Goal: Task Accomplishment & Management: Manage account settings

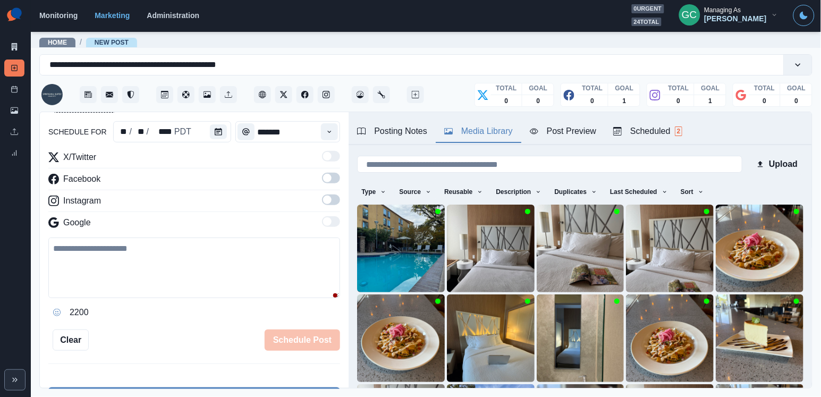
click at [690, 130] on button "Scheduled 2" at bounding box center [648, 132] width 86 height 22
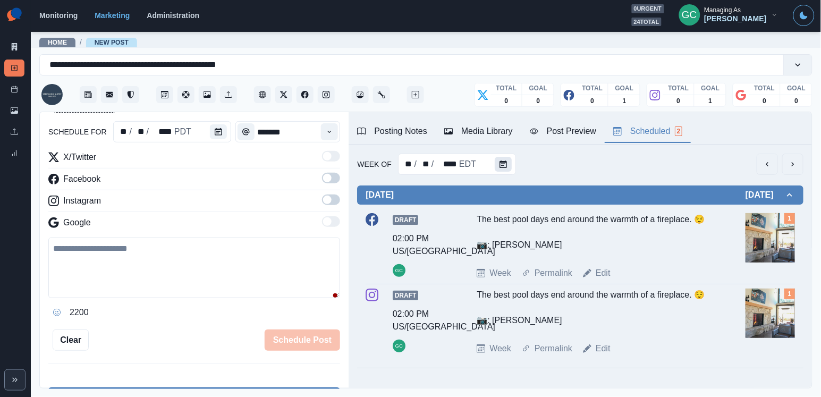
click at [506, 167] on button "Calendar" at bounding box center [503, 164] width 17 height 15
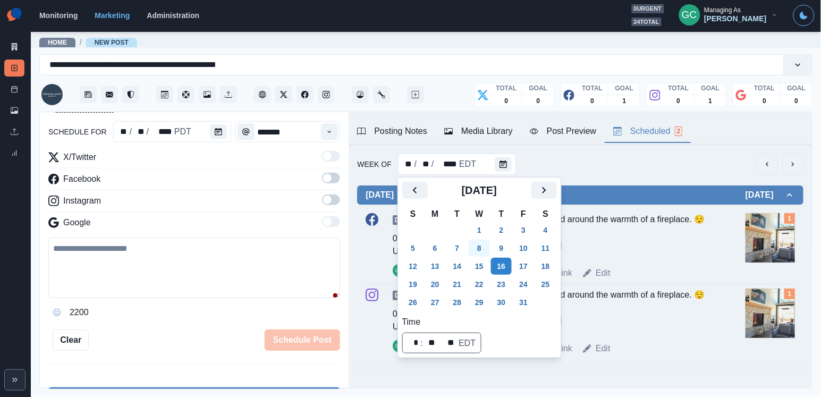
click at [474, 242] on button "8" at bounding box center [479, 248] width 21 height 17
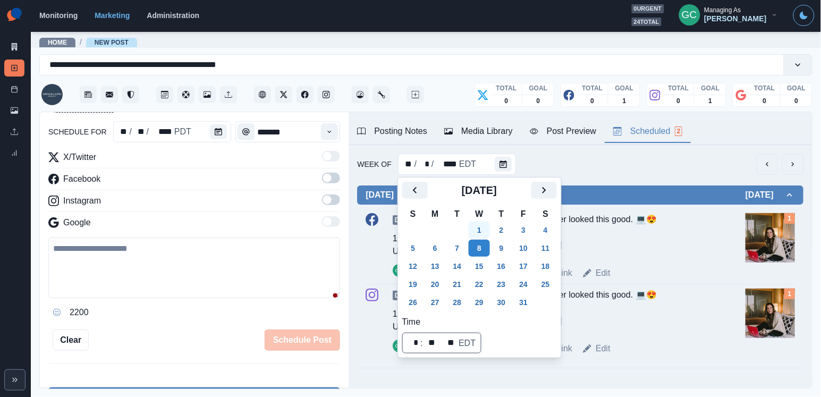
click at [484, 227] on button "1" at bounding box center [479, 230] width 21 height 17
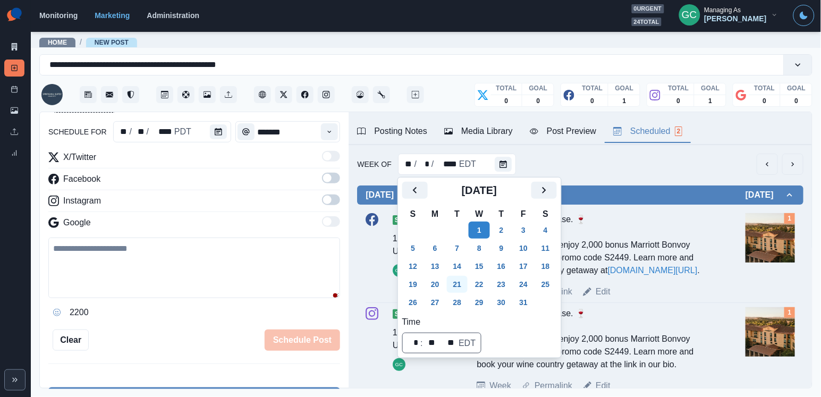
click at [454, 277] on button "21" at bounding box center [457, 284] width 21 height 17
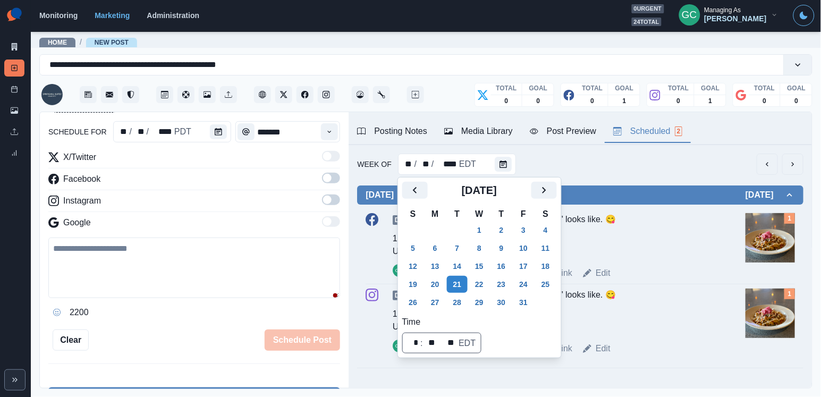
click at [513, 303] on td "30" at bounding box center [501, 302] width 22 height 18
click at [497, 303] on button "30" at bounding box center [501, 302] width 21 height 17
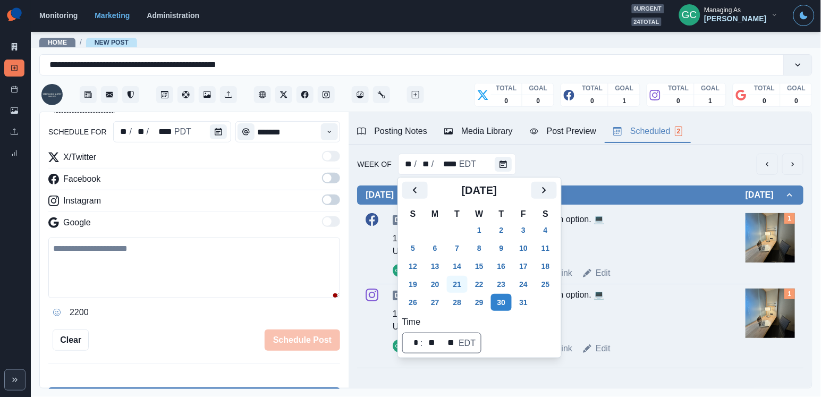
click at [463, 285] on button "21" at bounding box center [457, 284] width 21 height 17
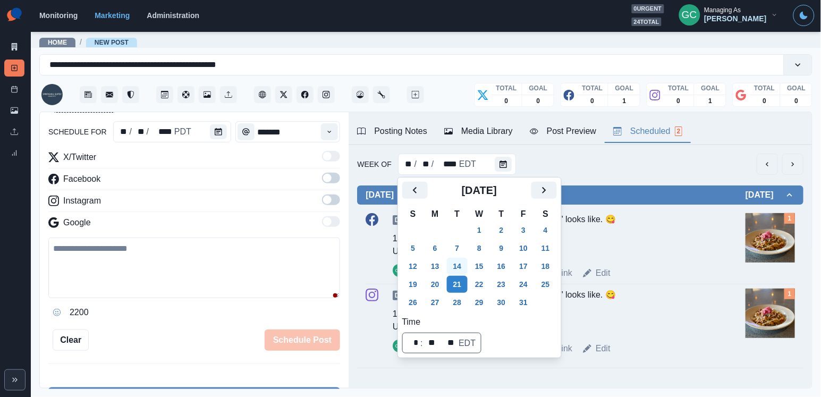
click at [460, 262] on button "14" at bounding box center [457, 266] width 21 height 17
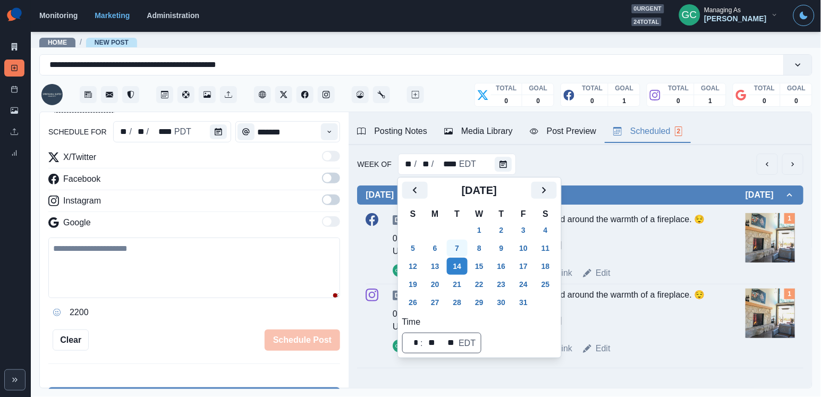
click at [460, 244] on button "7" at bounding box center [457, 248] width 21 height 17
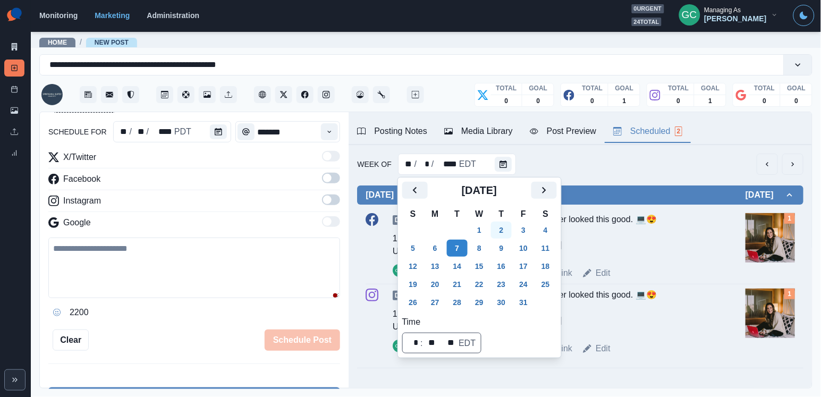
click at [498, 229] on button "2" at bounding box center [501, 230] width 21 height 17
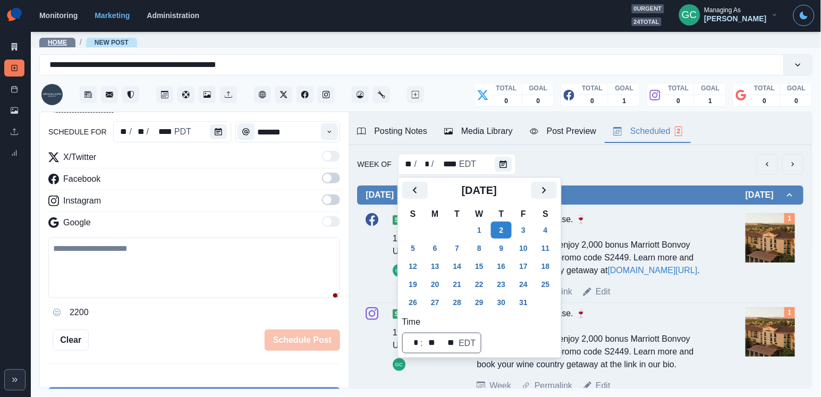
click at [59, 44] on link "Home" at bounding box center [57, 42] width 19 height 7
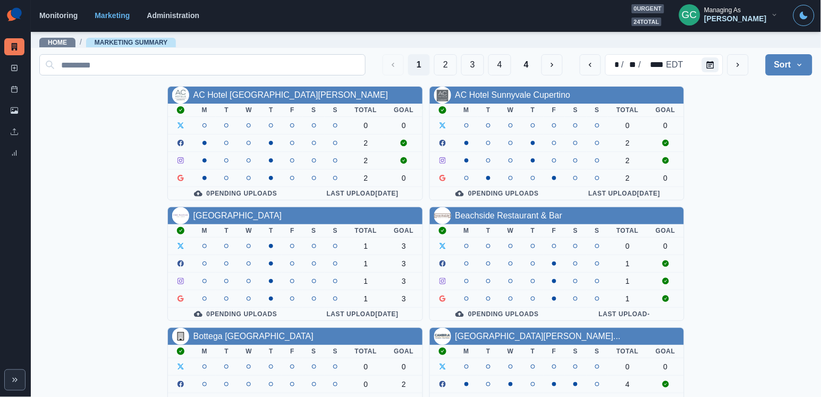
click at [287, 54] on input at bounding box center [202, 64] width 326 height 21
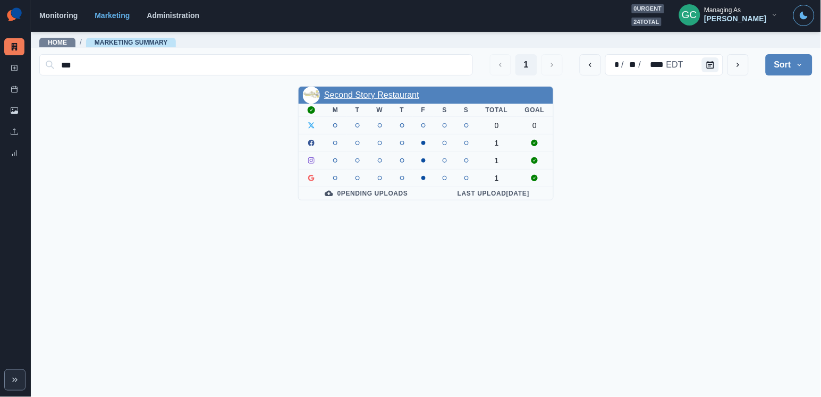
type input "***"
click at [403, 96] on link "Second Story Restaurant" at bounding box center [371, 94] width 95 height 9
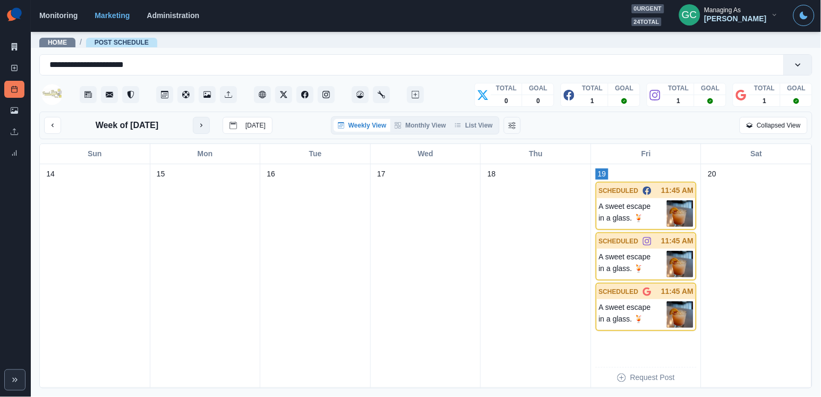
click at [205, 127] on icon "next month" at bounding box center [201, 125] width 7 height 7
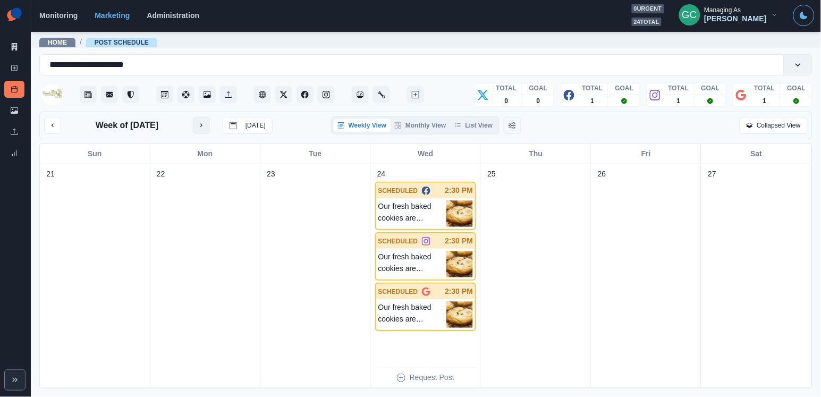
click at [205, 127] on icon "next month" at bounding box center [201, 125] width 7 height 7
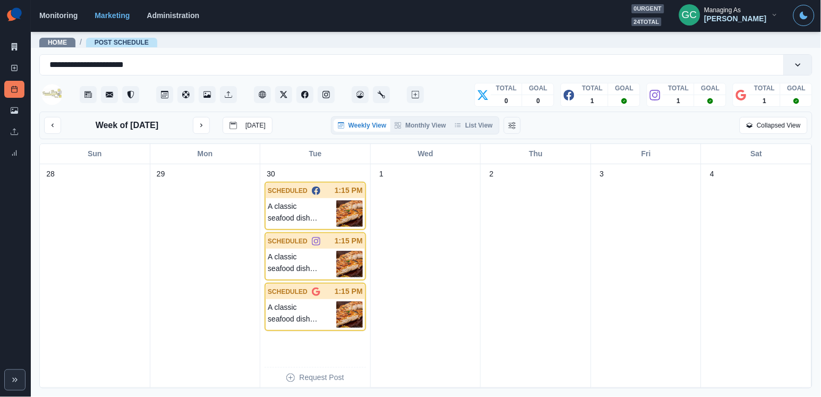
click at [214, 127] on div "Week of October 3, 2025 Today" at bounding box center [158, 125] width 228 height 17
click at [208, 121] on button "next month" at bounding box center [201, 125] width 17 height 17
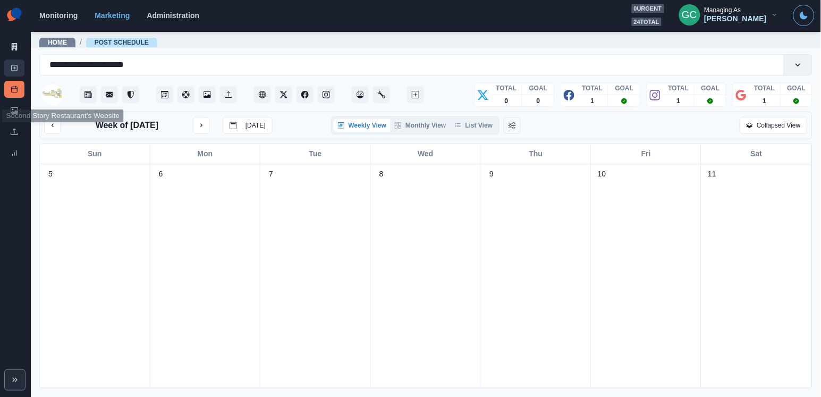
click at [16, 64] on icon at bounding box center [14, 67] width 7 height 7
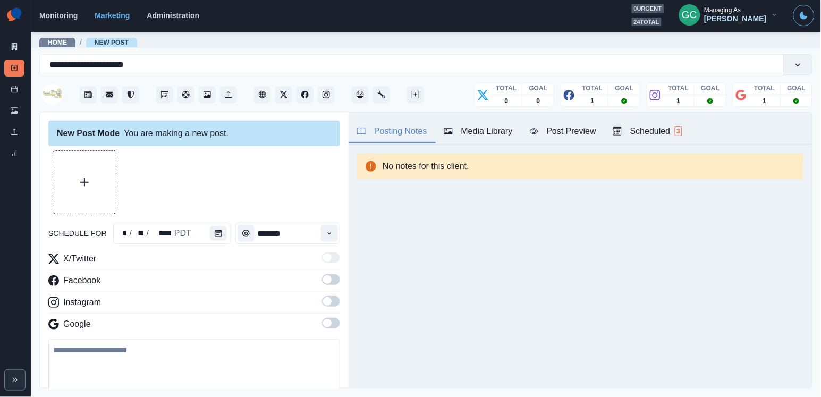
click at [639, 125] on div "Scheduled 3" at bounding box center [647, 131] width 69 height 13
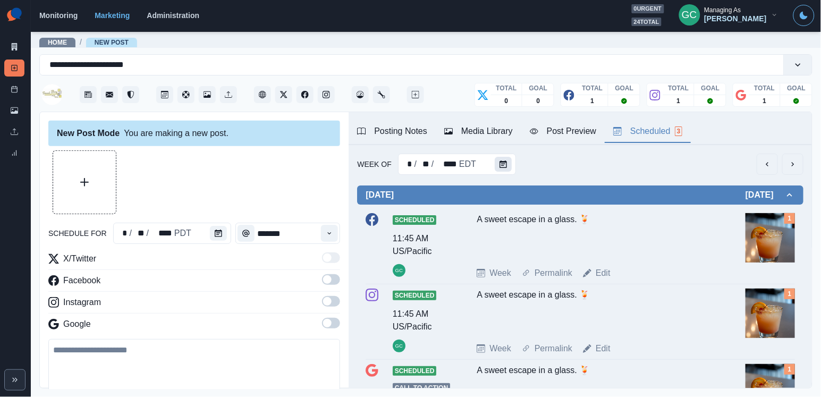
click at [503, 162] on icon "Calendar" at bounding box center [502, 163] width 7 height 7
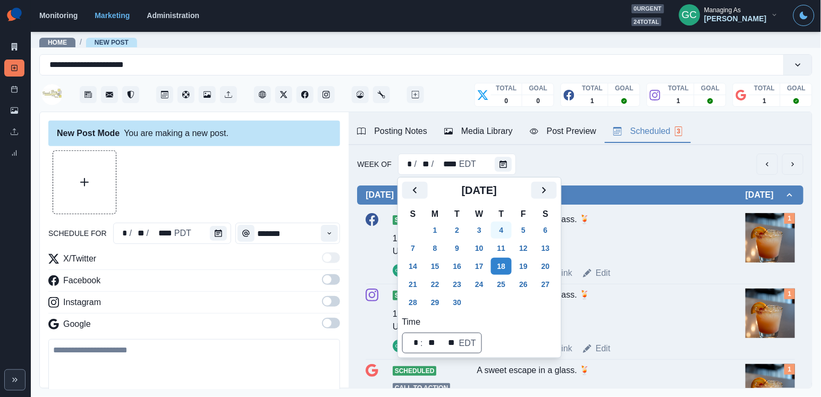
click at [507, 228] on button "4" at bounding box center [501, 230] width 21 height 17
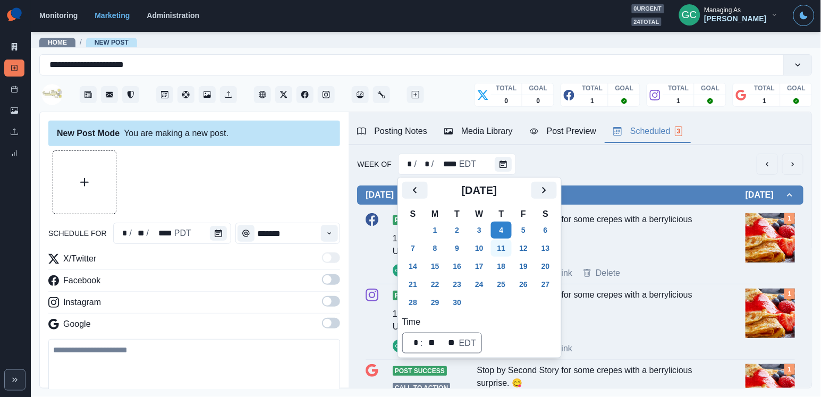
click at [507, 243] on button "11" at bounding box center [501, 248] width 21 height 17
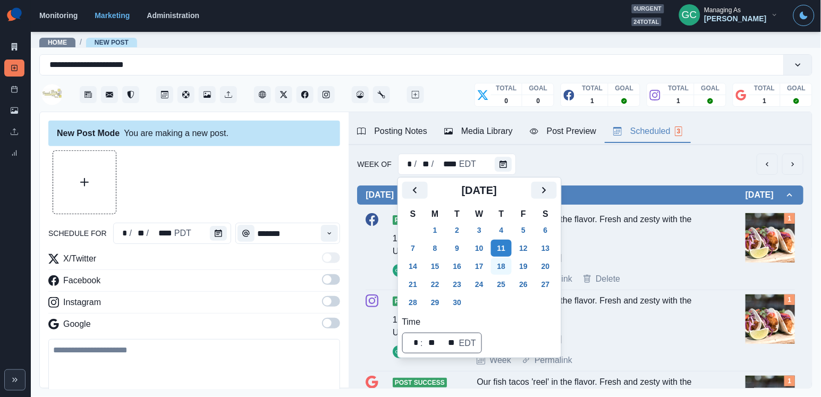
click at [507, 259] on button "18" at bounding box center [501, 266] width 21 height 17
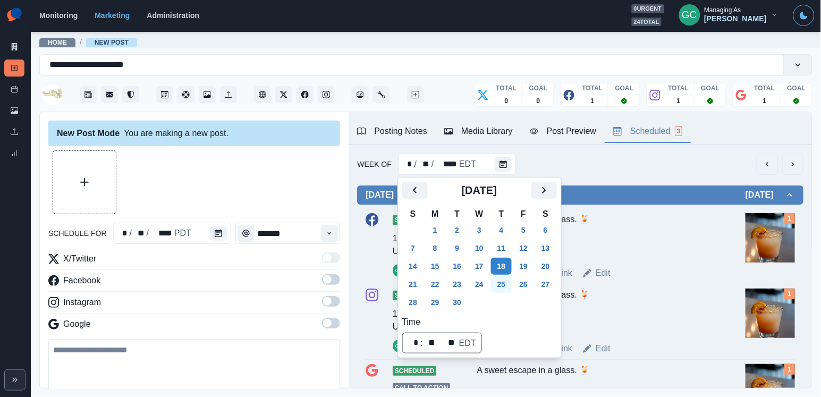
click at [508, 277] on button "25" at bounding box center [501, 284] width 21 height 17
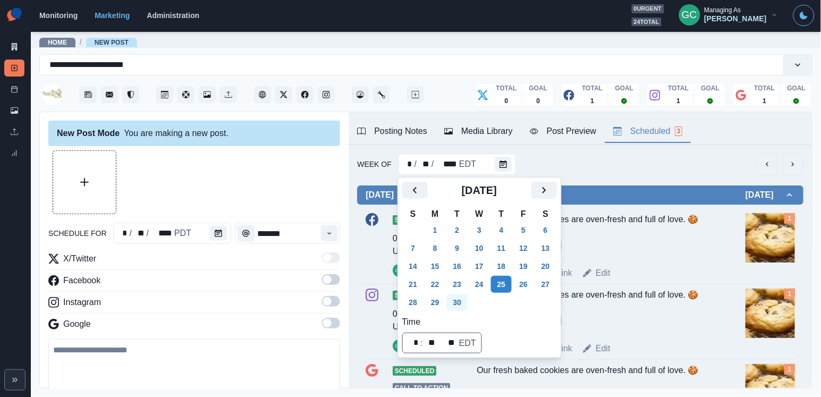
click at [452, 302] on button "30" at bounding box center [457, 302] width 21 height 17
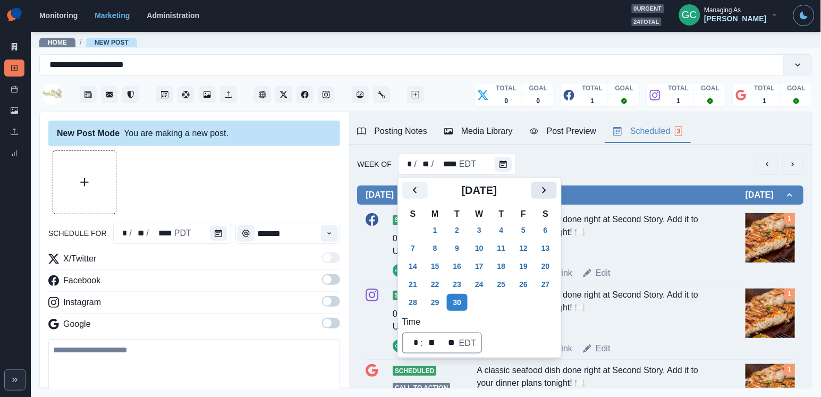
click at [557, 190] on button "Next" at bounding box center [543, 190] width 25 height 17
click at [457, 249] on button "7" at bounding box center [457, 248] width 21 height 17
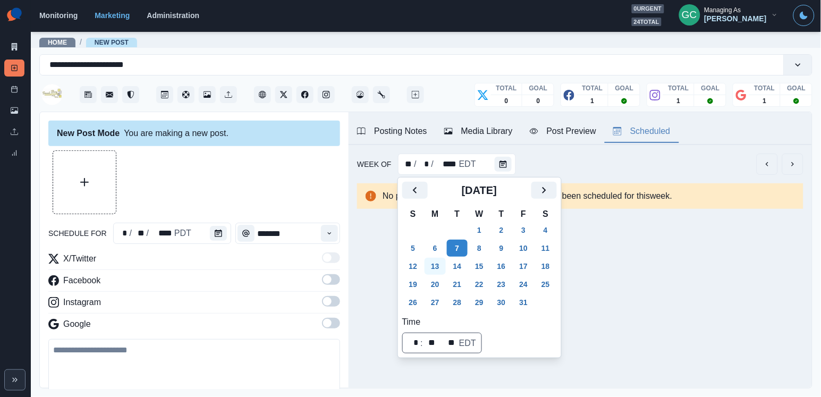
click at [443, 270] on button "13" at bounding box center [434, 266] width 21 height 17
click at [440, 286] on button "20" at bounding box center [434, 284] width 21 height 17
click at [437, 253] on button "6" at bounding box center [434, 248] width 21 height 17
click at [504, 251] on button "9" at bounding box center [501, 248] width 21 height 17
click at [218, 226] on button "Calendar" at bounding box center [218, 233] width 17 height 15
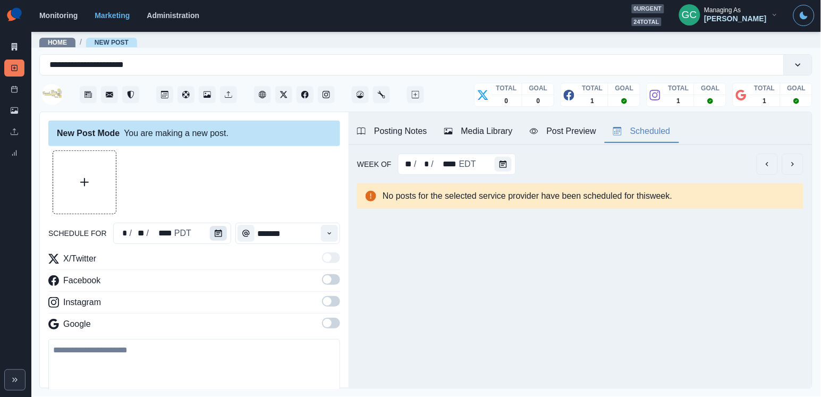
click at [218, 226] on button "Calendar" at bounding box center [218, 233] width 17 height 15
click at [220, 233] on icon "Calendar" at bounding box center [218, 232] width 7 height 7
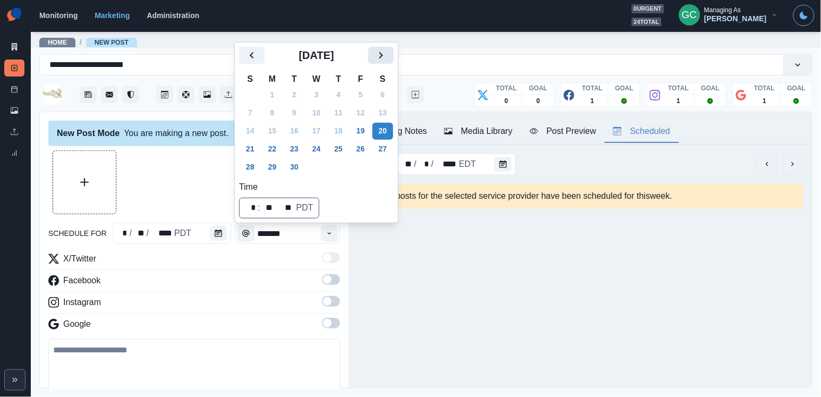
click at [387, 50] on icon "Next" at bounding box center [381, 55] width 13 height 13
click at [345, 114] on button "9" at bounding box center [338, 113] width 21 height 17
click at [328, 240] on button "Time" at bounding box center [329, 233] width 17 height 17
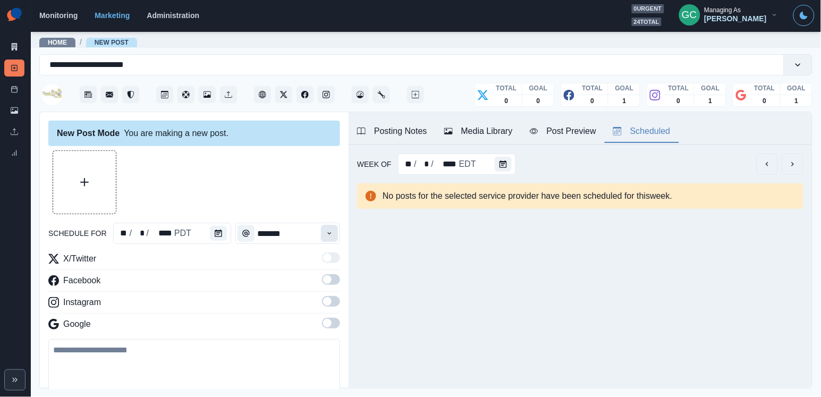
click at [328, 240] on button "Time" at bounding box center [329, 233] width 17 height 17
click at [307, 297] on li "1:15 PM" at bounding box center [292, 292] width 106 height 15
type input "*******"
click at [328, 327] on span at bounding box center [327, 323] width 8 height 8
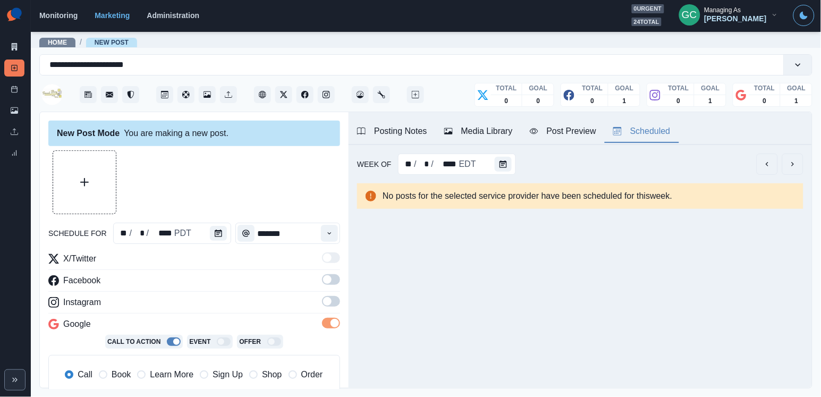
click at [332, 305] on span at bounding box center [331, 301] width 18 height 11
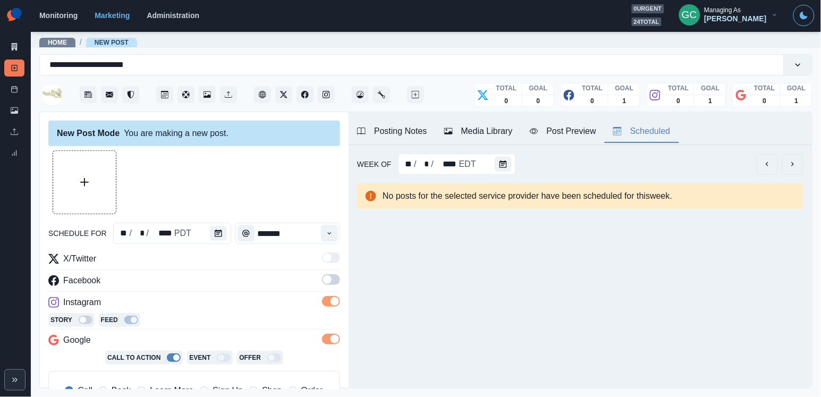
click at [332, 286] on label at bounding box center [331, 282] width 18 height 17
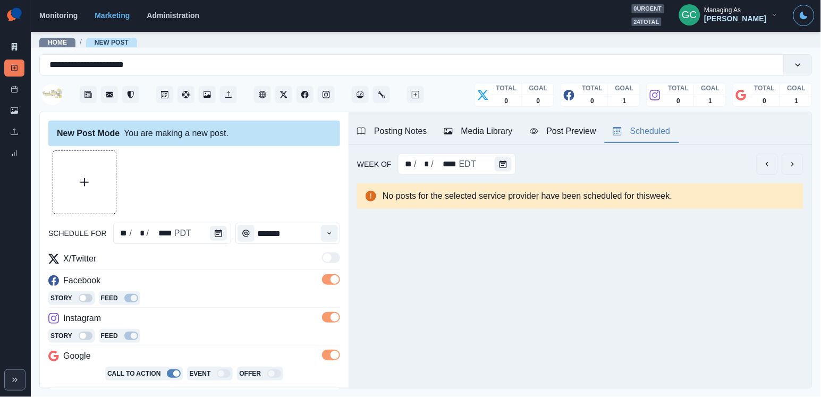
scroll to position [64, 0]
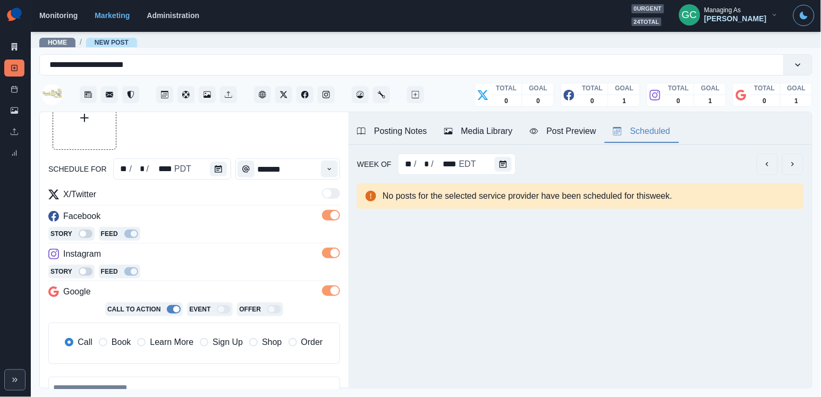
click at [178, 337] on span "Learn More" at bounding box center [172, 342] width 44 height 13
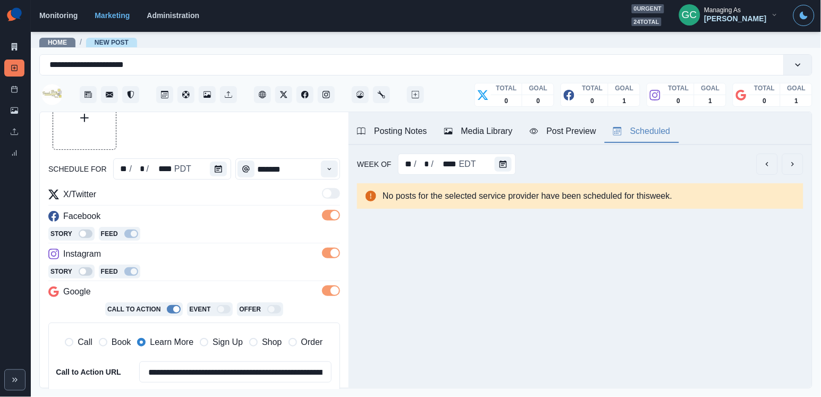
click at [224, 250] on div "Instagram" at bounding box center [194, 256] width 292 height 17
click at [413, 129] on div "Posting Notes" at bounding box center [392, 131] width 70 height 13
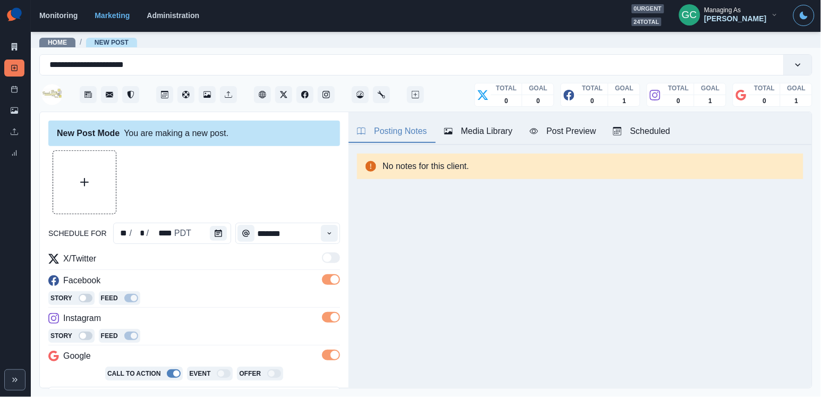
scroll to position [0, 0]
click at [325, 96] on icon "Instagram" at bounding box center [325, 94] width 7 height 7
click at [411, 126] on div "Posting Notes" at bounding box center [392, 131] width 70 height 13
click at [398, 126] on div "Posting Notes" at bounding box center [392, 131] width 70 height 13
click at [264, 91] on icon "Client Website" at bounding box center [262, 94] width 7 height 7
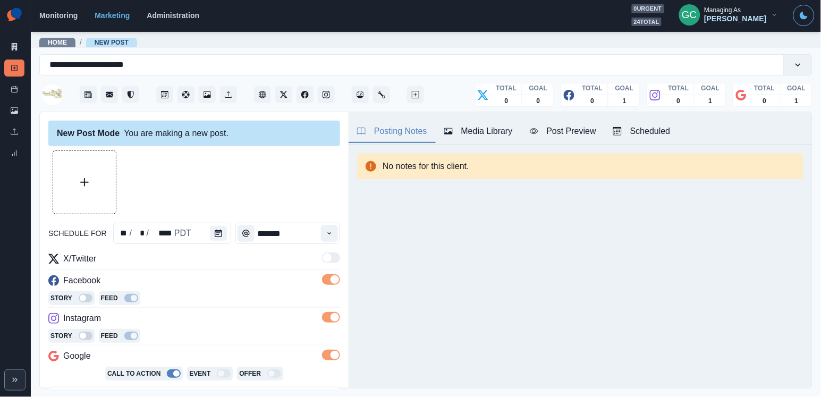
click at [483, 129] on div "Media Library" at bounding box center [478, 131] width 69 height 13
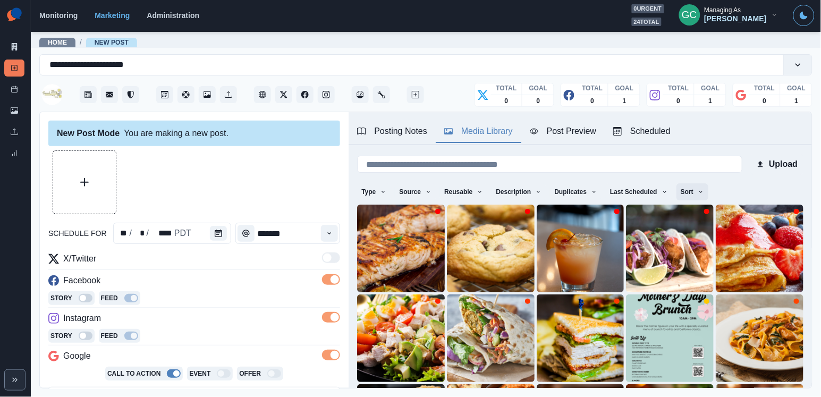
click at [702, 190] on button "Sort" at bounding box center [692, 191] width 32 height 17
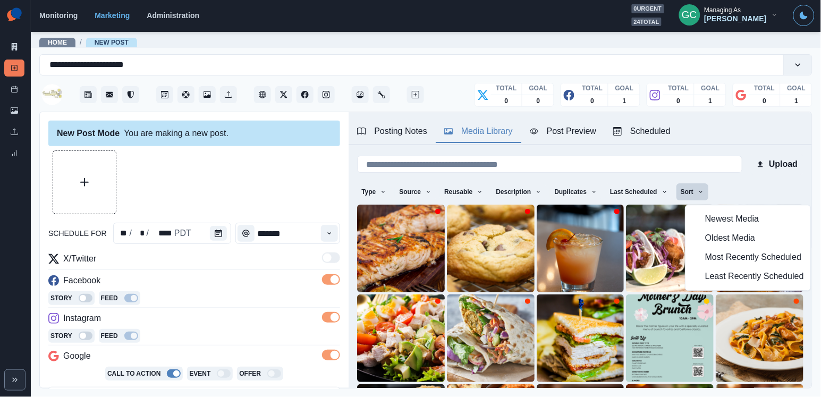
click at [705, 279] on span "Least Recently Scheduled" at bounding box center [754, 276] width 99 height 13
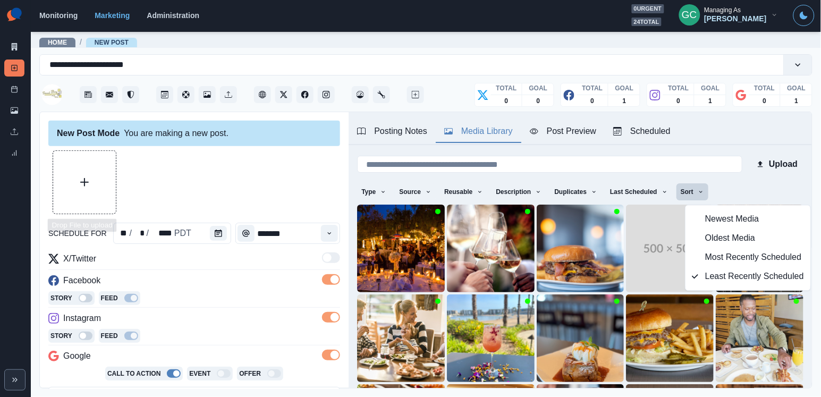
click at [75, 172] on button "Upload Media" at bounding box center [84, 182] width 63 height 63
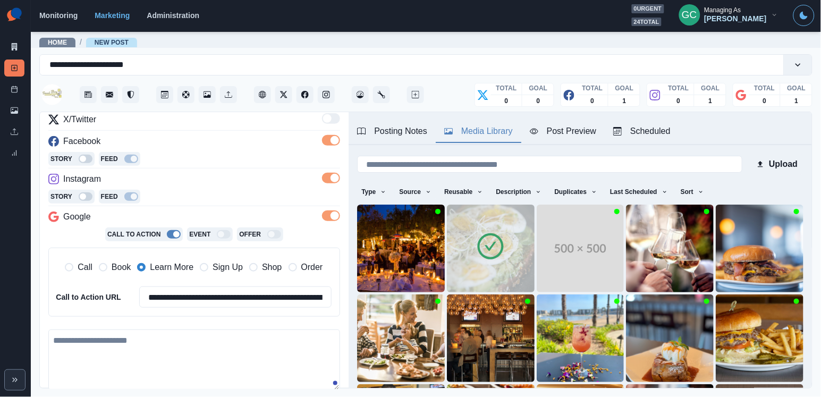
scroll to position [151, 0]
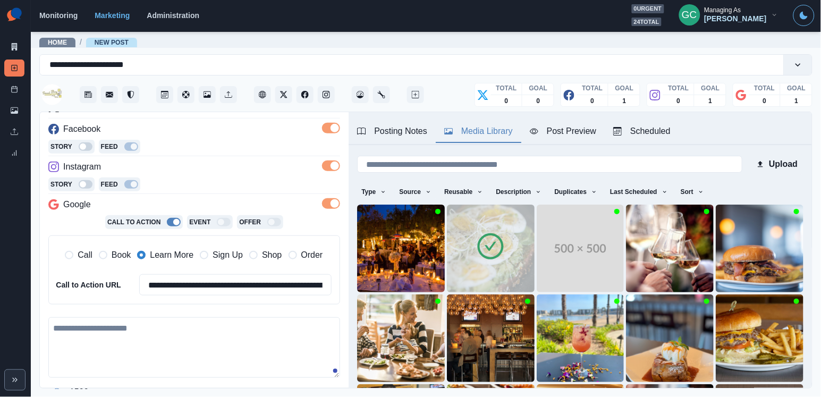
click at [139, 356] on textarea at bounding box center [194, 347] width 292 height 61
paste textarea "**********"
click at [137, 326] on textarea "**********" at bounding box center [194, 348] width 292 height 62
click at [243, 326] on textarea "**********" at bounding box center [194, 348] width 292 height 62
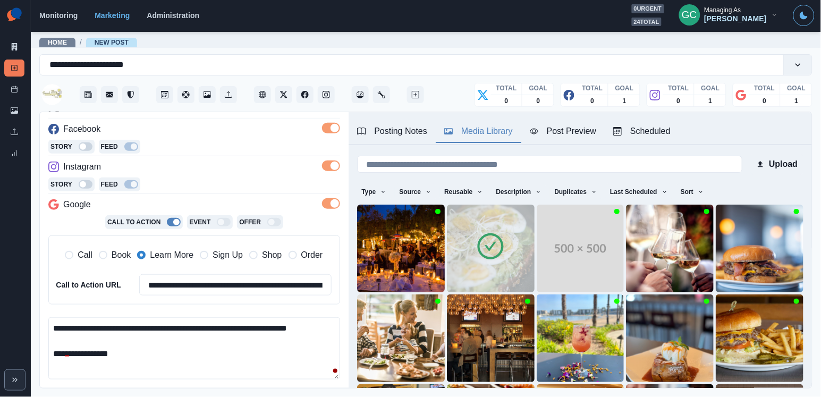
drag, startPoint x: 108, startPoint y: 334, endPoint x: 35, endPoint y: 296, distance: 82.2
click at [35, 296] on main "**********" at bounding box center [426, 214] width 790 height 366
paste textarea "**********"
click at [240, 324] on textarea "**********" at bounding box center [194, 348] width 292 height 62
click at [217, 353] on textarea "**********" at bounding box center [194, 348] width 292 height 62
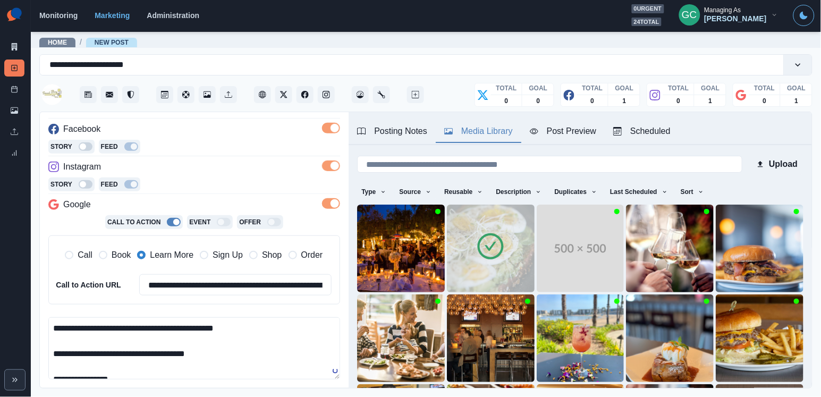
click at [257, 324] on textarea "**********" at bounding box center [194, 348] width 292 height 62
paste textarea "**"
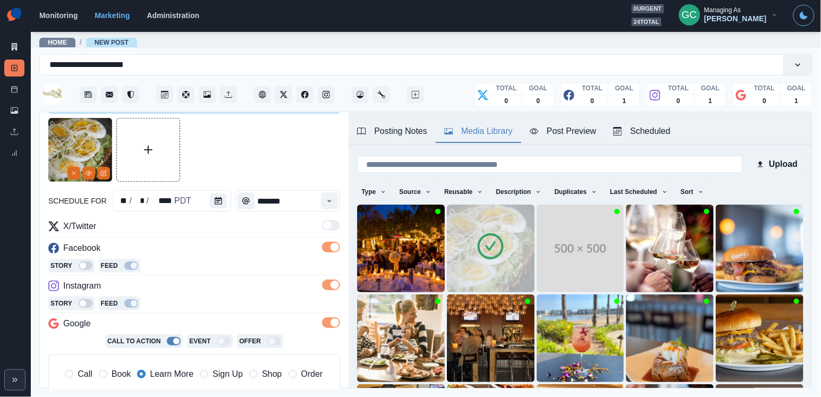
scroll to position [21, 0]
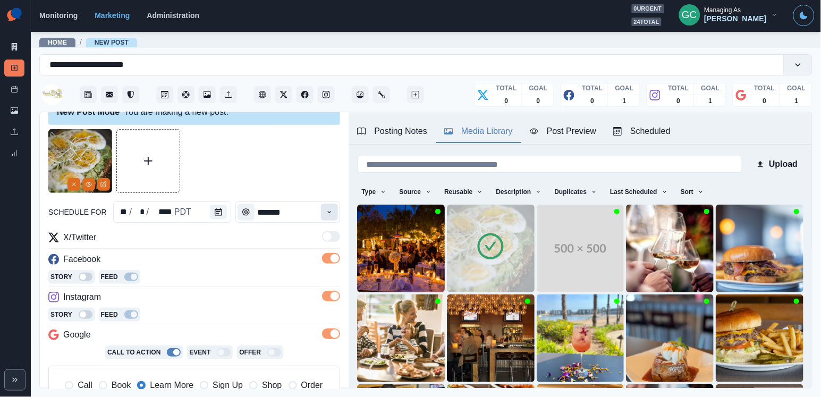
type textarea "**********"
click at [331, 207] on button "Time" at bounding box center [329, 211] width 17 height 17
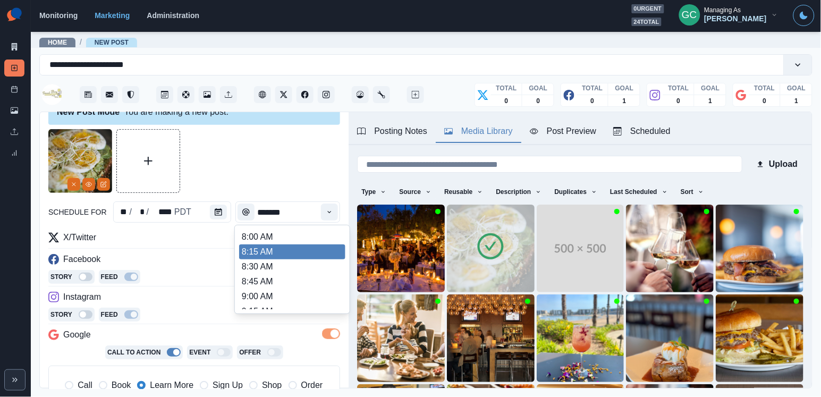
click at [298, 259] on li "8:15 AM" at bounding box center [292, 251] width 106 height 15
type input "*******"
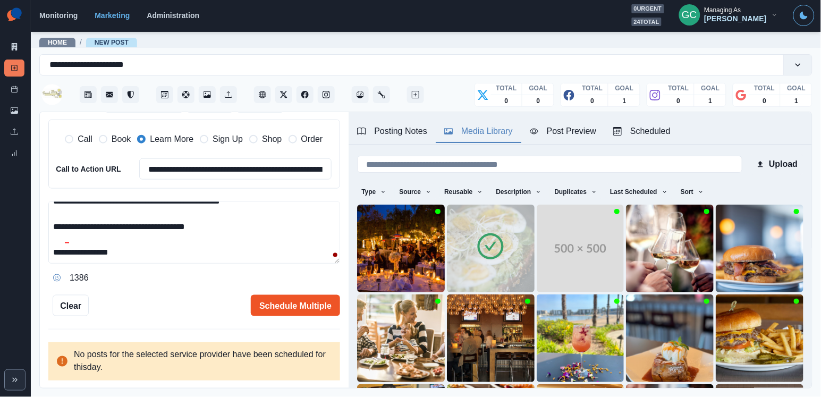
click at [305, 297] on button "Schedule Multiple" at bounding box center [295, 305] width 89 height 21
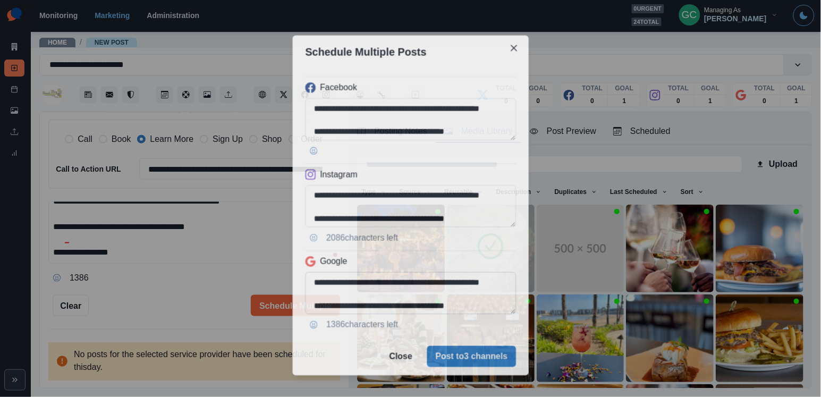
scroll to position [266, 0]
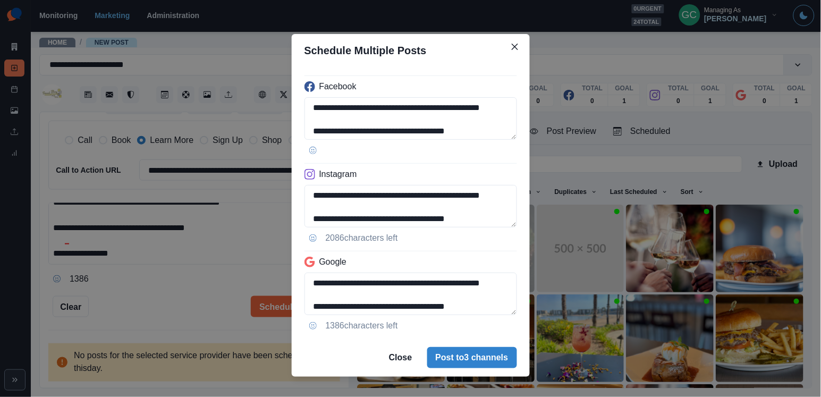
click at [253, 268] on div "**********" at bounding box center [410, 198] width 821 height 397
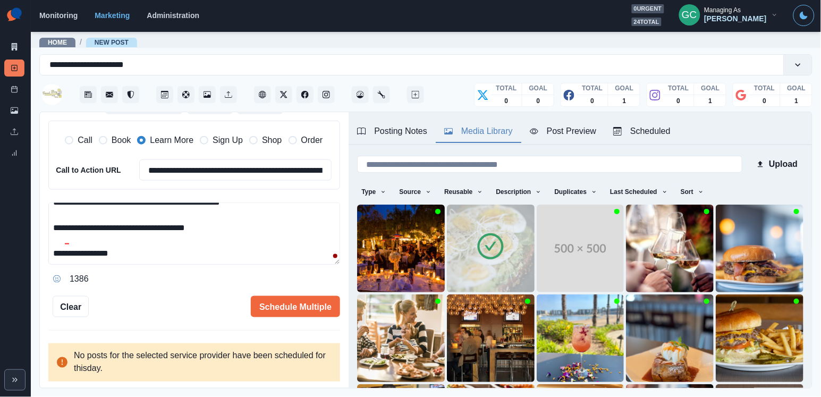
click at [515, 254] on img at bounding box center [491, 249] width 88 height 88
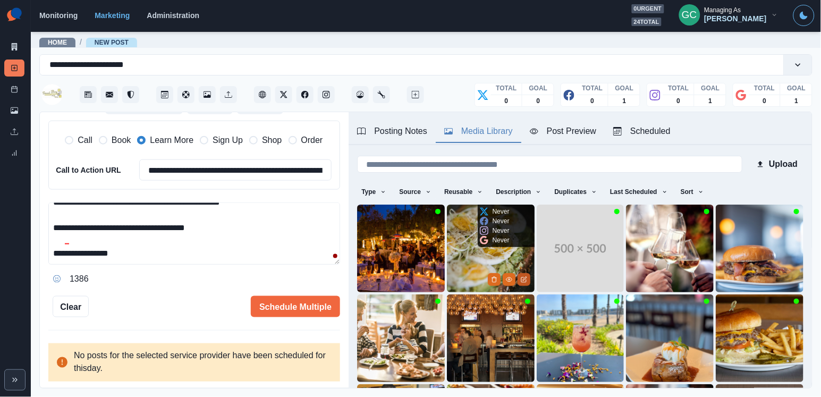
click at [524, 277] on icon "Edit Media" at bounding box center [524, 279] width 6 height 6
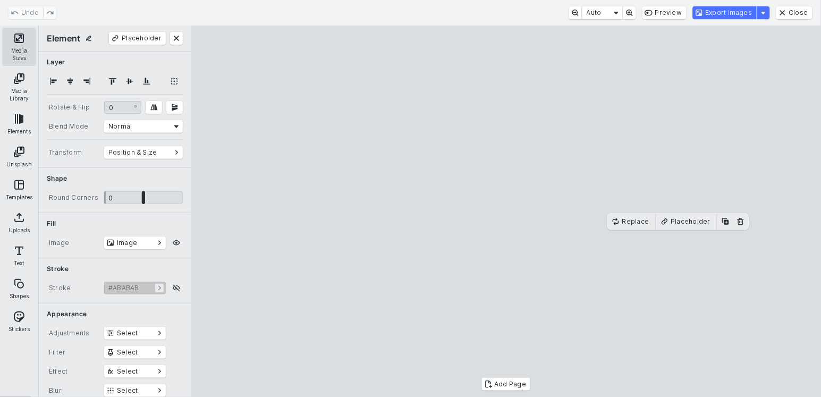
click at [20, 44] on button "Media Sizes" at bounding box center [19, 47] width 34 height 38
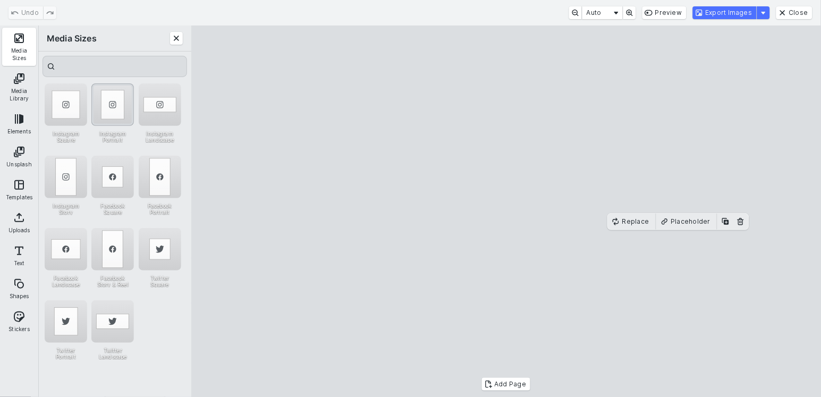
click at [104, 110] on div "Instagram Portrait" at bounding box center [112, 104] width 42 height 42
click at [737, 15] on button "Export Images" at bounding box center [725, 12] width 64 height 13
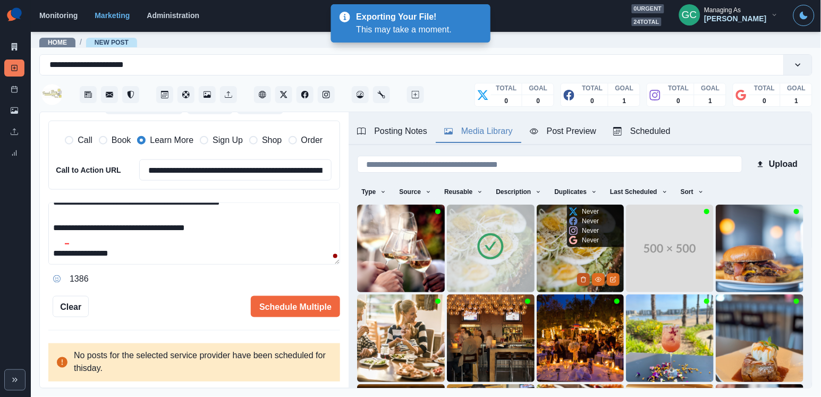
click at [579, 278] on button "Delete Media" at bounding box center [583, 279] width 13 height 13
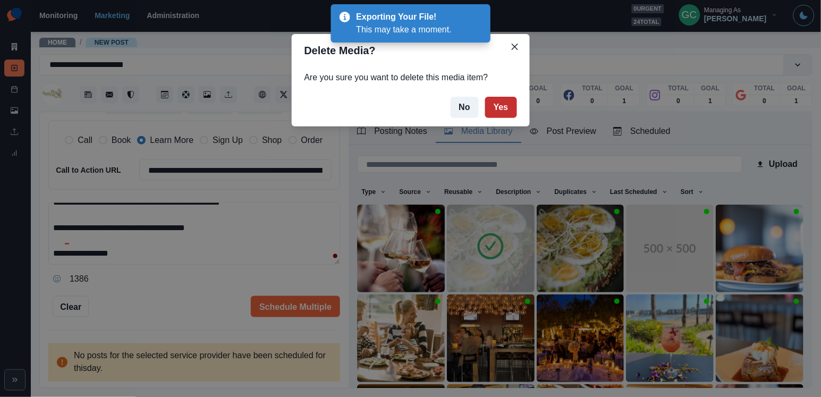
click at [500, 112] on button "Yes" at bounding box center [501, 107] width 32 height 21
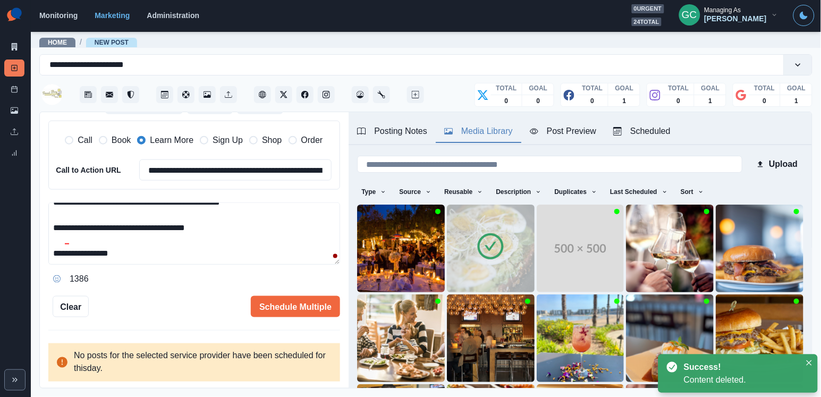
scroll to position [33, 0]
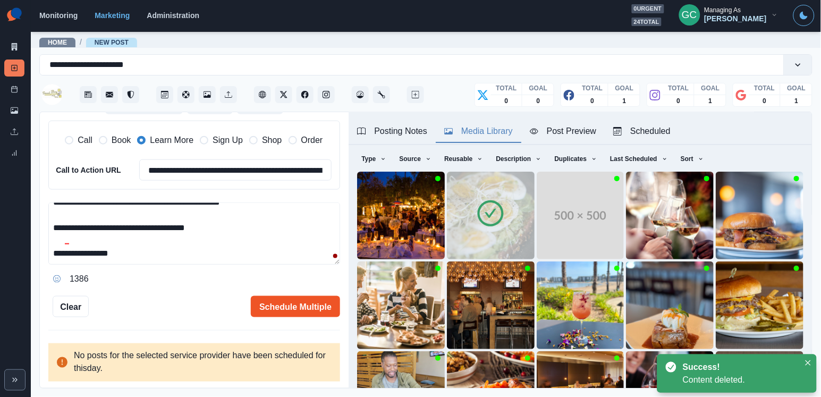
click at [291, 305] on button "Schedule Multiple" at bounding box center [295, 306] width 89 height 21
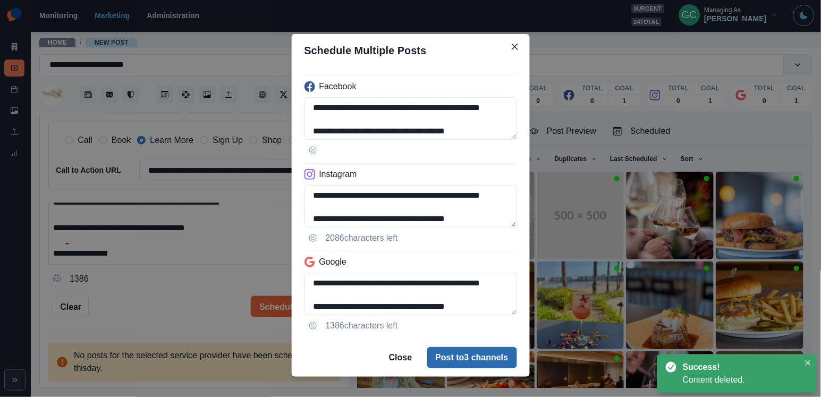
click at [444, 360] on button "Post to 3 channels" at bounding box center [472, 357] width 90 height 21
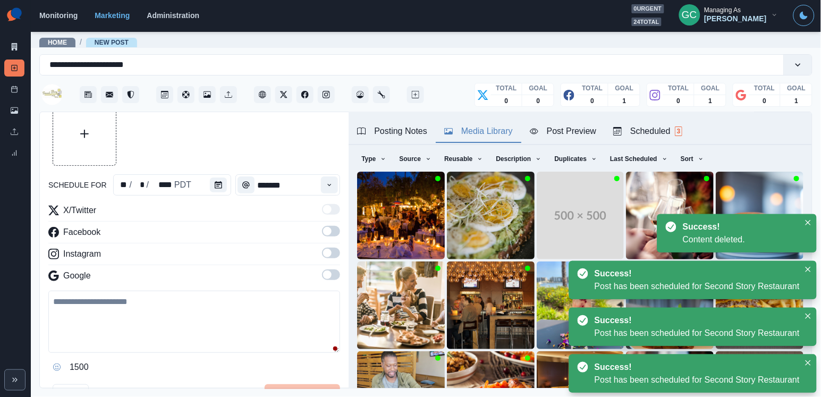
scroll to position [5, 0]
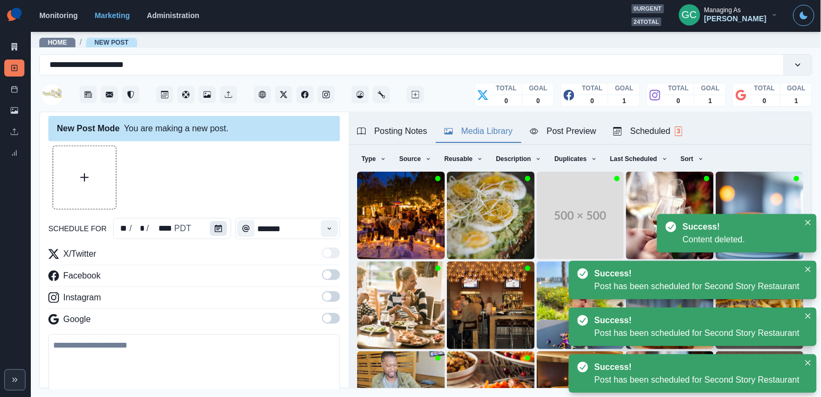
click at [218, 233] on button "Calendar" at bounding box center [218, 228] width 17 height 15
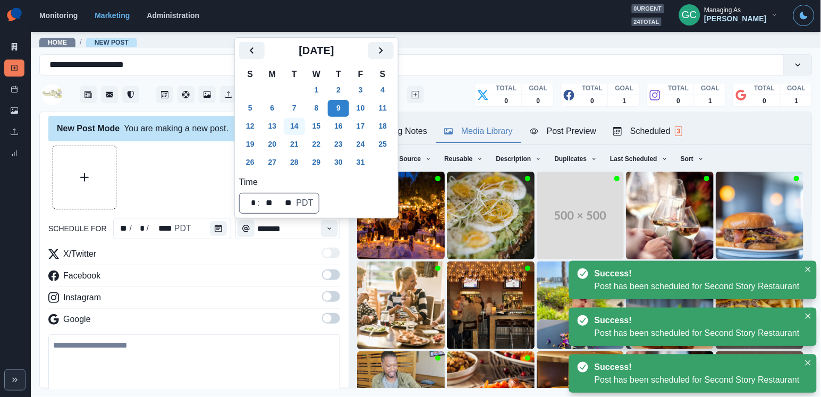
click at [300, 133] on button "14" at bounding box center [294, 126] width 21 height 17
click at [332, 227] on icon "Time" at bounding box center [329, 228] width 7 height 7
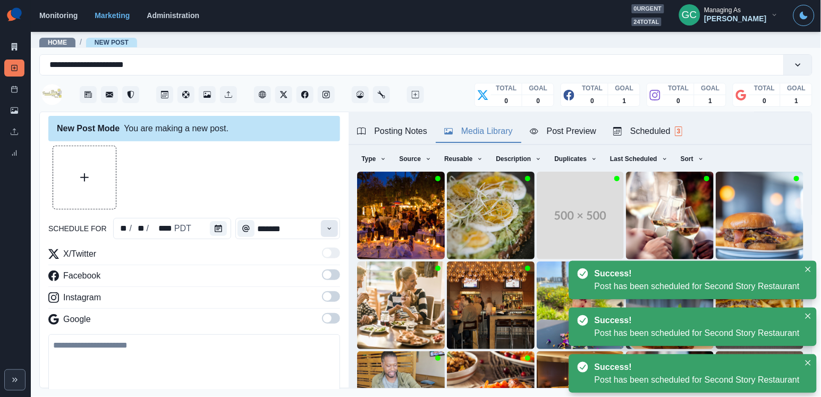
click at [332, 227] on icon "Time" at bounding box center [329, 228] width 7 height 7
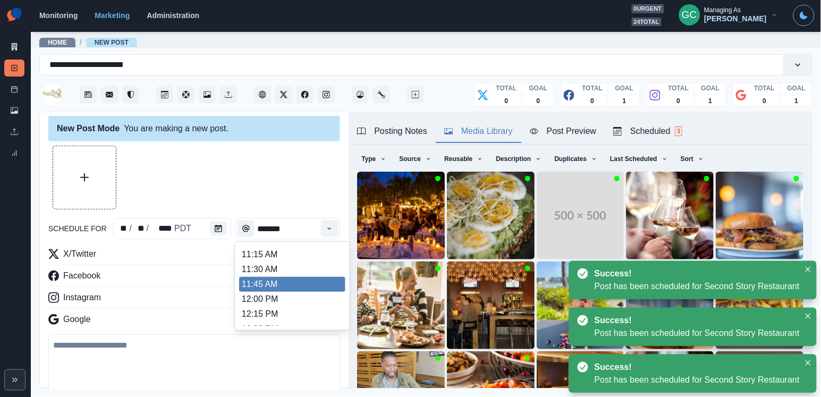
click at [316, 285] on li "11:45 AM" at bounding box center [292, 284] width 106 height 15
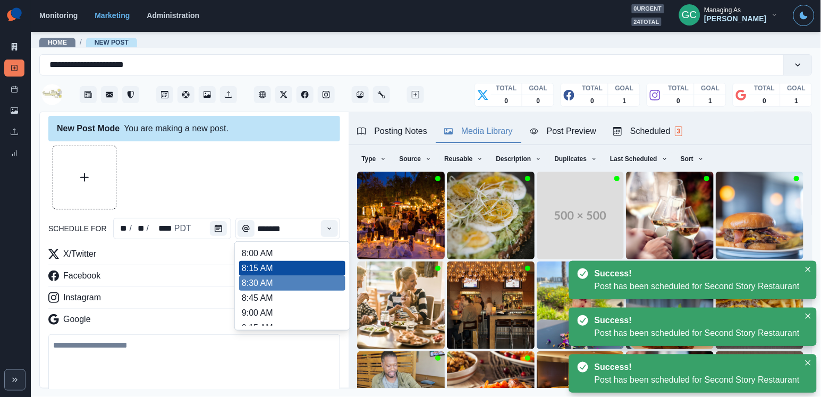
type input "********"
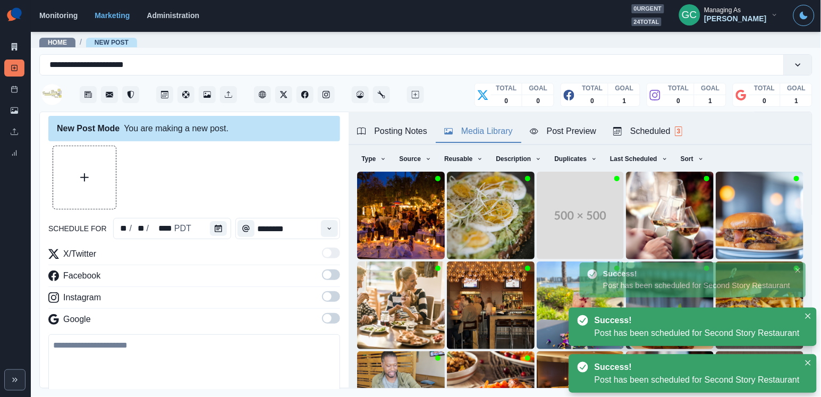
click at [337, 320] on span at bounding box center [331, 318] width 18 height 11
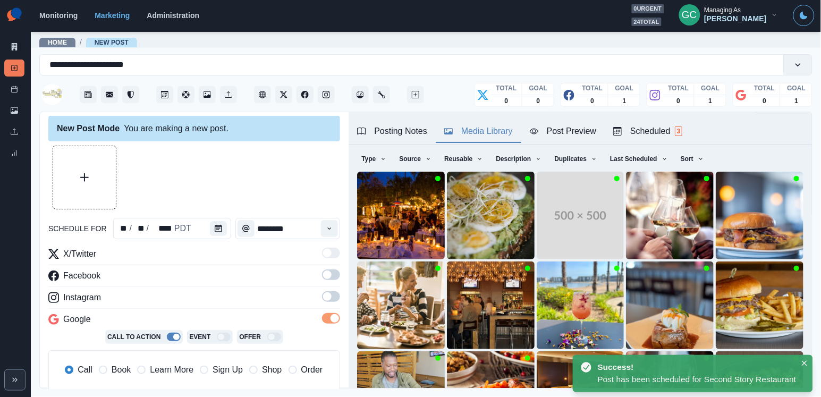
click at [337, 302] on span at bounding box center [331, 296] width 18 height 11
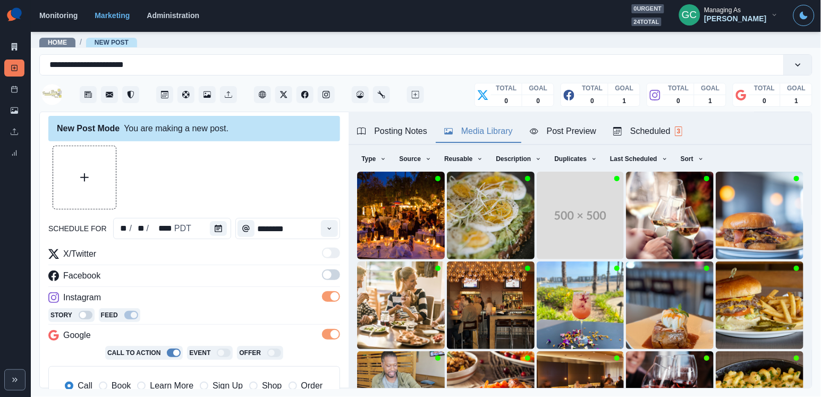
click at [335, 286] on div "X/Twitter Facebook Instagram Story Feed Google Call To Action Event Offer Call …" at bounding box center [194, 332] width 292 height 168
click at [334, 278] on span at bounding box center [331, 274] width 18 height 11
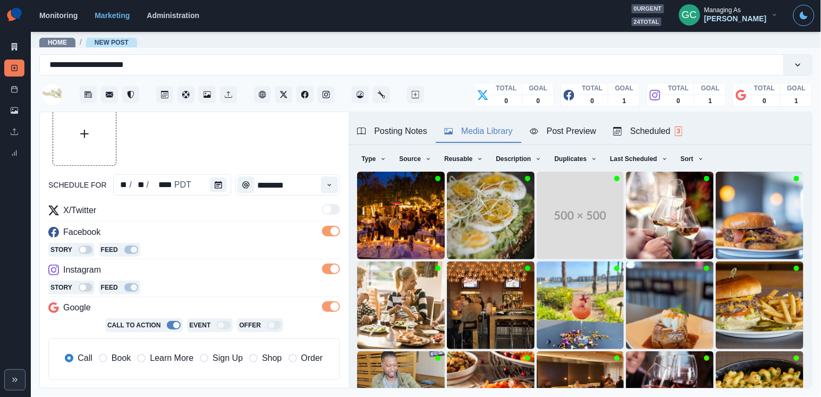
scroll to position [93, 0]
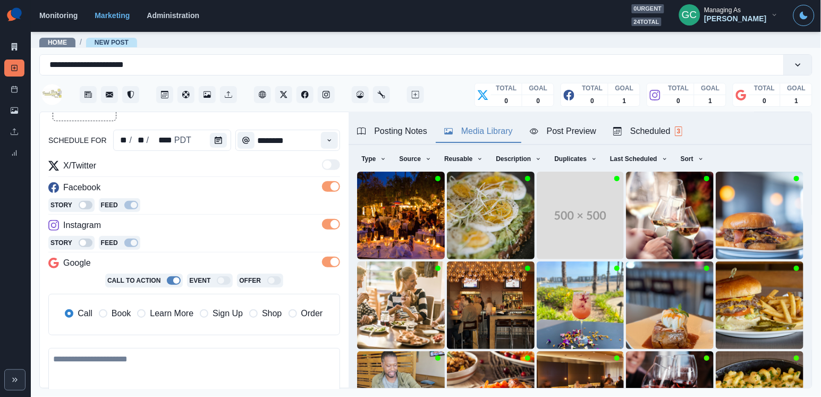
click at [183, 314] on span "Learn More" at bounding box center [172, 313] width 44 height 13
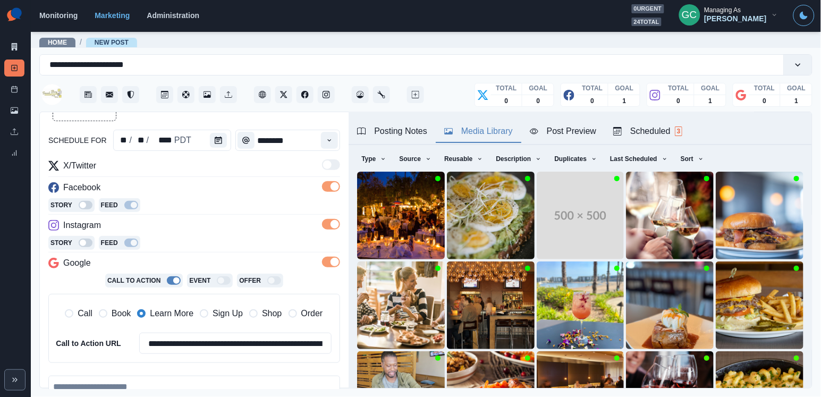
click at [227, 250] on div "Story Feed" at bounding box center [194, 244] width 292 height 16
click at [688, 338] on icon "View Media" at bounding box center [688, 336] width 6 height 6
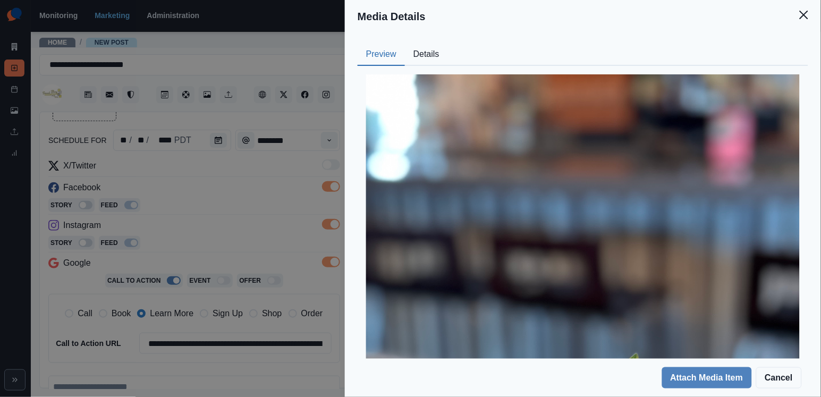
click at [435, 59] on button "Details" at bounding box center [426, 55] width 43 height 22
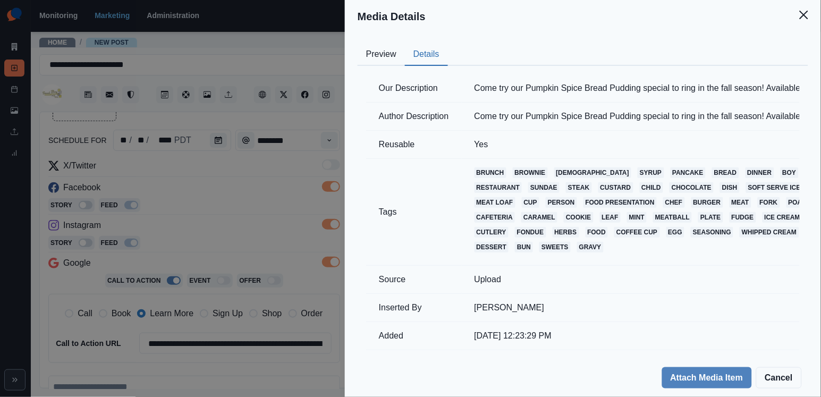
click at [507, 89] on td "Come try our Pumpkin Spice Bread Pudding special to ring in the fall season! Av…" at bounding box center [677, 88] width 431 height 28
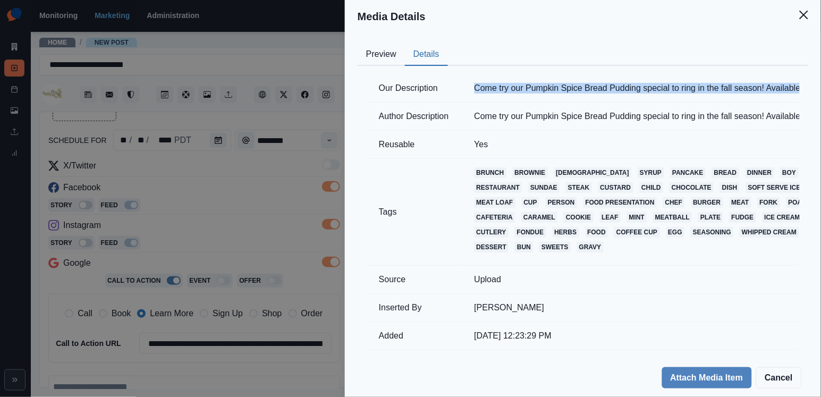
click at [507, 89] on td "Come try our Pumpkin Spice Bread Pudding special to ring in the fall season! Av…" at bounding box center [677, 88] width 431 height 28
copy td "Come try our Pumpkin Spice Bread Pudding special to ring in the fall season! Av…"
click at [426, 52] on button "Details" at bounding box center [426, 55] width 43 height 22
click at [378, 54] on button "Preview" at bounding box center [381, 55] width 47 height 22
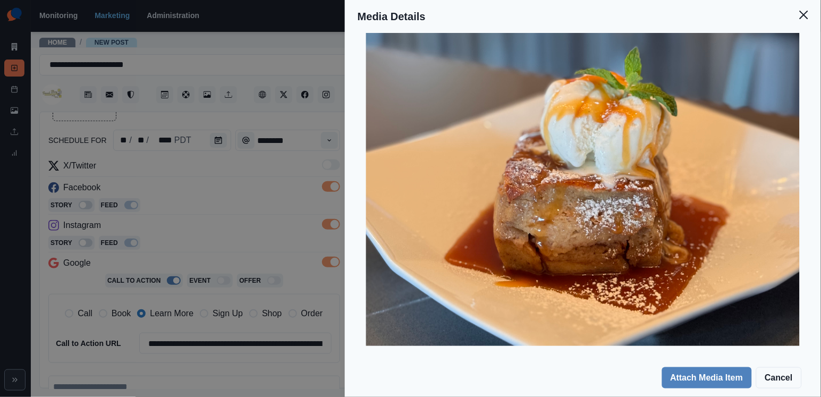
scroll to position [307, 0]
click at [267, 246] on div "Media Details Preview Details Our Description Come try our Pumpkin Spice Bread …" at bounding box center [410, 198] width 821 height 397
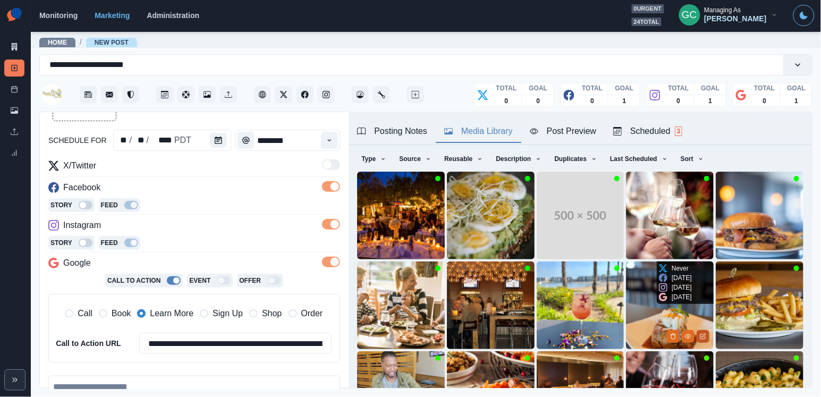
click at [701, 337] on icon "Edit Media" at bounding box center [703, 336] width 6 height 6
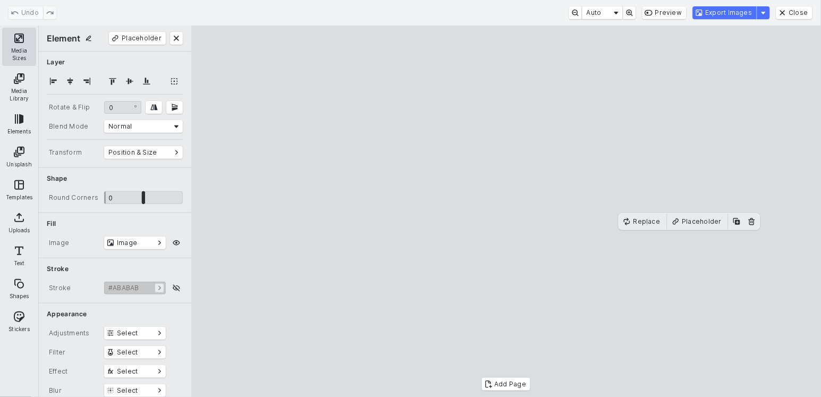
click at [10, 46] on button "Media Sizes" at bounding box center [19, 47] width 34 height 38
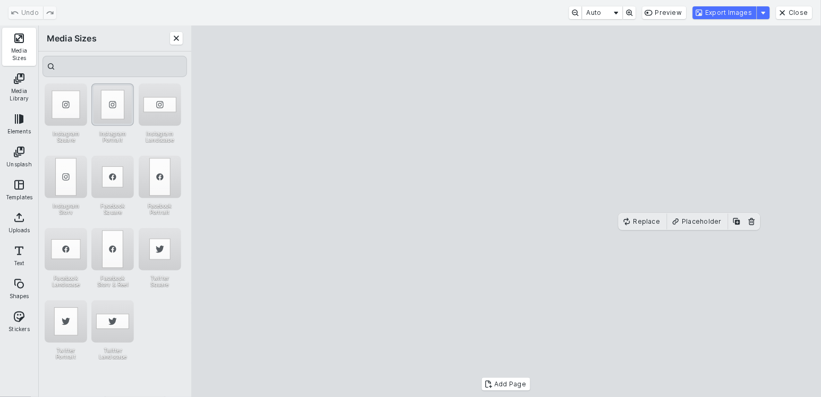
click at [124, 105] on div "Instagram Portrait" at bounding box center [112, 104] width 42 height 42
drag, startPoint x: 396, startPoint y: 83, endPoint x: 330, endPoint y: 29, distance: 85.0
click at [506, 211] on cesdk-canvas "Editor canvas" at bounding box center [506, 211] width 0 height 0
drag, startPoint x: 543, startPoint y: 215, endPoint x: 564, endPoint y: 214, distance: 21.3
click at [506, 211] on cesdk-canvas "Editor canvas" at bounding box center [506, 211] width 0 height 0
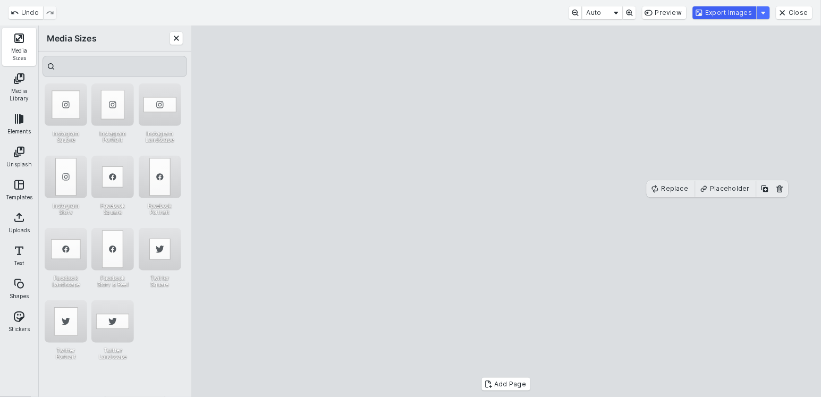
click at [726, 16] on button "Export Images" at bounding box center [725, 12] width 64 height 13
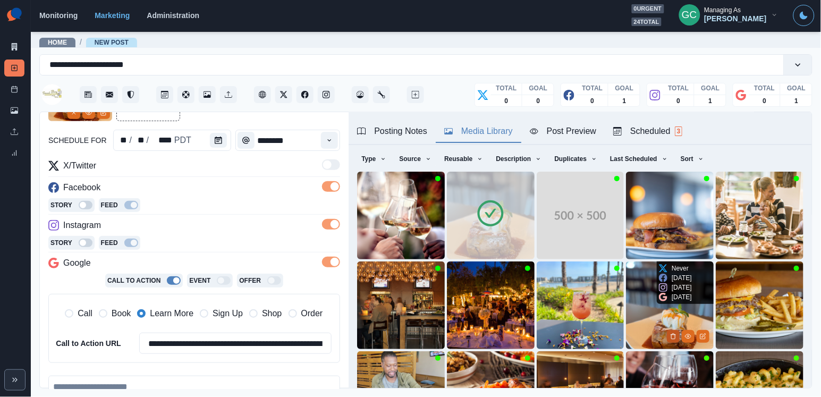
click at [677, 335] on button "Delete Media" at bounding box center [673, 336] width 13 height 13
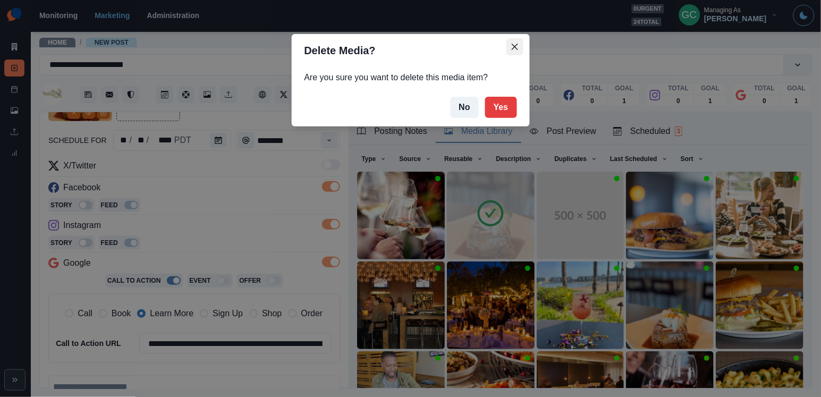
click at [516, 52] on button "Close" at bounding box center [514, 46] width 17 height 17
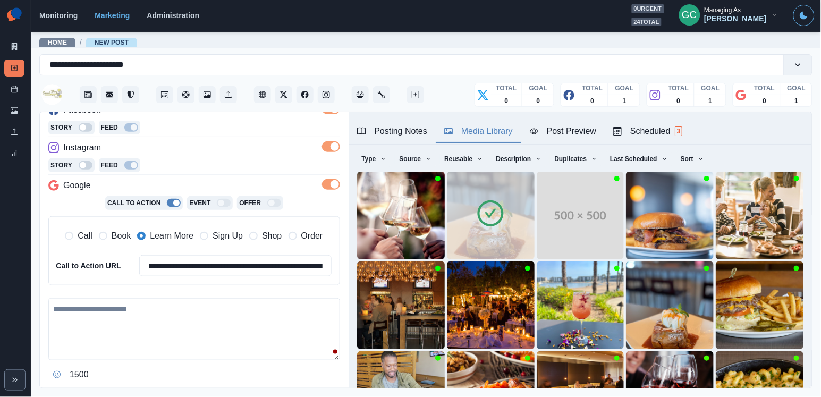
click at [131, 346] on textarea at bounding box center [194, 329] width 292 height 62
paste textarea "**********"
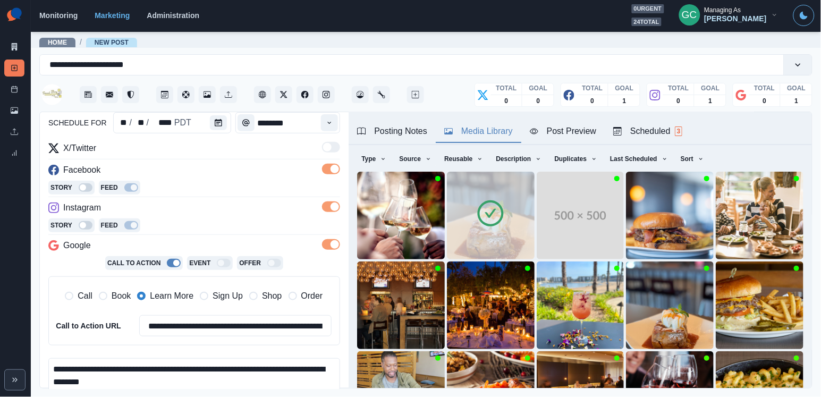
scroll to position [108, 0]
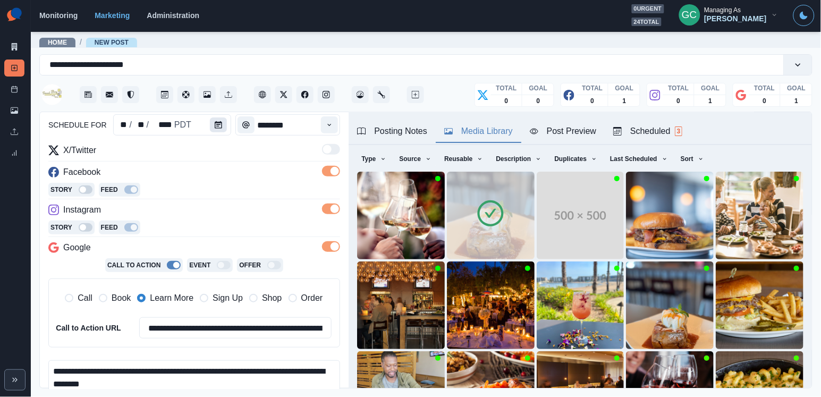
type textarea "**********"
click at [210, 129] on button "Calendar" at bounding box center [218, 124] width 17 height 15
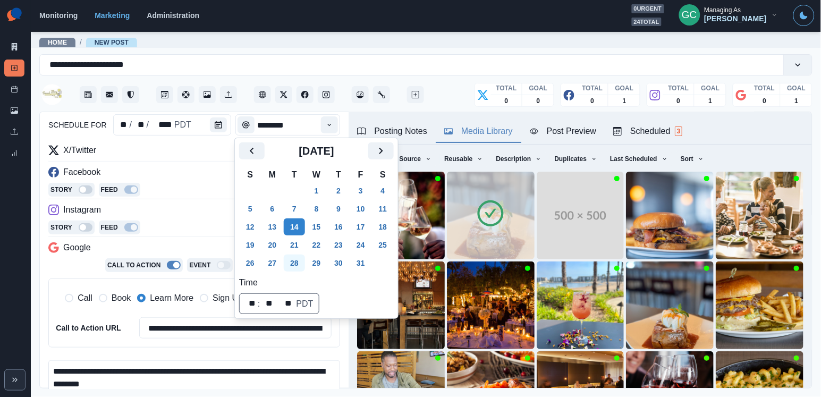
click at [298, 261] on button "28" at bounding box center [294, 262] width 21 height 17
click at [193, 212] on div "Instagram" at bounding box center [194, 211] width 292 height 17
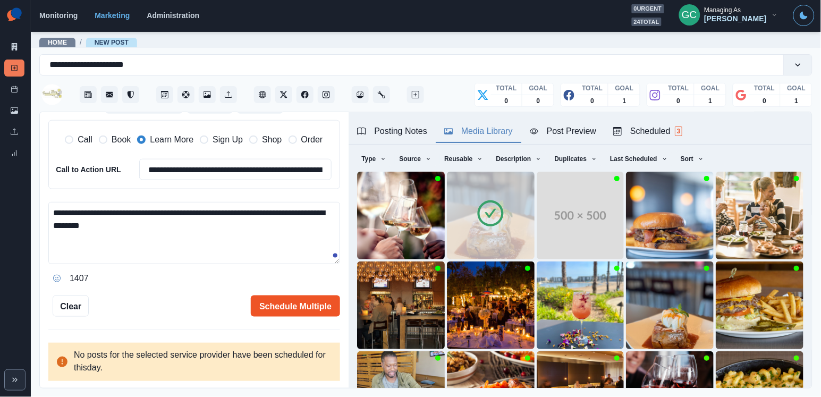
click at [319, 302] on button "Schedule Multiple" at bounding box center [295, 305] width 89 height 21
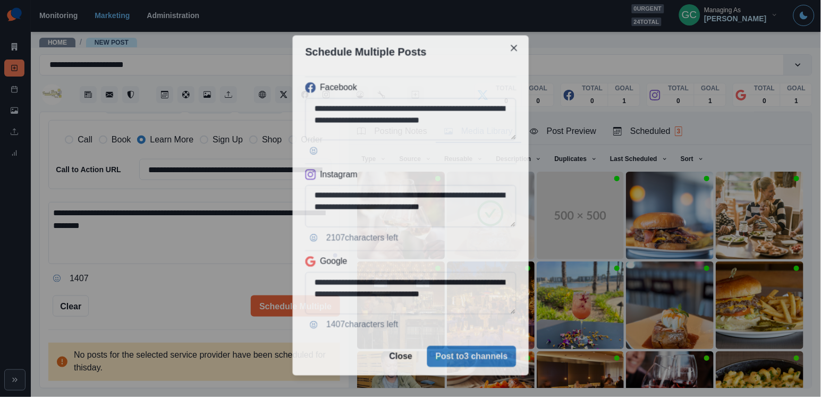
scroll to position [266, 0]
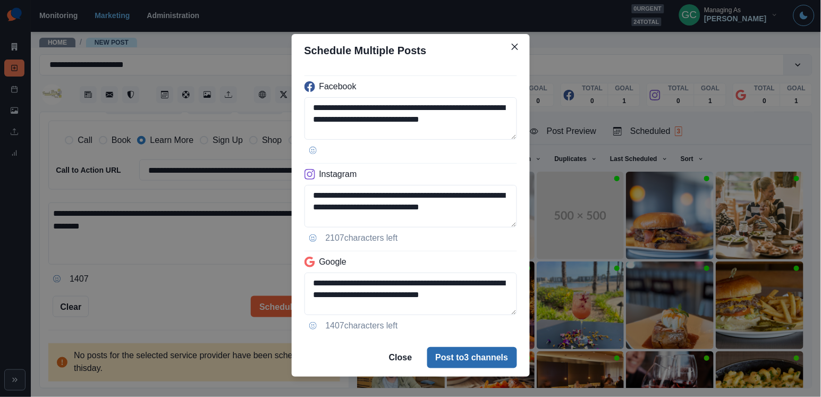
click at [495, 356] on button "Post to 3 channels" at bounding box center [472, 357] width 90 height 21
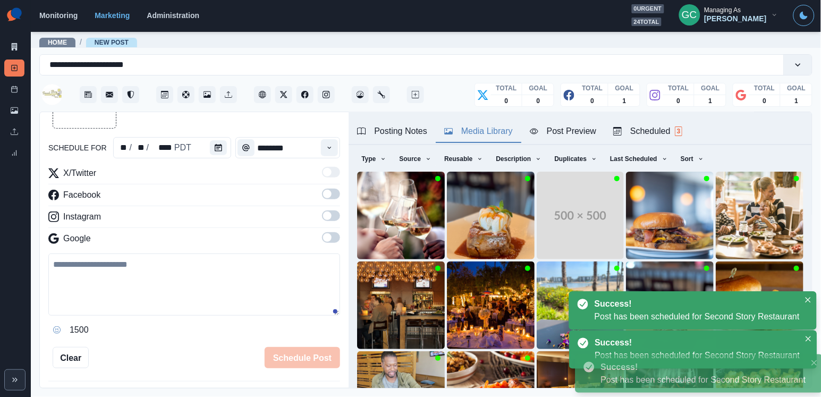
scroll to position [-1, 0]
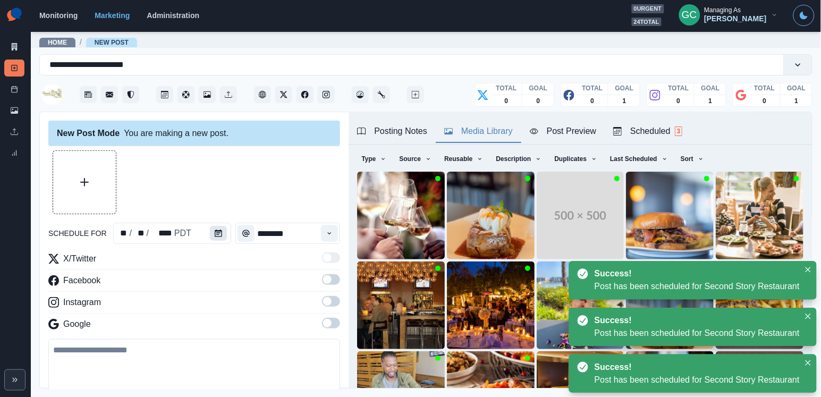
click at [219, 234] on icon "Calendar" at bounding box center [218, 232] width 7 height 7
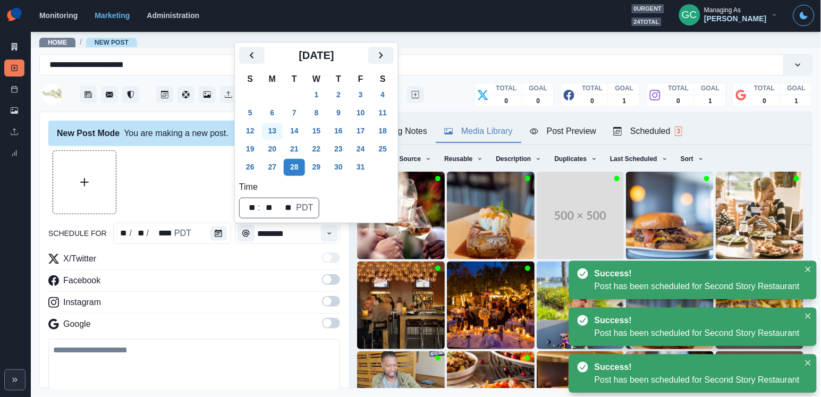
click at [275, 130] on button "13" at bounding box center [272, 131] width 21 height 17
click at [335, 239] on button "Time" at bounding box center [329, 233] width 17 height 17
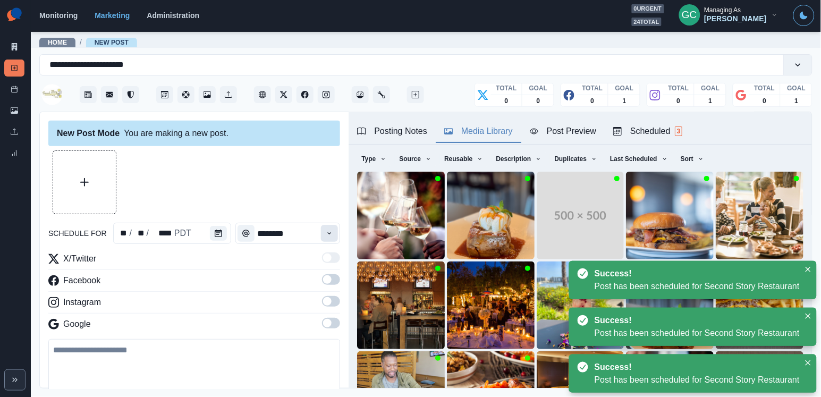
click at [335, 239] on button "Time" at bounding box center [329, 233] width 17 height 17
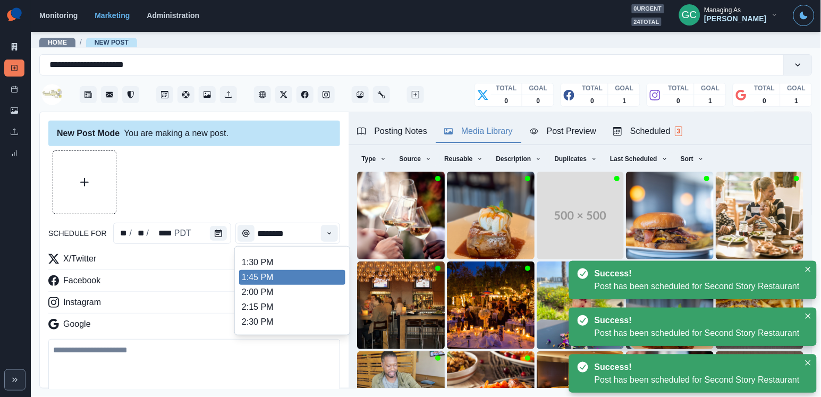
click at [310, 285] on li "1:45 PM" at bounding box center [292, 277] width 106 height 15
type input "*******"
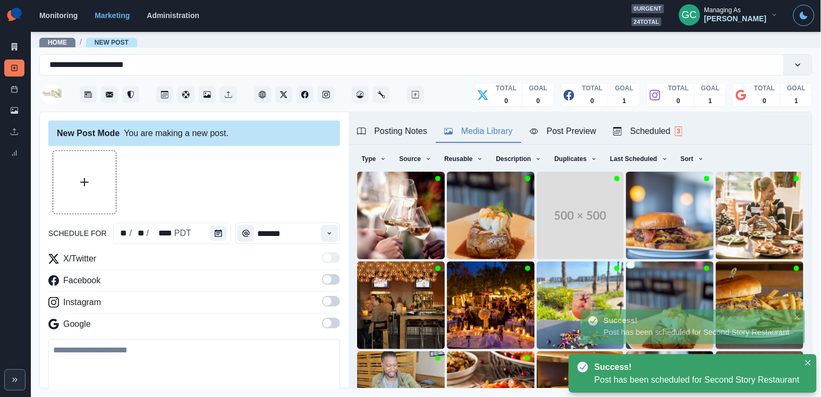
click at [296, 289] on div "Facebook" at bounding box center [194, 282] width 292 height 17
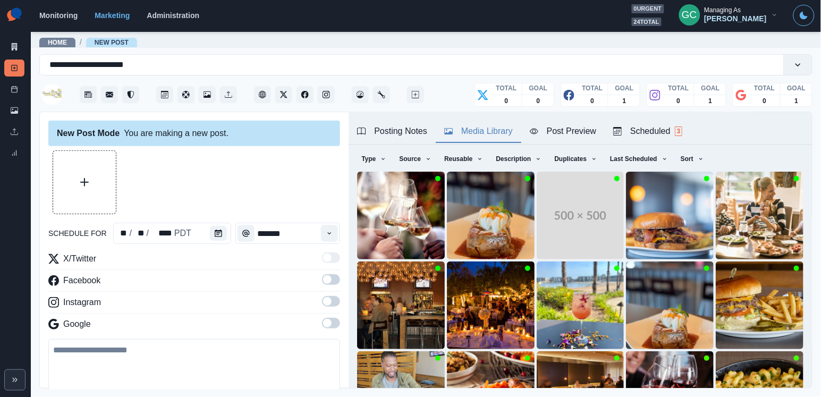
click at [136, 374] on textarea at bounding box center [194, 370] width 292 height 62
paste textarea "********"
click at [74, 194] on button "Upload Media" at bounding box center [84, 182] width 63 height 63
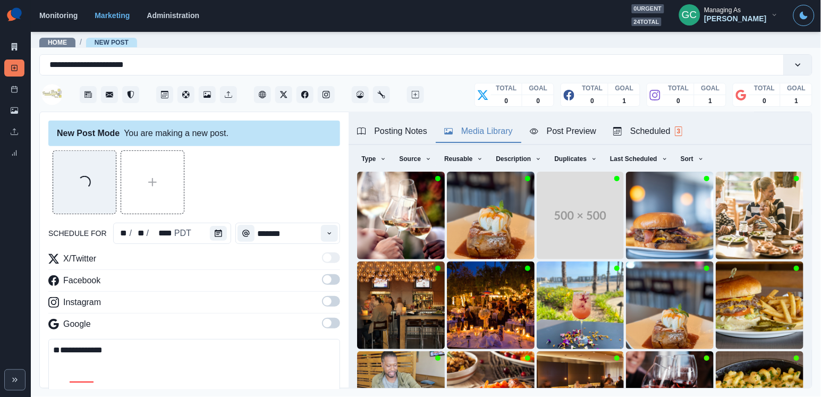
click at [337, 317] on div "X/Twitter Facebook Instagram Google" at bounding box center [194, 293] width 292 height 82
click at [334, 322] on span at bounding box center [331, 323] width 18 height 11
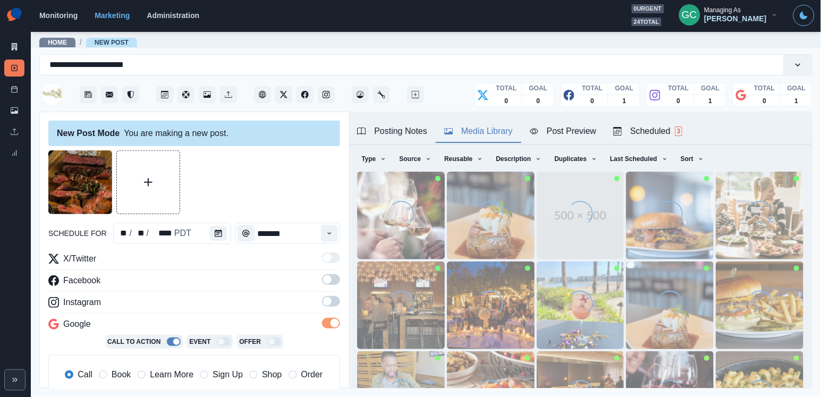
click at [334, 302] on span at bounding box center [331, 301] width 18 height 11
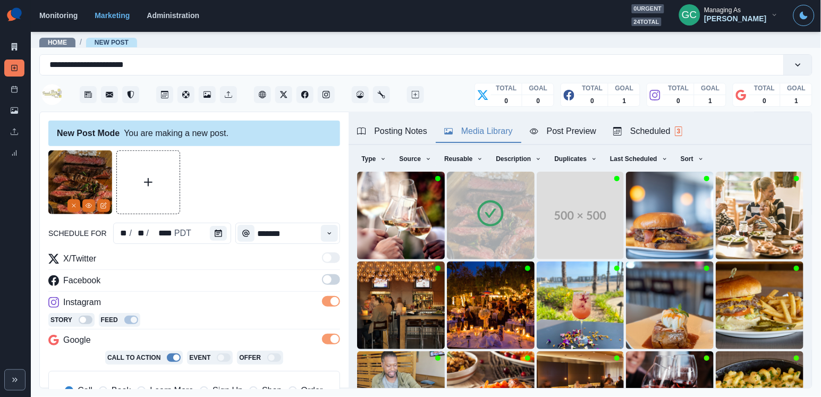
click at [333, 275] on span at bounding box center [331, 279] width 18 height 11
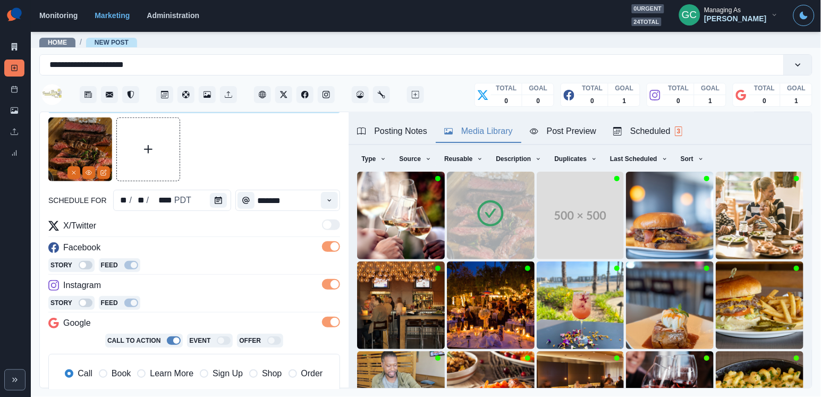
scroll to position [34, 0]
click at [110, 171] on img at bounding box center [80, 148] width 64 height 64
click at [106, 173] on icon "Edit Media" at bounding box center [103, 171] width 6 height 6
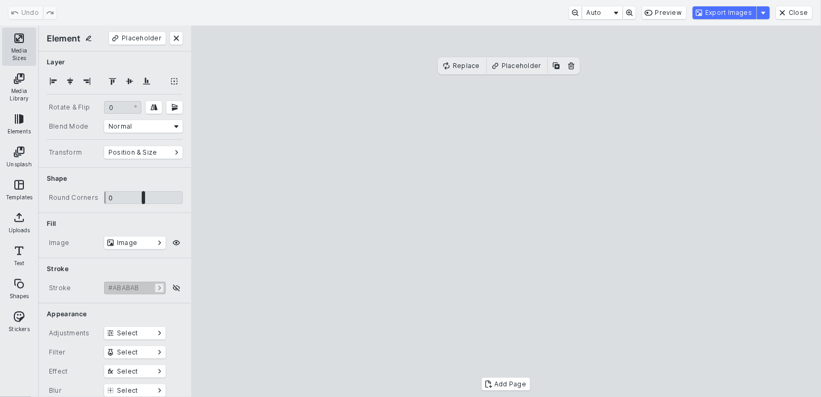
click at [22, 55] on button "Media Sizes" at bounding box center [19, 47] width 34 height 38
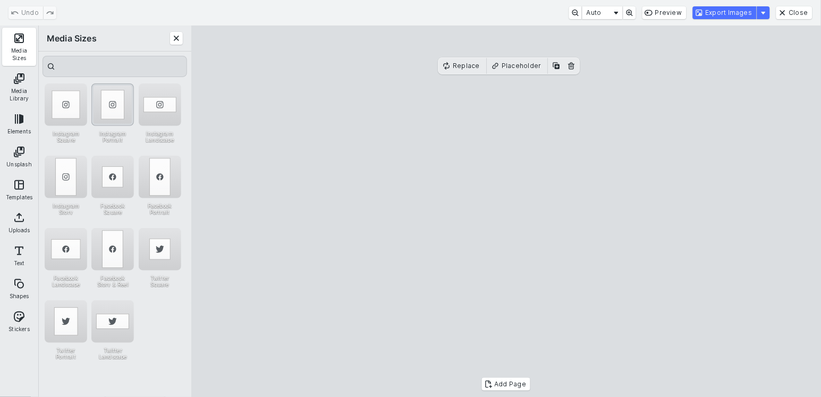
click at [110, 99] on div "Instagram Portrait" at bounding box center [112, 104] width 42 height 42
drag, startPoint x: 617, startPoint y: 83, endPoint x: 638, endPoint y: 31, distance: 55.5
click at [506, 211] on cesdk-canvas "Editor canvas" at bounding box center [506, 211] width 0 height 0
click at [737, 10] on button "Export Images" at bounding box center [725, 12] width 64 height 13
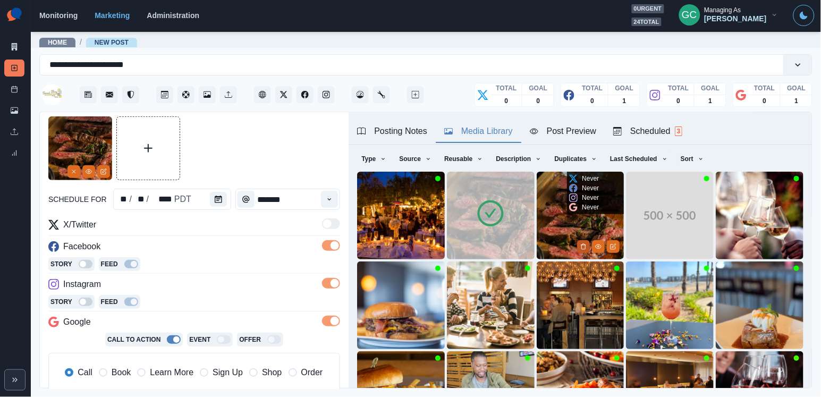
click at [580, 245] on button "Delete Media" at bounding box center [583, 246] width 13 height 13
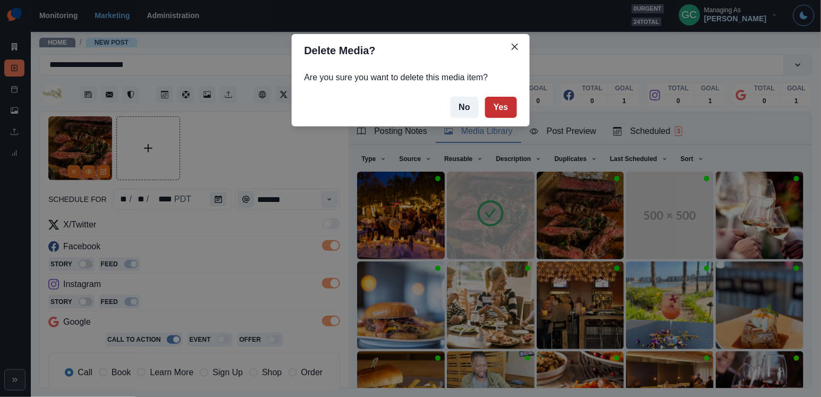
click at [507, 106] on button "Yes" at bounding box center [501, 107] width 32 height 21
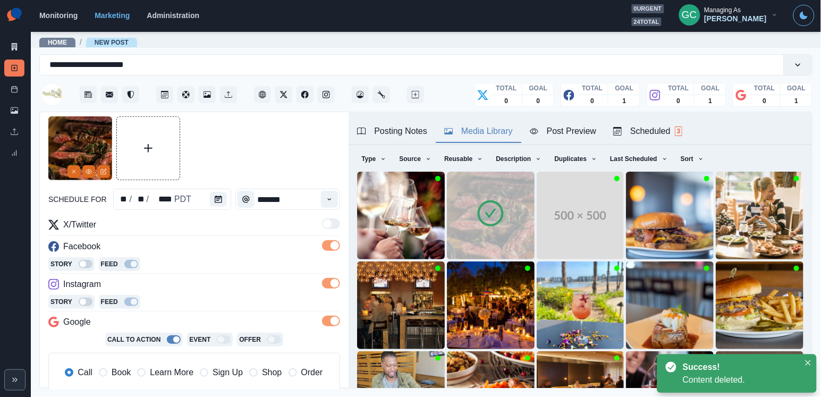
click at [158, 373] on span "Learn More" at bounding box center [172, 372] width 44 height 13
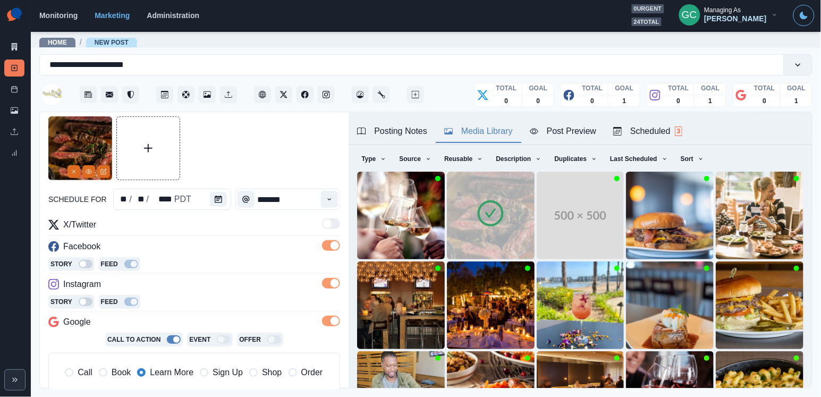
scroll to position [249, 0]
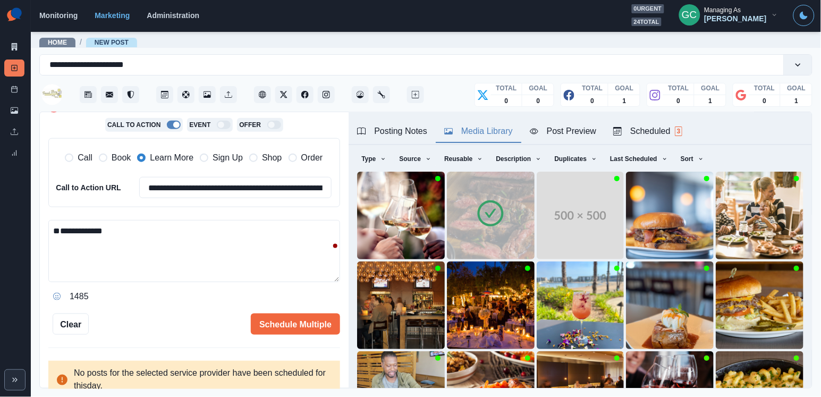
click at [173, 242] on textarea "**********" at bounding box center [194, 251] width 292 height 62
click at [165, 228] on textarea "**********" at bounding box center [194, 251] width 292 height 62
paste textarea "**********"
click at [160, 226] on textarea "**********" at bounding box center [194, 251] width 292 height 62
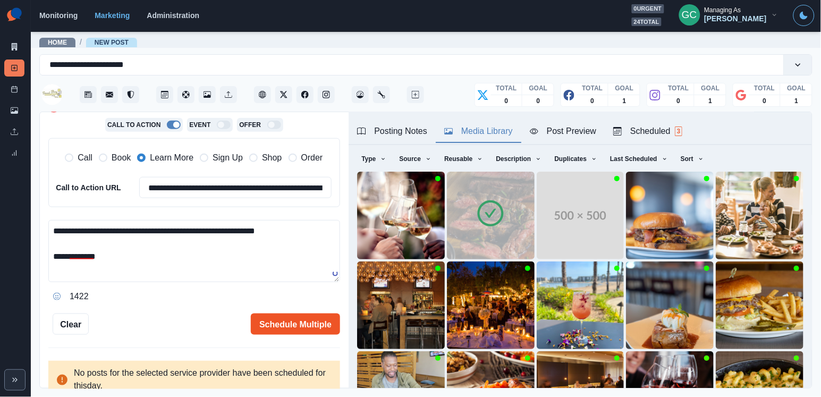
type textarea "**********"
click at [282, 325] on button "Schedule Multiple" at bounding box center [295, 323] width 89 height 21
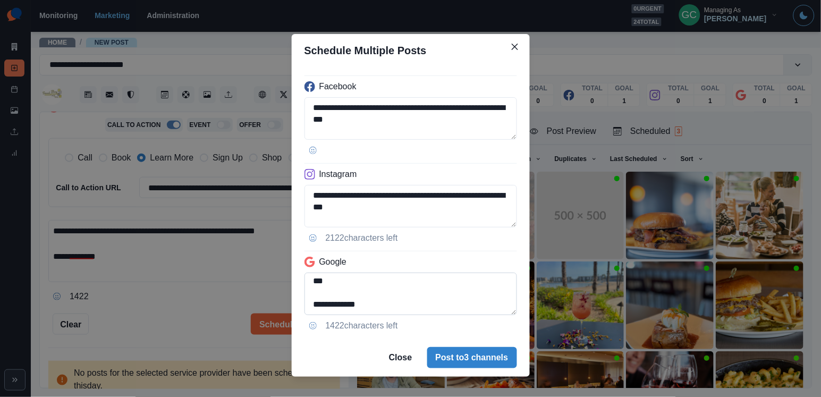
scroll to position [27, 0]
click at [206, 268] on div "**********" at bounding box center [410, 198] width 821 height 397
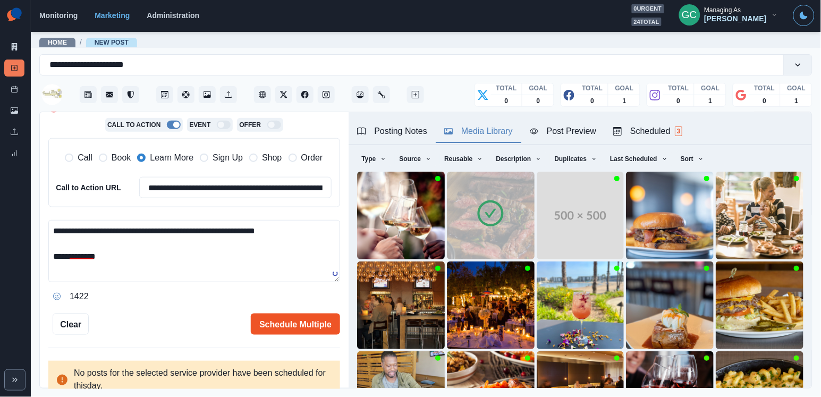
click at [291, 332] on button "Schedule Multiple" at bounding box center [295, 323] width 89 height 21
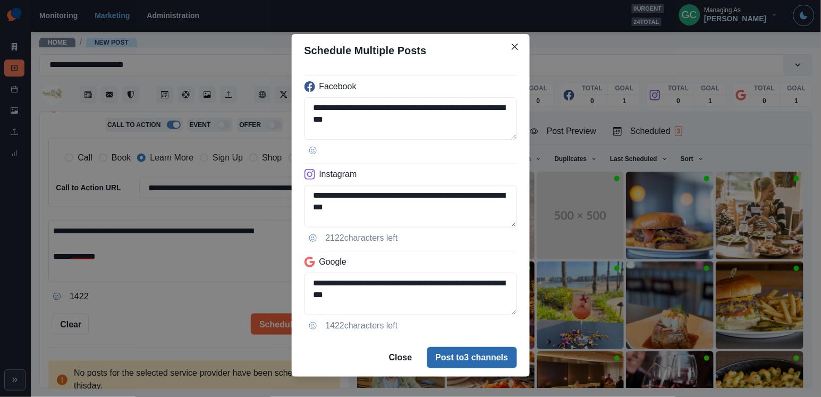
click at [465, 355] on button "Post to 3 channels" at bounding box center [472, 357] width 90 height 21
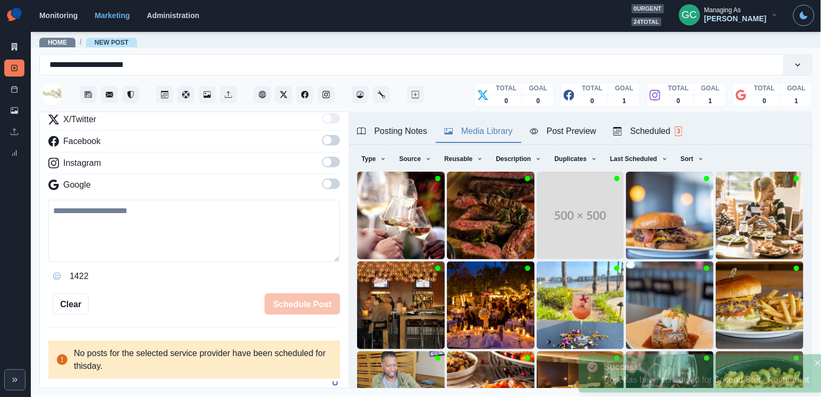
scroll to position [140, 0]
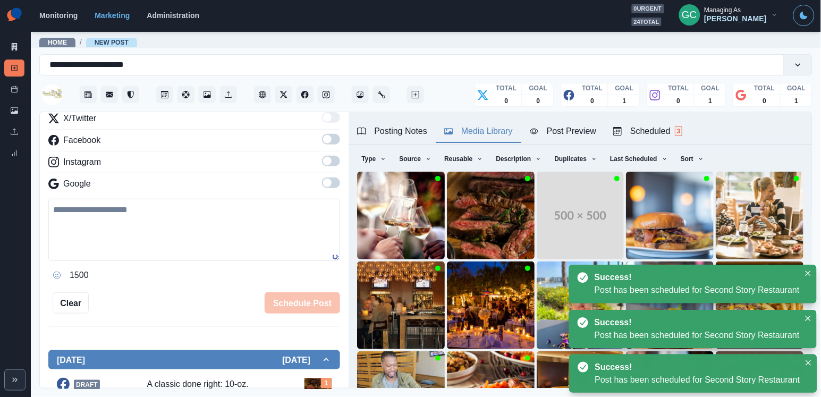
click at [632, 126] on div "Scheduled 3" at bounding box center [647, 131] width 69 height 13
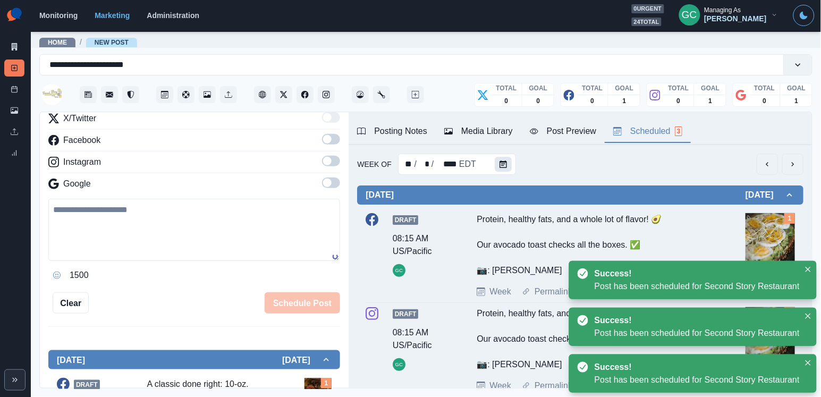
scroll to position [0, 0]
click at [500, 167] on icon "Calendar" at bounding box center [502, 163] width 7 height 7
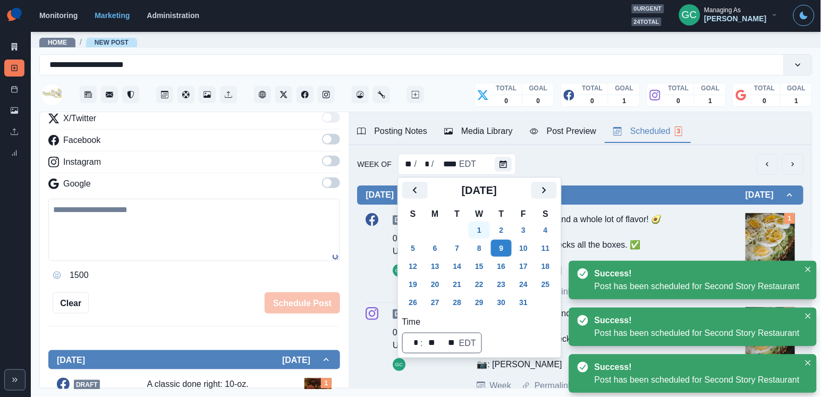
click at [488, 239] on button "1" at bounding box center [479, 230] width 21 height 17
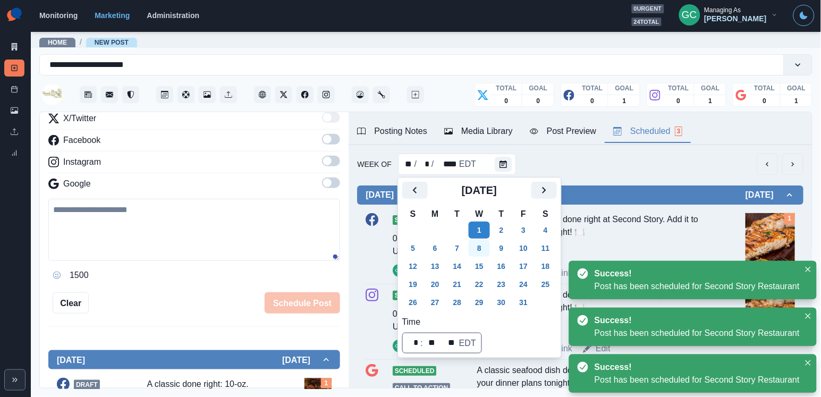
click at [480, 248] on button "8" at bounding box center [479, 248] width 21 height 17
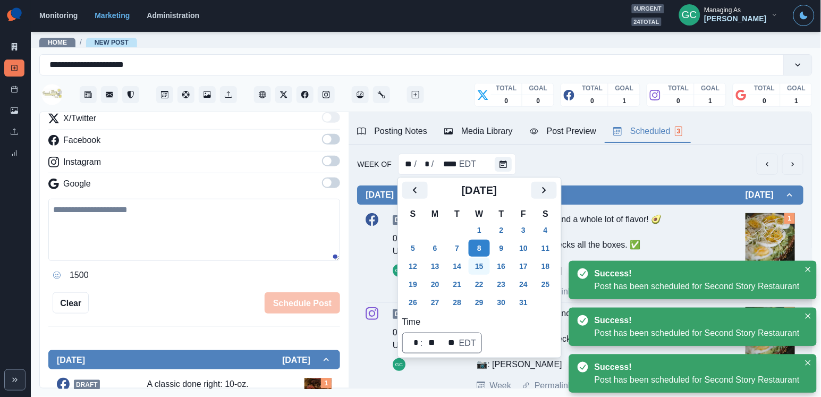
click at [477, 265] on button "15" at bounding box center [479, 266] width 21 height 17
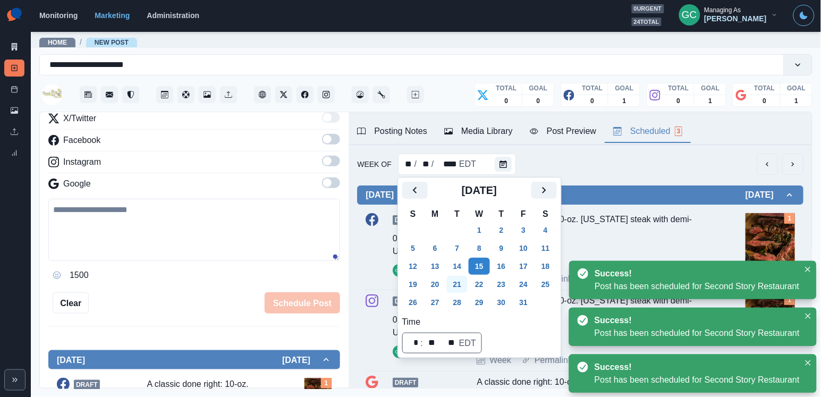
click at [455, 284] on button "21" at bounding box center [457, 284] width 21 height 17
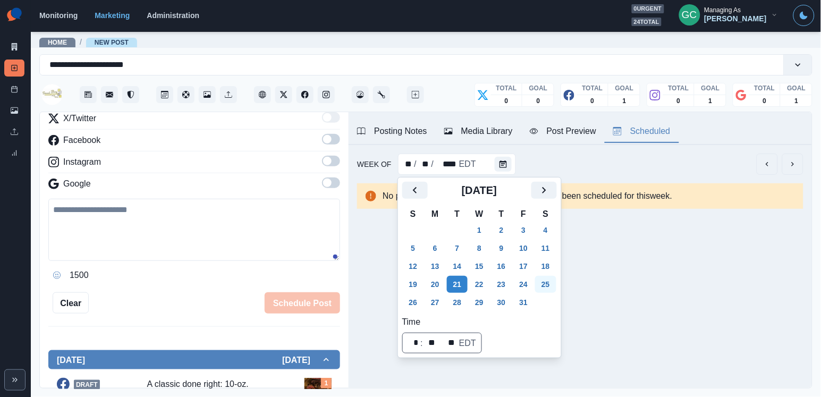
click at [556, 285] on button "25" at bounding box center [545, 284] width 21 height 17
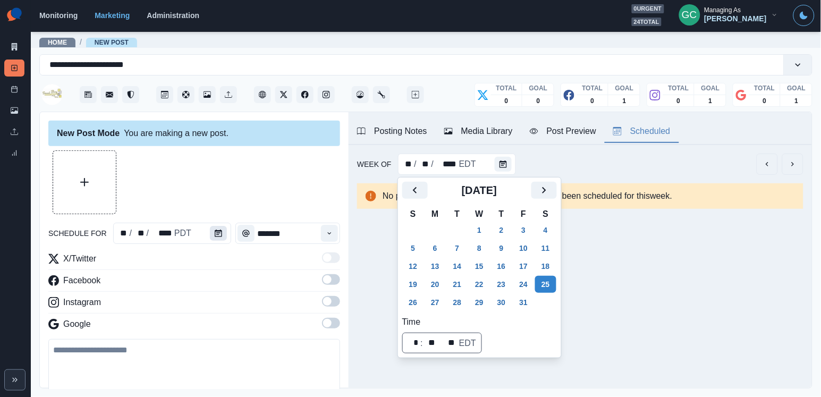
scroll to position [-1, 0]
click at [215, 229] on button "Calendar" at bounding box center [218, 233] width 17 height 15
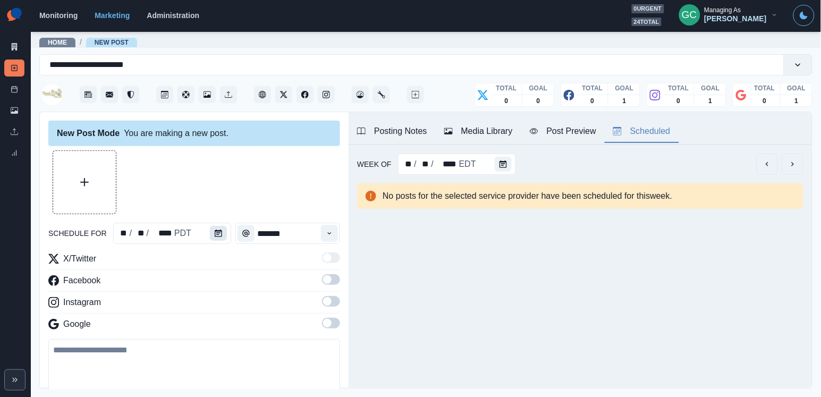
scroll to position [0, 0]
click at [215, 229] on icon "Calendar" at bounding box center [218, 232] width 7 height 7
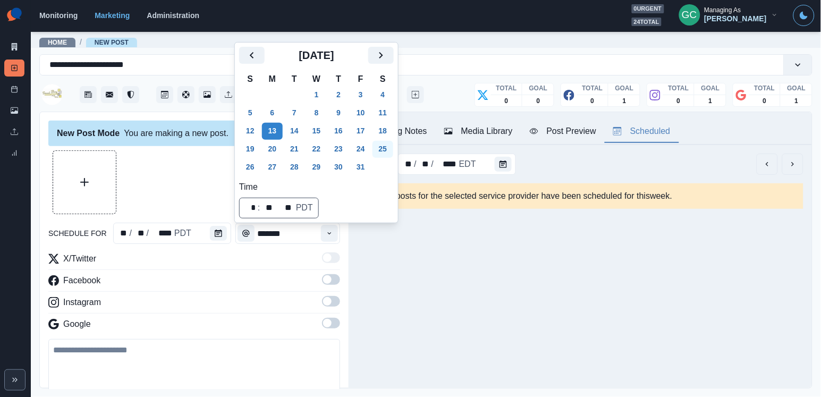
click at [394, 148] on button "25" at bounding box center [382, 149] width 21 height 17
click at [326, 232] on icon "Time" at bounding box center [329, 232] width 7 height 7
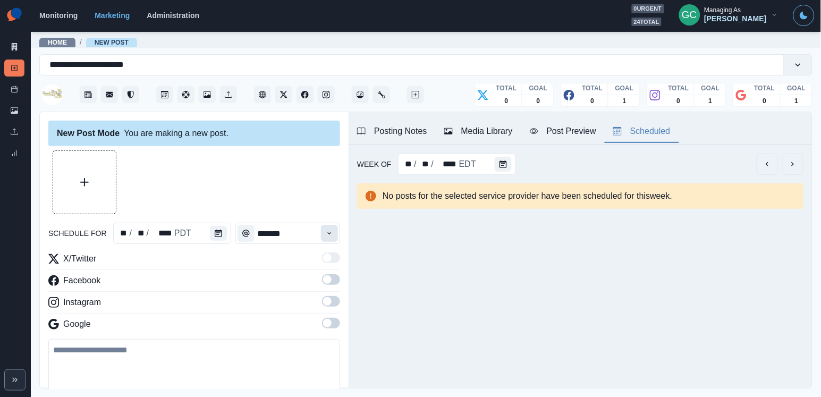
click at [326, 232] on icon "Time" at bounding box center [329, 232] width 7 height 7
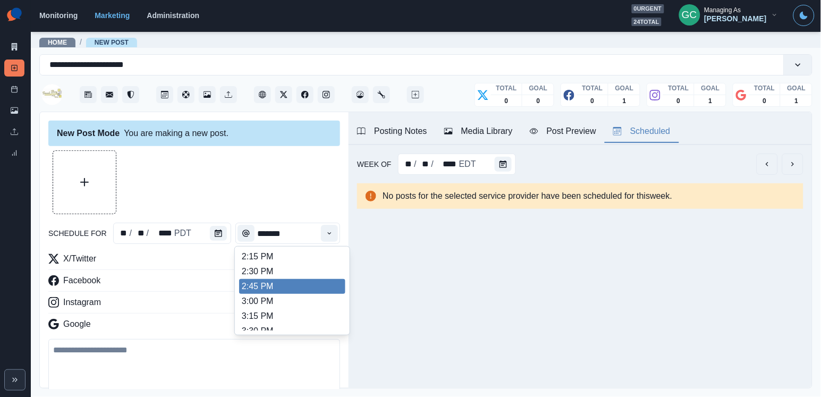
scroll to position [373, 0]
click at [286, 293] on li "2:45 PM" at bounding box center [292, 286] width 106 height 15
type input "*******"
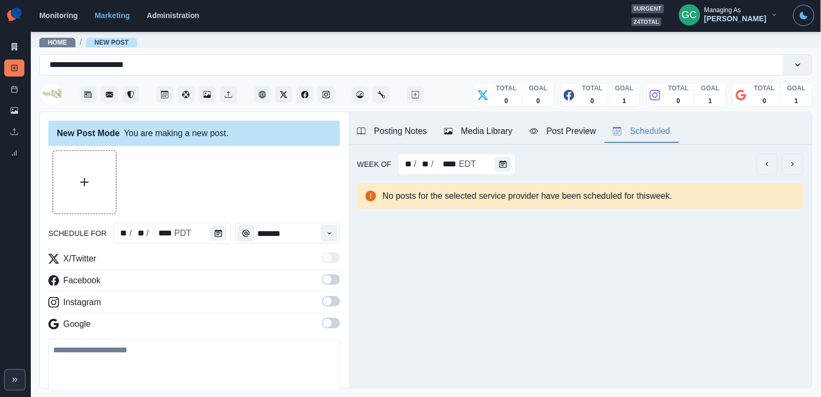
click at [332, 321] on span at bounding box center [331, 323] width 18 height 11
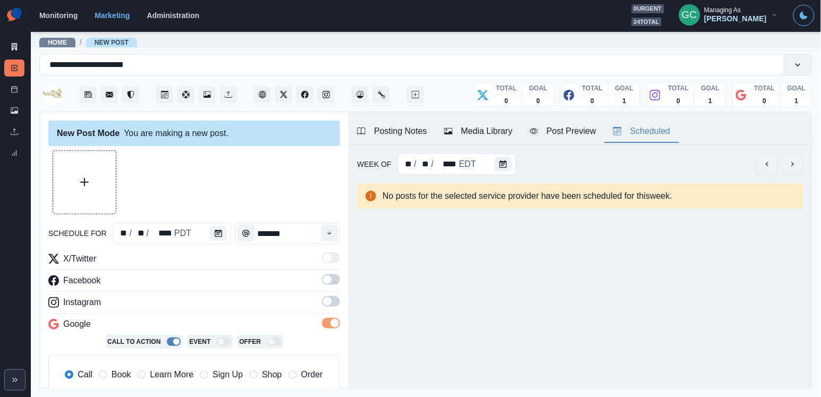
click at [332, 305] on span at bounding box center [331, 301] width 18 height 11
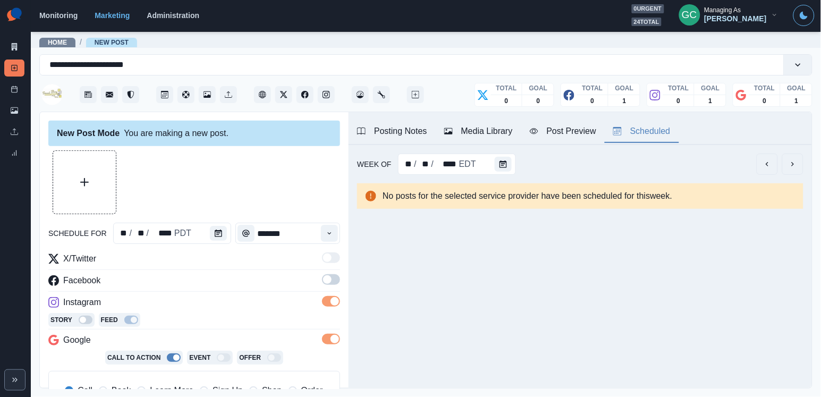
click at [332, 277] on span at bounding box center [331, 279] width 18 height 11
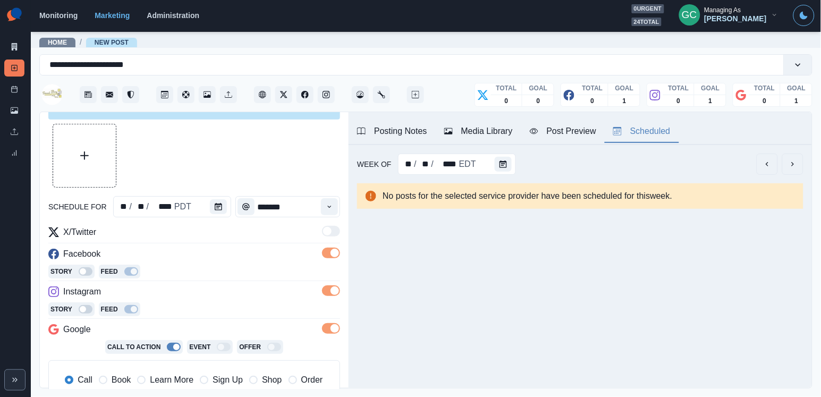
scroll to position [38, 0]
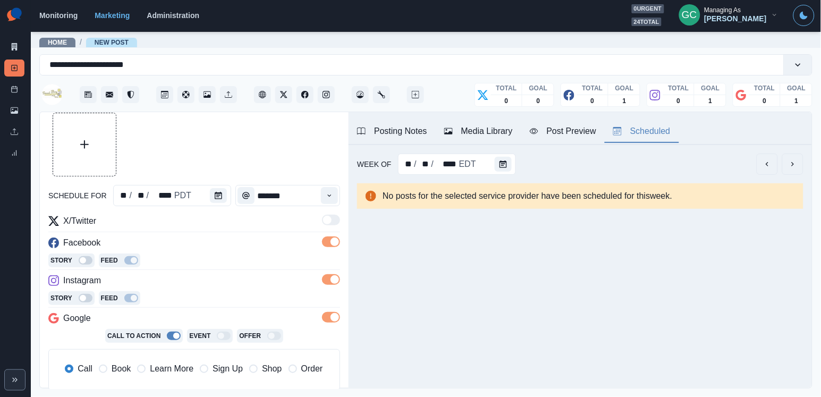
click at [157, 374] on span "Learn More" at bounding box center [172, 368] width 44 height 13
click at [507, 118] on div "Posting Notes Media Library Post Preview Scheduled" at bounding box center [579, 128] width 463 height 33
click at [497, 130] on div "Media Library" at bounding box center [478, 131] width 69 height 13
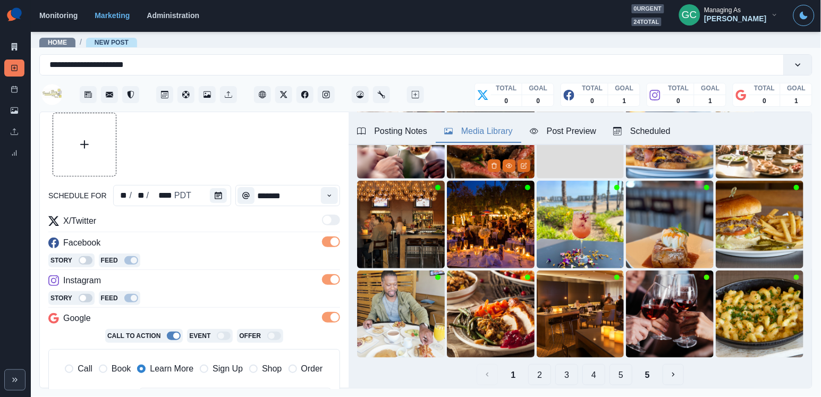
scroll to position [117, 0]
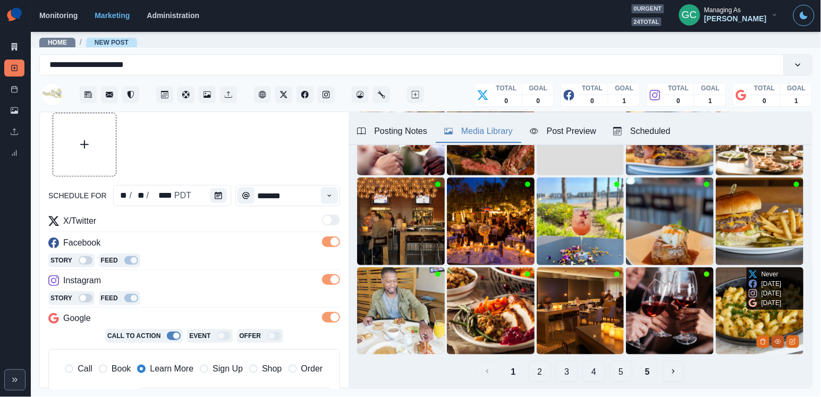
click at [777, 338] on icon "View Media" at bounding box center [778, 341] width 6 height 6
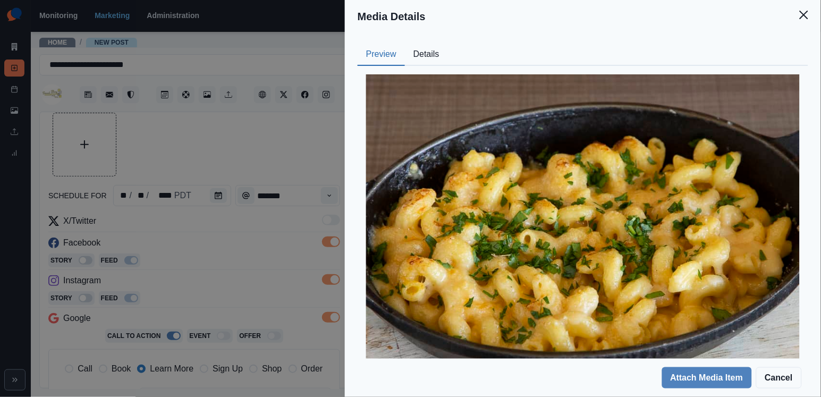
click at [424, 44] on button "Details" at bounding box center [426, 55] width 43 height 22
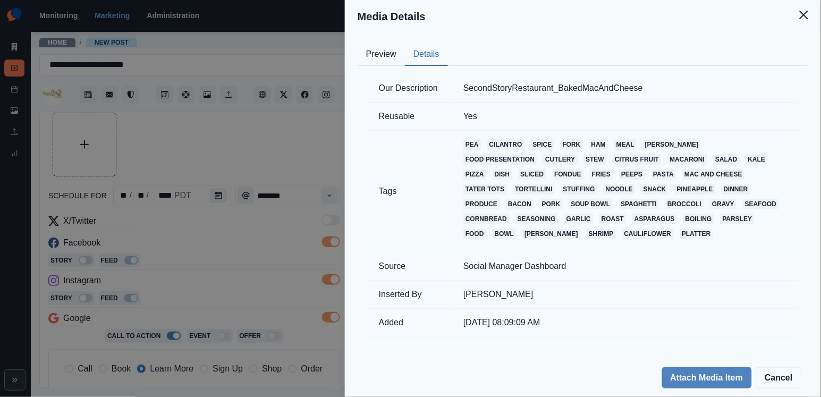
click at [397, 54] on button "Preview" at bounding box center [381, 55] width 47 height 22
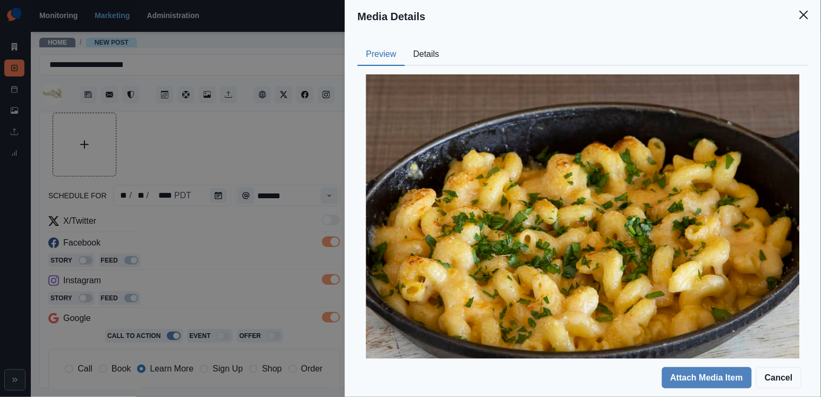
click at [305, 210] on div "Media Details Preview Details Our Description SecondStoryRestaurant_BakedMacAnd…" at bounding box center [410, 198] width 821 height 397
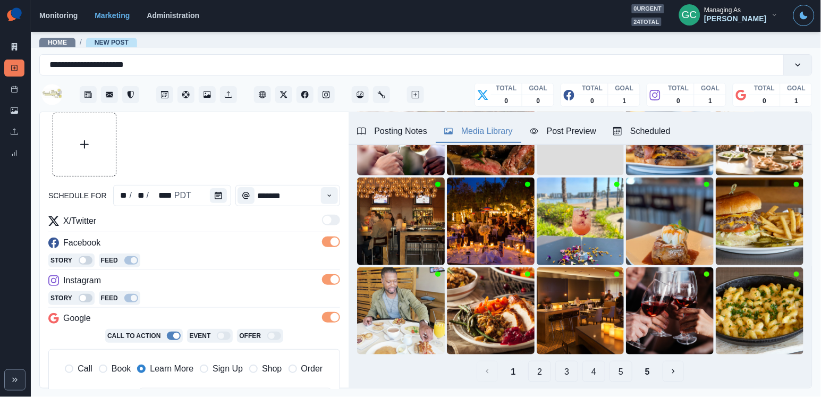
click at [541, 371] on button "2" at bounding box center [539, 371] width 23 height 21
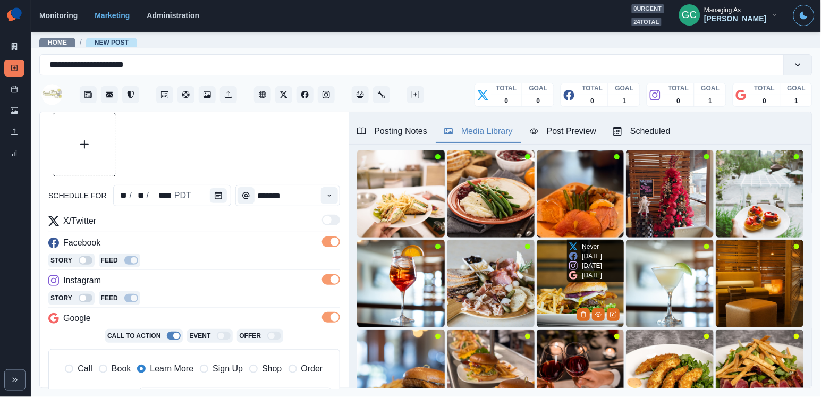
scroll to position [62, 0]
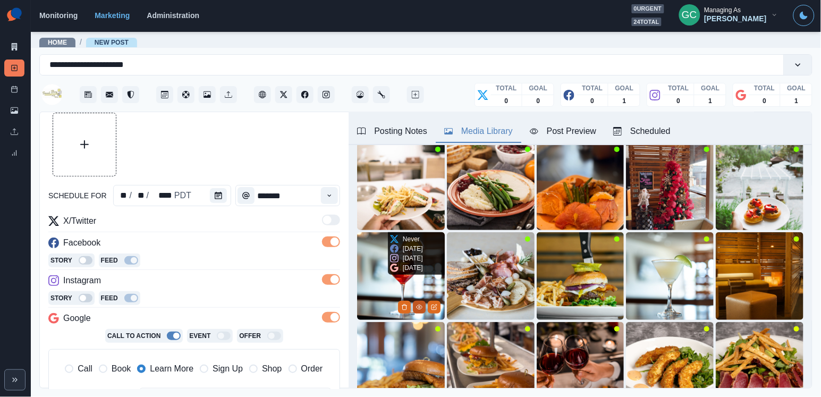
click at [423, 307] on button "View Media" at bounding box center [419, 307] width 13 height 13
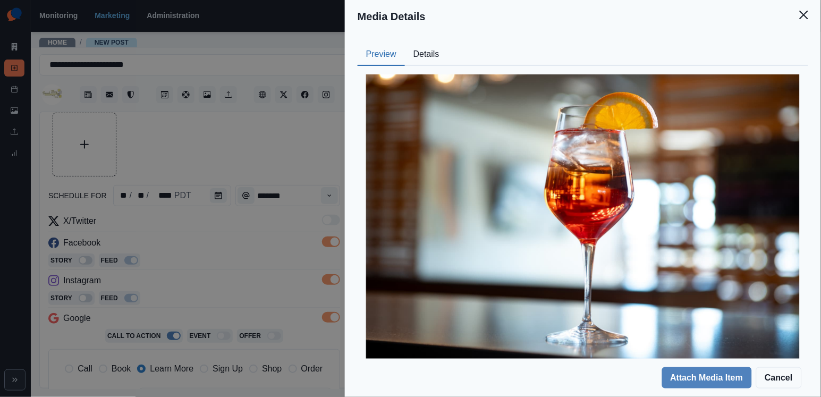
click at [405, 62] on button "Preview" at bounding box center [381, 55] width 47 height 22
click at [424, 58] on button "Details" at bounding box center [426, 55] width 43 height 22
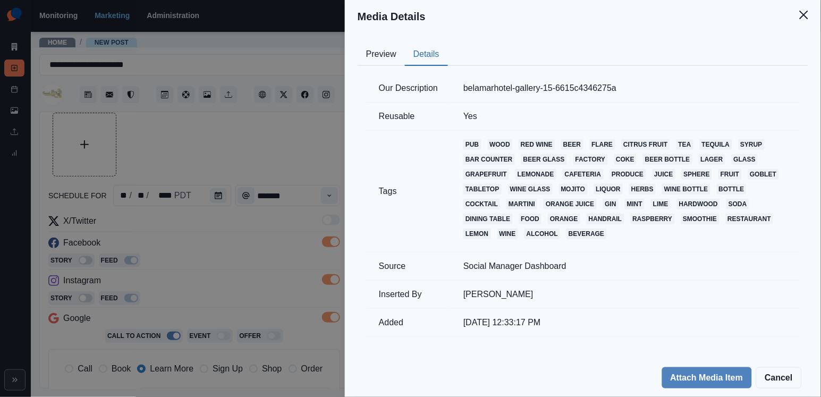
click at [292, 106] on div "Media Details Preview Details Our Description belamarhotel-gallery-15-6615c4346…" at bounding box center [410, 198] width 821 height 397
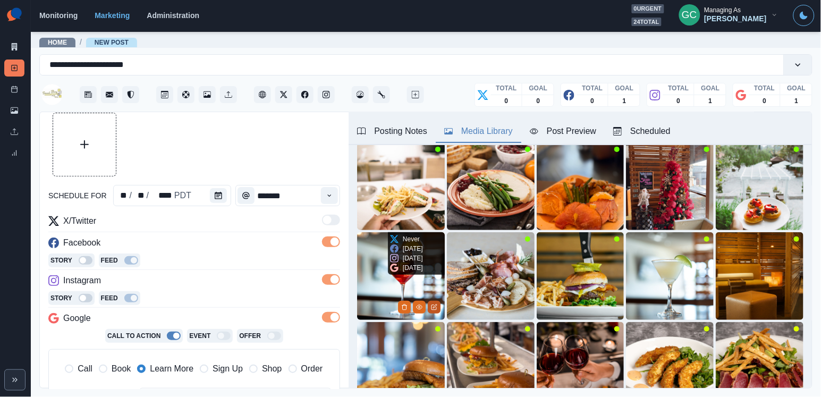
click at [431, 312] on button "Edit Media" at bounding box center [434, 307] width 13 height 13
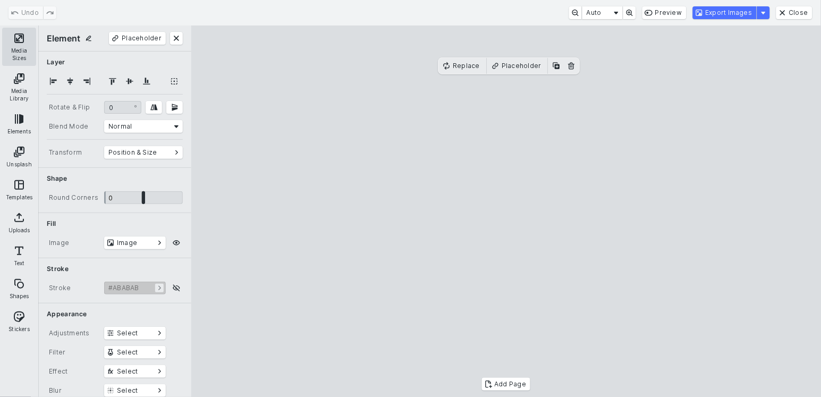
click at [30, 38] on button "Media Sizes" at bounding box center [19, 47] width 34 height 38
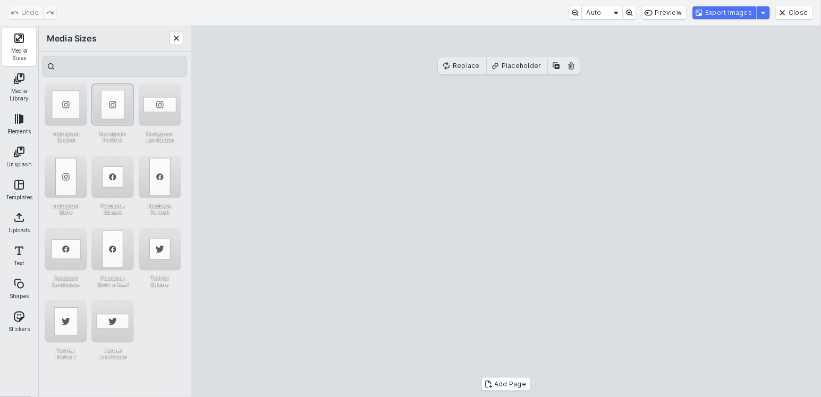
click at [124, 99] on div "Instagram Portrait" at bounding box center [112, 104] width 42 height 42
drag, startPoint x: 584, startPoint y: 118, endPoint x: 596, endPoint y: 118, distance: 12.2
click at [506, 211] on cesdk-canvas "Editor canvas" at bounding box center [506, 211] width 0 height 0
drag, startPoint x: 407, startPoint y: 220, endPoint x: 367, endPoint y: 220, distance: 40.4
click at [506, 211] on cesdk-canvas "Editor canvas" at bounding box center [506, 211] width 0 height 0
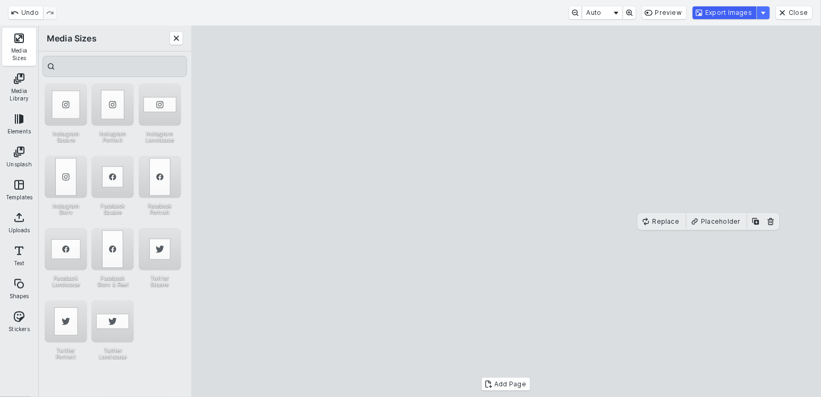
click at [742, 15] on button "Export Images" at bounding box center [725, 12] width 64 height 13
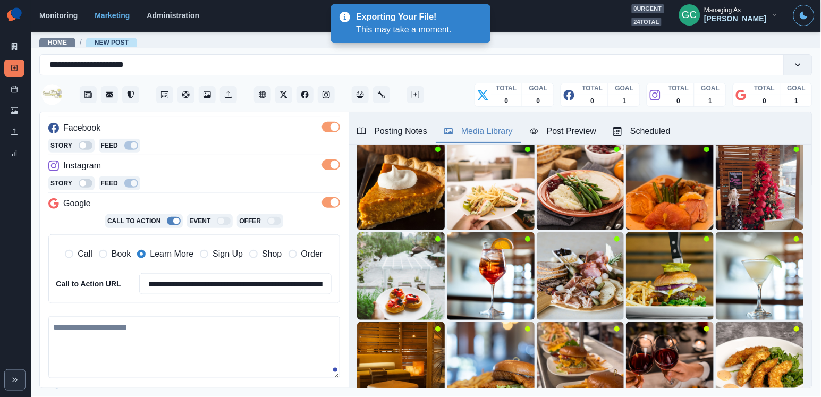
scroll to position [176, 0]
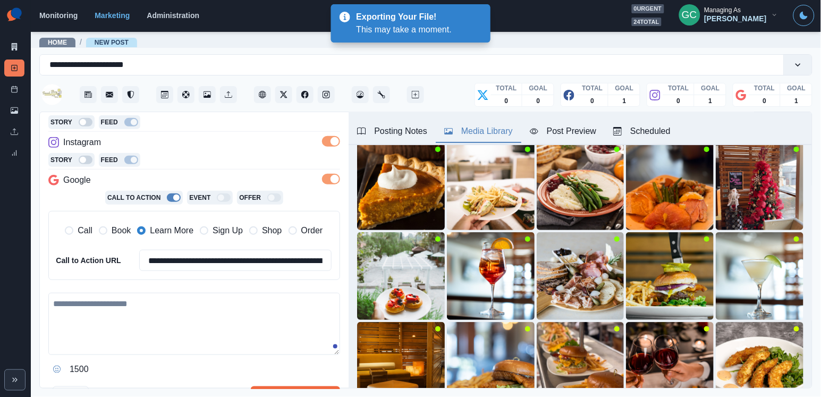
click at [193, 328] on textarea at bounding box center [194, 324] width 292 height 62
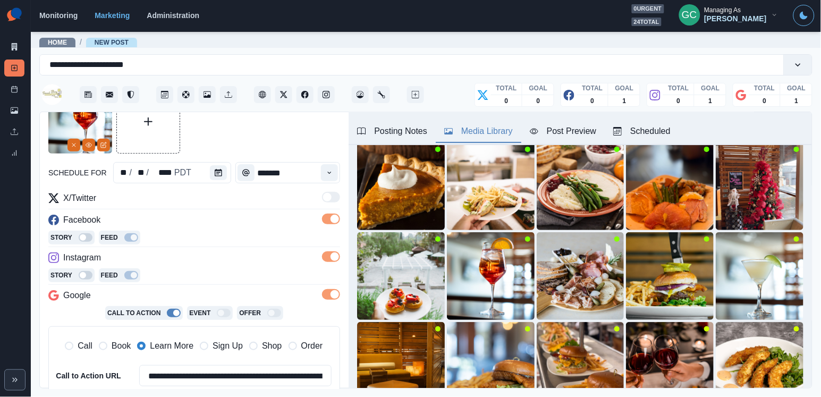
scroll to position [197, 0]
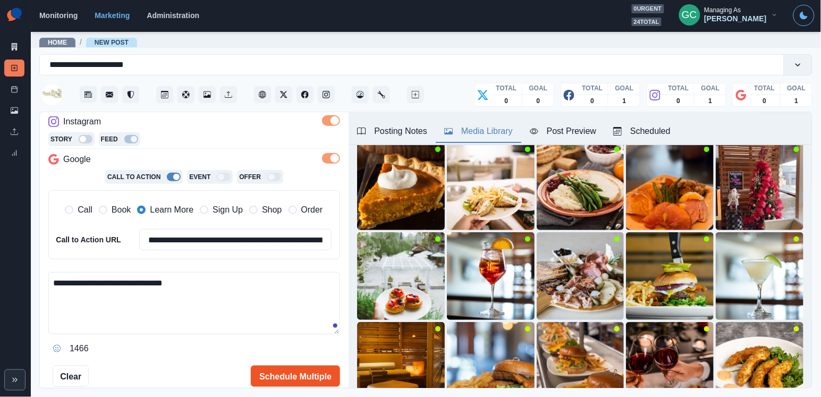
type textarea "**********"
click at [284, 369] on button "Schedule Multiple" at bounding box center [295, 375] width 89 height 21
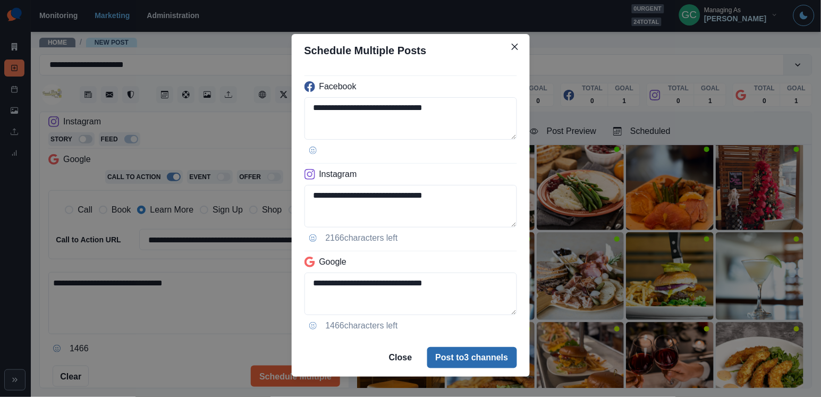
click at [465, 363] on button "Post to 3 channels" at bounding box center [472, 357] width 90 height 21
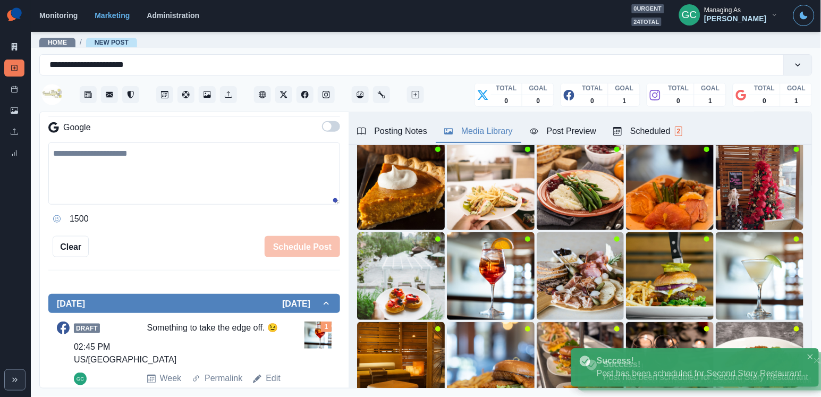
scroll to position [101, 0]
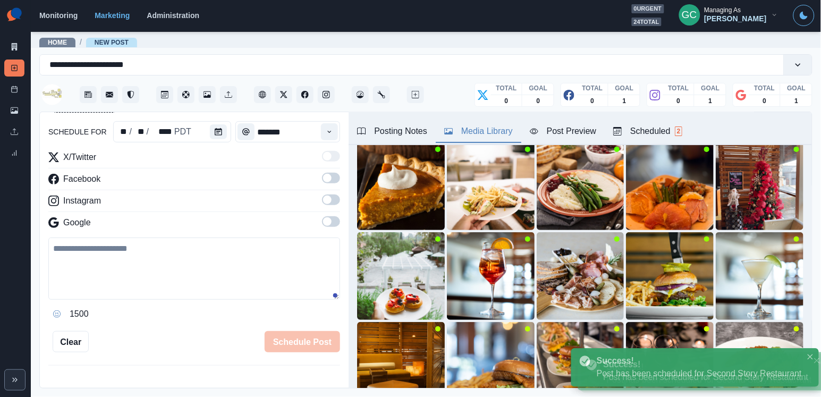
click at [652, 128] on div "Scheduled 2" at bounding box center [647, 131] width 69 height 13
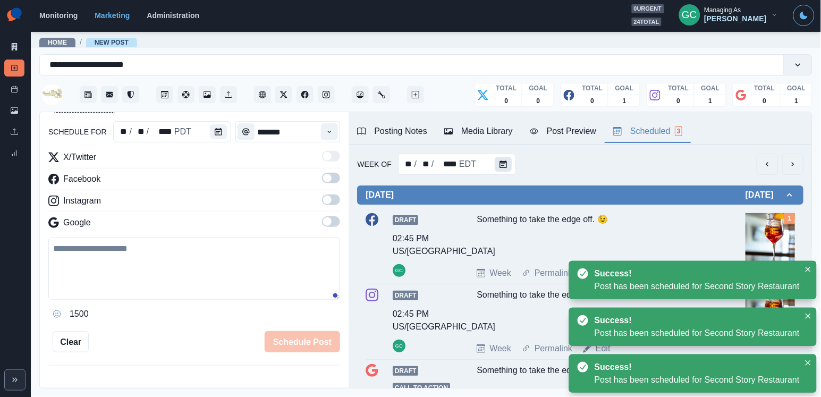
scroll to position [-1, 0]
click at [505, 167] on icon "Calendar" at bounding box center [502, 163] width 7 height 7
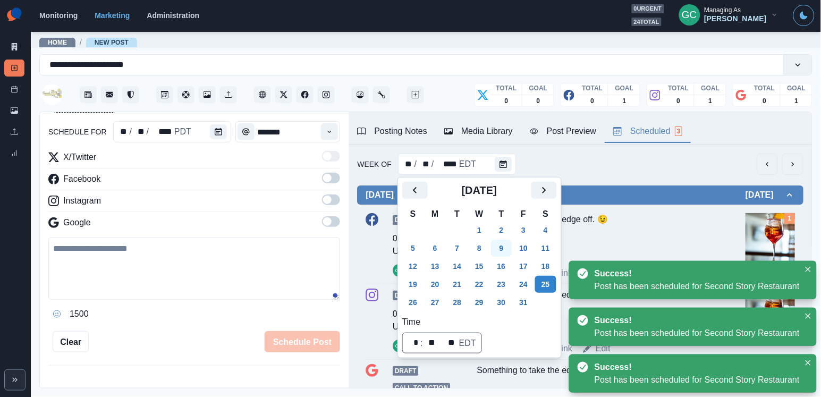
scroll to position [0, 0]
click at [512, 294] on button "30" at bounding box center [501, 302] width 21 height 17
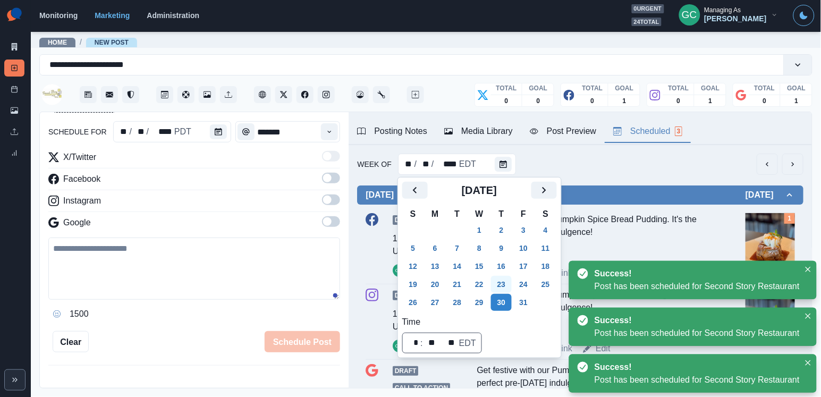
click at [511, 285] on button "23" at bounding box center [501, 284] width 21 height 17
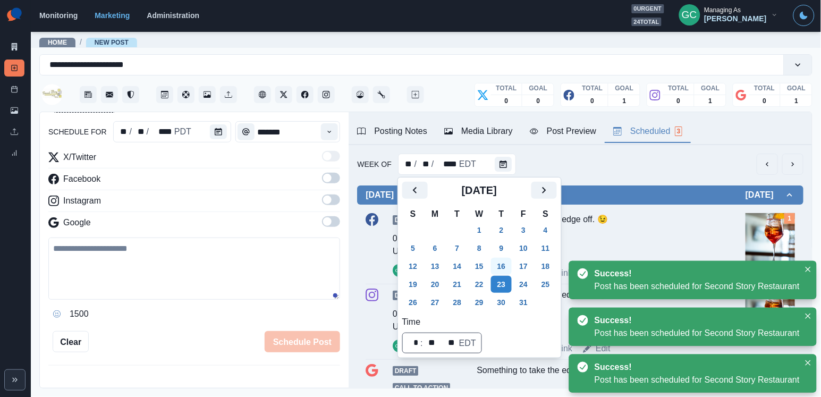
click at [511, 266] on button "16" at bounding box center [501, 266] width 21 height 17
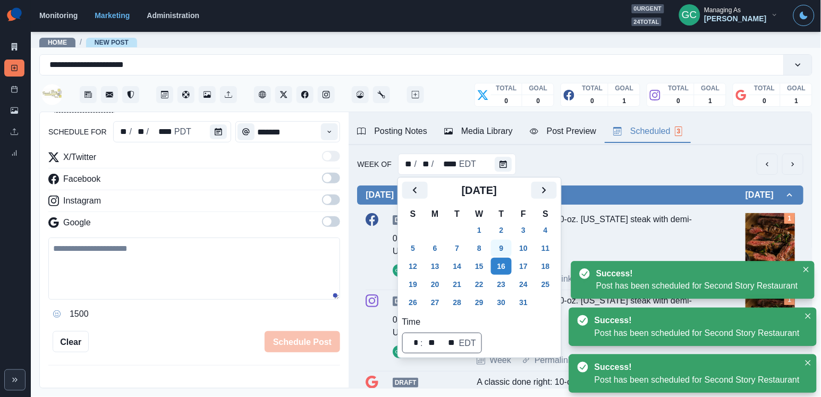
click at [507, 252] on button "9" at bounding box center [501, 248] width 21 height 17
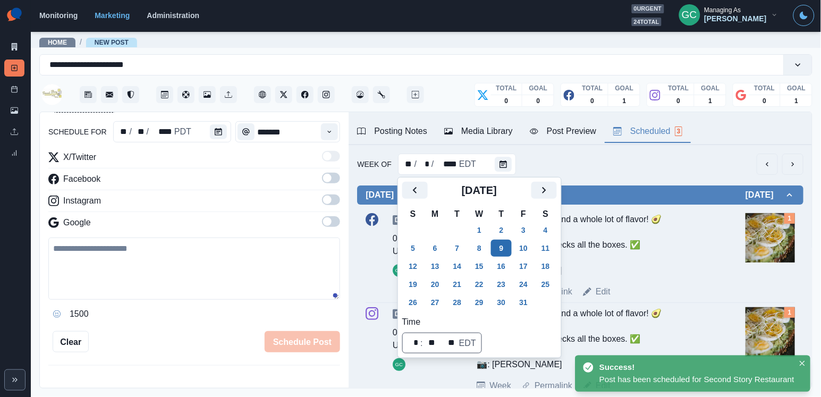
click at [506, 249] on button "9" at bounding box center [501, 248] width 21 height 17
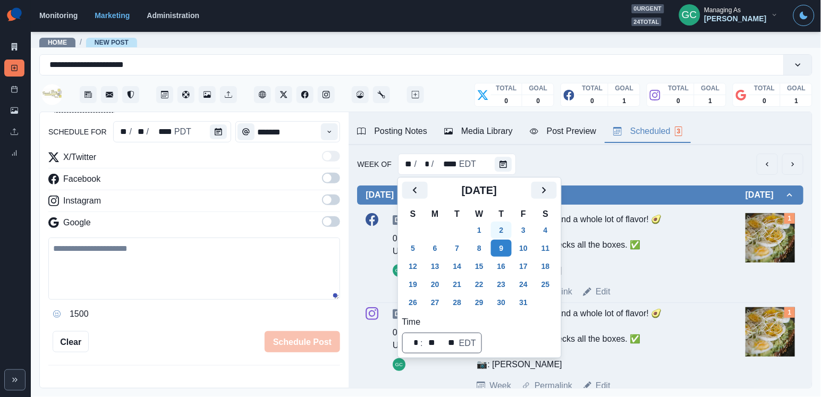
click at [505, 227] on button "2" at bounding box center [501, 230] width 21 height 17
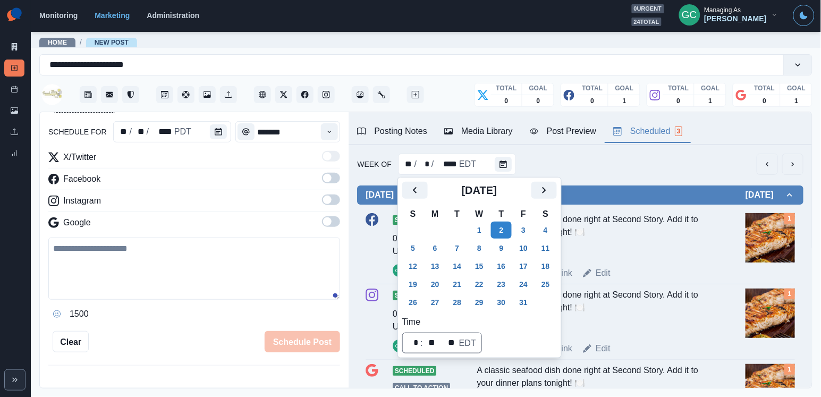
click at [175, 207] on div "Instagram" at bounding box center [194, 202] width 292 height 17
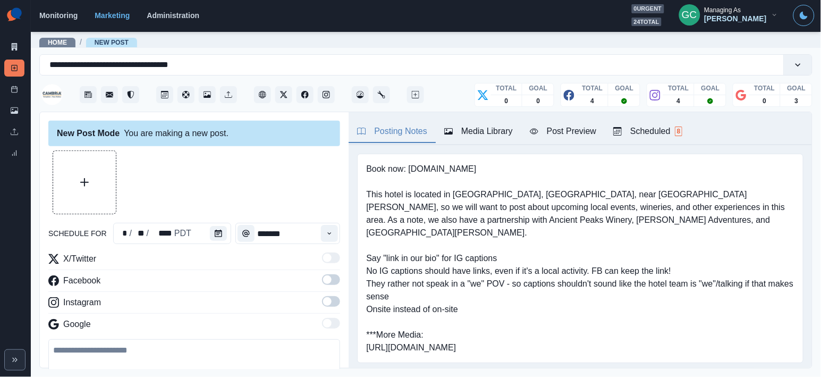
click at [656, 132] on div "Scheduled 8" at bounding box center [647, 131] width 69 height 13
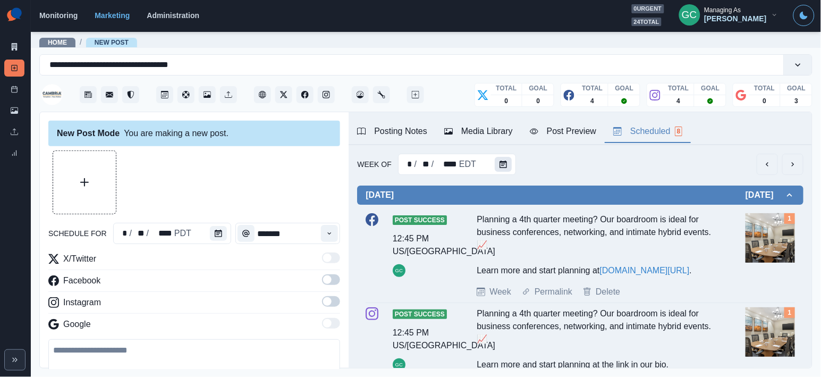
click at [503, 161] on icon "Calendar" at bounding box center [502, 163] width 7 height 7
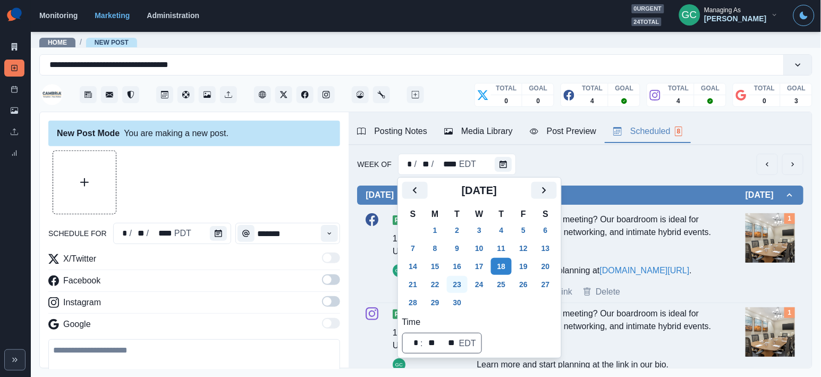
click at [456, 282] on button "23" at bounding box center [457, 284] width 21 height 17
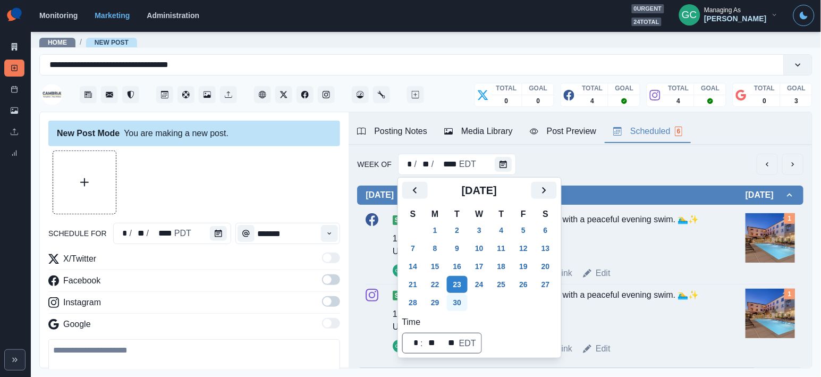
click at [462, 305] on button "30" at bounding box center [457, 302] width 21 height 17
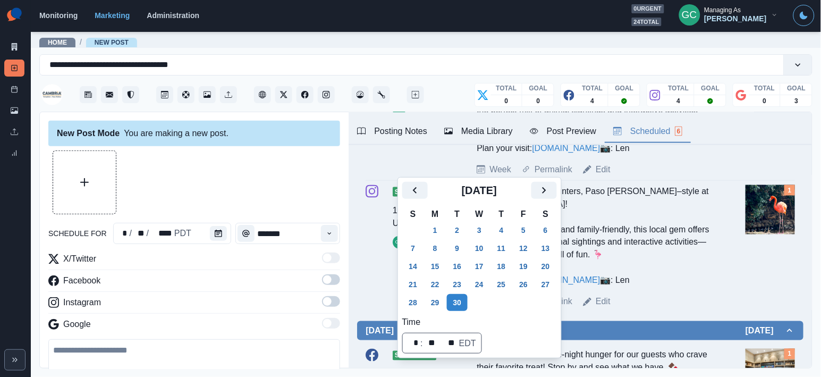
scroll to position [305, 0]
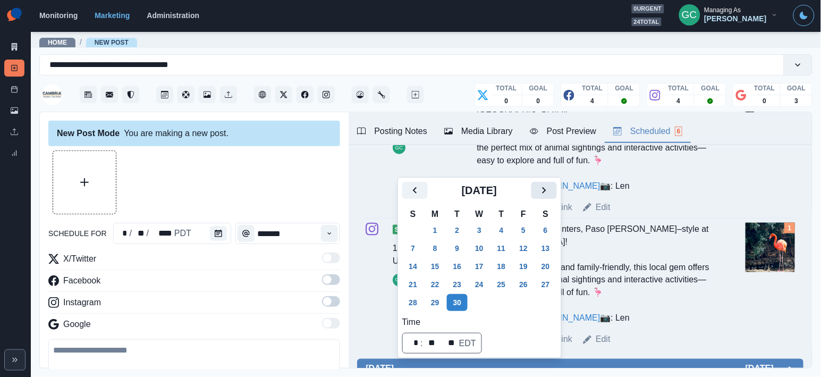
click at [550, 192] on icon "Next" at bounding box center [544, 190] width 13 height 13
click at [433, 251] on button "6" at bounding box center [434, 248] width 21 height 17
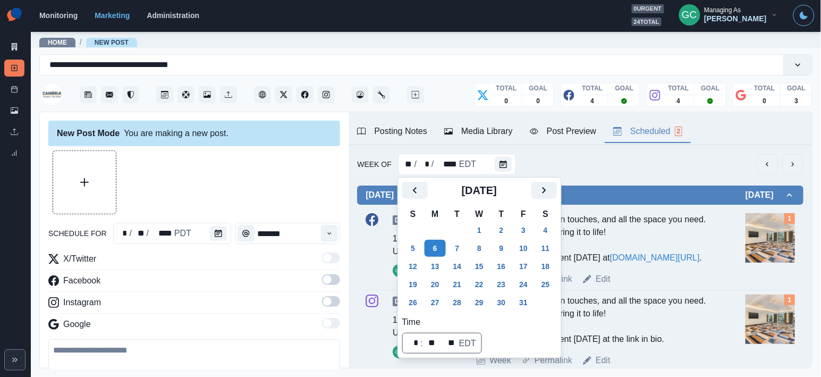
scroll to position [0, 0]
click at [531, 232] on button "3" at bounding box center [523, 230] width 21 height 17
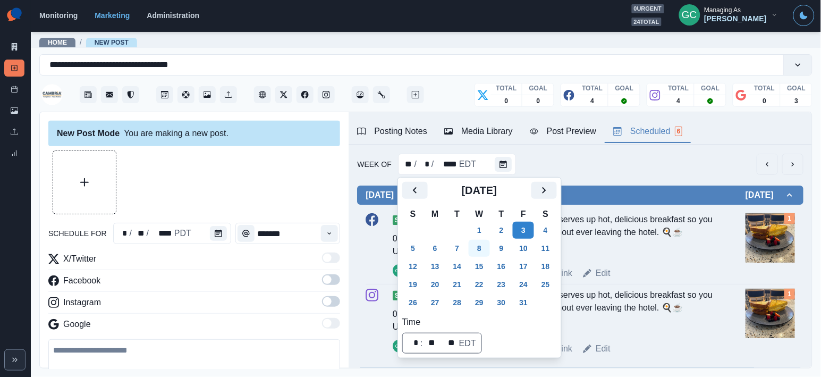
click at [486, 249] on button "8" at bounding box center [479, 248] width 21 height 17
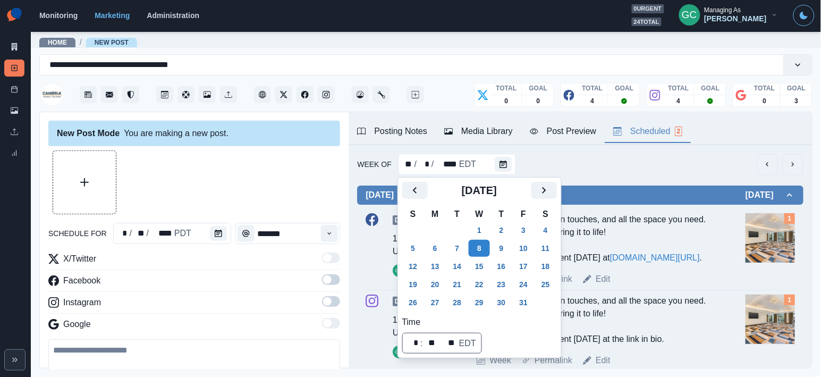
click at [675, 239] on div "Plenty of room, modern touches, and all the space you need. Now it's up to you …" at bounding box center [595, 238] width 237 height 51
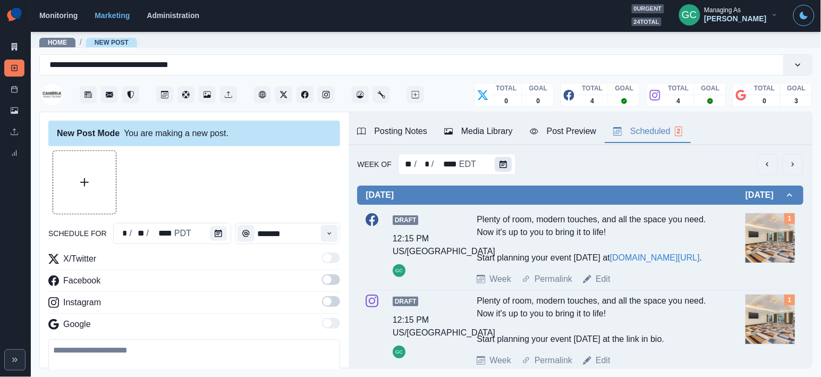
click at [506, 166] on button "Calendar" at bounding box center [503, 164] width 17 height 15
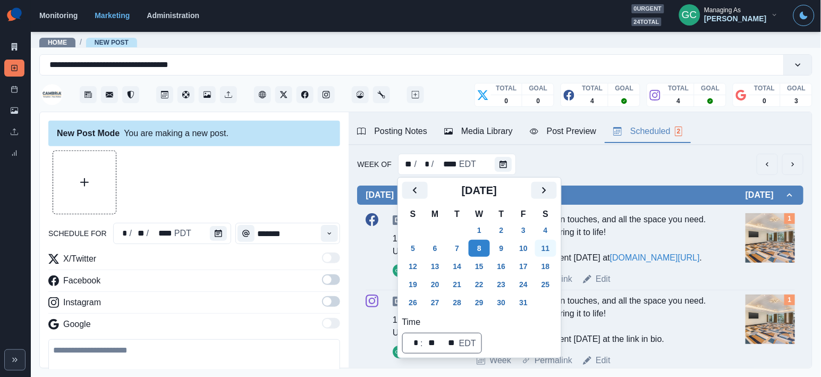
click at [552, 249] on button "11" at bounding box center [545, 248] width 21 height 17
click at [215, 234] on icon "Calendar" at bounding box center [218, 232] width 7 height 7
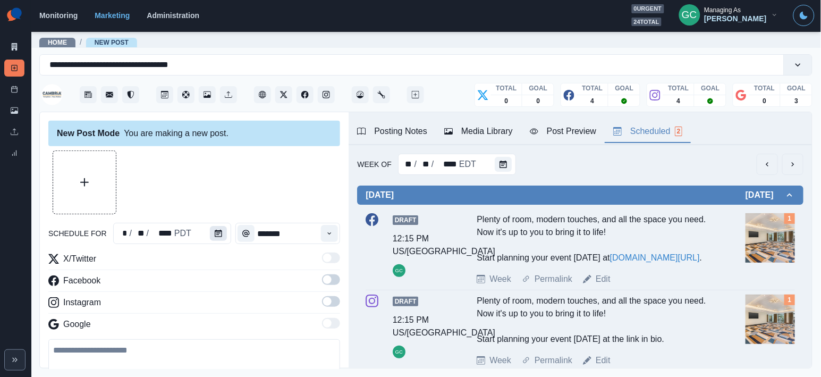
click at [215, 234] on icon "Calendar" at bounding box center [218, 232] width 7 height 7
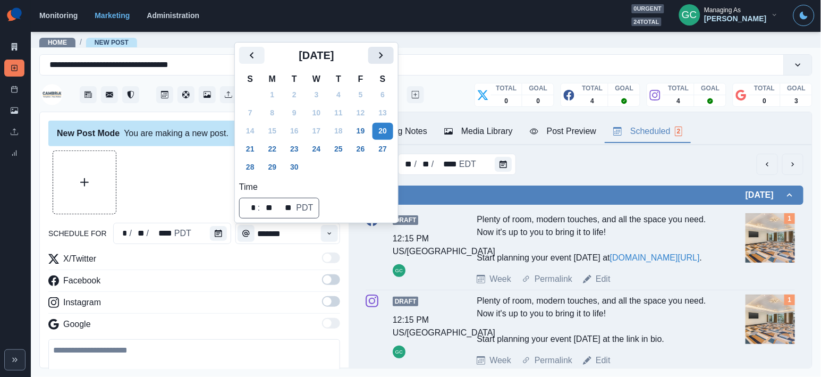
click at [387, 58] on icon "Next" at bounding box center [381, 55] width 13 height 13
click at [393, 108] on button "11" at bounding box center [382, 113] width 21 height 17
click at [330, 238] on button "Time" at bounding box center [329, 233] width 17 height 17
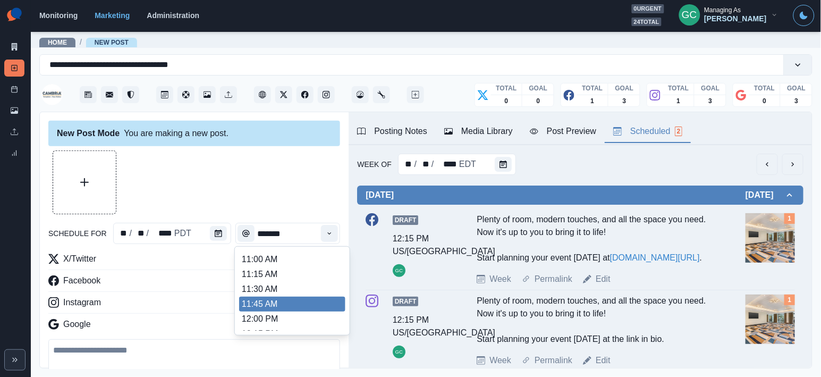
click at [305, 302] on li "11:45 AM" at bounding box center [292, 303] width 106 height 15
click at [322, 310] on li "11:45 AM" at bounding box center [292, 304] width 106 height 15
type input "********"
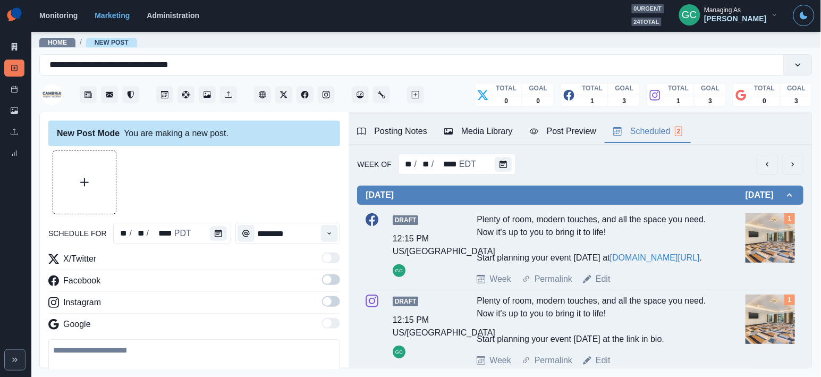
click at [335, 305] on span at bounding box center [331, 301] width 18 height 11
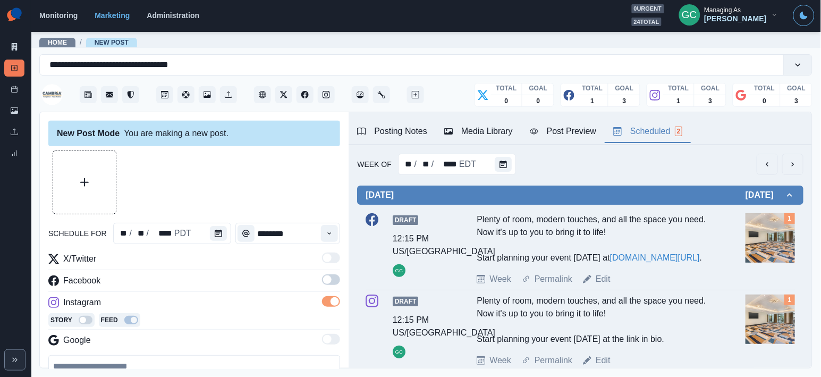
click at [335, 282] on span at bounding box center [331, 279] width 18 height 11
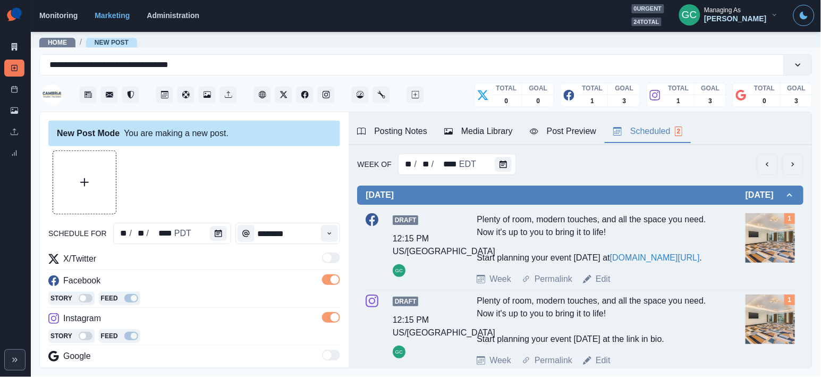
click at [387, 132] on div "Posting Notes" at bounding box center [392, 131] width 70 height 13
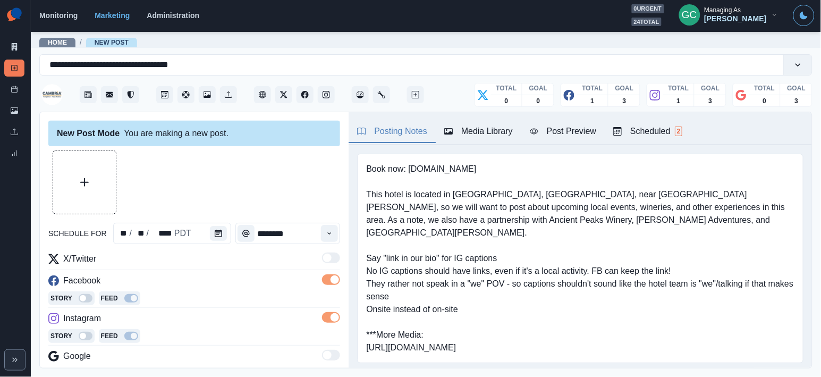
scroll to position [42, 0]
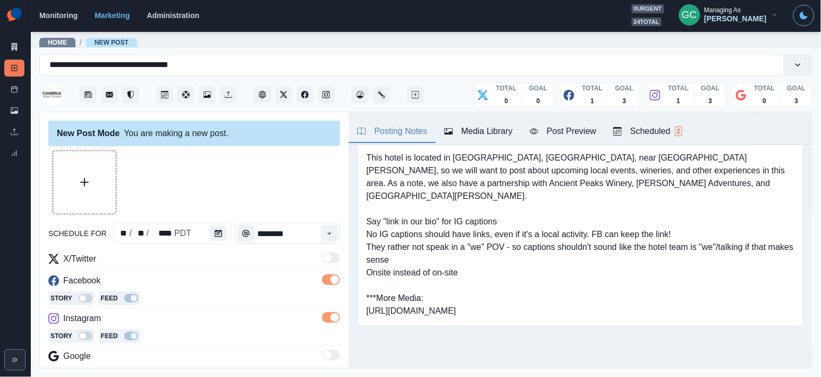
drag, startPoint x: 363, startPoint y: 300, endPoint x: 618, endPoint y: 307, distance: 254.5
click at [618, 307] on div "Book now: www.cambriatempleton.com This hotel is located in Templeton, CA, near…" at bounding box center [580, 221] width 446 height 209
copy pre "https://www.dropbox.com/scl/fo/01wbofctn07k33nt8gdmx/AIf4rWT2PdR-3kvtP7pXCow?rl…"
click at [107, 183] on button "Upload Media" at bounding box center [84, 182] width 63 height 63
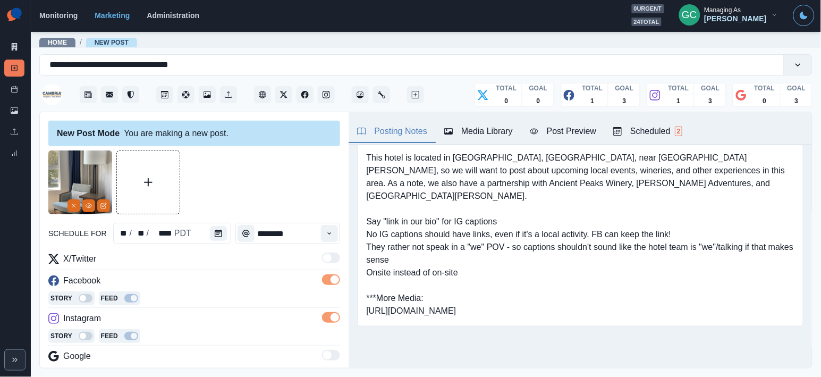
click at [480, 129] on div "Media Library" at bounding box center [478, 131] width 69 height 13
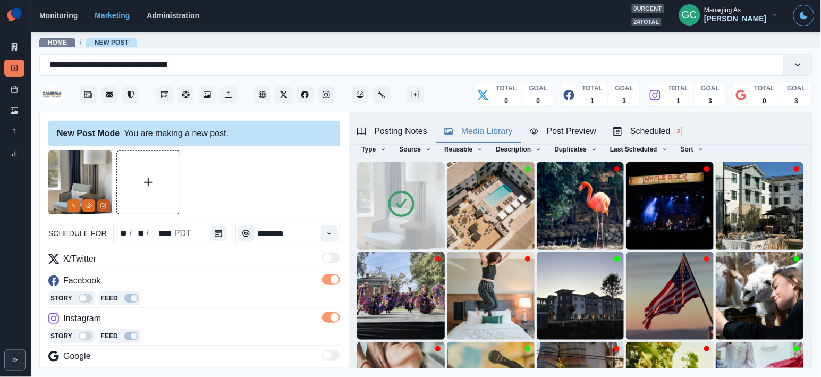
click at [104, 208] on icon "Edit Media" at bounding box center [103, 205] width 6 height 6
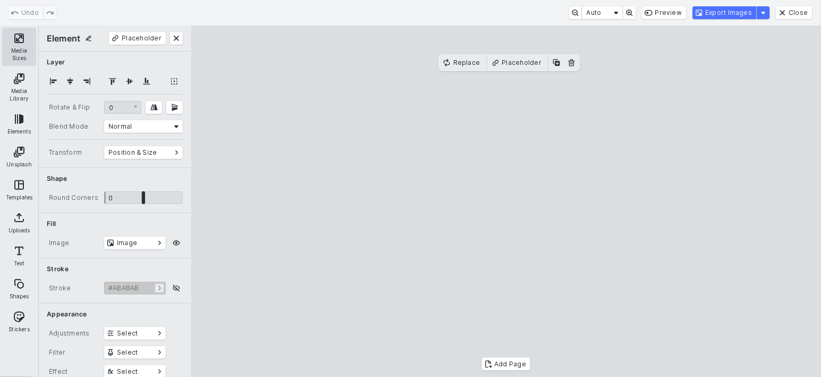
click at [15, 36] on button "Media Sizes" at bounding box center [19, 47] width 34 height 38
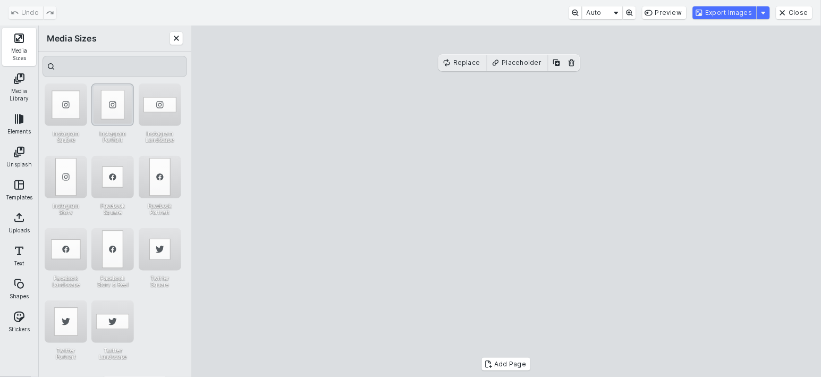
click at [106, 107] on div "Instagram Portrait" at bounding box center [112, 104] width 42 height 42
drag, startPoint x: 737, startPoint y: 12, endPoint x: 702, endPoint y: 95, distance: 90.5
click at [737, 12] on button "Export Images" at bounding box center [725, 12] width 64 height 13
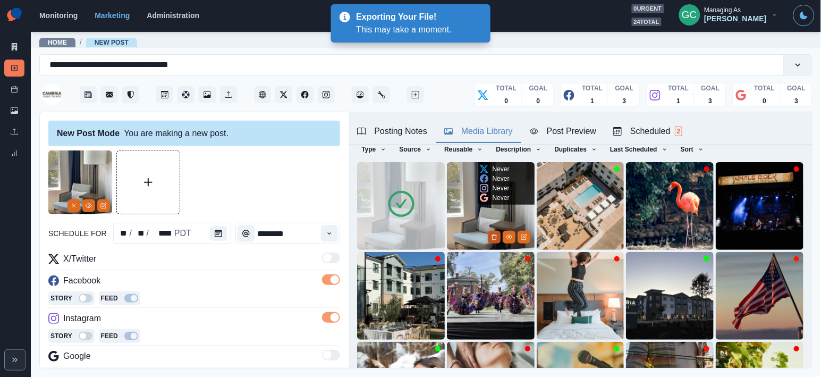
click at [496, 235] on icon "Delete Media" at bounding box center [494, 237] width 6 height 6
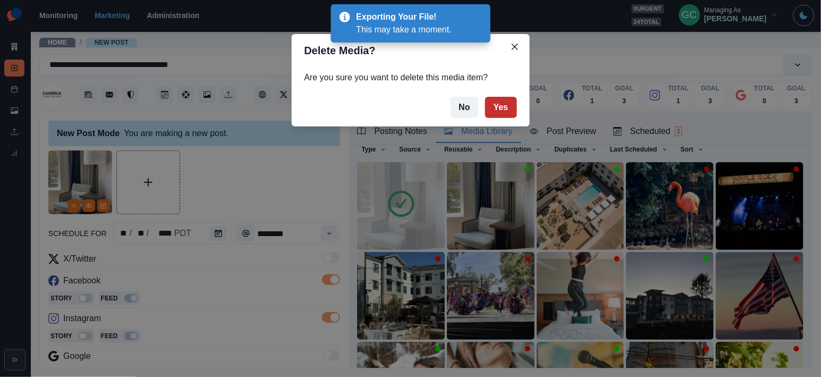
click at [497, 103] on button "Yes" at bounding box center [501, 107] width 32 height 21
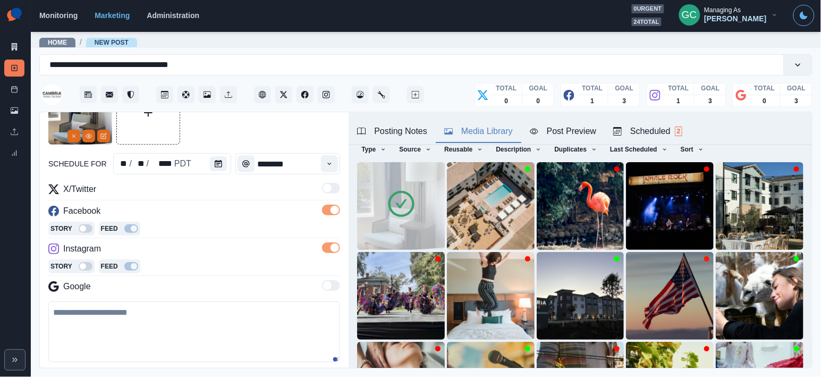
scroll to position [127, 0]
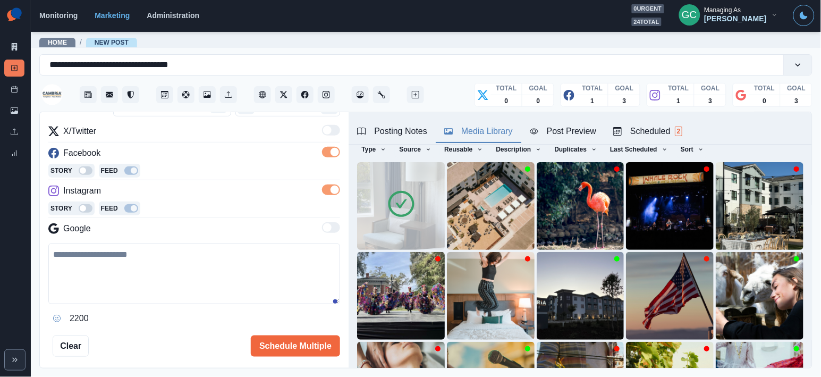
click at [161, 277] on textarea at bounding box center [194, 273] width 292 height 61
paste textarea "**********"
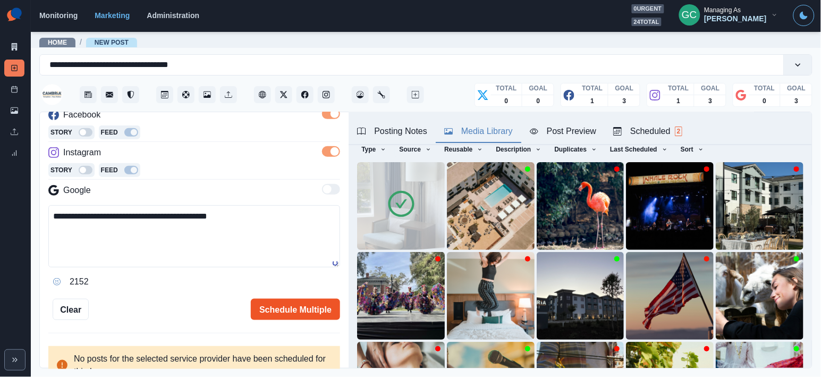
scroll to position [172, 0]
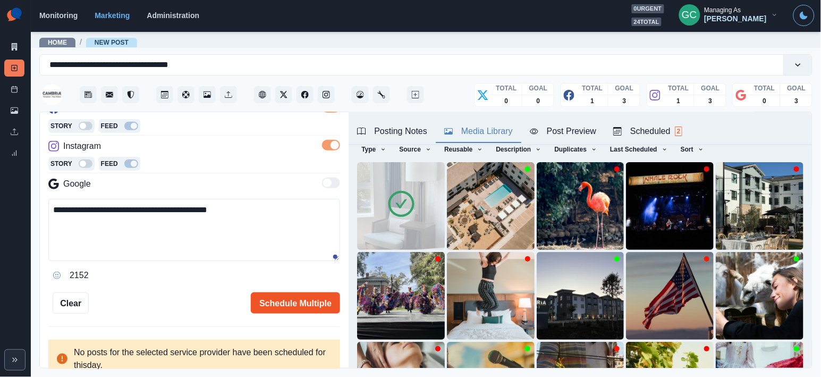
type textarea "**********"
click at [310, 305] on button "Schedule Multiple" at bounding box center [295, 302] width 89 height 21
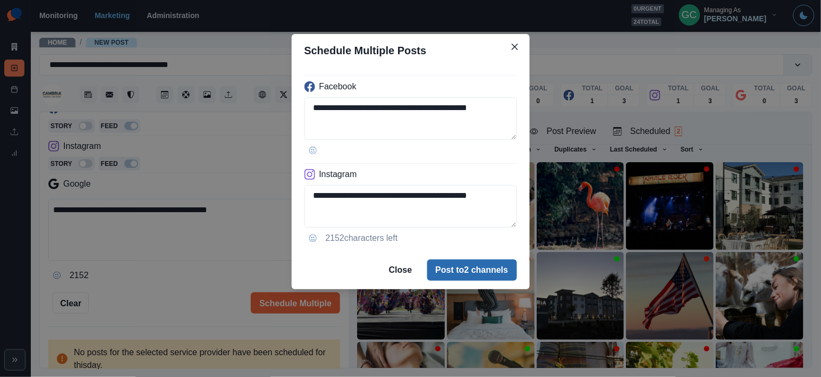
click at [456, 271] on button "Post to 2 channels" at bounding box center [472, 269] width 90 height 21
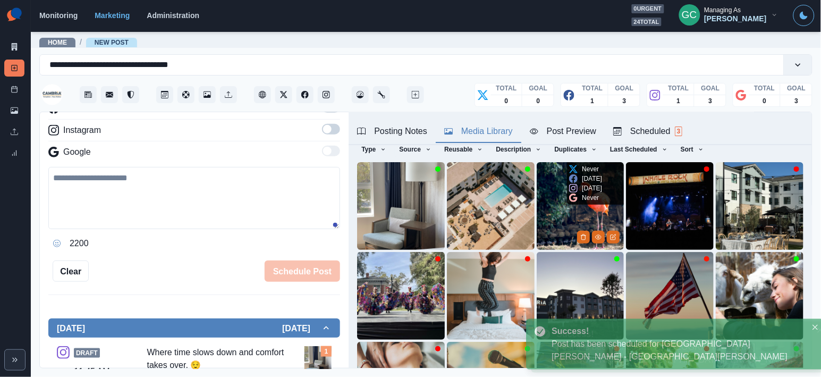
scroll to position [122, 0]
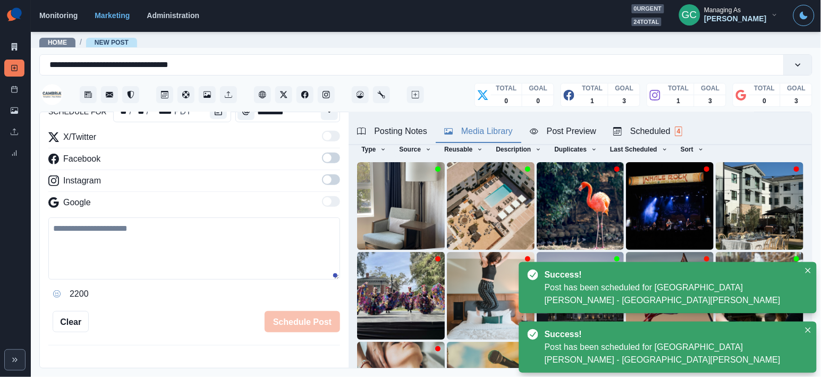
click at [652, 132] on div "Scheduled 4" at bounding box center [647, 131] width 69 height 13
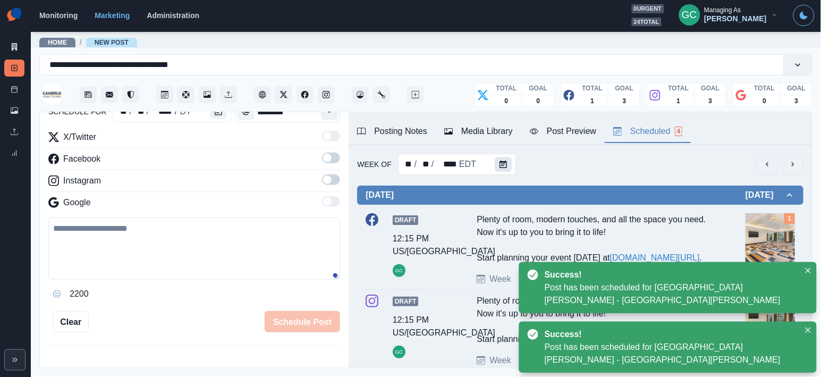
scroll to position [0, 0]
click at [505, 166] on icon "Calendar" at bounding box center [502, 163] width 7 height 7
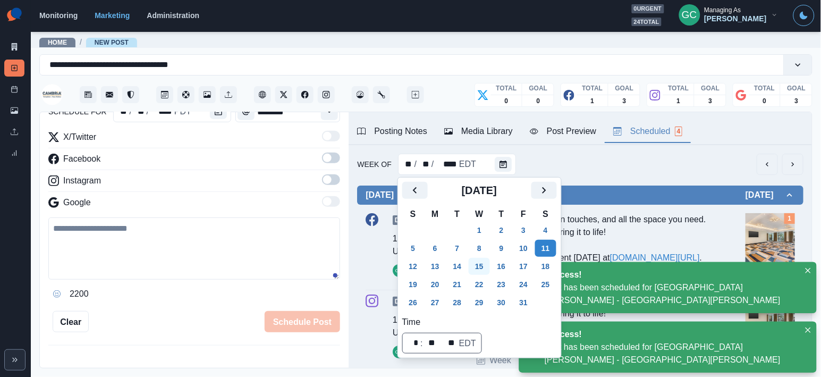
click at [484, 270] on button "15" at bounding box center [479, 266] width 21 height 17
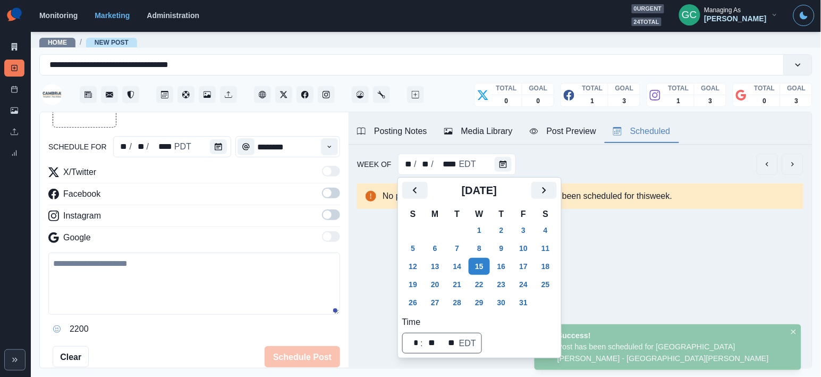
scroll to position [37, 0]
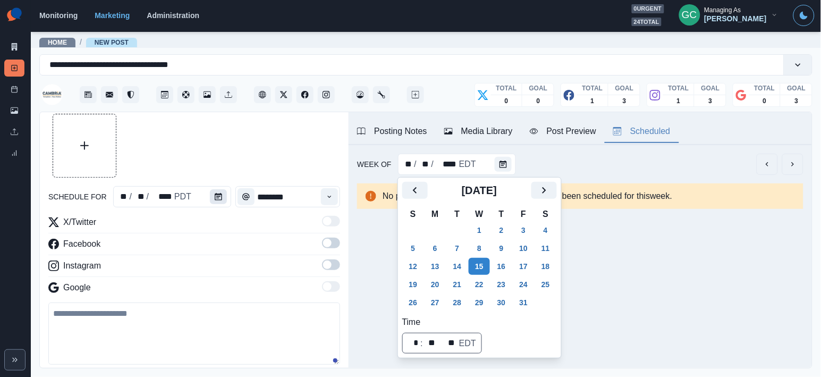
click at [215, 199] on icon "Calendar" at bounding box center [218, 196] width 7 height 7
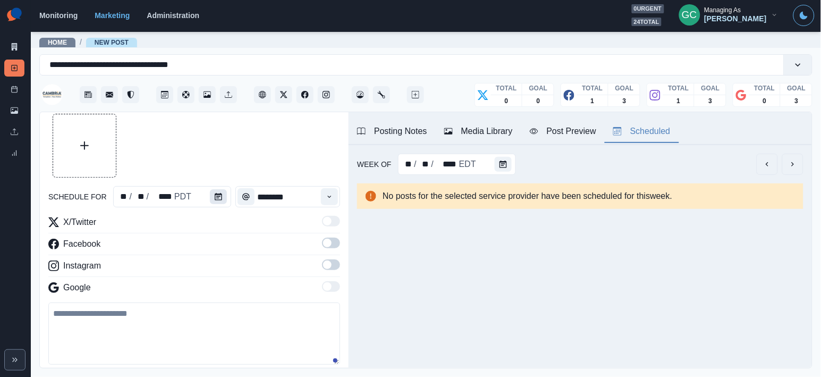
click at [215, 199] on icon "Calendar" at bounding box center [218, 196] width 7 height 7
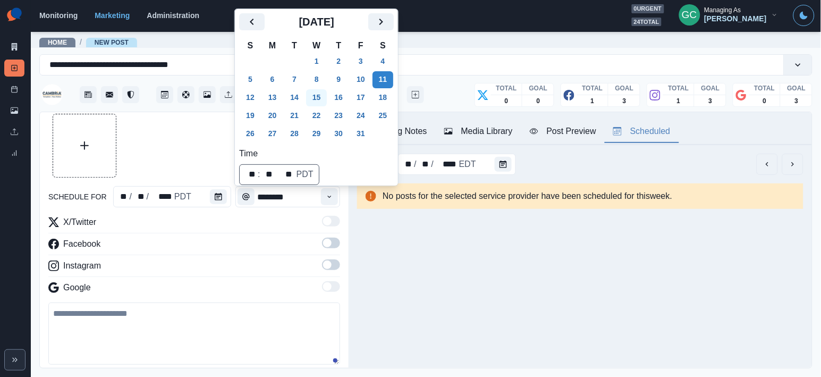
click at [318, 95] on button "15" at bounding box center [316, 97] width 21 height 17
click at [330, 200] on button "Time" at bounding box center [329, 196] width 17 height 17
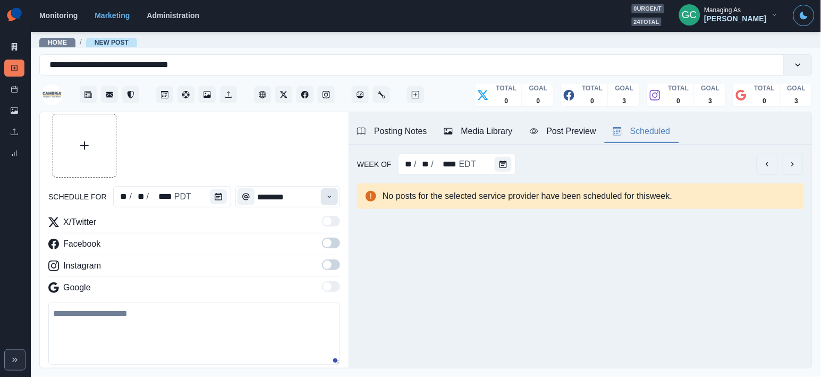
click at [330, 200] on button "Time" at bounding box center [329, 196] width 17 height 17
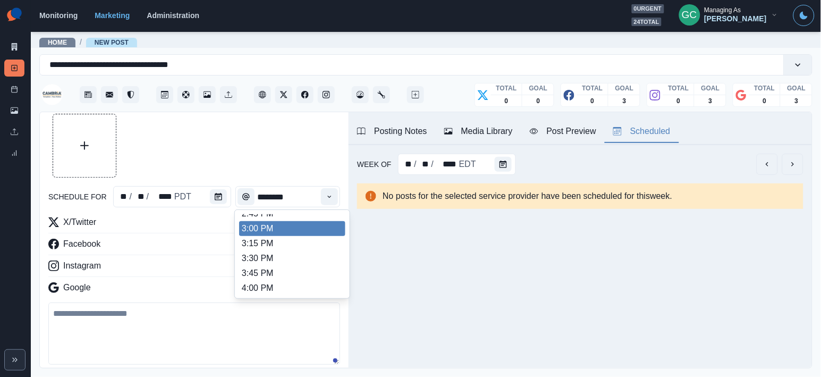
scroll to position [409, 0]
click at [309, 236] on li "3:00 PM" at bounding box center [292, 229] width 106 height 15
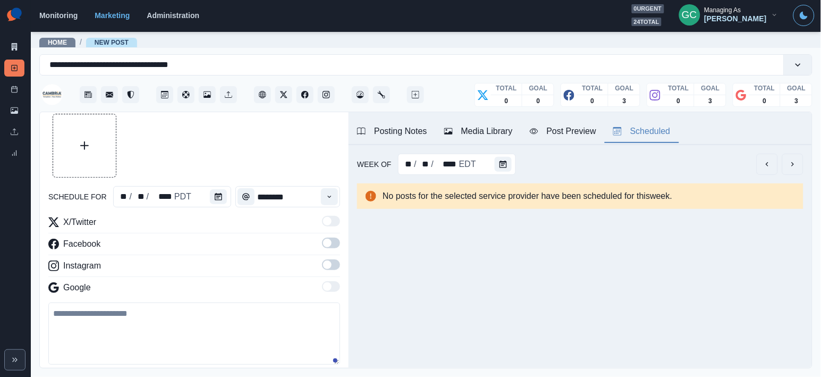
type input "*******"
click at [329, 246] on span at bounding box center [327, 243] width 8 height 8
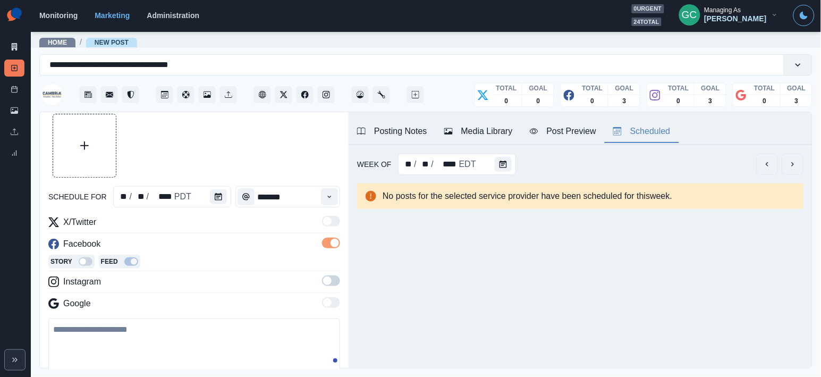
click at [334, 283] on span at bounding box center [331, 280] width 18 height 11
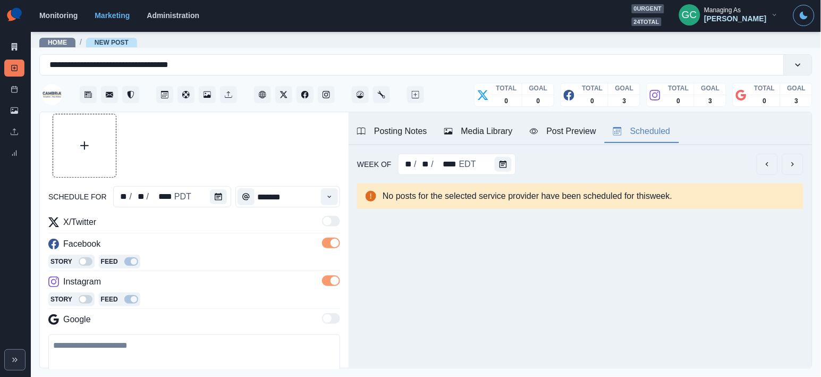
click at [386, 135] on div "Posting Notes" at bounding box center [392, 131] width 70 height 13
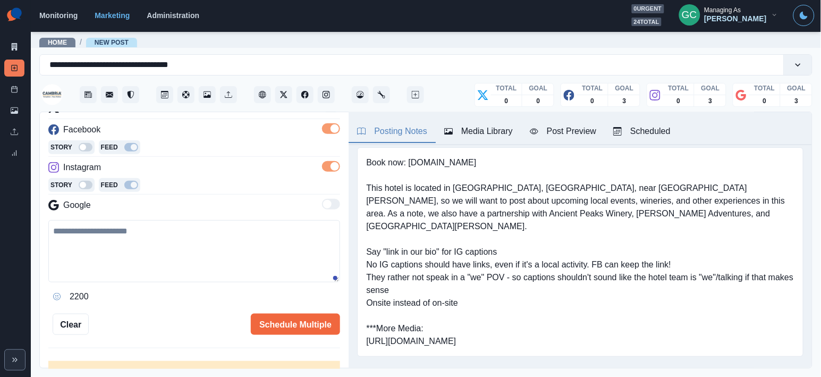
scroll to position [162, 0]
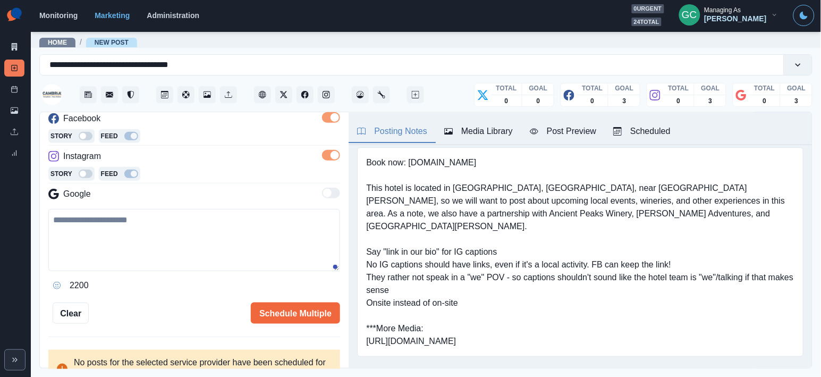
click at [262, 261] on textarea at bounding box center [194, 240] width 292 height 62
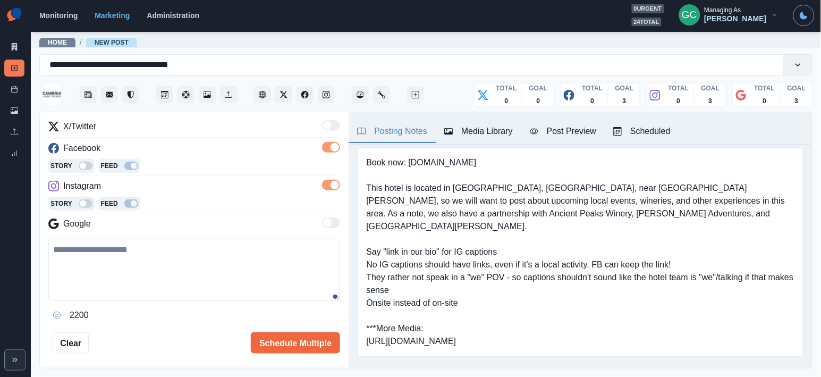
scroll to position [130, 0]
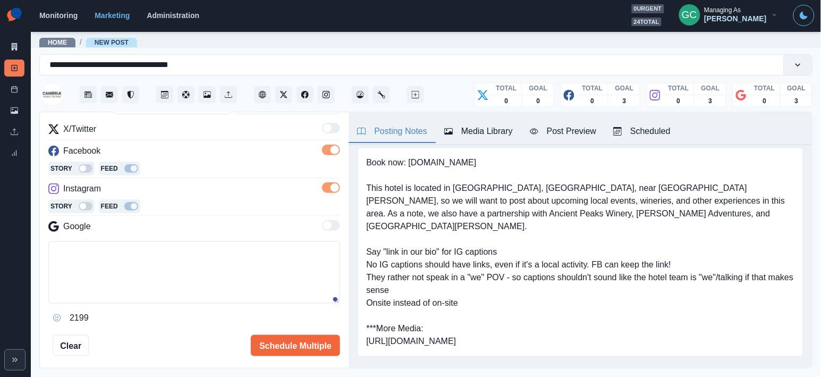
paste textarea "*****"
click at [68, 256] on textarea "*********" at bounding box center [194, 272] width 292 height 62
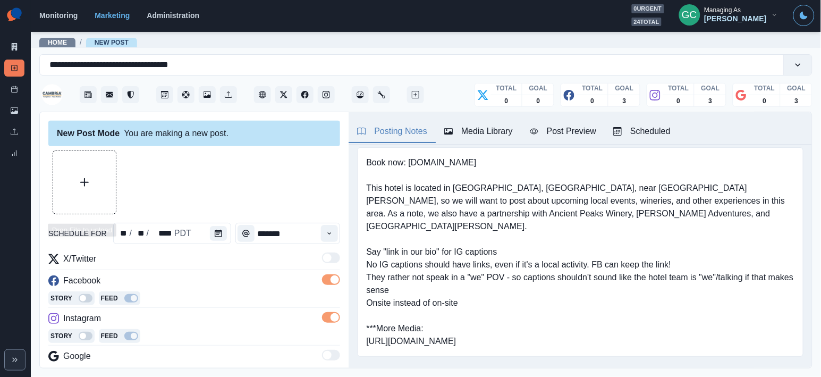
click at [83, 151] on div "New Post Mode You are making a new post. schedule for ** / ** / **** PDT ******…" at bounding box center [194, 240] width 309 height 257
click at [84, 167] on button "Upload Media" at bounding box center [84, 182] width 63 height 63
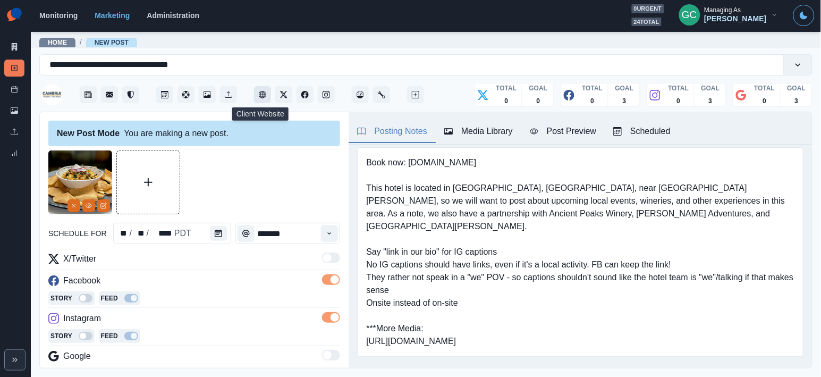
click at [262, 93] on icon "Client Website" at bounding box center [262, 94] width 7 height 7
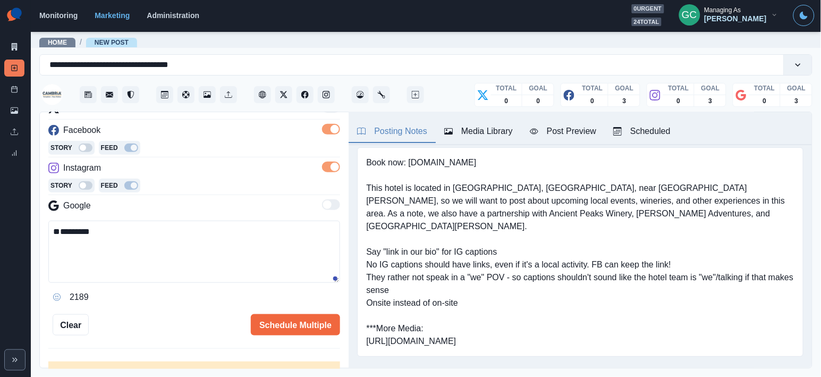
scroll to position [157, 0]
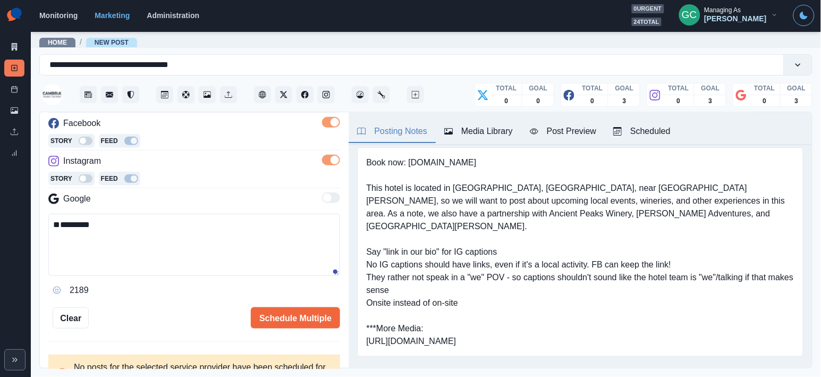
click at [213, 262] on textarea "*********" at bounding box center [194, 245] width 292 height 62
click at [220, 231] on textarea "*********" at bounding box center [194, 245] width 292 height 62
paste textarea "**********"
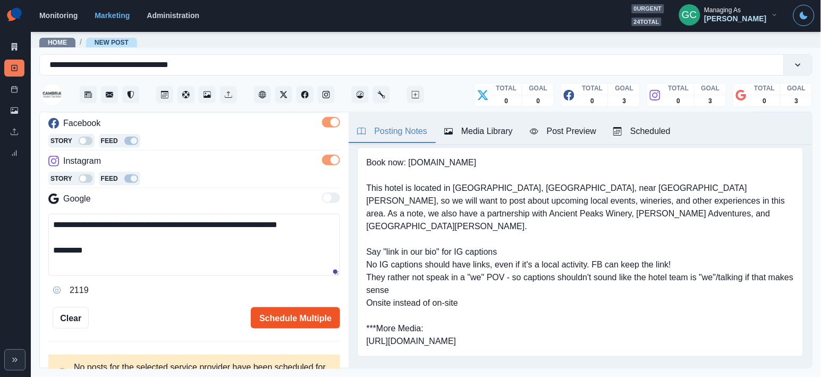
type textarea "**********"
click at [274, 316] on button "Schedule Multiple" at bounding box center [295, 317] width 89 height 21
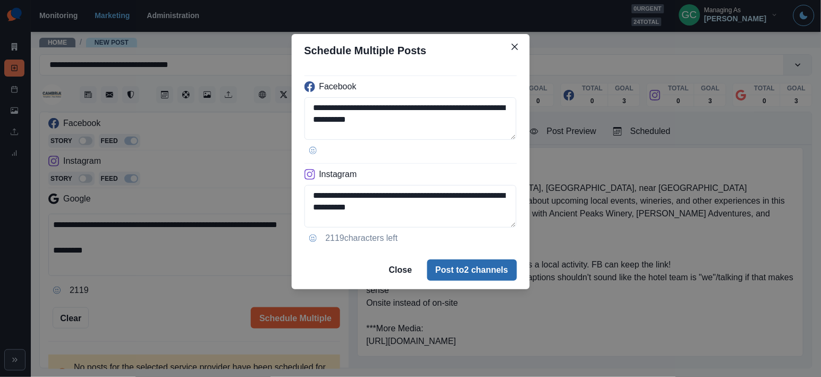
click at [450, 265] on button "Post to 2 channels" at bounding box center [472, 269] width 90 height 21
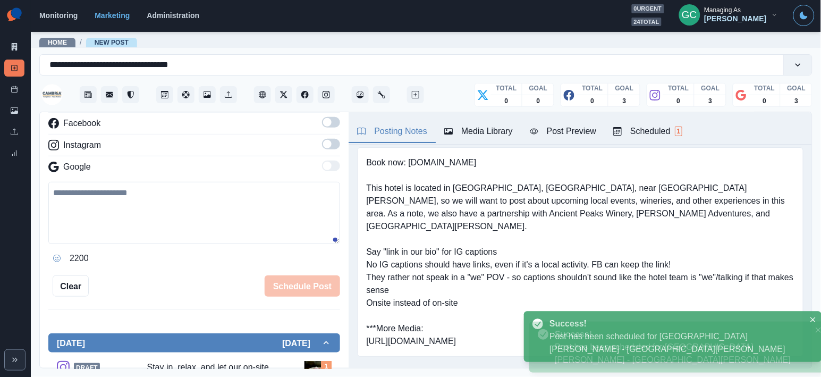
scroll to position [122, 0]
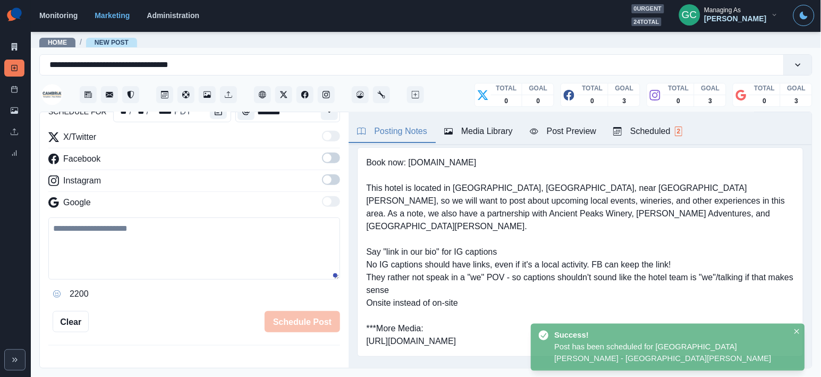
click at [653, 144] on div "Posting Notes Media Library Post Preview Scheduled 2" at bounding box center [579, 128] width 463 height 33
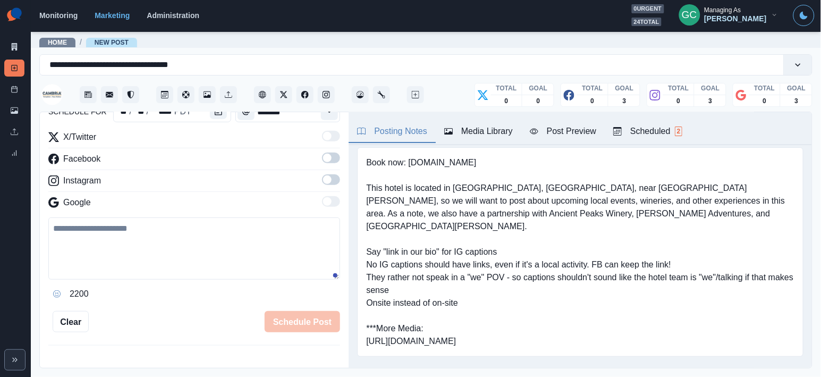
click at [660, 136] on div "Scheduled 2" at bounding box center [647, 131] width 69 height 13
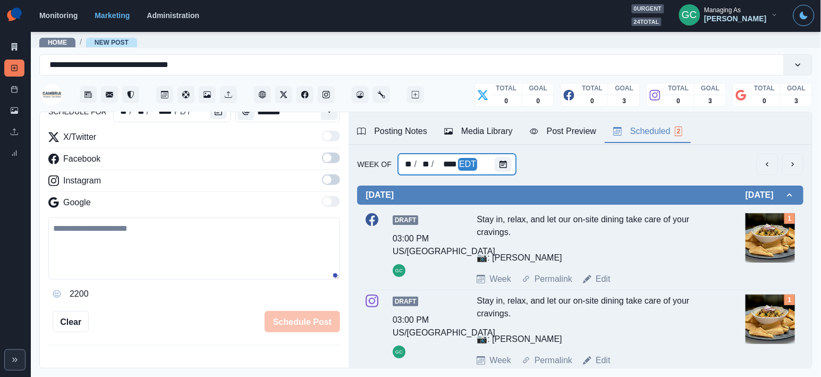
scroll to position [0, 0]
click at [499, 156] on div at bounding box center [505, 164] width 21 height 21
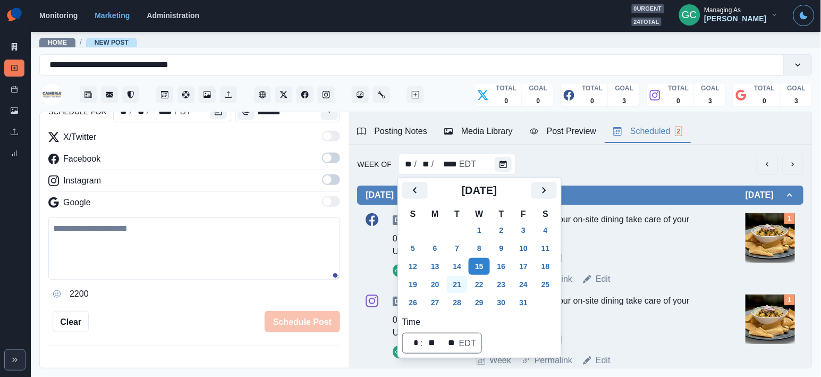
click at [455, 288] on button "21" at bounding box center [457, 284] width 21 height 17
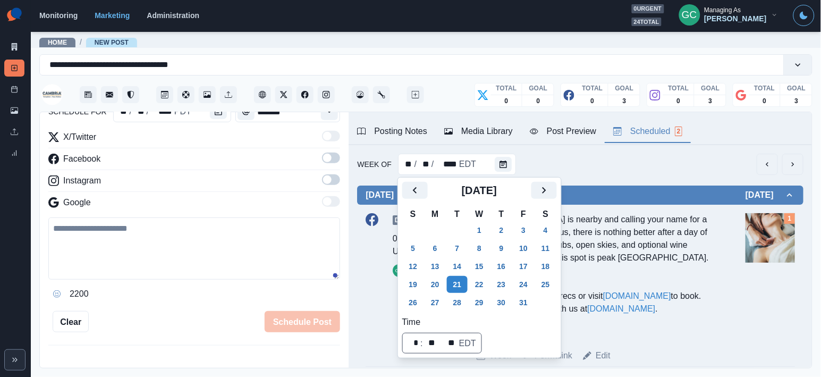
click at [667, 286] on div "River Oaks Hot Springs Spa is nearby and calling your name for a relaxing retre…" at bounding box center [595, 276] width 237 height 127
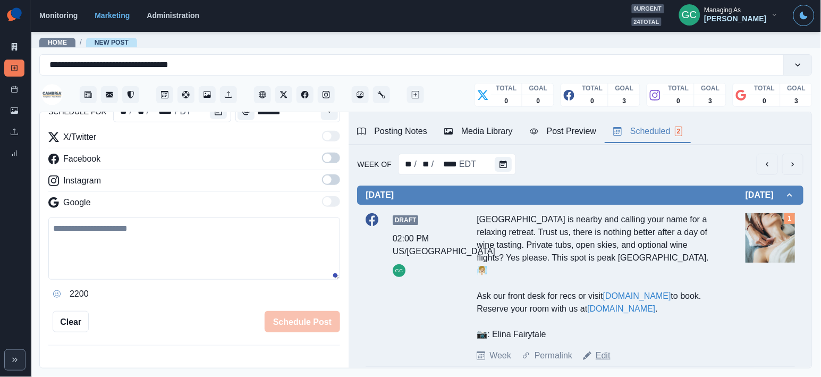
click at [603, 358] on link "Edit" at bounding box center [603, 355] width 15 height 13
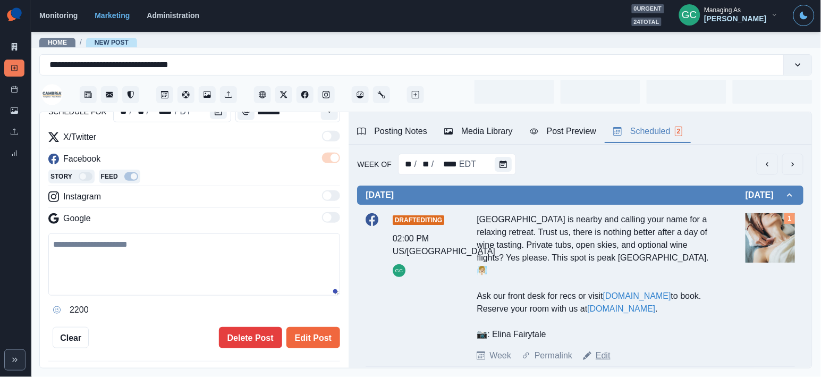
type input "*******"
type textarea "**********"
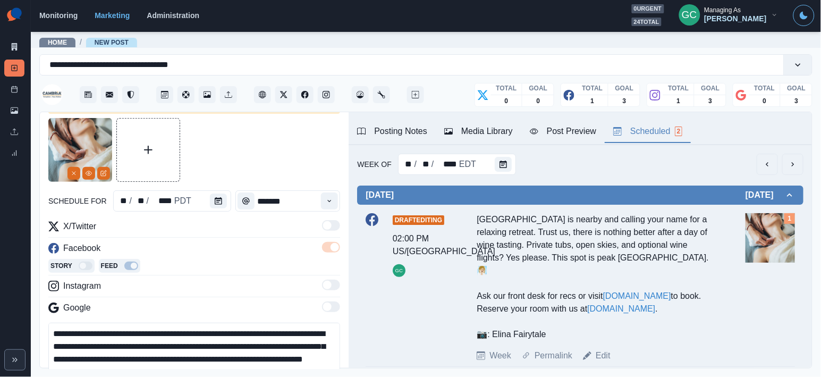
scroll to position [23, 0]
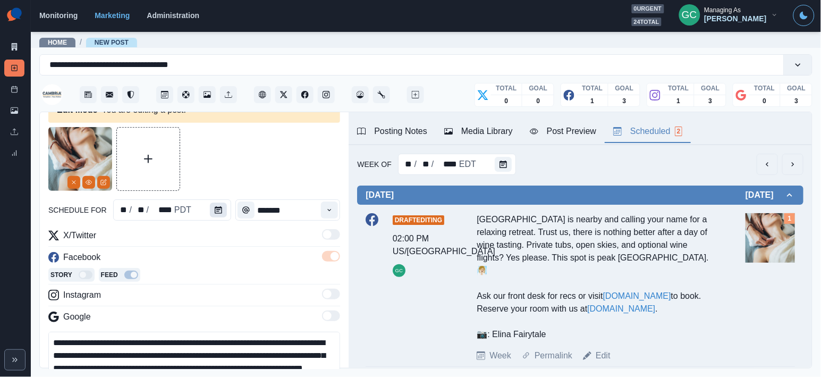
click at [216, 212] on icon "Calendar" at bounding box center [218, 209] width 7 height 7
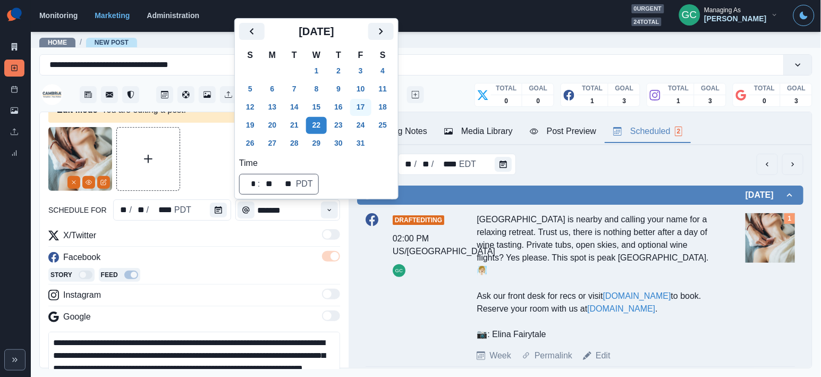
click at [365, 106] on button "17" at bounding box center [360, 107] width 21 height 17
click at [249, 240] on div "X/Twitter" at bounding box center [194, 237] width 292 height 17
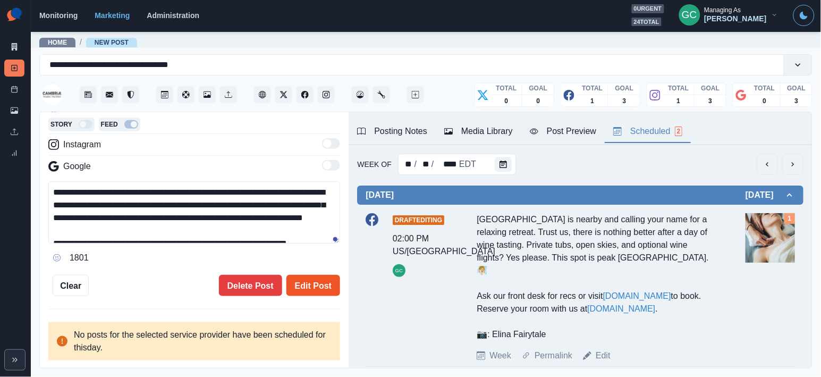
click at [317, 288] on button "Edit Post" at bounding box center [313, 285] width 54 height 21
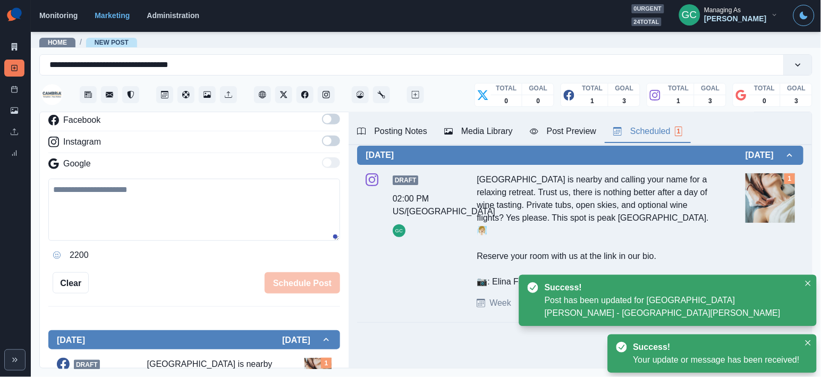
scroll to position [39, 0]
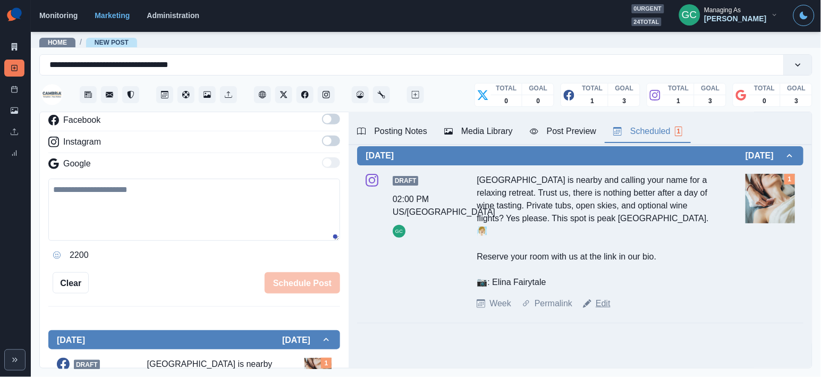
click at [607, 297] on link "Edit" at bounding box center [603, 303] width 15 height 13
type textarea "**********"
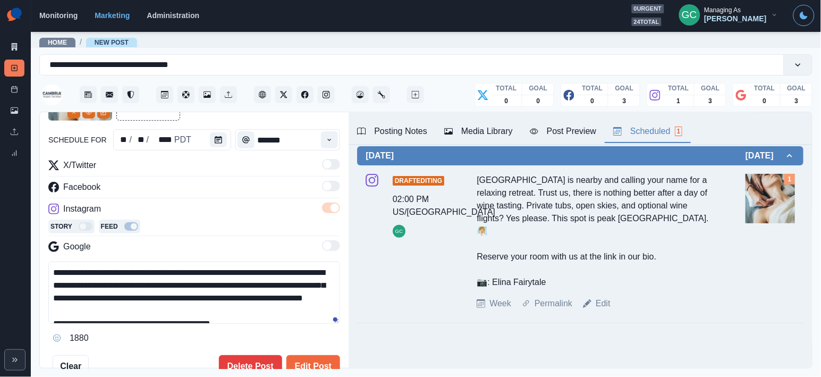
scroll to position [43, 0]
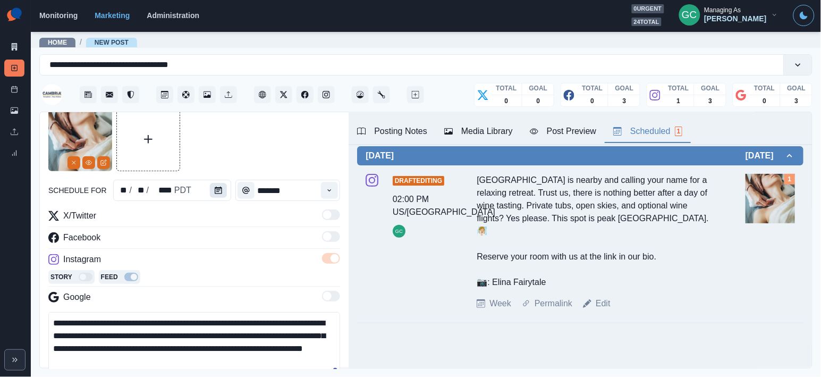
click at [218, 195] on button "Calendar" at bounding box center [218, 190] width 17 height 15
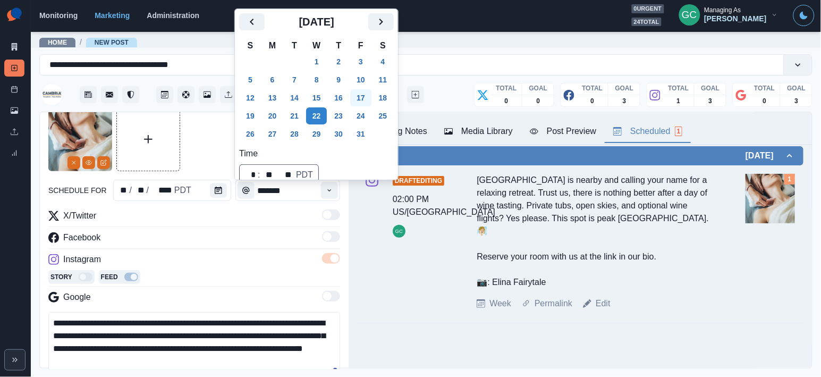
click at [370, 96] on button "17" at bounding box center [360, 97] width 21 height 17
click at [284, 235] on div "Facebook" at bounding box center [194, 239] width 292 height 17
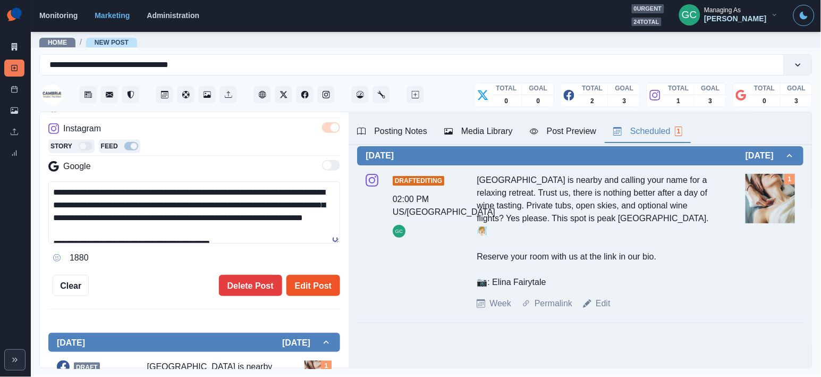
scroll to position [179, 0]
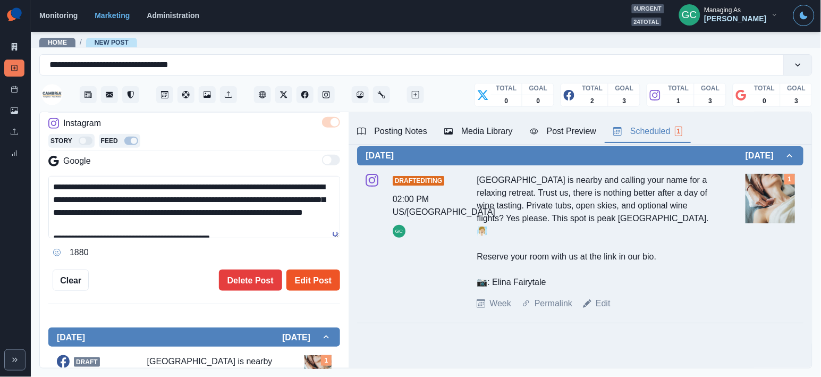
click at [314, 282] on button "Edit Post" at bounding box center [313, 279] width 54 height 21
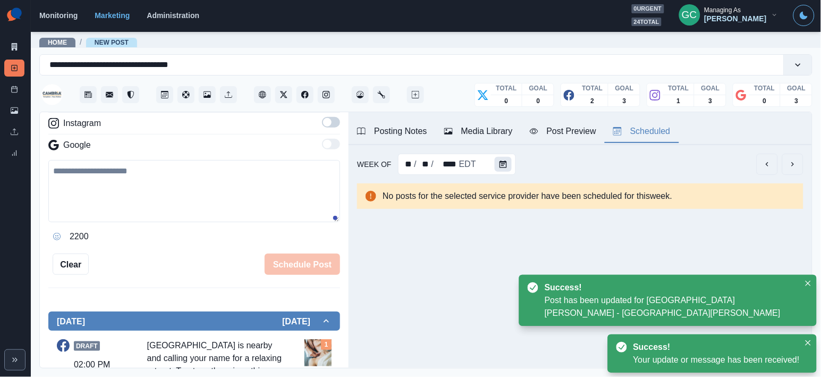
click at [500, 165] on icon "Calendar" at bounding box center [502, 163] width 7 height 7
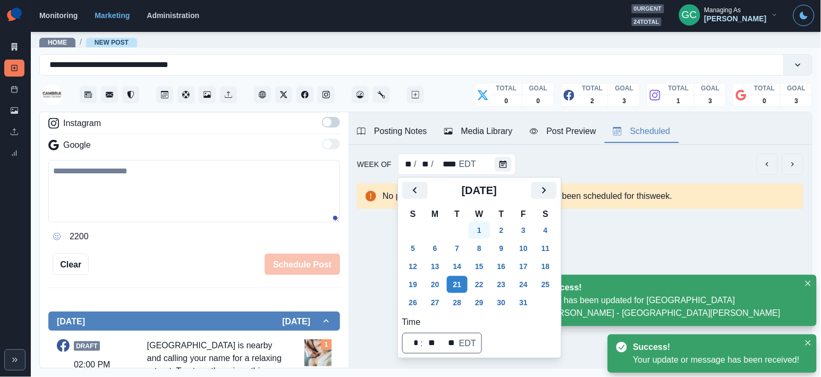
click at [480, 235] on button "1" at bounding box center [479, 230] width 21 height 17
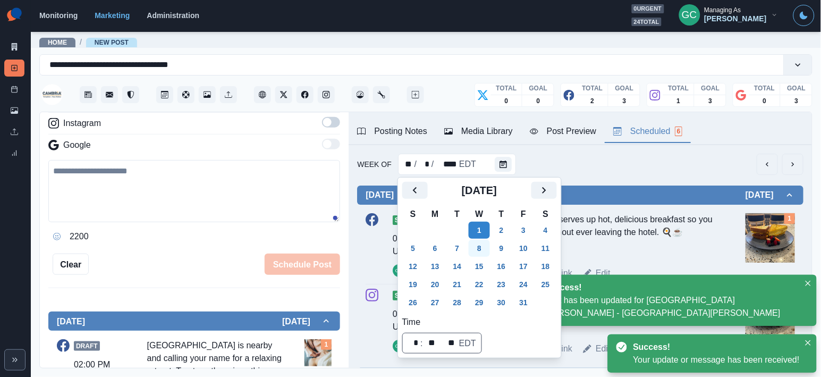
click at [483, 248] on button "8" at bounding box center [479, 248] width 21 height 17
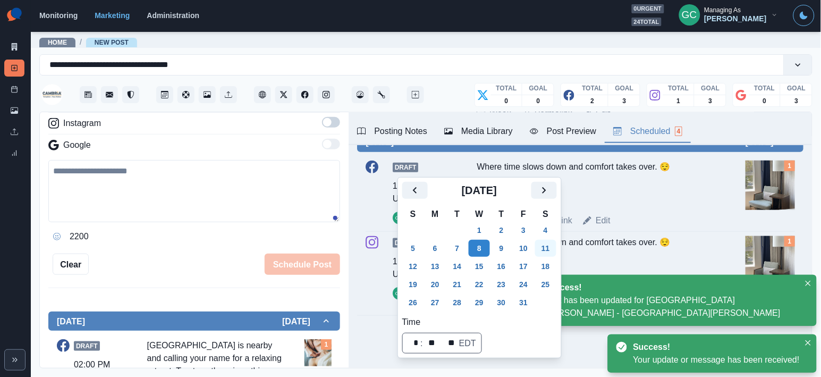
scroll to position [255, 0]
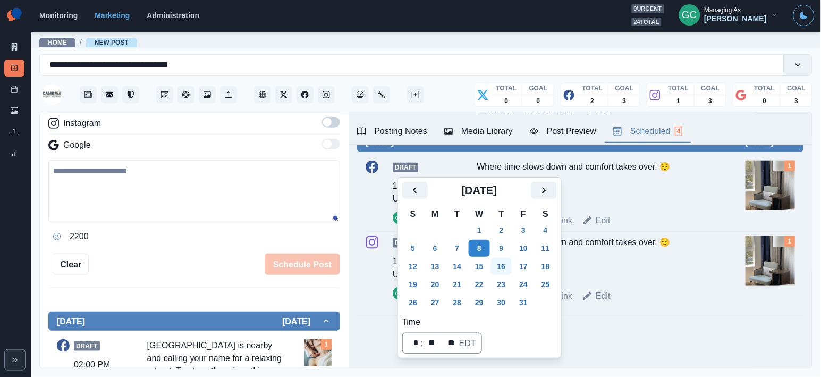
click at [508, 266] on button "16" at bounding box center [501, 266] width 21 height 17
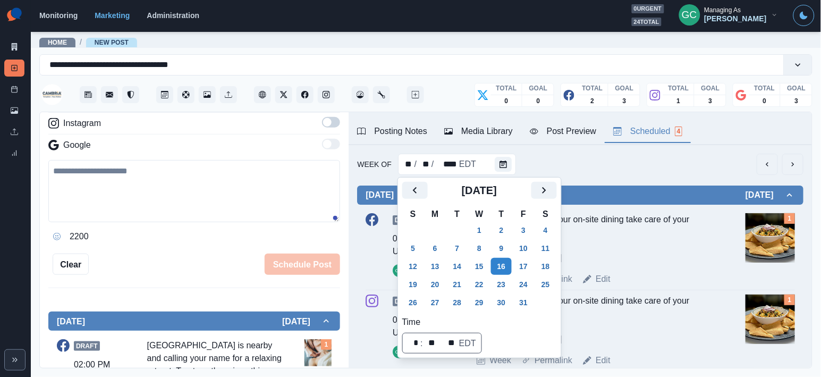
scroll to position [0, 0]
click at [441, 264] on button "13" at bounding box center [434, 266] width 21 height 17
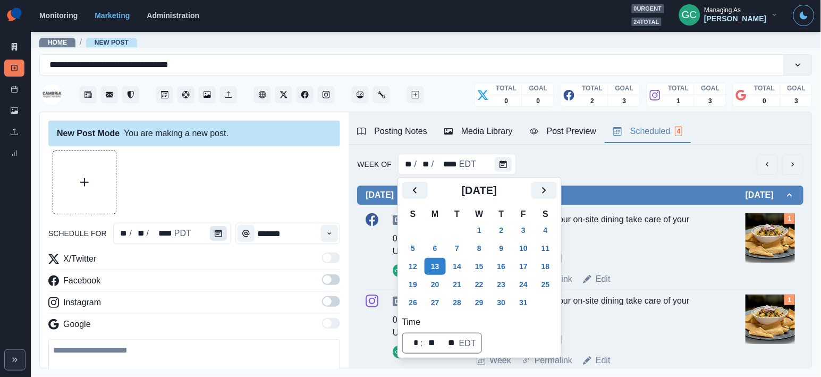
click at [225, 236] on button "Calendar" at bounding box center [218, 233] width 17 height 15
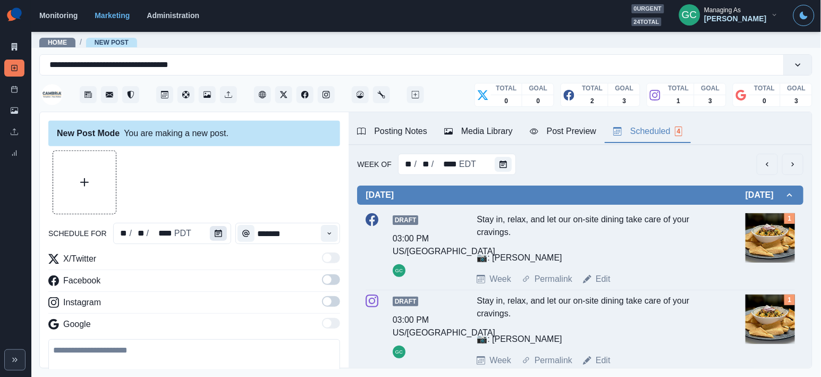
click at [225, 236] on button "Calendar" at bounding box center [218, 233] width 17 height 15
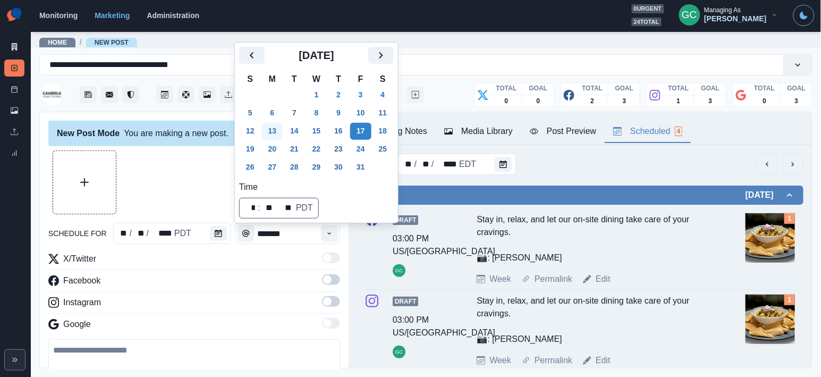
click at [277, 131] on button "13" at bounding box center [272, 131] width 21 height 17
click at [328, 236] on icon "Time" at bounding box center [329, 232] width 7 height 7
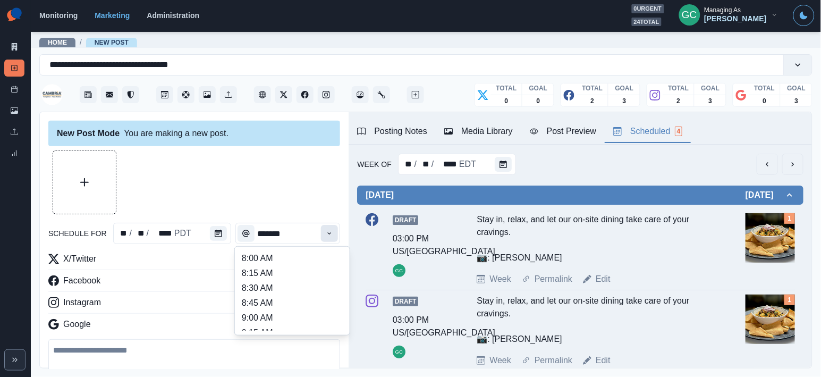
click at [328, 236] on icon "Time" at bounding box center [329, 232] width 7 height 7
click at [310, 293] on li "10:45 AM" at bounding box center [292, 285] width 106 height 15
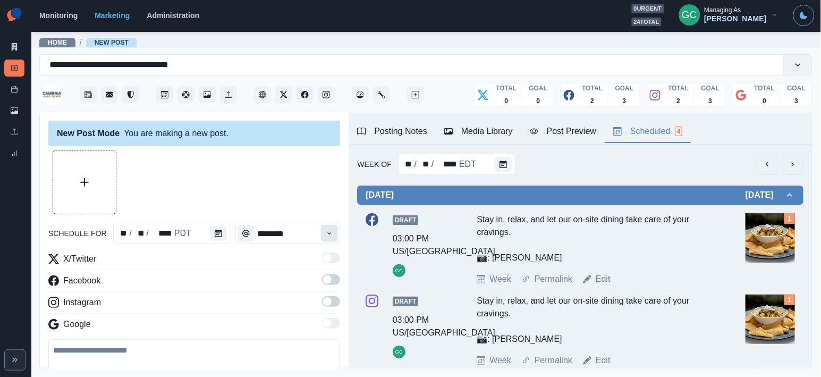
click at [332, 238] on button "Time" at bounding box center [329, 233] width 17 height 17
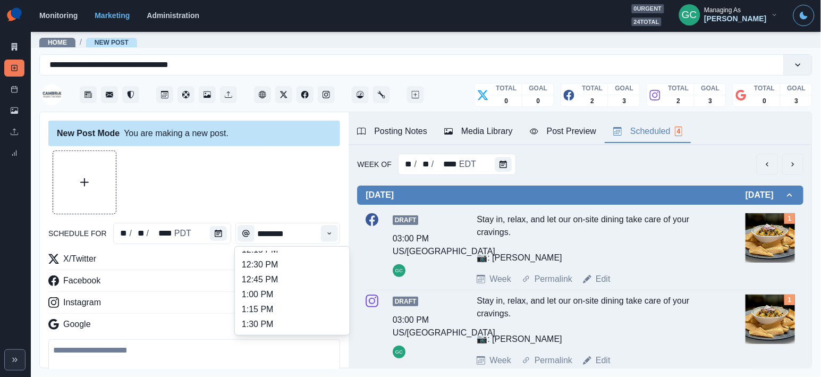
scroll to position [281, 0]
click at [310, 277] on li "1:00 PM" at bounding box center [292, 274] width 106 height 15
type input "*******"
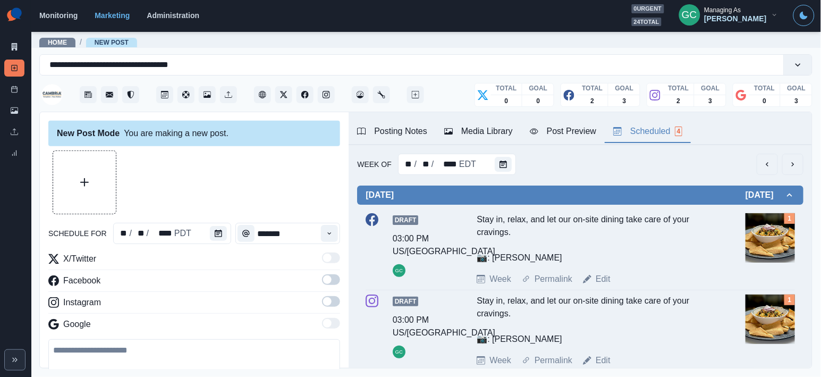
click at [331, 297] on span at bounding box center [331, 301] width 18 height 11
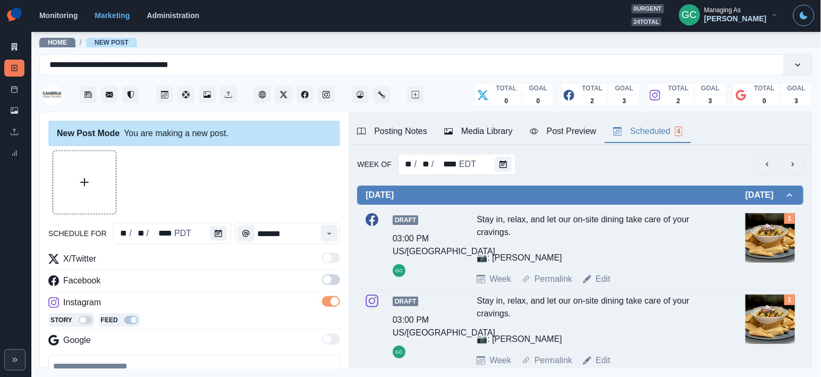
click at [331, 281] on span at bounding box center [327, 279] width 8 height 8
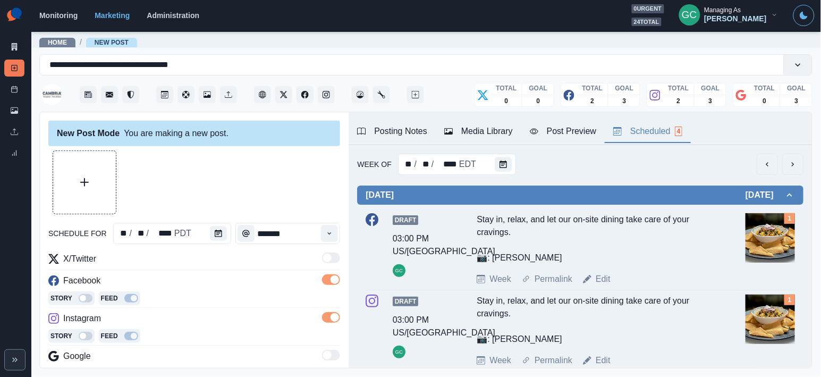
click at [405, 139] on button "Posting Notes" at bounding box center [391, 132] width 87 height 22
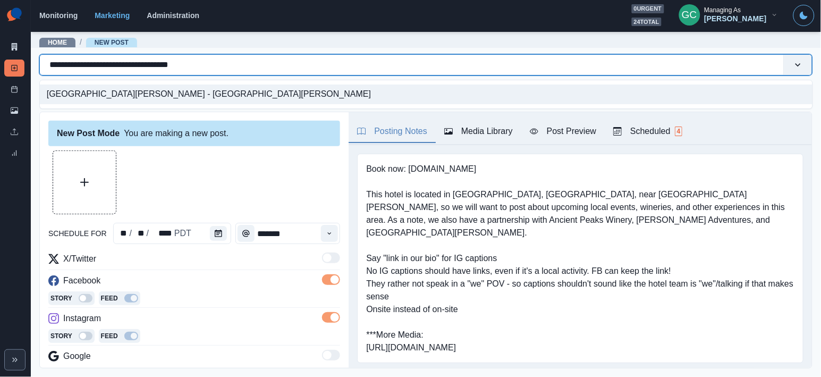
click at [122, 63] on input "**********" at bounding box center [126, 64] width 154 height 13
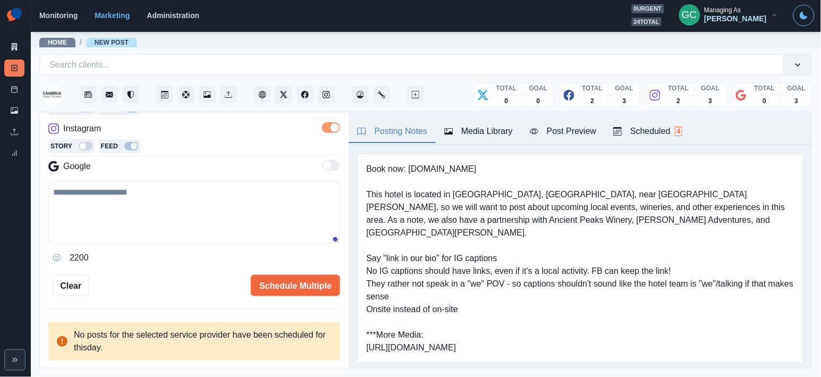
click at [233, 219] on textarea at bounding box center [194, 212] width 292 height 62
paste textarea "********"
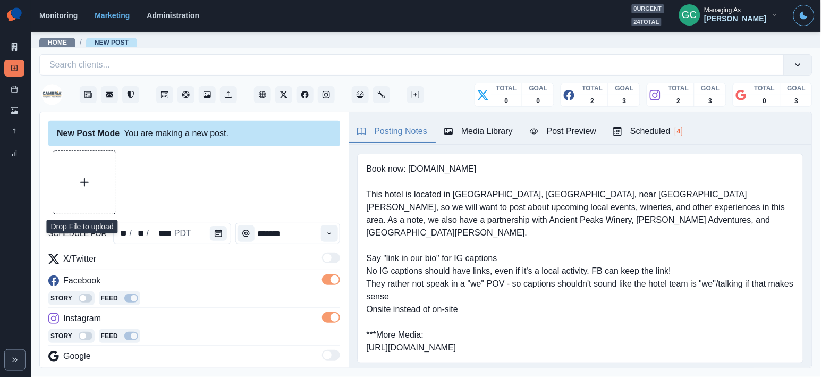
scroll to position [0, 0]
click at [105, 199] on button "Upload Media" at bounding box center [84, 182] width 63 height 63
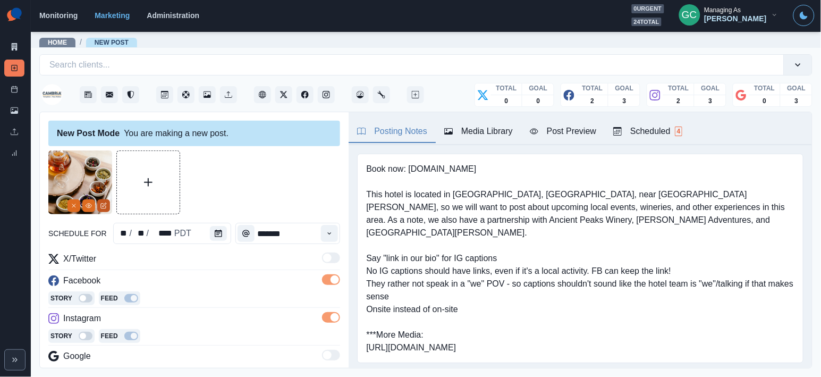
click at [101, 208] on icon "Edit Media" at bounding box center [103, 205] width 6 height 6
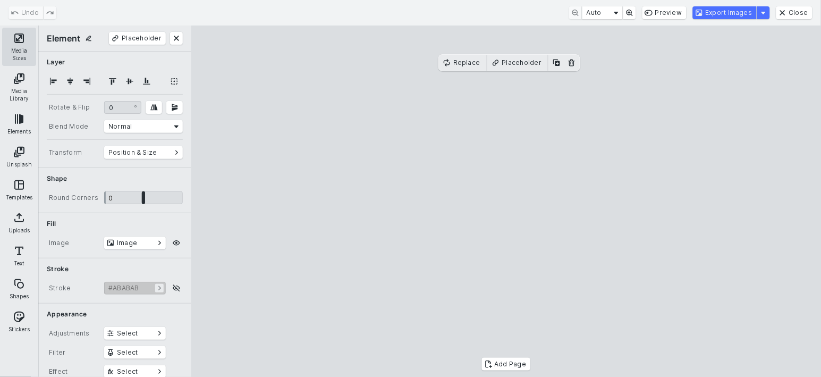
click at [25, 41] on button "Media Sizes" at bounding box center [19, 47] width 34 height 38
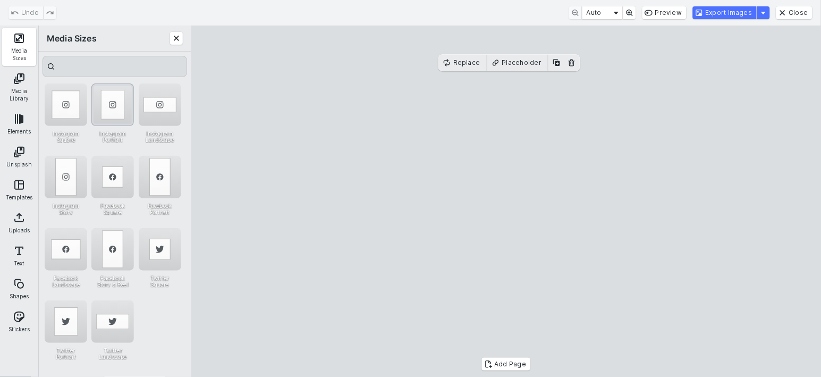
click at [108, 104] on div "Instagram Portrait" at bounding box center [112, 104] width 42 height 42
drag, startPoint x: 385, startPoint y: 69, endPoint x: 338, endPoint y: 41, distance: 54.3
click at [506, 201] on cesdk-canvas "Editor canvas" at bounding box center [506, 201] width 0 height 0
click at [723, 14] on button "Export Images" at bounding box center [725, 12] width 64 height 13
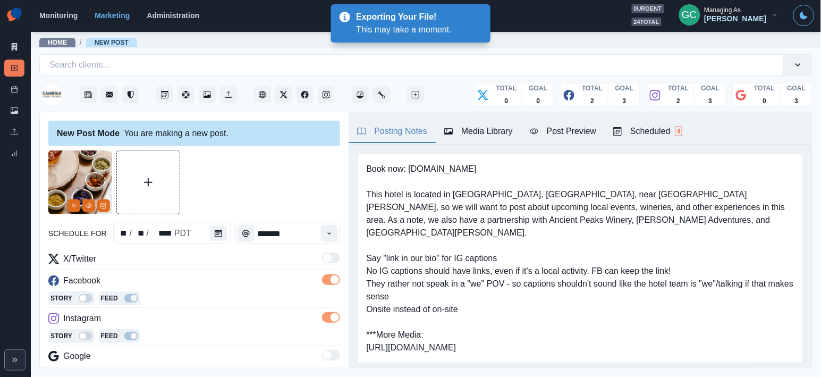
click at [493, 121] on button "Media Library" at bounding box center [479, 132] width 86 height 22
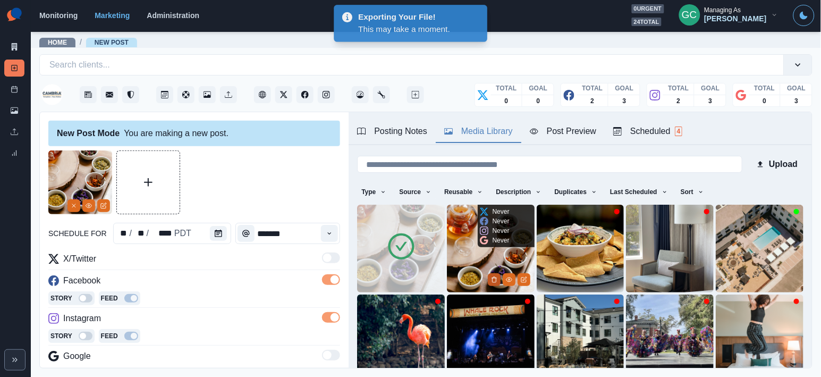
click at [492, 278] on icon "Delete Media" at bounding box center [494, 279] width 6 height 6
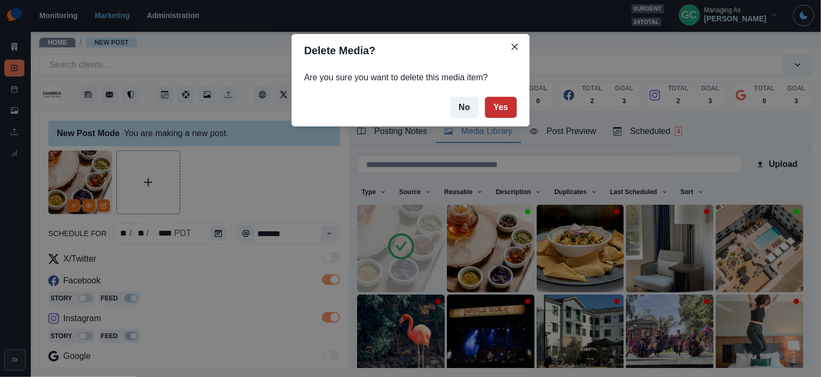
click at [500, 110] on button "Yes" at bounding box center [501, 107] width 32 height 21
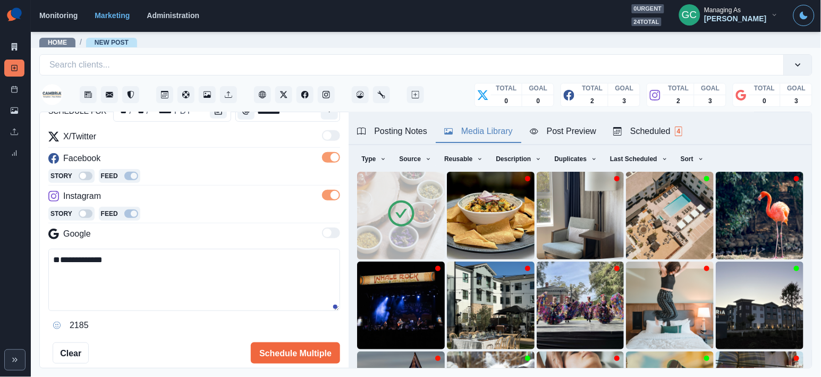
scroll to position [158, 0]
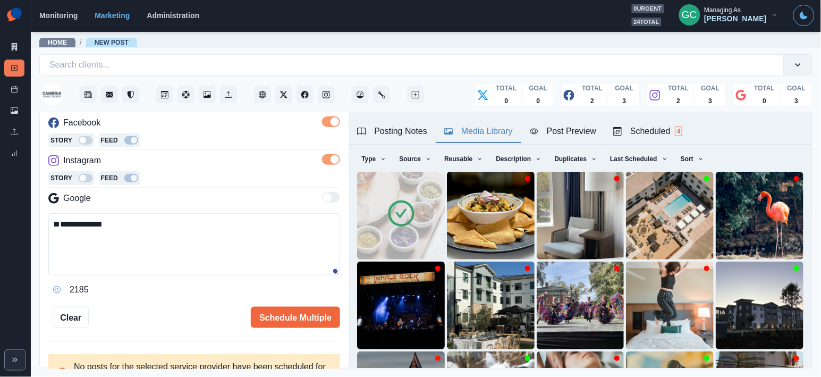
click at [250, 220] on textarea "**********" at bounding box center [194, 244] width 292 height 62
paste textarea "**********"
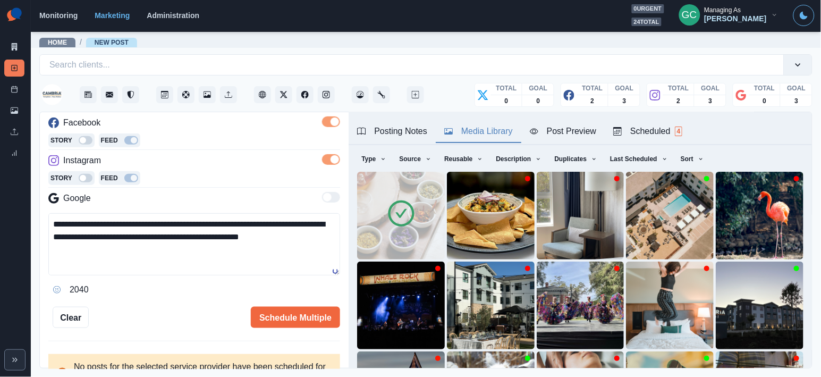
scroll to position [6, 0]
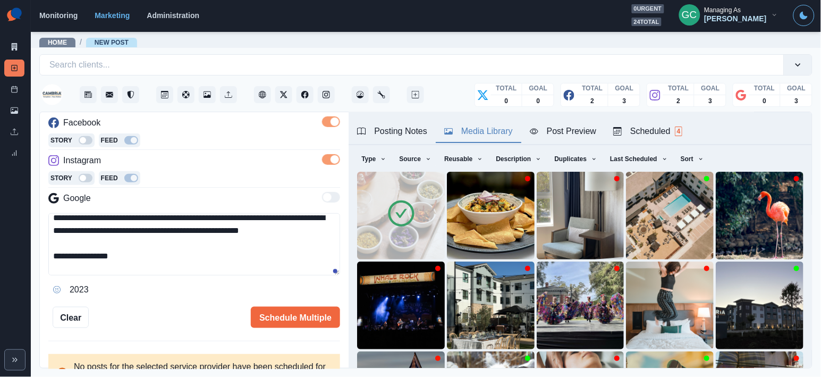
paste textarea "**********"
click at [151, 272] on textarea "**********" at bounding box center [194, 244] width 292 height 62
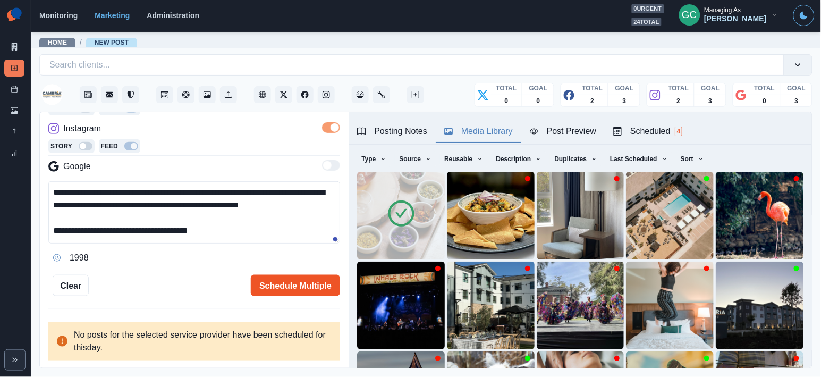
scroll to position [192, 0]
click at [293, 282] on button "Schedule Multiple" at bounding box center [295, 285] width 89 height 21
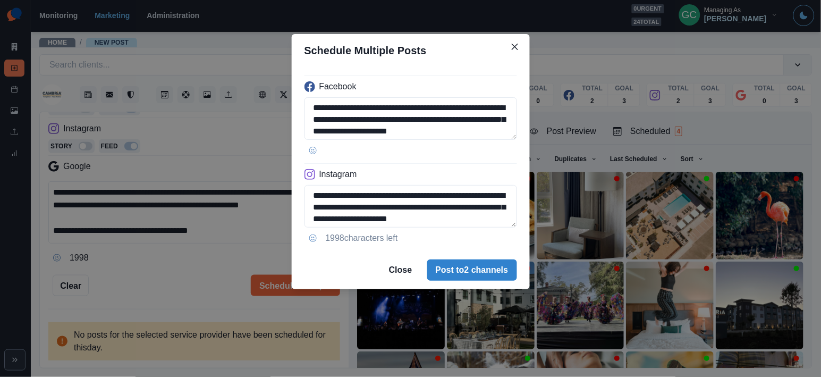
click at [235, 225] on div "**********" at bounding box center [410, 188] width 821 height 377
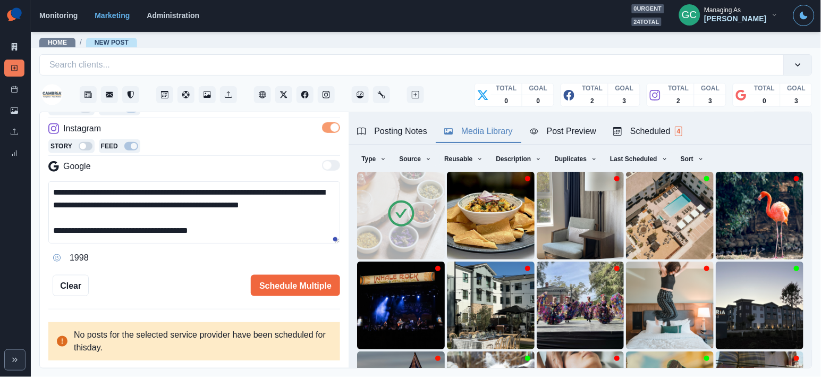
click at [309, 204] on textarea "**********" at bounding box center [194, 212] width 292 height 62
type textarea "**********"
click at [670, 133] on div "Scheduled 4" at bounding box center [647, 131] width 69 height 13
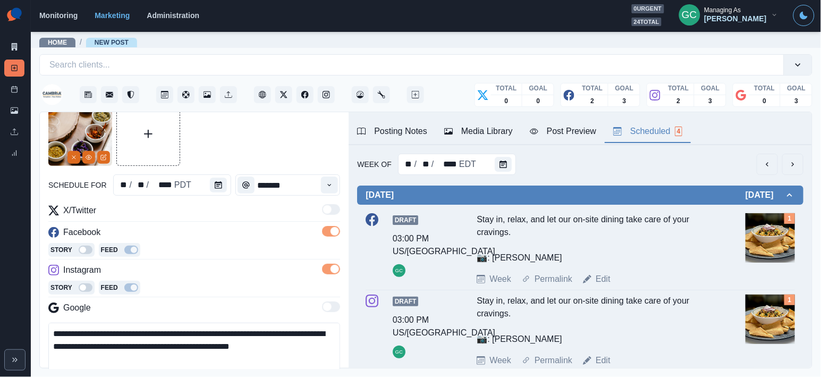
scroll to position [51, 0]
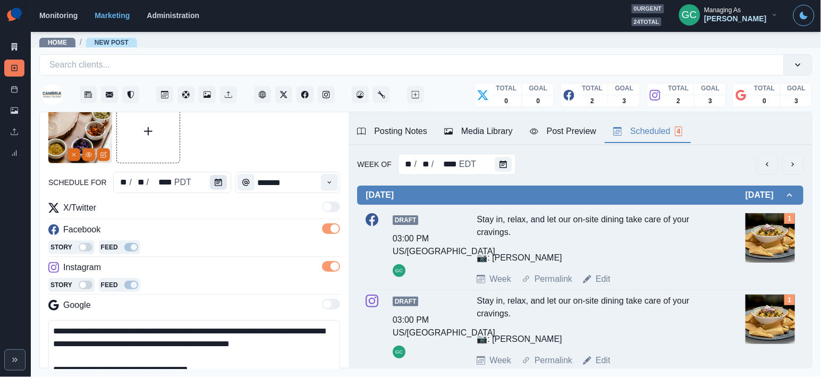
click at [220, 184] on icon "Calendar" at bounding box center [218, 181] width 7 height 7
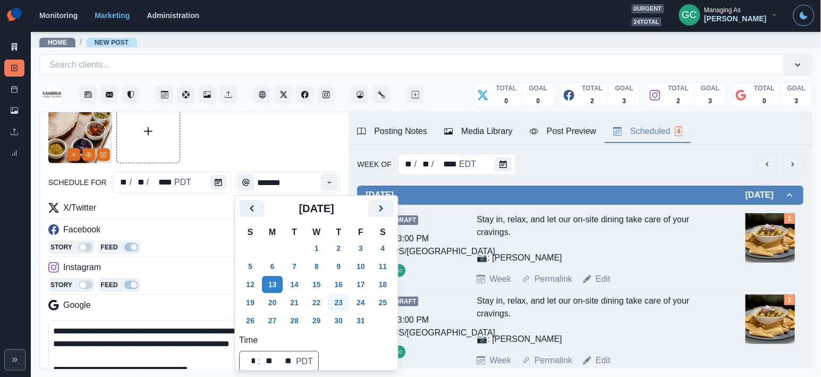
click at [337, 308] on button "23" at bounding box center [338, 302] width 21 height 17
click at [193, 280] on div "Story Feed" at bounding box center [194, 286] width 292 height 16
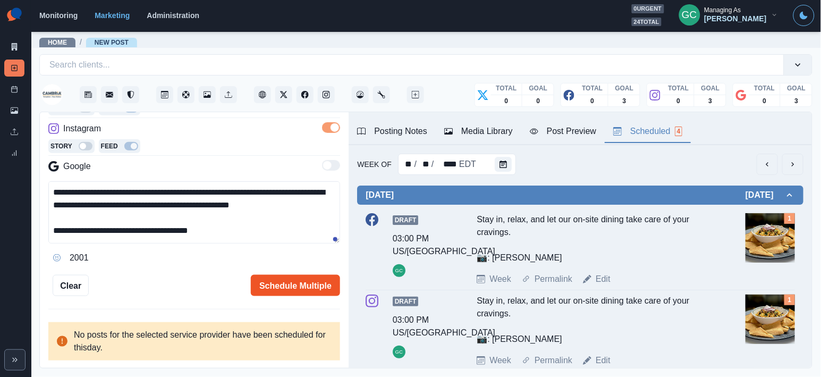
scroll to position [192, 0]
click at [302, 281] on button "Schedule Multiple" at bounding box center [295, 285] width 89 height 21
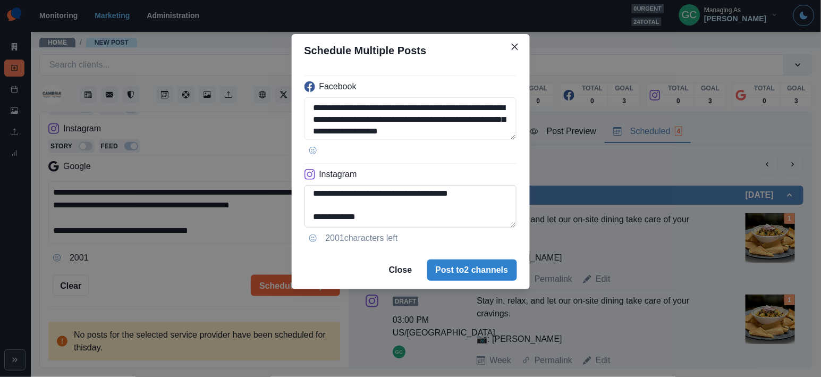
scroll to position [61, 0]
click at [447, 275] on button "Post to 2 channels" at bounding box center [472, 269] width 90 height 21
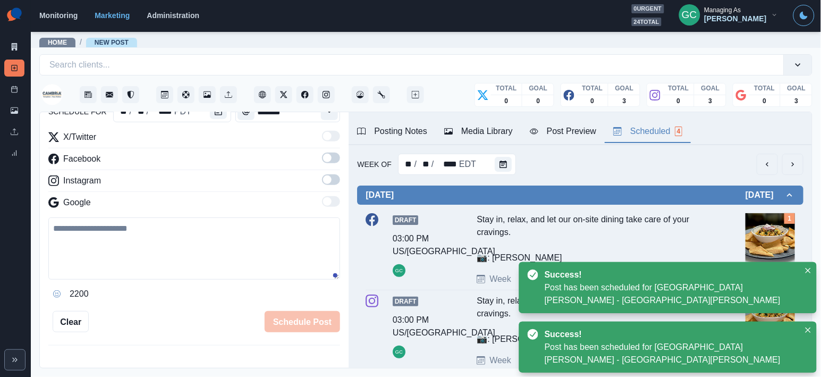
scroll to position [37, 0]
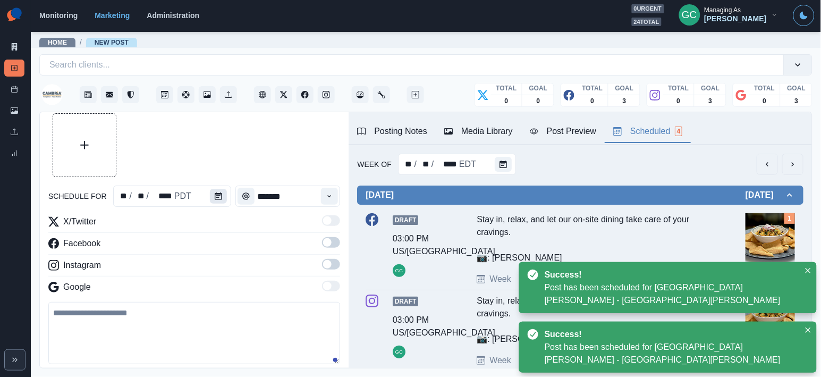
click at [219, 193] on icon "Calendar" at bounding box center [218, 195] width 7 height 7
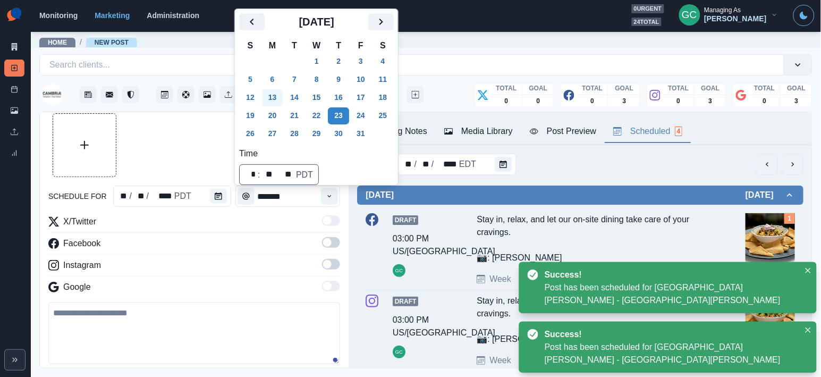
click at [283, 97] on button "13" at bounding box center [272, 97] width 21 height 17
click at [328, 197] on icon "Time" at bounding box center [329, 195] width 7 height 7
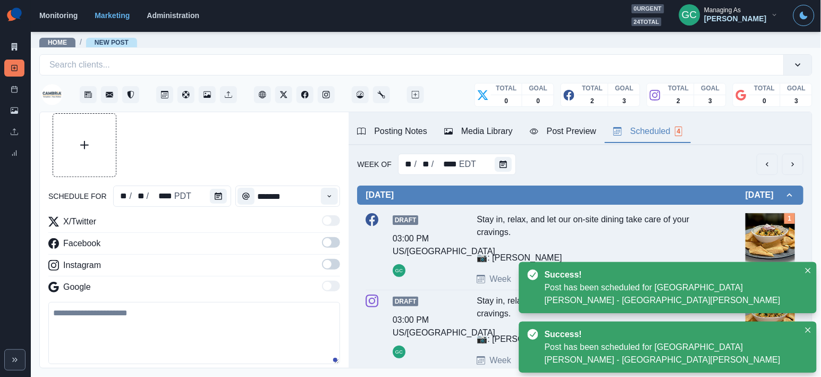
click at [337, 244] on span at bounding box center [331, 242] width 18 height 11
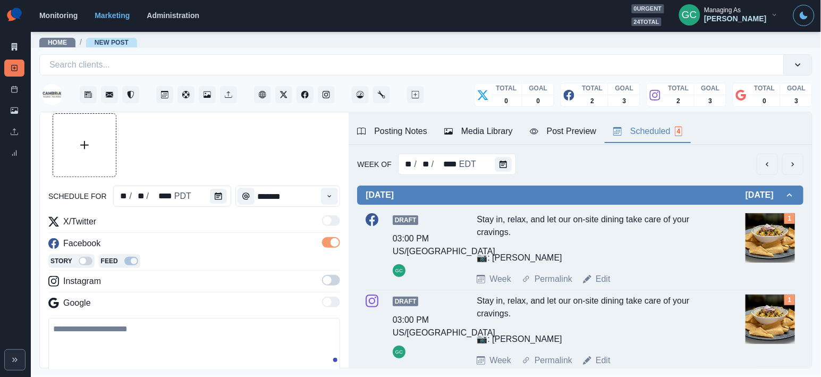
click at [334, 290] on label at bounding box center [331, 283] width 18 height 17
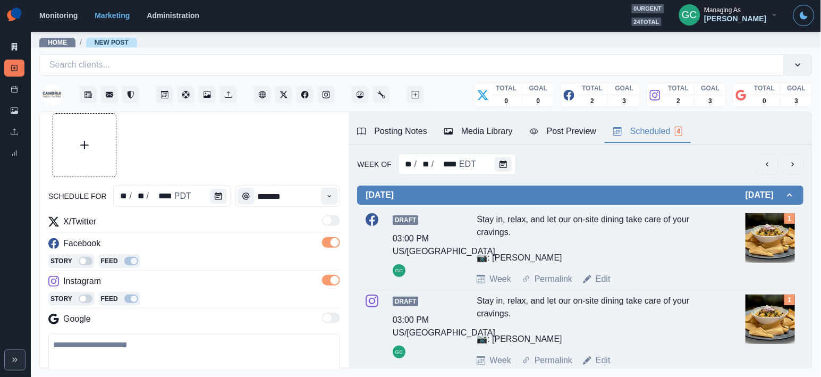
click at [209, 310] on div "X/Twitter Facebook Story Feed Instagram Story Feed Google" at bounding box center [194, 272] width 292 height 114
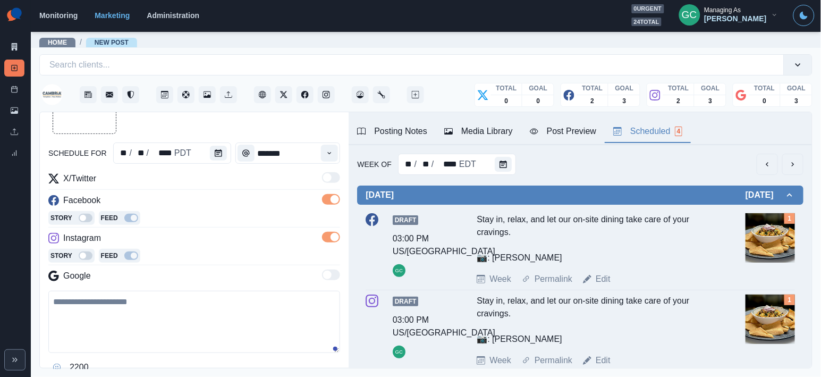
scroll to position [148, 0]
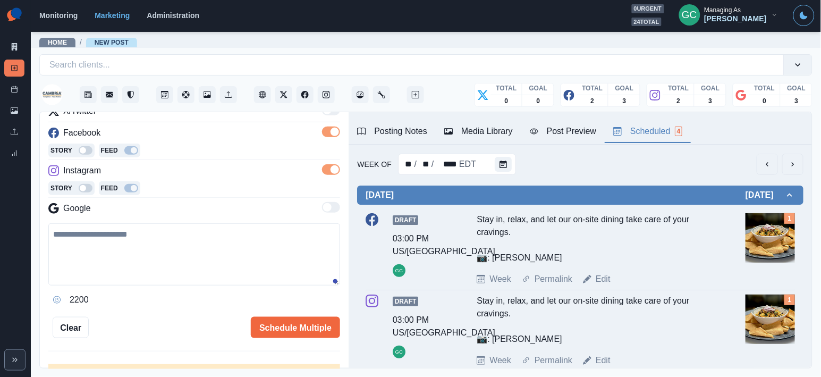
click at [227, 271] on textarea at bounding box center [194, 254] width 292 height 62
paste textarea "**********"
drag, startPoint x: 80, startPoint y: 232, endPoint x: 10, endPoint y: 232, distance: 70.7
click at [10, 232] on div "**********" at bounding box center [410, 188] width 821 height 377
type textarea "**********"
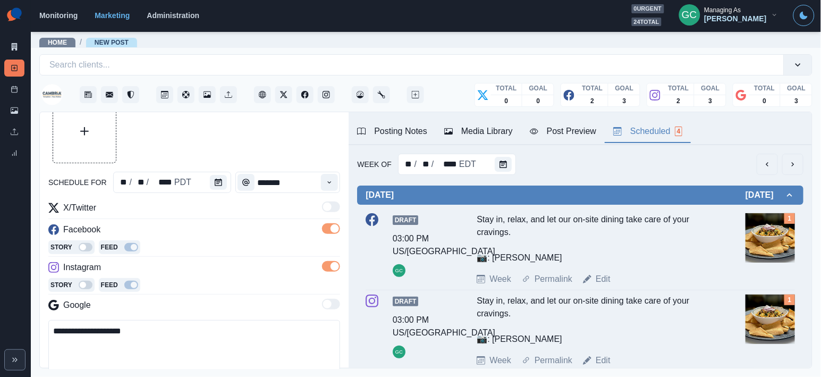
scroll to position [44, 0]
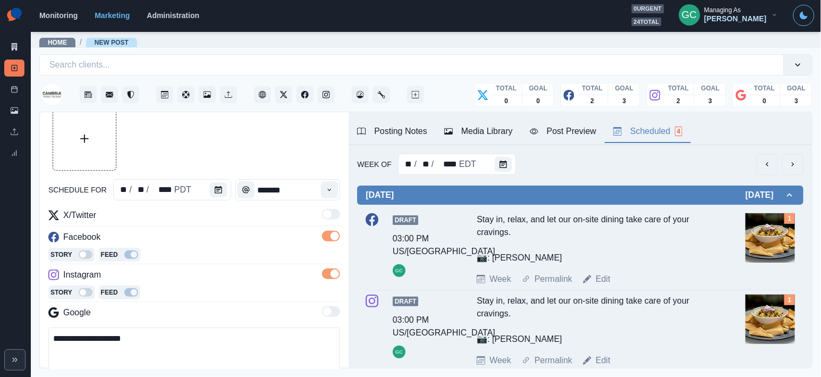
click at [175, 338] on textarea "**********" at bounding box center [194, 358] width 292 height 62
drag, startPoint x: 175, startPoint y: 337, endPoint x: 0, endPoint y: 327, distance: 175.1
click at [0, 327] on div "**********" at bounding box center [410, 188] width 821 height 377
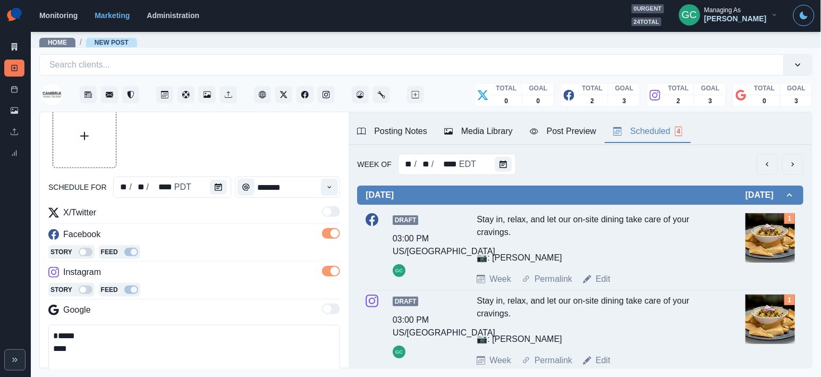
click at [423, 132] on div "Posting Notes" at bounding box center [392, 131] width 70 height 13
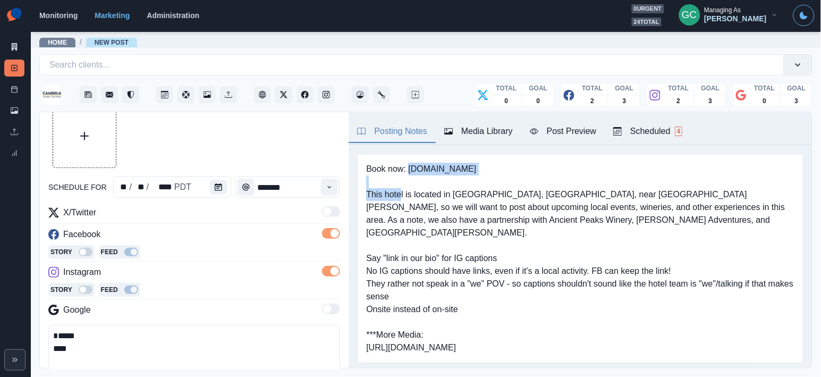
drag, startPoint x: 410, startPoint y: 171, endPoint x: 586, endPoint y: 171, distance: 175.8
click at [586, 171] on pre "Book now: www.cambriatempleton.com This hotel is located in Templeton, CA, near…" at bounding box center [580, 258] width 428 height 191
copy pre "www.cambriatempleton.com"
click at [218, 371] on main "Home / New Post Search clients... TOTAL GOAL 0 0 TOTAL GOAL 2 3 TOTAL GOAL 2 3 …" at bounding box center [426, 204] width 790 height 346
click at [224, 363] on textarea "***** ***" at bounding box center [194, 356] width 292 height 62
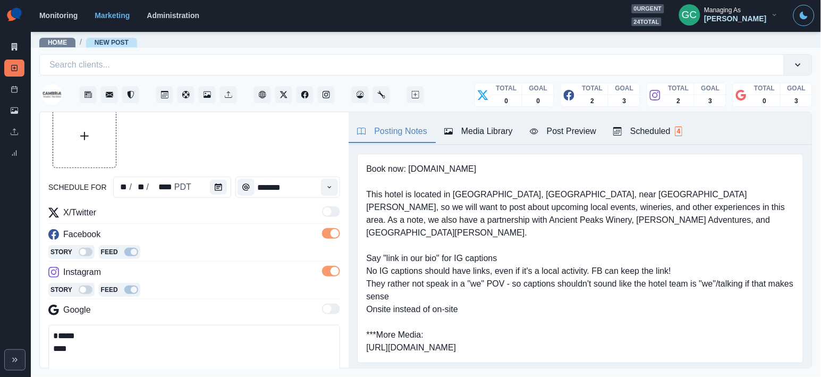
paste textarea "**********"
click at [231, 341] on textarea "**********" at bounding box center [194, 356] width 292 height 62
click at [199, 357] on textarea "**********" at bounding box center [194, 356] width 292 height 62
paste textarea "**********"
click at [191, 354] on textarea "**********" at bounding box center [194, 356] width 292 height 62
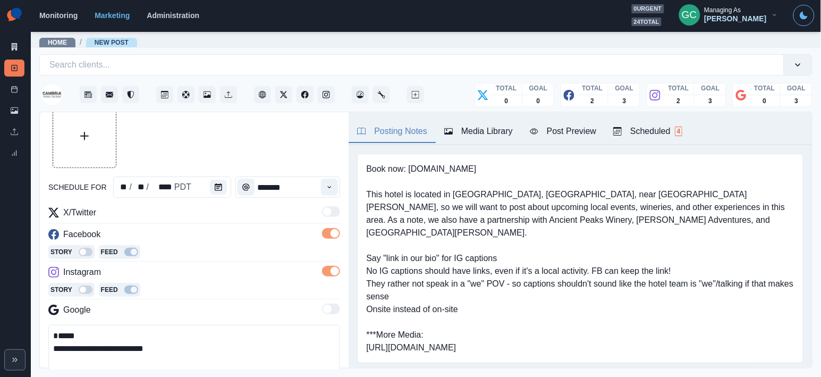
paste textarea "**********"
drag, startPoint x: 95, startPoint y: 349, endPoint x: 70, endPoint y: 352, distance: 25.6
click at [70, 352] on textarea "**********" at bounding box center [194, 356] width 292 height 62
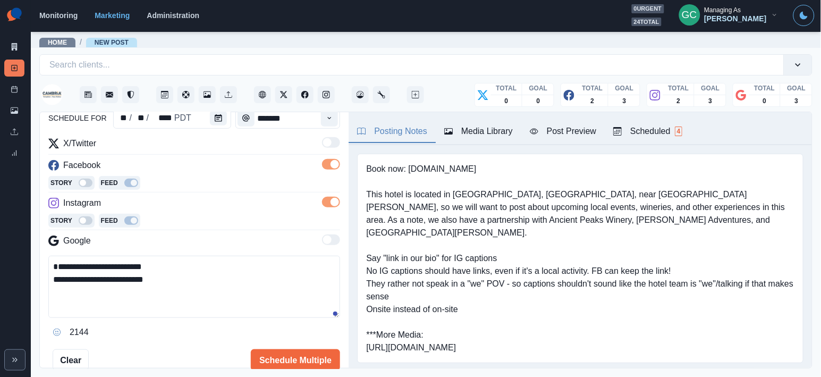
scroll to position [137, 0]
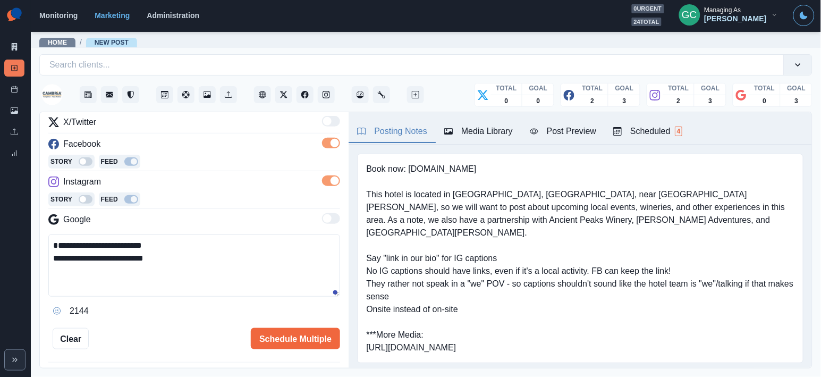
click at [175, 243] on textarea "**********" at bounding box center [194, 265] width 292 height 62
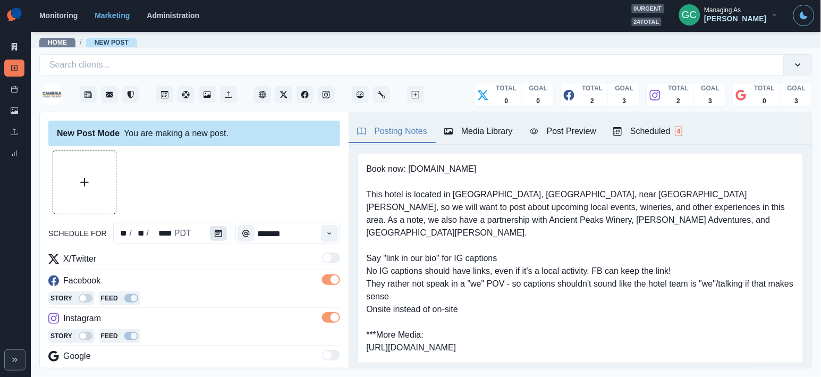
scroll to position [-1, 0]
click at [210, 232] on button "Calendar" at bounding box center [218, 233] width 17 height 15
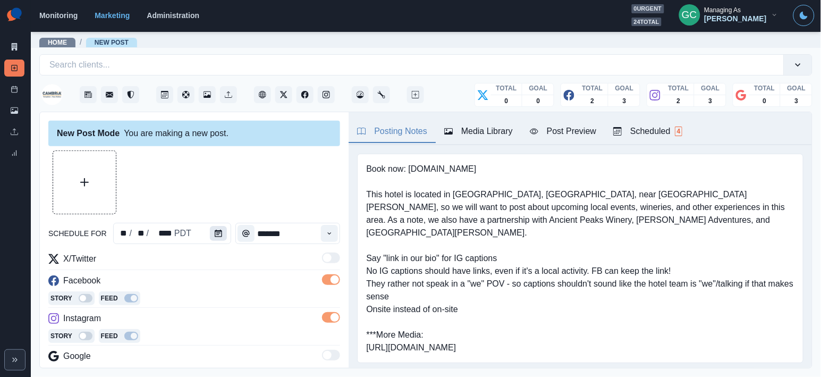
click at [220, 232] on icon "Calendar" at bounding box center [218, 232] width 7 height 7
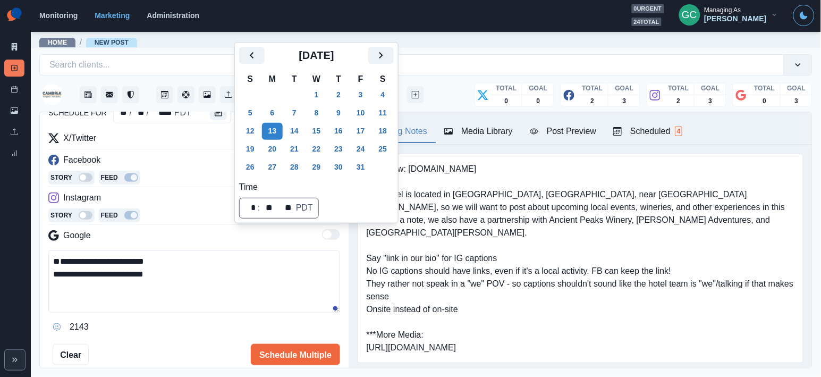
scroll to position [152, 0]
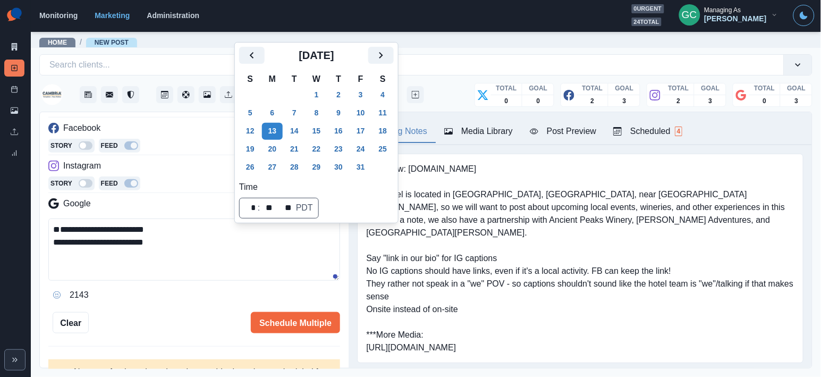
click at [146, 227] on textarea "**********" at bounding box center [194, 249] width 292 height 62
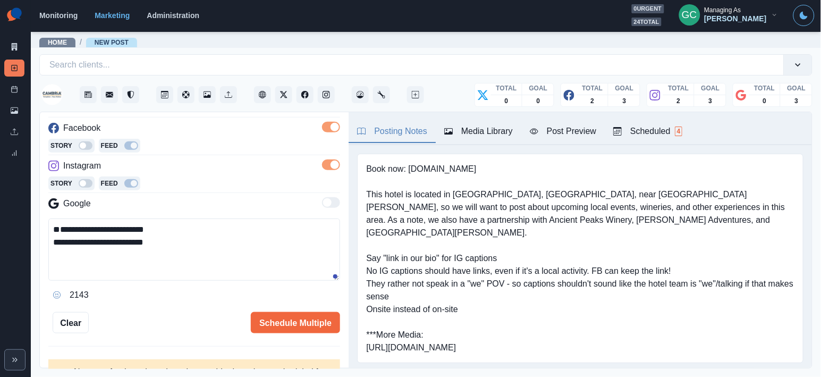
click at [146, 227] on textarea "**********" at bounding box center [194, 249] width 292 height 62
paste textarea "**********"
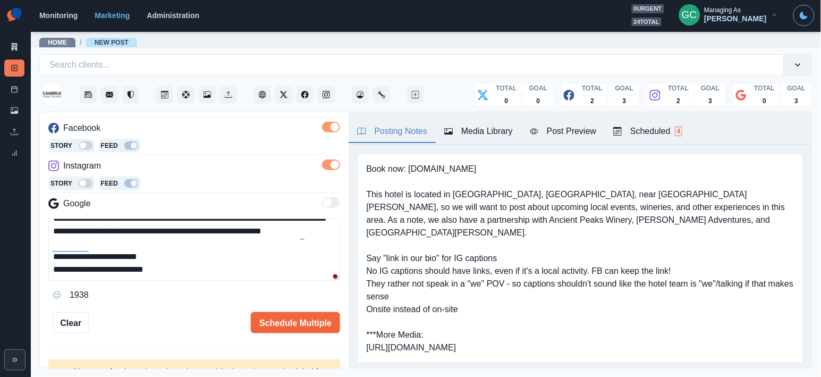
scroll to position [47, 0]
click at [200, 276] on textarea "**********" at bounding box center [194, 249] width 292 height 62
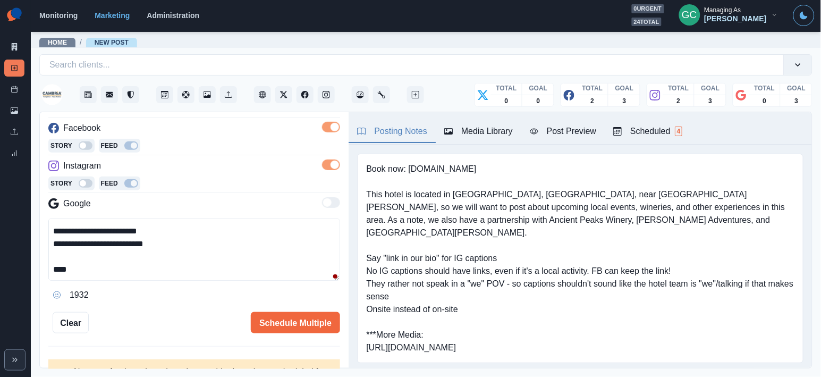
paste textarea "**********"
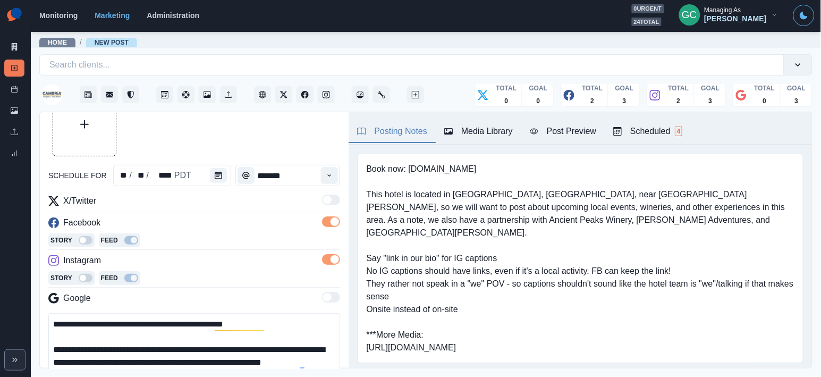
scroll to position [0, 0]
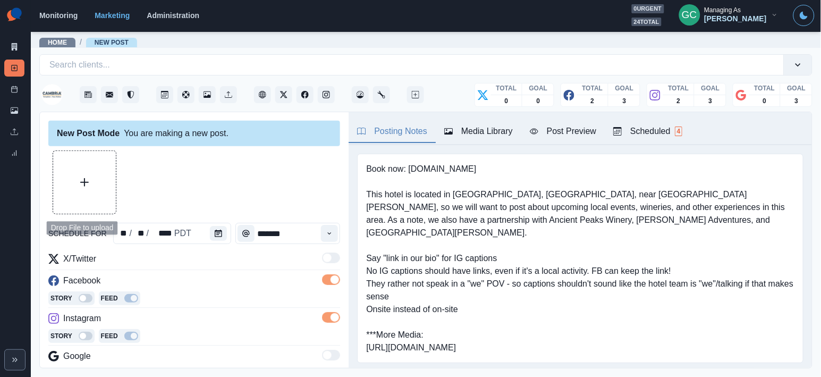
click at [96, 178] on button "Upload Media" at bounding box center [84, 182] width 63 height 63
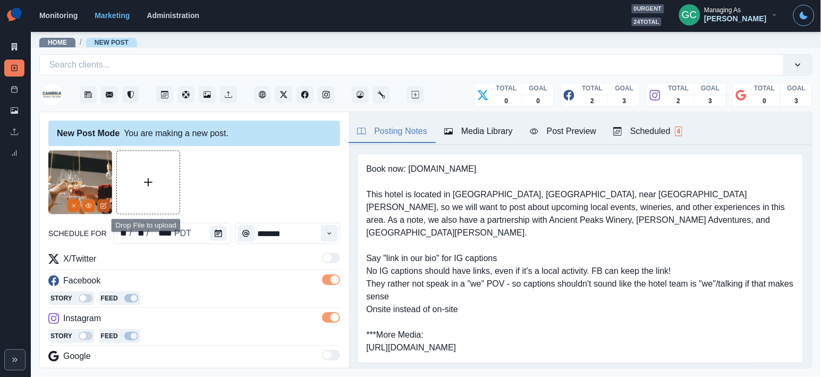
click at [106, 201] on button "Edit Media" at bounding box center [103, 205] width 13 height 13
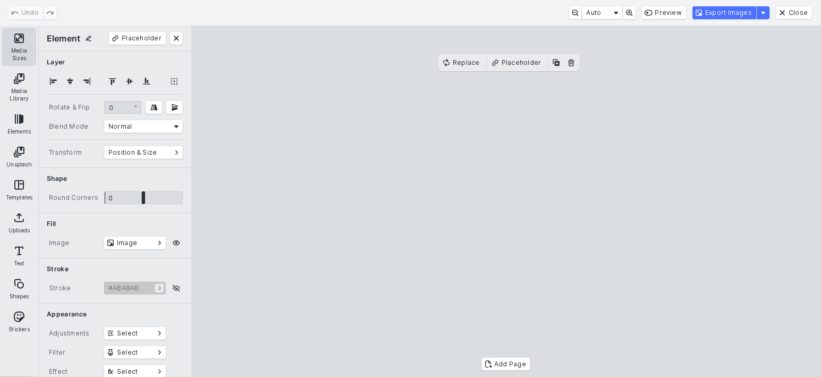
click at [18, 44] on button "Media Sizes" at bounding box center [19, 47] width 34 height 38
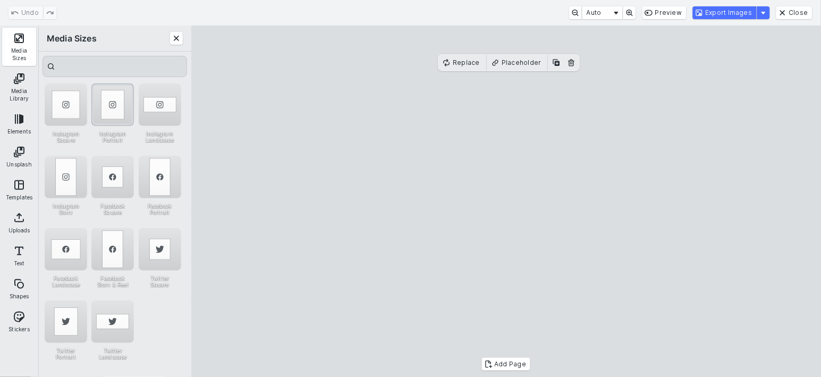
click at [116, 105] on div "Instagram Portrait" at bounding box center [112, 104] width 42 height 42
click at [506, 201] on cesdk-canvas "Editor canvas" at bounding box center [506, 201] width 0 height 0
drag, startPoint x: 406, startPoint y: 210, endPoint x: 337, endPoint y: 210, distance: 69.1
click at [506, 201] on cesdk-canvas "Editor canvas" at bounding box center [506, 201] width 0 height 0
drag, startPoint x: 492, startPoint y: 206, endPoint x: 501, endPoint y: 206, distance: 8.5
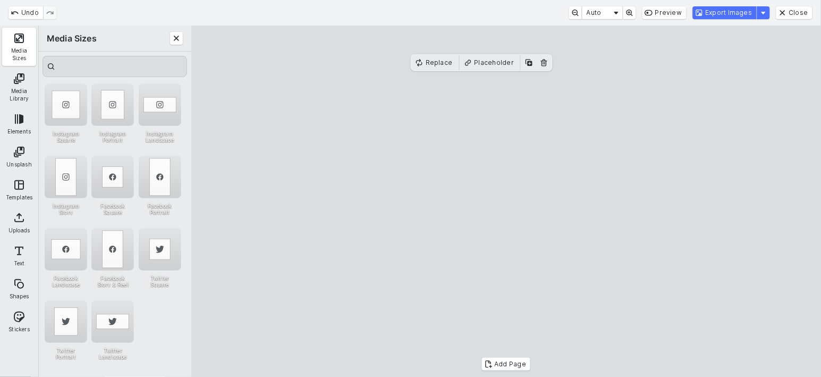
click at [506, 201] on cesdk-canvas "Editor canvas" at bounding box center [506, 201] width 0 height 0
drag, startPoint x: 569, startPoint y: 176, endPoint x: 585, endPoint y: 176, distance: 15.4
click at [506, 201] on cesdk-canvas "Editor canvas" at bounding box center [506, 201] width 0 height 0
drag, startPoint x: 585, startPoint y: 176, endPoint x: 576, endPoint y: 176, distance: 8.5
click at [506, 201] on cesdk-canvas "Editor canvas" at bounding box center [506, 201] width 0 height 0
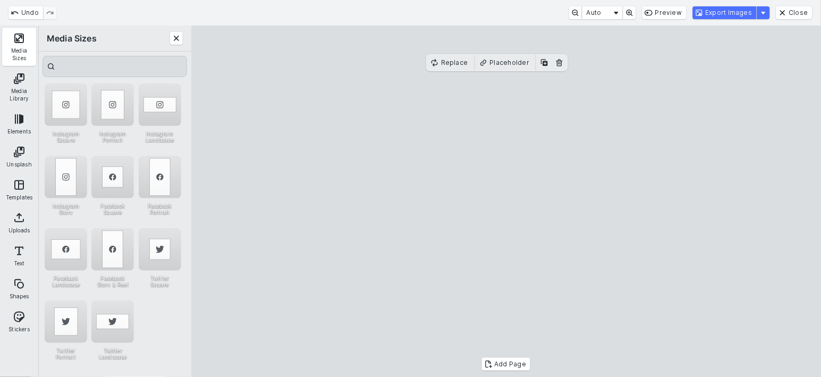
click at [506, 201] on cesdk-canvas "Editor canvas" at bounding box center [506, 201] width 0 height 0
click at [732, 16] on button "Export Images" at bounding box center [725, 12] width 64 height 13
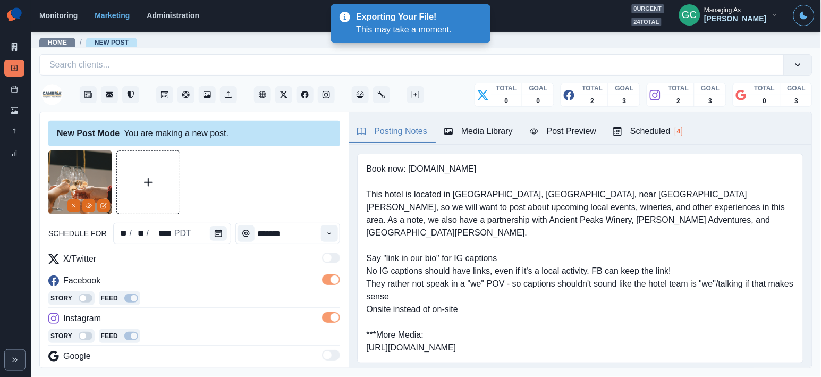
click at [469, 142] on button "Media Library" at bounding box center [479, 132] width 86 height 22
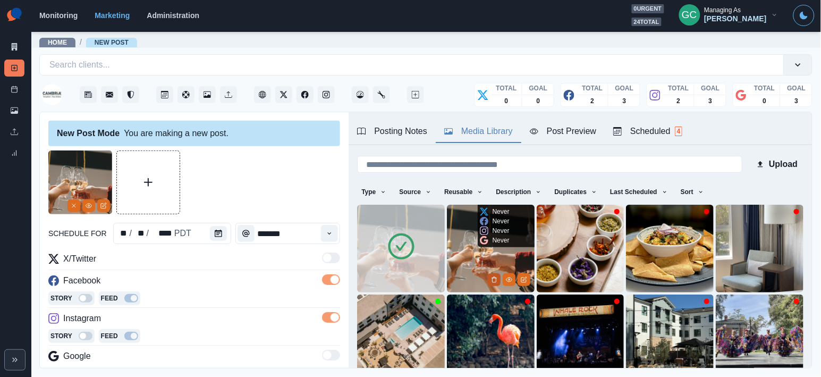
click at [491, 282] on icon "Delete Media" at bounding box center [494, 279] width 6 height 6
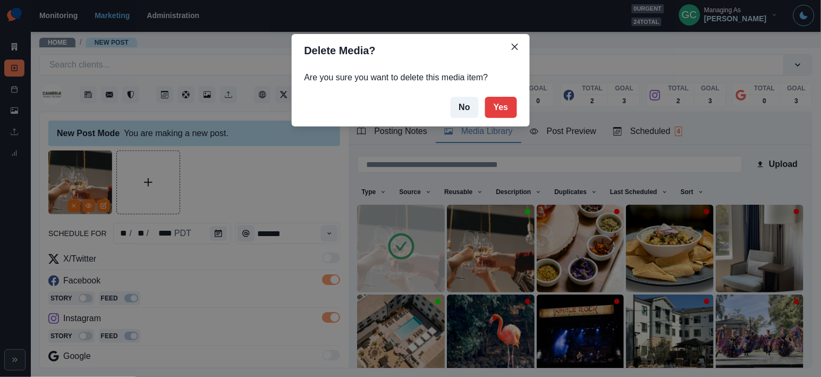
click at [516, 101] on footer "No Yes" at bounding box center [411, 107] width 238 height 38
click at [505, 107] on button "Yes" at bounding box center [501, 107] width 32 height 21
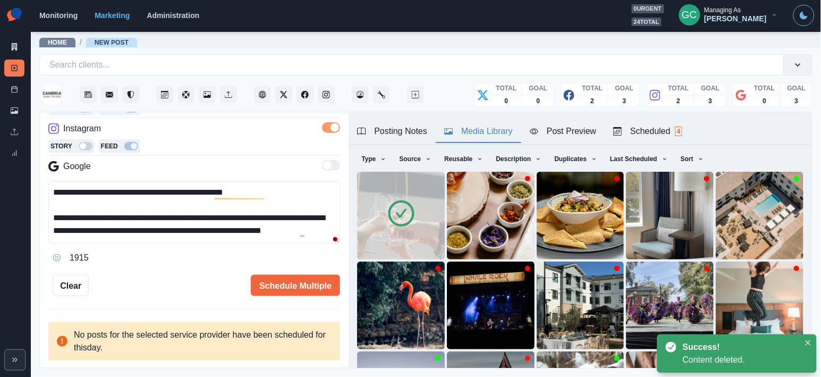
scroll to position [192, 0]
click at [252, 206] on div "fast approaching" at bounding box center [258, 205] width 67 height 17
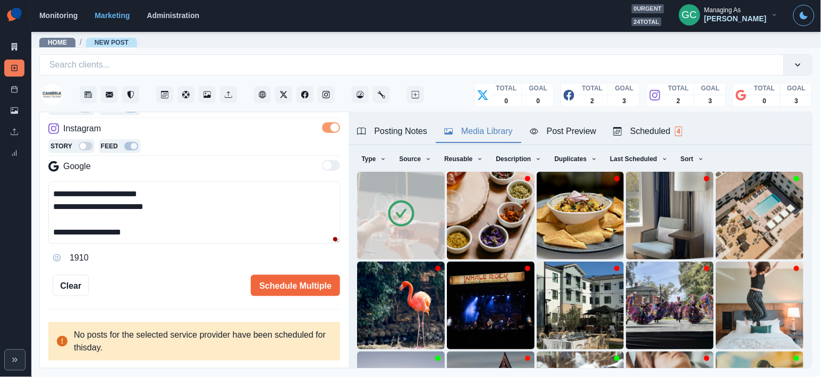
scroll to position [91, 0]
type textarea "**********"
click at [309, 288] on button "Schedule Multiple" at bounding box center [295, 285] width 89 height 21
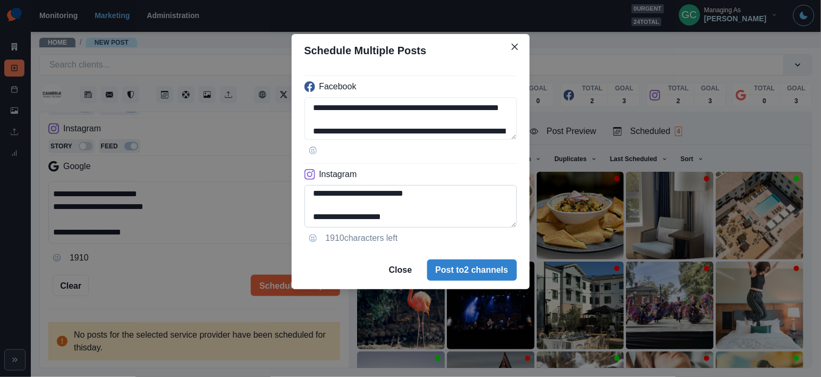
scroll to position [97, 0]
drag, startPoint x: 331, startPoint y: 208, endPoint x: 350, endPoint y: 226, distance: 25.5
click at [346, 224] on textarea "**********" at bounding box center [410, 206] width 212 height 42
click at [343, 220] on textarea "**********" at bounding box center [410, 206] width 212 height 42
drag, startPoint x: 330, startPoint y: 208, endPoint x: 484, endPoint y: 208, distance: 153.5
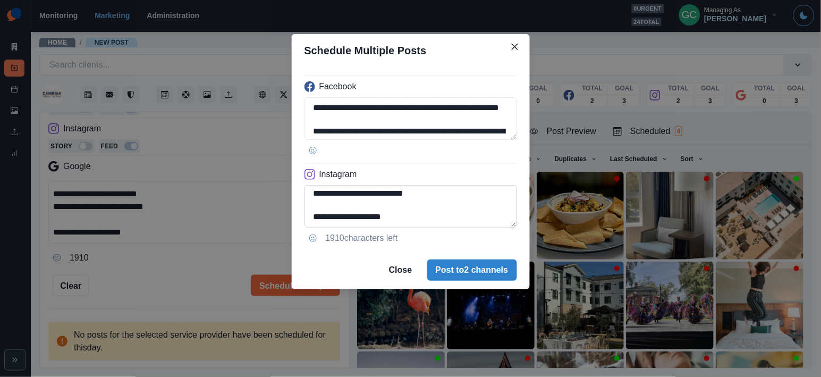
click at [484, 208] on textarea "**********" at bounding box center [410, 206] width 212 height 42
type textarea "**********"
click at [465, 274] on button "Post to 2 channels" at bounding box center [472, 269] width 90 height 21
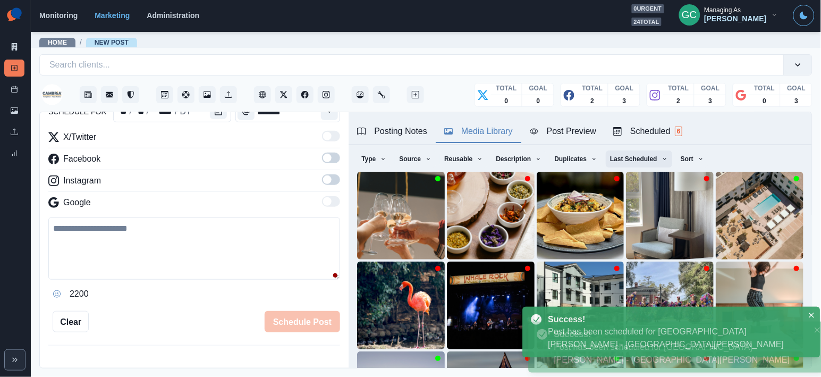
scroll to position [0, 0]
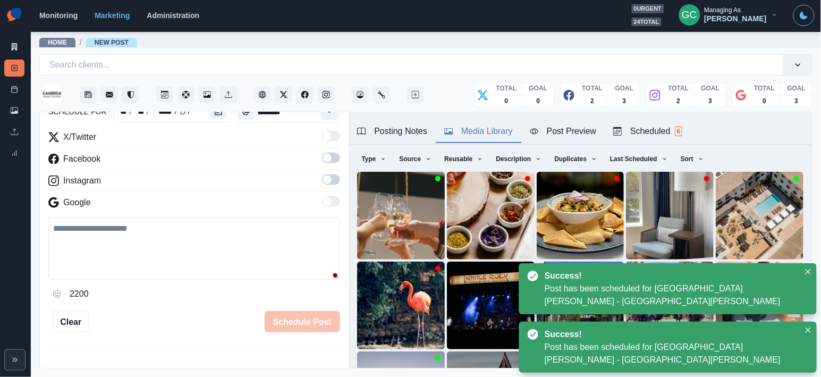
click at [668, 133] on div "Scheduled 6" at bounding box center [647, 131] width 69 height 13
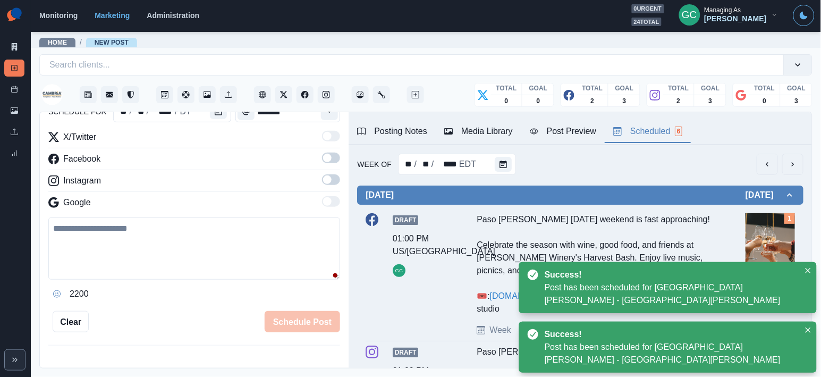
click at [515, 165] on div "Week Of ** / ** / **** EDT" at bounding box center [580, 164] width 446 height 21
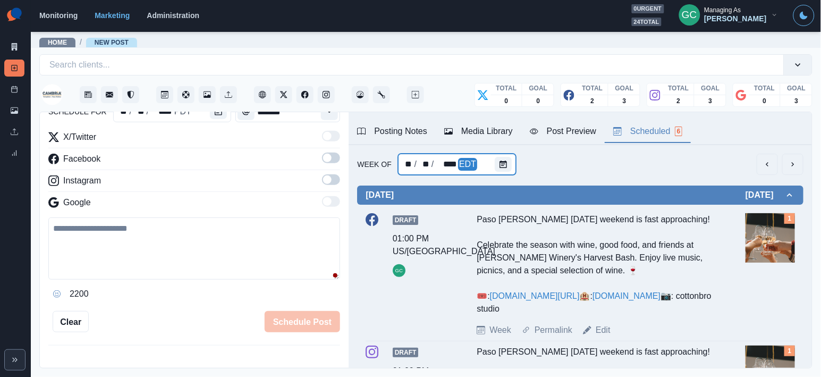
click at [512, 166] on div at bounding box center [505, 164] width 21 height 21
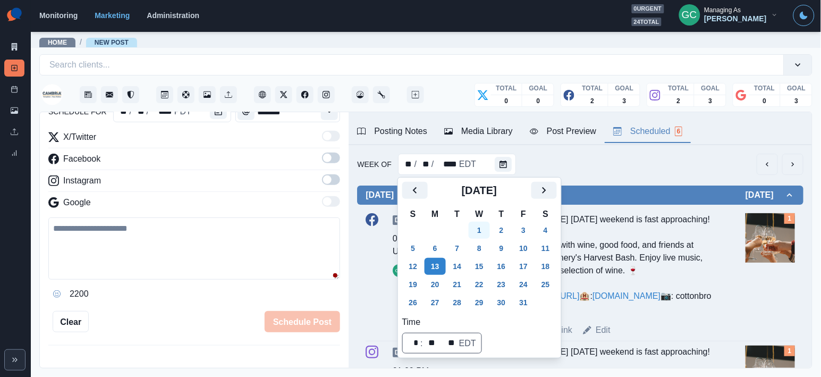
click at [484, 235] on button "1" at bounding box center [479, 230] width 21 height 17
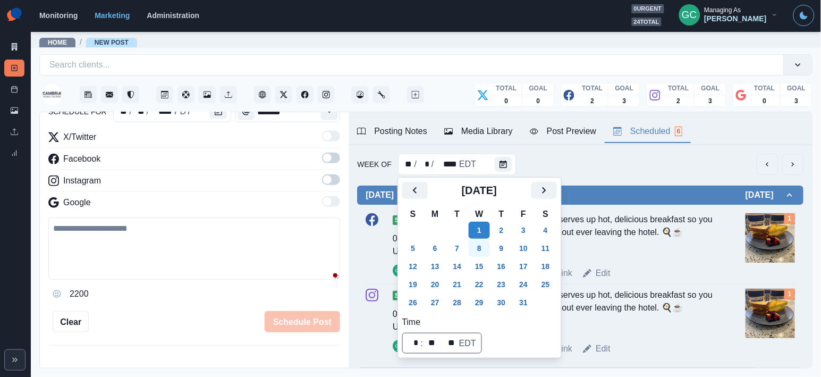
click at [484, 244] on button "8" at bounding box center [479, 248] width 21 height 17
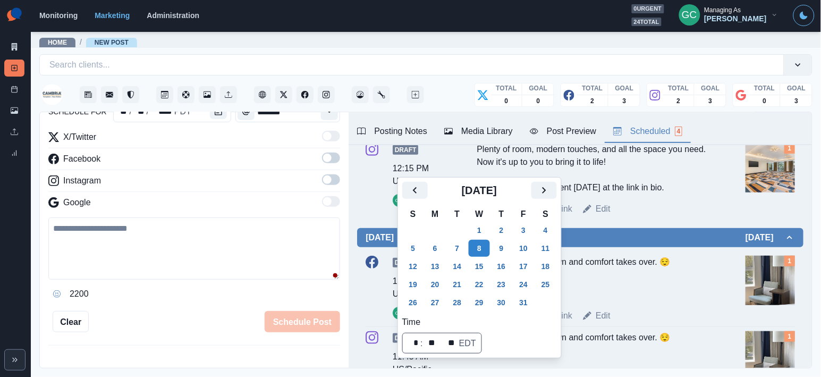
scroll to position [170, 0]
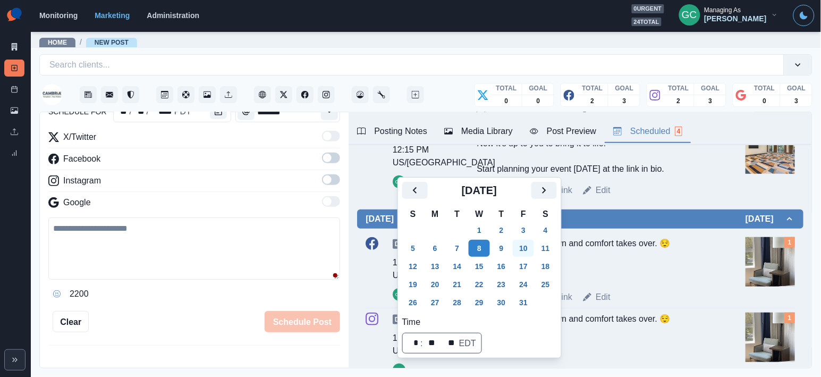
click at [530, 249] on button "10" at bounding box center [523, 248] width 21 height 17
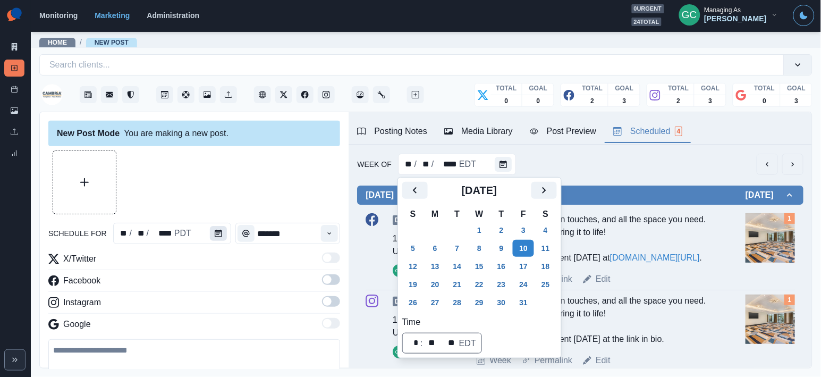
scroll to position [-1, 0]
click at [211, 232] on button "Calendar" at bounding box center [218, 233] width 17 height 15
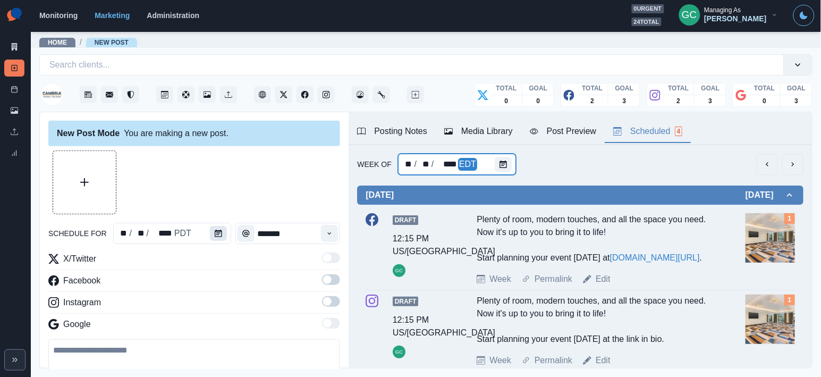
scroll to position [0, 0]
click at [211, 232] on button "Calendar" at bounding box center [218, 233] width 17 height 15
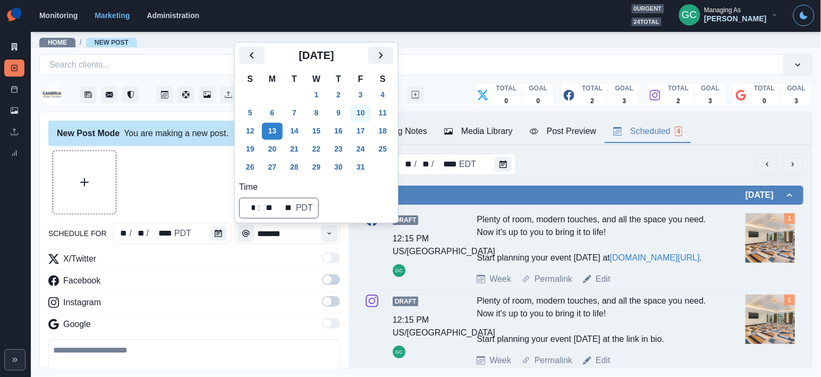
click at [365, 115] on button "10" at bounding box center [360, 113] width 21 height 17
click at [327, 233] on icon "Time" at bounding box center [329, 232] width 7 height 7
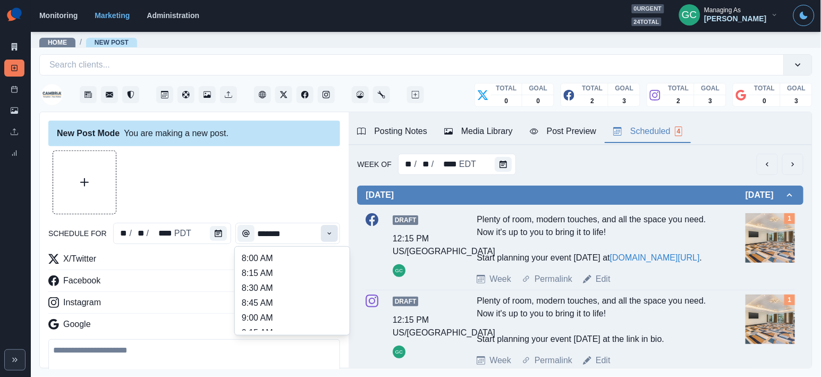
click at [327, 233] on icon "Time" at bounding box center [329, 232] width 7 height 7
click at [291, 291] on li "10:45 AM" at bounding box center [292, 285] width 106 height 15
click at [337, 228] on button "Time" at bounding box center [329, 233] width 17 height 17
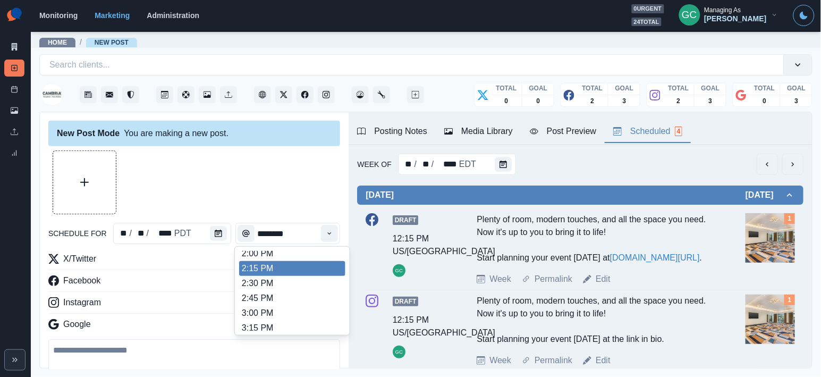
click at [309, 269] on li "2:15 PM" at bounding box center [292, 268] width 106 height 15
click at [331, 272] on li "2:15 PM" at bounding box center [292, 268] width 106 height 15
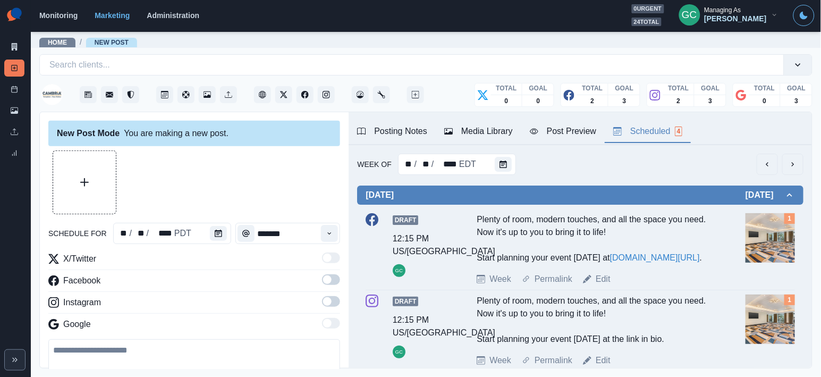
click at [331, 296] on span at bounding box center [331, 301] width 18 height 11
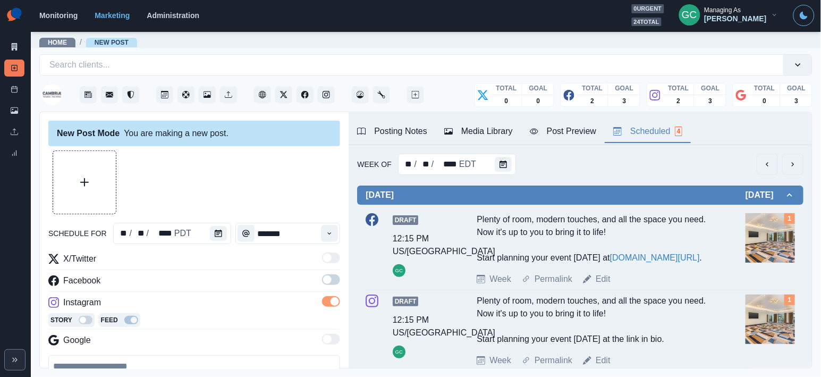
click at [334, 278] on span at bounding box center [331, 279] width 18 height 11
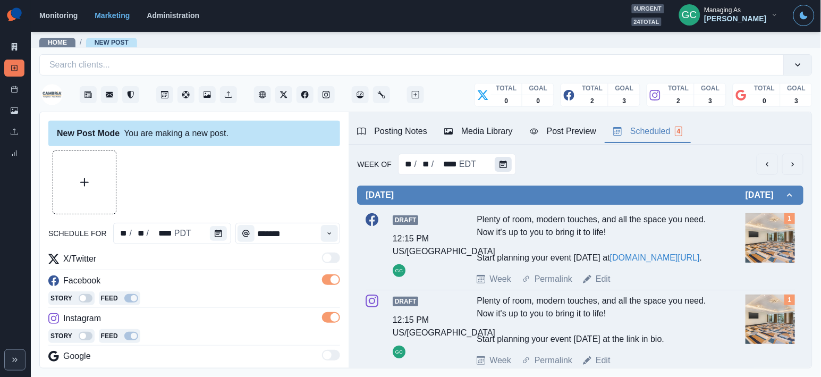
click at [506, 165] on button "Calendar" at bounding box center [503, 164] width 17 height 15
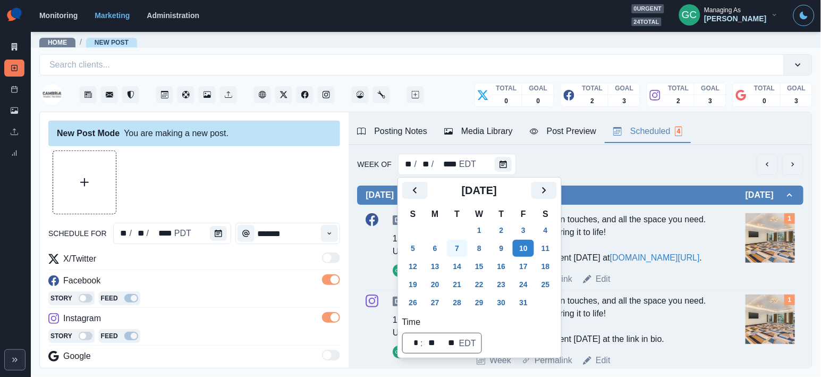
click at [458, 251] on button "7" at bounding box center [457, 248] width 21 height 17
click at [205, 229] on div "** / ** / **** PDT" at bounding box center [172, 233] width 118 height 21
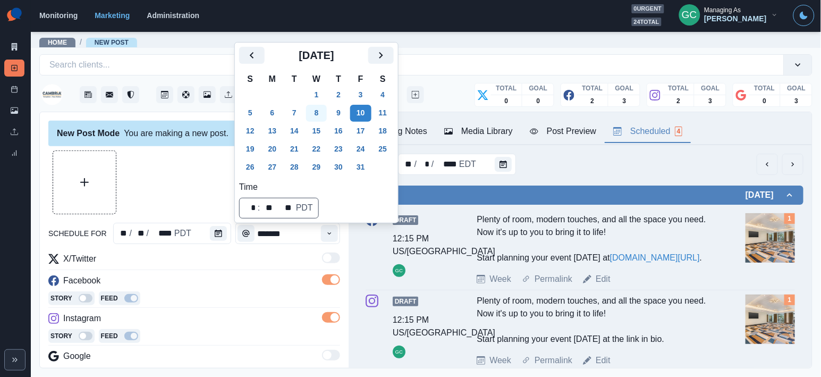
click at [318, 112] on button "8" at bounding box center [316, 113] width 21 height 17
click at [331, 231] on icon "Time" at bounding box center [329, 232] width 7 height 7
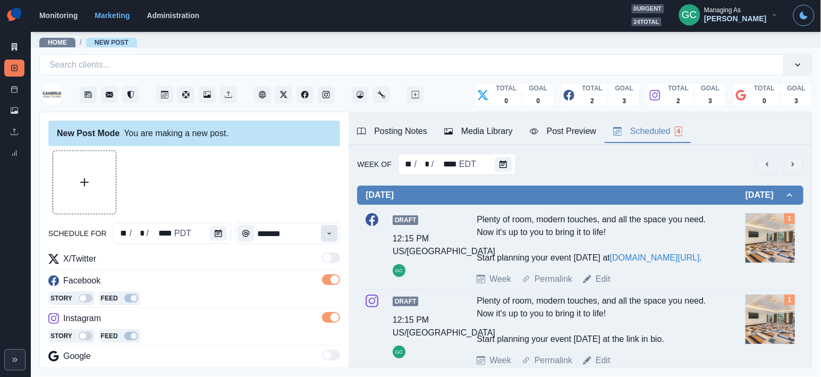
click at [327, 232] on icon "Time" at bounding box center [329, 232] width 7 height 7
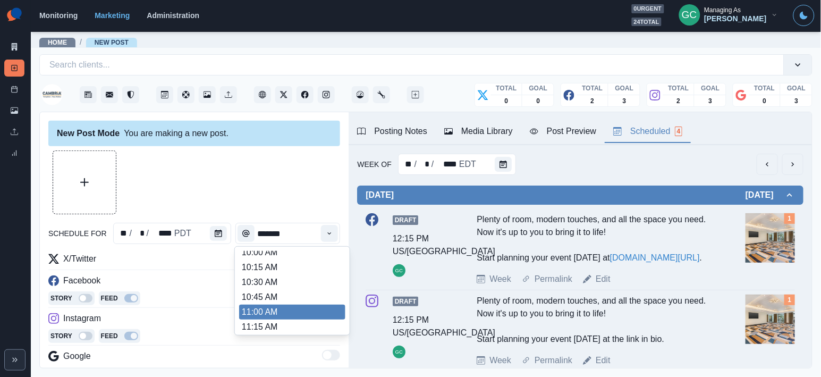
scroll to position [124, 0]
click at [279, 320] on li "11:00 AM" at bounding box center [292, 312] width 106 height 15
type input "********"
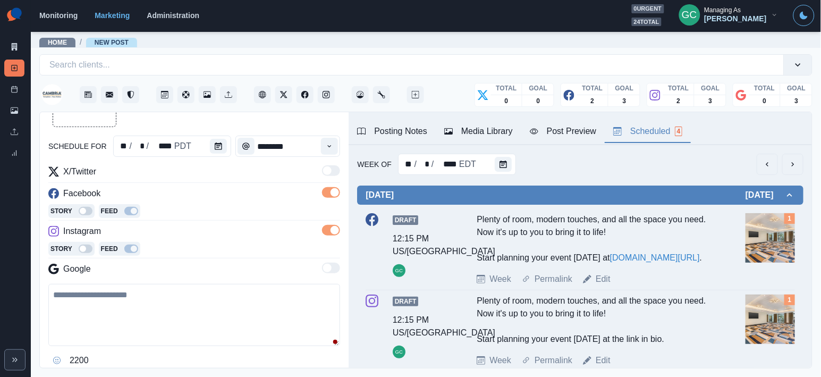
scroll to position [153, 0]
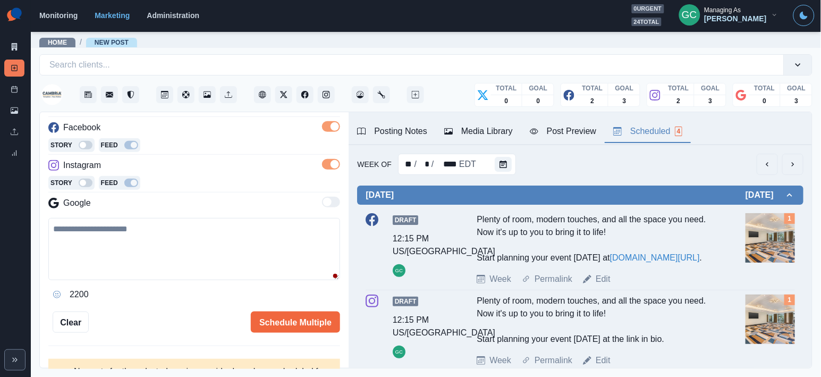
click at [171, 250] on textarea at bounding box center [194, 249] width 292 height 62
paste textarea "**********"
drag, startPoint x: 83, startPoint y: 232, endPoint x: 0, endPoint y: 232, distance: 83.4
click at [0, 232] on div "**********" at bounding box center [410, 188] width 821 height 377
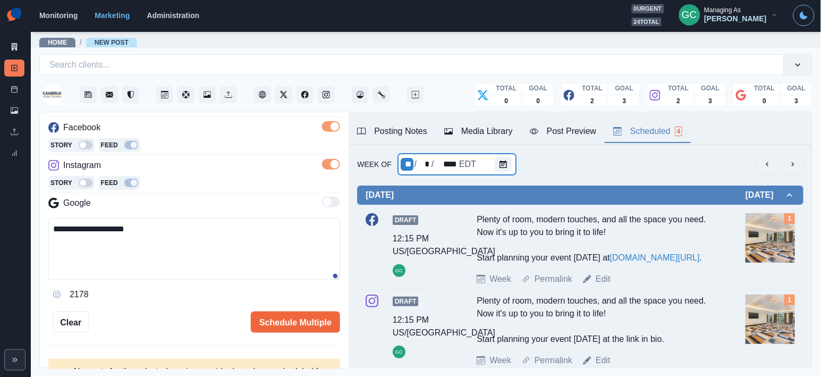
click at [394, 146] on div "Week Of ** / * / **** EDT Monday October 06, 2025 Draft 12:15 PM US/Pacific GC …" at bounding box center [579, 363] width 463 height 436
click at [395, 136] on div "Posting Notes" at bounding box center [392, 131] width 70 height 13
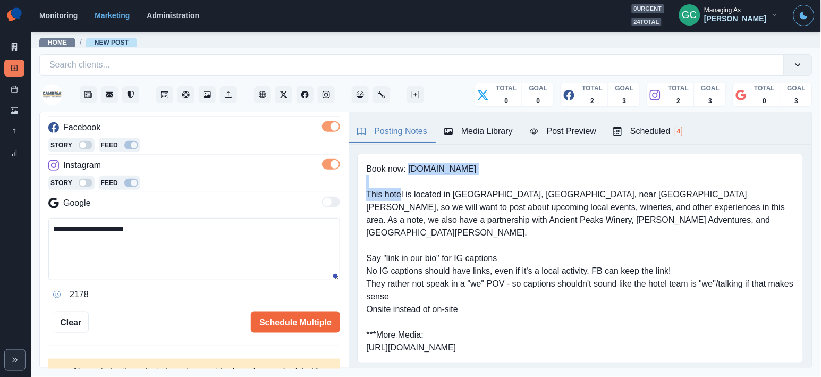
drag, startPoint x: 410, startPoint y: 172, endPoint x: 633, endPoint y: 166, distance: 223.2
click at [633, 166] on pre "Book now: www.cambriatempleton.com This hotel is located in Templeton, CA, near…" at bounding box center [580, 258] width 428 height 191
copy pre "www.cambriatempleton.com"
click at [175, 248] on textarea "**********" at bounding box center [194, 249] width 292 height 62
paste textarea "**********"
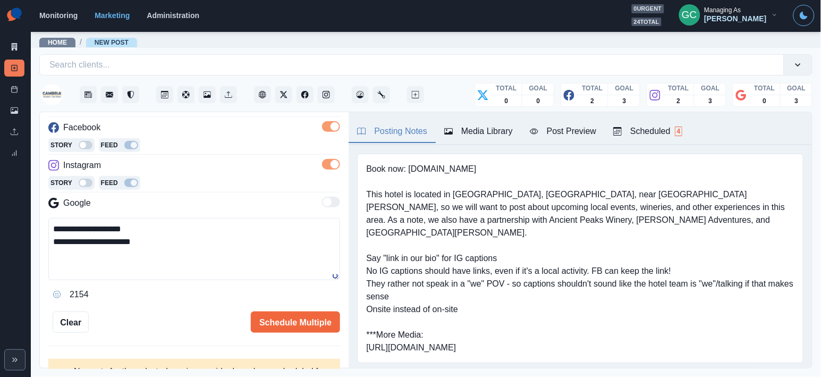
click at [187, 228] on textarea "**********" at bounding box center [194, 249] width 292 height 62
click at [50, 231] on textarea "**********" at bounding box center [194, 249] width 292 height 62
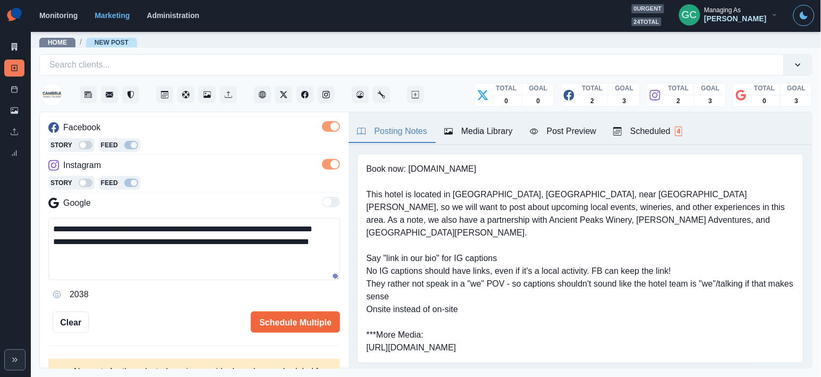
click at [153, 242] on textarea "**********" at bounding box center [194, 249] width 292 height 62
paste textarea "**********"
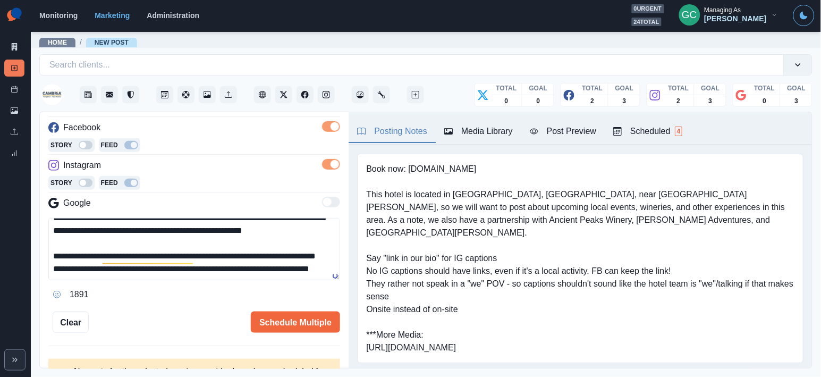
scroll to position [47, 0]
click at [199, 263] on textarea "**********" at bounding box center [194, 249] width 292 height 62
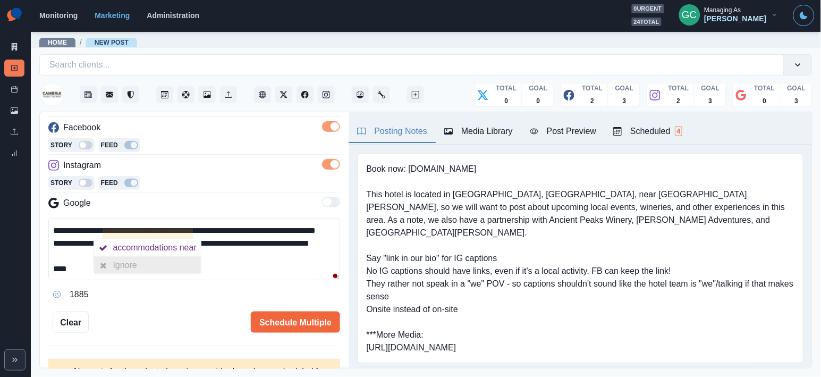
paste textarea "**********"
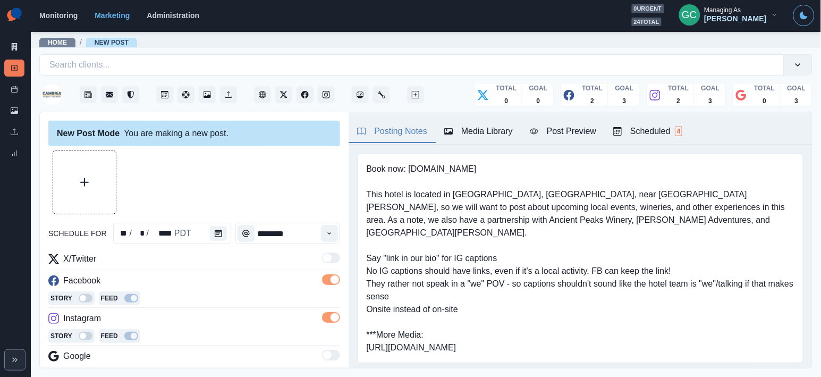
scroll to position [-1, 0]
type textarea "**********"
click at [77, 171] on button "Upload Media" at bounding box center [84, 182] width 63 height 63
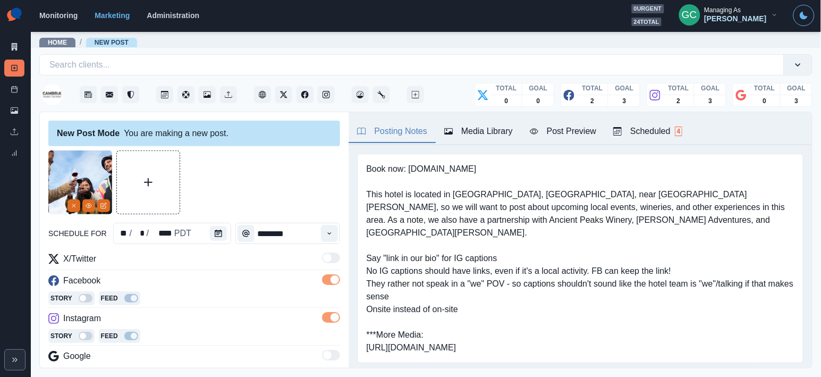
click at [645, 129] on div "Scheduled 4" at bounding box center [647, 131] width 69 height 13
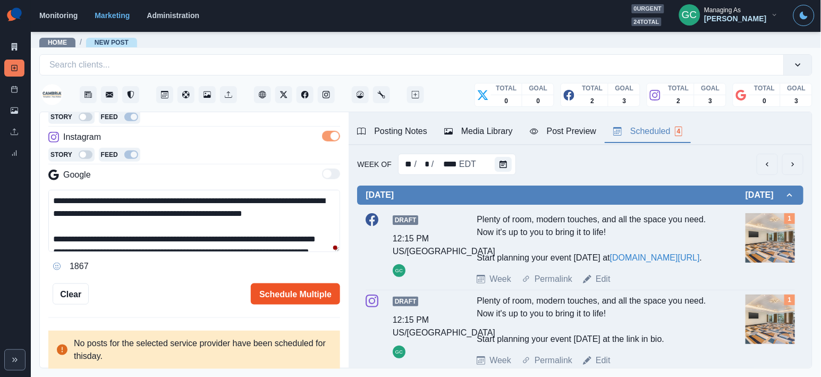
click at [285, 292] on button "Schedule Multiple" at bounding box center [295, 293] width 89 height 21
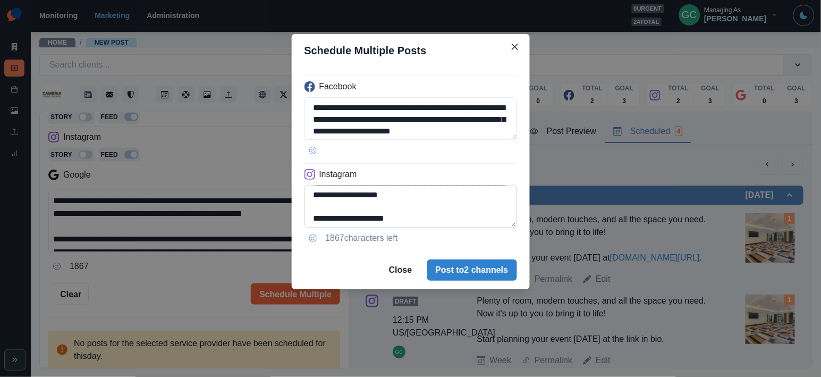
scroll to position [86, 0]
drag, startPoint x: 367, startPoint y: 207, endPoint x: 501, endPoint y: 210, distance: 134.4
click at [501, 210] on textarea "**********" at bounding box center [410, 206] width 212 height 42
click at [392, 194] on textarea "**********" at bounding box center [410, 206] width 212 height 42
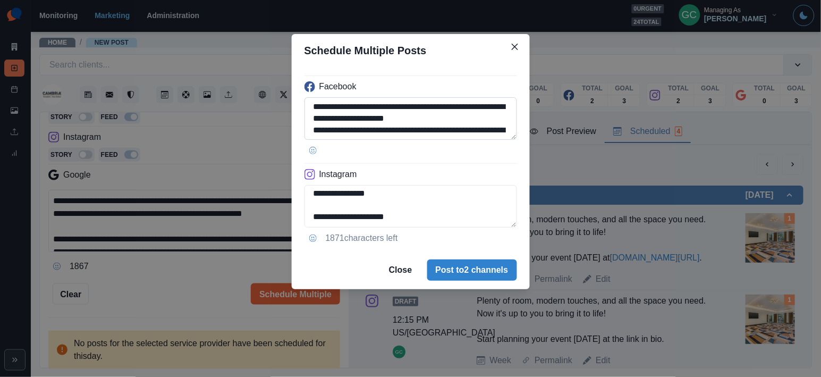
scroll to position [79, 0]
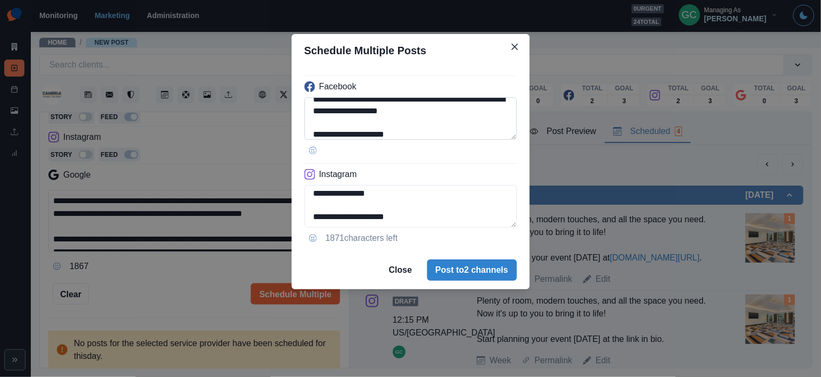
type textarea "**********"
click at [394, 111] on textarea "**********" at bounding box center [410, 118] width 212 height 42
click at [388, 111] on textarea "**********" at bounding box center [410, 118] width 212 height 42
click at [397, 135] on textarea "**********" at bounding box center [410, 118] width 212 height 42
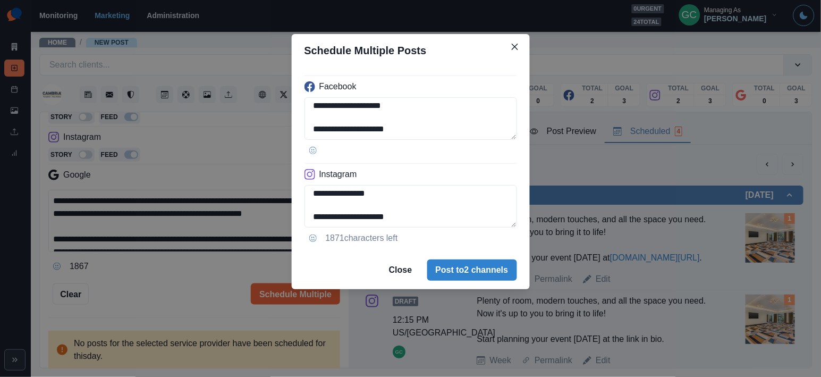
scroll to position [110, 0]
type textarea "**********"
click at [454, 269] on button "Post to 2 channels" at bounding box center [472, 269] width 90 height 21
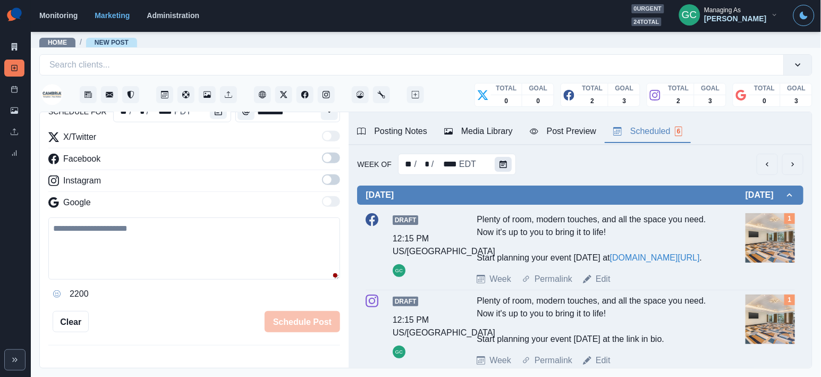
scroll to position [0, 0]
click at [508, 165] on button "Calendar" at bounding box center [503, 164] width 17 height 15
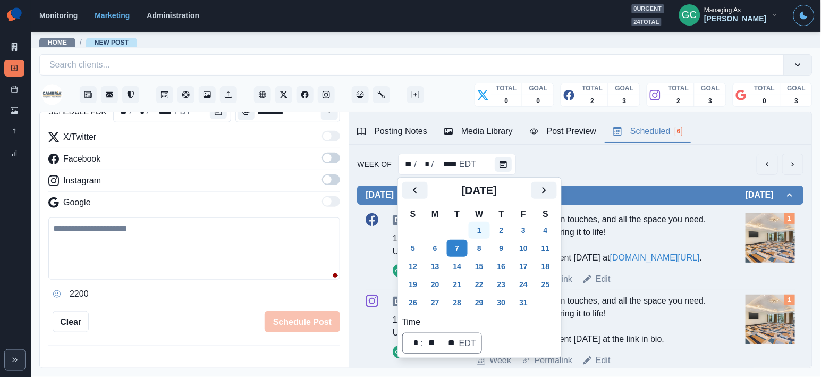
click at [484, 226] on button "1" at bounding box center [479, 230] width 21 height 17
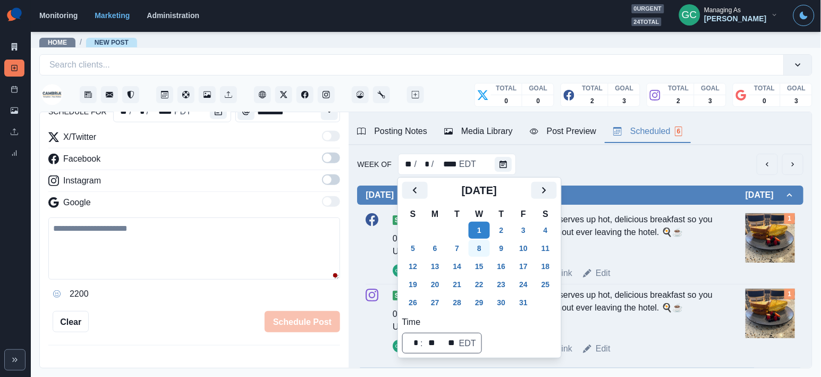
click at [480, 246] on button "8" at bounding box center [479, 248] width 21 height 17
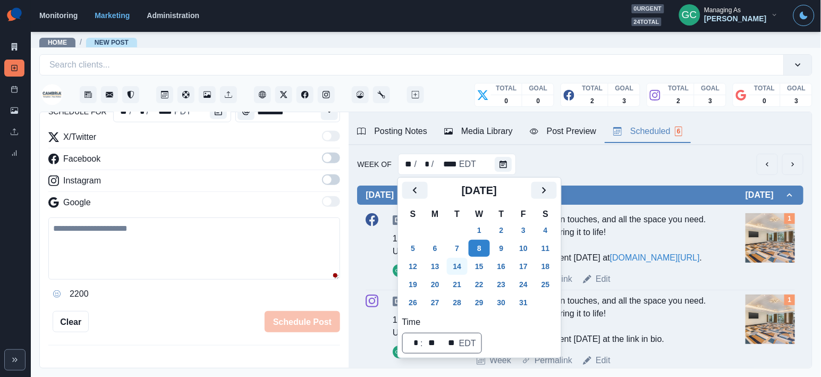
click at [458, 268] on button "14" at bounding box center [457, 266] width 21 height 17
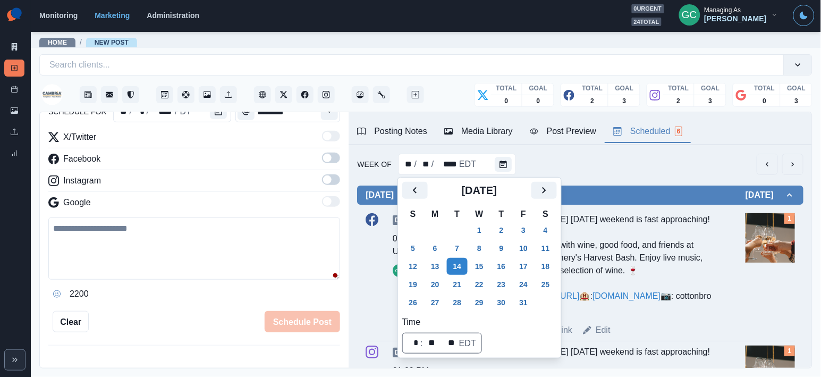
click at [625, 256] on div "Paso Robles Harvest Festival weekend is fast approaching! Celebrate the season …" at bounding box center [595, 264] width 237 height 102
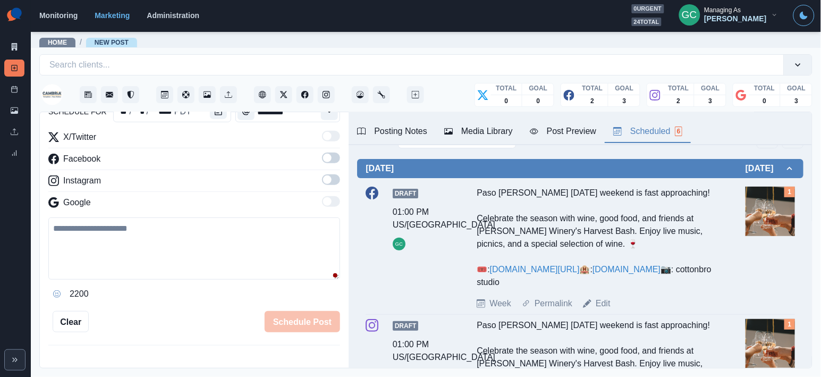
scroll to position [38, 0]
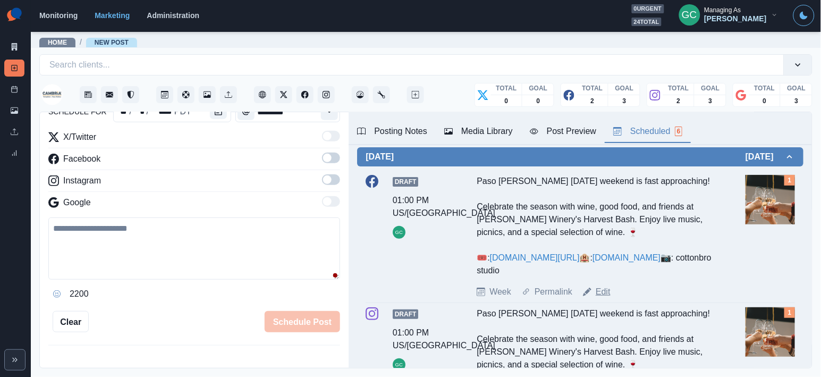
click at [605, 298] on link "Edit" at bounding box center [603, 291] width 15 height 13
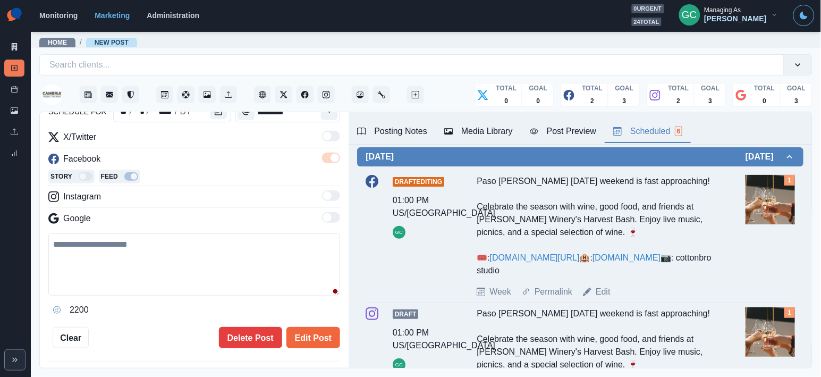
type input "*******"
type textarea "**********"
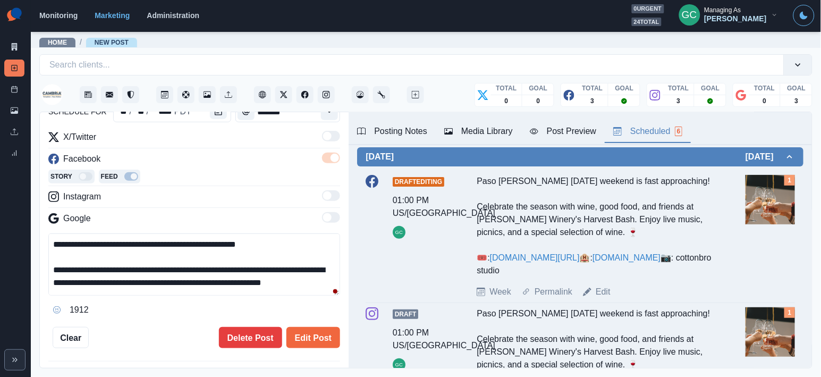
drag, startPoint x: 53, startPoint y: 272, endPoint x: 50, endPoint y: 147, distance: 124.9
click at [50, 147] on div "**********" at bounding box center [194, 225] width 292 height 188
click at [123, 251] on textarea "**********" at bounding box center [194, 264] width 292 height 62
click at [171, 241] on textarea "**********" at bounding box center [194, 264] width 292 height 62
drag, startPoint x: 104, startPoint y: 247, endPoint x: 201, endPoint y: 240, distance: 97.5
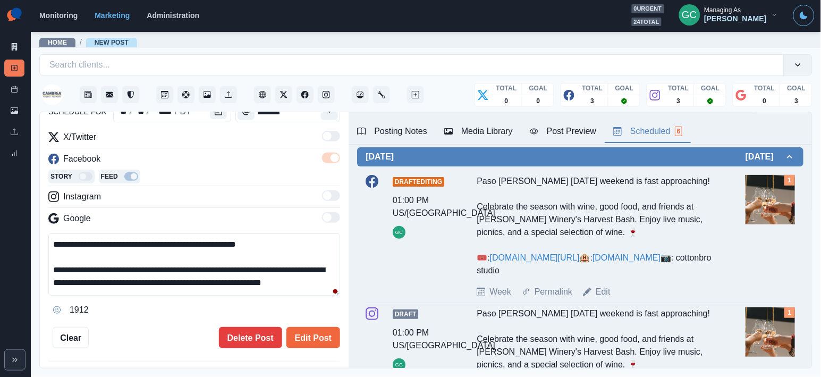
click at [201, 242] on textarea "**********" at bounding box center [194, 264] width 292 height 62
click at [212, 197] on div "Instagram" at bounding box center [194, 198] width 292 height 17
click at [306, 335] on button "Edit Post" at bounding box center [313, 337] width 54 height 21
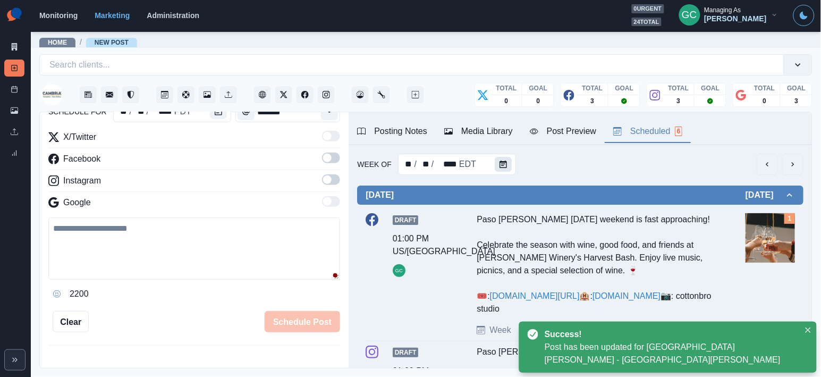
scroll to position [-1, 0]
click at [496, 164] on button "Calendar" at bounding box center [503, 164] width 17 height 15
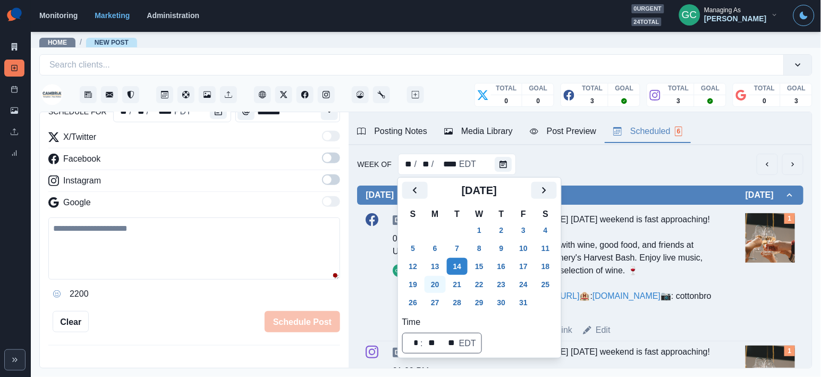
click at [431, 288] on button "20" at bounding box center [434, 284] width 21 height 17
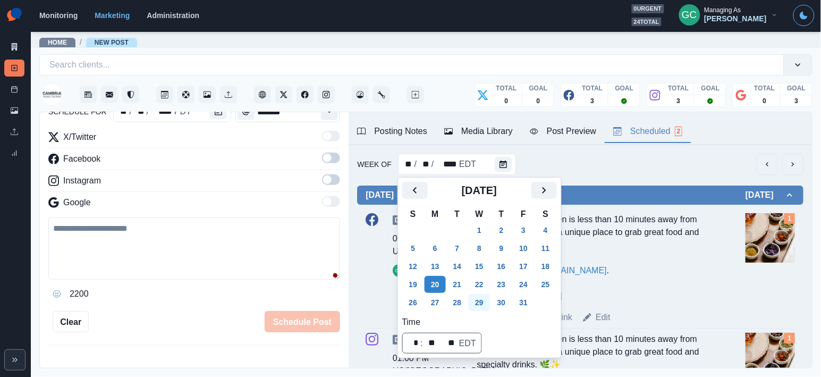
click at [479, 298] on button "29" at bounding box center [479, 302] width 21 height 17
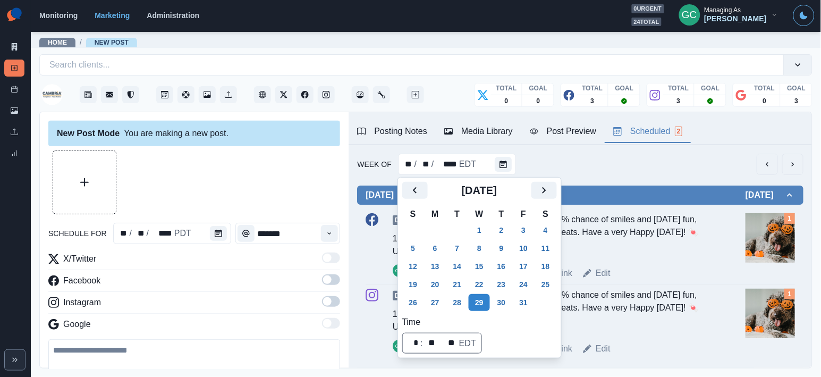
click at [221, 242] on div at bounding box center [220, 233] width 21 height 21
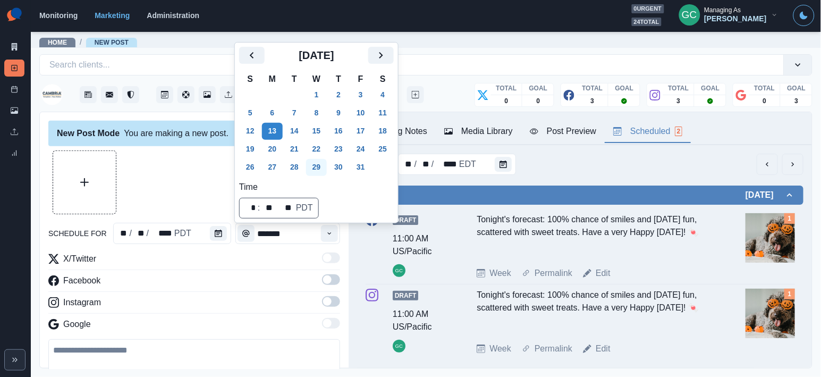
click at [321, 172] on button "29" at bounding box center [316, 167] width 21 height 17
click at [330, 282] on span at bounding box center [327, 279] width 8 height 8
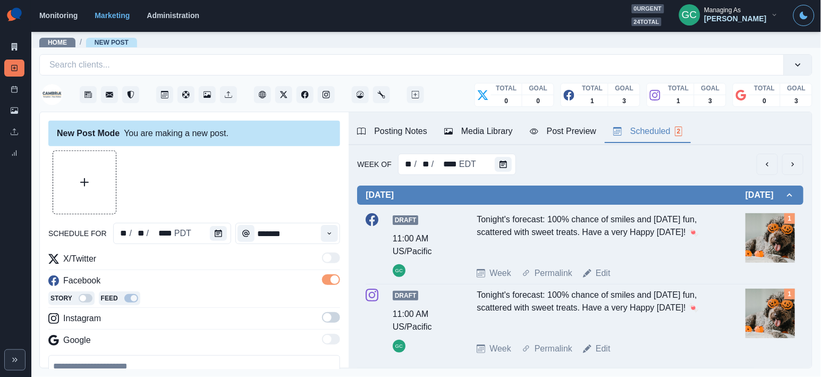
click at [331, 314] on span at bounding box center [331, 317] width 18 height 11
click at [490, 126] on div "Media Library" at bounding box center [478, 131] width 69 height 13
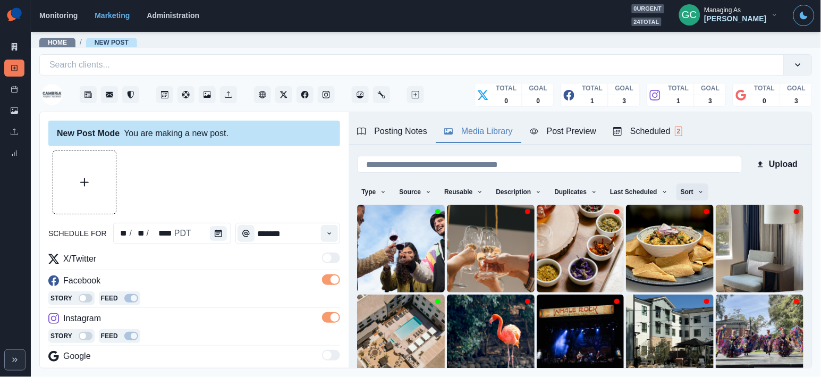
click at [701, 189] on button "Sort" at bounding box center [692, 191] width 32 height 17
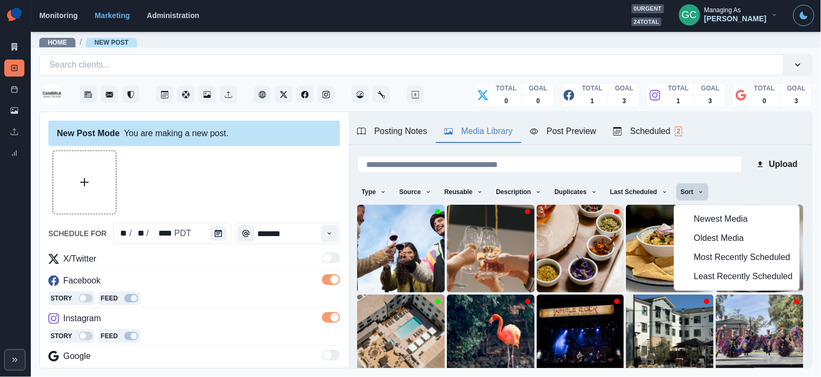
click at [690, 278] on button "Least Recently Scheduled" at bounding box center [737, 276] width 125 height 19
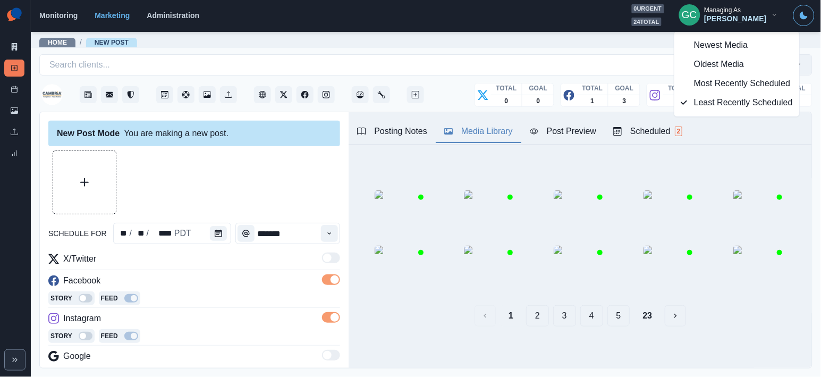
scroll to position [173, 0]
click at [608, 319] on button "5" at bounding box center [618, 315] width 23 height 21
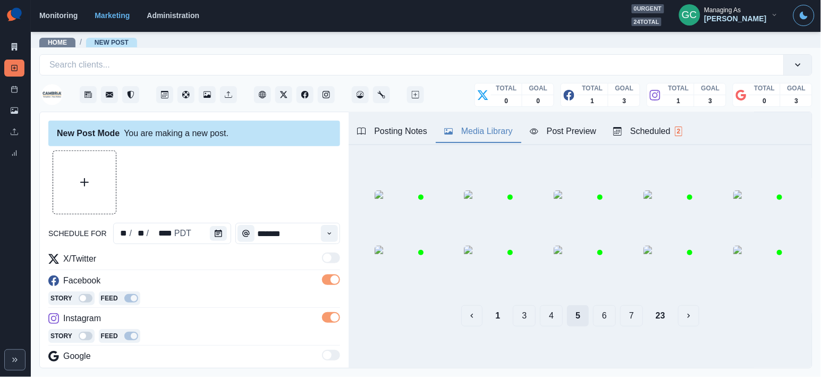
scroll to position [0, 0]
click at [612, 318] on button "6" at bounding box center [604, 315] width 23 height 21
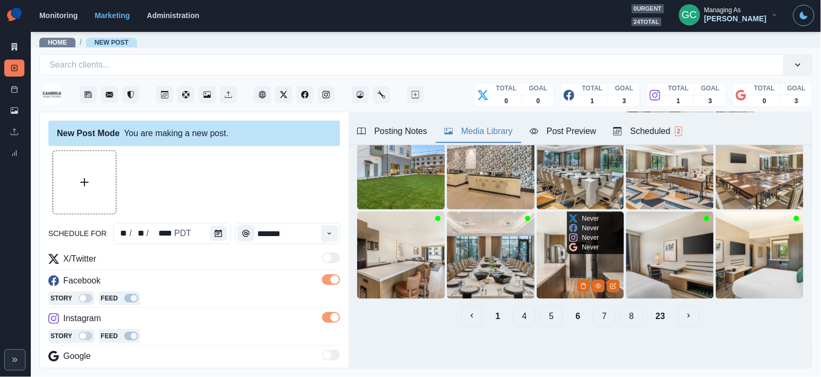
scroll to position [173, 0]
click at [597, 289] on button "View Media" at bounding box center [598, 285] width 13 height 13
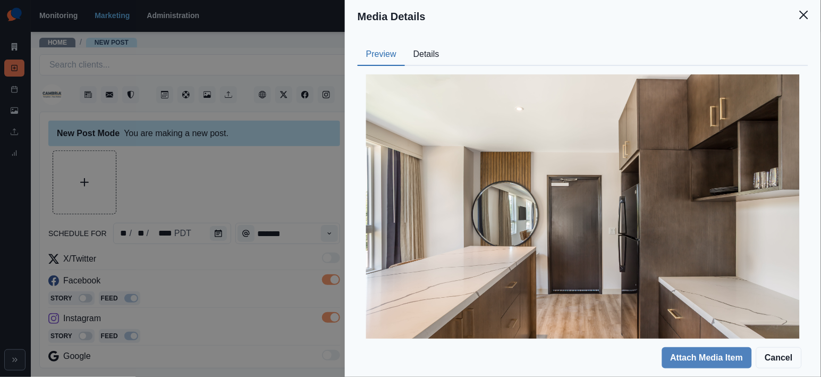
drag, startPoint x: 426, startPoint y: 27, endPoint x: 427, endPoint y: 37, distance: 10.6
click at [427, 27] on header "Media Details" at bounding box center [583, 16] width 476 height 33
click at [383, 44] on button "Preview" at bounding box center [381, 55] width 47 height 22
click at [429, 53] on button "Details" at bounding box center [426, 55] width 43 height 22
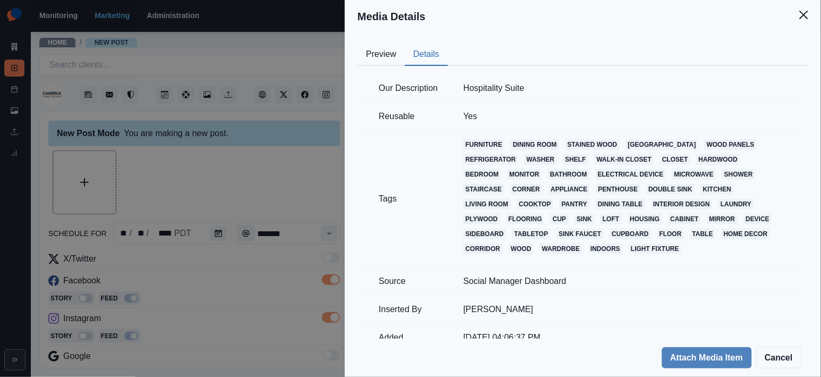
click at [501, 89] on td "Hospitality Suite" at bounding box center [624, 88] width 349 height 28
copy td "Hospitality Suite"
click at [392, 50] on button "Preview" at bounding box center [381, 55] width 47 height 22
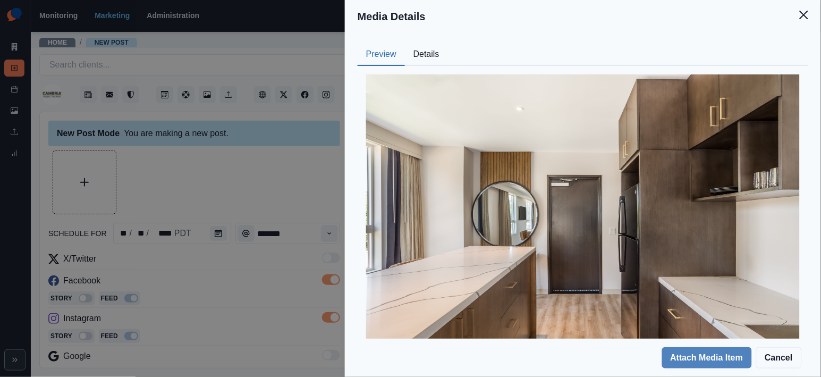
click at [227, 180] on div "Media Details Preview Details Our Description Hospitality Suite Reusable Yes Ta…" at bounding box center [410, 188] width 821 height 377
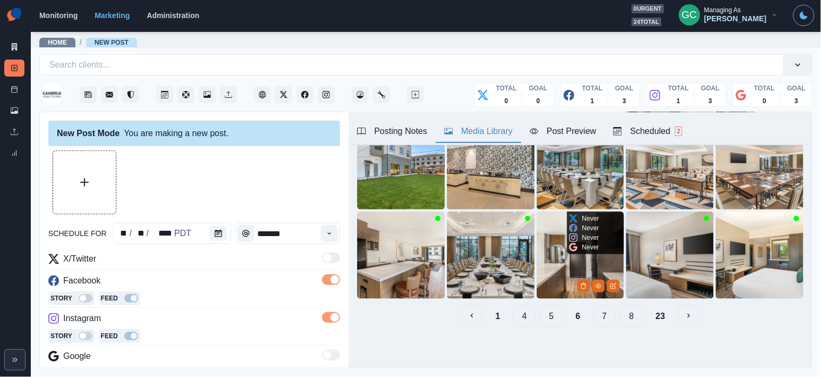
click at [558, 270] on img at bounding box center [581, 255] width 88 height 88
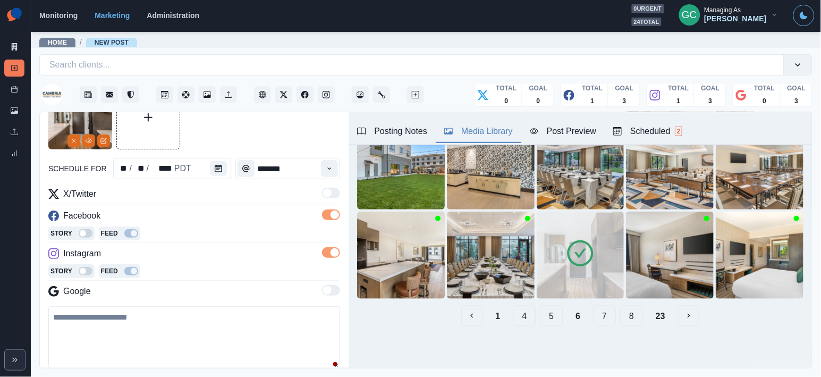
scroll to position [112, 0]
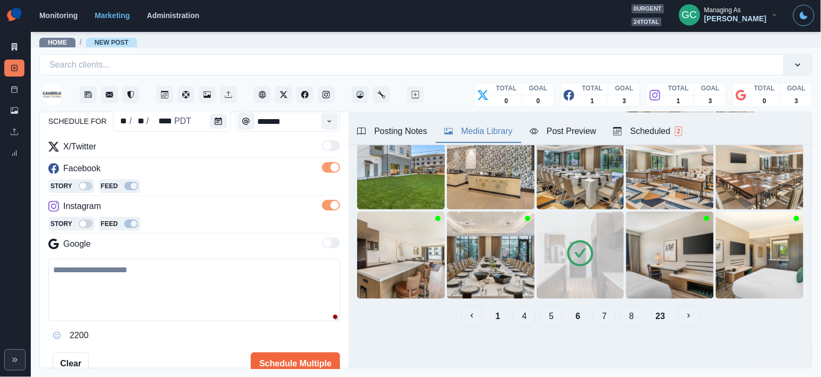
click at [193, 290] on textarea at bounding box center [194, 290] width 292 height 62
paste textarea "**********"
click at [95, 272] on textarea "**********" at bounding box center [194, 290] width 292 height 62
click at [113, 268] on textarea "**********" at bounding box center [194, 290] width 292 height 62
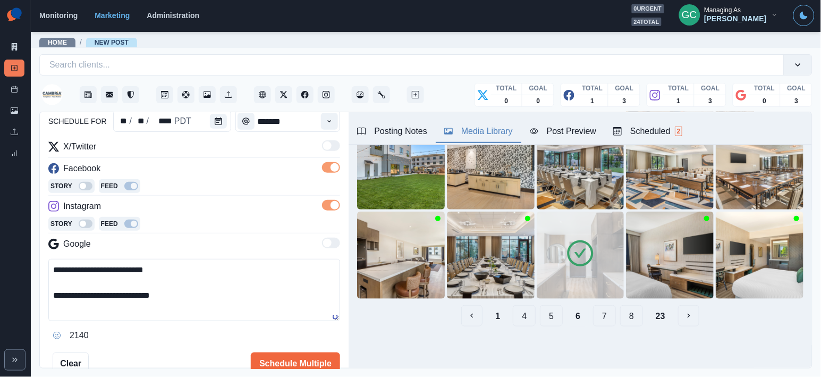
paste textarea "**********"
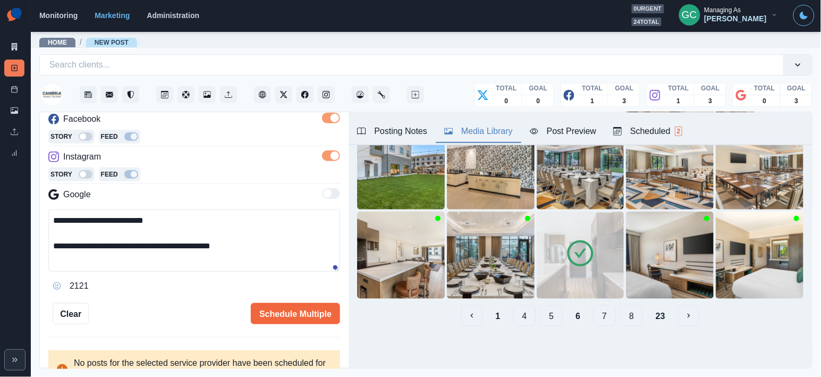
scroll to position [165, 0]
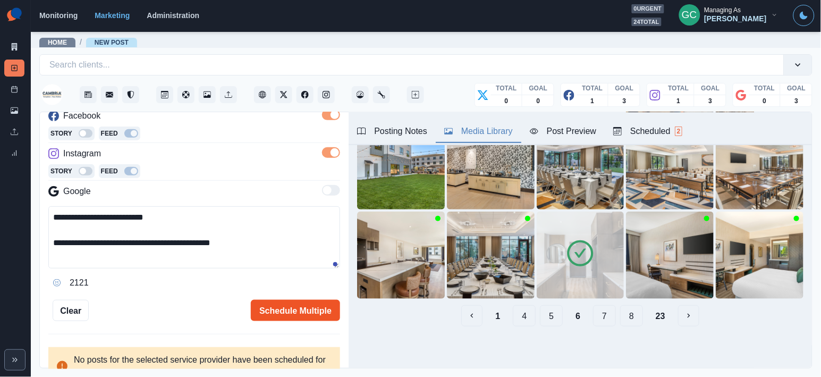
type textarea "**********"
click at [314, 307] on button "Schedule Multiple" at bounding box center [295, 310] width 89 height 21
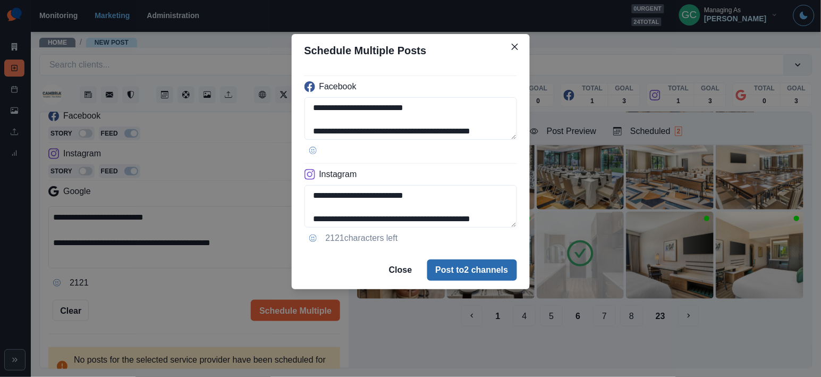
click at [473, 267] on button "Post to 2 channels" at bounding box center [472, 269] width 90 height 21
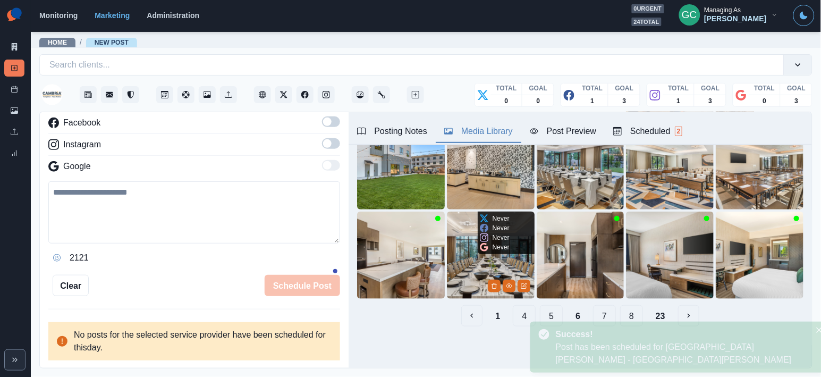
scroll to position [122, 0]
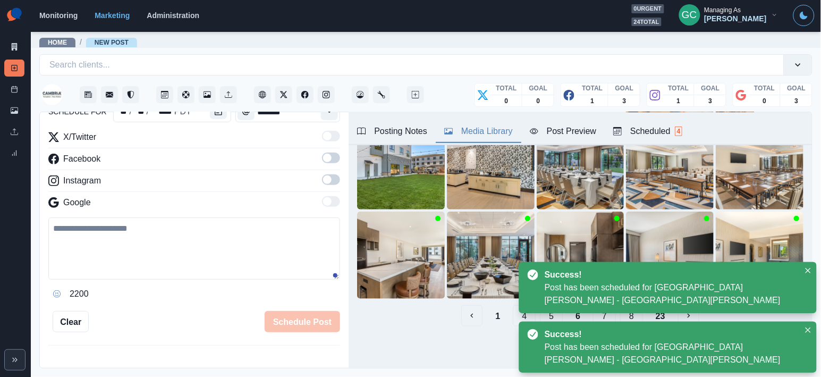
click at [666, 129] on div "Scheduled 4" at bounding box center [647, 131] width 69 height 13
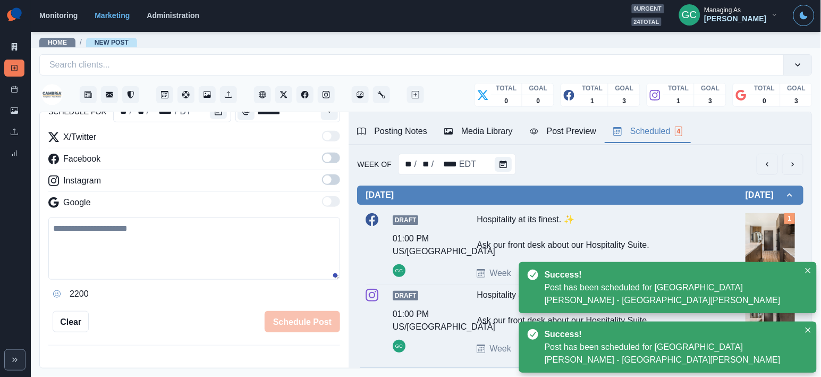
scroll to position [0, 0]
click at [501, 171] on button "Calendar" at bounding box center [503, 164] width 17 height 15
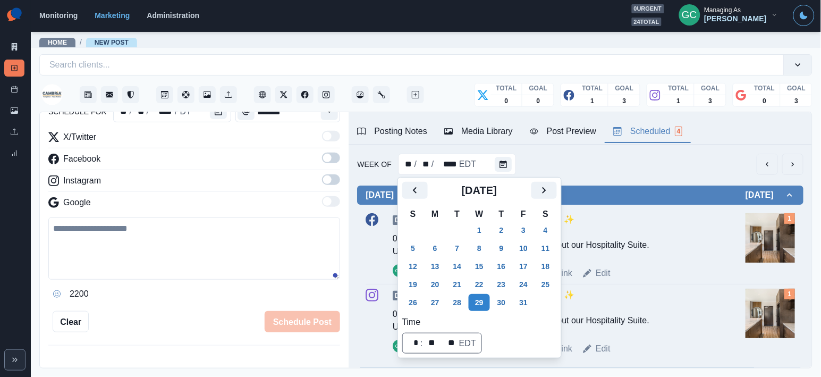
click at [603, 229] on div "Hospitality at its finest. ✨ Ask our front desk about our Hospitality Suite." at bounding box center [595, 235] width 237 height 45
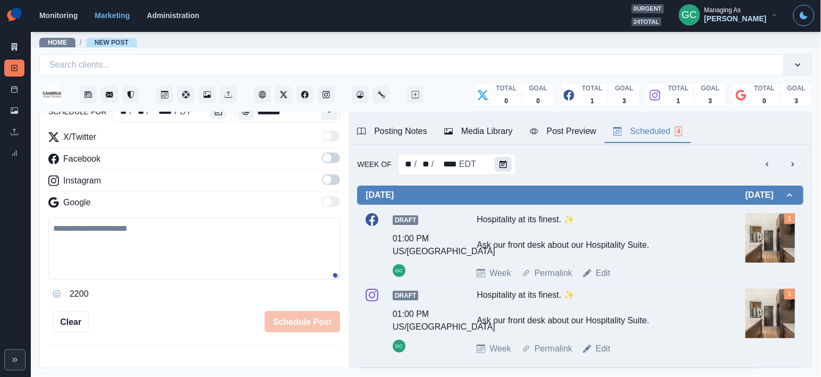
click at [501, 165] on icon "Calendar" at bounding box center [502, 163] width 7 height 7
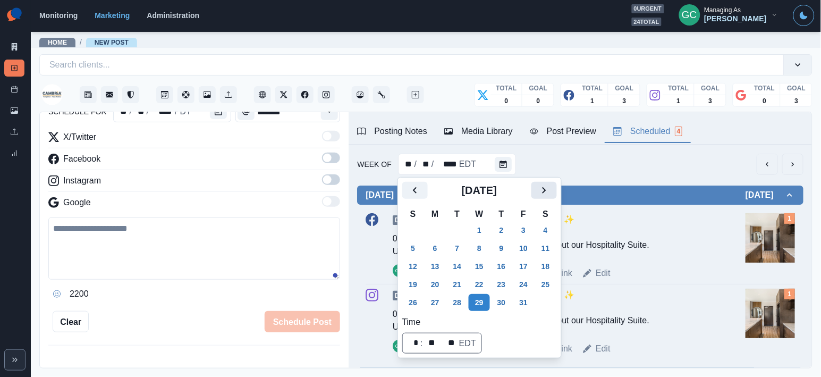
click at [550, 189] on icon "Next" at bounding box center [544, 190] width 13 height 13
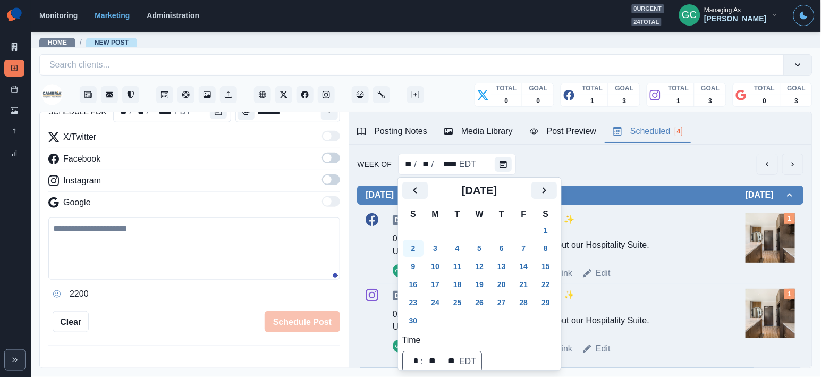
click at [416, 244] on button "2" at bounding box center [413, 248] width 21 height 17
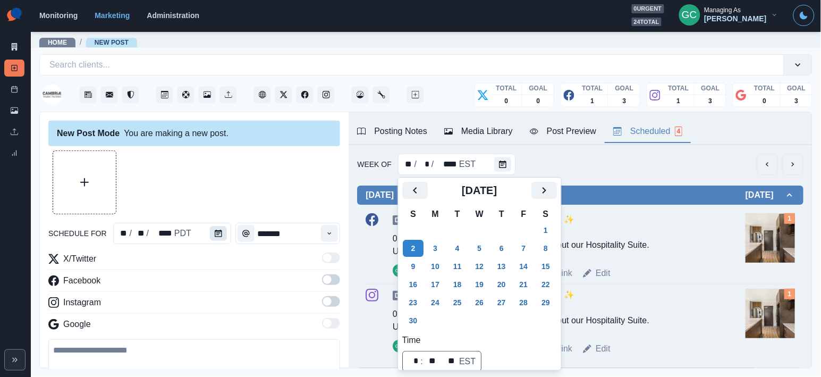
click at [223, 240] on button "Calendar" at bounding box center [218, 233] width 17 height 15
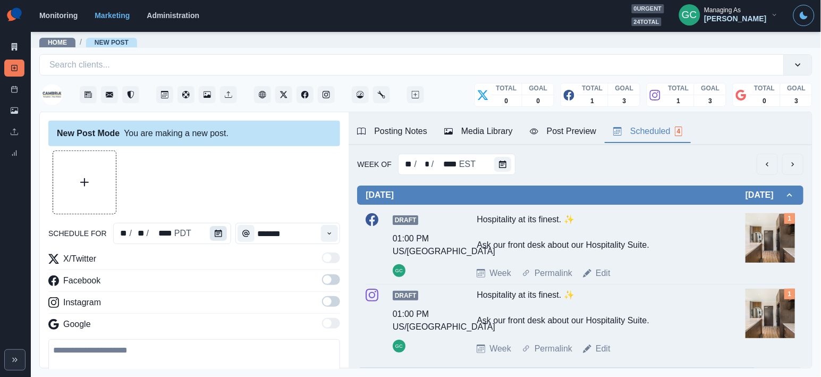
click at [222, 235] on button "Calendar" at bounding box center [218, 233] width 17 height 15
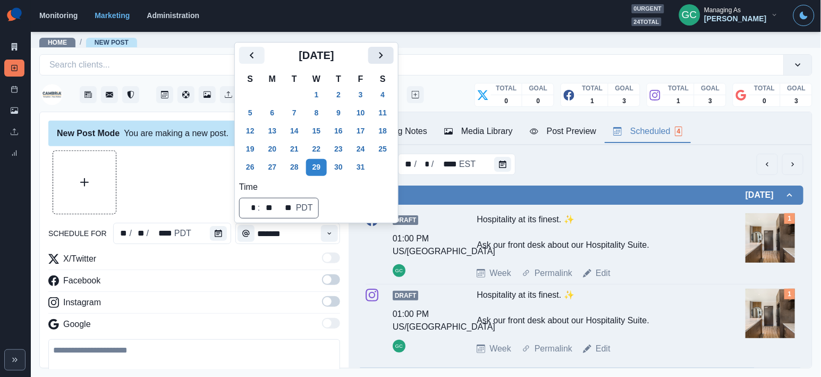
click at [386, 62] on button "Next" at bounding box center [380, 55] width 25 height 17
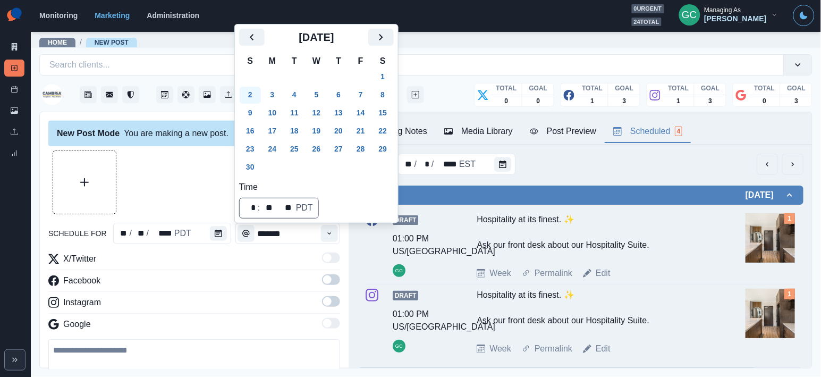
click at [251, 90] on button "2" at bounding box center [250, 95] width 21 height 17
click at [324, 233] on button "Time" at bounding box center [329, 233] width 17 height 17
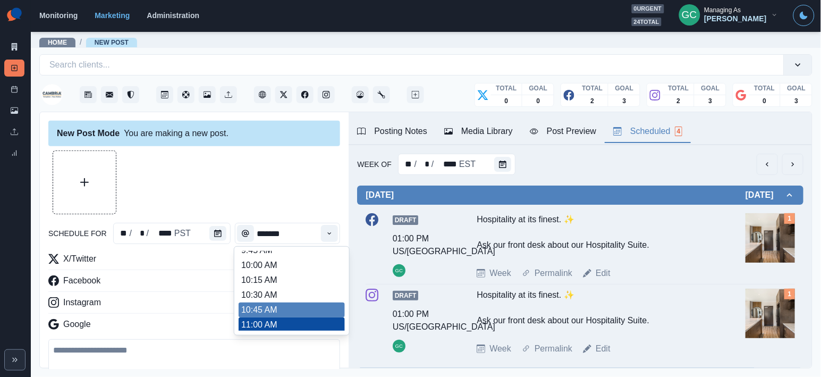
scroll to position [297, 0]
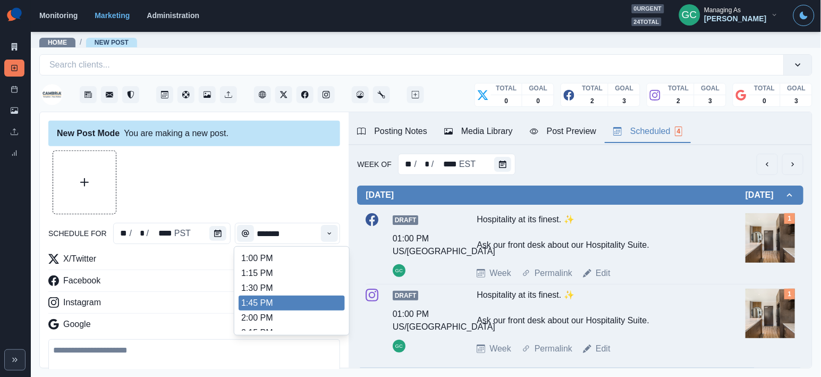
click at [297, 308] on li "1:45 PM" at bounding box center [292, 302] width 106 height 15
type input "*******"
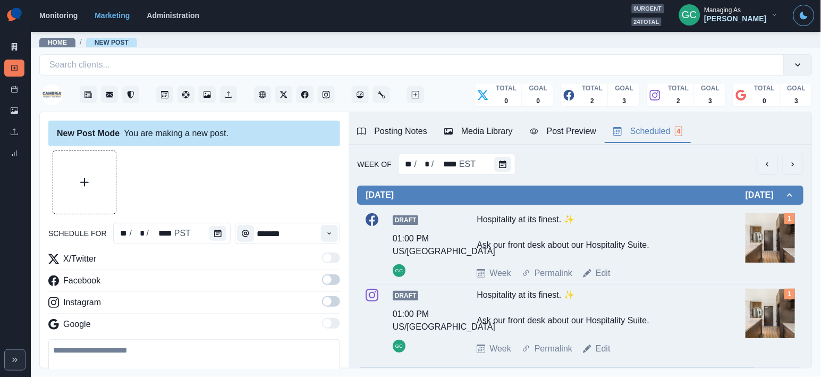
click at [334, 302] on span at bounding box center [331, 301] width 18 height 11
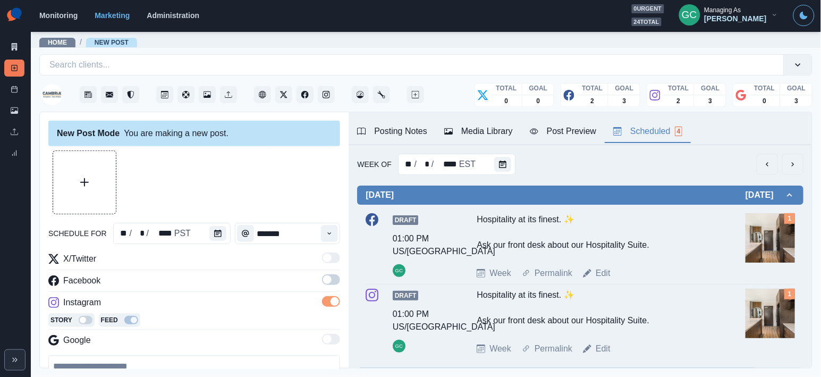
click at [334, 275] on span at bounding box center [331, 279] width 18 height 11
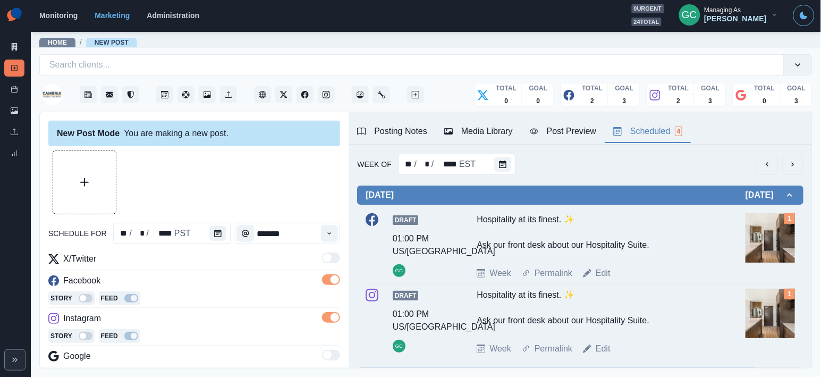
click at [487, 130] on div "Media Library" at bounding box center [478, 131] width 69 height 13
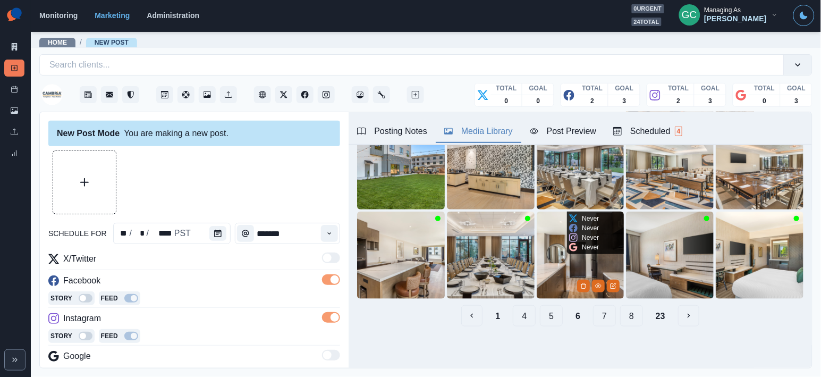
scroll to position [173, 0]
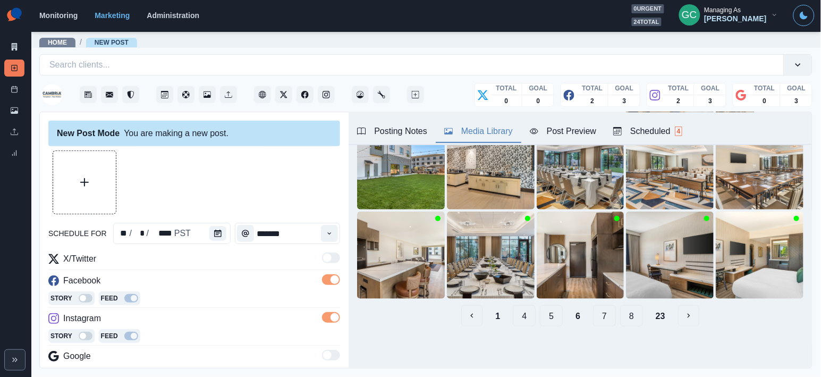
click at [630, 317] on button "8" at bounding box center [631, 315] width 23 height 21
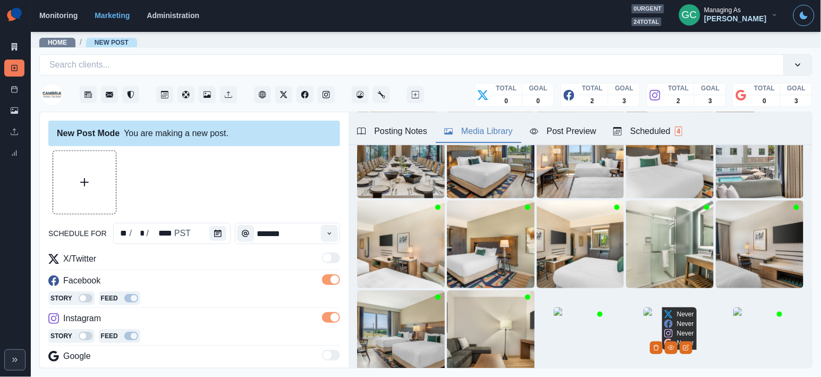
scroll to position [156, 0]
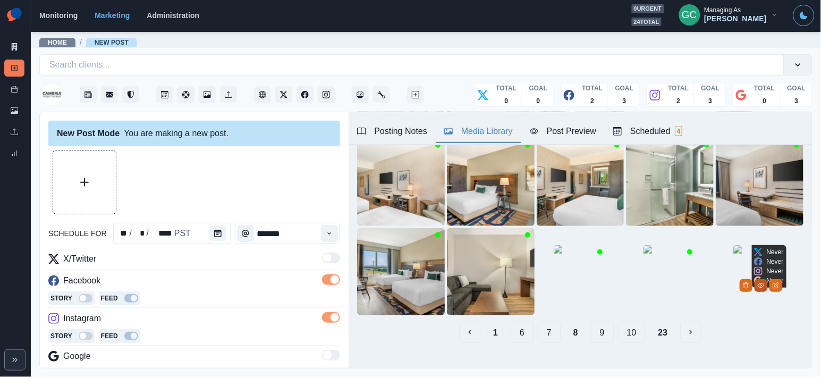
click at [761, 286] on circle "View Media" at bounding box center [761, 285] width 2 height 2
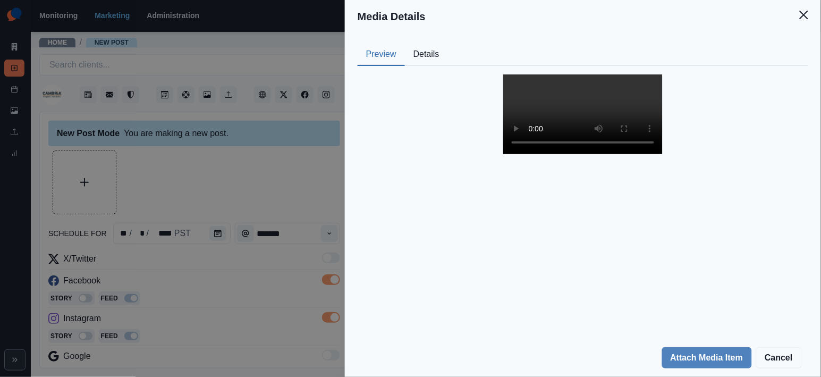
click at [432, 61] on button "Details" at bounding box center [426, 55] width 43 height 22
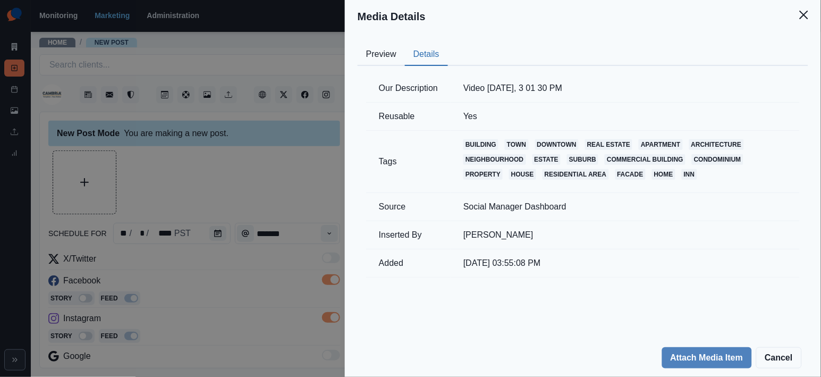
click at [274, 168] on div "Media Details Preview Details Our Description Video Jul 14 2025, 3 01 30 PM Reu…" at bounding box center [410, 188] width 821 height 377
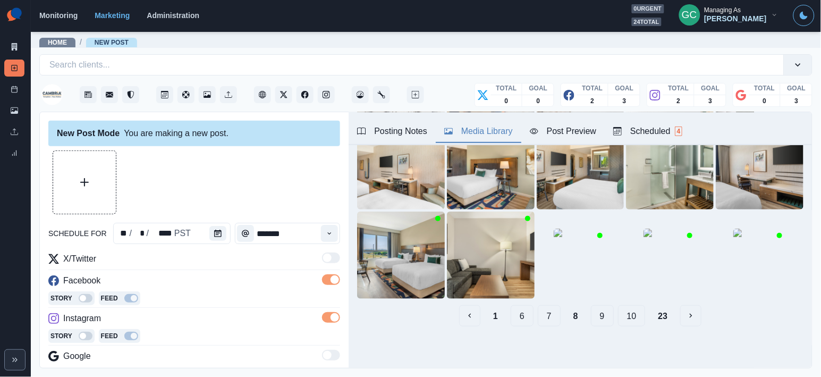
scroll to position [173, 0]
click at [607, 316] on button "9" at bounding box center [602, 315] width 23 height 21
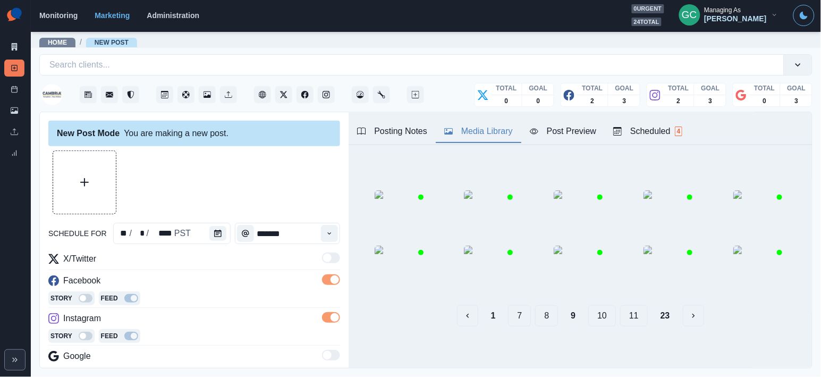
click at [626, 316] on button "11" at bounding box center [634, 315] width 28 height 21
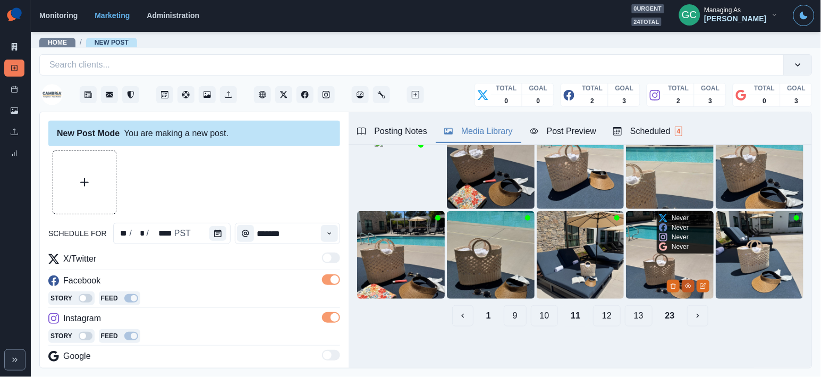
click at [691, 285] on icon "View Media" at bounding box center [688, 286] width 6 height 6
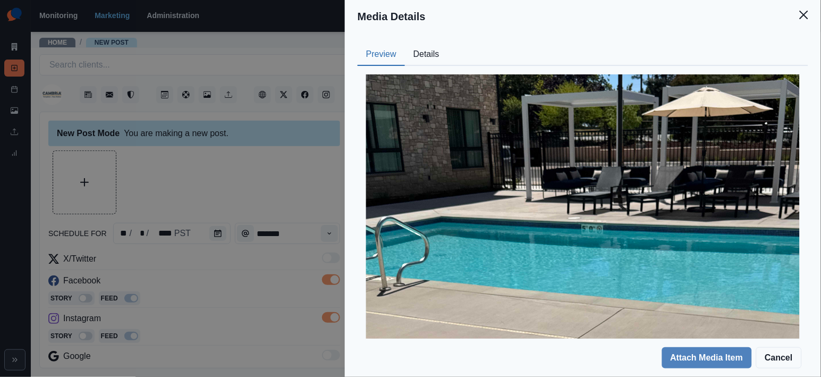
click at [435, 62] on button "Details" at bounding box center [426, 55] width 43 height 22
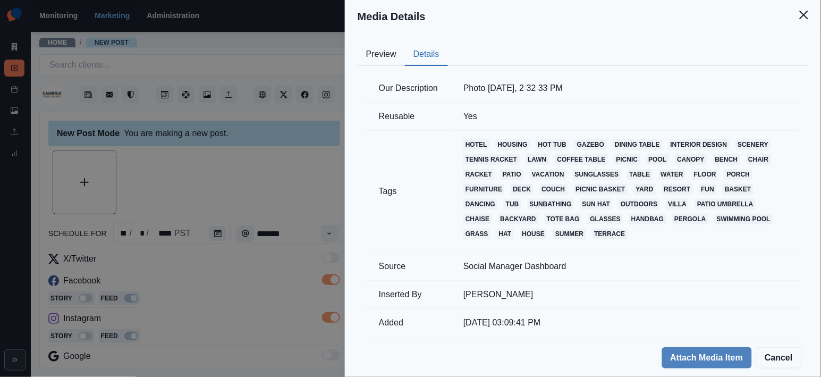
click at [388, 59] on button "Preview" at bounding box center [381, 55] width 47 height 22
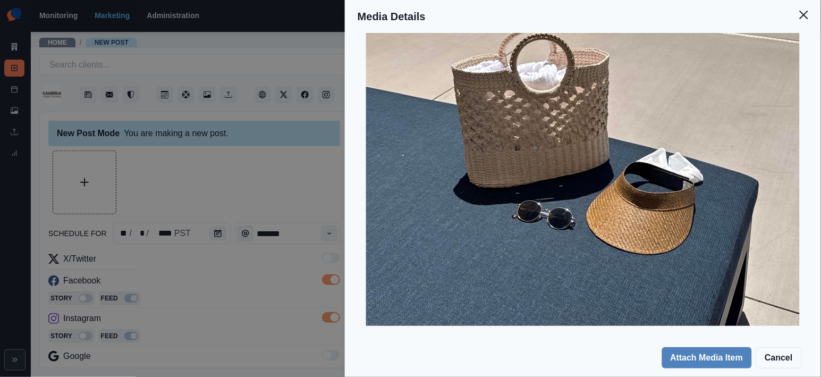
scroll to position [326, 0]
click at [258, 220] on div "Media Details Preview Details Our Description Photo Jul 01 2025, 2 32 33 PM Reu…" at bounding box center [410, 188] width 821 height 377
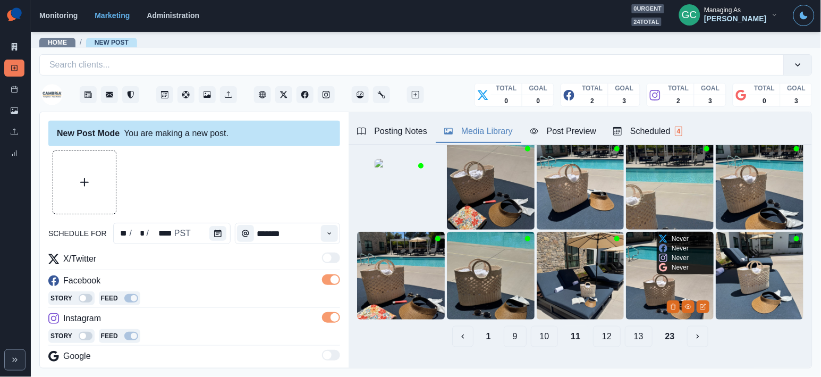
scroll to position [142, 0]
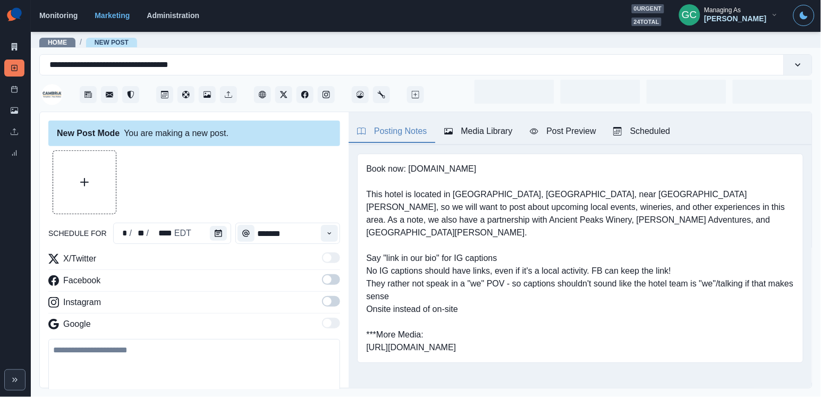
type input "*******"
click at [457, 137] on div "Media Library" at bounding box center [478, 131] width 69 height 13
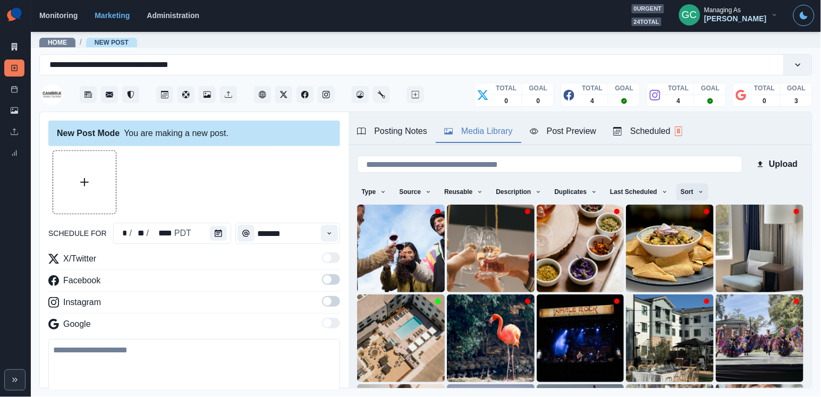
click at [708, 190] on button "Sort" at bounding box center [692, 191] width 32 height 17
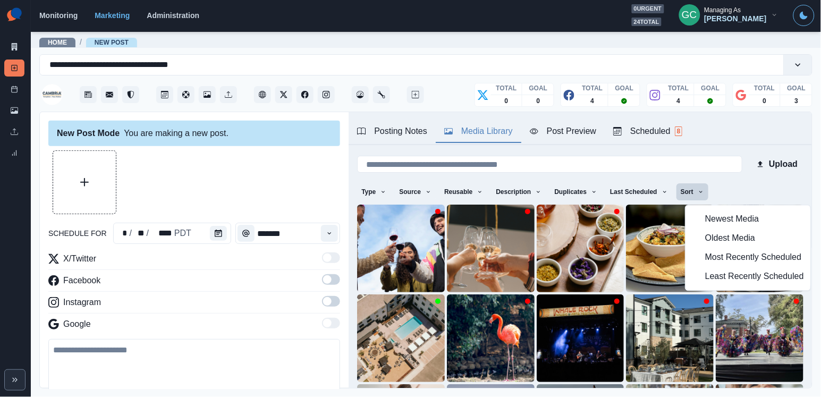
click at [717, 282] on span "Least Recently Scheduled" at bounding box center [754, 276] width 99 height 13
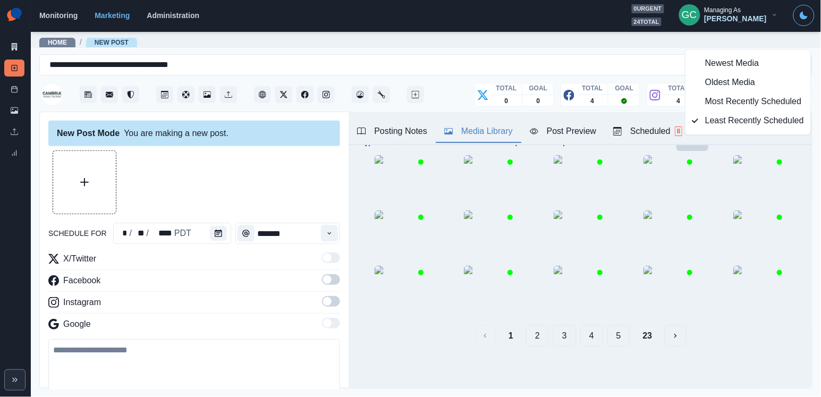
scroll to position [153, 0]
click at [620, 336] on button "5" at bounding box center [618, 335] width 23 height 21
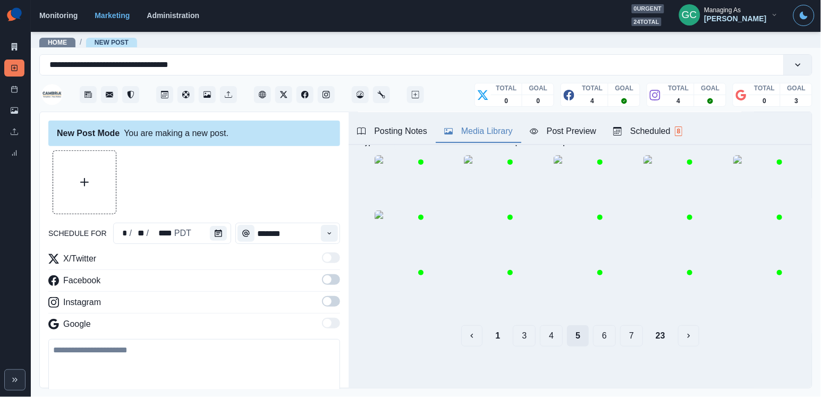
scroll to position [0, 0]
click at [642, 339] on button "7" at bounding box center [631, 335] width 23 height 21
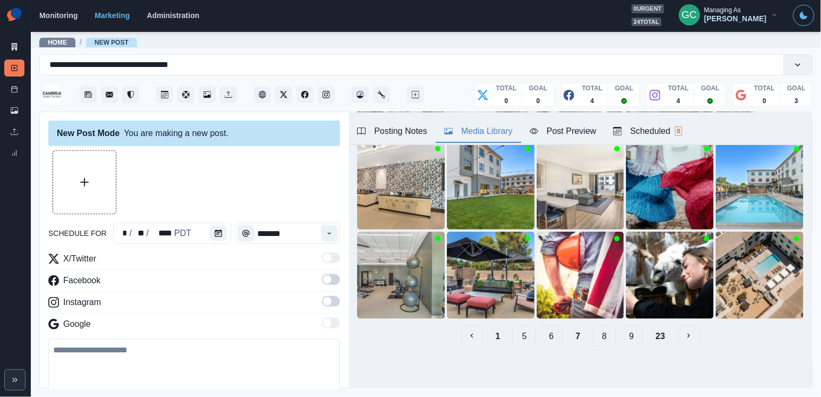
scroll to position [153, 0]
click at [640, 337] on button "9" at bounding box center [631, 335] width 23 height 21
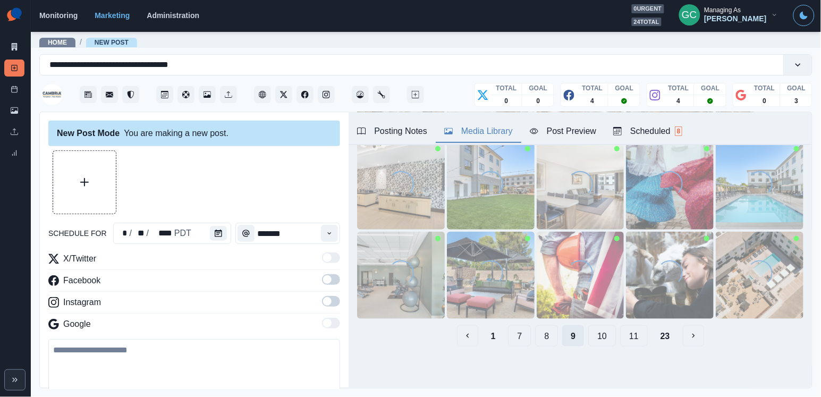
scroll to position [0, 0]
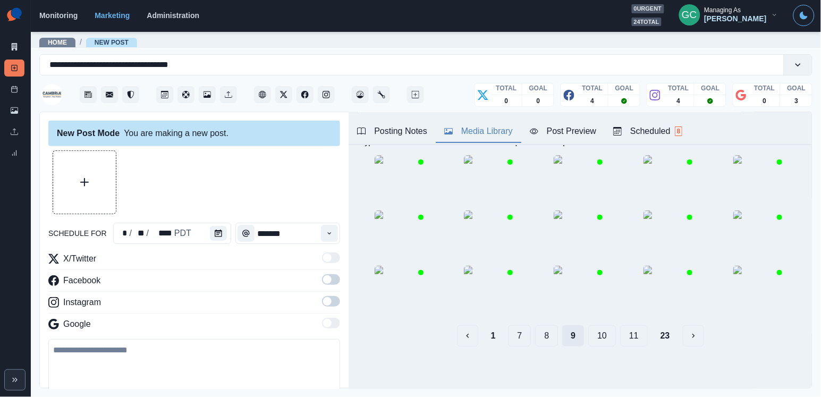
click at [640, 337] on button "11" at bounding box center [634, 335] width 28 height 21
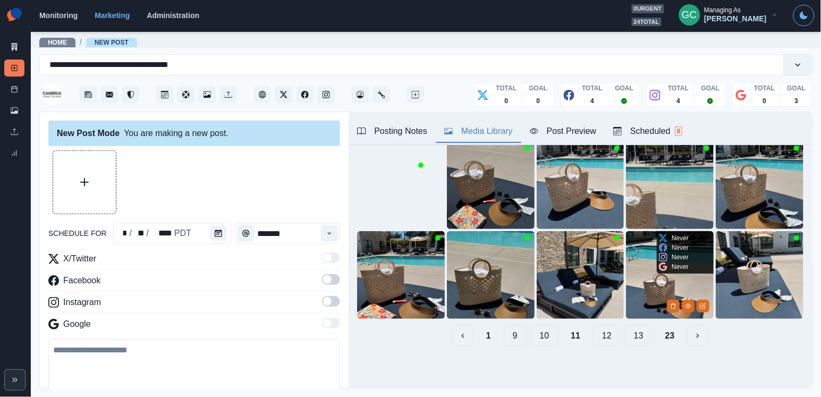
scroll to position [125, 0]
click at [674, 311] on img at bounding box center [670, 275] width 88 height 88
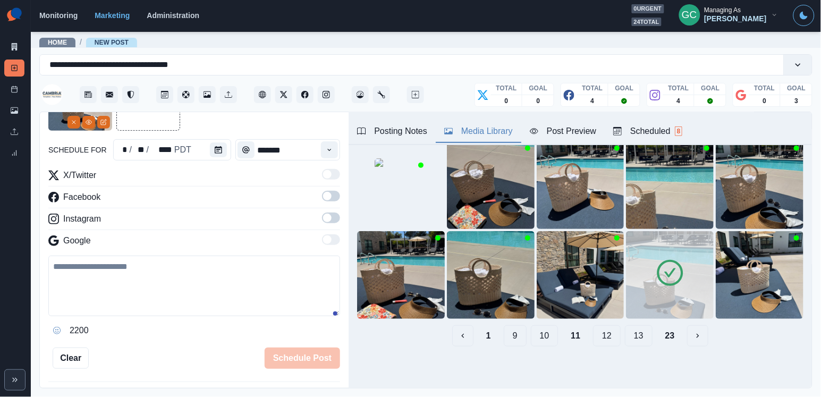
scroll to position [107, 0]
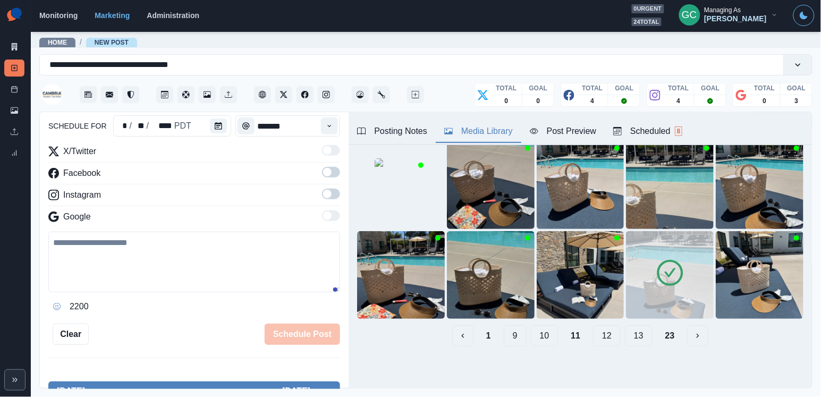
click at [332, 195] on span at bounding box center [331, 194] width 18 height 11
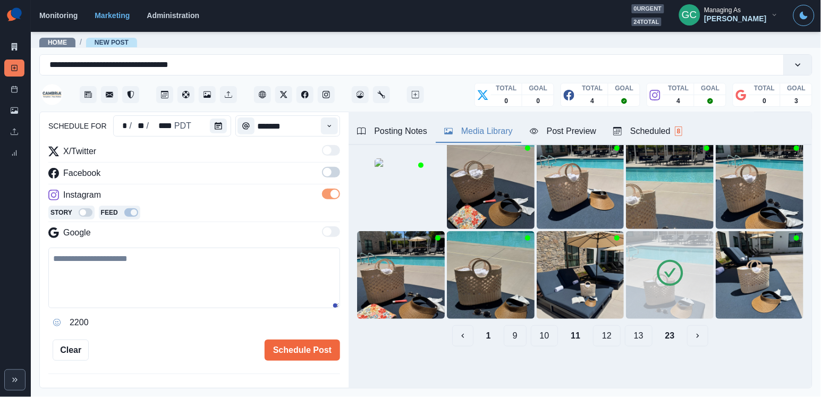
click at [329, 174] on span at bounding box center [327, 172] width 8 height 8
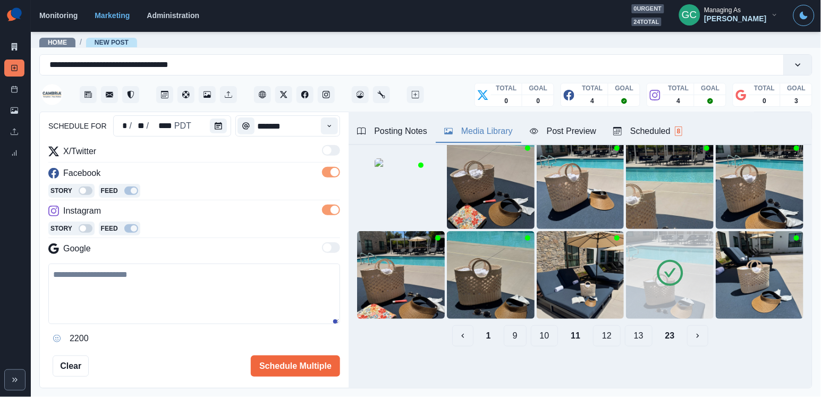
click at [151, 293] on textarea at bounding box center [194, 293] width 292 height 61
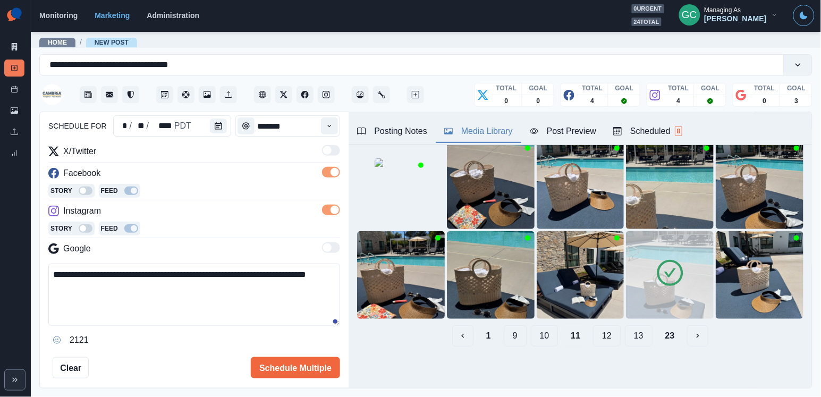
click at [128, 274] on textarea "**********" at bounding box center [194, 294] width 292 height 62
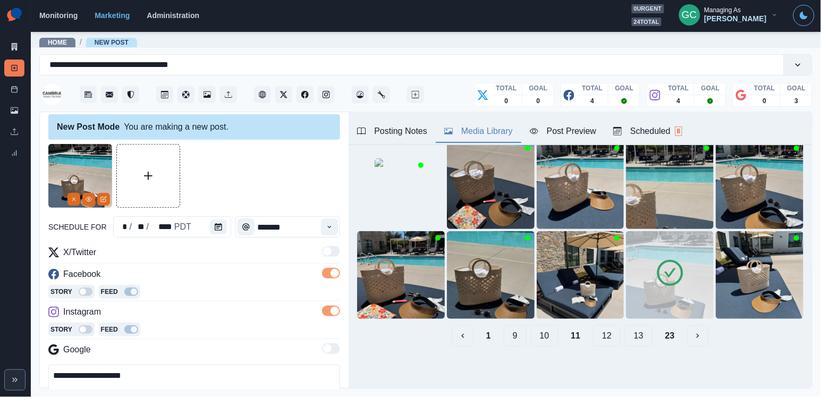
scroll to position [16, 0]
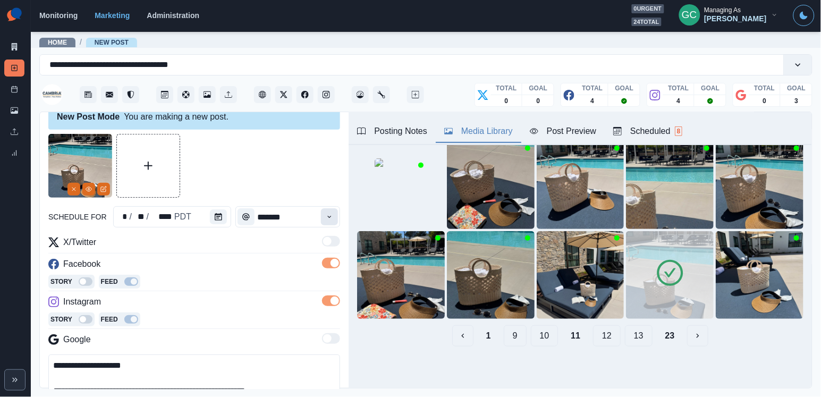
type textarea "**********"
click at [337, 215] on button "Time" at bounding box center [329, 216] width 17 height 17
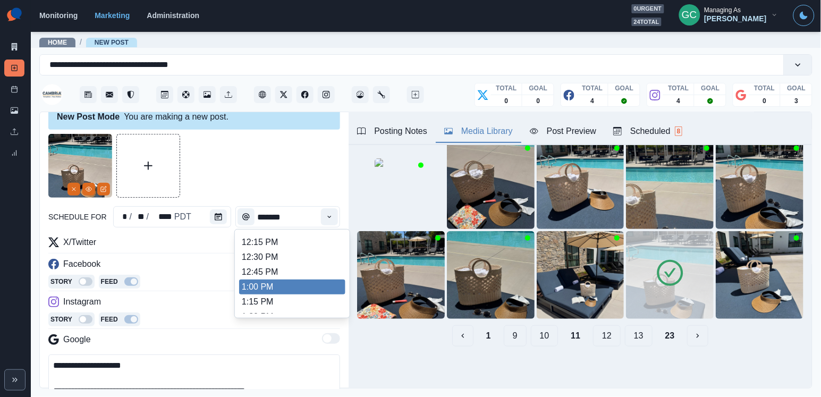
click at [288, 286] on li "1:00 PM" at bounding box center [292, 286] width 106 height 15
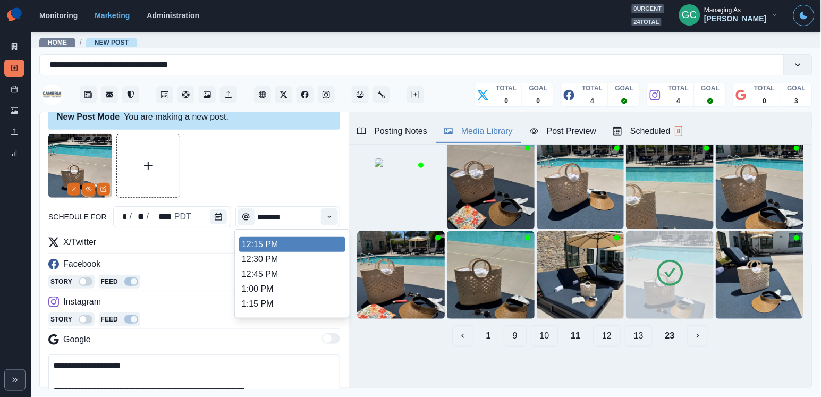
scroll to position [249, 0]
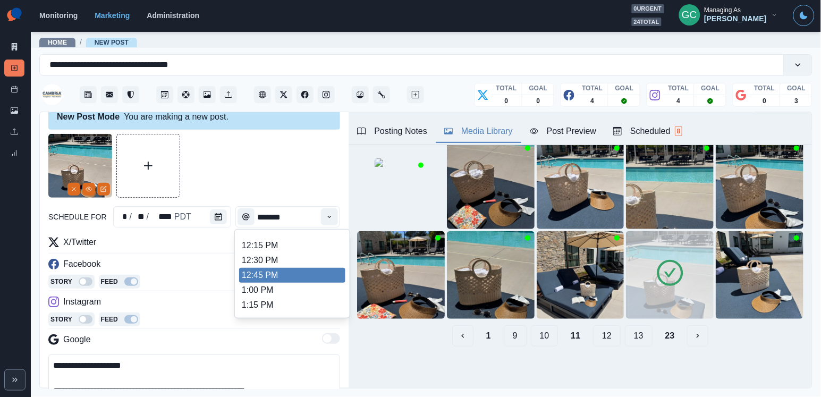
click at [269, 283] on li "12:45 PM" at bounding box center [292, 275] width 106 height 15
type input "********"
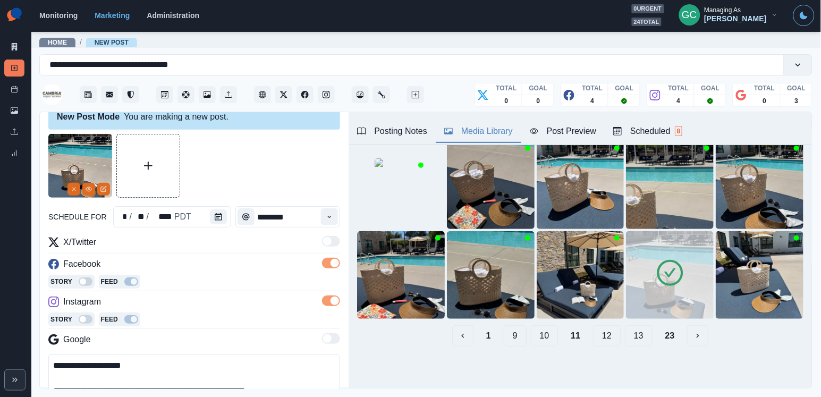
click at [683, 128] on span "8" at bounding box center [679, 131] width 8 height 10
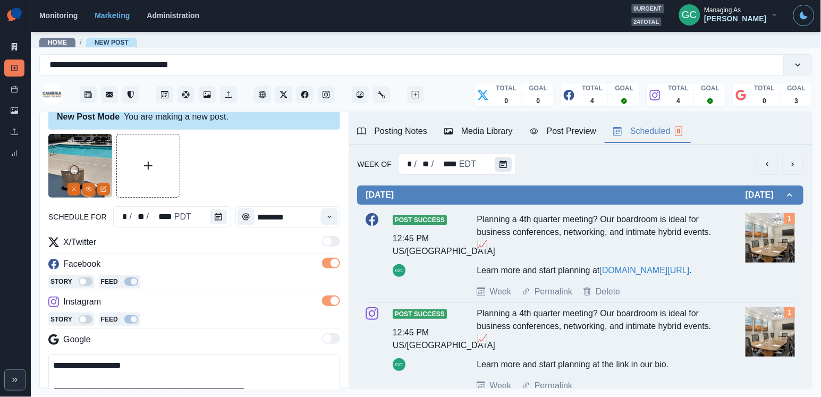
scroll to position [-1, 0]
click at [504, 165] on icon "Calendar" at bounding box center [502, 163] width 7 height 7
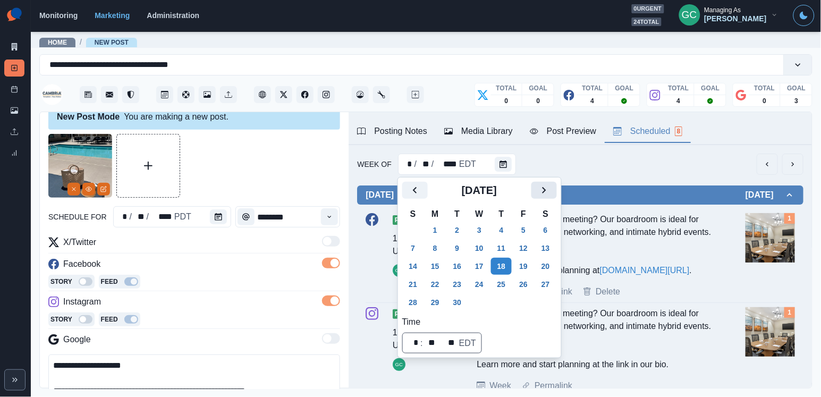
click at [550, 187] on icon "Next" at bounding box center [544, 190] width 13 height 13
click at [455, 302] on button "28" at bounding box center [457, 302] width 21 height 17
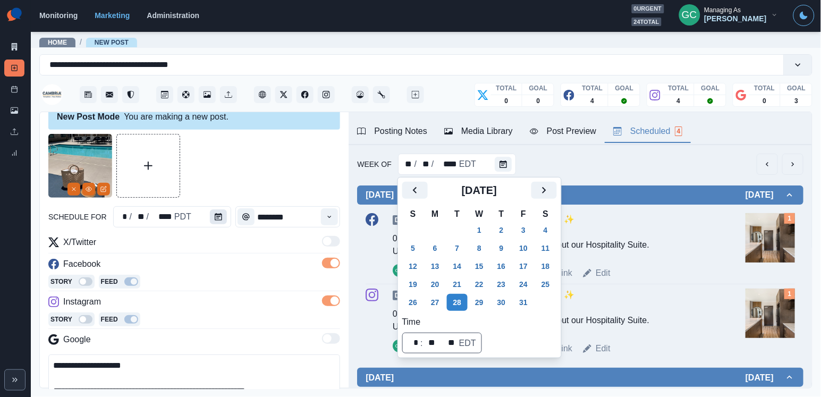
click at [217, 218] on icon "Calendar" at bounding box center [218, 216] width 7 height 7
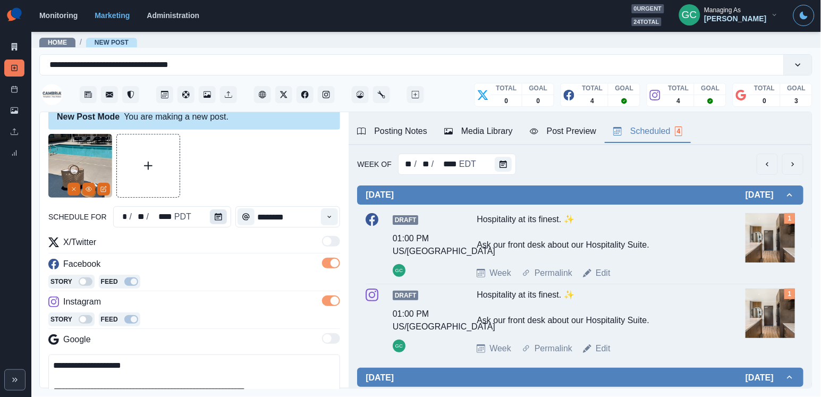
click at [217, 218] on icon "Calendar" at bounding box center [218, 216] width 7 height 7
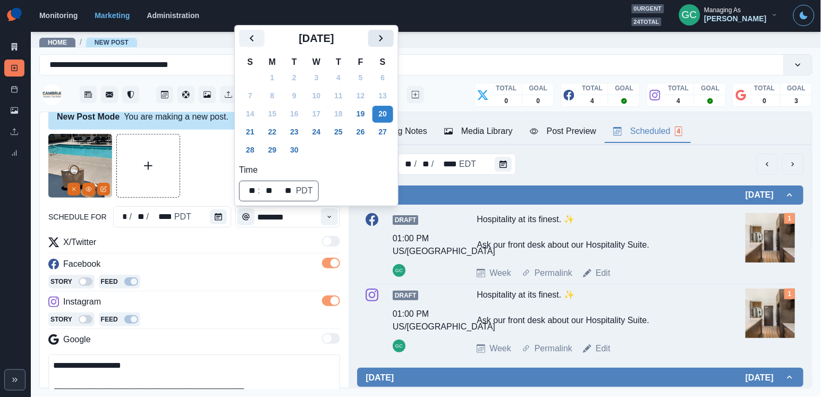
click at [394, 38] on button "Next" at bounding box center [380, 38] width 25 height 17
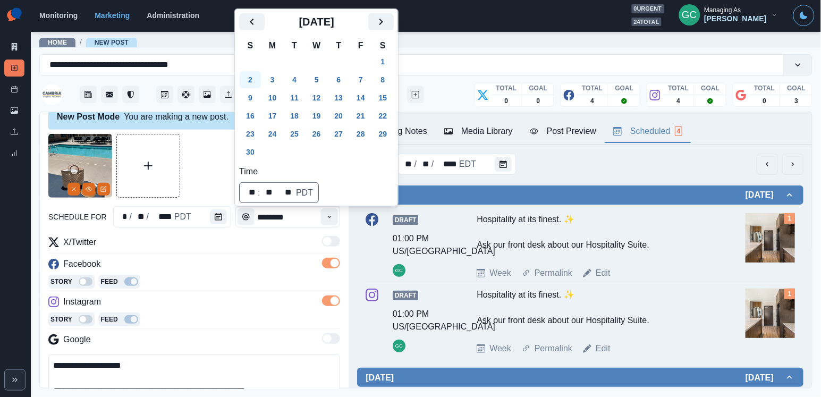
click at [250, 82] on button "2" at bounding box center [250, 79] width 21 height 17
click at [201, 168] on div at bounding box center [194, 166] width 292 height 64
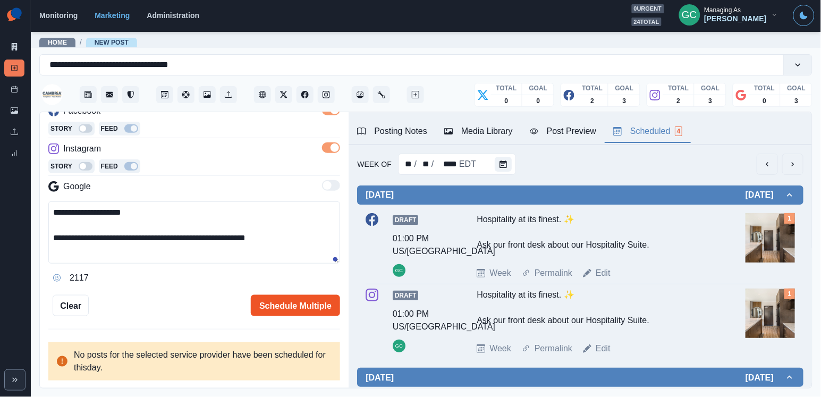
scroll to position [172, 0]
click at [293, 296] on button "Schedule Multiple" at bounding box center [295, 305] width 89 height 21
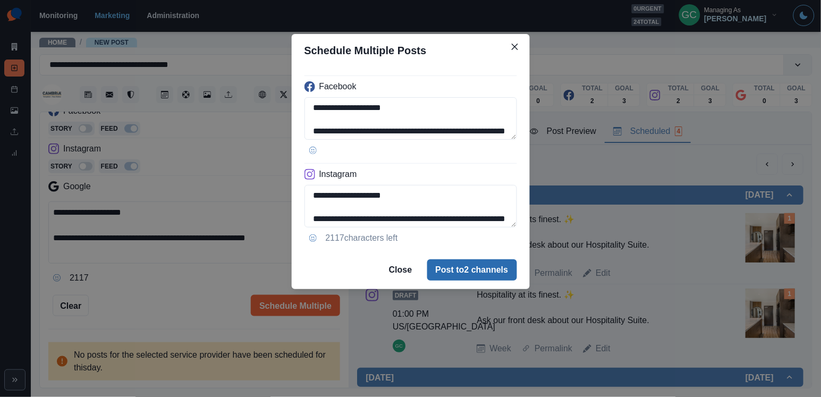
click at [482, 264] on button "Post to 2 channels" at bounding box center [472, 269] width 90 height 21
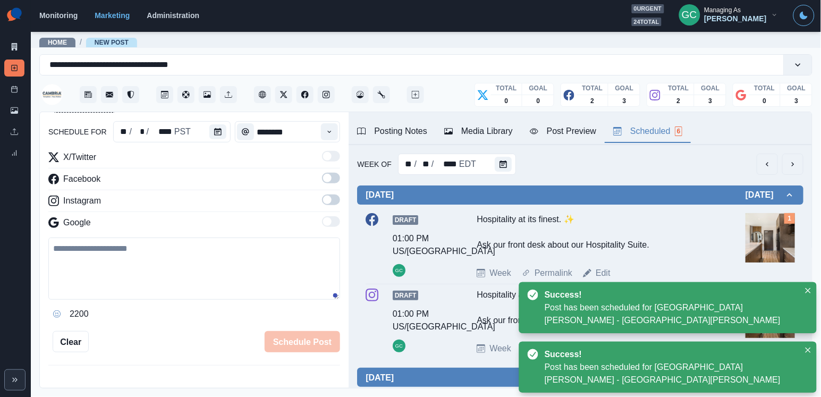
scroll to position [0, 0]
click at [495, 164] on button "Calendar" at bounding box center [503, 164] width 17 height 15
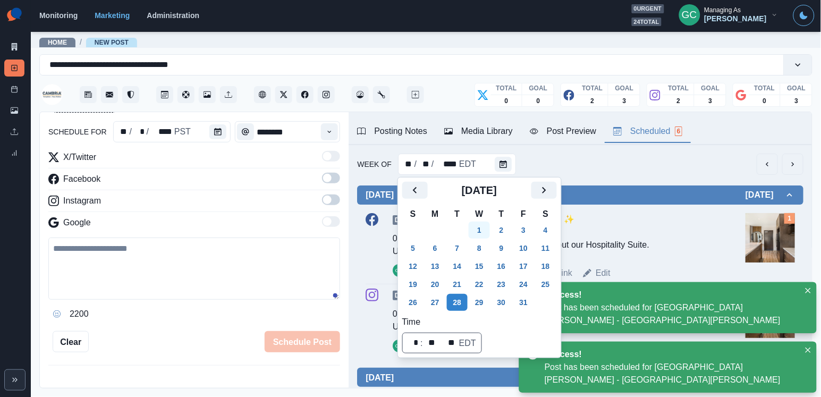
click at [480, 232] on button "1" at bounding box center [479, 230] width 21 height 17
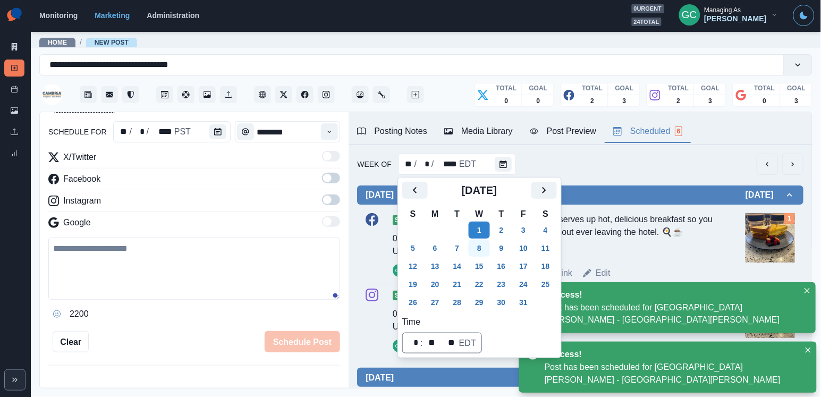
click at [480, 245] on button "8" at bounding box center [479, 248] width 21 height 17
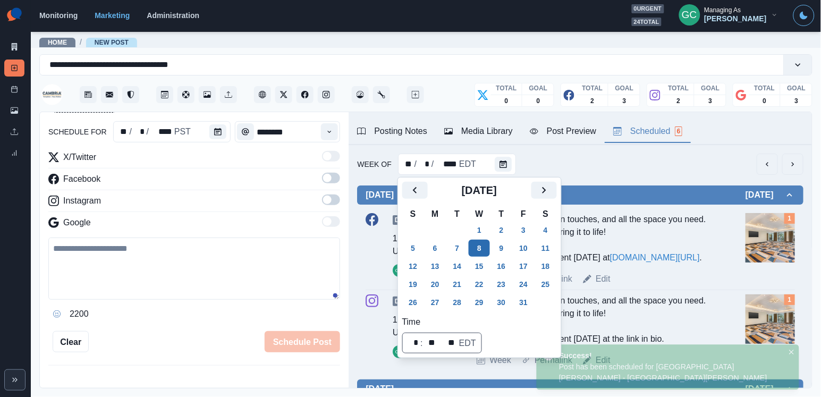
click at [481, 257] on tbody "28 29 30 1 2 3 4 5 6 7 8 9 10 11 12 13 14 15 16 17 18 19 20 21 22 23 24 25 26 2…" at bounding box center [479, 266] width 155 height 90
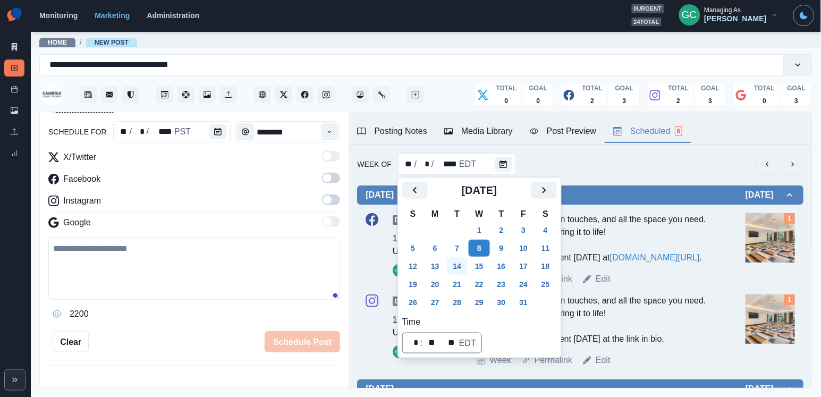
click at [463, 263] on button "14" at bounding box center [457, 266] width 21 height 17
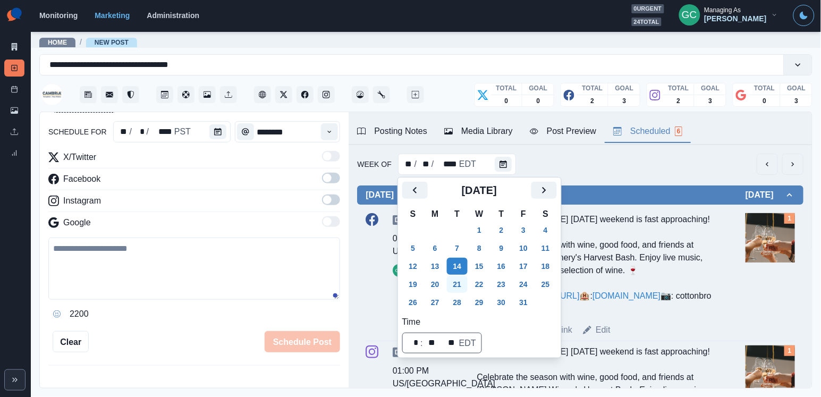
click at [461, 281] on button "21" at bounding box center [457, 284] width 21 height 17
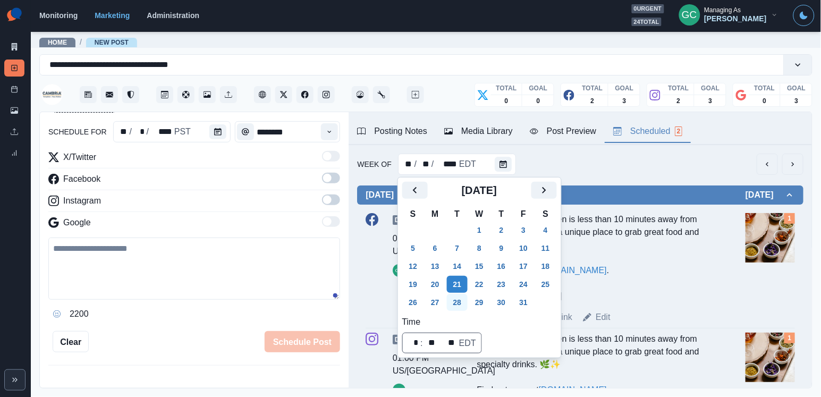
click at [461, 304] on button "28" at bounding box center [457, 302] width 21 height 17
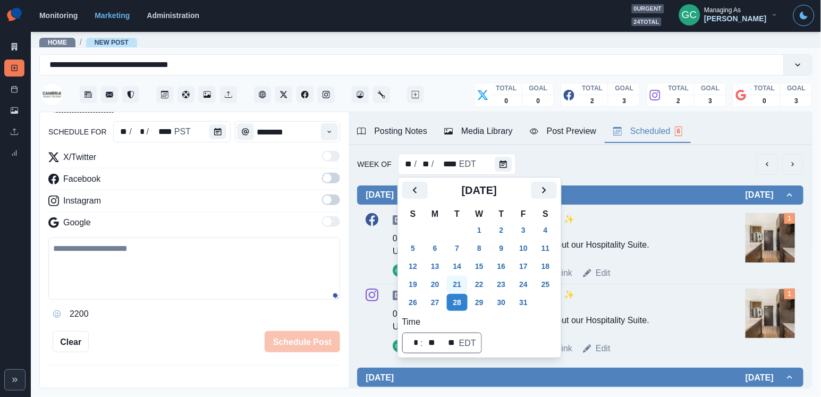
click at [461, 286] on button "21" at bounding box center [457, 284] width 21 height 17
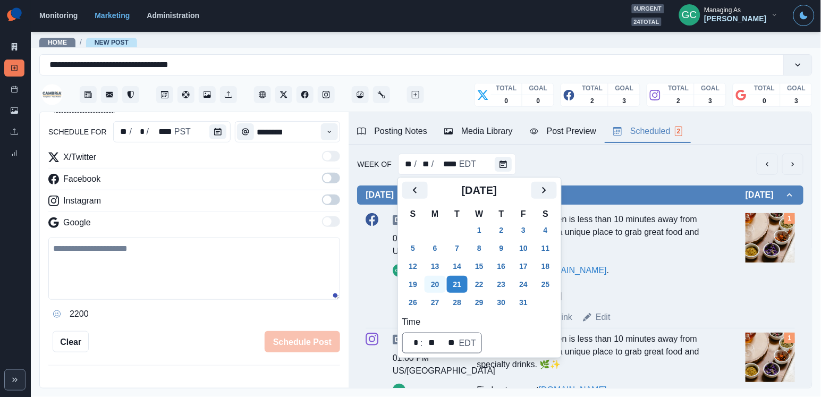
click at [435, 284] on button "20" at bounding box center [434, 284] width 21 height 17
click at [220, 132] on button "Calendar" at bounding box center [217, 131] width 17 height 15
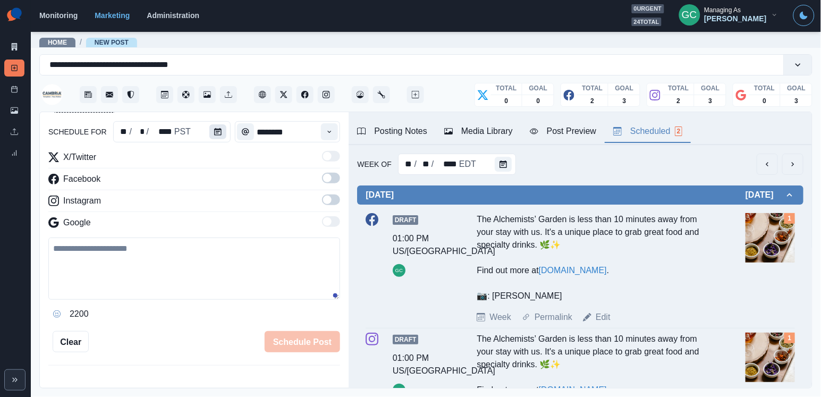
click at [220, 132] on button "Calendar" at bounding box center [217, 131] width 17 height 15
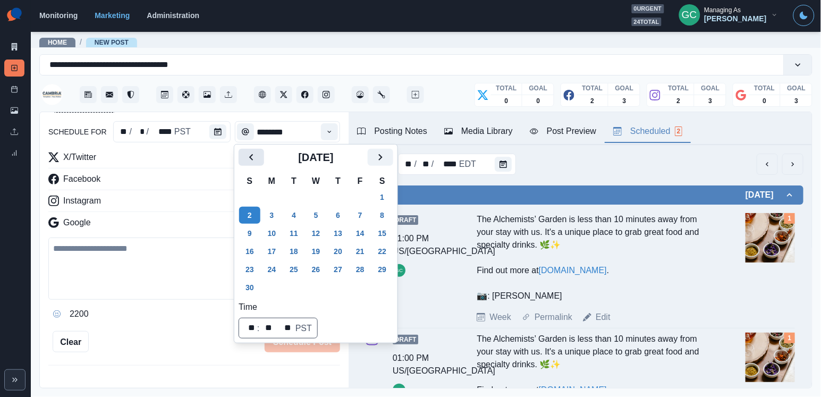
click at [253, 154] on icon "Previous" at bounding box center [251, 157] width 13 height 13
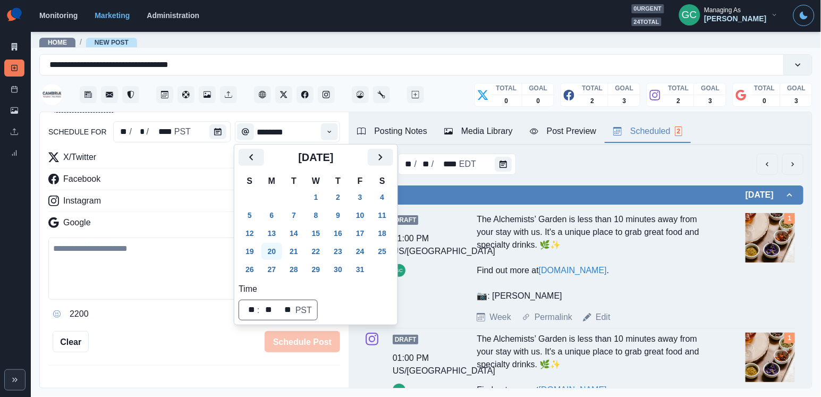
click at [273, 254] on button "20" at bounding box center [271, 251] width 21 height 17
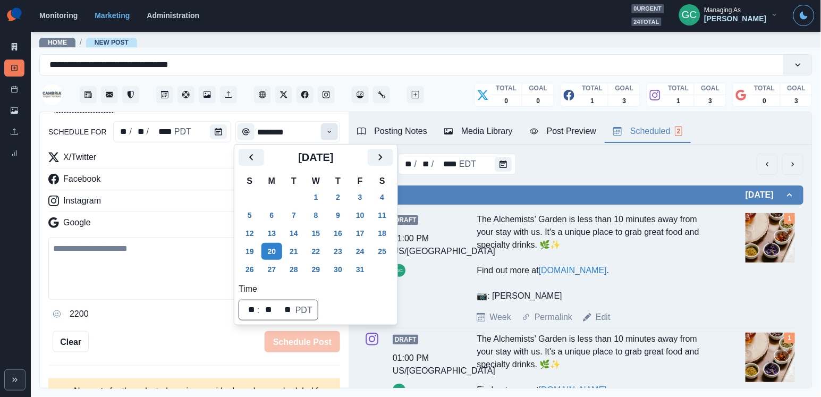
click at [335, 130] on button "Time" at bounding box center [329, 131] width 17 height 17
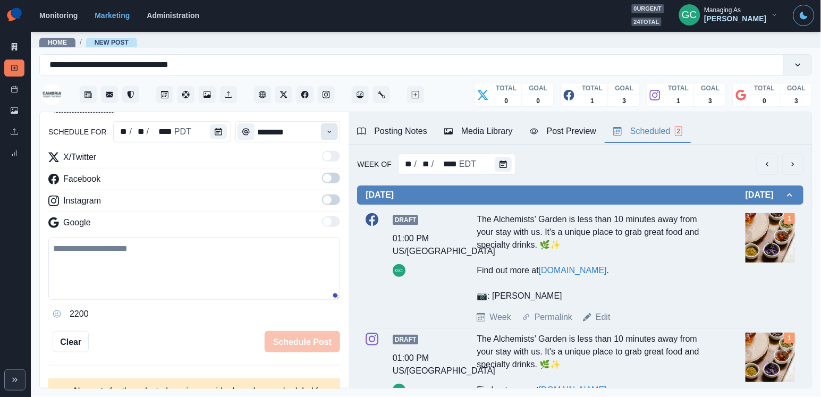
click at [335, 130] on button "Time" at bounding box center [329, 131] width 17 height 17
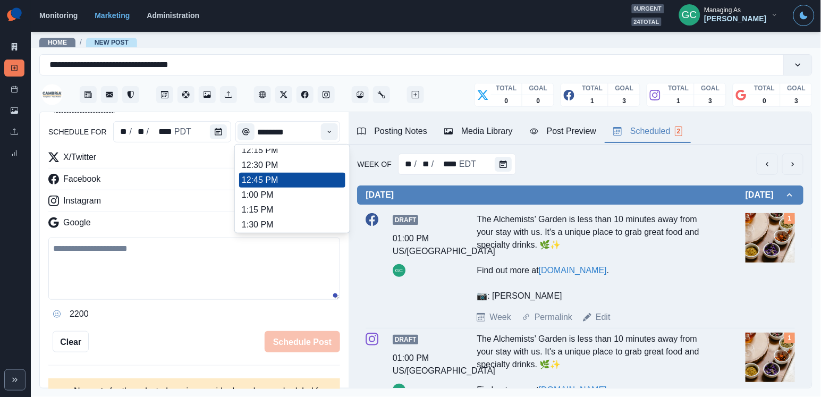
scroll to position [258, 0]
click at [293, 198] on li "1:00 PM" at bounding box center [292, 196] width 106 height 15
type input "*******"
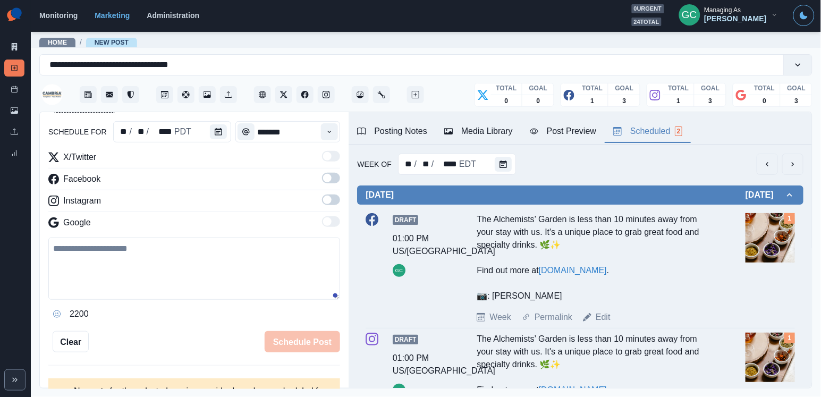
click at [331, 198] on span at bounding box center [327, 199] width 8 height 8
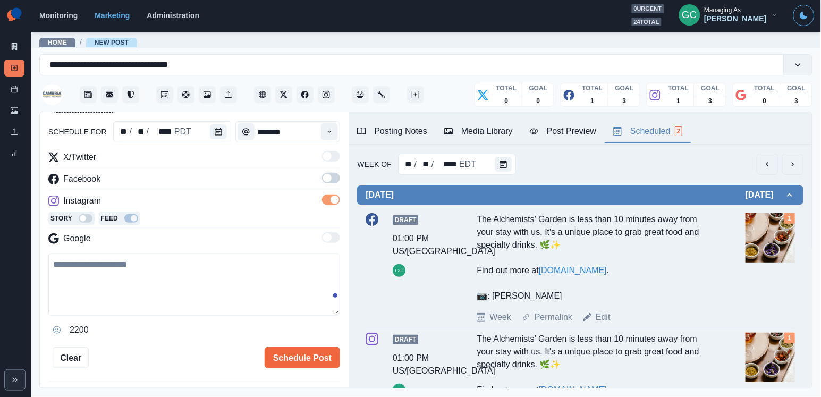
click at [331, 178] on span at bounding box center [327, 178] width 8 height 8
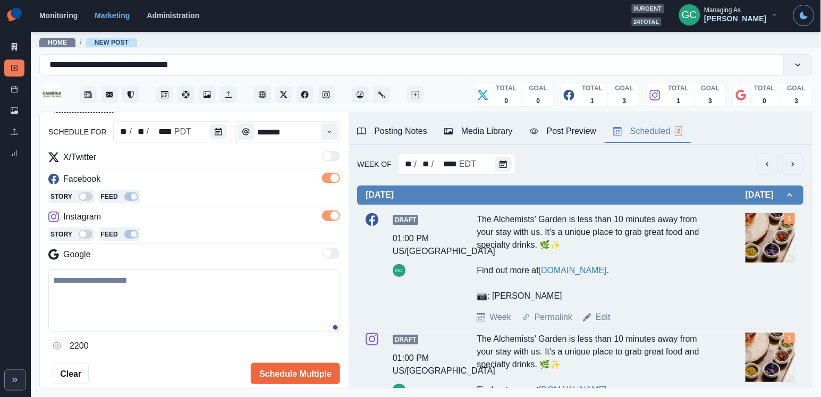
click at [116, 305] on textarea at bounding box center [194, 300] width 292 height 62
paste textarea "**********"
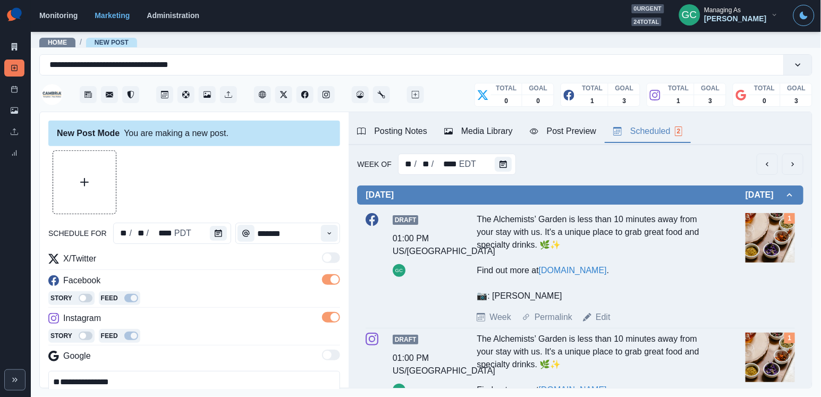
type textarea "**********"
click at [88, 198] on button "Upload Media" at bounding box center [84, 182] width 63 height 63
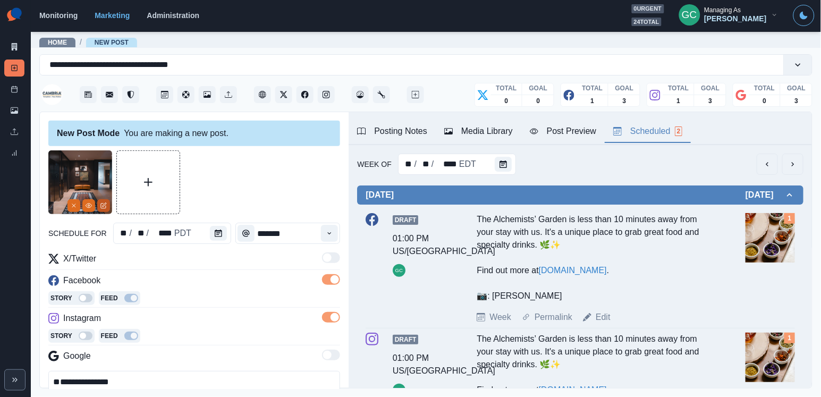
click at [103, 210] on button "Edit Media" at bounding box center [103, 205] width 13 height 13
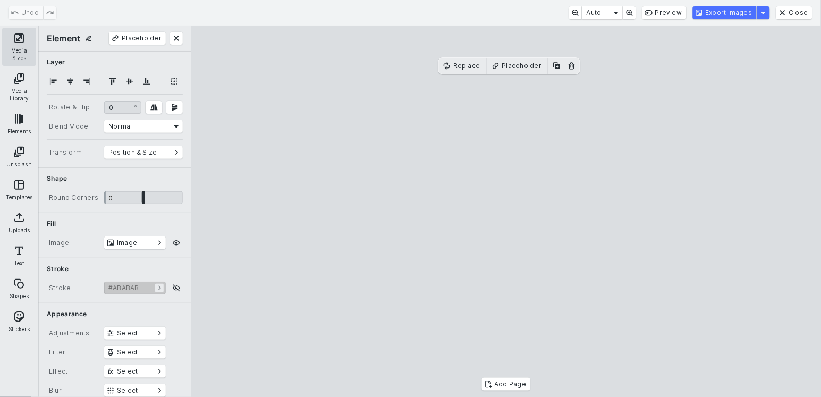
click at [15, 45] on button "Media Sizes" at bounding box center [19, 47] width 34 height 38
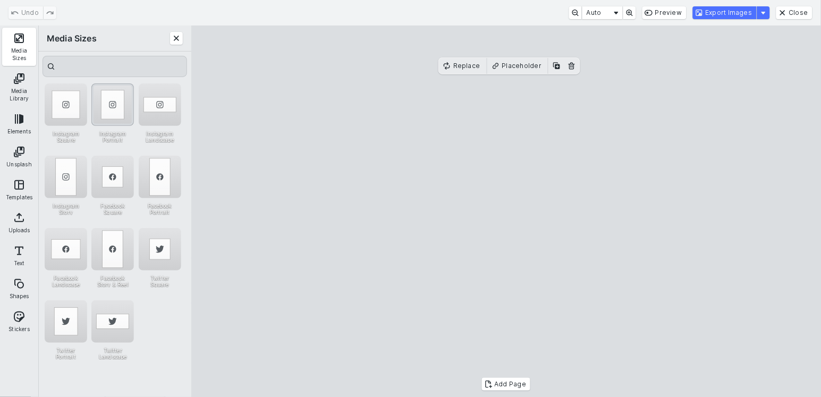
click at [113, 108] on div "Instagram Portrait" at bounding box center [112, 104] width 42 height 42
drag, startPoint x: 397, startPoint y: 83, endPoint x: 314, endPoint y: 63, distance: 84.8
click at [506, 211] on cesdk-canvas "Editor canvas" at bounding box center [506, 211] width 0 height 0
drag, startPoint x: 548, startPoint y: 179, endPoint x: 548, endPoint y: 189, distance: 9.6
click at [506, 211] on cesdk-canvas "Editor canvas" at bounding box center [506, 211] width 0 height 0
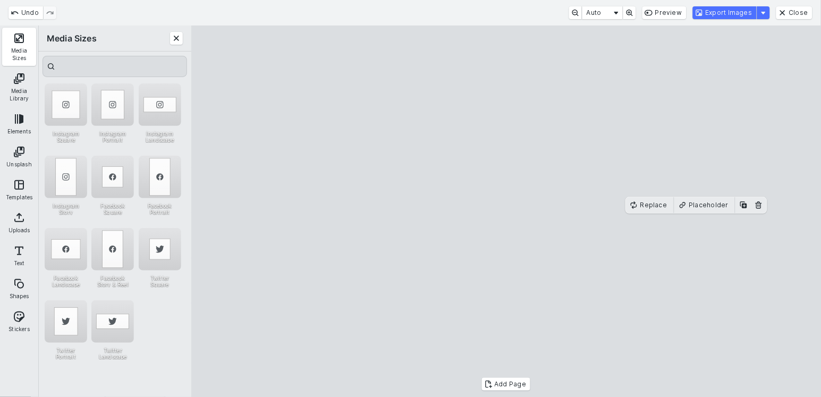
type input "**"
click at [506, 211] on cesdk-canvas "Editor canvas" at bounding box center [506, 211] width 0 height 0
click at [732, 14] on button "Export Images" at bounding box center [725, 12] width 64 height 13
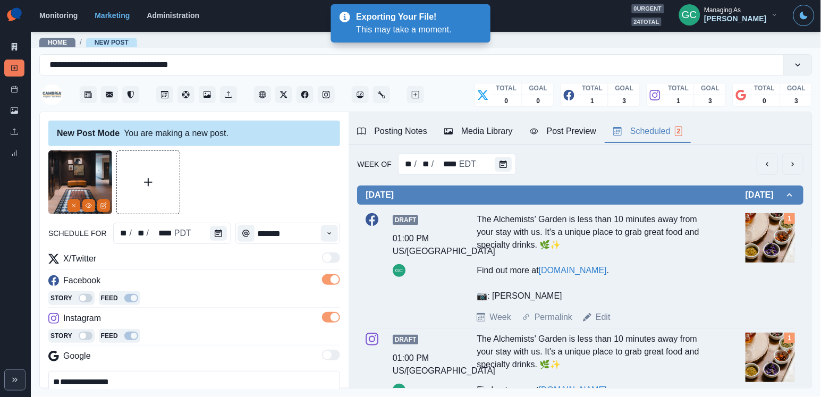
click at [494, 126] on div "Media Library" at bounding box center [478, 131] width 69 height 13
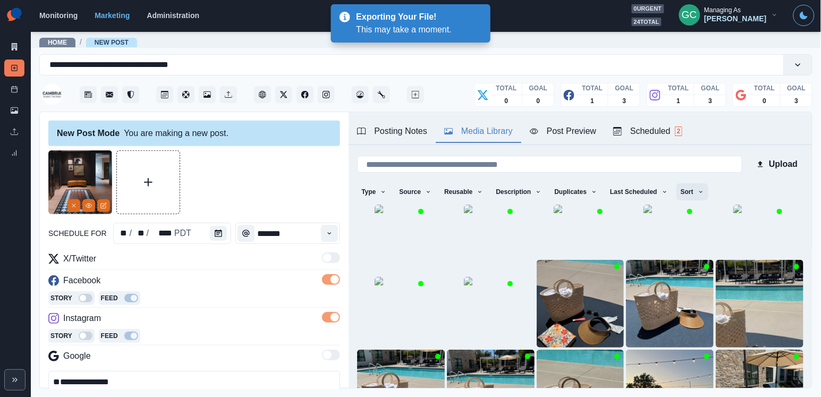
click at [704, 189] on icon "button" at bounding box center [701, 192] width 6 height 6
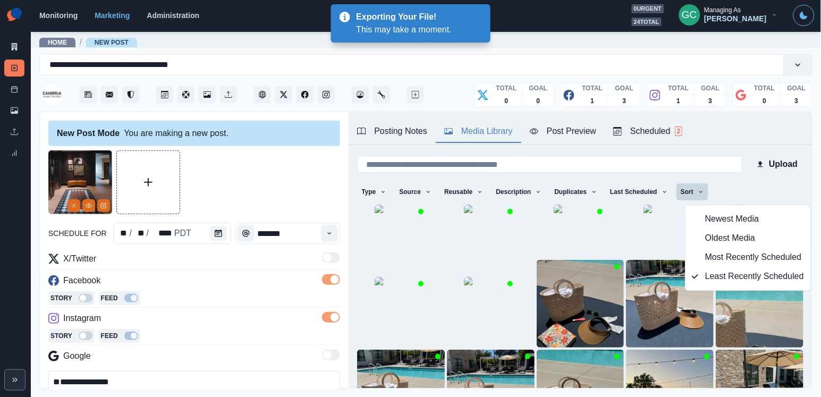
click at [699, 217] on icon "button" at bounding box center [695, 219] width 7 height 7
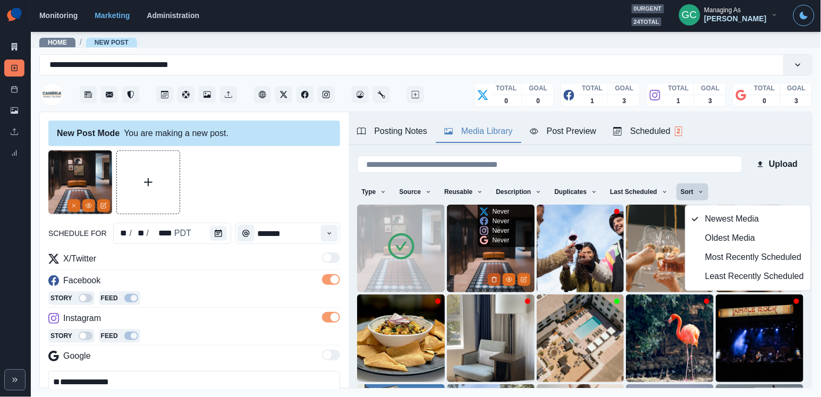
click at [494, 281] on icon "Delete Media" at bounding box center [494, 279] width 6 height 6
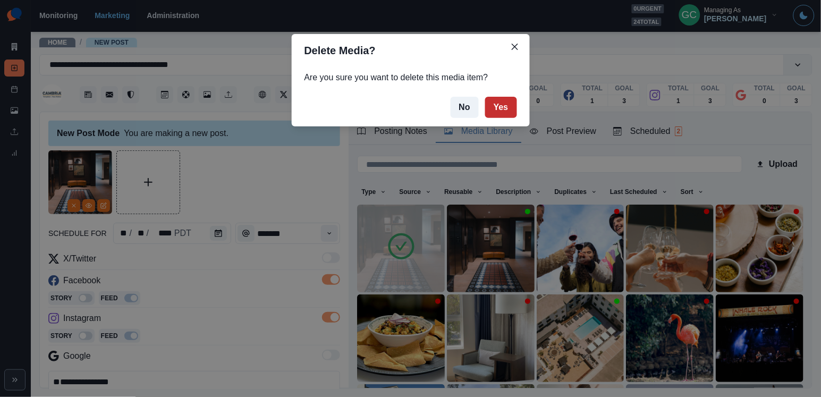
click at [505, 105] on button "Yes" at bounding box center [501, 107] width 32 height 21
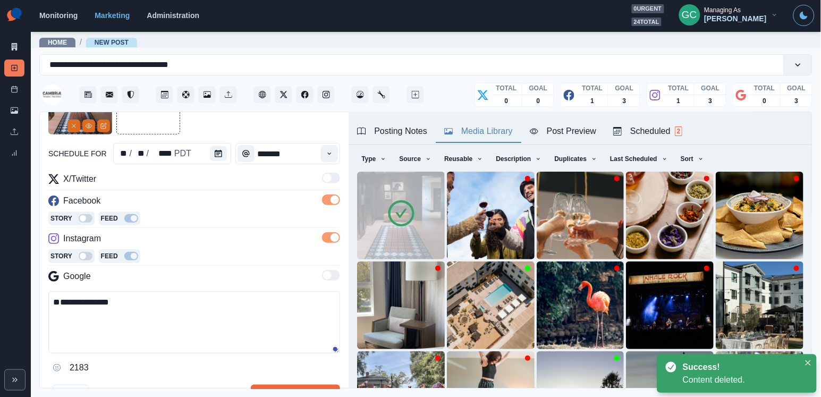
scroll to position [89, 0]
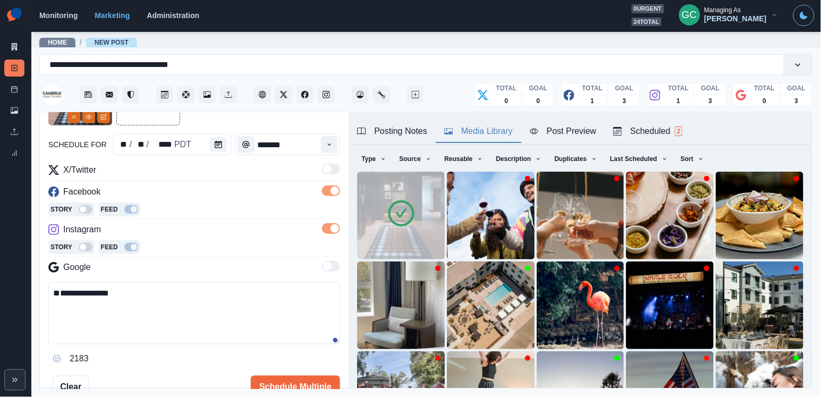
click at [202, 286] on textarea "**********" at bounding box center [194, 313] width 292 height 62
paste textarea "**********"
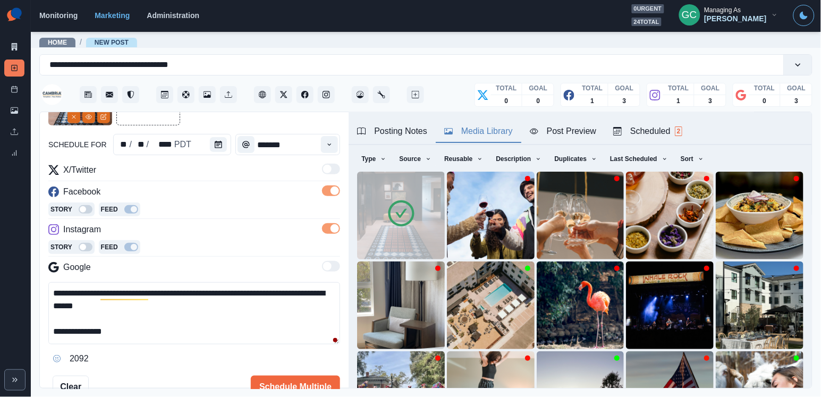
click at [185, 320] on textarea "**********" at bounding box center [194, 313] width 292 height 62
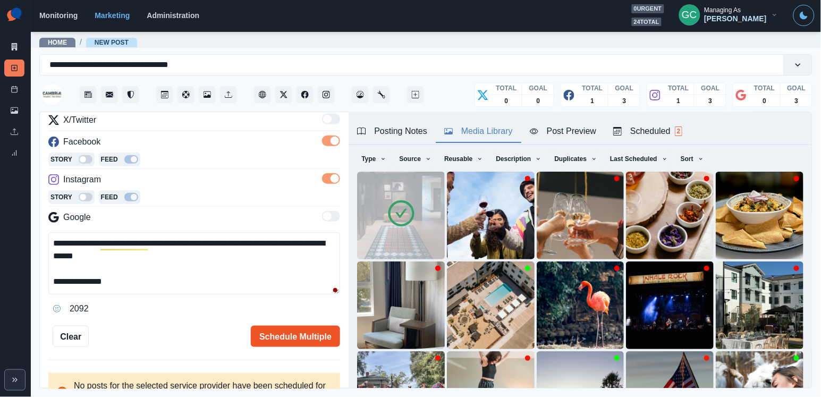
scroll to position [148, 0]
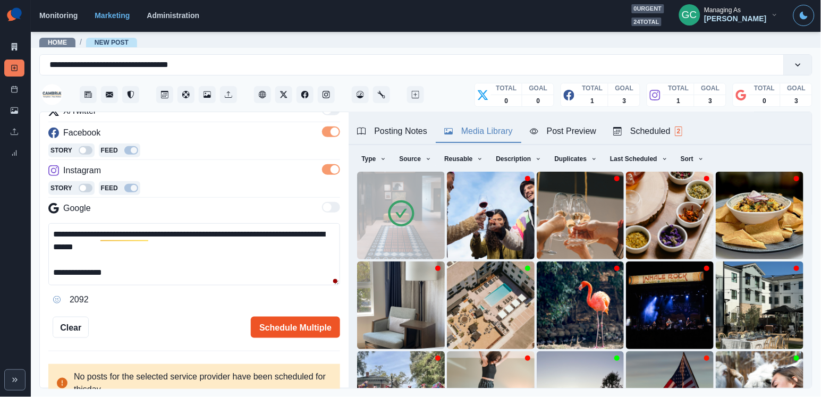
type textarea "**********"
click at [299, 335] on button "Schedule Multiple" at bounding box center [295, 327] width 89 height 21
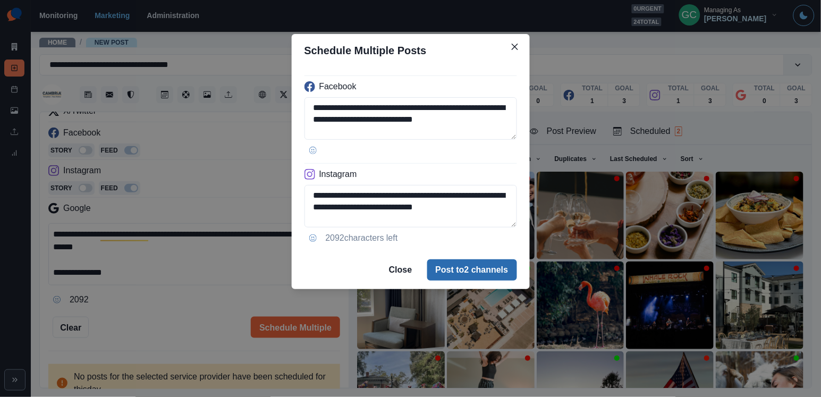
click at [448, 262] on button "Post to 2 channels" at bounding box center [472, 269] width 90 height 21
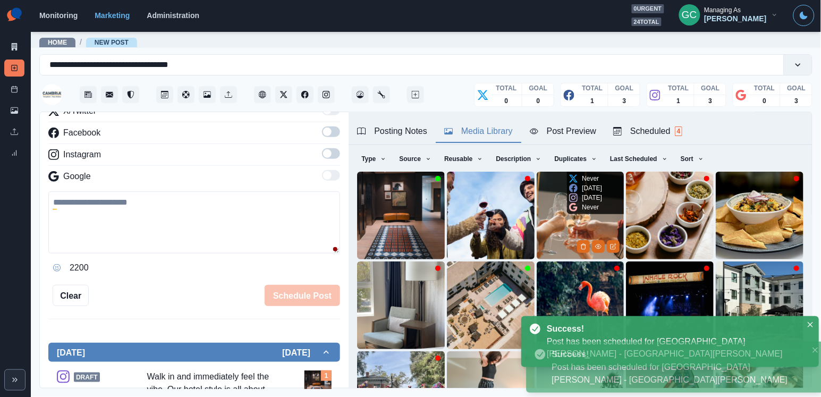
scroll to position [101, 0]
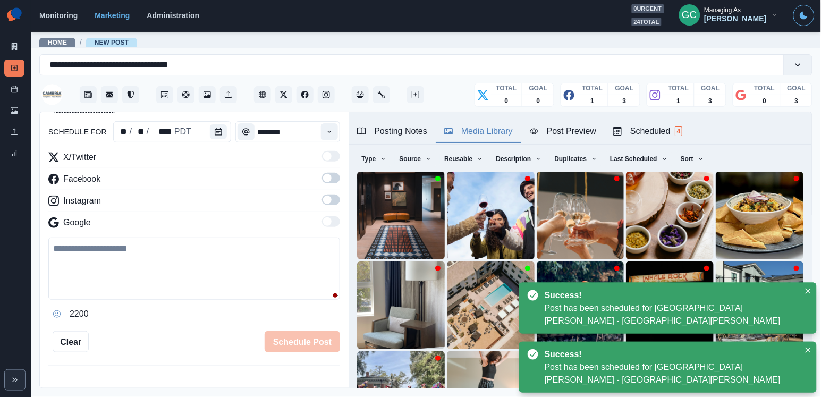
click at [671, 127] on div "Scheduled 4" at bounding box center [647, 131] width 69 height 13
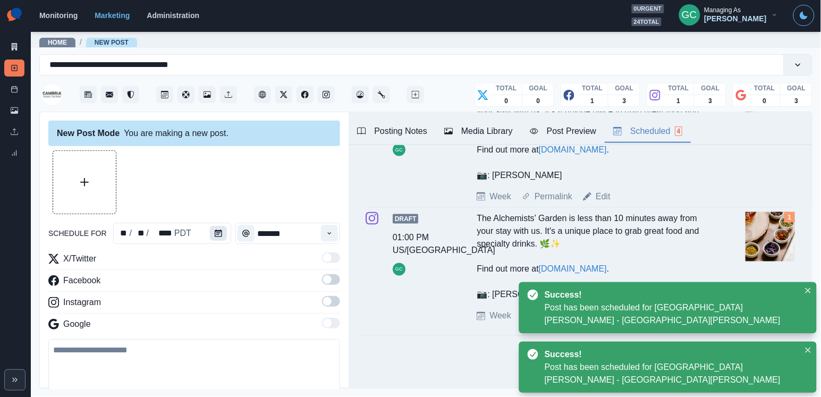
scroll to position [-1, 0]
click at [225, 236] on button "Calendar" at bounding box center [218, 233] width 17 height 15
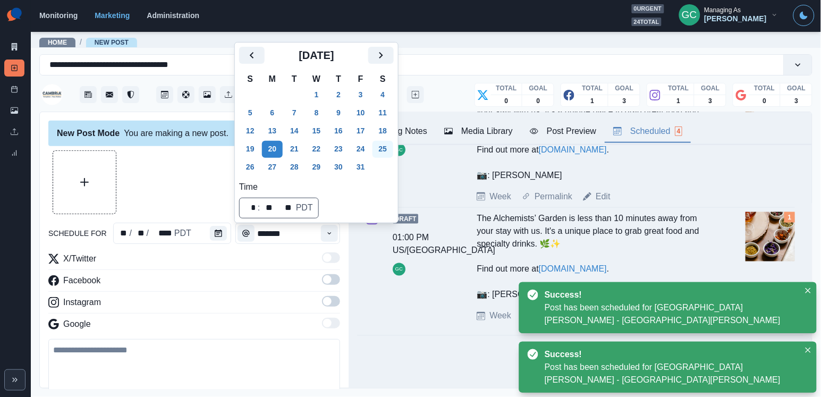
click at [394, 143] on button "25" at bounding box center [382, 149] width 21 height 17
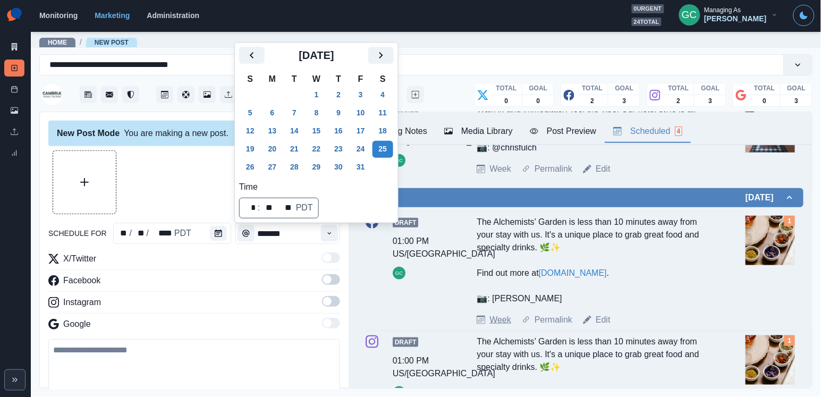
scroll to position [150, 0]
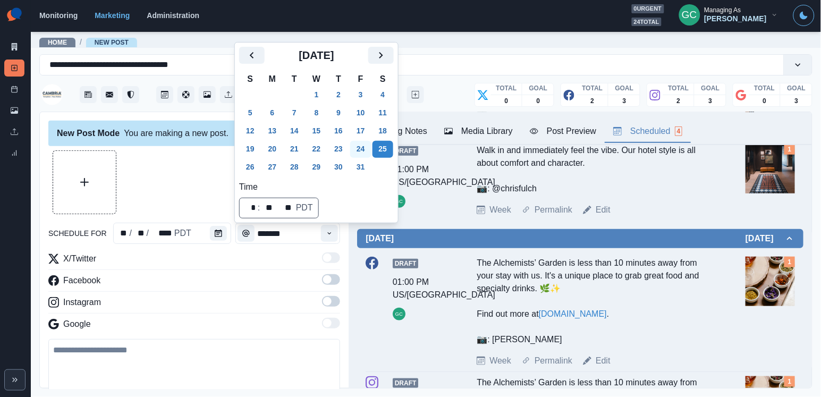
click at [367, 147] on button "24" at bounding box center [360, 149] width 21 height 17
click at [330, 228] on button "Time" at bounding box center [329, 233] width 17 height 17
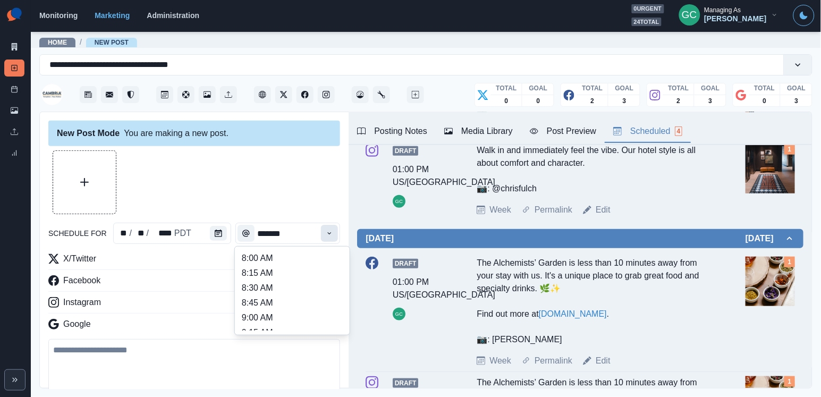
click at [330, 228] on button "Time" at bounding box center [329, 233] width 17 height 17
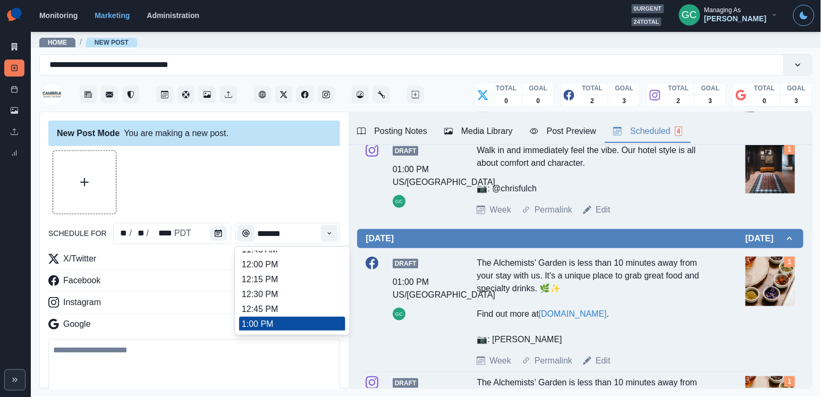
scroll to position [263, 0]
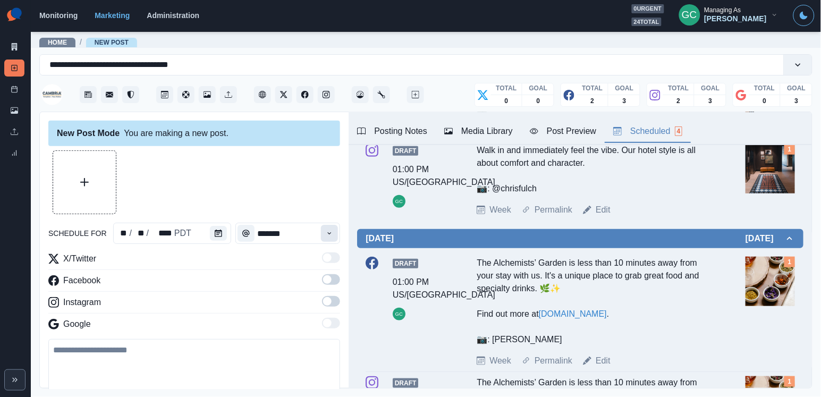
click at [322, 228] on button "Time" at bounding box center [329, 233] width 17 height 17
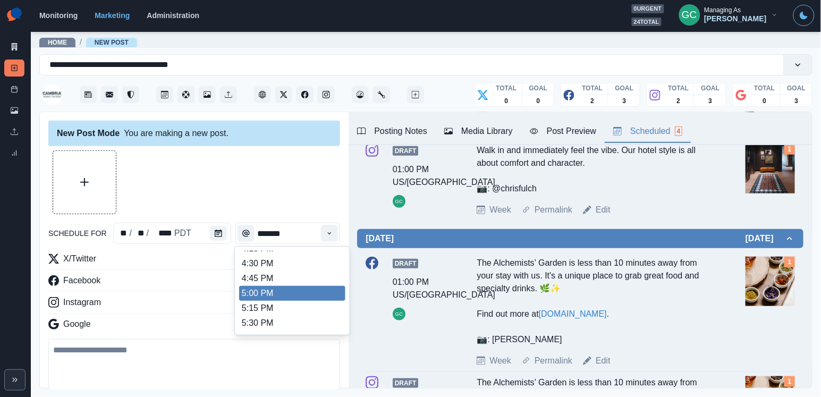
click at [291, 301] on li "5:00 PM" at bounding box center [292, 293] width 106 height 15
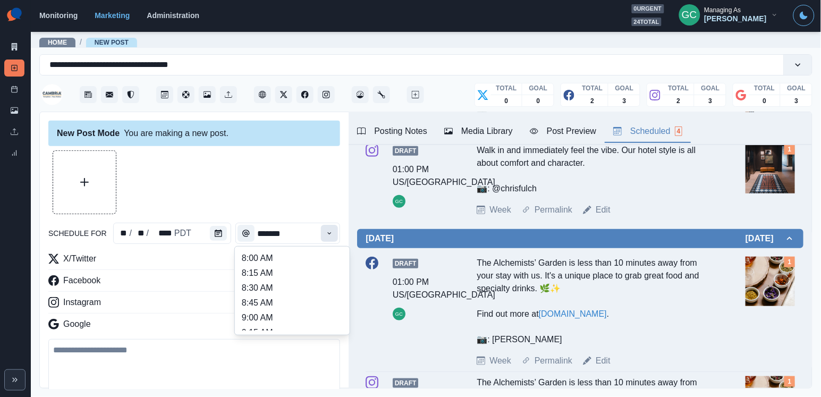
click at [325, 235] on button "Time" at bounding box center [329, 233] width 17 height 17
click at [292, 291] on li "3:15 PM" at bounding box center [292, 283] width 106 height 15
click at [325, 234] on button "Time" at bounding box center [329, 233] width 17 height 17
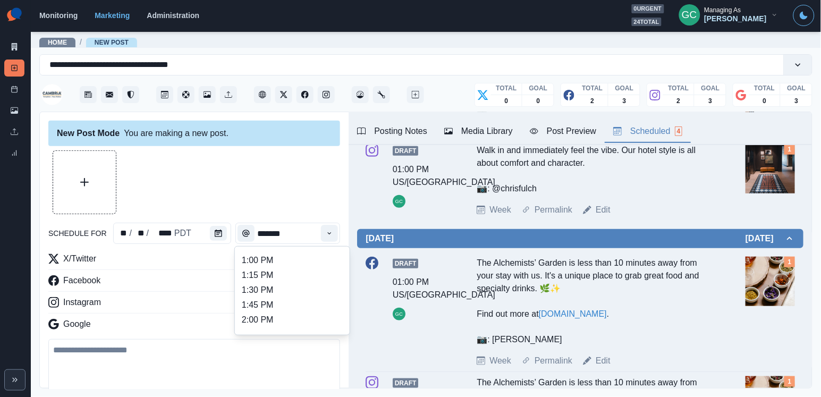
click at [309, 282] on li "1:15 PM" at bounding box center [292, 275] width 106 height 15
type input "*******"
click at [325, 309] on label at bounding box center [331, 304] width 18 height 17
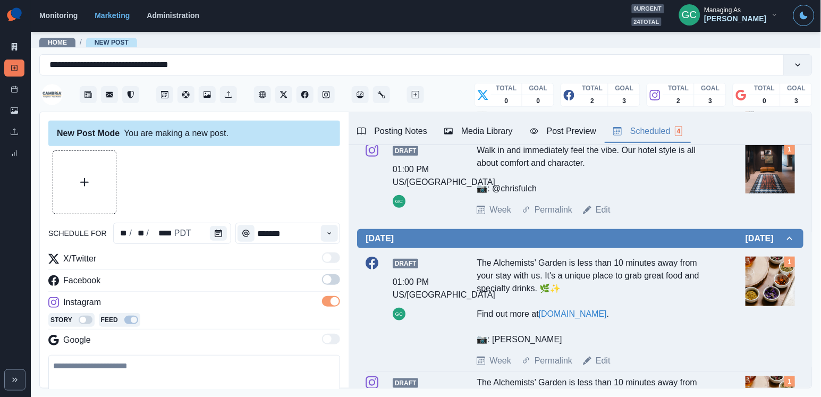
click at [331, 277] on span at bounding box center [331, 279] width 18 height 11
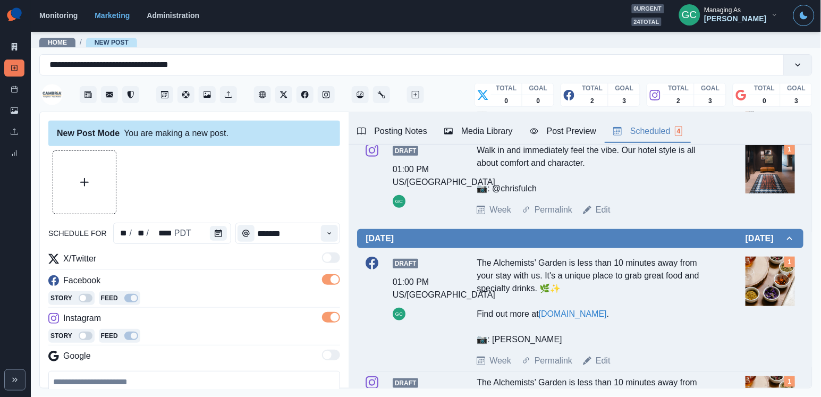
click at [447, 129] on icon "button" at bounding box center [448, 131] width 8 height 6
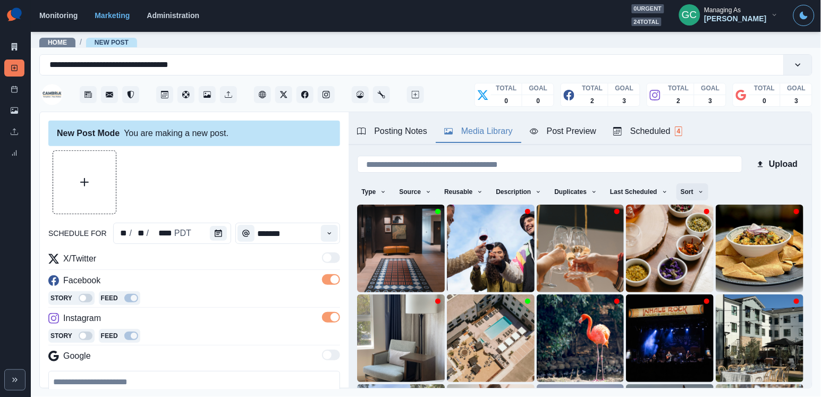
scroll to position [-1, 0]
click at [707, 196] on button "Sort" at bounding box center [692, 191] width 32 height 17
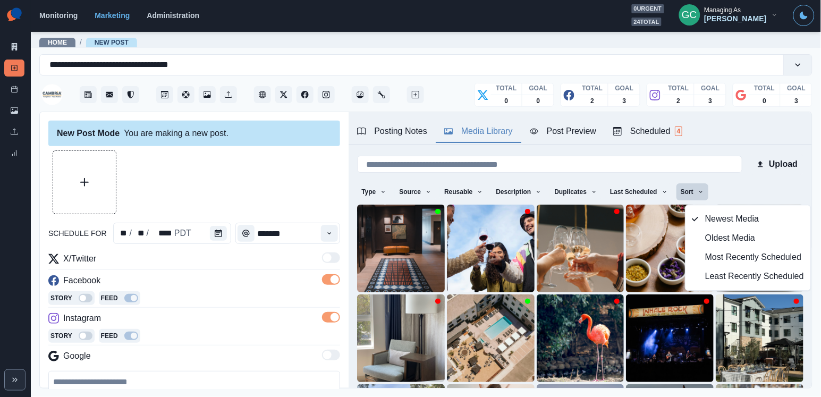
click at [692, 284] on button "Least Recently Scheduled" at bounding box center [748, 276] width 125 height 19
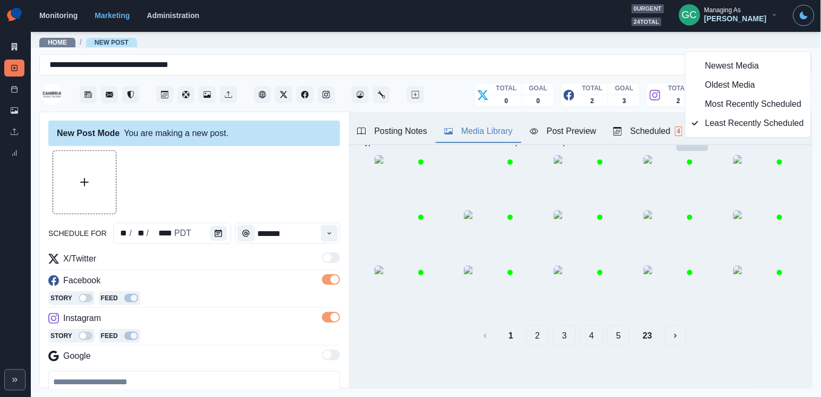
scroll to position [153, 0]
click at [620, 339] on button "5" at bounding box center [618, 335] width 23 height 21
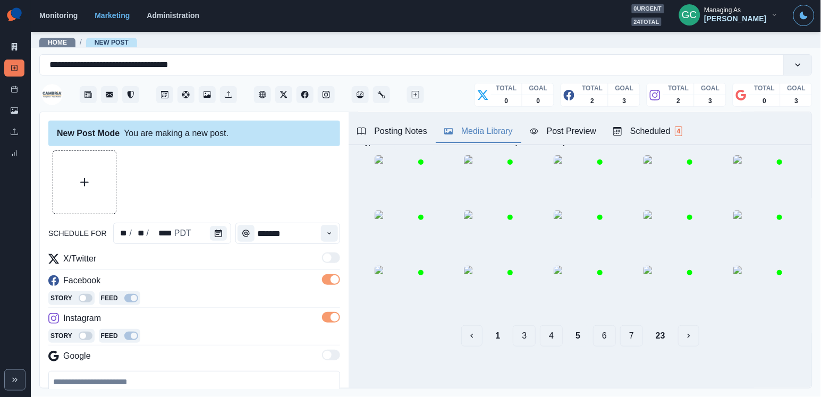
scroll to position [154, 0]
click at [626, 332] on button "7" at bounding box center [631, 335] width 23 height 21
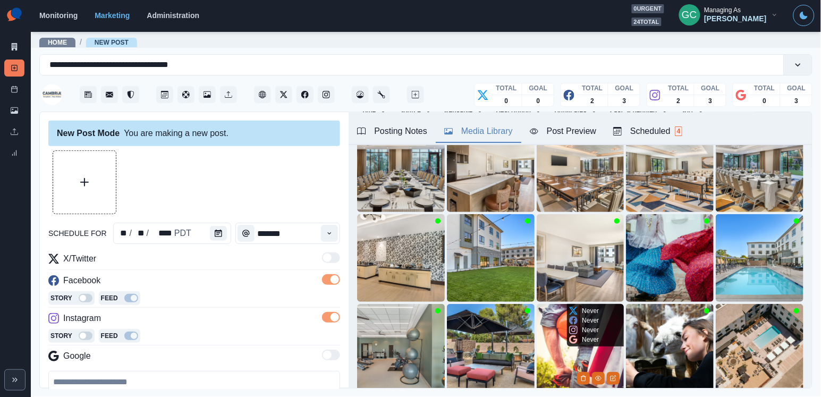
scroll to position [94, 0]
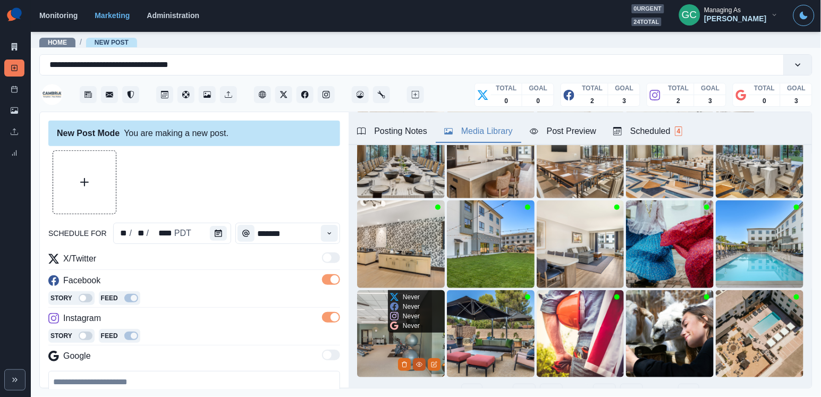
click at [416, 367] on icon "View Media" at bounding box center [419, 364] width 6 height 6
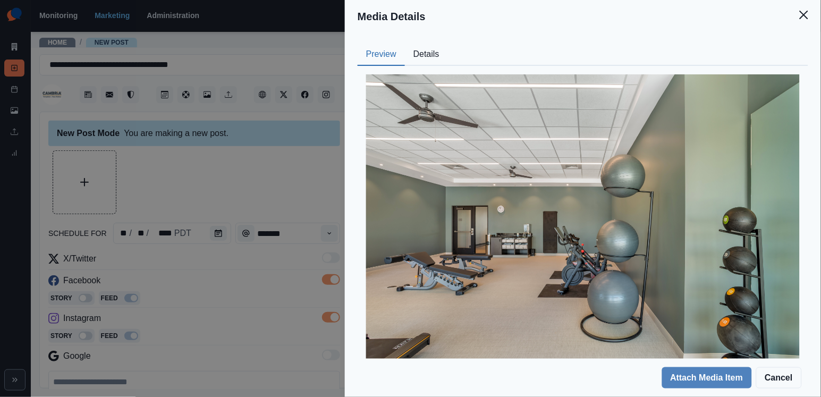
click at [431, 41] on div "Preview Details Our Description Fitness Center 2 Reusable Yes Tags office lapto…" at bounding box center [583, 196] width 476 height 326
click at [385, 59] on button "Preview" at bounding box center [381, 55] width 47 height 22
click at [428, 62] on button "Details" at bounding box center [426, 55] width 43 height 22
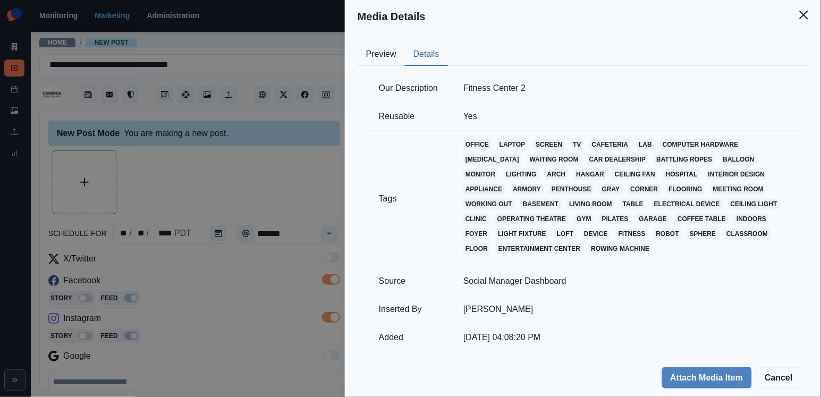
click at [309, 193] on div "Media Details Preview Details Our Description Fitness Center 2 Reusable Yes Tag…" at bounding box center [410, 198] width 821 height 397
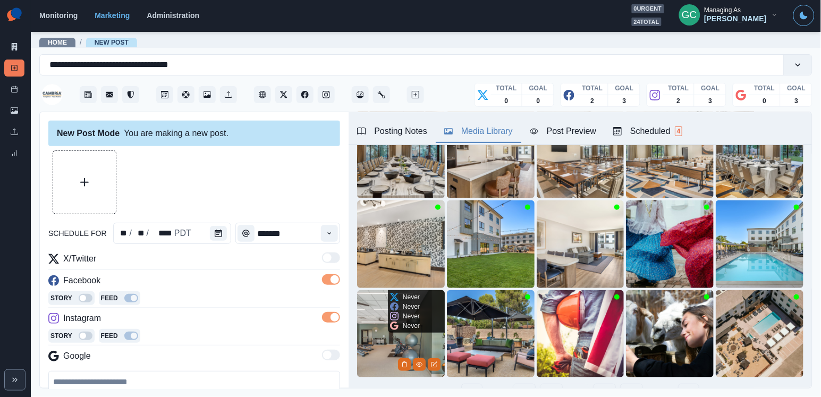
click at [385, 348] on img at bounding box center [401, 334] width 88 height 88
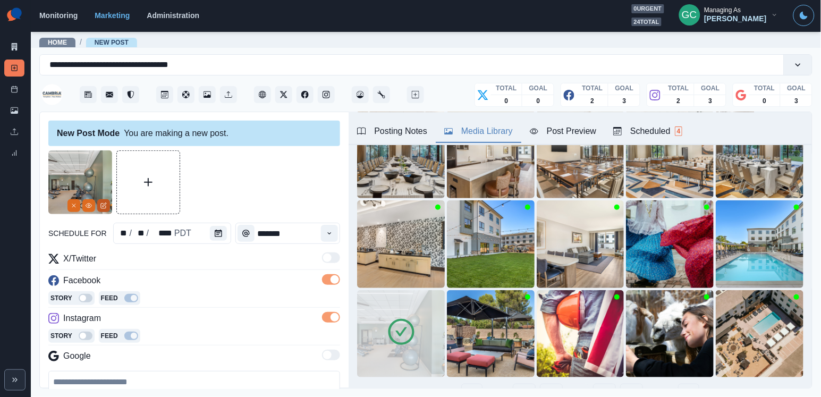
click at [107, 207] on button "Edit Media" at bounding box center [103, 205] width 13 height 13
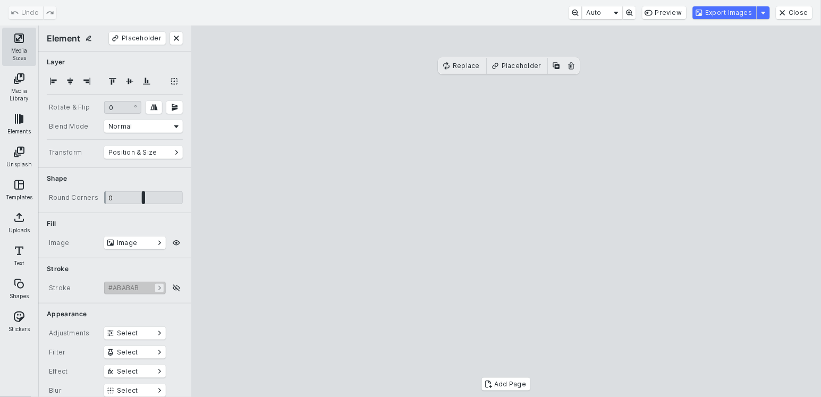
click at [20, 48] on button "Media Sizes" at bounding box center [19, 47] width 34 height 38
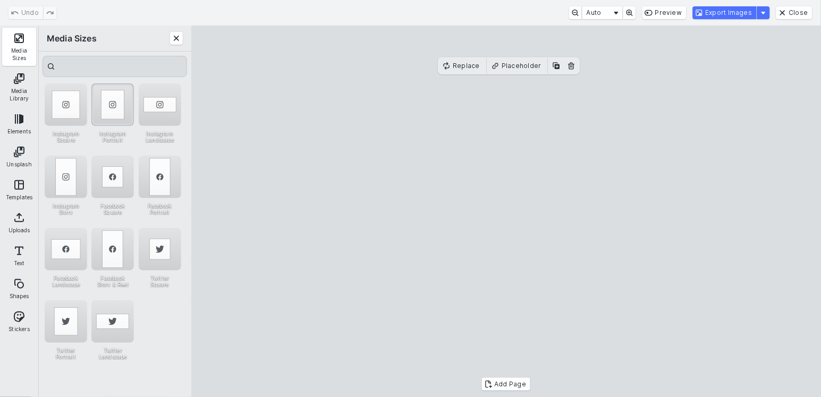
click at [133, 102] on div "Instagram Portrait" at bounding box center [112, 104] width 42 height 42
click at [167, 101] on div "Instagram Landscape" at bounding box center [160, 104] width 42 height 42
click at [506, 211] on cesdk-canvas "Editor canvas" at bounding box center [506, 211] width 0 height 0
drag, startPoint x: 507, startPoint y: 354, endPoint x: 507, endPoint y: 378, distance: 23.4
click at [506, 211] on cesdk-canvas "Editor canvas" at bounding box center [506, 211] width 0 height 0
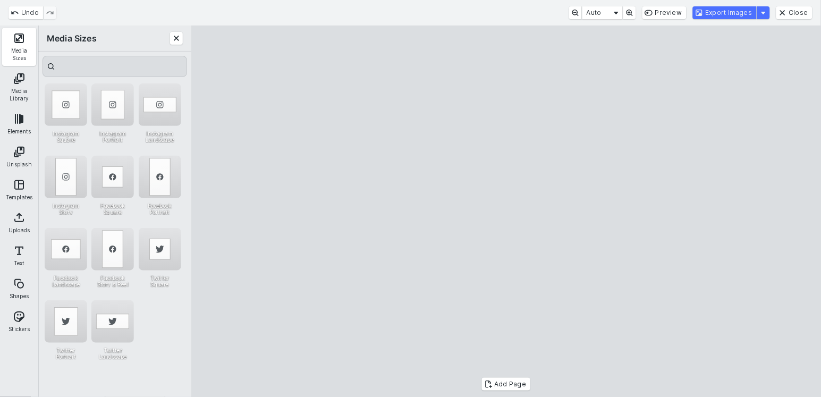
drag, startPoint x: 670, startPoint y: 241, endPoint x: 671, endPoint y: 232, distance: 9.6
click at [506, 211] on cesdk-canvas "Editor canvas" at bounding box center [506, 211] width 0 height 0
drag, startPoint x: 205, startPoint y: 388, endPoint x: 235, endPoint y: 374, distance: 33.3
click at [506, 211] on cesdk-canvas "Editor canvas" at bounding box center [506, 211] width 0 height 0
drag, startPoint x: 645, startPoint y: 157, endPoint x: 645, endPoint y: 144, distance: 12.8
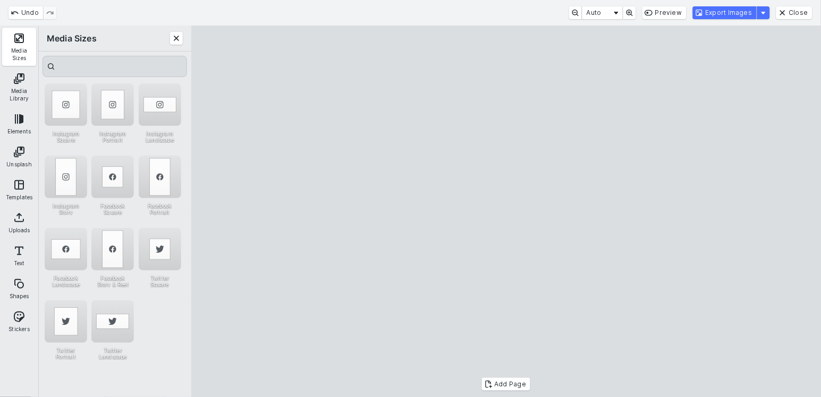
click at [506, 211] on cesdk-canvas "Editor canvas" at bounding box center [506, 211] width 0 height 0
click at [724, 15] on button "Export Images" at bounding box center [725, 12] width 64 height 13
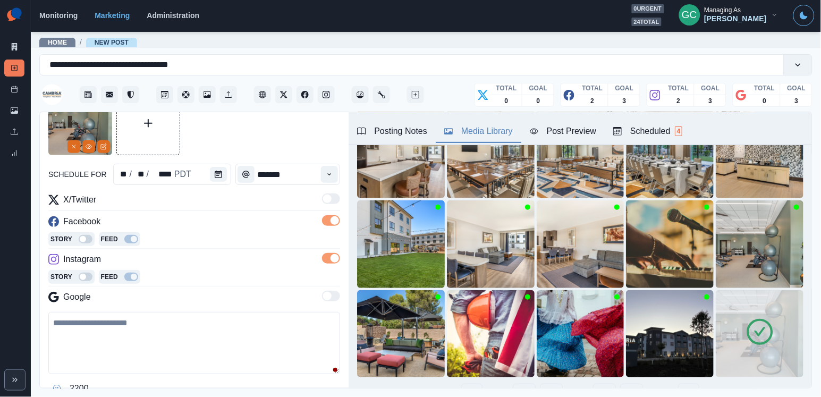
scroll to position [105, 0]
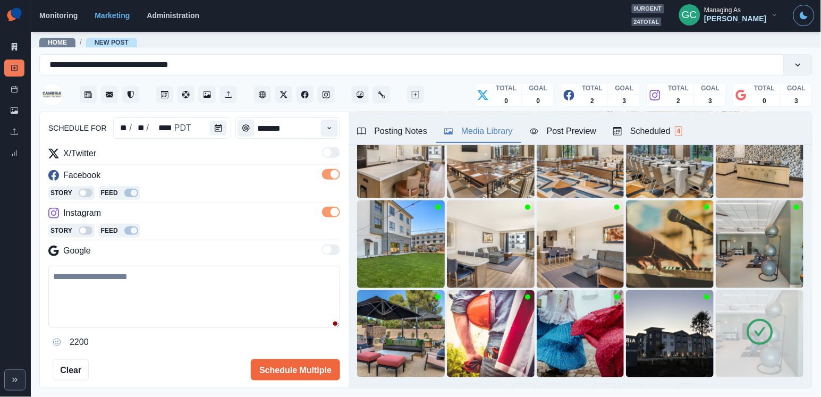
click at [132, 286] on textarea at bounding box center [194, 297] width 292 height 62
paste textarea "**********"
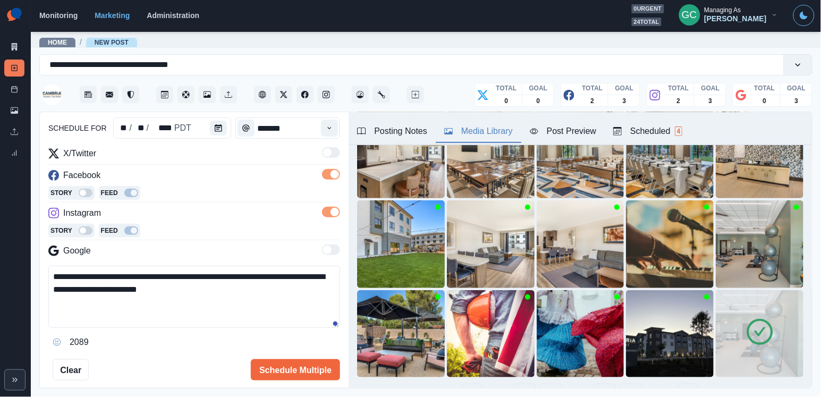
scroll to position [133, 0]
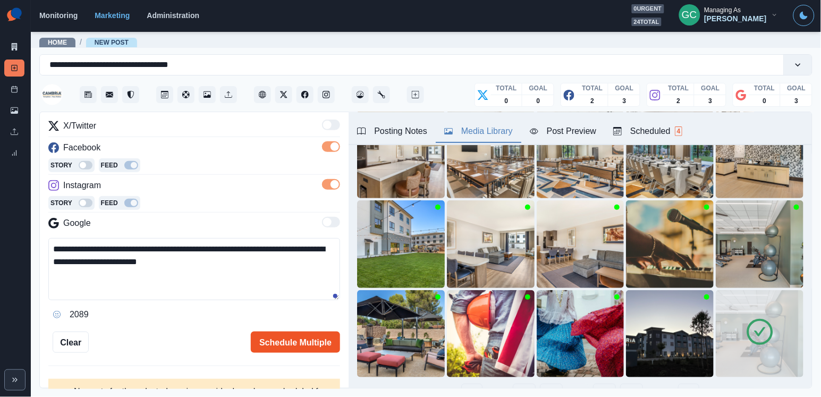
click at [278, 338] on button "Schedule Multiple" at bounding box center [295, 341] width 89 height 21
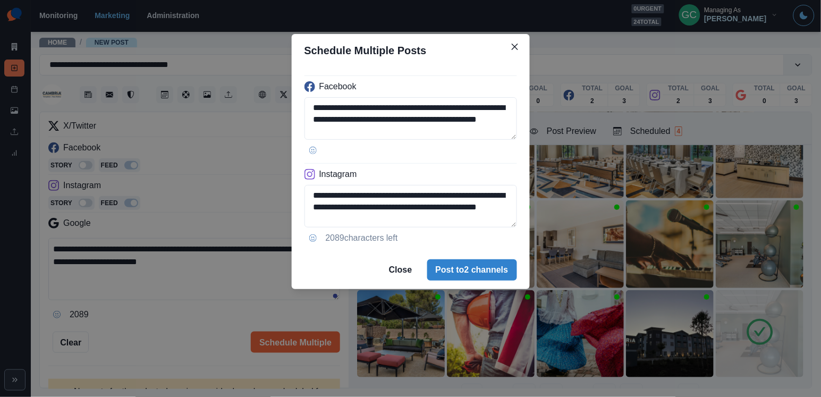
click at [171, 353] on div "**********" at bounding box center [410, 198] width 821 height 397
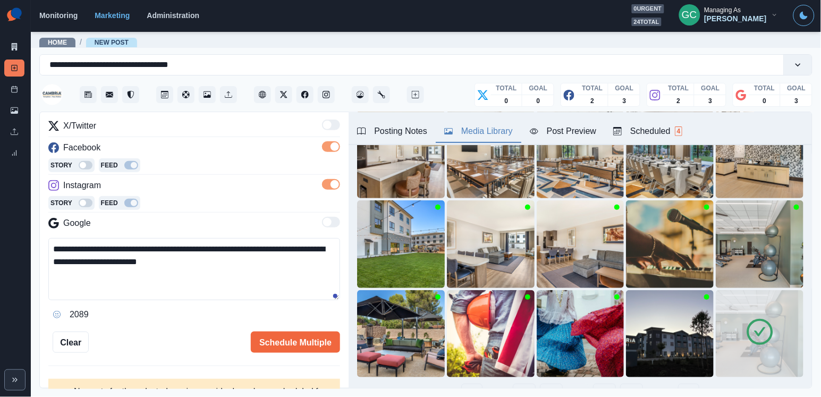
click at [123, 263] on textarea "**********" at bounding box center [194, 269] width 292 height 62
type textarea "**********"
click at [276, 344] on button "Schedule Multiple" at bounding box center [295, 341] width 89 height 21
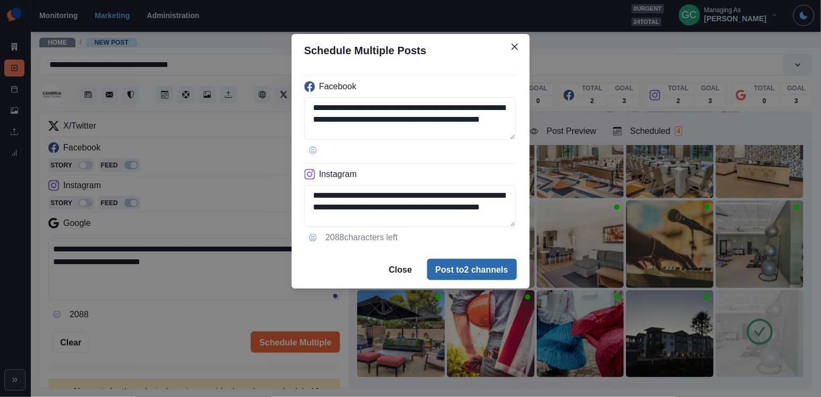
click at [461, 265] on button "Post to 2 channels" at bounding box center [472, 269] width 90 height 21
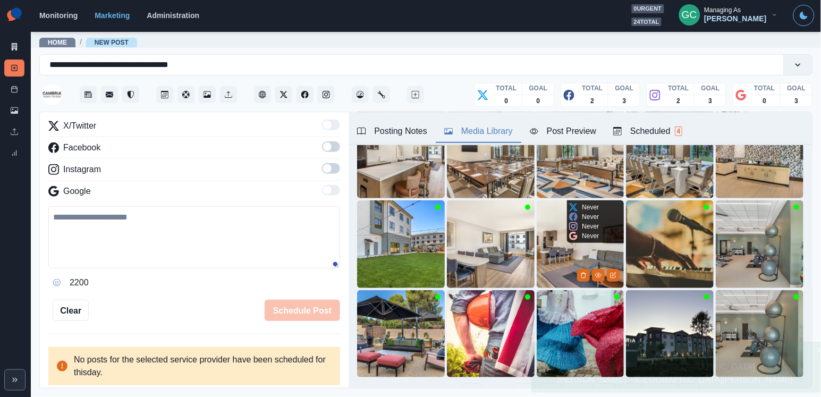
scroll to position [101, 0]
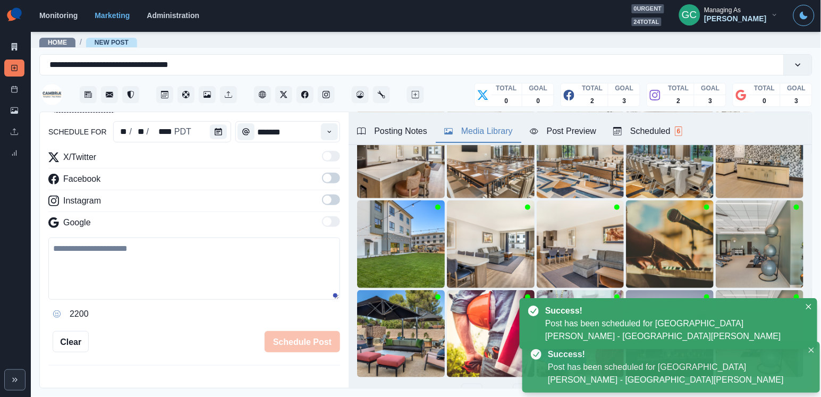
click at [677, 127] on div "Scheduled 6" at bounding box center [647, 131] width 69 height 13
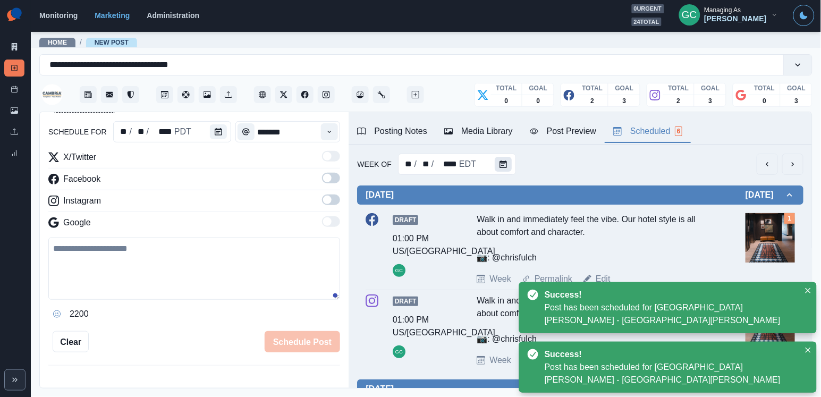
scroll to position [0, 0]
click at [499, 165] on icon "Calendar" at bounding box center [502, 163] width 7 height 7
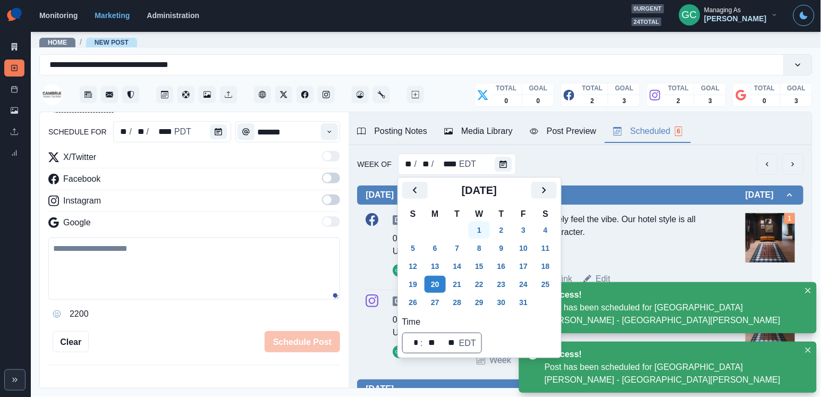
click at [484, 233] on button "1" at bounding box center [479, 230] width 21 height 17
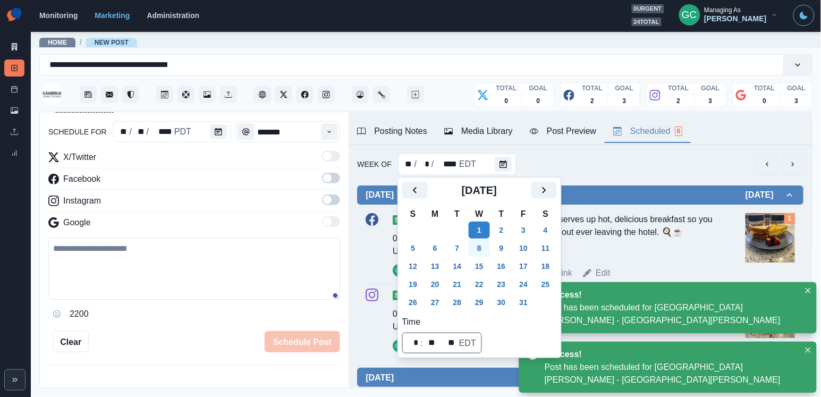
click at [482, 252] on button "8" at bounding box center [479, 248] width 21 height 17
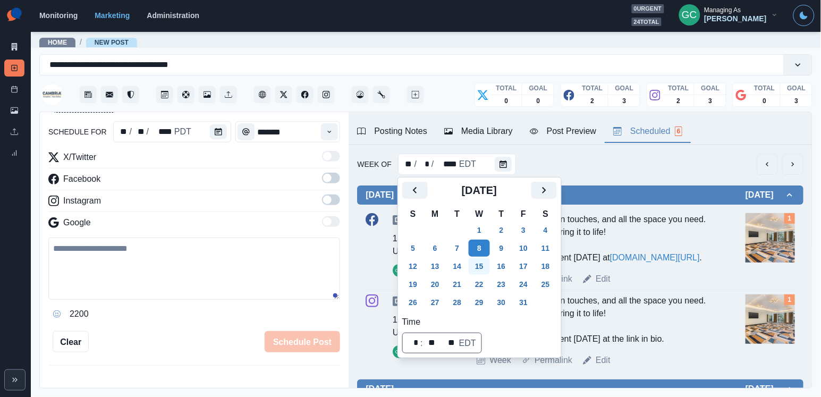
click at [483, 271] on button "15" at bounding box center [479, 266] width 21 height 17
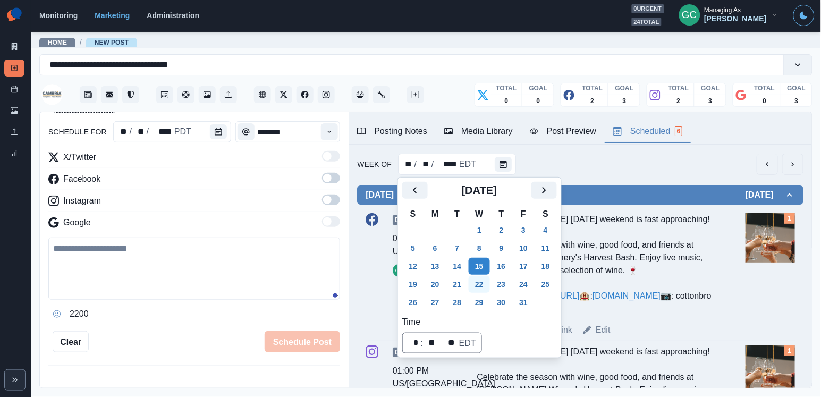
click at [479, 287] on button "22" at bounding box center [479, 284] width 21 height 17
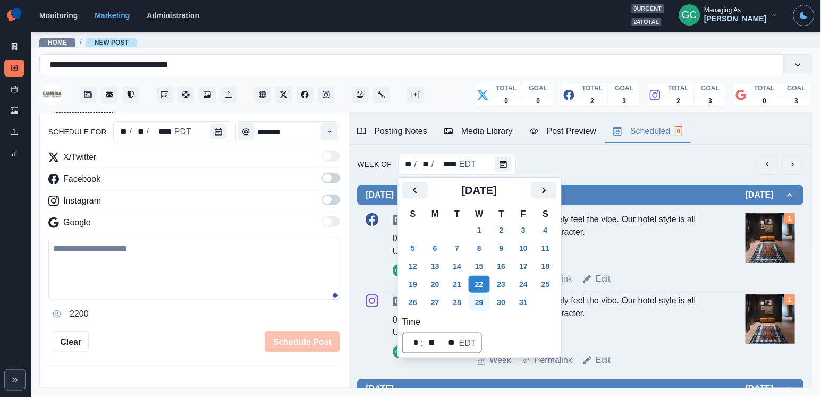
click at [480, 296] on button "29" at bounding box center [479, 302] width 21 height 17
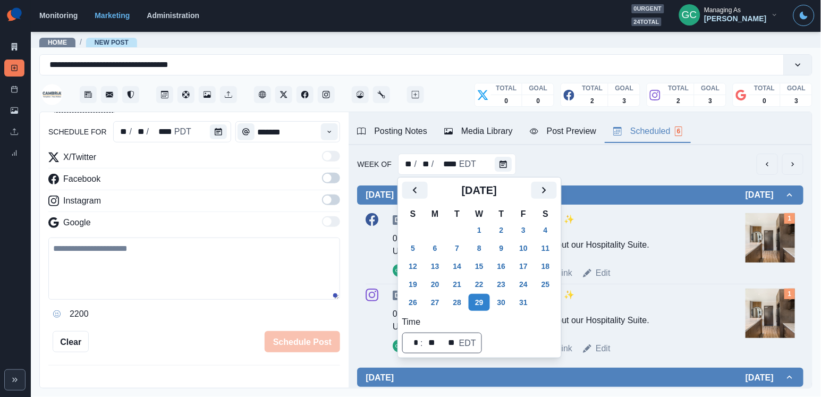
click at [261, 217] on div "Google" at bounding box center [194, 224] width 292 height 17
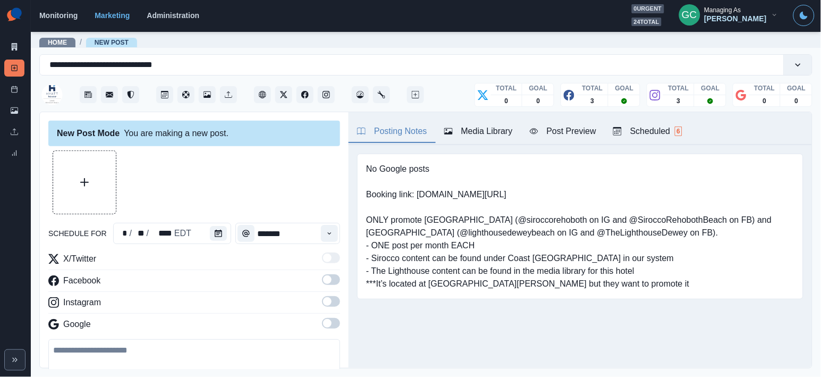
click at [691, 129] on button "Scheduled 6" at bounding box center [648, 132] width 86 height 22
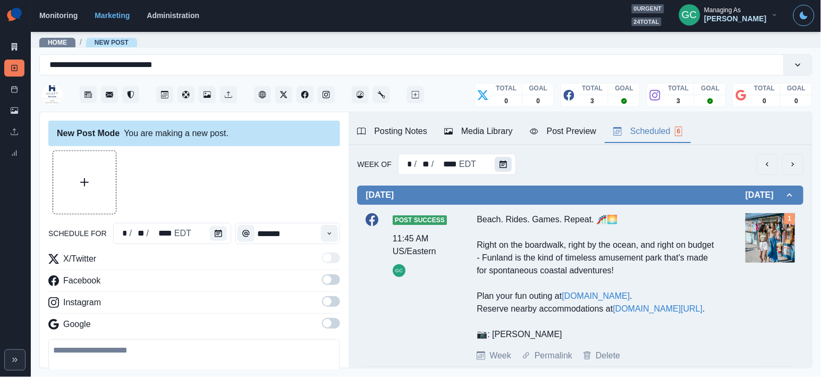
click at [505, 157] on button "Calendar" at bounding box center [503, 164] width 17 height 15
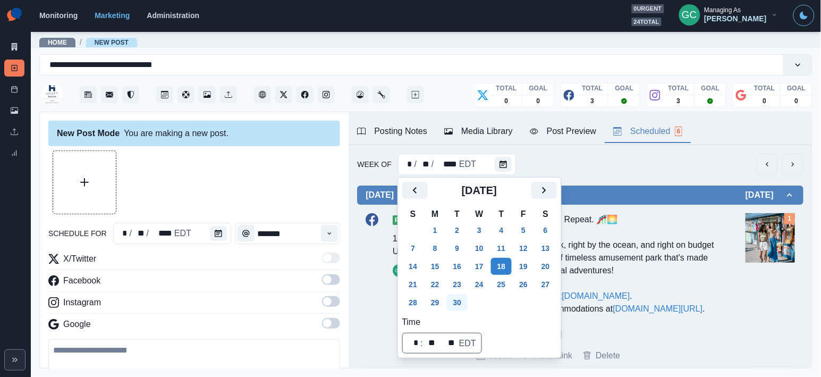
click at [460, 298] on button "30" at bounding box center [457, 302] width 21 height 17
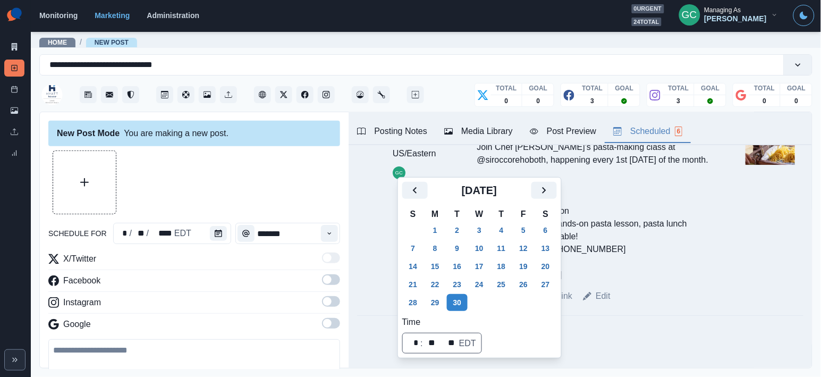
scroll to position [886, 0]
click at [57, 41] on link "Home" at bounding box center [57, 42] width 19 height 7
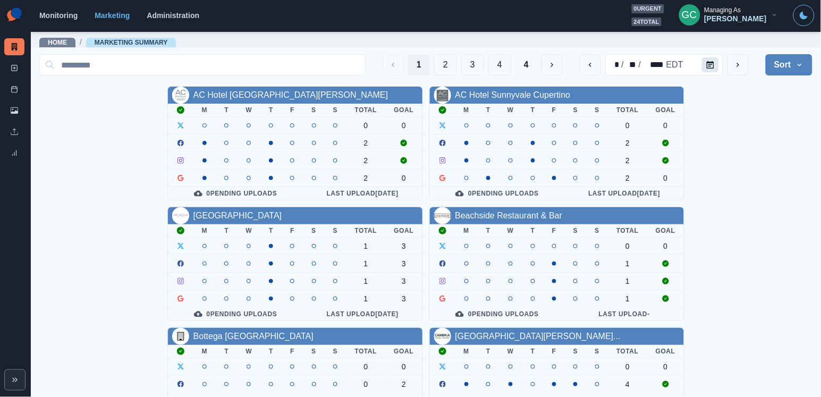
click at [716, 64] on button "Calendar" at bounding box center [710, 64] width 17 height 15
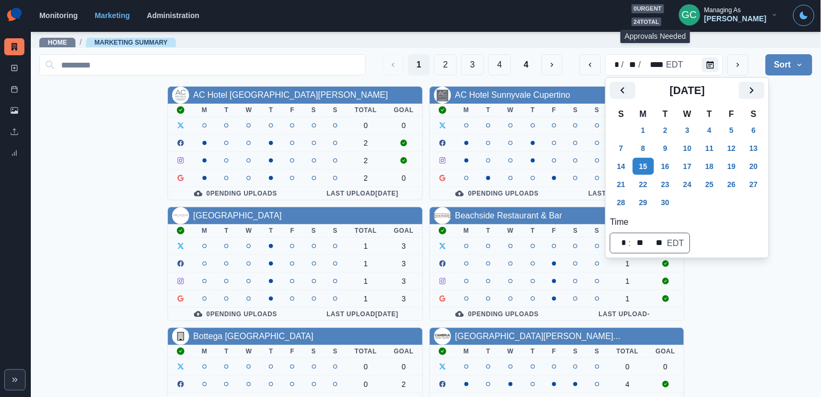
click at [661, 20] on span "24 total" at bounding box center [647, 22] width 30 height 9
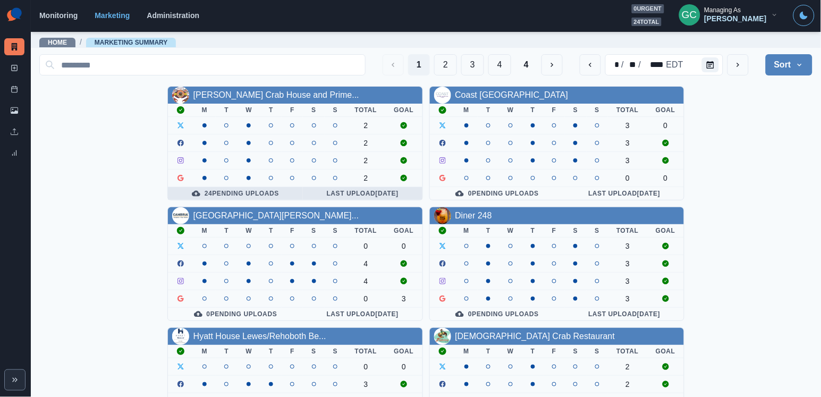
click at [246, 192] on div "24 Pending Uploads" at bounding box center [235, 193] width 118 height 8
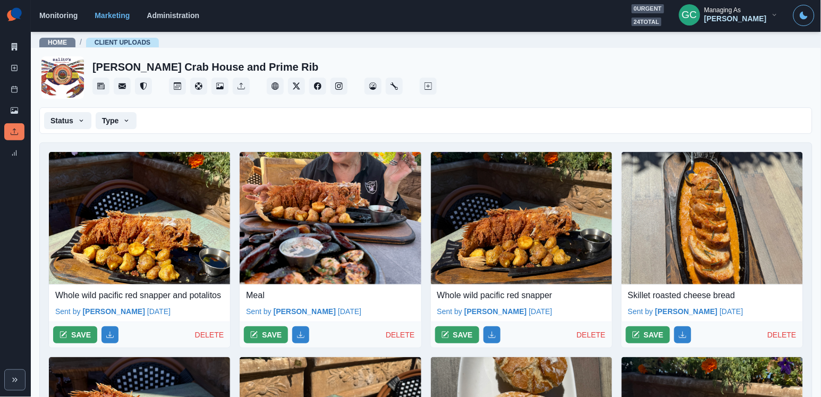
click at [80, 291] on p "Whole wild pacific red snapper and potalitos" at bounding box center [139, 295] width 168 height 13
copy p "Whole wild pacific red snapper and potalitos"
click at [73, 343] on button "SAVE" at bounding box center [75, 334] width 44 height 17
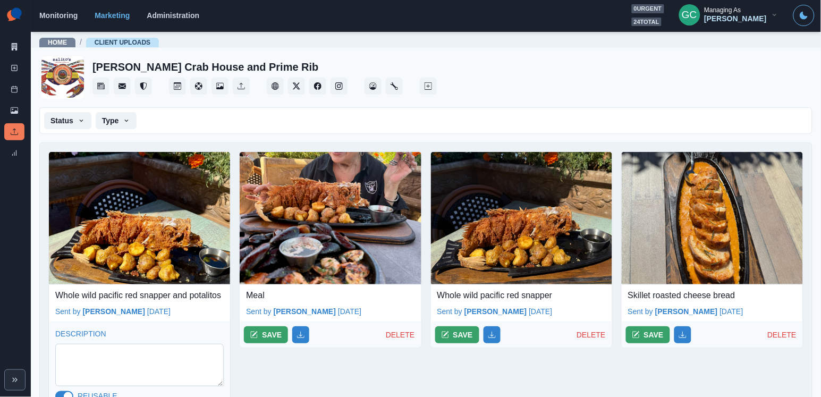
click at [107, 375] on textarea at bounding box center [139, 365] width 168 height 42
paste textarea "**********"
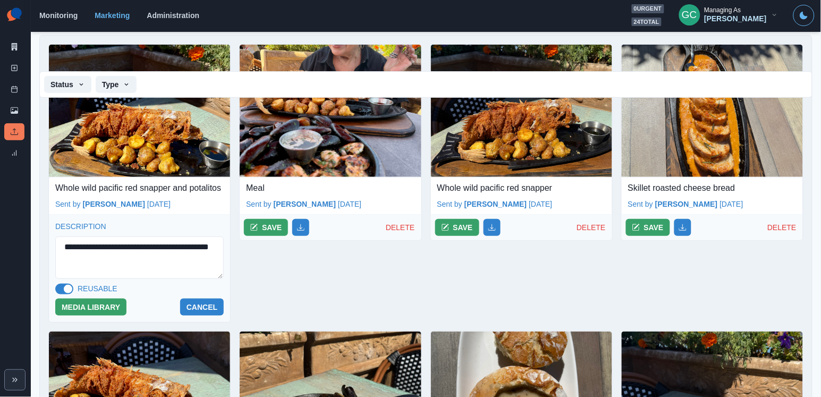
scroll to position [111, 0]
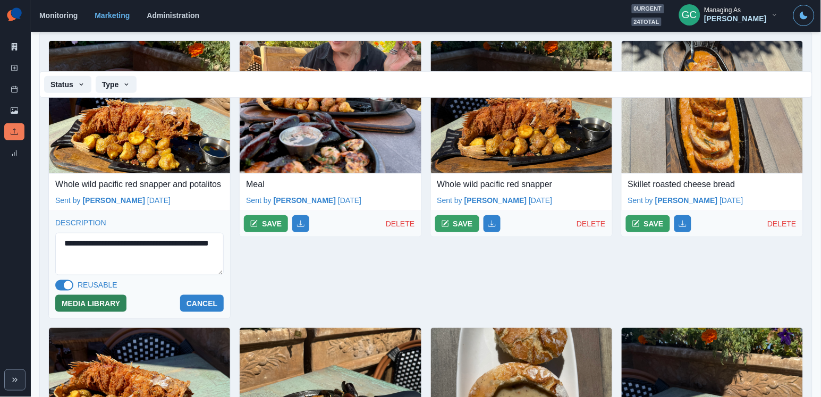
type textarea "**********"
click at [105, 312] on button "MEDIA LIBRARY" at bounding box center [90, 303] width 71 height 17
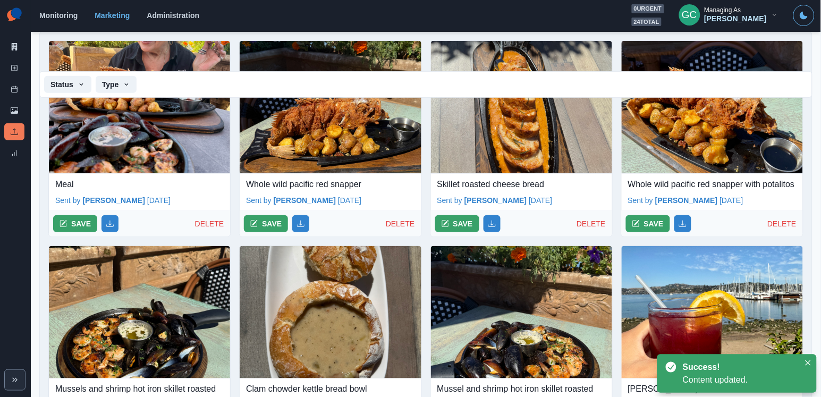
click at [277, 185] on p "Whole wild pacific red snapper" at bounding box center [330, 184] width 168 height 13
click at [64, 186] on p "Meal" at bounding box center [139, 184] width 168 height 13
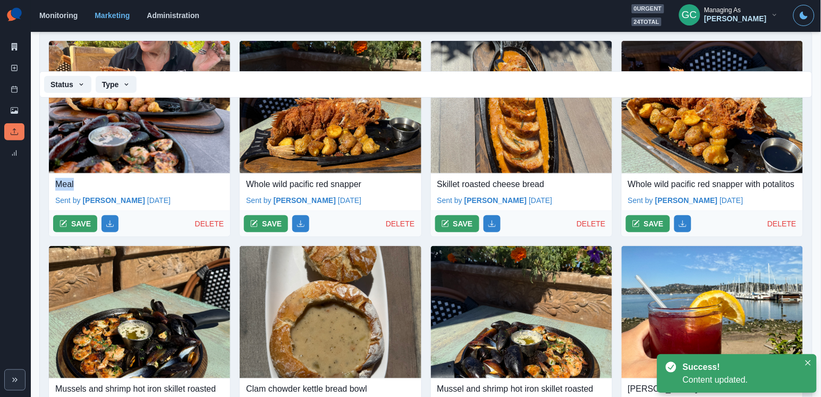
copy p "Meal"
click at [65, 222] on icon "button" at bounding box center [62, 223] width 7 height 7
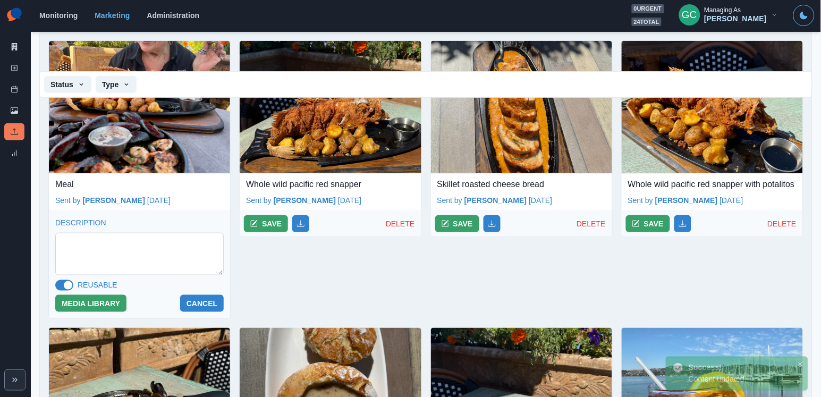
click at [95, 246] on textarea at bounding box center [139, 254] width 168 height 42
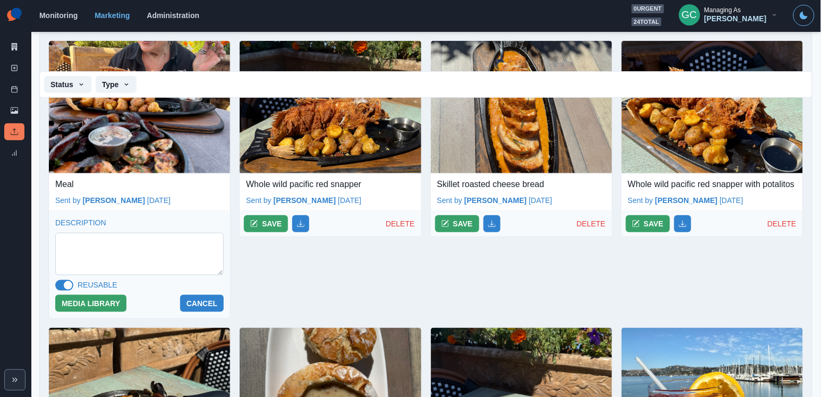
paste textarea "****"
type textarea "****"
click at [96, 301] on button "MEDIA LIBRARY" at bounding box center [90, 303] width 71 height 17
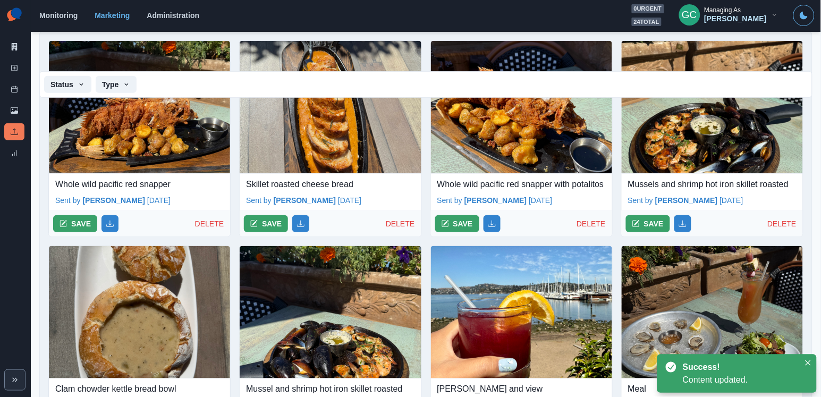
click at [98, 186] on p "Whole wild pacific red snapper" at bounding box center [139, 184] width 168 height 13
copy p "Whole wild pacific red snapper"
click at [78, 229] on button "SAVE" at bounding box center [75, 223] width 44 height 17
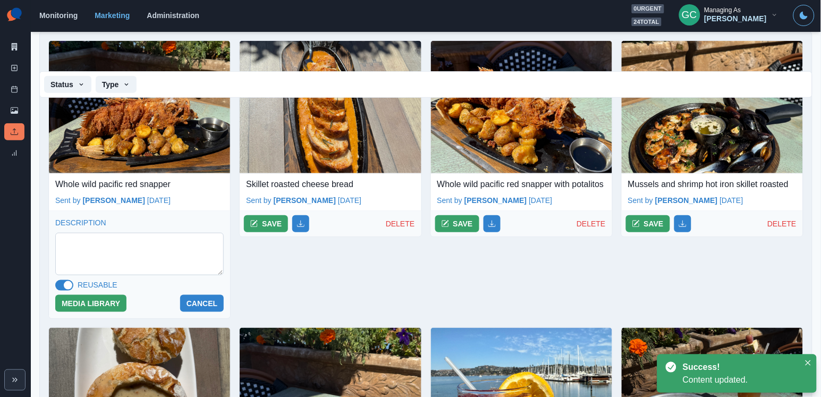
click at [108, 260] on textarea at bounding box center [139, 254] width 168 height 42
paste textarea "**********"
type textarea "**********"
click at [98, 311] on button "MEDIA LIBRARY" at bounding box center [90, 303] width 71 height 17
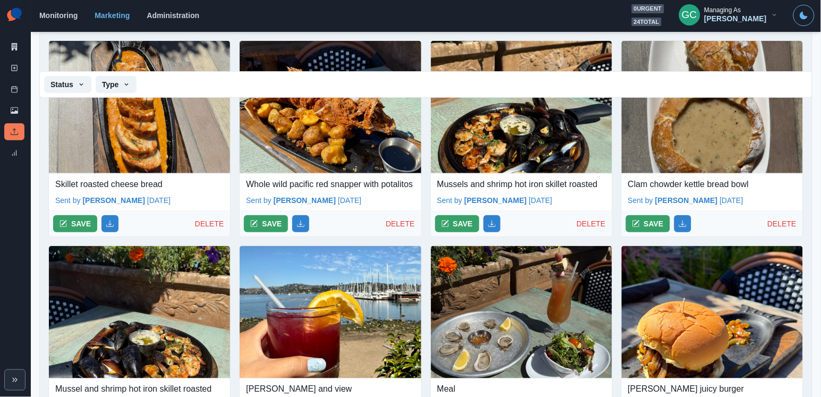
click at [115, 186] on p "Skillet roasted cheese bread" at bounding box center [139, 184] width 168 height 13
copy p "Skillet roasted cheese bread"
click at [78, 228] on button "SAVE" at bounding box center [75, 223] width 44 height 17
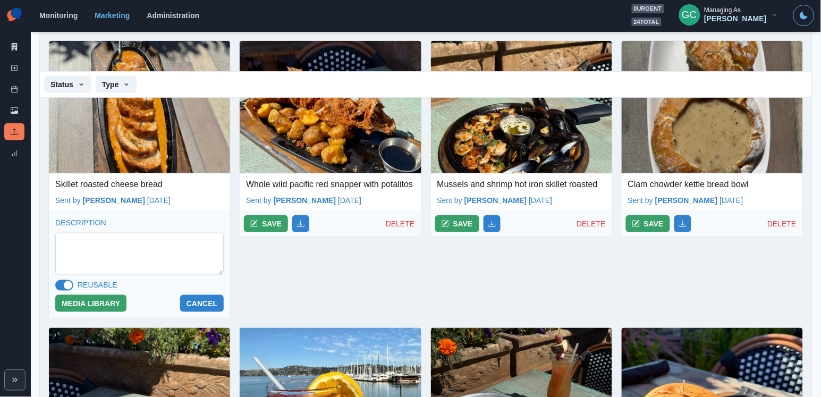
click at [112, 238] on textarea at bounding box center [139, 254] width 168 height 42
paste textarea "**********"
type textarea "**********"
click at [98, 301] on button "MEDIA LIBRARY" at bounding box center [90, 303] width 71 height 17
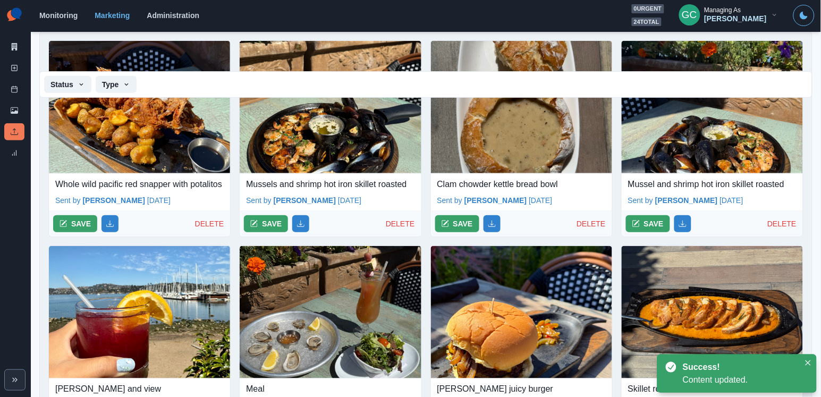
click at [120, 182] on p "Whole wild pacific red snapper with potalitos" at bounding box center [139, 184] width 168 height 13
copy p "Whole wild pacific red snapper with potalitos"
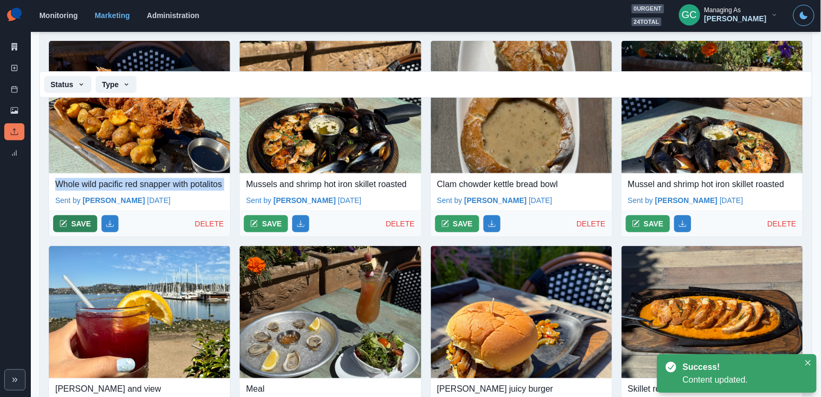
click at [71, 232] on button "SAVE" at bounding box center [75, 223] width 44 height 17
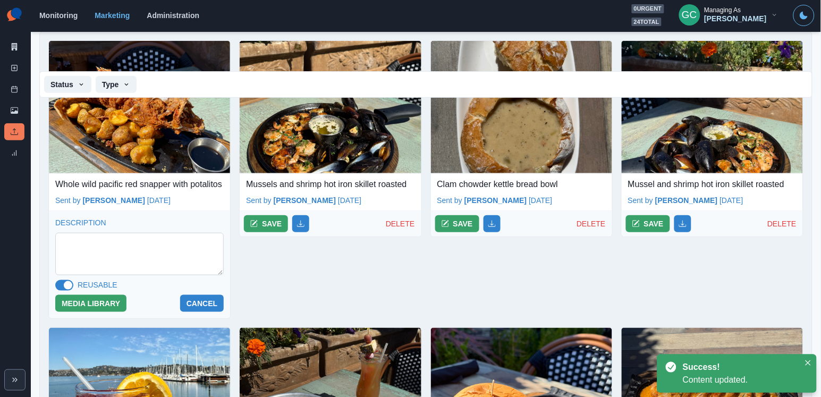
click at [129, 265] on textarea at bounding box center [139, 254] width 168 height 42
paste textarea "**********"
type textarea "**********"
click at [84, 312] on button "MEDIA LIBRARY" at bounding box center [90, 303] width 71 height 17
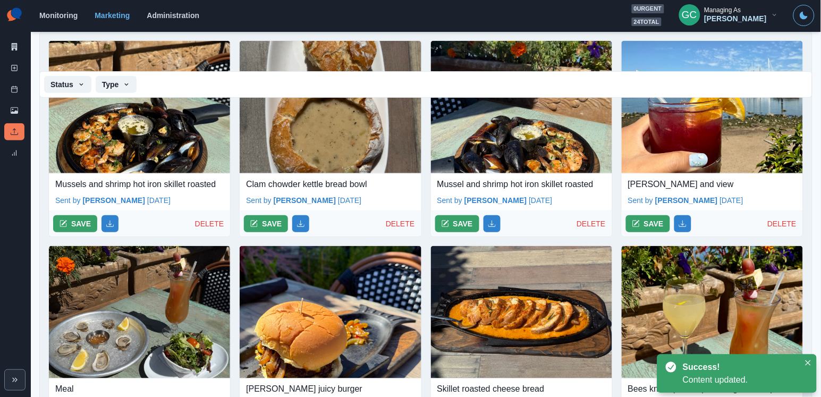
click at [112, 178] on p "Mussels and shrimp hot iron skillet roasted" at bounding box center [139, 184] width 168 height 13
click at [107, 182] on p "Mussels and shrimp hot iron skillet roasted" at bounding box center [139, 184] width 168 height 13
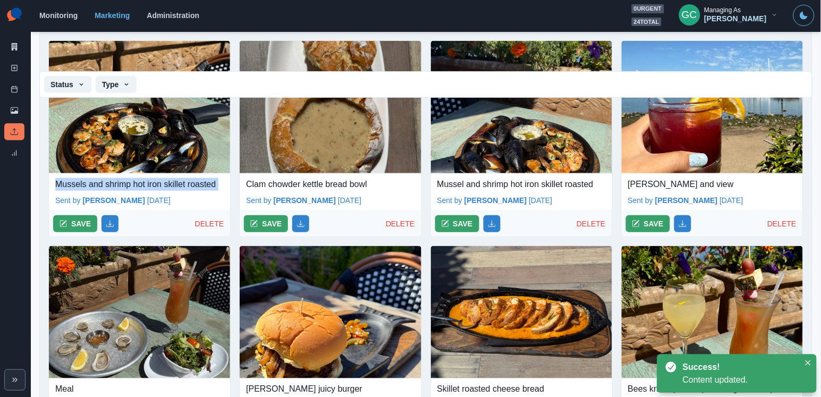
copy p "Mussels and shrimp hot iron skillet roasted"
click at [74, 225] on button "SAVE" at bounding box center [75, 223] width 44 height 17
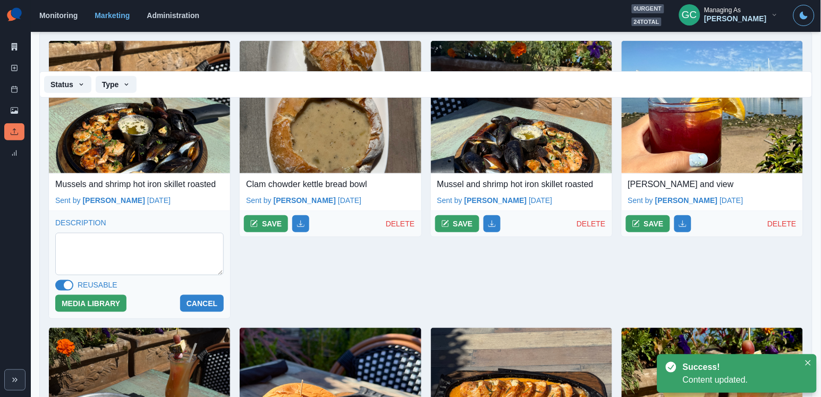
click at [105, 271] on textarea at bounding box center [139, 254] width 168 height 42
paste textarea "**********"
type textarea "**********"
click at [97, 305] on button "MEDIA LIBRARY" at bounding box center [90, 303] width 71 height 17
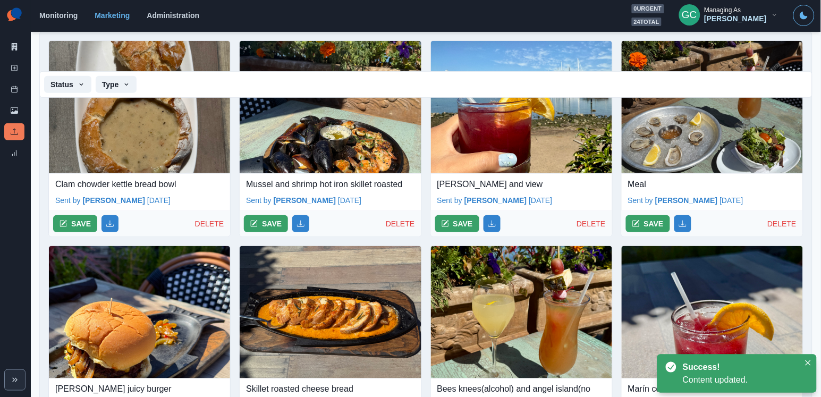
click at [154, 180] on p "Clam chowder kettle bread bowl" at bounding box center [139, 184] width 168 height 13
copy p "Clam chowder kettle bread bowl"
click at [80, 222] on button "SAVE" at bounding box center [75, 223] width 44 height 17
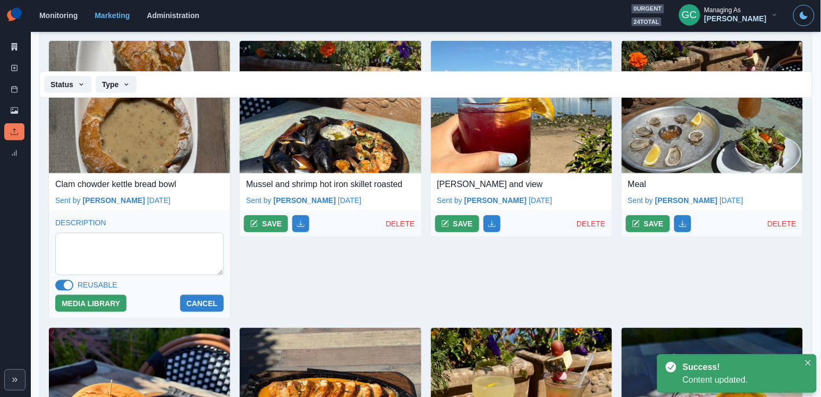
click at [108, 248] on textarea at bounding box center [139, 254] width 168 height 42
paste textarea "**********"
type textarea "**********"
click at [92, 302] on button "MEDIA LIBRARY" at bounding box center [90, 303] width 71 height 17
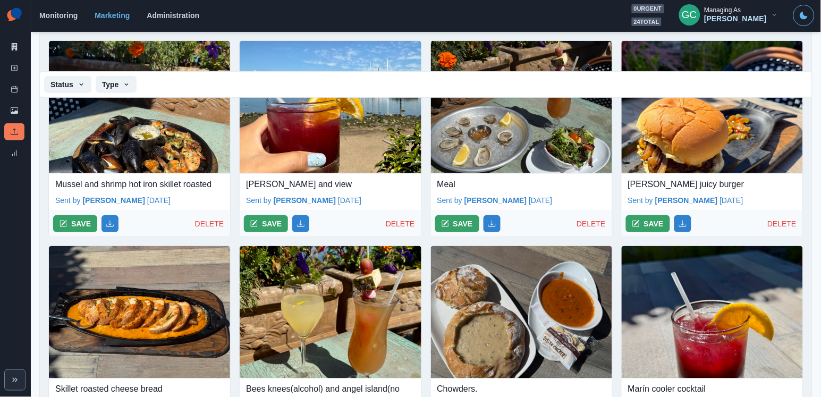
click at [82, 185] on p "Mussel and shrimp hot iron skillet roasted" at bounding box center [139, 184] width 168 height 13
copy p "Mussel and shrimp hot iron skillet roasted"
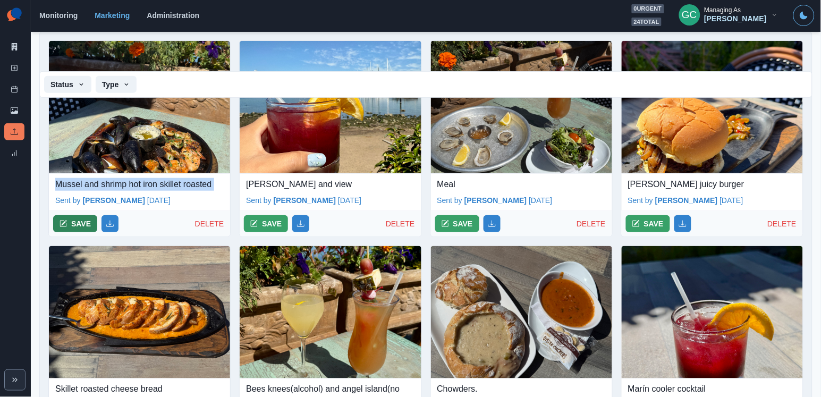
click at [63, 228] on button "SAVE" at bounding box center [75, 223] width 44 height 17
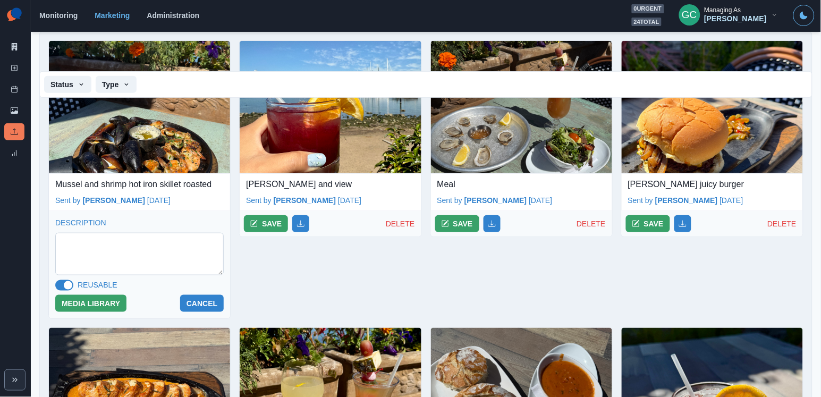
click at [93, 245] on textarea at bounding box center [139, 254] width 168 height 42
paste textarea "**********"
type textarea "**********"
click at [89, 307] on button "MEDIA LIBRARY" at bounding box center [90, 303] width 71 height 17
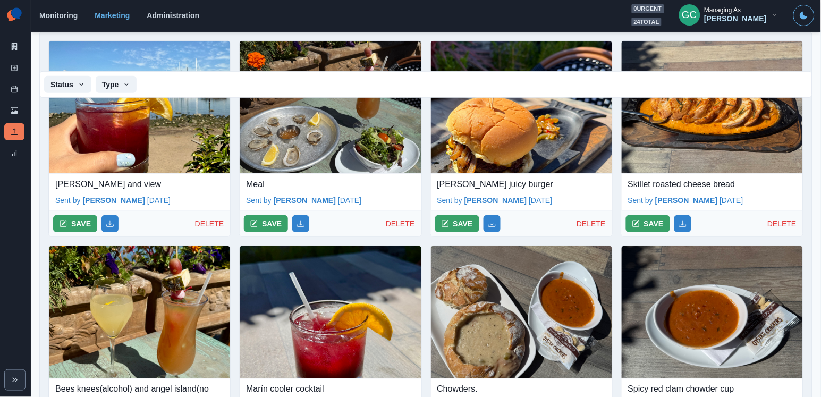
click at [90, 185] on p "[PERSON_NAME] and view" at bounding box center [139, 184] width 168 height 13
click at [90, 185] on p "Marín cooler and view" at bounding box center [139, 184] width 168 height 13
copy p "Marín cooler and view"
click at [65, 226] on icon "button" at bounding box center [62, 223] width 7 height 7
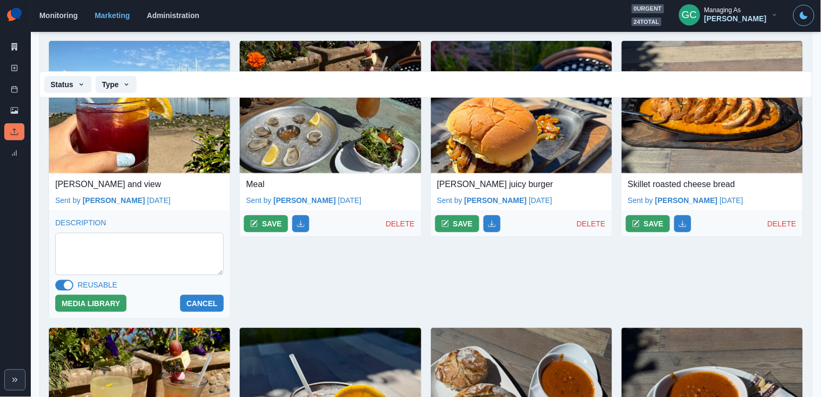
click at [91, 250] on textarea at bounding box center [139, 254] width 168 height 42
paste textarea "**********"
type textarea "**********"
click at [89, 302] on button "MEDIA LIBRARY" at bounding box center [90, 303] width 71 height 17
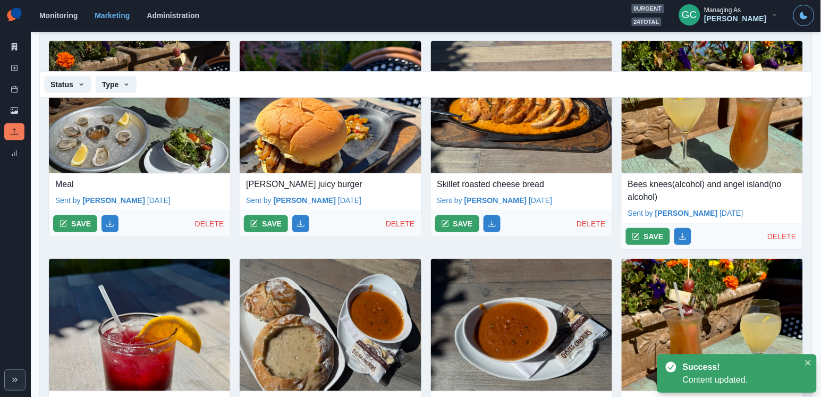
click at [65, 178] on p "Meal" at bounding box center [139, 184] width 168 height 13
copy p "Meal"
click at [74, 223] on button "SAVE" at bounding box center [75, 223] width 44 height 17
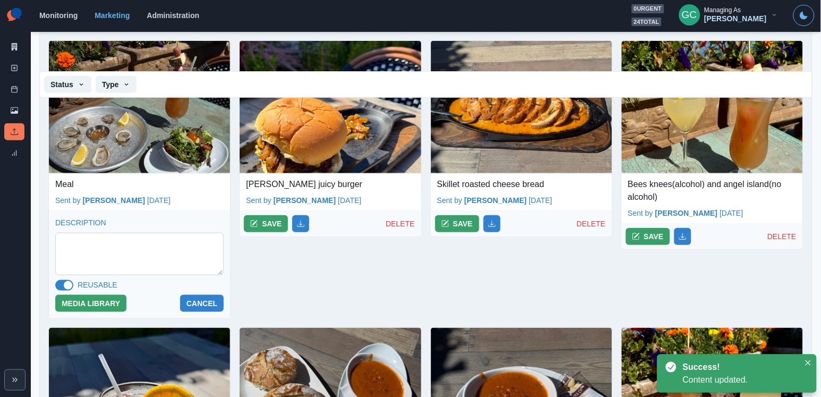
click at [94, 244] on textarea at bounding box center [139, 254] width 168 height 42
paste textarea "****"
type textarea "****"
click at [92, 297] on button "MEDIA LIBRARY" at bounding box center [90, 303] width 71 height 17
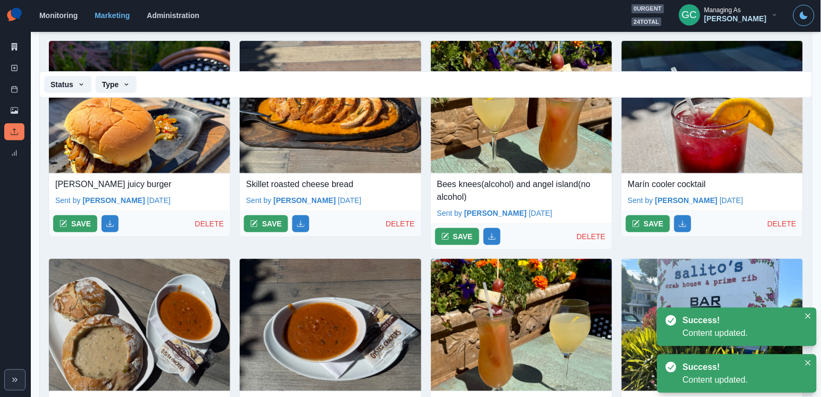
click at [69, 180] on p "Salito’s juicy burger" at bounding box center [139, 184] width 168 height 13
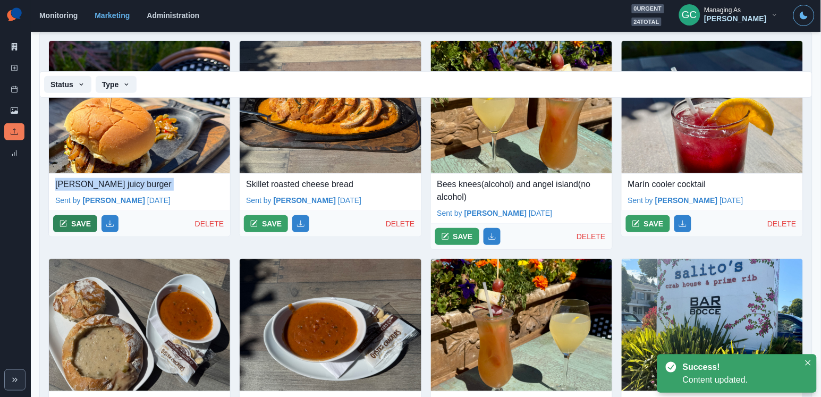
click at [76, 226] on button "SAVE" at bounding box center [75, 223] width 44 height 17
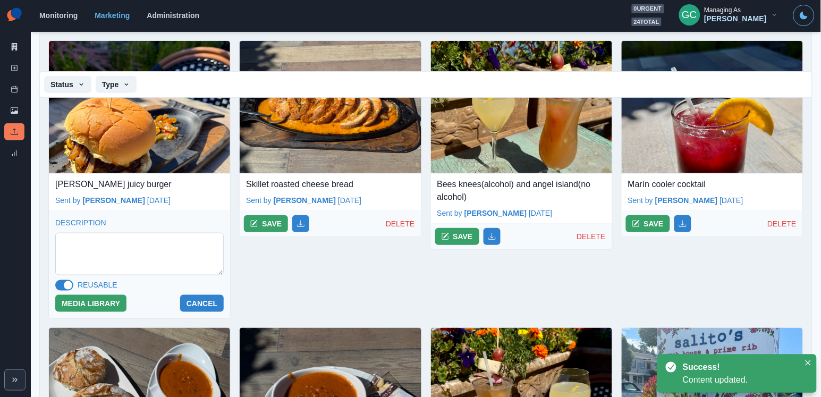
click at [97, 235] on textarea at bounding box center [139, 254] width 168 height 42
paste textarea "**********"
type textarea "**********"
click at [81, 310] on button "MEDIA LIBRARY" at bounding box center [90, 303] width 71 height 17
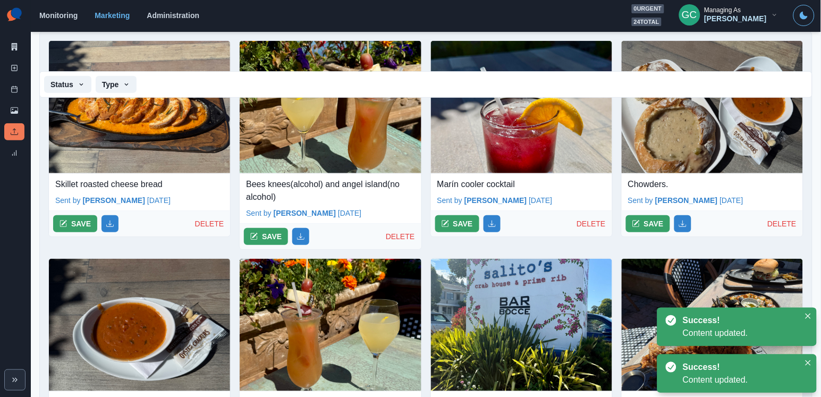
click at [108, 182] on p "Skillet roasted cheese bread" at bounding box center [139, 184] width 168 height 13
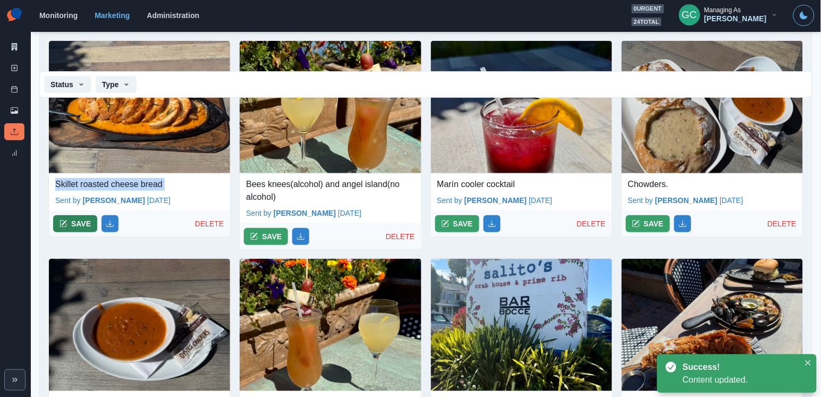
click at [82, 221] on button "SAVE" at bounding box center [75, 223] width 44 height 17
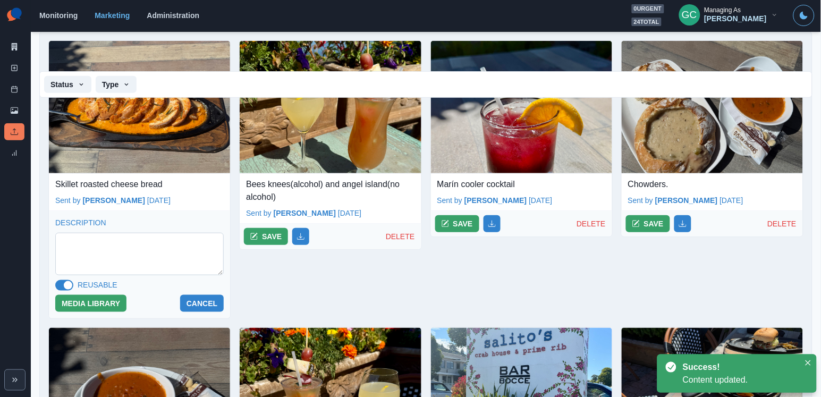
click at [89, 243] on textarea at bounding box center [139, 254] width 168 height 42
paste textarea "**********"
type textarea "**********"
click at [79, 302] on button "MEDIA LIBRARY" at bounding box center [90, 303] width 71 height 17
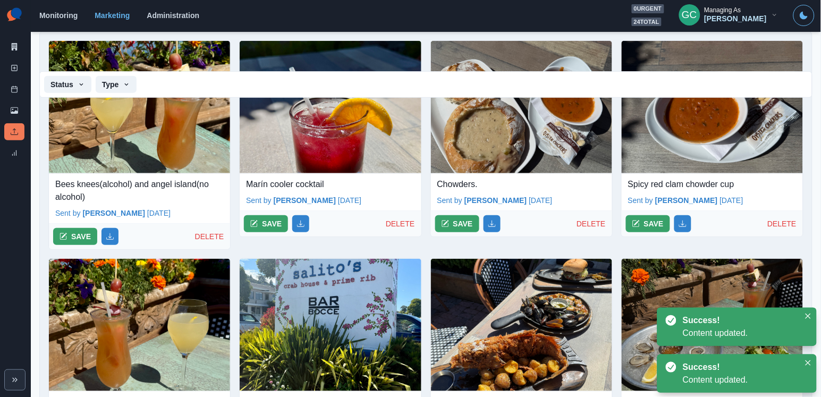
click at [119, 185] on p "Bees knees(alcohol) and angel island(no alcohol)" at bounding box center [139, 190] width 168 height 25
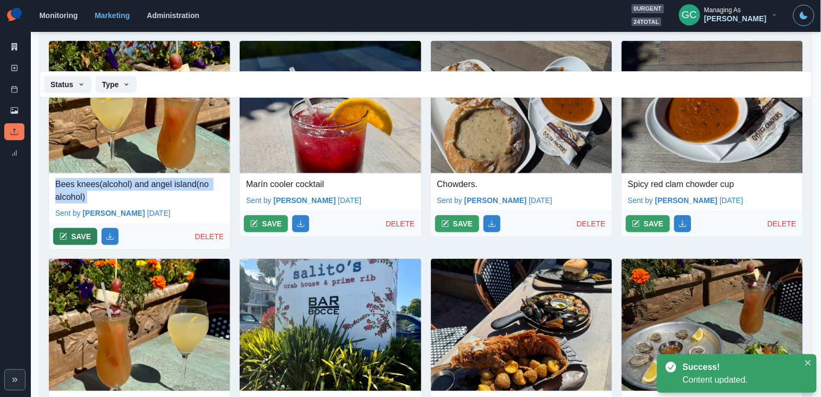
click at [80, 242] on button "SAVE" at bounding box center [75, 236] width 44 height 17
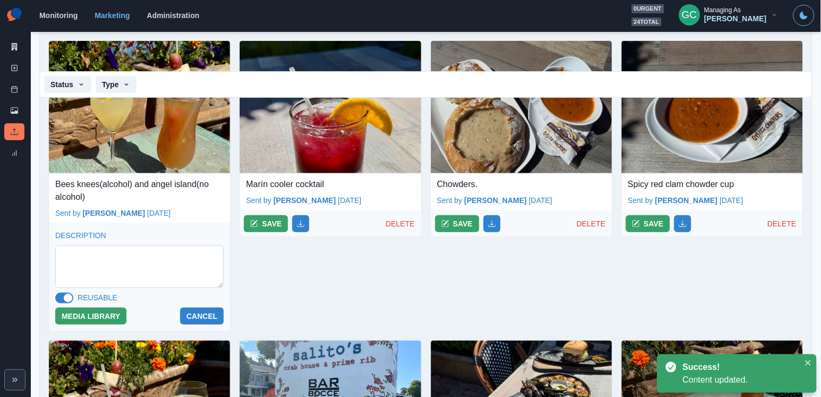
click at [91, 256] on textarea at bounding box center [139, 266] width 168 height 42
paste textarea "**********"
type textarea "**********"
click at [73, 314] on button "MEDIA LIBRARY" at bounding box center [90, 316] width 71 height 17
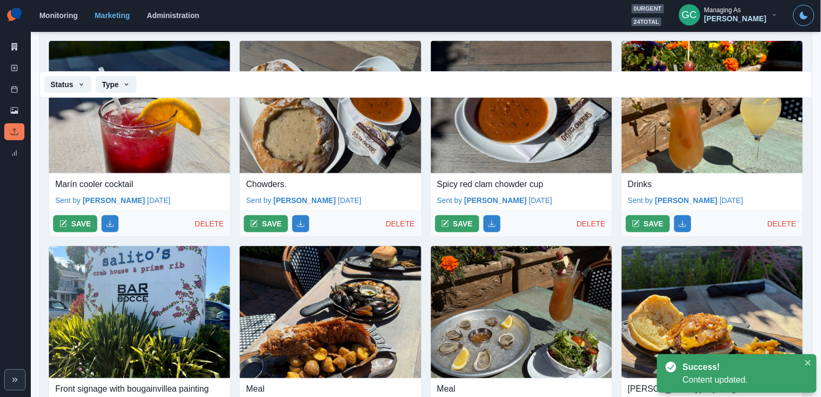
click at [100, 185] on p "Marín cooler cocktail" at bounding box center [139, 184] width 168 height 13
click at [75, 231] on button "SAVE" at bounding box center [75, 223] width 44 height 17
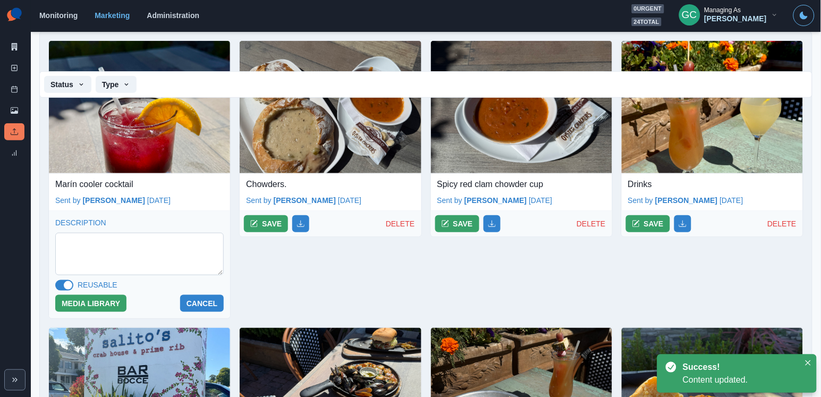
click at [80, 259] on textarea at bounding box center [139, 254] width 168 height 42
paste textarea "**********"
type textarea "**********"
click at [82, 305] on button "MEDIA LIBRARY" at bounding box center [90, 303] width 71 height 17
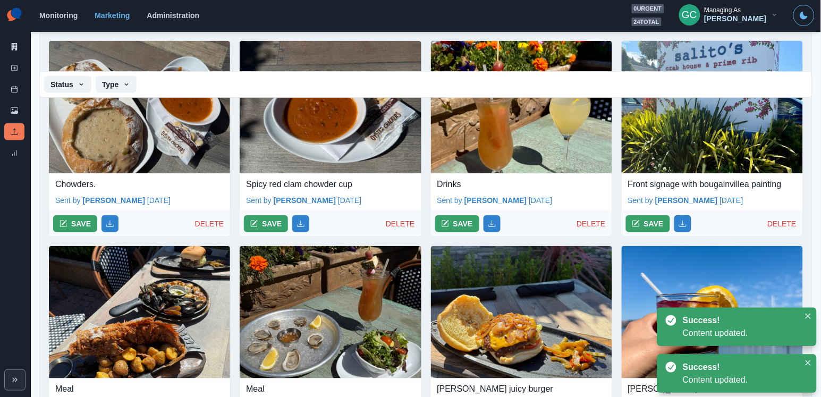
click at [77, 185] on p "Chowders." at bounding box center [139, 184] width 168 height 13
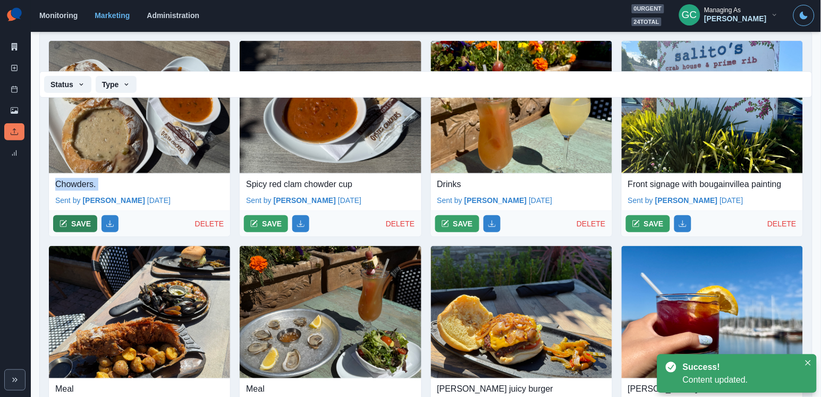
click at [75, 224] on button "SAVE" at bounding box center [75, 223] width 44 height 17
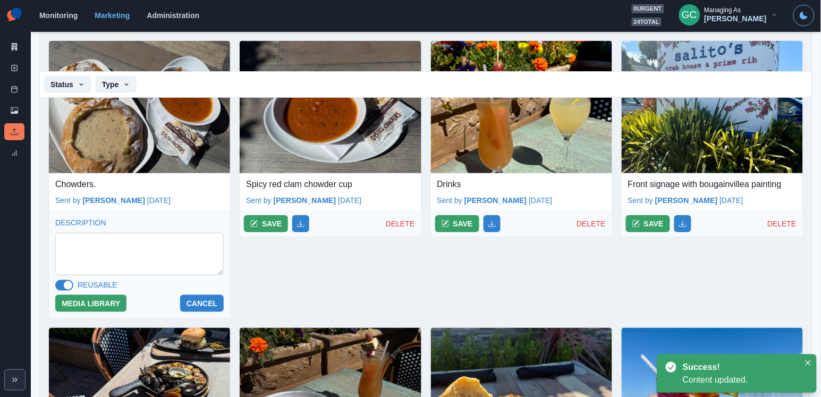
click at [91, 243] on textarea at bounding box center [139, 254] width 168 height 42
paste textarea "*********"
type textarea "*********"
click at [89, 305] on button "MEDIA LIBRARY" at bounding box center [90, 303] width 71 height 17
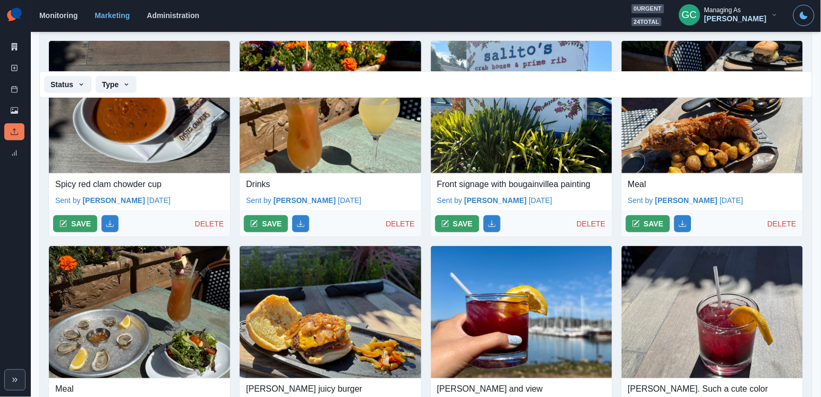
click at [100, 184] on p "Spicy red clam chowder cup" at bounding box center [139, 184] width 168 height 13
click at [65, 227] on button "SAVE" at bounding box center [75, 223] width 44 height 17
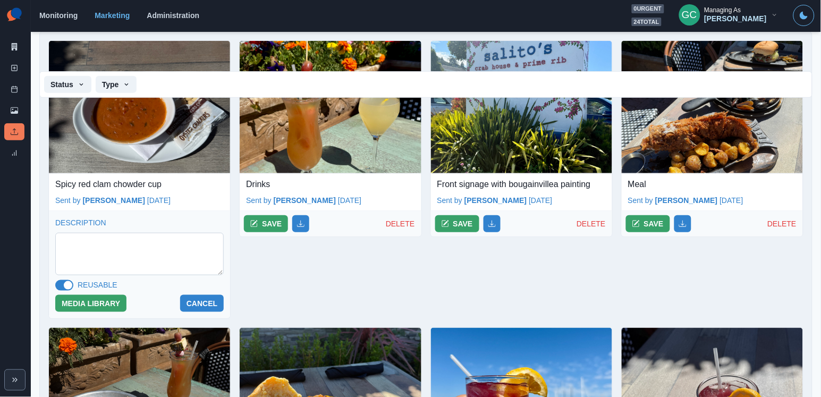
click at [114, 254] on textarea at bounding box center [139, 254] width 168 height 42
paste textarea "**********"
type textarea "**********"
click at [106, 305] on button "MEDIA LIBRARY" at bounding box center [90, 303] width 71 height 17
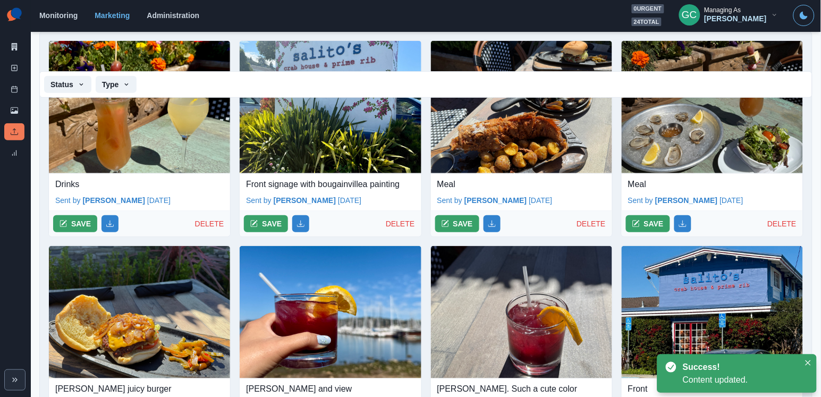
click at [71, 182] on p "Drinks" at bounding box center [139, 184] width 168 height 13
click at [70, 229] on button "SAVE" at bounding box center [75, 223] width 44 height 17
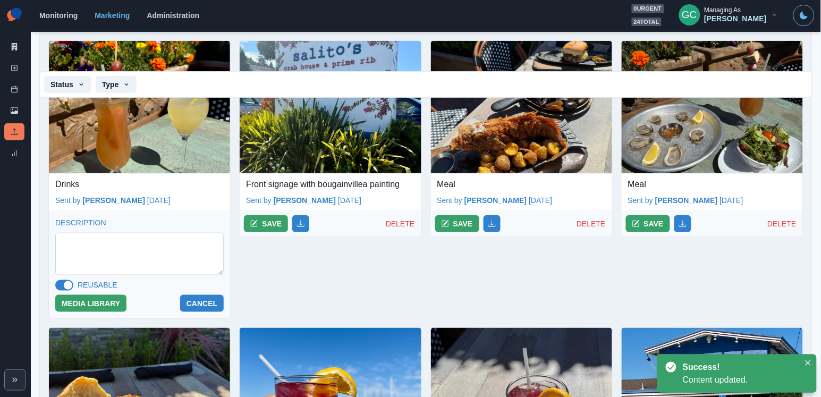
click at [84, 243] on textarea at bounding box center [139, 254] width 168 height 42
paste textarea "******"
type textarea "******"
click at [83, 305] on button "MEDIA LIBRARY" at bounding box center [90, 303] width 71 height 17
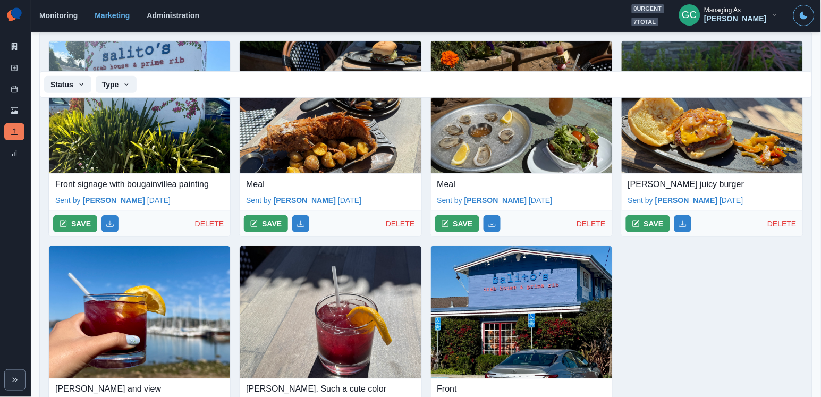
click at [93, 186] on p "Front signage with bougainvillea painting" at bounding box center [139, 184] width 168 height 13
click at [81, 223] on button "SAVE" at bounding box center [75, 223] width 44 height 17
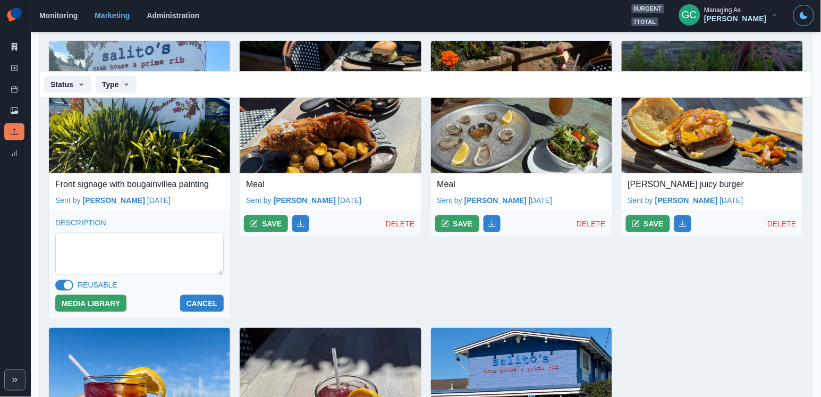
click at [98, 260] on textarea at bounding box center [139, 254] width 168 height 42
paste textarea "**********"
type textarea "**********"
click at [118, 301] on button "MEDIA LIBRARY" at bounding box center [90, 303] width 71 height 17
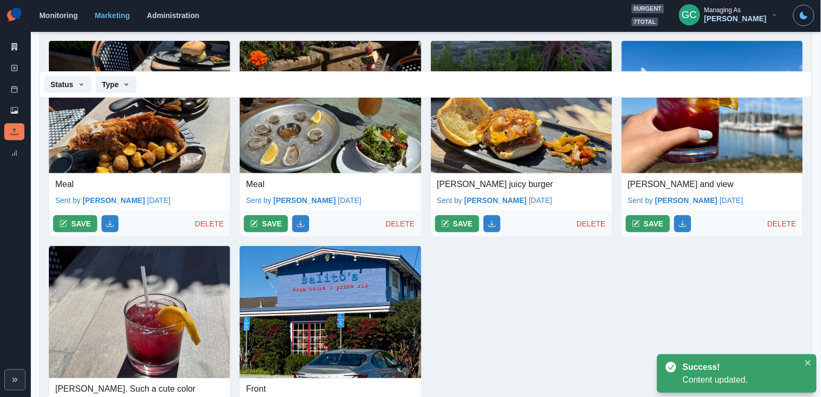
click at [69, 180] on p "Meal" at bounding box center [139, 184] width 168 height 13
click at [69, 226] on button "SAVE" at bounding box center [75, 223] width 44 height 17
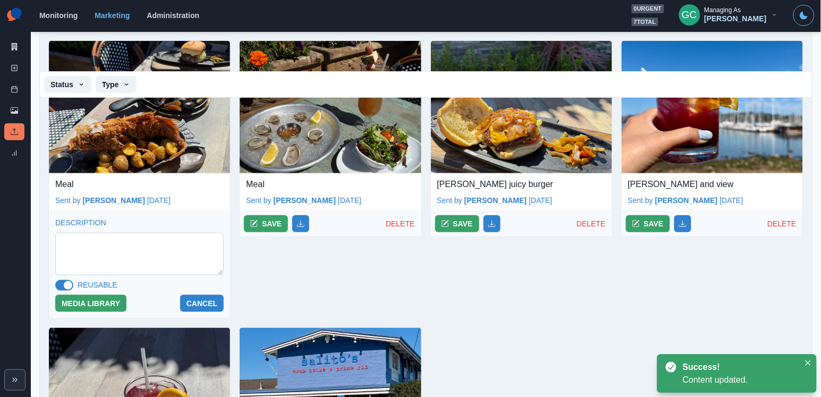
click at [101, 257] on textarea at bounding box center [139, 254] width 168 height 42
paste textarea "****"
type textarea "****"
click at [76, 300] on button "MEDIA LIBRARY" at bounding box center [90, 303] width 71 height 17
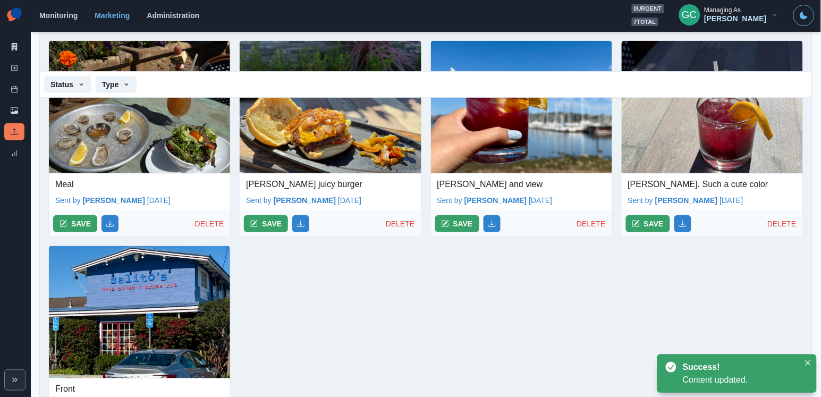
click at [66, 184] on p "Meal" at bounding box center [139, 184] width 168 height 13
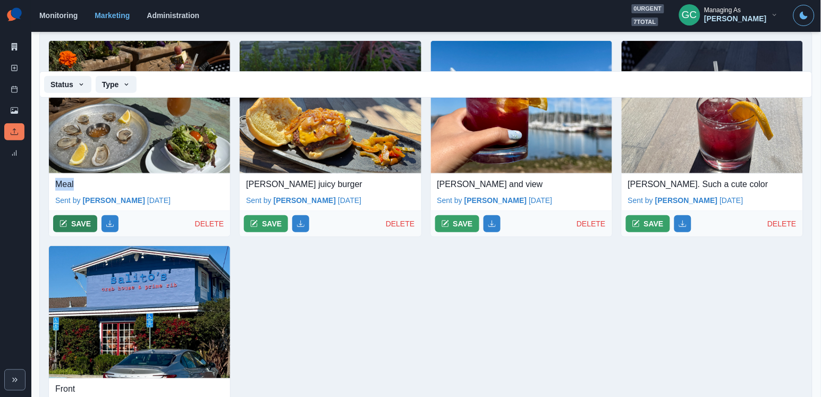
click at [71, 217] on button "SAVE" at bounding box center [75, 223] width 44 height 17
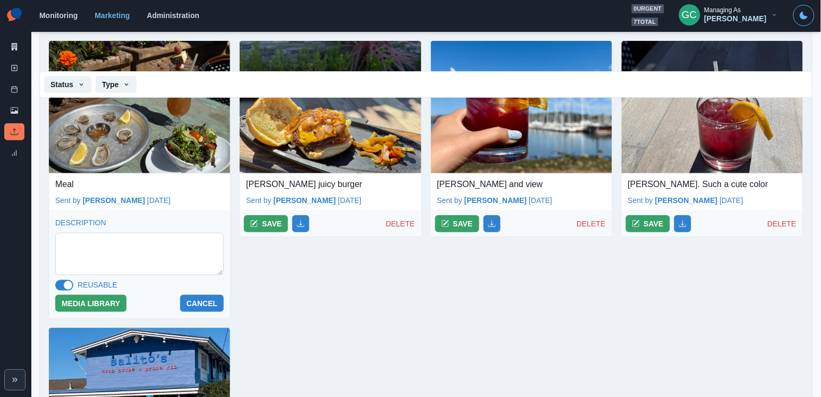
click at [87, 260] on textarea at bounding box center [139, 254] width 168 height 42
paste textarea "****"
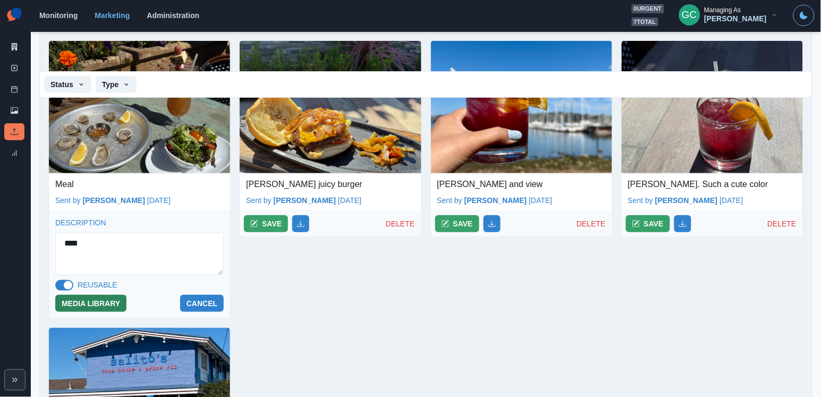
type textarea "****"
click at [113, 303] on button "MEDIA LIBRARY" at bounding box center [90, 303] width 71 height 17
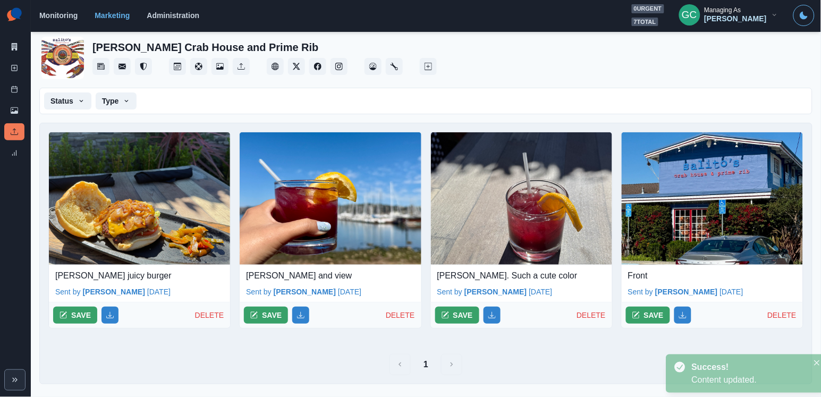
scroll to position [20, 0]
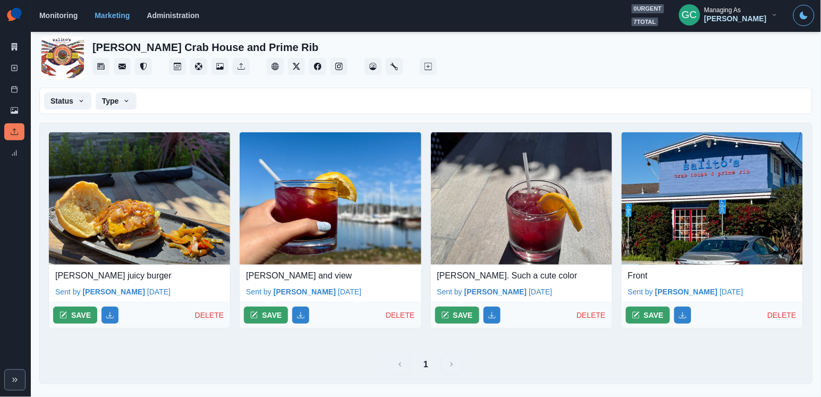
click at [96, 277] on p "Salito’s juicy burger" at bounding box center [139, 275] width 168 height 13
click at [76, 312] on button "SAVE" at bounding box center [75, 315] width 44 height 17
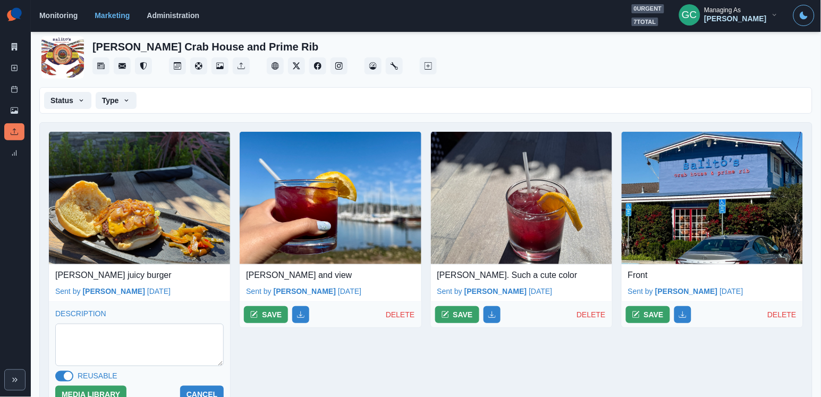
click at [97, 334] on textarea at bounding box center [139, 345] width 168 height 42
paste textarea "**********"
type textarea "**********"
click at [82, 395] on button "MEDIA LIBRARY" at bounding box center [90, 394] width 71 height 17
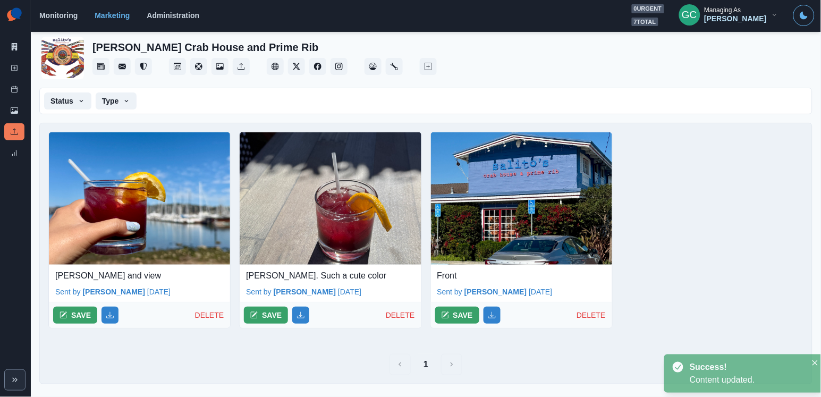
click at [89, 394] on main "Home / Client Uploads Salito's Crab House and Prime Rib Status Pending Archived…" at bounding box center [426, 214] width 790 height 366
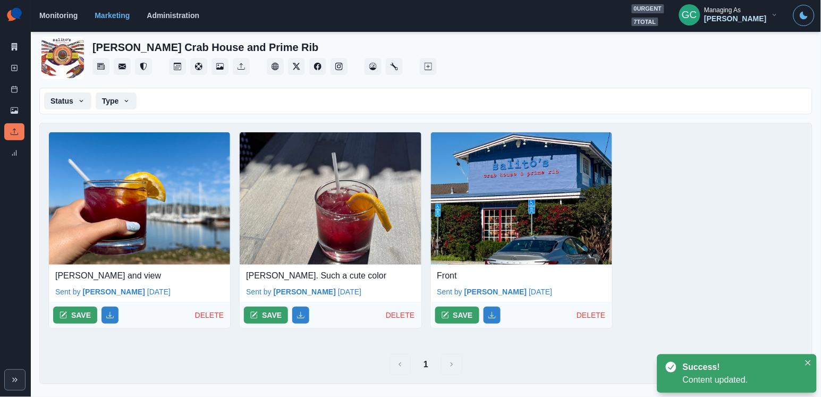
click at [100, 275] on p "Marín cooler and view" at bounding box center [139, 275] width 168 height 13
click at [82, 317] on button "SAVE" at bounding box center [75, 315] width 44 height 17
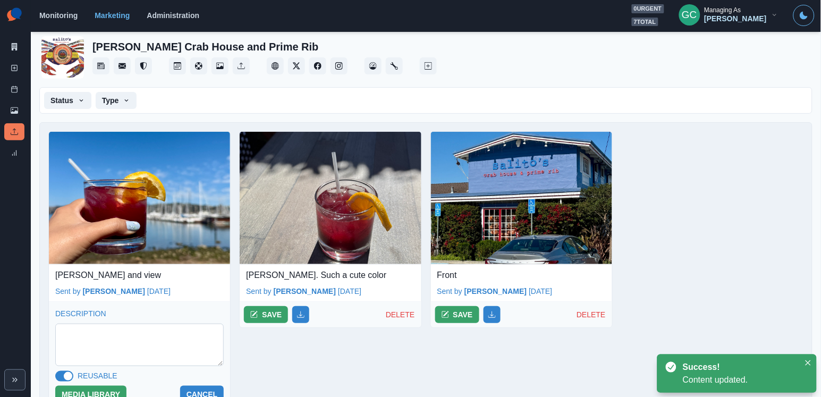
click at [86, 353] on textarea at bounding box center [139, 345] width 168 height 42
paste textarea "**********"
type textarea "**********"
click at [86, 394] on button "MEDIA LIBRARY" at bounding box center [90, 394] width 71 height 17
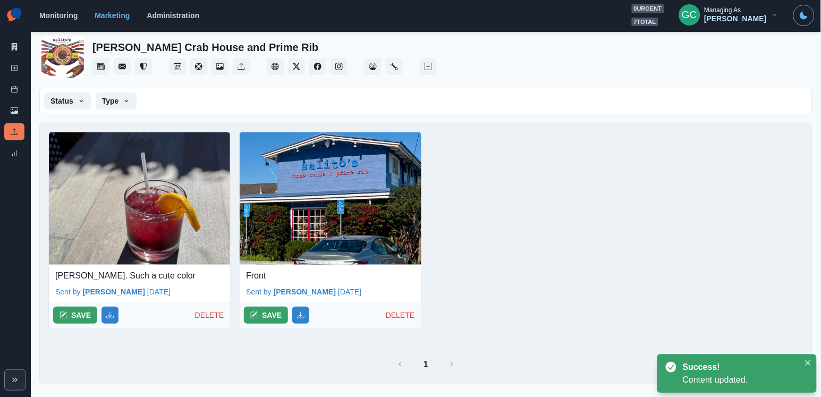
click at [122, 272] on p "Marín cooler. Such a cute color" at bounding box center [139, 275] width 168 height 13
click at [84, 316] on button "SAVE" at bounding box center [75, 315] width 44 height 17
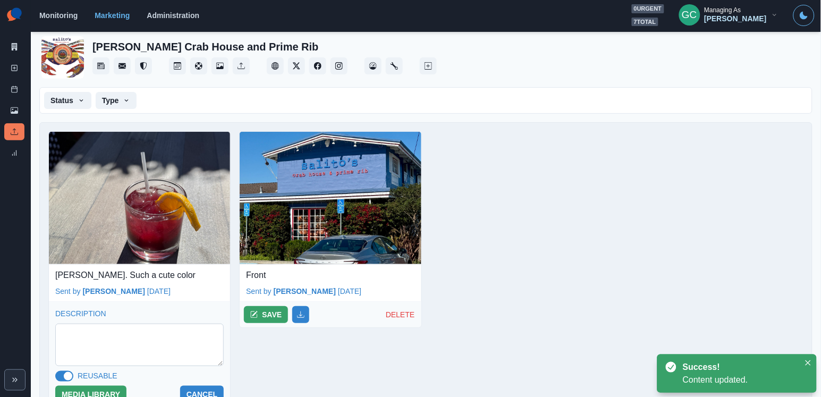
click at [98, 328] on textarea at bounding box center [139, 345] width 168 height 42
paste textarea "**********"
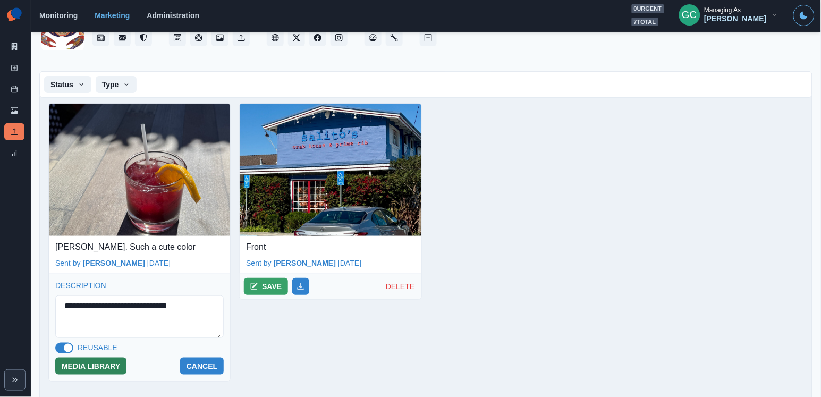
type textarea "**********"
click at [69, 372] on button "MEDIA LIBRARY" at bounding box center [90, 366] width 71 height 17
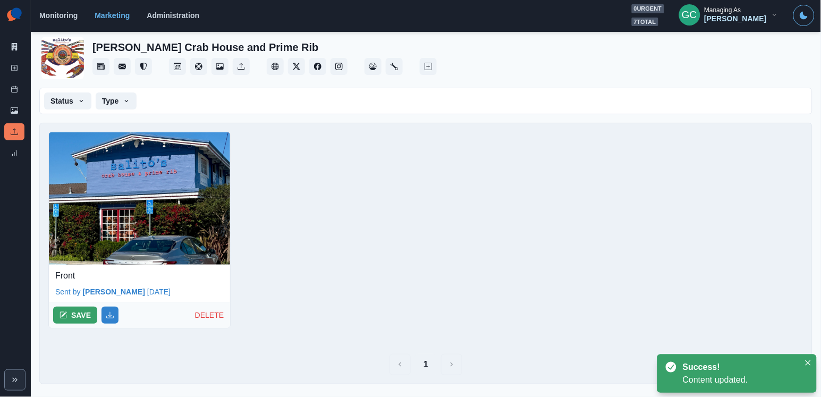
click at [66, 271] on p "Front" at bounding box center [139, 275] width 168 height 13
click at [75, 312] on button "SAVE" at bounding box center [75, 315] width 44 height 17
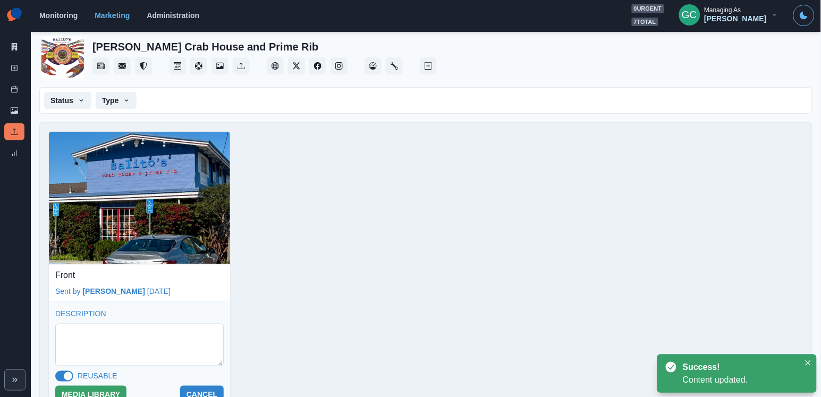
click at [79, 341] on textarea at bounding box center [139, 345] width 168 height 42
paste textarea "*****"
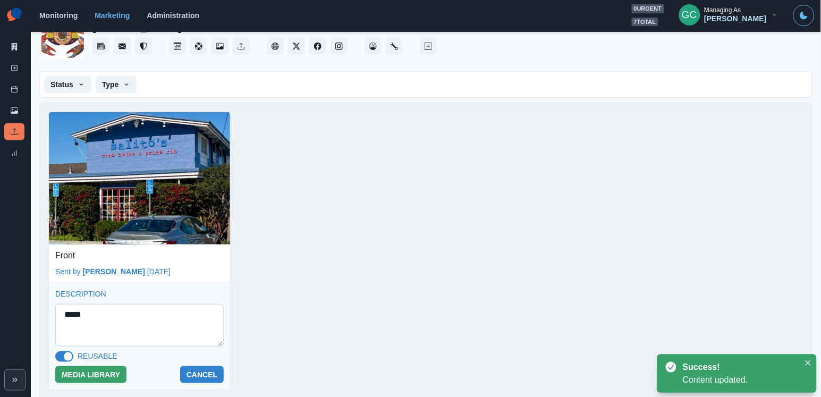
scroll to position [45, 0]
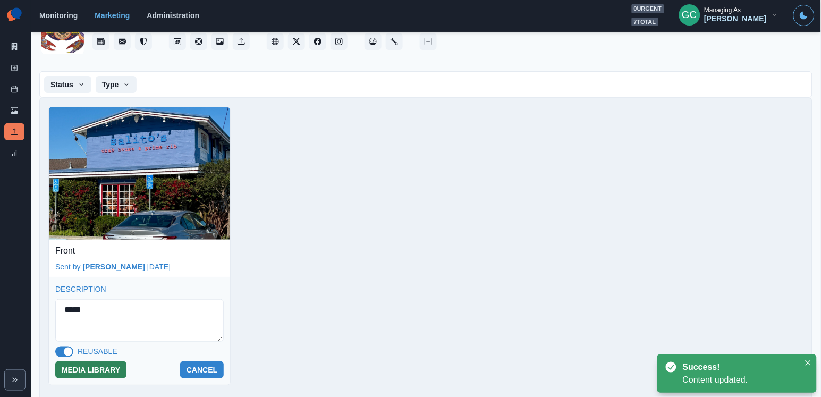
type textarea "*****"
click at [87, 368] on button "MEDIA LIBRARY" at bounding box center [90, 369] width 71 height 17
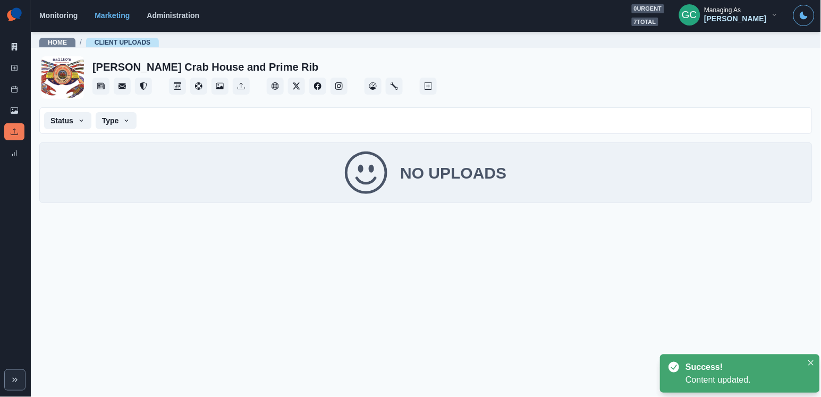
scroll to position [0, 0]
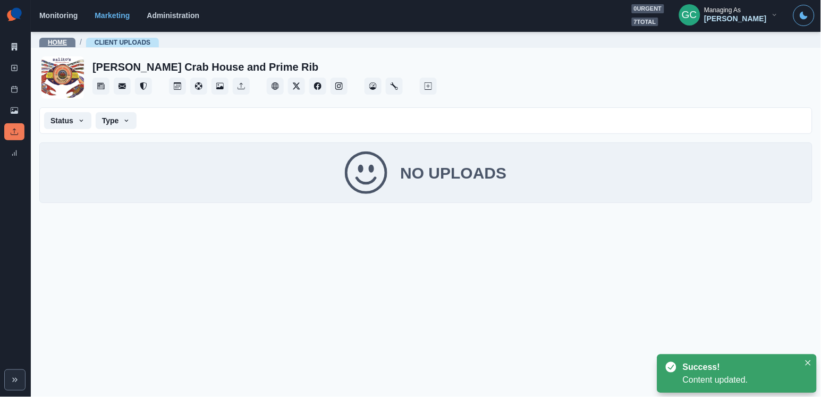
click at [55, 39] on link "Home" at bounding box center [57, 42] width 19 height 7
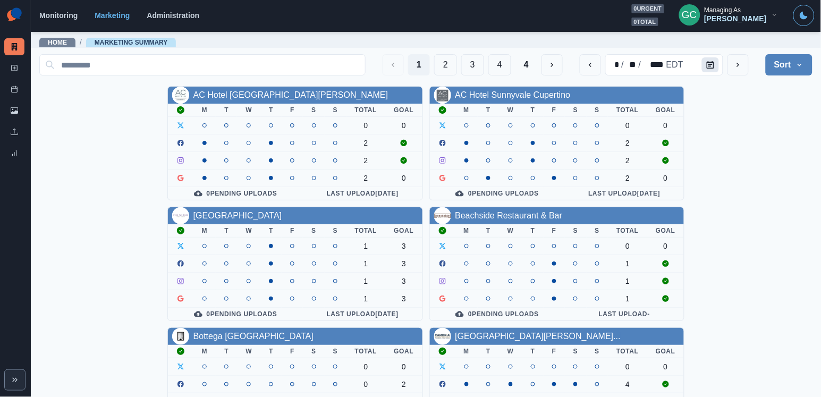
click at [711, 66] on icon "Calendar" at bounding box center [710, 64] width 7 height 7
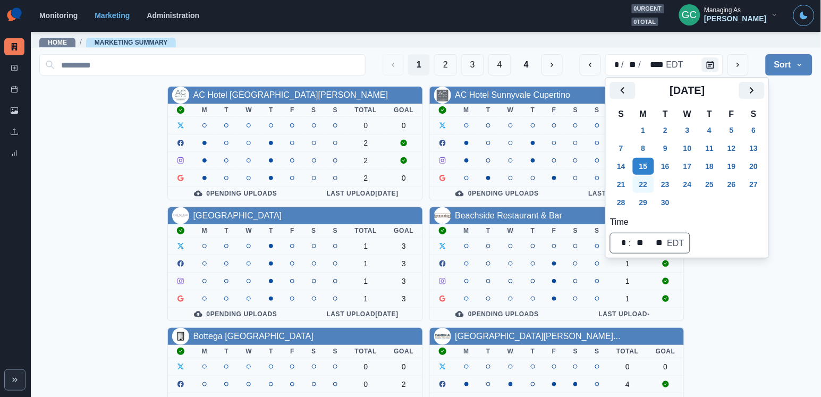
click at [650, 183] on button "22" at bounding box center [643, 184] width 21 height 17
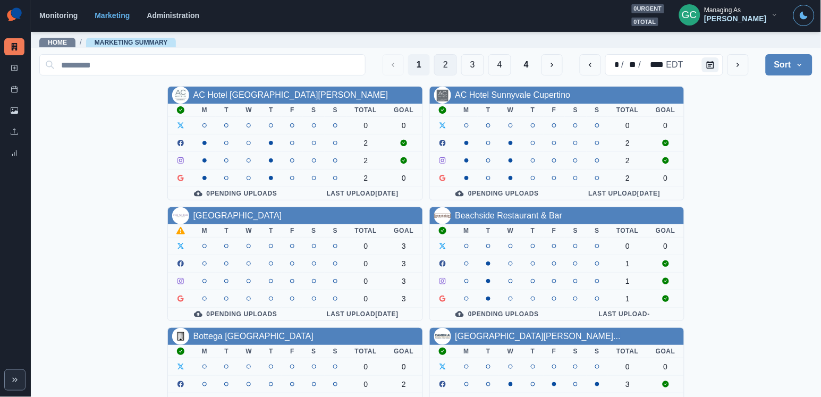
click at [434, 61] on button "2" at bounding box center [445, 64] width 23 height 21
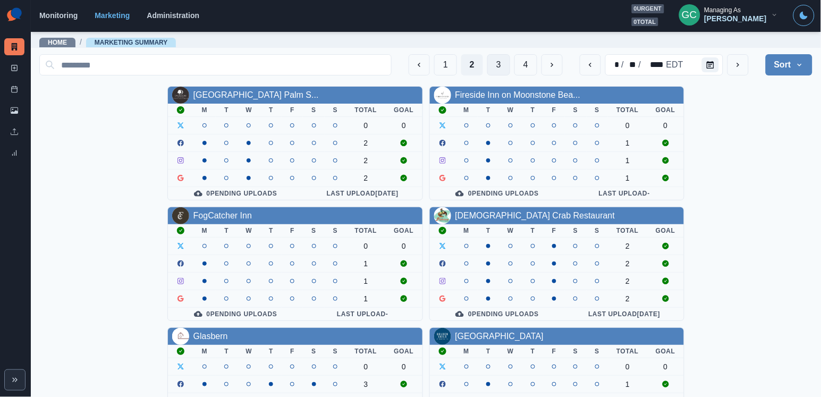
click at [493, 66] on button "3" at bounding box center [498, 64] width 23 height 21
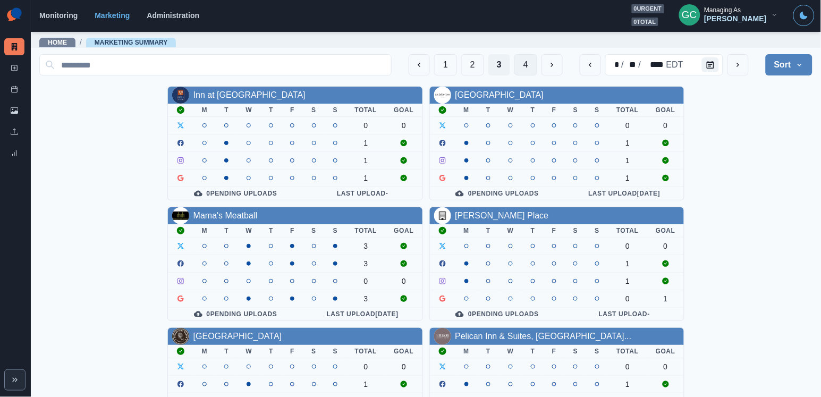
click at [530, 62] on button "4" at bounding box center [525, 64] width 23 height 21
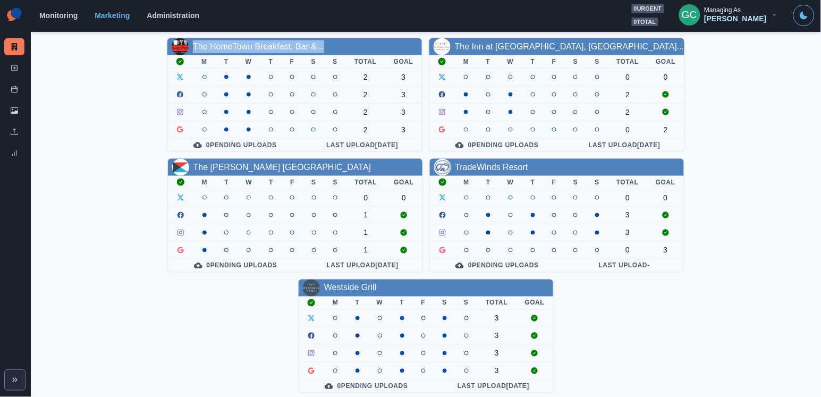
scroll to position [289, 0]
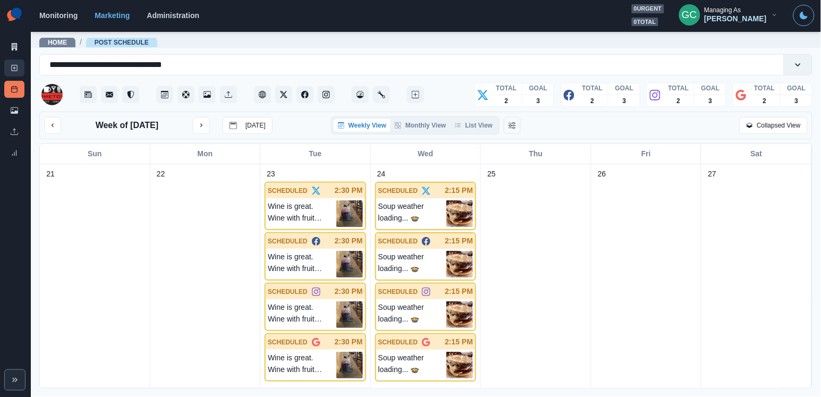
click at [16, 68] on rect at bounding box center [15, 68] width 6 height 6
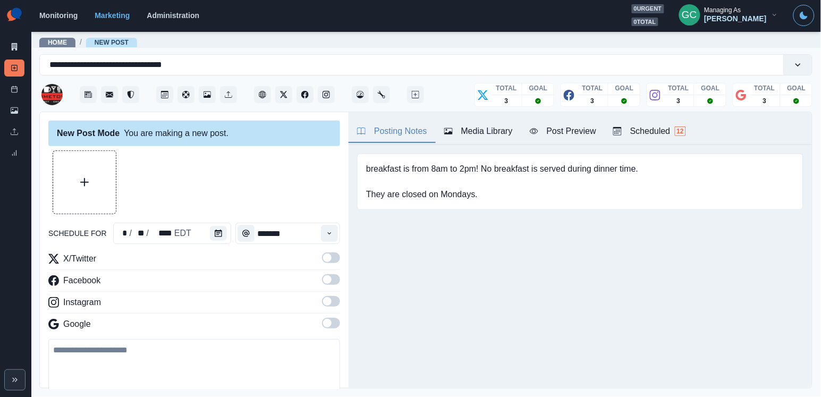
click at [654, 121] on div "Posting Notes Media Library Post Preview Scheduled 12" at bounding box center [579, 128] width 463 height 33
click at [654, 129] on div "Scheduled 12" at bounding box center [649, 131] width 73 height 13
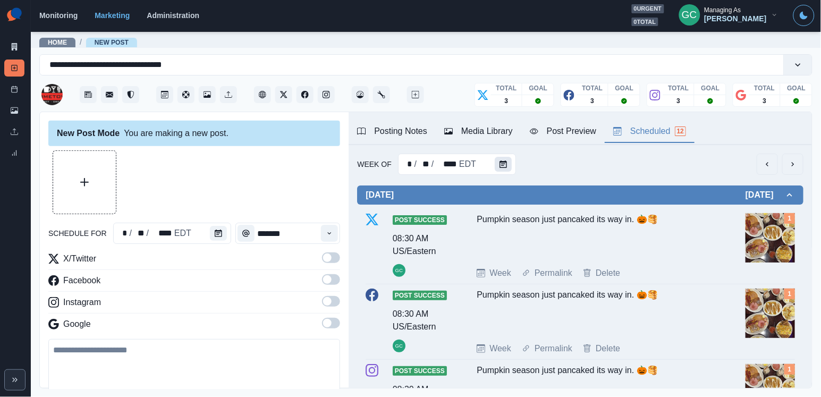
click at [501, 167] on icon "Calendar" at bounding box center [502, 163] width 7 height 7
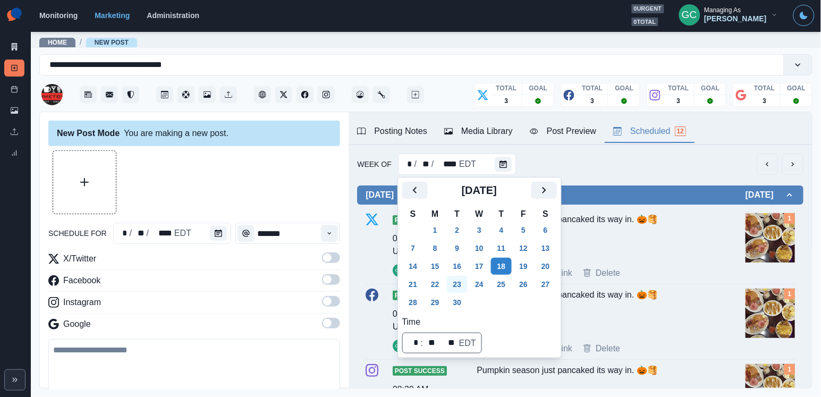
click at [462, 286] on button "23" at bounding box center [457, 284] width 21 height 17
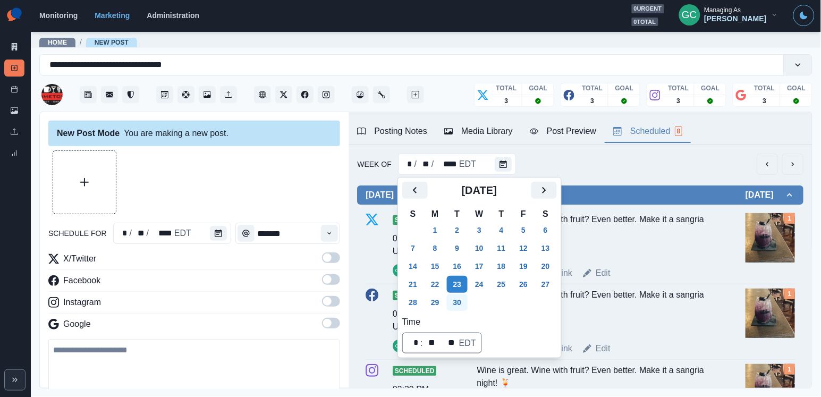
click at [456, 302] on button "30" at bounding box center [457, 302] width 21 height 17
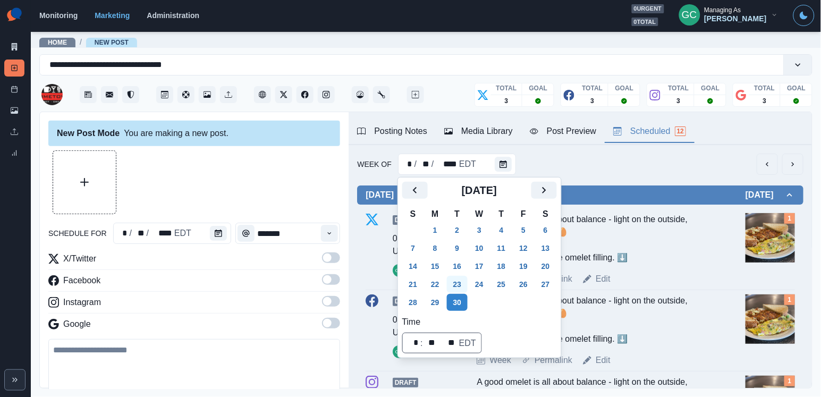
click at [458, 282] on button "23" at bounding box center [457, 284] width 21 height 17
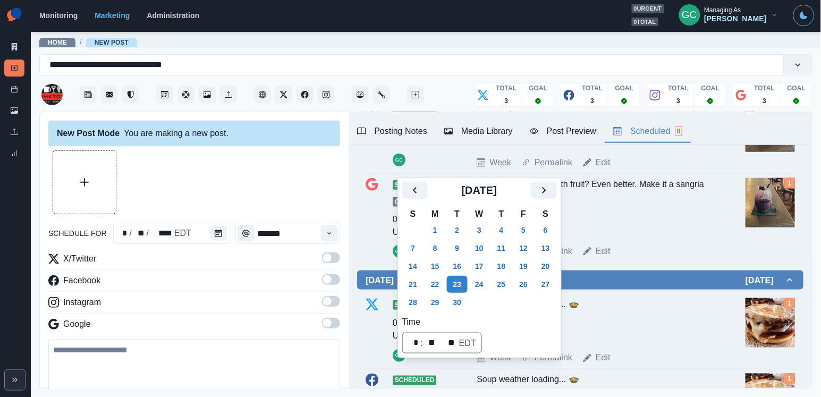
scroll to position [259, 0]
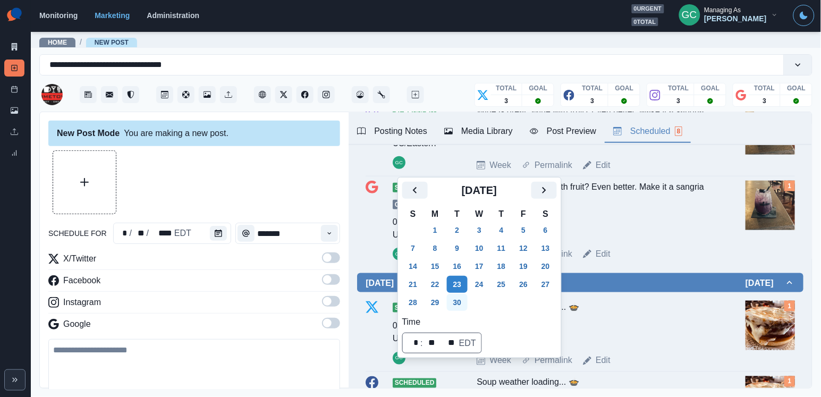
click at [460, 305] on button "30" at bounding box center [457, 302] width 21 height 17
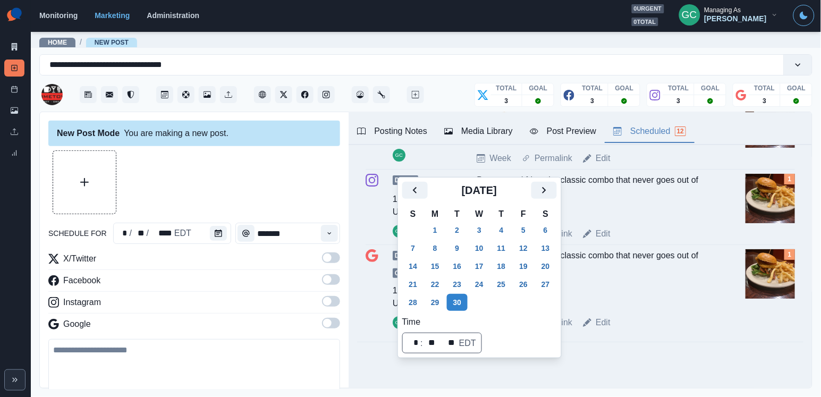
scroll to position [914, 0]
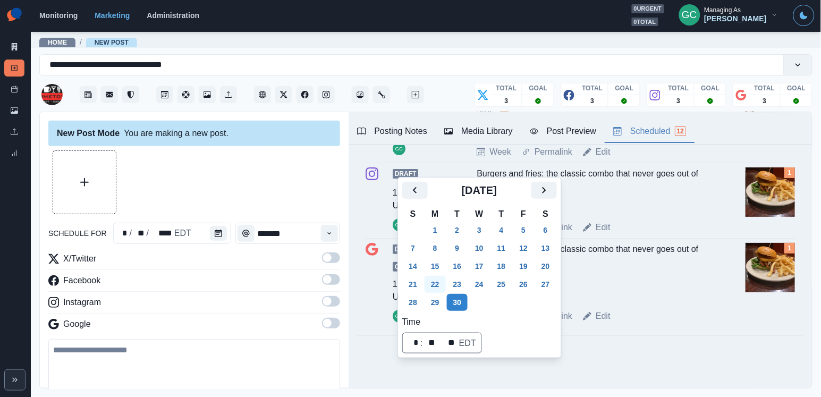
click at [430, 279] on button "22" at bounding box center [434, 284] width 21 height 17
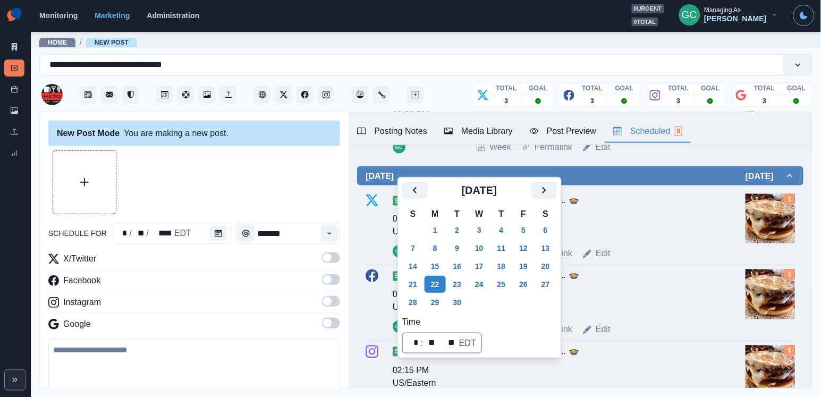
scroll to position [369, 0]
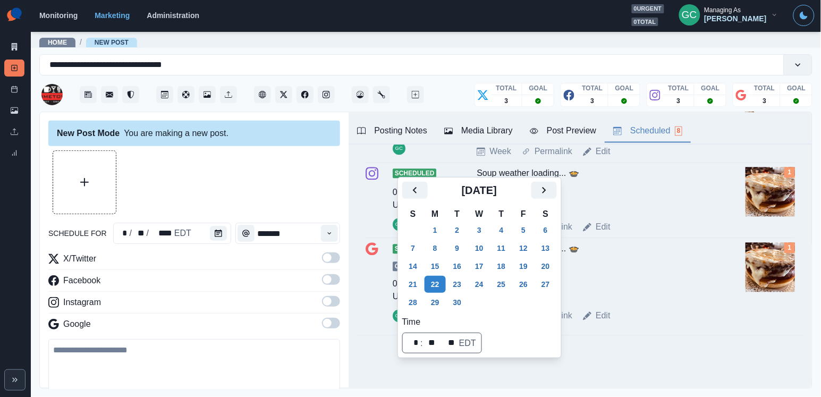
click at [626, 284] on div "Soup weather loading... 🍲" at bounding box center [595, 272] width 237 height 58
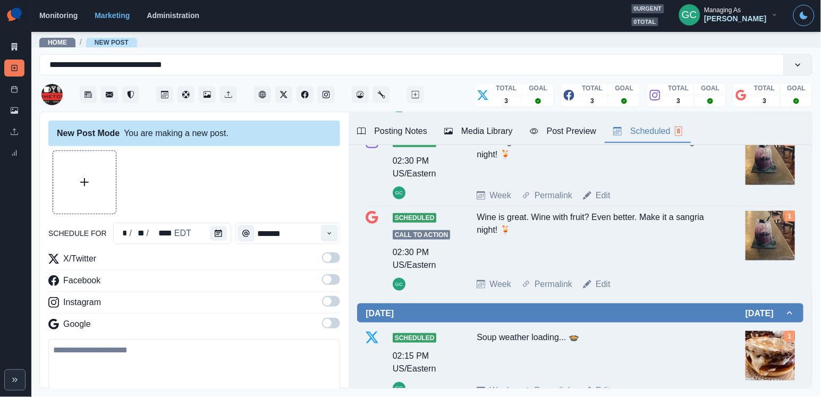
scroll to position [225, 0]
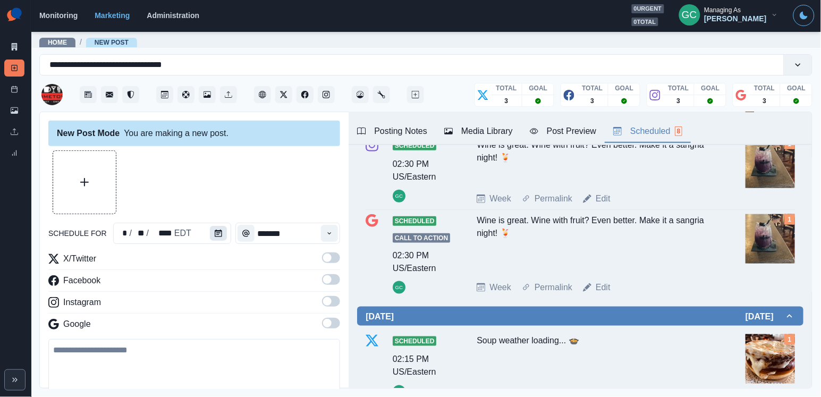
click at [215, 233] on icon "Calendar" at bounding box center [218, 232] width 7 height 7
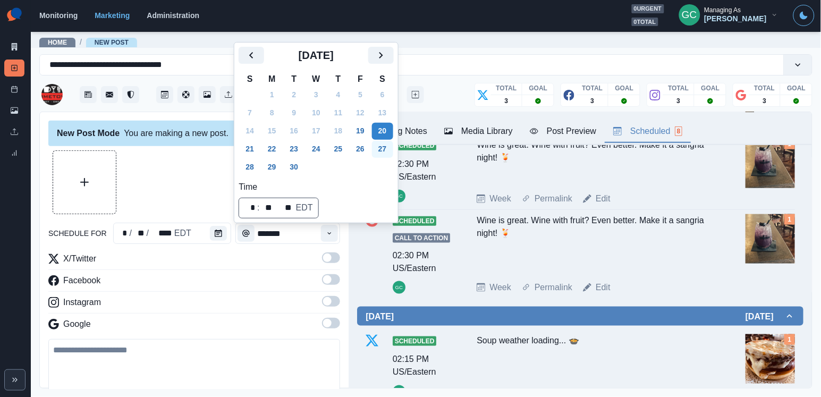
click at [388, 150] on button "27" at bounding box center [382, 149] width 21 height 17
click at [330, 238] on button "Time" at bounding box center [329, 233] width 17 height 17
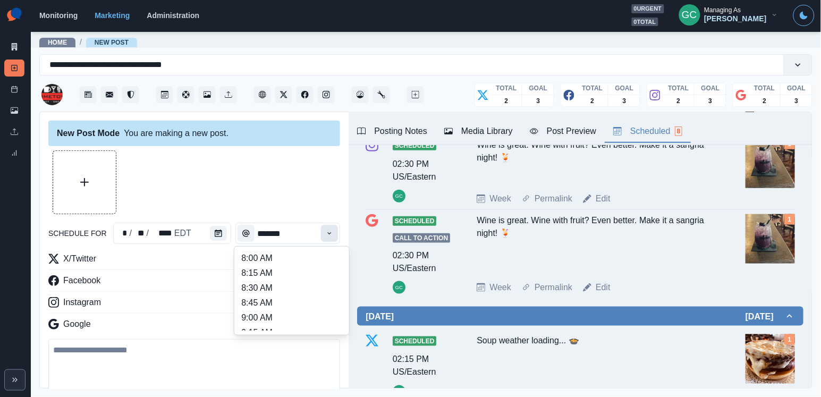
click at [330, 238] on button "Time" at bounding box center [329, 233] width 17 height 17
click at [299, 270] on li "3:00 PM" at bounding box center [292, 265] width 106 height 15
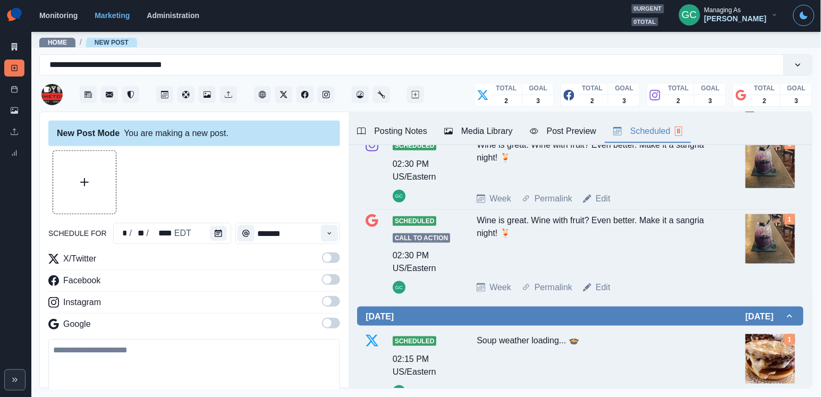
type input "*******"
click at [328, 327] on span at bounding box center [327, 323] width 8 height 8
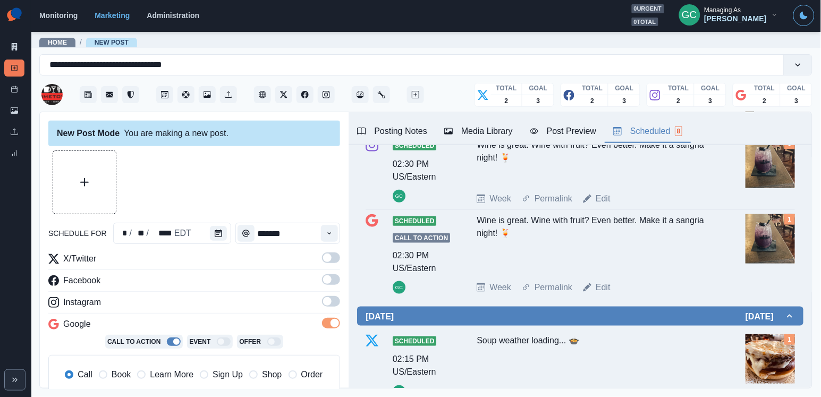
click at [330, 302] on span at bounding box center [327, 301] width 8 height 8
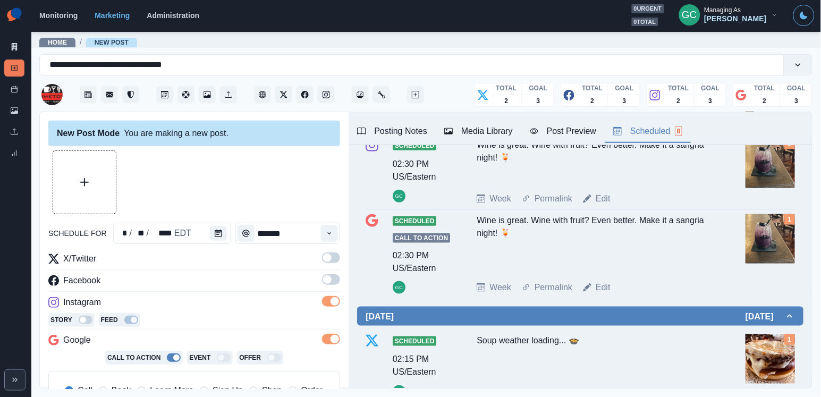
click at [330, 286] on label at bounding box center [331, 282] width 18 height 17
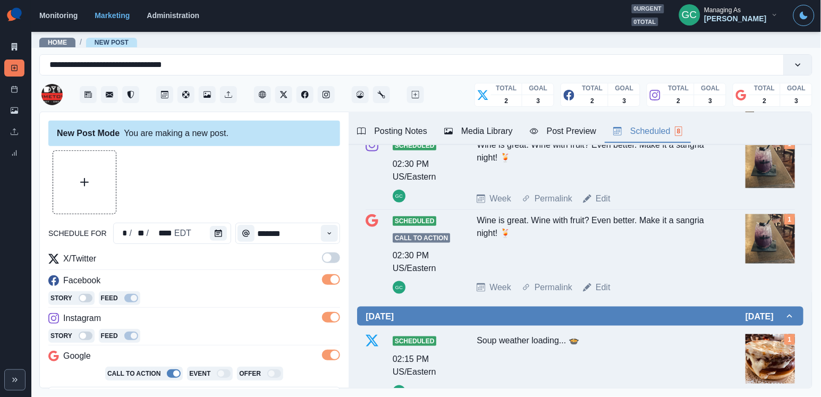
click at [330, 262] on span at bounding box center [331, 257] width 18 height 11
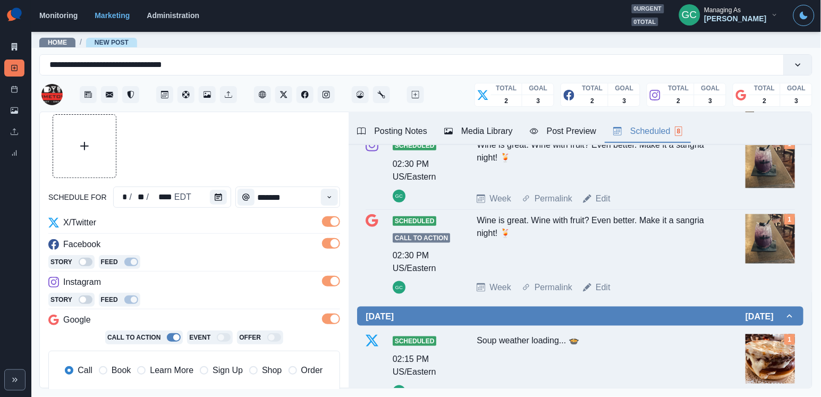
scroll to position [65, 0]
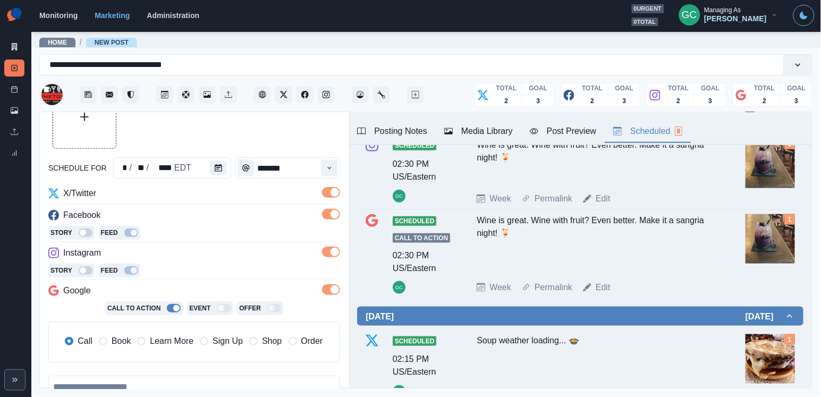
click at [182, 341] on span "Learn More" at bounding box center [172, 341] width 44 height 13
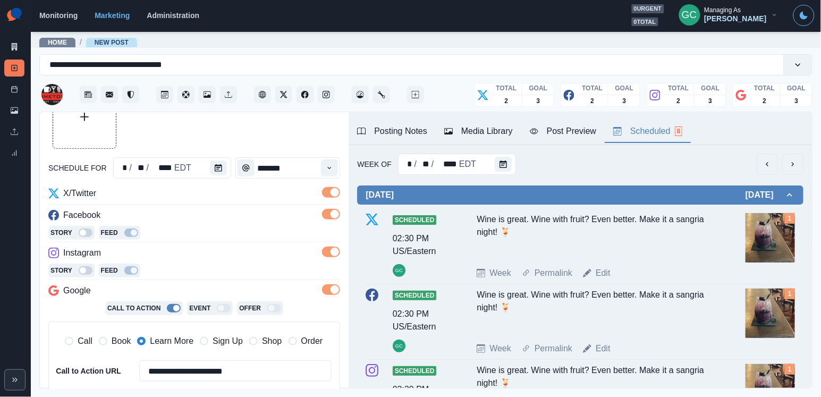
scroll to position [0, 0]
click at [488, 131] on div "Media Library" at bounding box center [478, 131] width 69 height 13
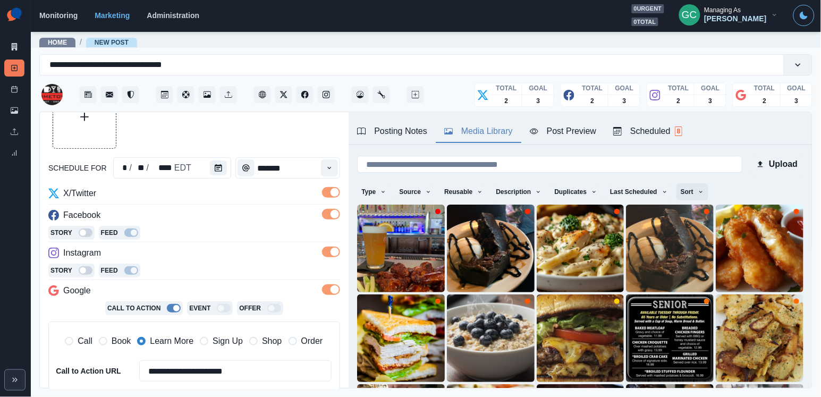
click at [692, 191] on button "Sort" at bounding box center [692, 191] width 32 height 17
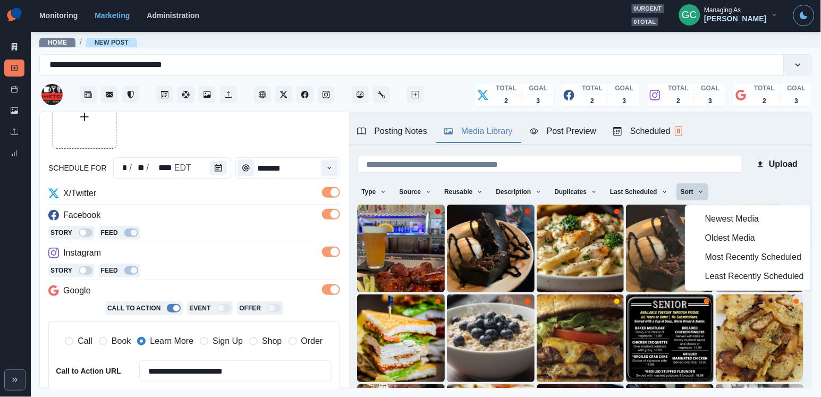
click at [702, 276] on button "Least Recently Scheduled" at bounding box center [748, 276] width 125 height 19
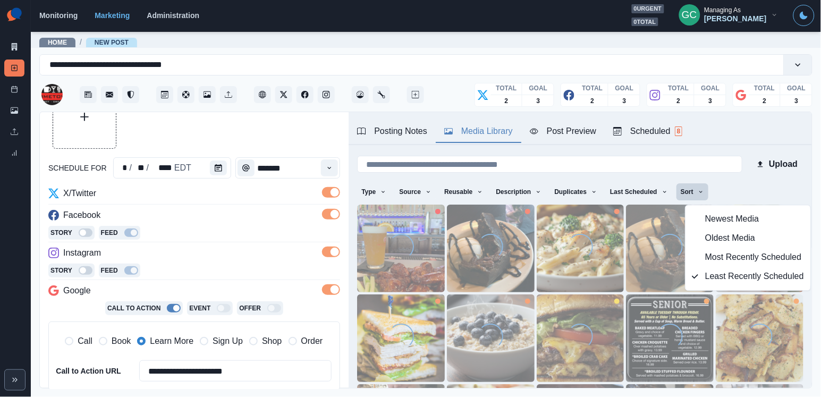
click at [675, 125] on div "Scheduled 8" at bounding box center [647, 131] width 69 height 13
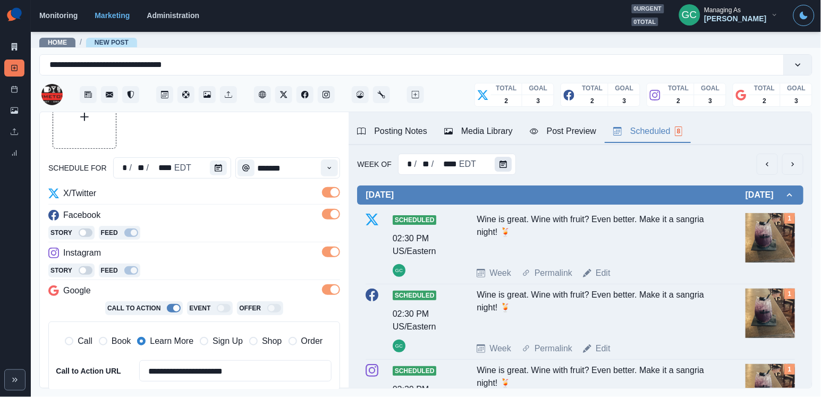
scroll to position [-1, 0]
click at [505, 165] on icon "Calendar" at bounding box center [502, 163] width 7 height 7
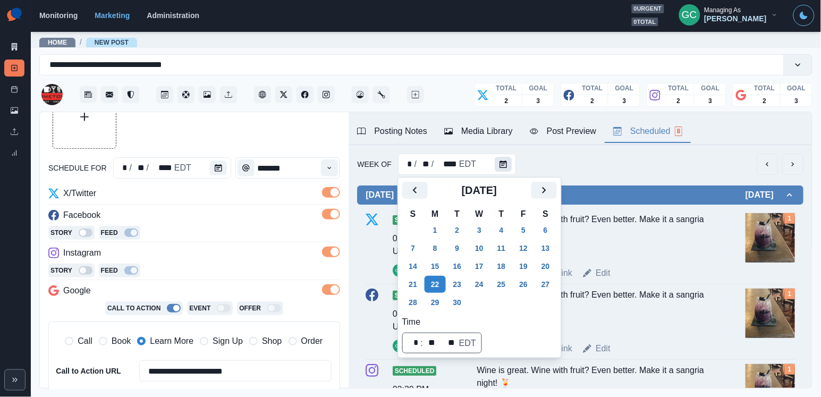
scroll to position [0, 0]
click at [443, 302] on button "29" at bounding box center [434, 302] width 21 height 17
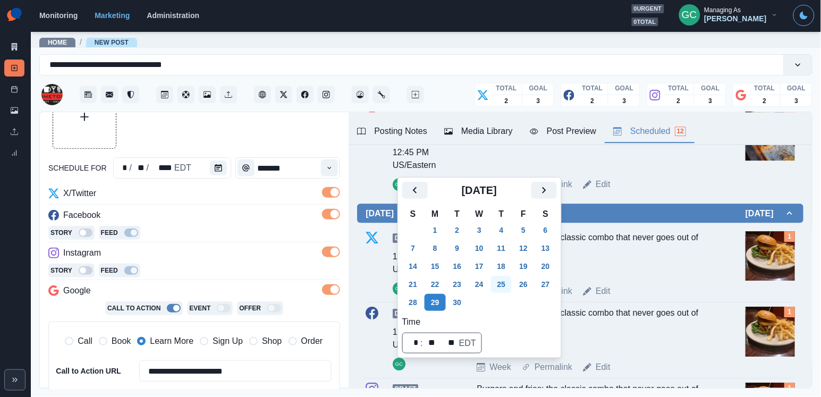
scroll to position [693, 0]
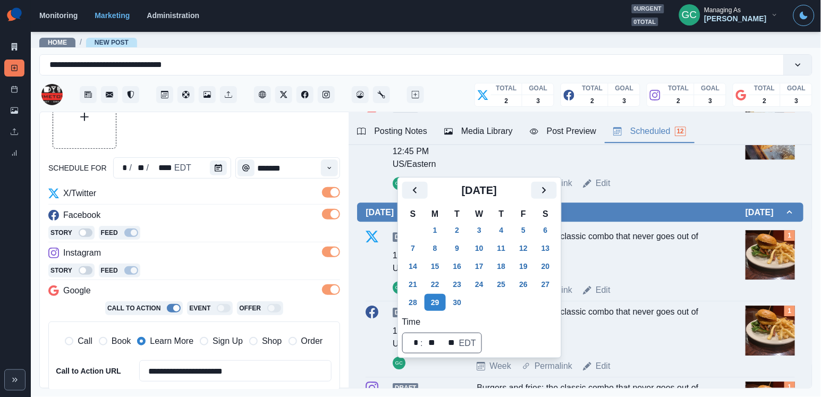
click at [494, 118] on div "Posting Notes Media Library Post Preview Scheduled 12" at bounding box center [579, 128] width 463 height 33
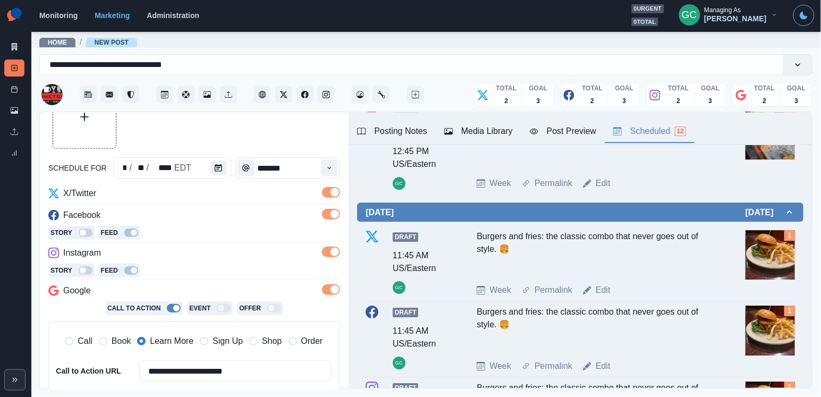
click at [487, 126] on div "Media Library" at bounding box center [478, 131] width 69 height 13
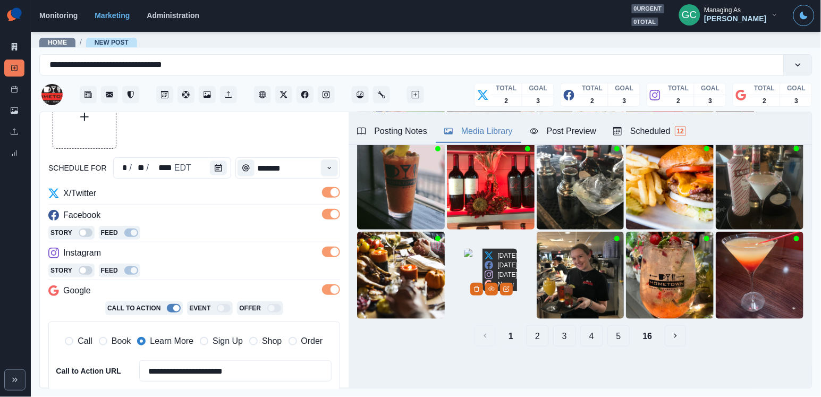
scroll to position [153, 0]
click at [523, 337] on div "1 2 3 4 5 16" at bounding box center [580, 335] width 446 height 21
click at [537, 334] on button "2" at bounding box center [537, 335] width 23 height 21
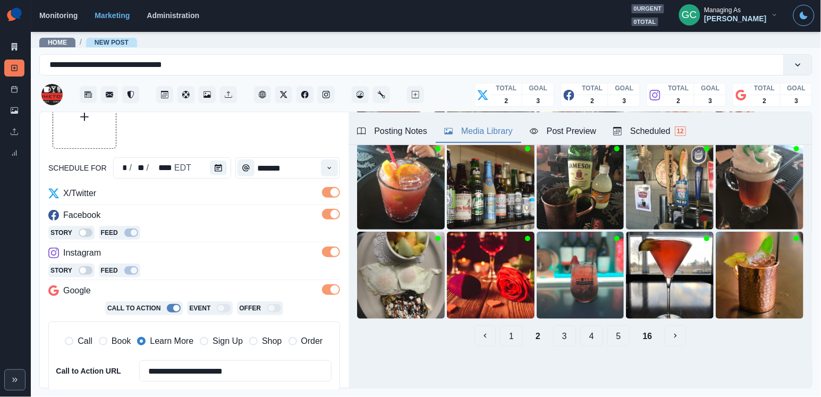
click at [562, 338] on button "3" at bounding box center [564, 335] width 23 height 21
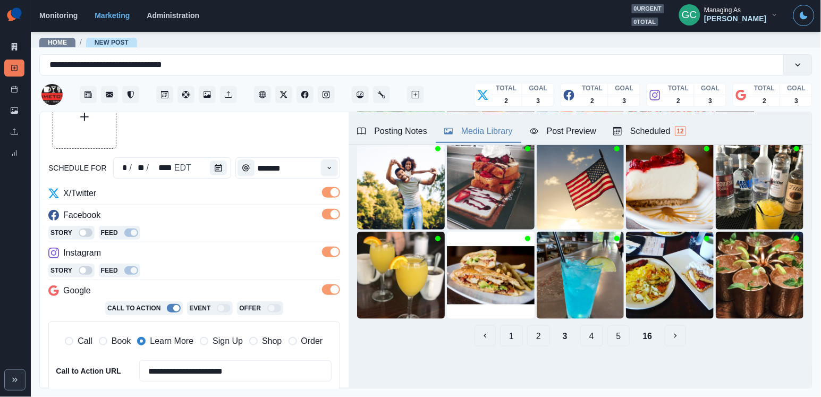
click at [587, 339] on button "4" at bounding box center [591, 335] width 23 height 21
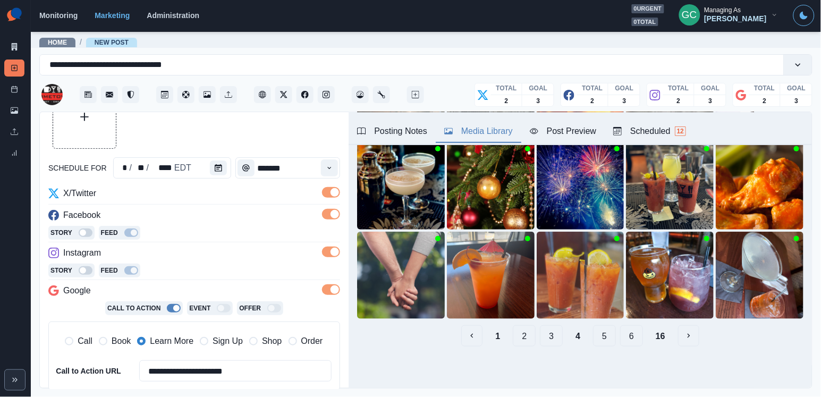
click at [607, 336] on button "5" at bounding box center [604, 335] width 23 height 21
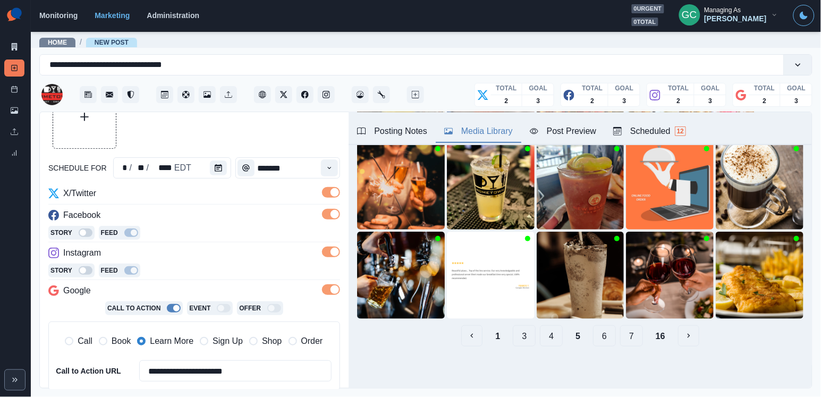
click at [634, 338] on button "7" at bounding box center [631, 335] width 23 height 21
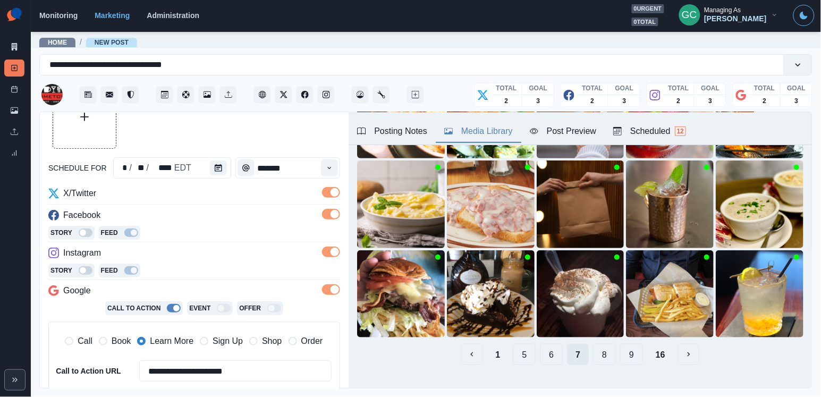
scroll to position [135, 0]
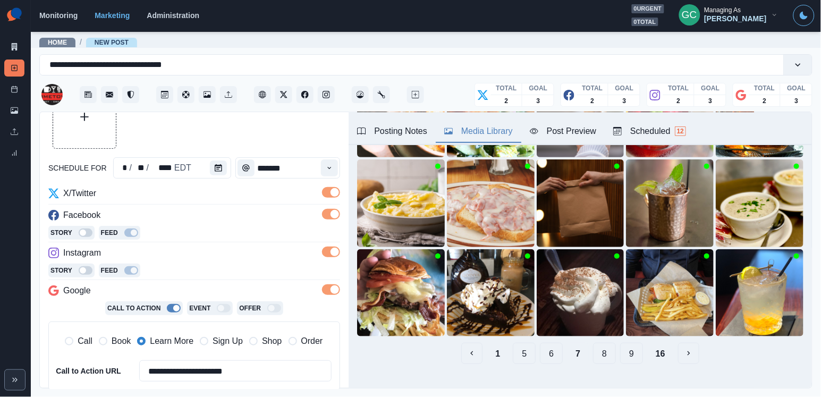
click at [634, 358] on button "9" at bounding box center [631, 353] width 23 height 21
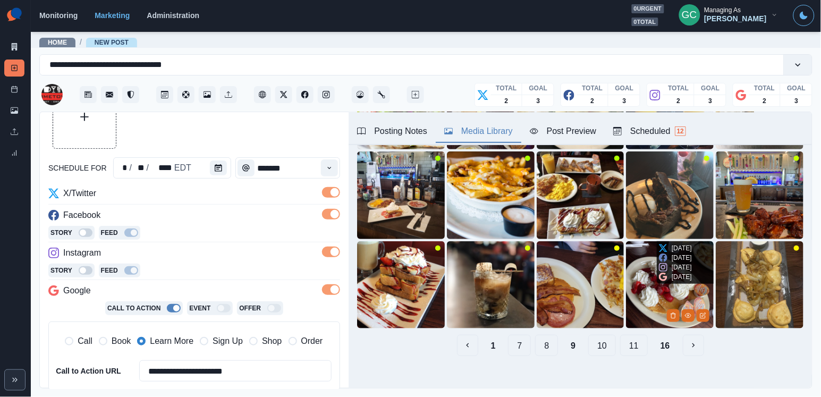
scroll to position [146, 0]
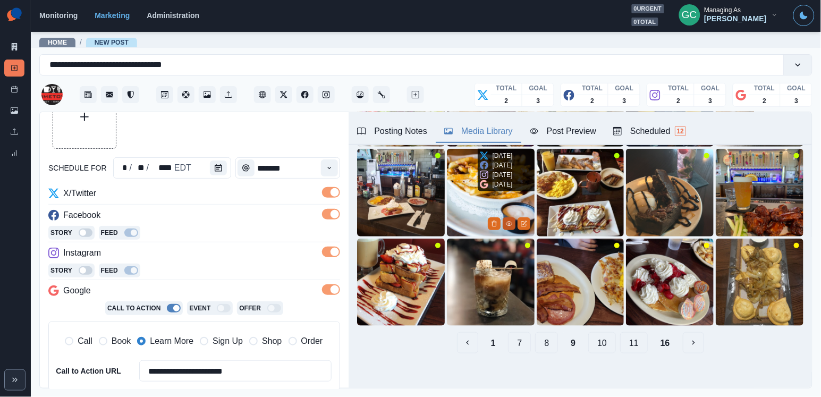
click at [507, 222] on icon "View Media" at bounding box center [509, 224] width 6 height 4
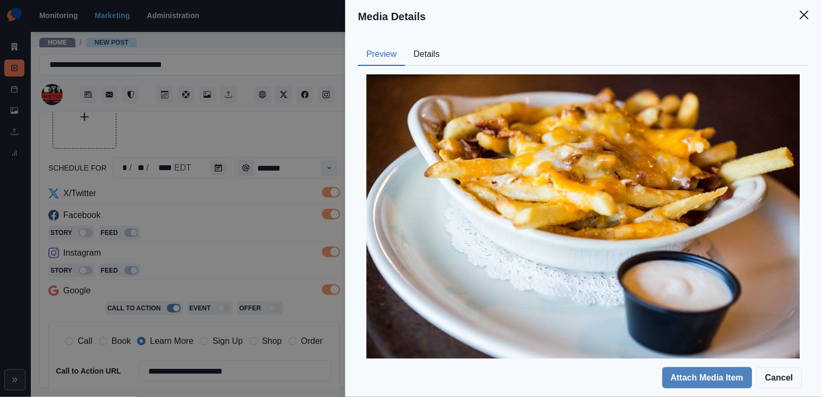
click at [437, 53] on button "Details" at bounding box center [426, 55] width 43 height 22
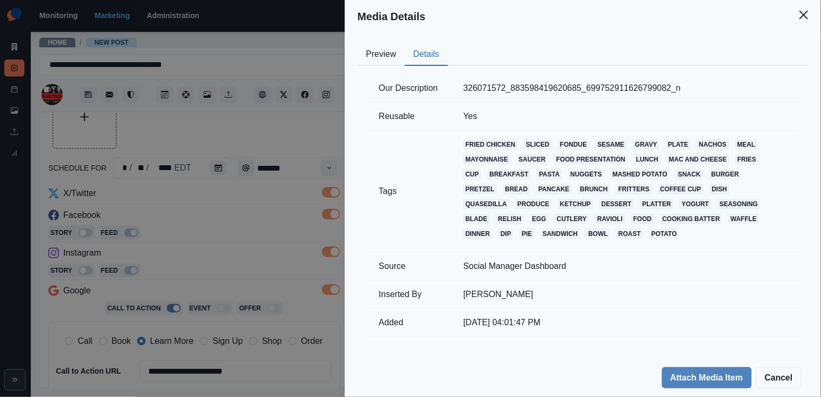
click at [272, 175] on div "Media Details Preview Details Our Description 326071572_883598419620685_6997529…" at bounding box center [410, 198] width 821 height 397
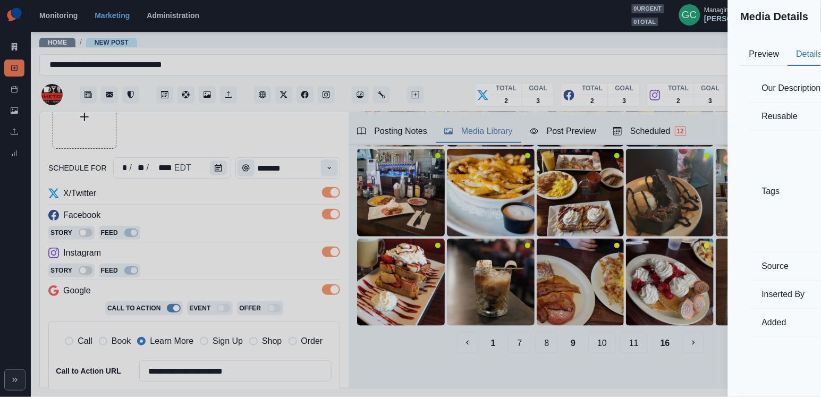
scroll to position [33, 0]
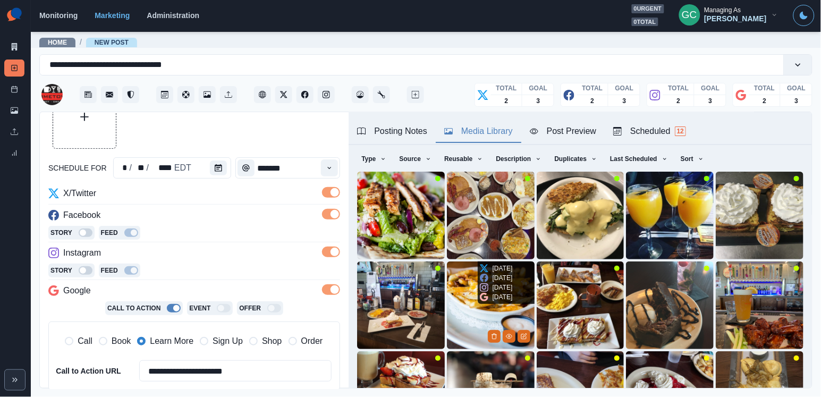
click at [481, 282] on icon at bounding box center [484, 278] width 8 height 8
click at [461, 307] on img at bounding box center [491, 305] width 88 height 88
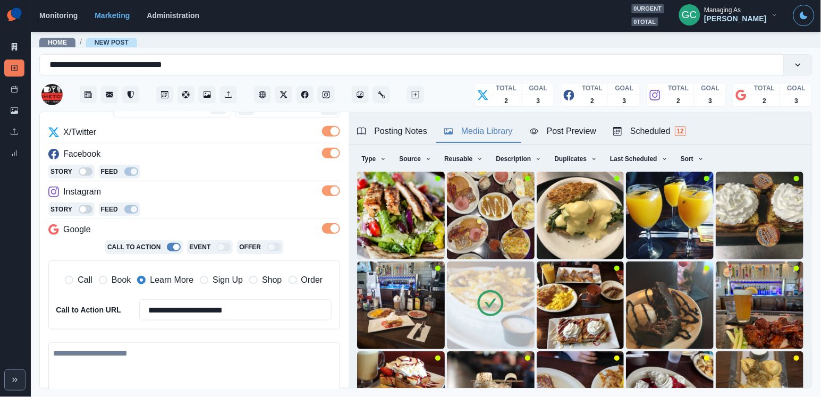
scroll to position [214, 0]
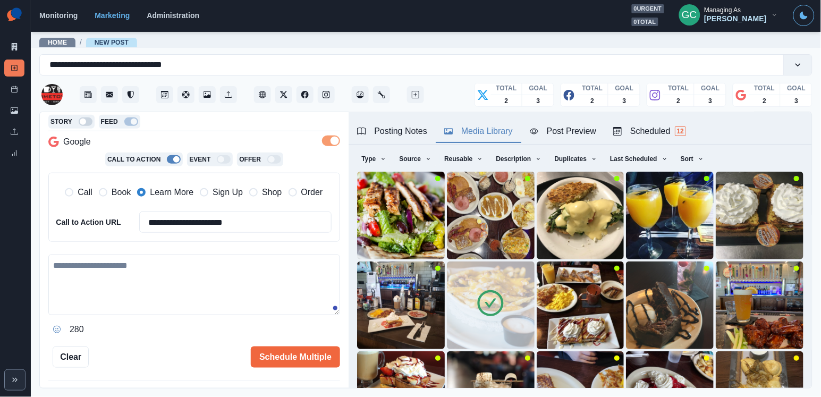
click at [189, 280] on textarea at bounding box center [194, 284] width 292 height 61
paste textarea "**********"
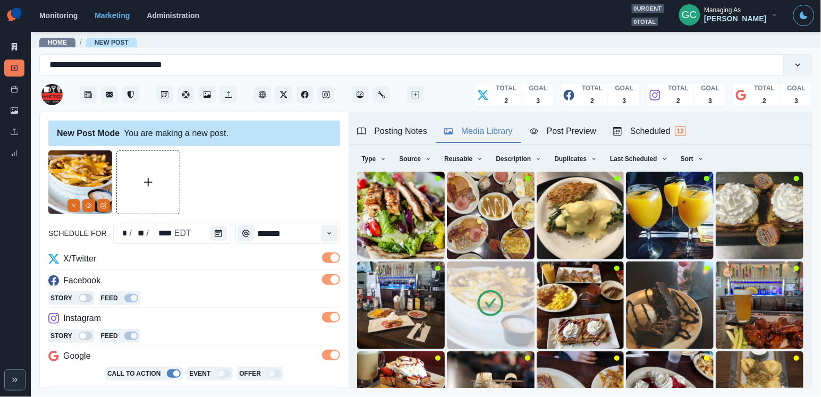
scroll to position [0, 0]
type textarea "**********"
click at [667, 132] on div "Scheduled 12" at bounding box center [649, 131] width 73 height 13
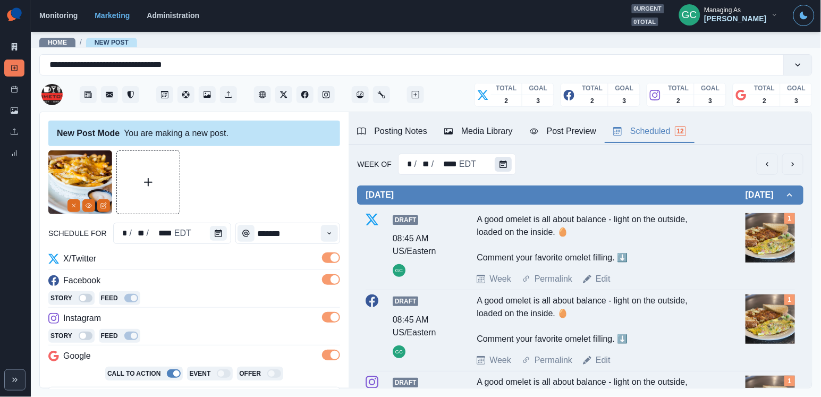
scroll to position [-1, 0]
click at [507, 165] on button "Calendar" at bounding box center [503, 164] width 17 height 15
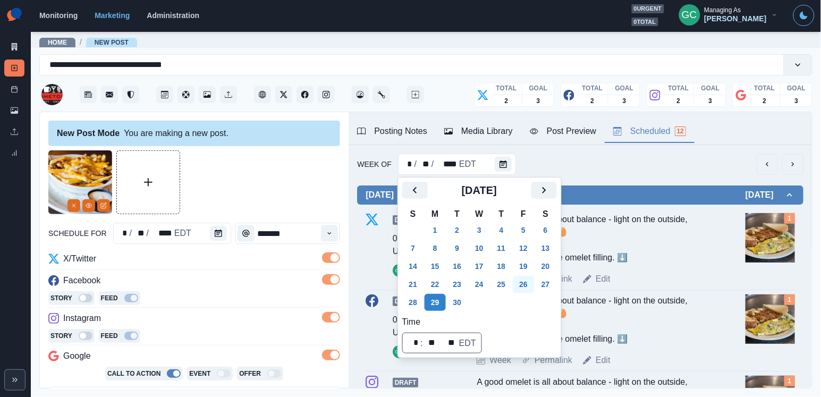
click at [532, 286] on button "26" at bounding box center [523, 284] width 21 height 17
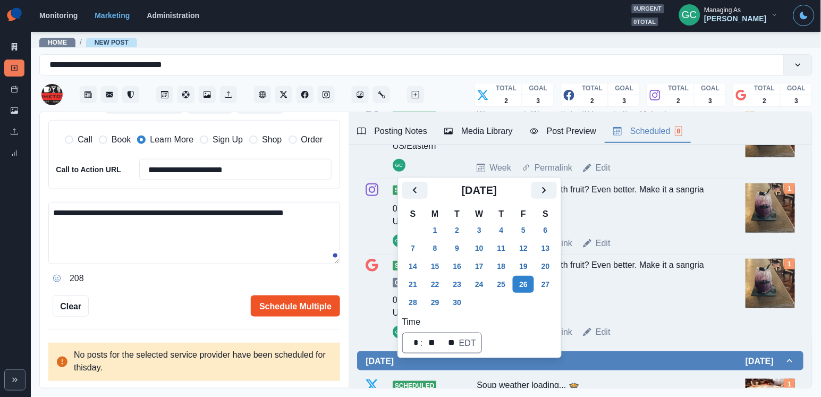
scroll to position [266, 0]
click at [286, 314] on button "Schedule Multiple" at bounding box center [295, 306] width 89 height 21
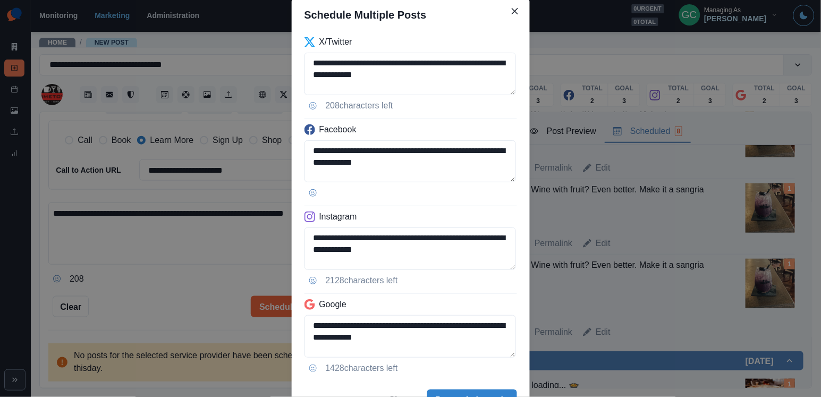
scroll to position [58, 0]
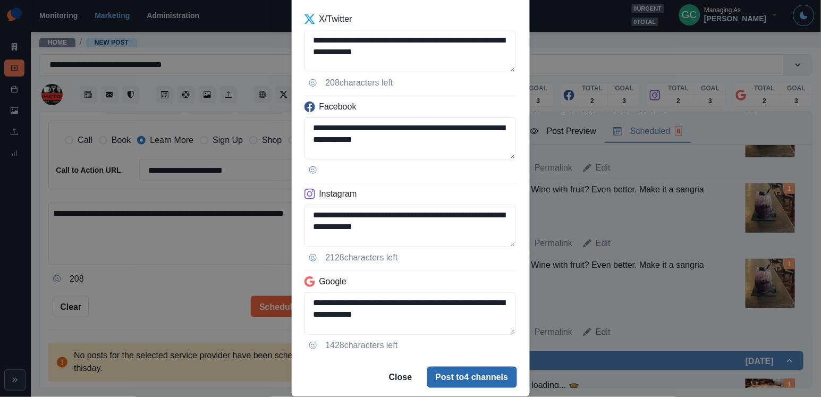
click at [450, 376] on button "Post to 4 channels" at bounding box center [472, 377] width 90 height 21
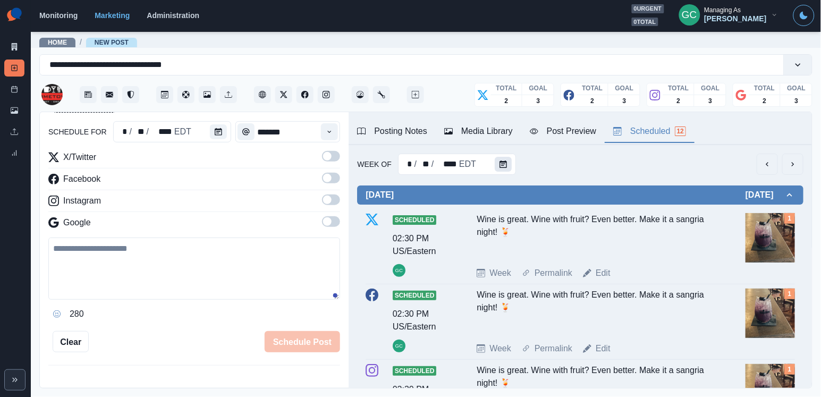
scroll to position [0, 0]
click at [495, 161] on button "Calendar" at bounding box center [503, 164] width 17 height 15
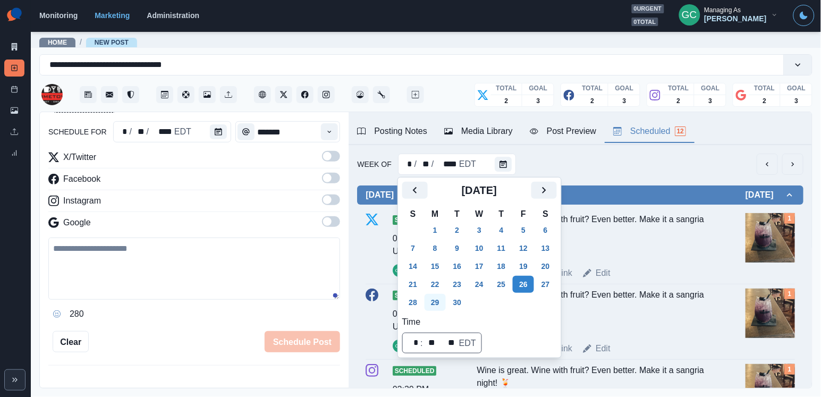
click at [438, 299] on button "29" at bounding box center [434, 302] width 21 height 17
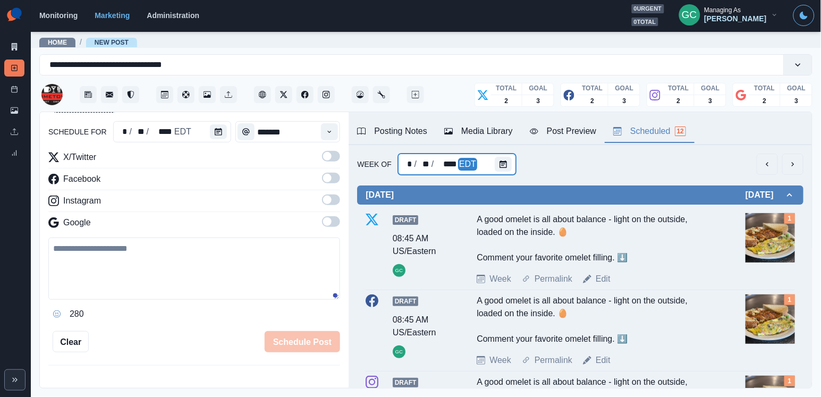
click at [513, 166] on div at bounding box center [505, 164] width 21 height 21
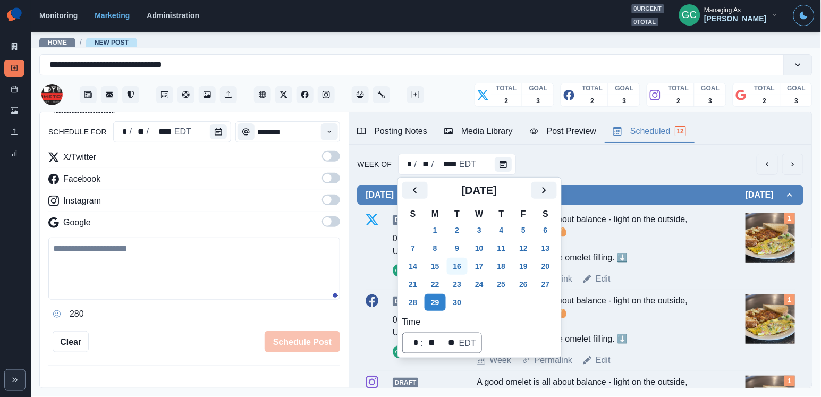
click at [458, 270] on button "16" at bounding box center [457, 266] width 21 height 17
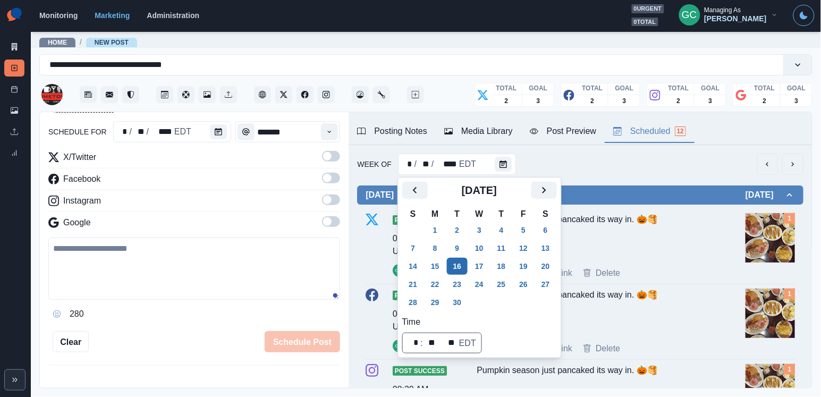
click at [456, 259] on button "16" at bounding box center [457, 266] width 21 height 17
click at [550, 190] on icon "Next" at bounding box center [544, 190] width 13 height 13
click at [441, 247] on button "6" at bounding box center [434, 248] width 21 height 17
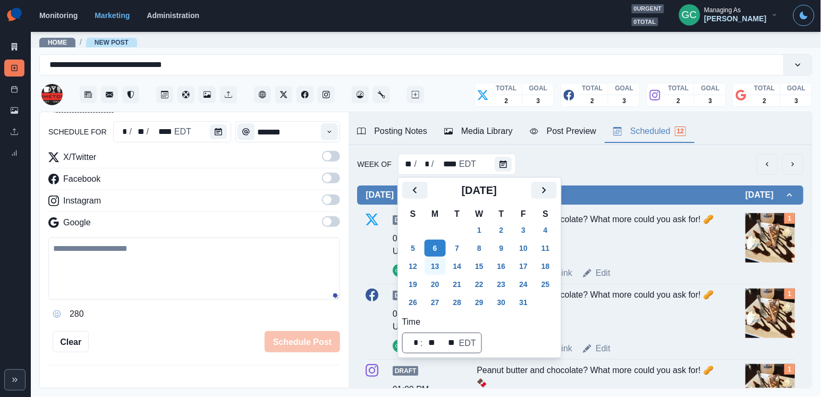
click at [437, 272] on button "13" at bounding box center [434, 266] width 21 height 17
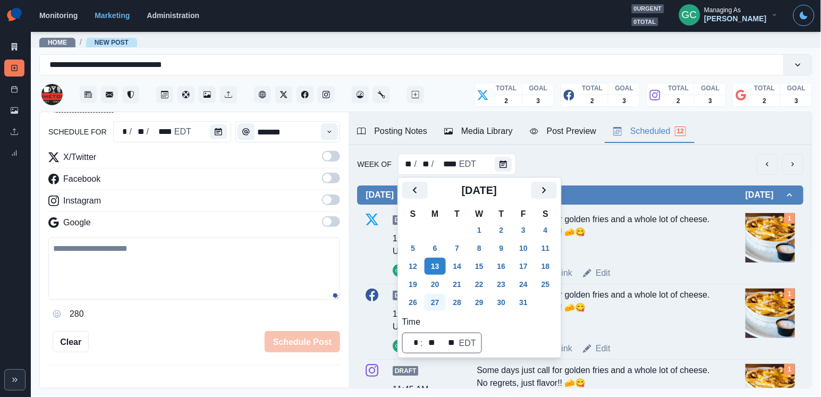
click at [436, 302] on button "27" at bounding box center [434, 302] width 21 height 17
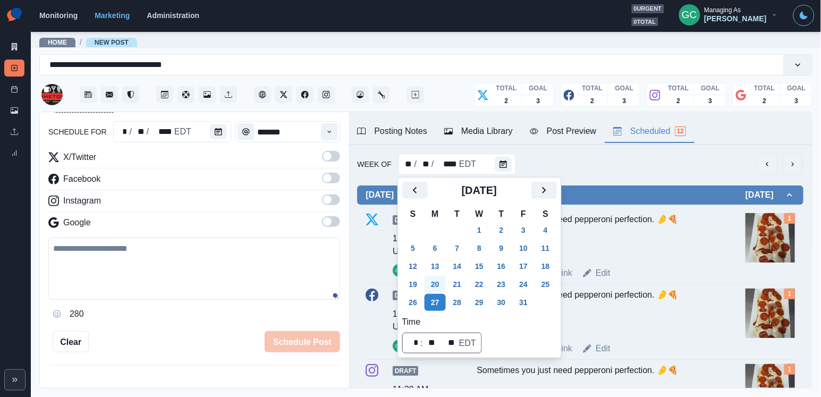
click at [435, 287] on button "20" at bounding box center [434, 284] width 21 height 17
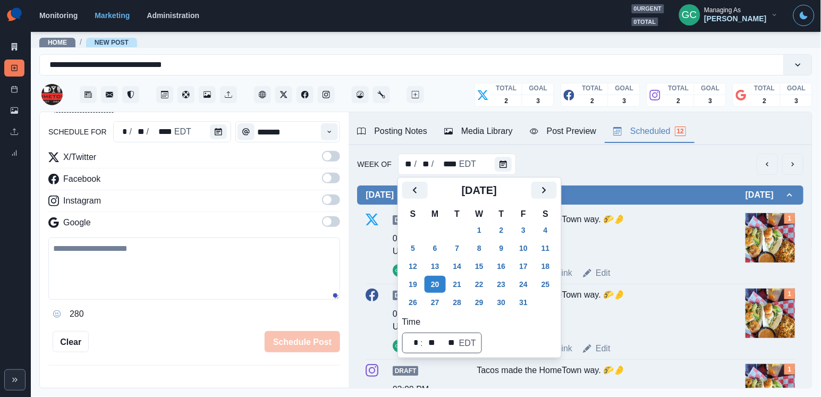
click at [187, 225] on div "Google" at bounding box center [194, 224] width 292 height 17
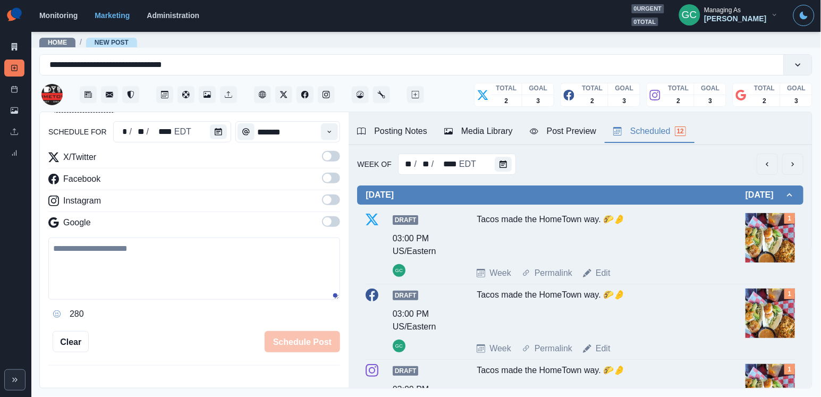
click at [187, 225] on div "Google" at bounding box center [194, 224] width 292 height 17
click at [503, 165] on icon "Calendar" at bounding box center [502, 163] width 7 height 7
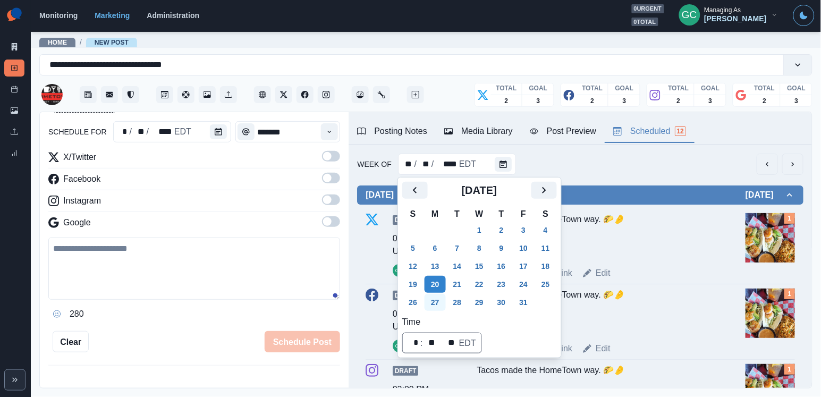
click at [438, 302] on button "27" at bounding box center [434, 302] width 21 height 17
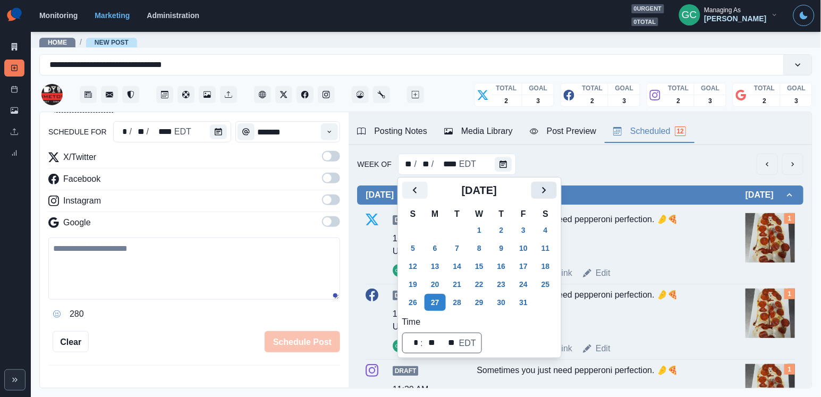
click at [550, 191] on icon "Next" at bounding box center [544, 190] width 13 height 13
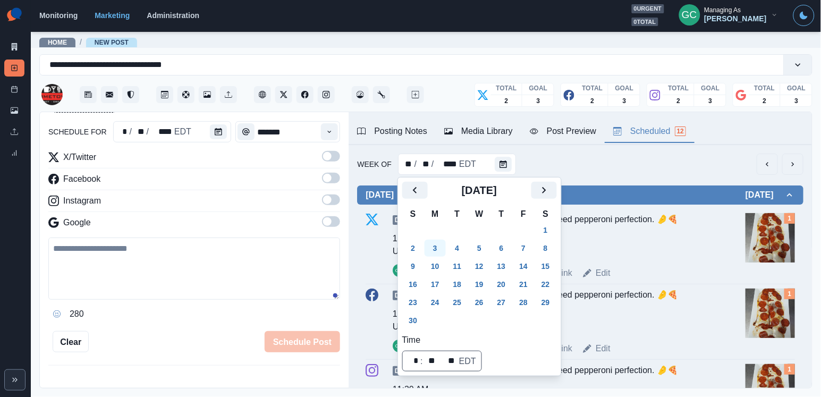
click at [438, 246] on button "3" at bounding box center [434, 248] width 21 height 17
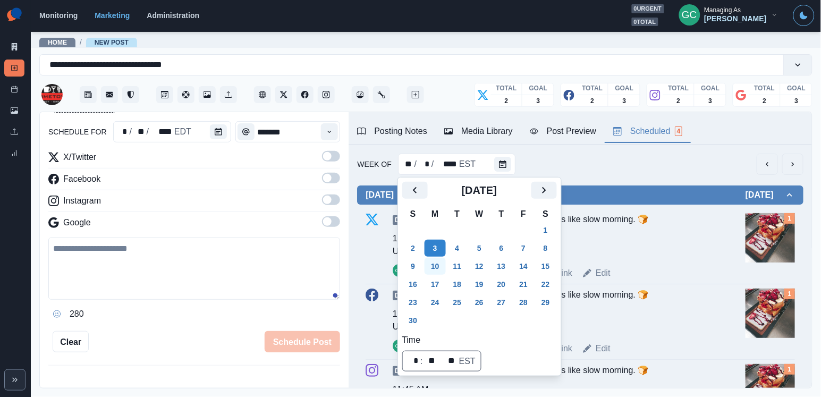
click at [438, 265] on button "10" at bounding box center [434, 266] width 21 height 17
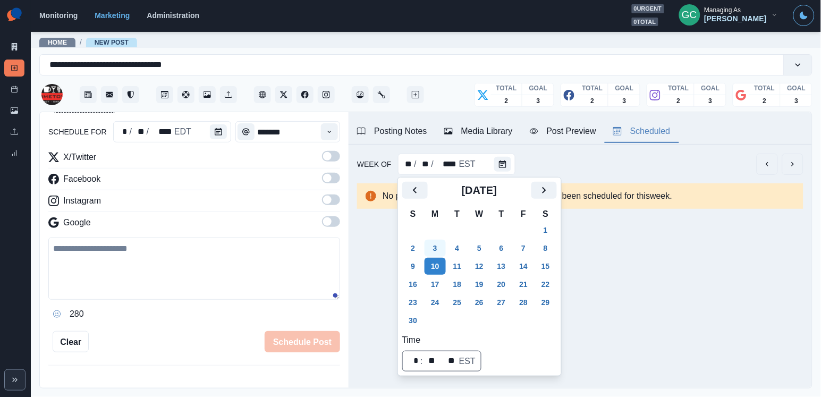
click at [442, 249] on button "3" at bounding box center [434, 248] width 21 height 17
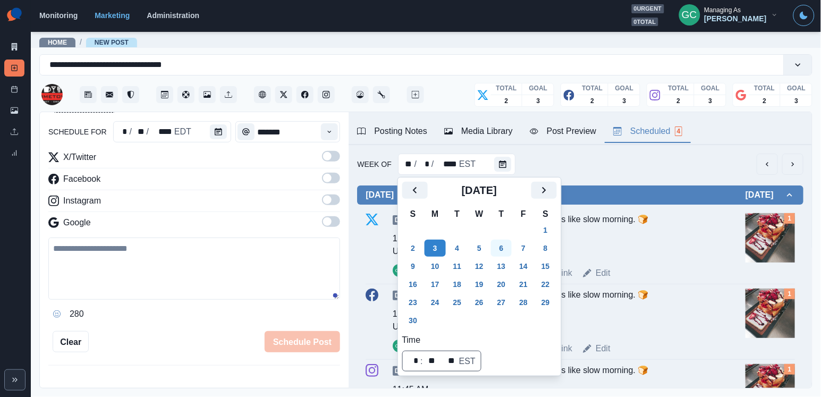
click at [511, 247] on button "6" at bounding box center [501, 248] width 21 height 17
click at [223, 132] on button "Calendar" at bounding box center [218, 131] width 17 height 15
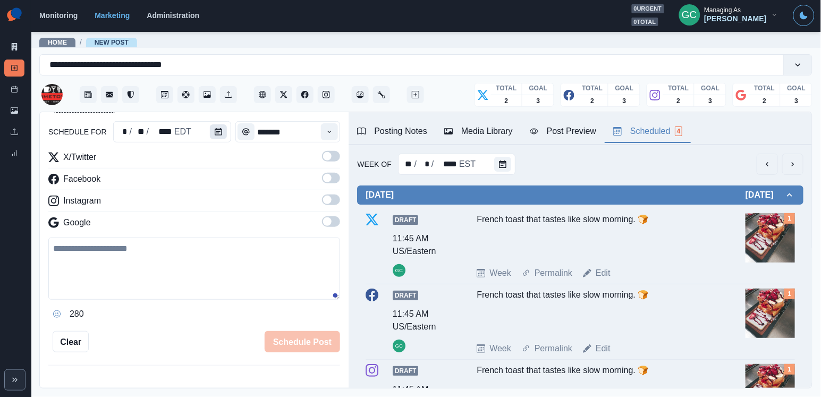
click at [223, 132] on button "Calendar" at bounding box center [218, 131] width 17 height 15
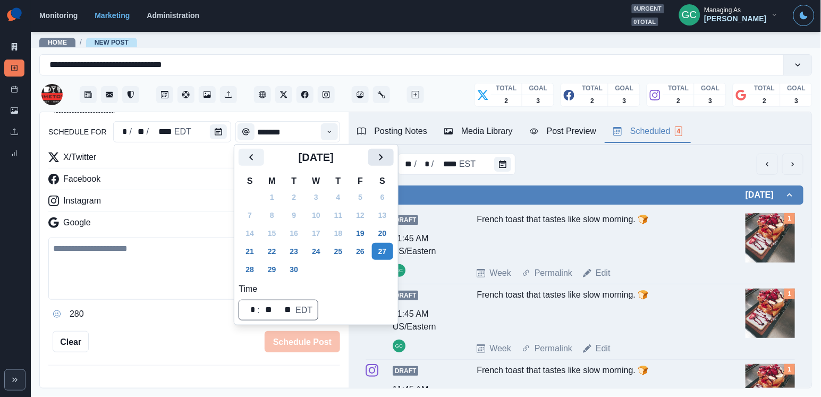
click at [382, 159] on icon "Next" at bounding box center [381, 157] width 4 height 6
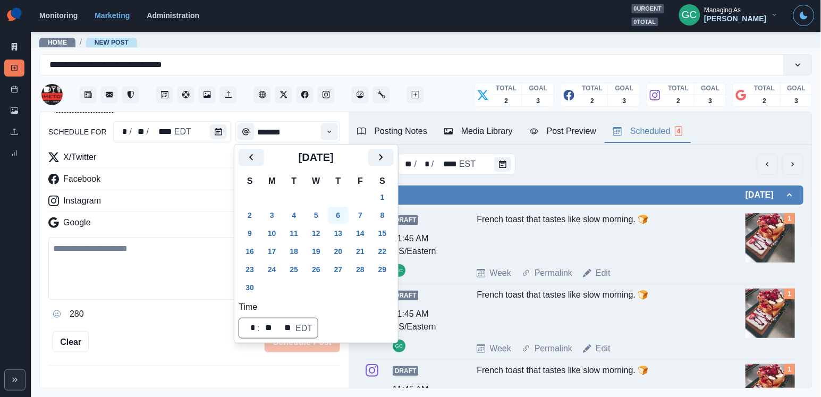
click at [347, 222] on button "6" at bounding box center [338, 215] width 21 height 17
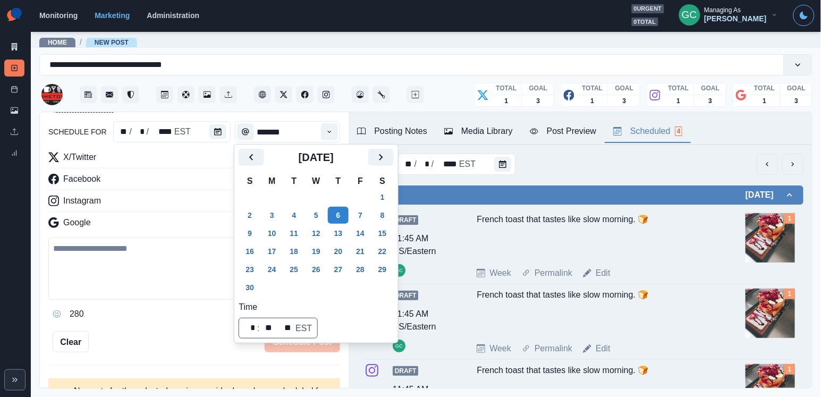
click at [179, 224] on div "Google" at bounding box center [194, 224] width 292 height 17
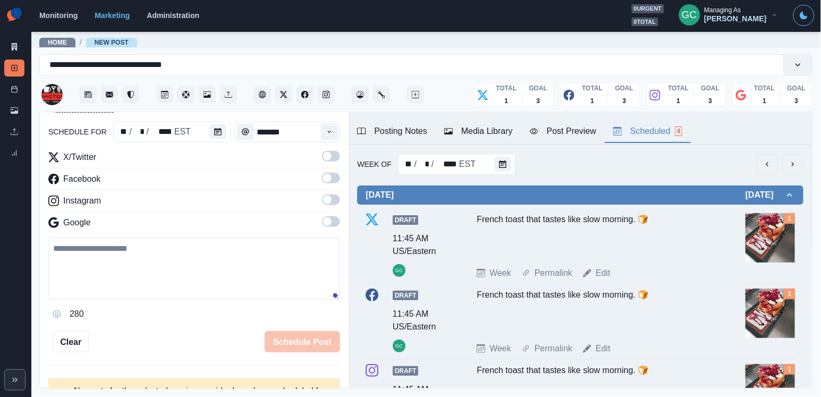
click at [333, 220] on span at bounding box center [331, 221] width 18 height 11
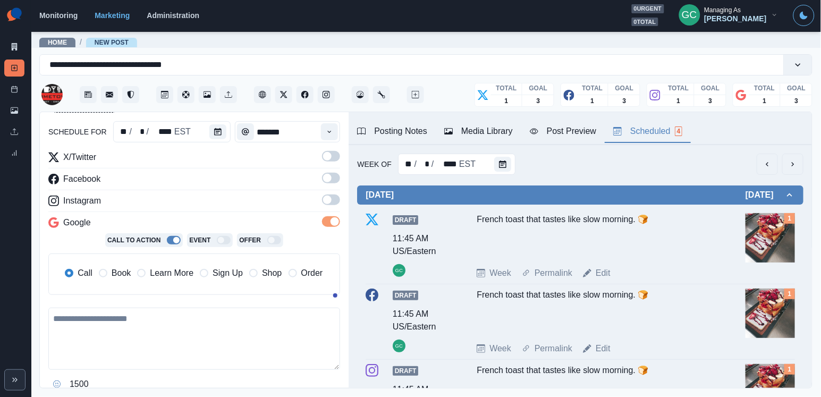
click at [337, 195] on span at bounding box center [331, 199] width 18 height 11
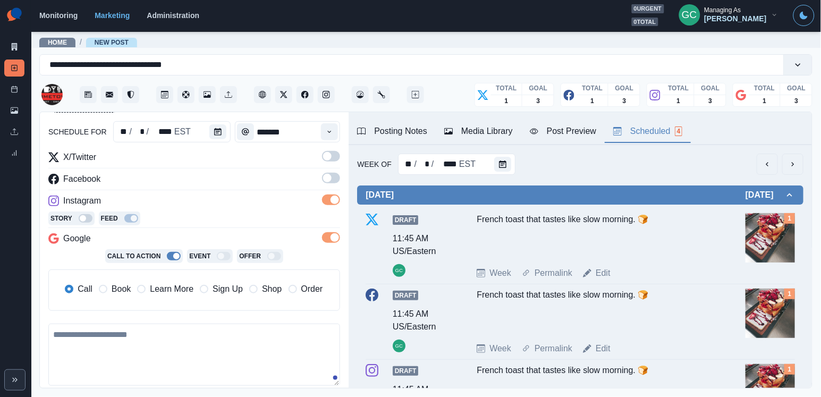
click at [337, 176] on span at bounding box center [331, 178] width 18 height 11
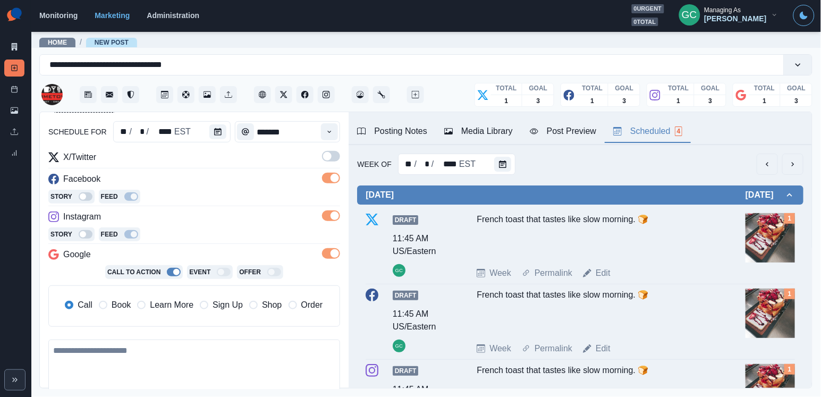
click at [337, 169] on div "X/Twitter Facebook Story Feed Instagram Story Feed Google Call To Action Event …" at bounding box center [194, 243] width 292 height 184
click at [334, 164] on label at bounding box center [331, 159] width 18 height 17
click at [178, 305] on span "Learn More" at bounding box center [172, 305] width 44 height 13
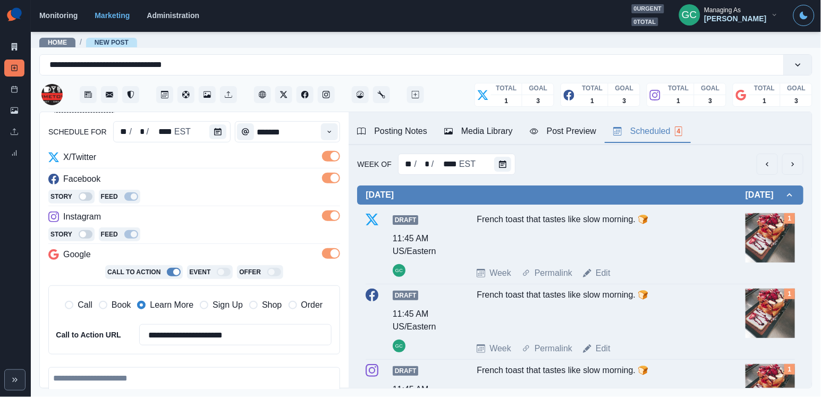
click at [491, 132] on div "Media Library" at bounding box center [478, 131] width 69 height 13
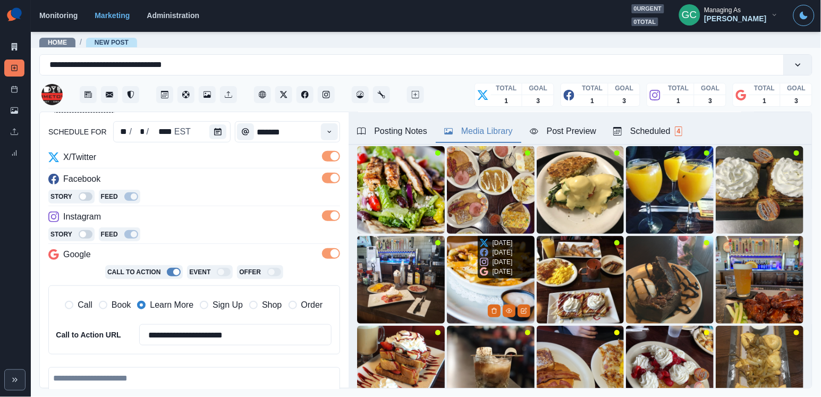
scroll to position [27, 0]
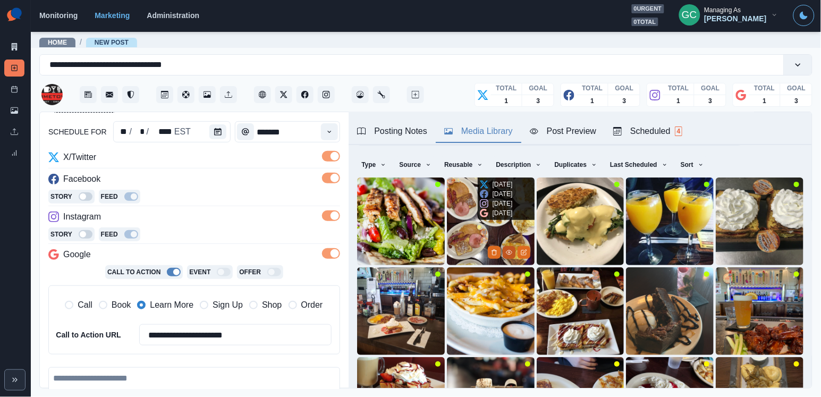
click at [507, 253] on icon "View Media" at bounding box center [509, 252] width 6 height 4
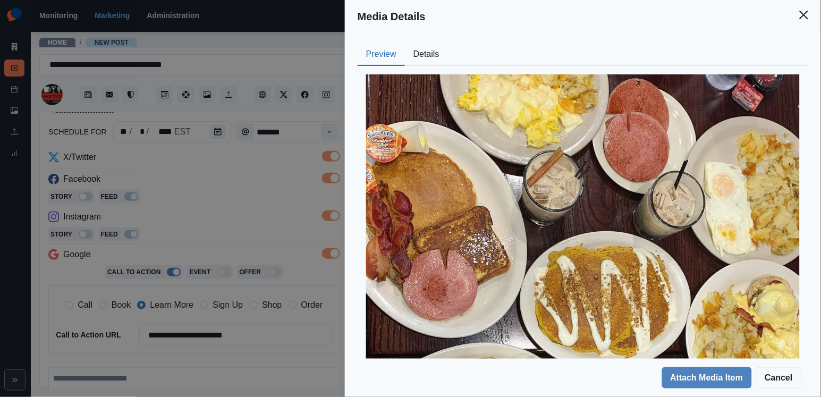
click at [435, 55] on button "Details" at bounding box center [426, 55] width 43 height 22
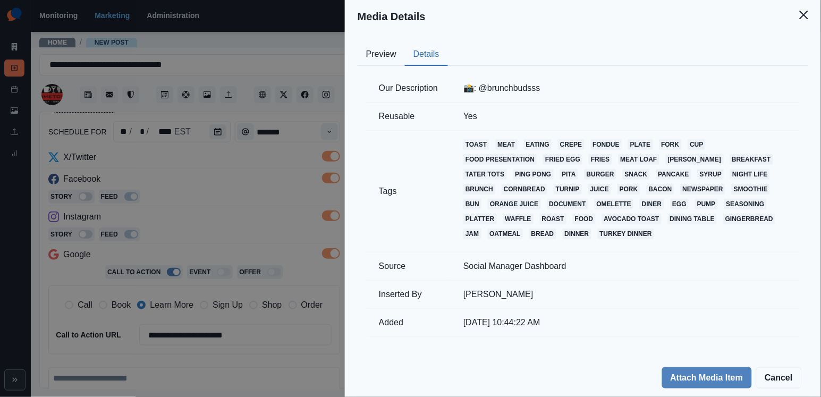
click at [299, 147] on div "Media Details Preview Details Our Description 📸: @brunchbudsss Reusable Yes Tag…" at bounding box center [410, 198] width 821 height 397
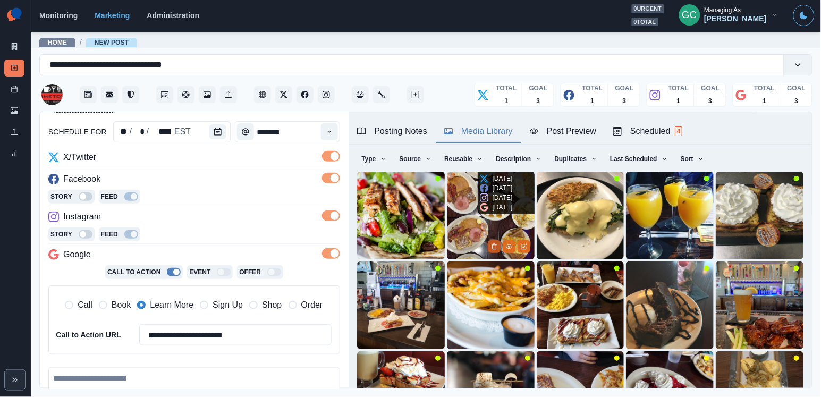
click at [493, 245] on icon "Delete Media" at bounding box center [494, 246] width 6 height 6
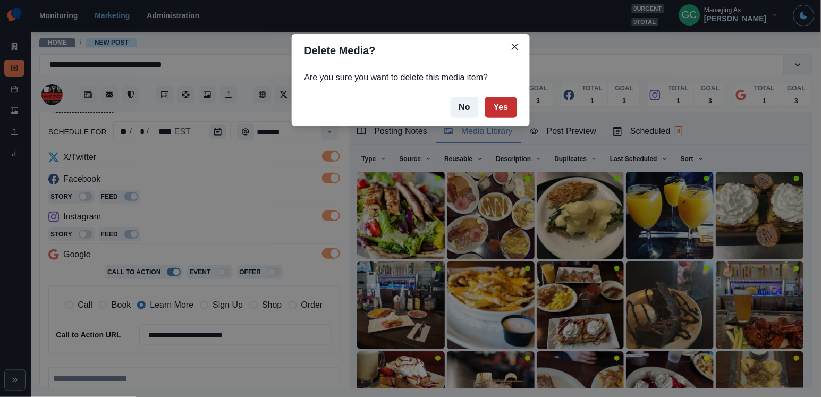
click at [501, 112] on button "Yes" at bounding box center [501, 107] width 32 height 21
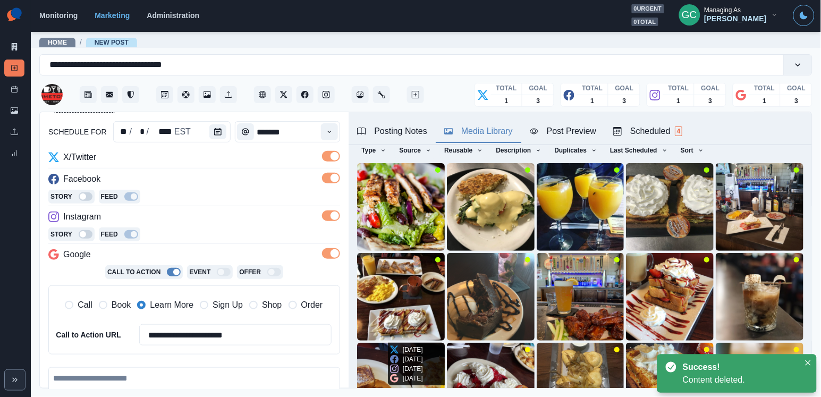
scroll to position [17, 0]
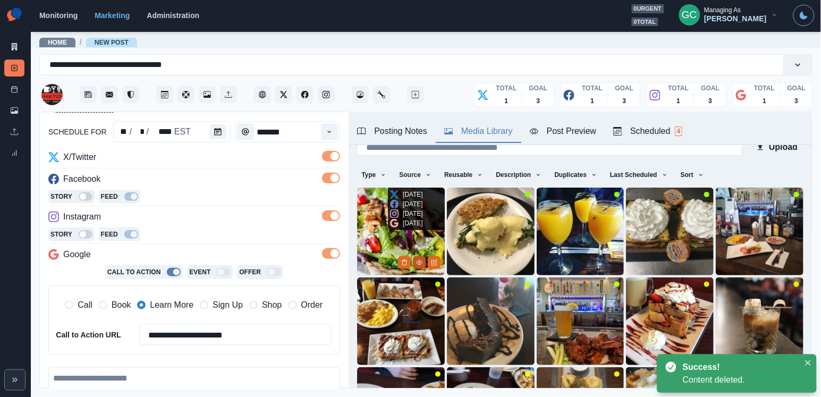
click at [420, 261] on circle "View Media" at bounding box center [419, 262] width 2 height 2
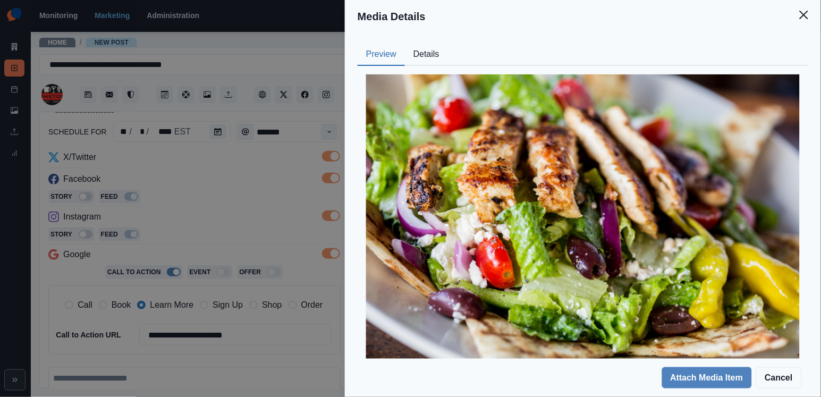
click at [439, 62] on button "Details" at bounding box center [426, 55] width 43 height 22
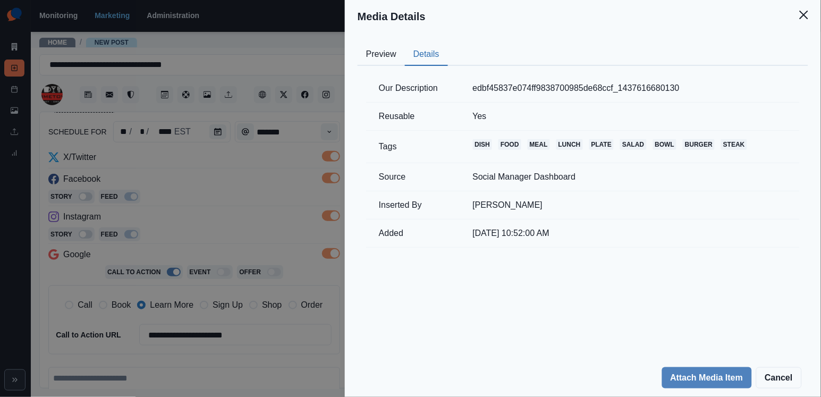
click at [386, 50] on button "Preview" at bounding box center [381, 55] width 47 height 22
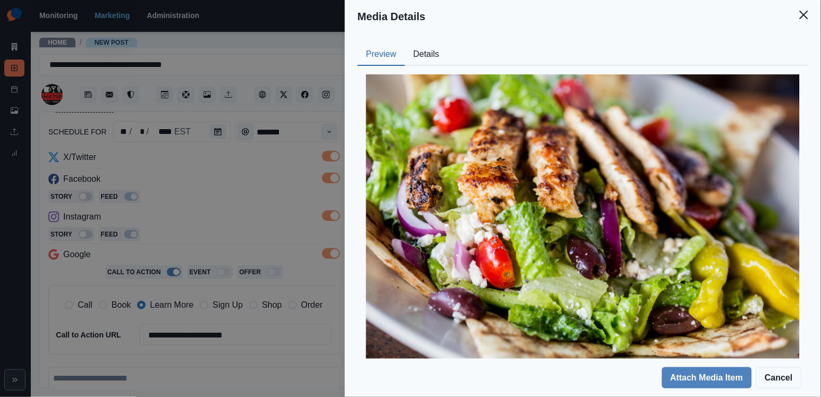
click at [271, 151] on div "Media Details Preview Details Our Description edbf45837e074ff9838700985de68ccf_…" at bounding box center [410, 198] width 821 height 397
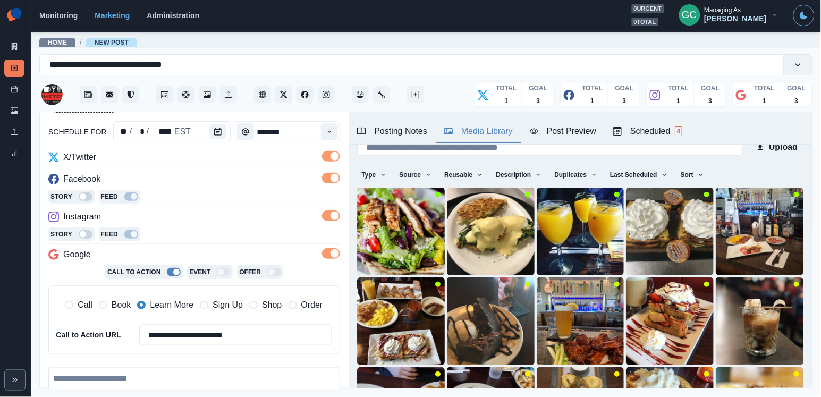
scroll to position [33, 0]
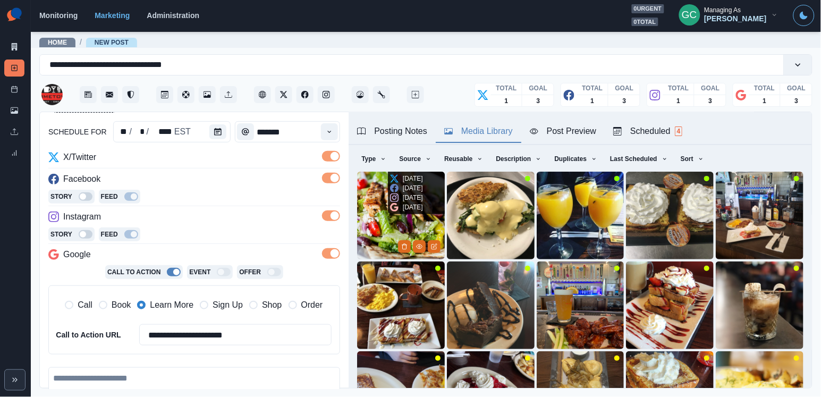
click at [374, 225] on img at bounding box center [401, 216] width 88 height 88
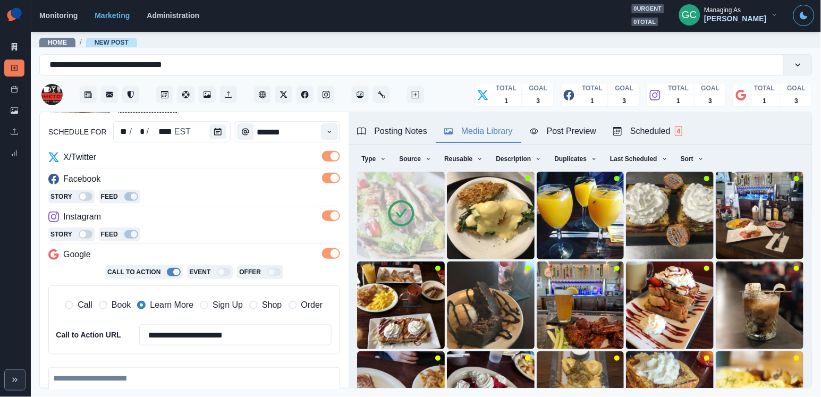
scroll to position [178, 0]
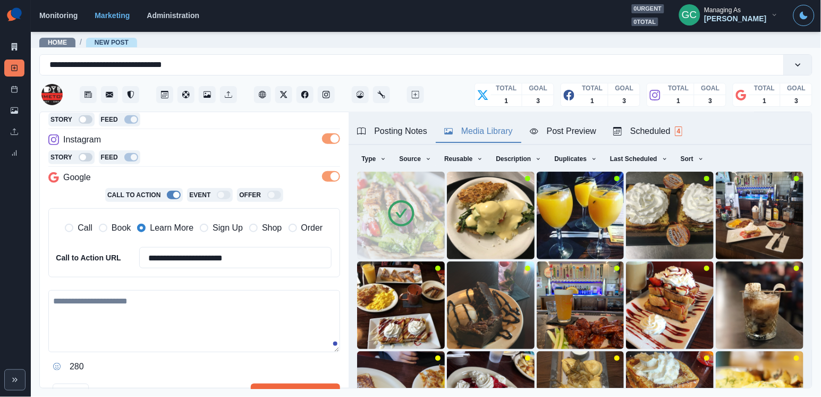
click at [180, 302] on textarea at bounding box center [194, 321] width 292 height 62
paste textarea "**********"
click at [61, 312] on textarea "**********" at bounding box center [194, 321] width 292 height 62
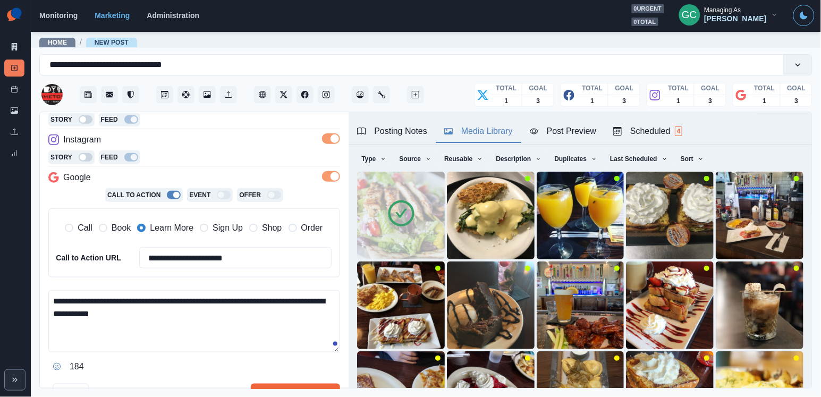
click at [105, 310] on textarea "**********" at bounding box center [194, 321] width 292 height 62
click at [54, 311] on textarea "**********" at bounding box center [194, 321] width 292 height 62
click at [160, 320] on textarea "**********" at bounding box center [194, 321] width 292 height 62
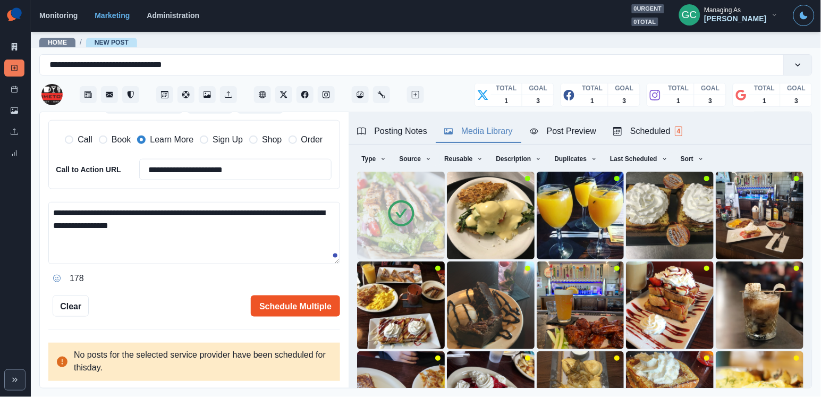
type textarea "**********"
click at [299, 296] on button "Schedule Multiple" at bounding box center [295, 305] width 89 height 21
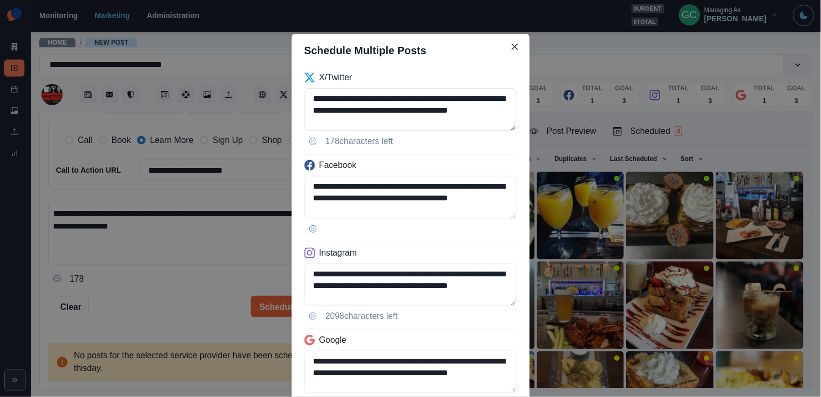
scroll to position [92, 0]
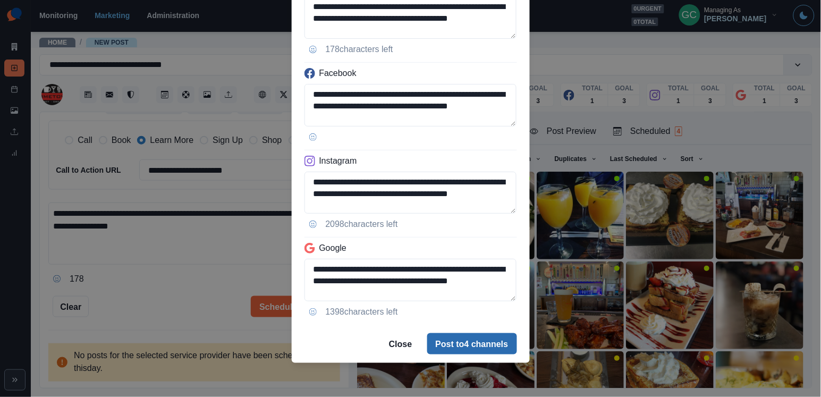
click at [459, 353] on button "Post to 4 channels" at bounding box center [472, 343] width 90 height 21
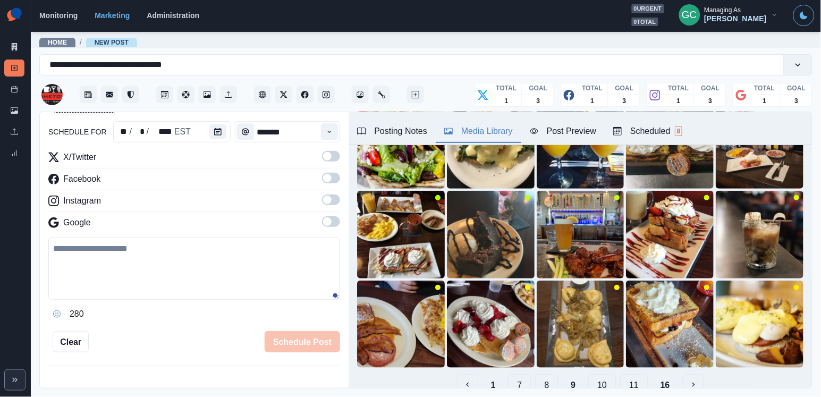
scroll to position [143, 0]
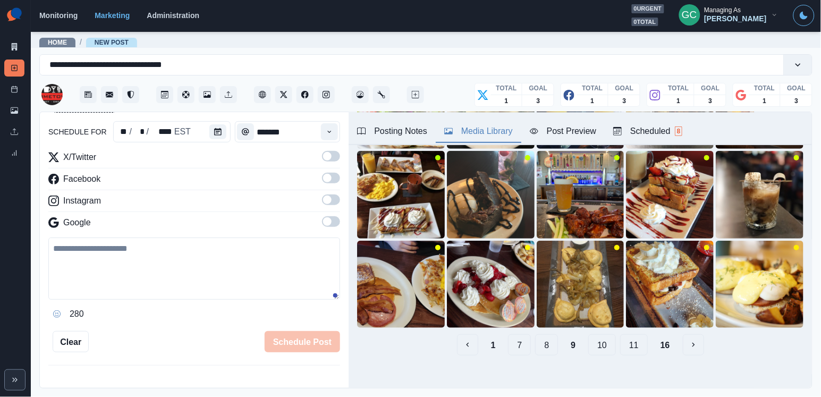
click at [548, 348] on button "8" at bounding box center [546, 344] width 23 height 21
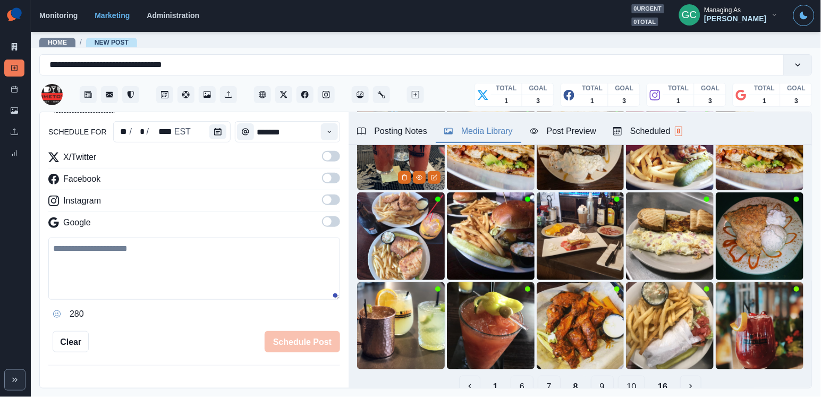
scroll to position [105, 0]
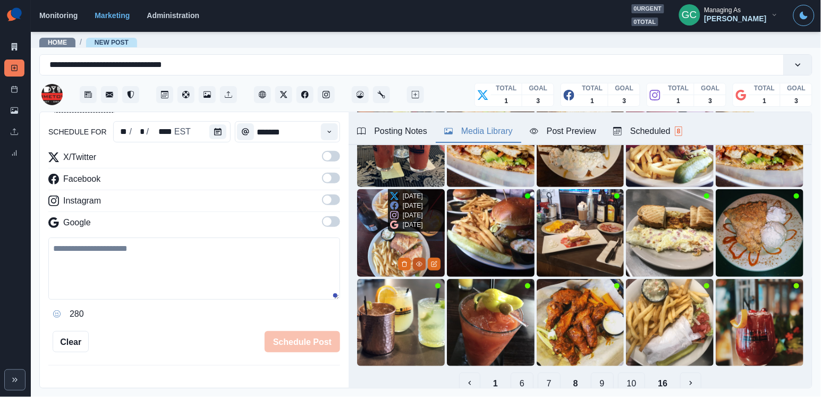
click at [416, 263] on icon "View Media" at bounding box center [419, 264] width 6 height 6
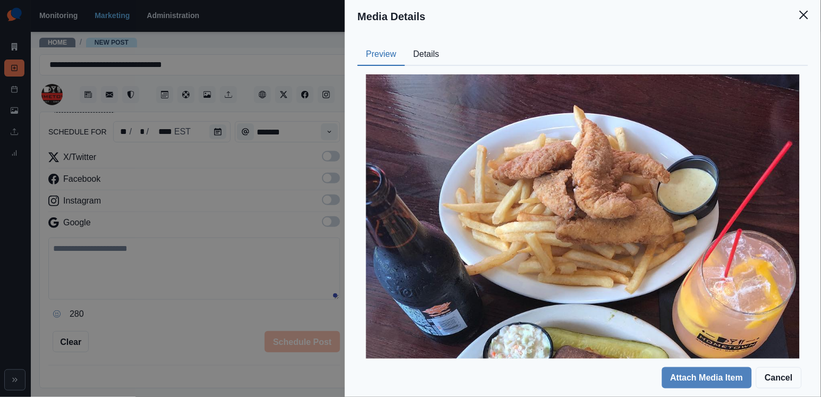
click at [422, 57] on button "Details" at bounding box center [426, 55] width 43 height 22
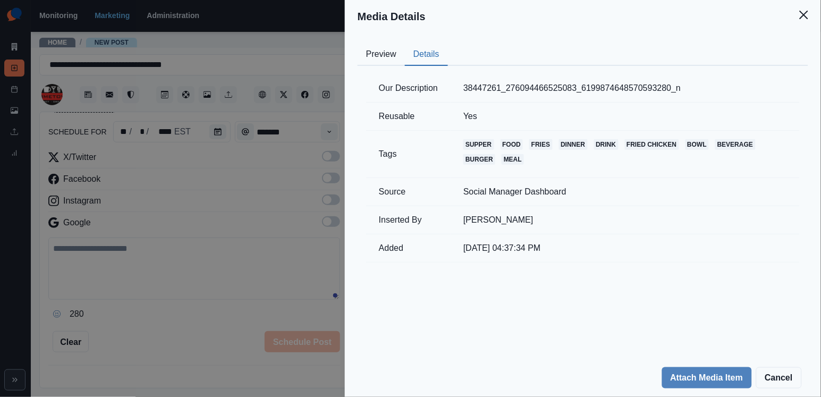
click at [383, 58] on button "Preview" at bounding box center [381, 55] width 47 height 22
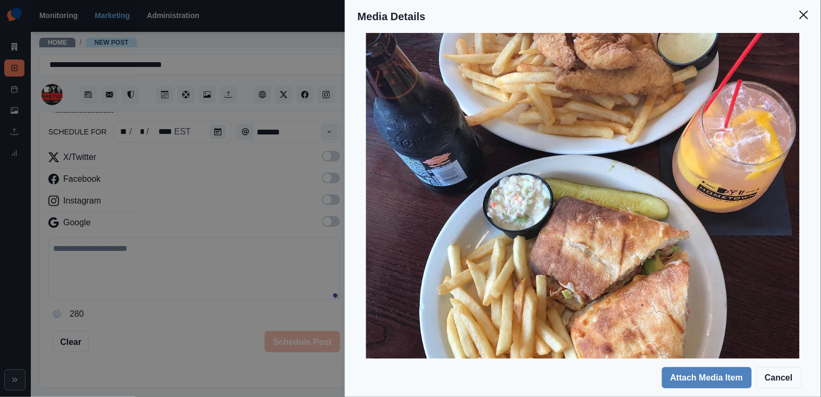
scroll to position [138, 0]
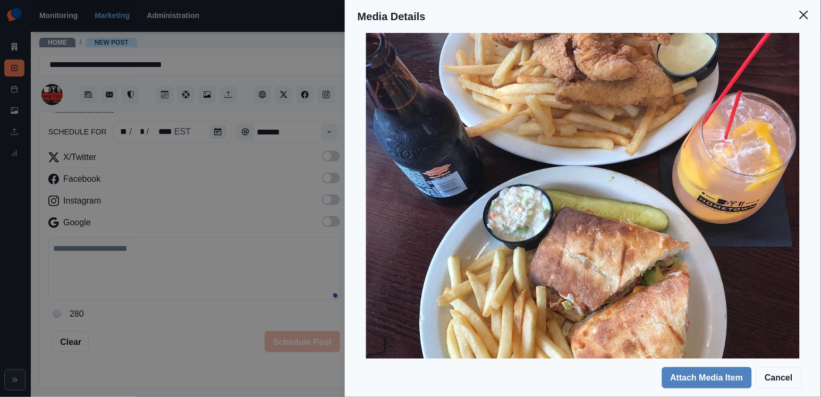
click at [271, 216] on div "Media Details Preview Details Our Description 38447261_276094466525083_61998746…" at bounding box center [410, 198] width 821 height 397
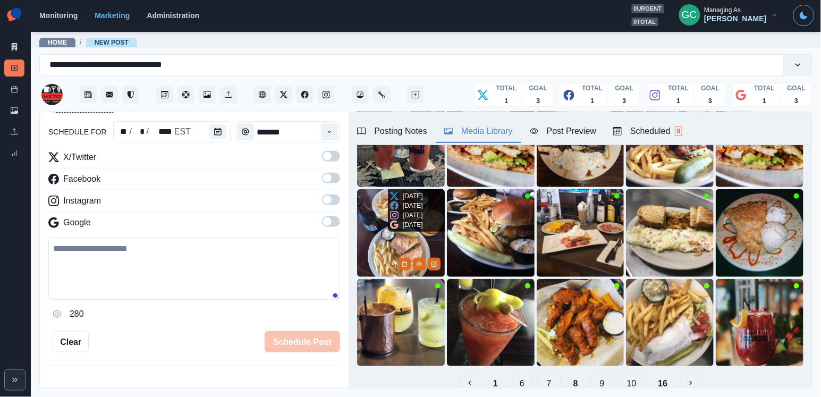
click at [376, 235] on img at bounding box center [401, 233] width 88 height 88
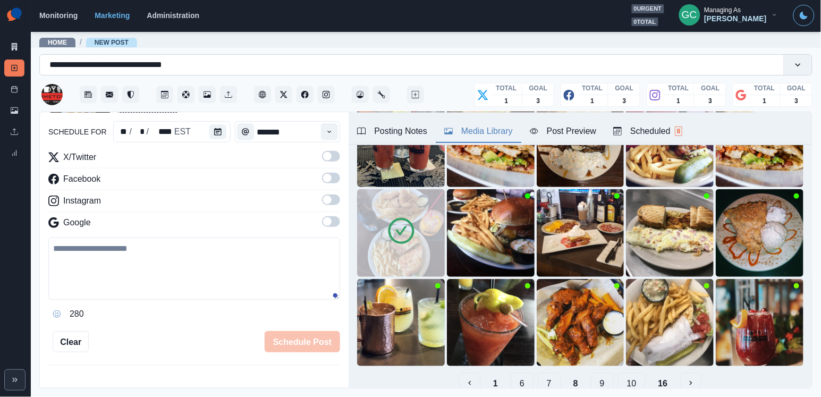
click at [163, 57] on div "**********" at bounding box center [412, 64] width 744 height 17
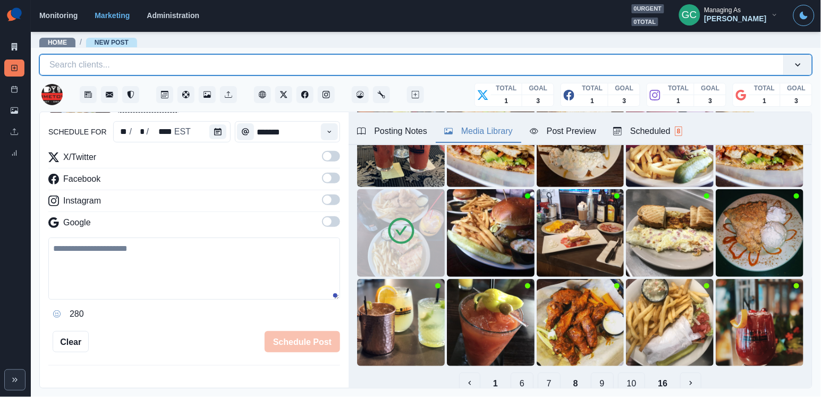
click at [163, 57] on div "**********" at bounding box center [412, 64] width 744 height 17
click at [163, 57] on div at bounding box center [411, 64] width 725 height 15
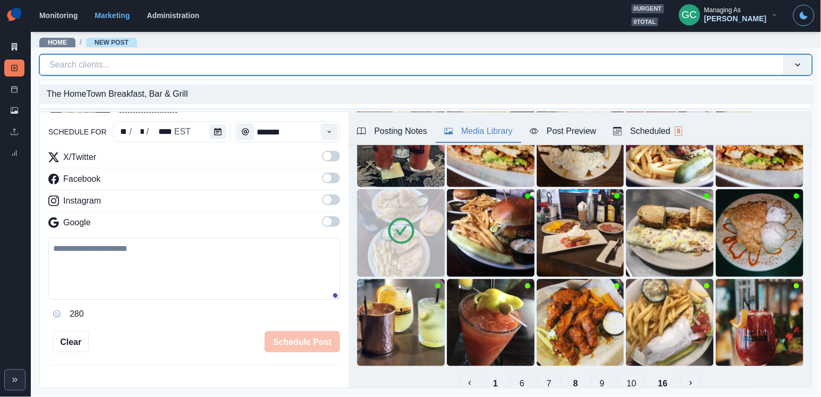
click at [143, 91] on div "The HomeTown Breakfast, Bar & Grill" at bounding box center [426, 94] width 772 height 20
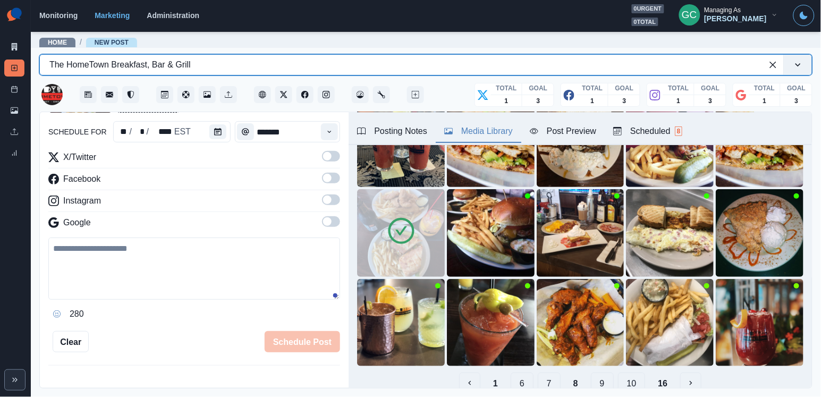
click at [132, 65] on div "The HomeTown Breakfast, Bar & Grill" at bounding box center [400, 64] width 703 height 13
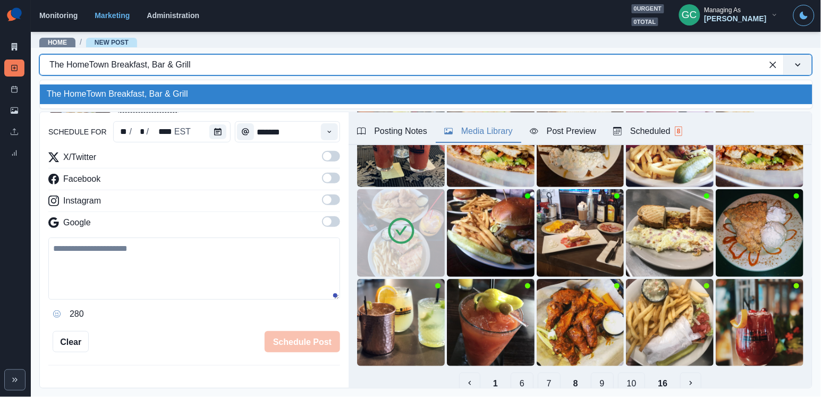
click at [132, 65] on div "The HomeTown Breakfast, Bar & Grill" at bounding box center [400, 64] width 703 height 13
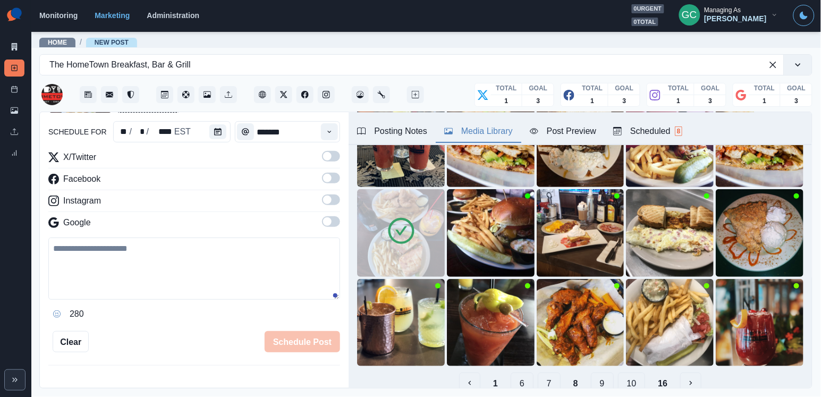
click at [185, 276] on textarea at bounding box center [194, 268] width 292 height 62
paste textarea "**********"
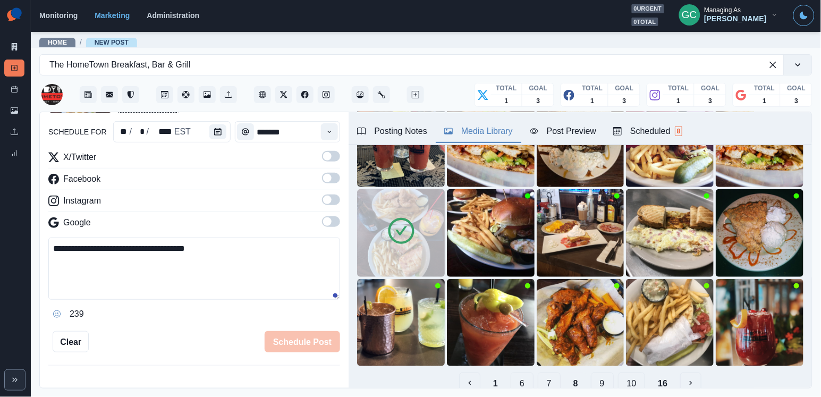
type textarea "**********"
click at [336, 224] on span at bounding box center [331, 221] width 18 height 11
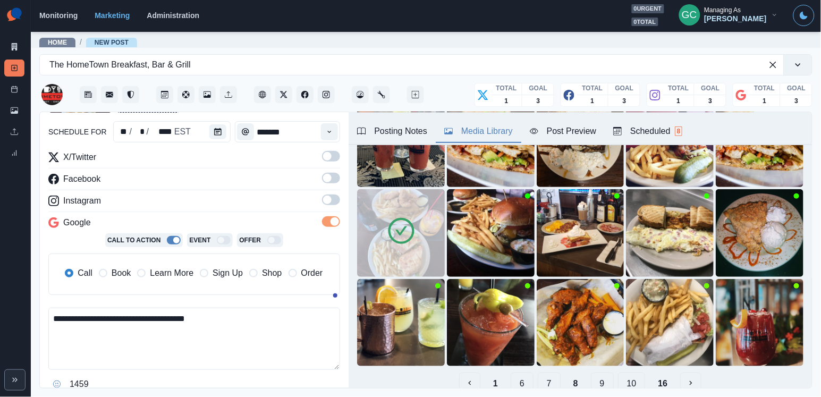
click at [332, 201] on span at bounding box center [331, 199] width 18 height 11
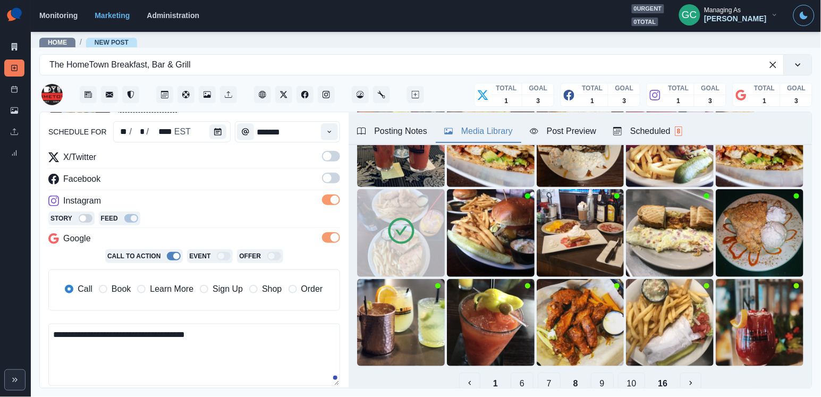
click at [331, 181] on span at bounding box center [331, 178] width 18 height 11
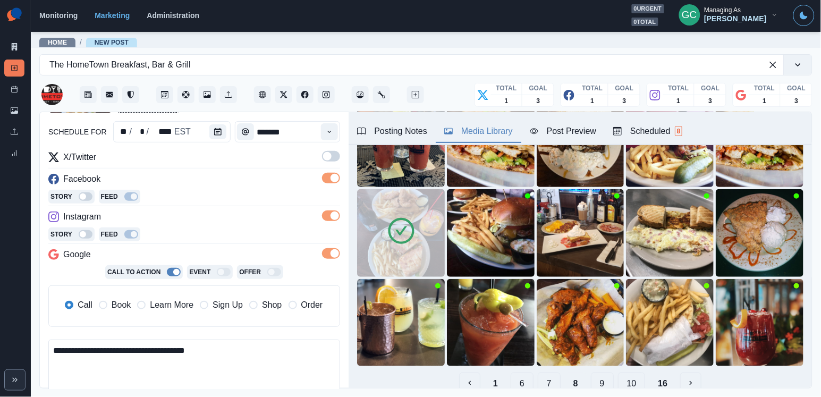
click at [331, 162] on label at bounding box center [331, 159] width 18 height 17
click at [176, 307] on span "Learn More" at bounding box center [172, 305] width 44 height 13
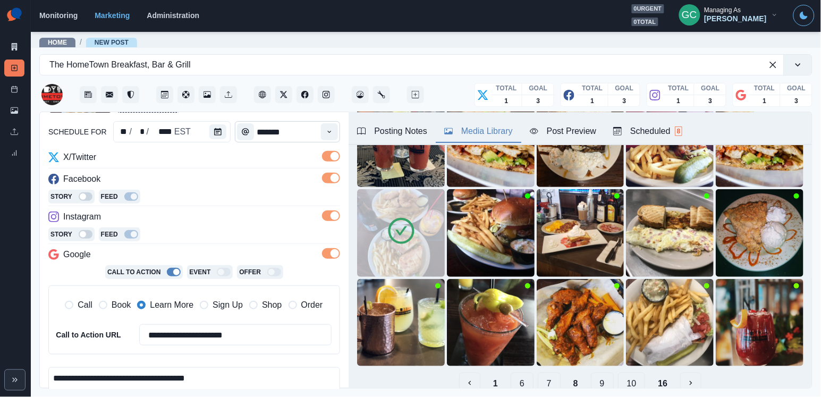
click at [313, 130] on input "*******" at bounding box center [287, 131] width 105 height 21
click at [327, 133] on icon "Time" at bounding box center [329, 131] width 7 height 7
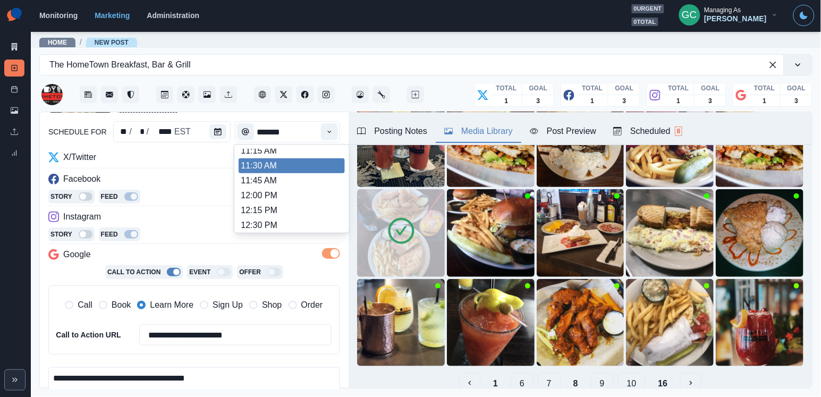
scroll to position [198, 0]
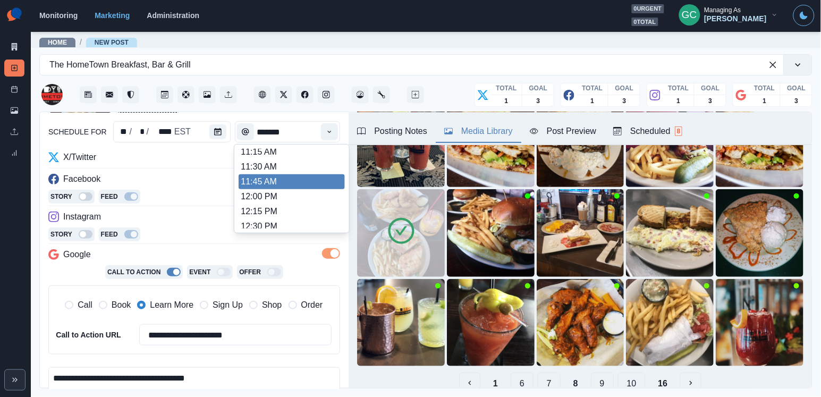
click at [286, 189] on li "11:45 AM" at bounding box center [292, 181] width 106 height 15
type input "********"
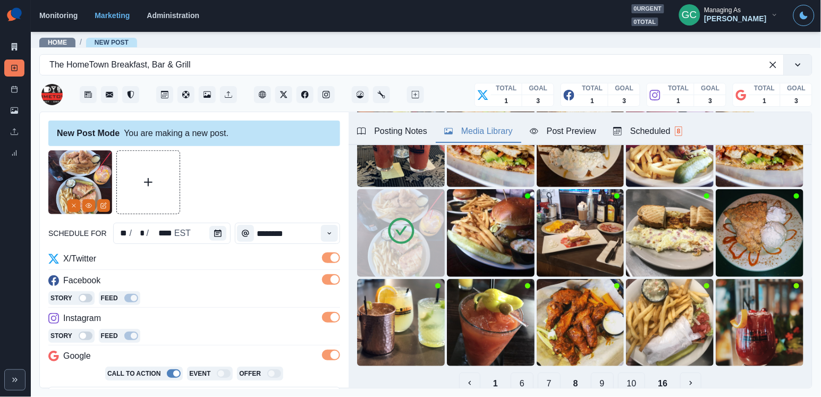
click at [683, 129] on span "8" at bounding box center [679, 131] width 8 height 10
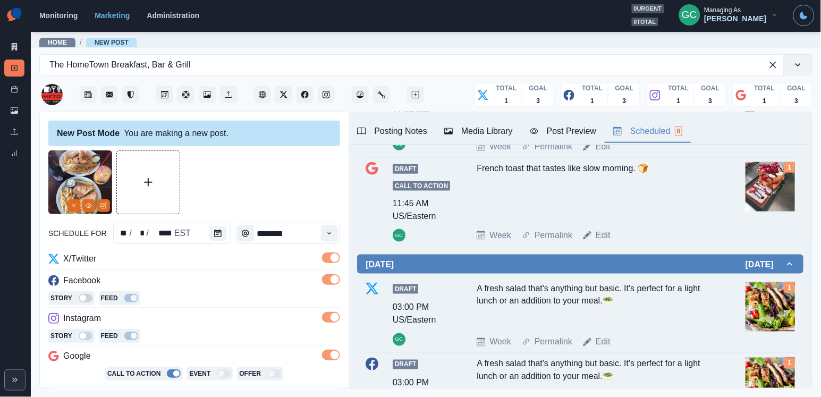
scroll to position [218, 0]
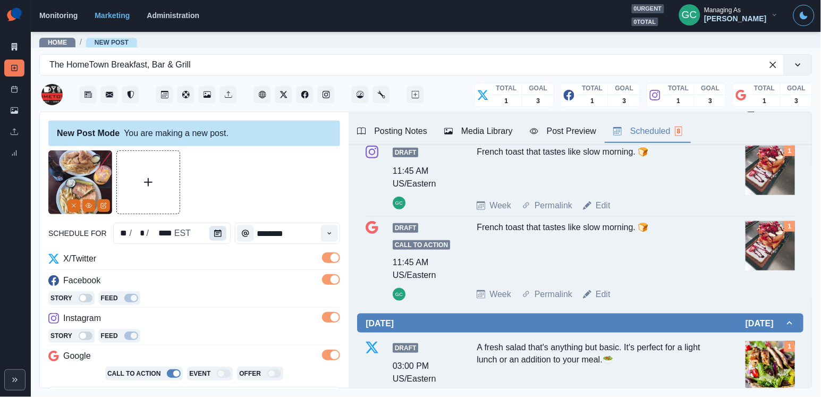
click at [213, 228] on button "Calendar" at bounding box center [217, 233] width 17 height 15
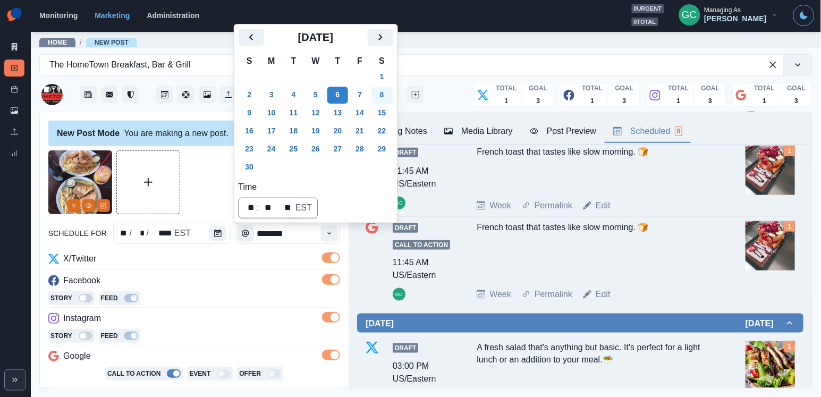
click at [387, 90] on button "8" at bounding box center [381, 95] width 21 height 17
click at [261, 296] on div "Story Feed" at bounding box center [194, 299] width 292 height 16
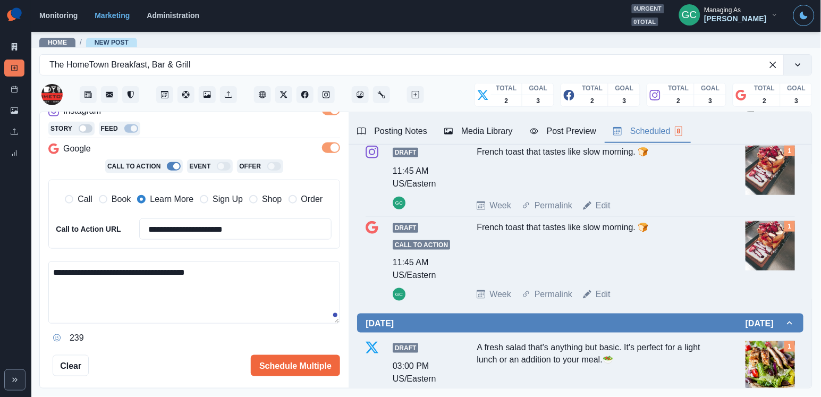
scroll to position [228, 0]
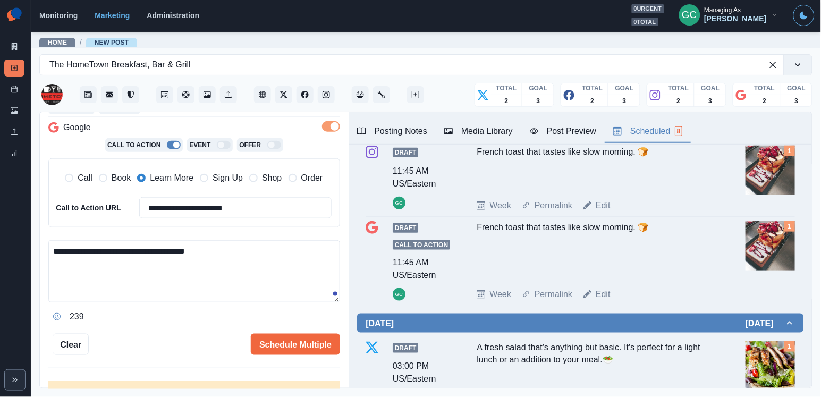
click at [275, 291] on textarea "**********" at bounding box center [194, 271] width 292 height 62
type textarea "**********"
click at [281, 341] on button "Schedule Multiple" at bounding box center [295, 344] width 89 height 21
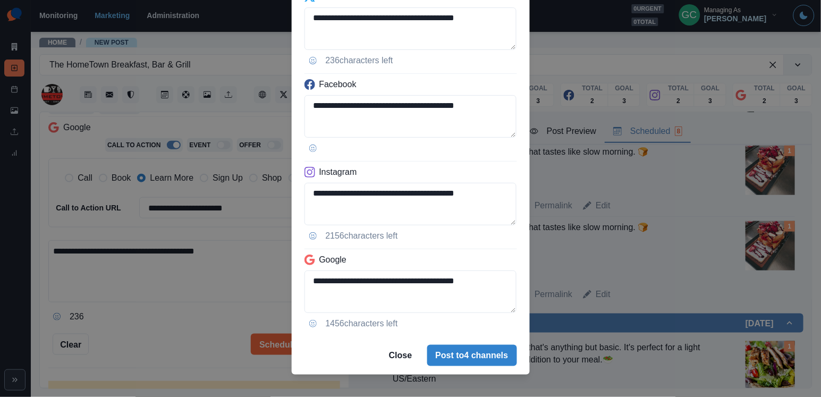
scroll to position [92, 0]
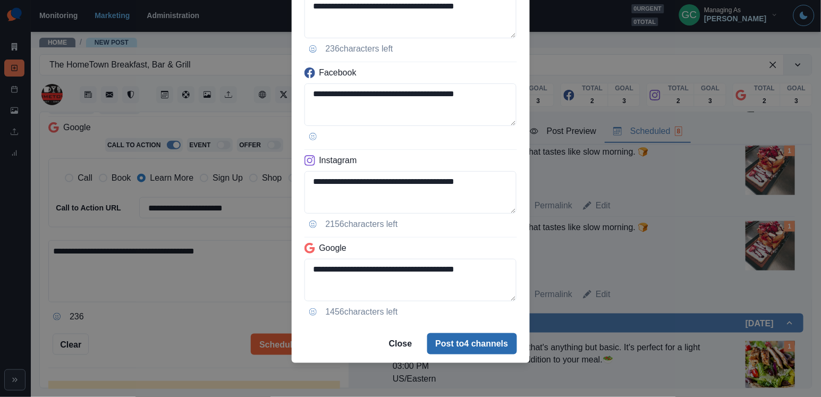
click at [468, 344] on button "Post to 4 channels" at bounding box center [472, 343] width 90 height 21
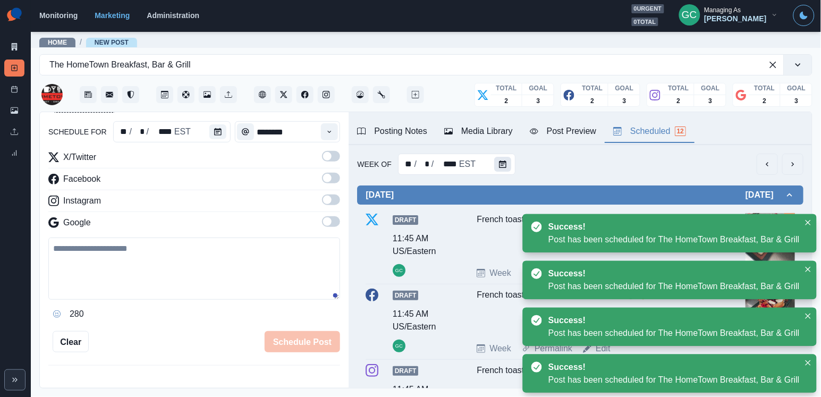
scroll to position [-1, 0]
click at [507, 168] on button "Calendar" at bounding box center [502, 164] width 17 height 15
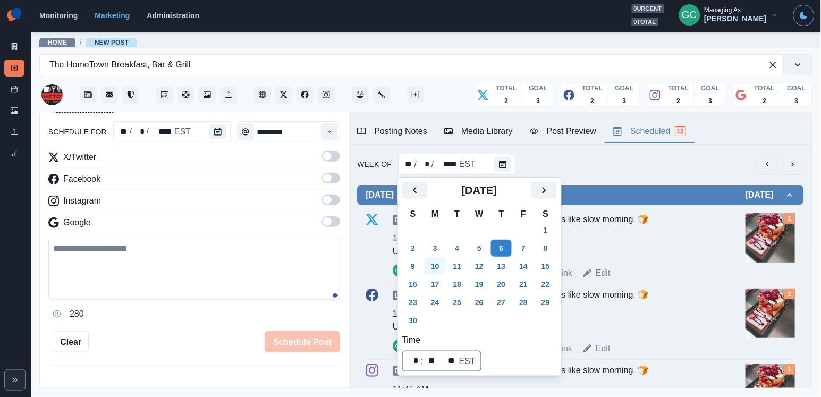
click at [437, 267] on button "10" at bounding box center [434, 266] width 21 height 17
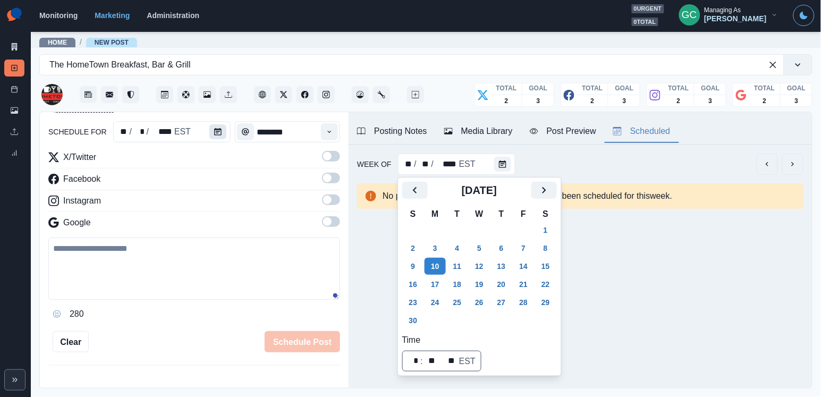
click at [216, 130] on icon "Calendar" at bounding box center [217, 131] width 7 height 7
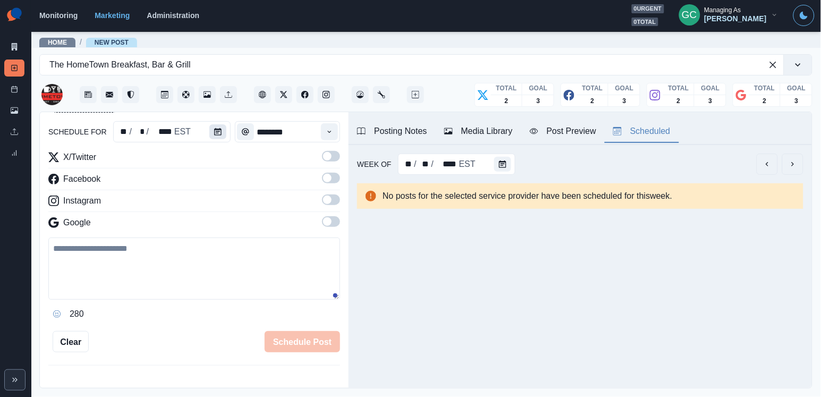
click at [216, 130] on icon "Calendar" at bounding box center [217, 131] width 7 height 7
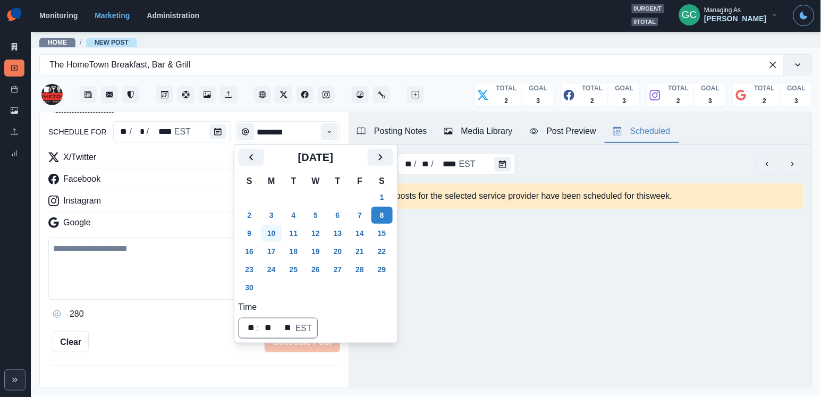
click at [268, 236] on button "10" at bounding box center [271, 233] width 21 height 17
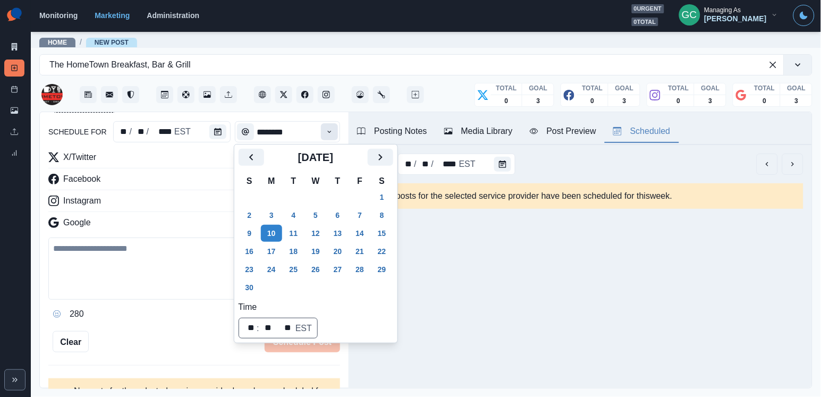
click at [335, 130] on button "Time" at bounding box center [329, 131] width 17 height 17
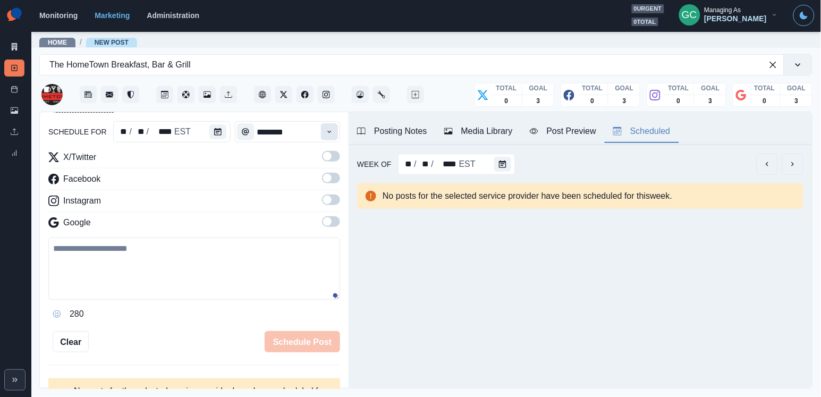
click at [332, 130] on icon "Time" at bounding box center [329, 131] width 7 height 7
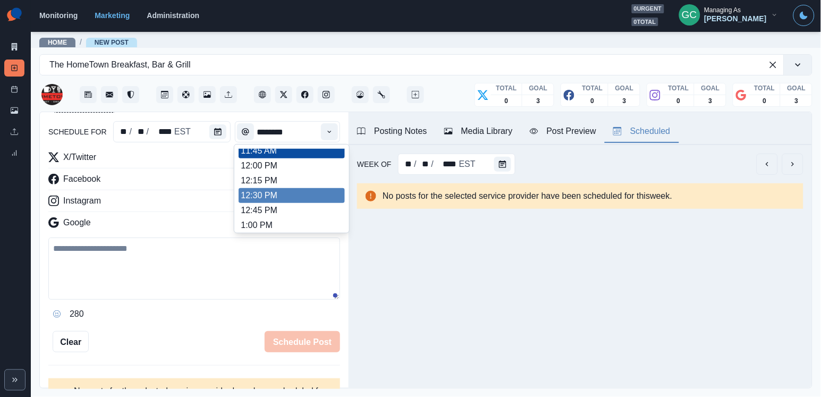
scroll to position [228, 0]
click at [292, 201] on li "12:30 PM" at bounding box center [292, 196] width 106 height 15
type input "********"
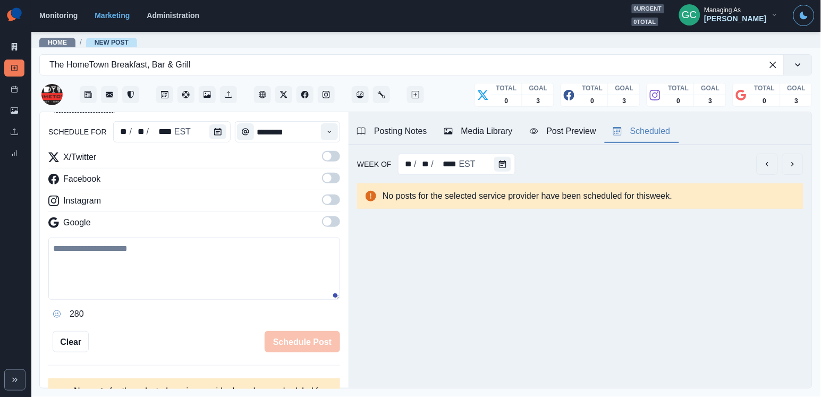
click at [331, 222] on span at bounding box center [331, 221] width 18 height 11
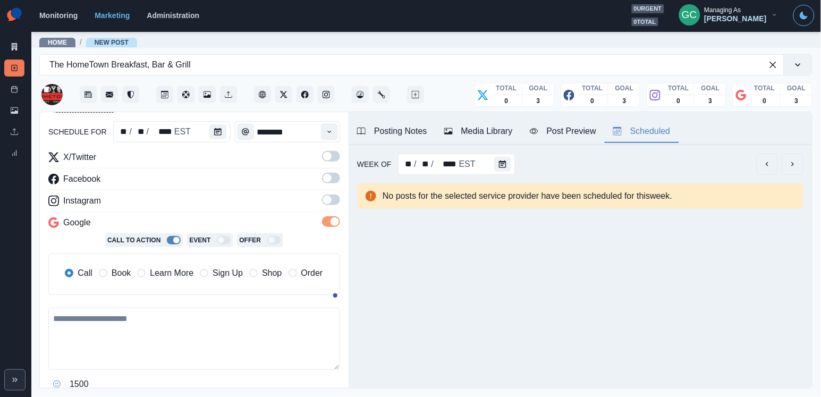
click at [332, 201] on span at bounding box center [331, 199] width 18 height 11
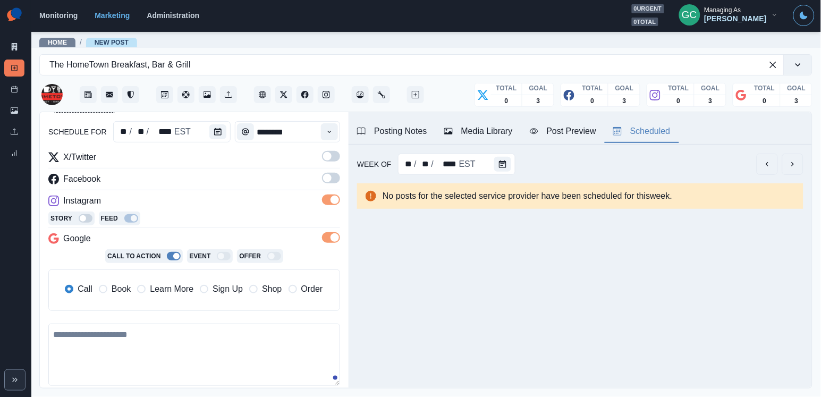
click at [332, 184] on label at bounding box center [331, 181] width 18 height 17
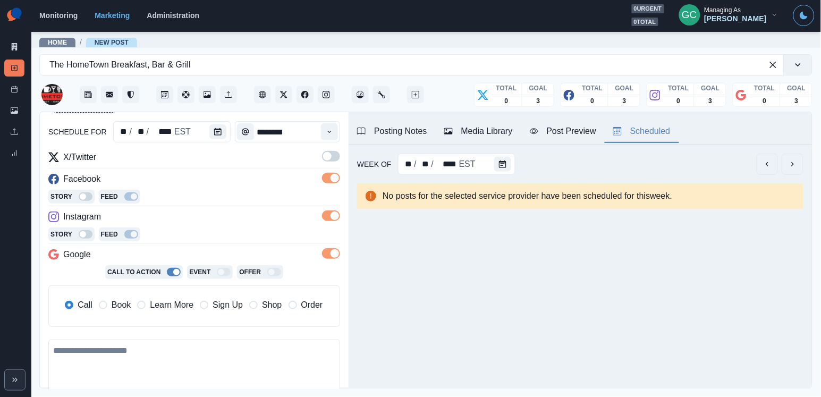
click at [337, 158] on span at bounding box center [331, 156] width 18 height 11
click at [183, 306] on span "Learn More" at bounding box center [172, 305] width 44 height 13
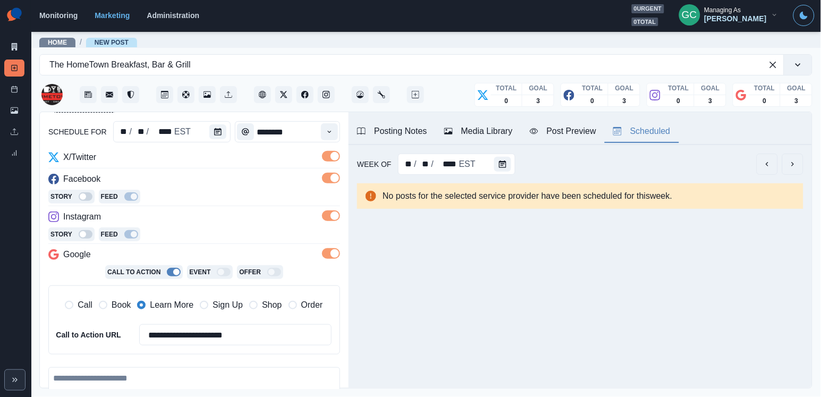
click at [235, 236] on div "Story Feed" at bounding box center [194, 235] width 292 height 16
click at [501, 136] on div "Media Library" at bounding box center [478, 131] width 69 height 13
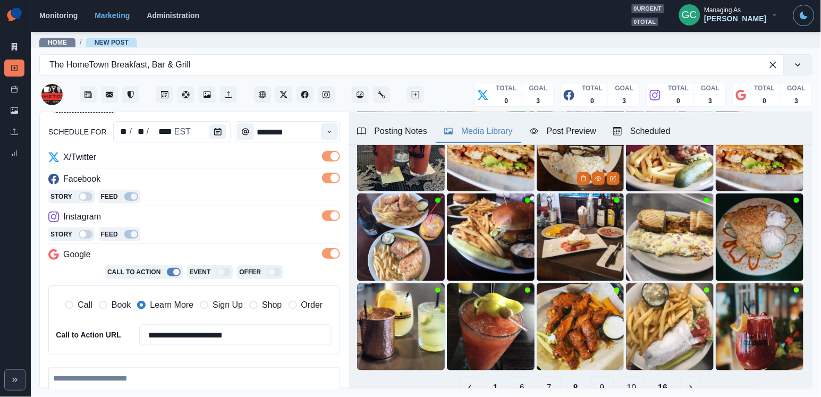
scroll to position [122, 0]
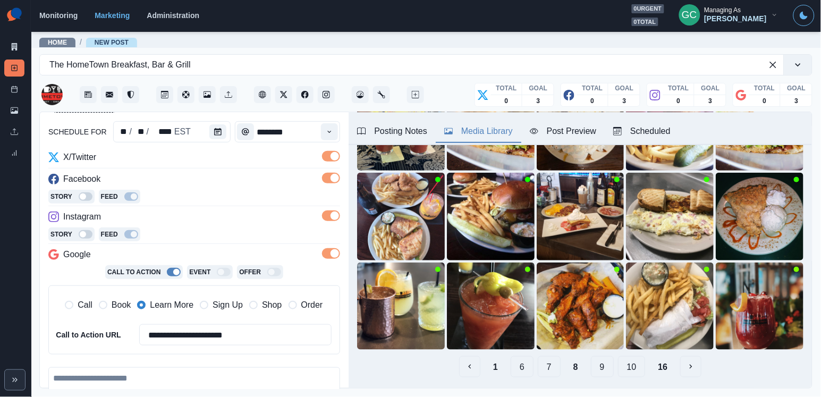
click at [548, 367] on button "7" at bounding box center [549, 366] width 23 height 21
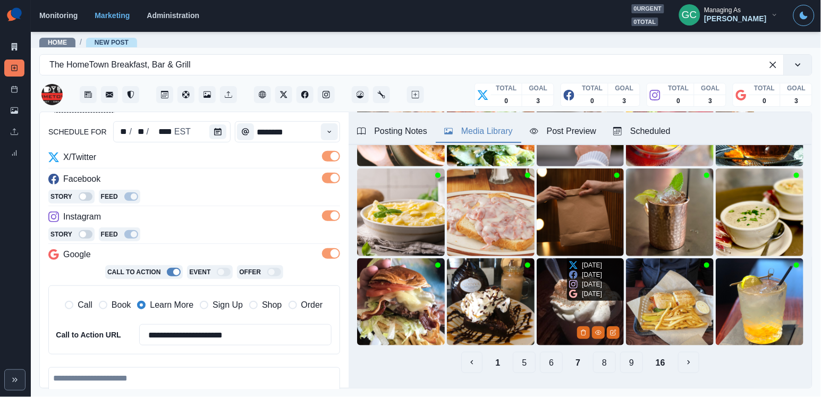
scroll to position [133, 0]
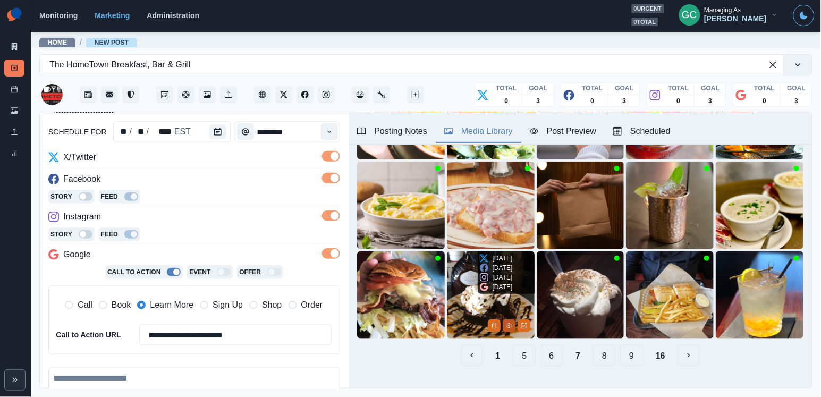
click at [507, 326] on icon "View Media" at bounding box center [509, 325] width 6 height 6
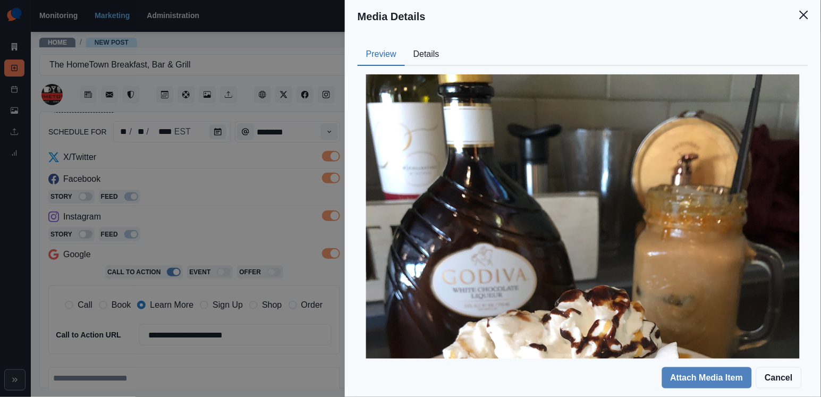
click at [424, 47] on button "Details" at bounding box center [426, 55] width 43 height 22
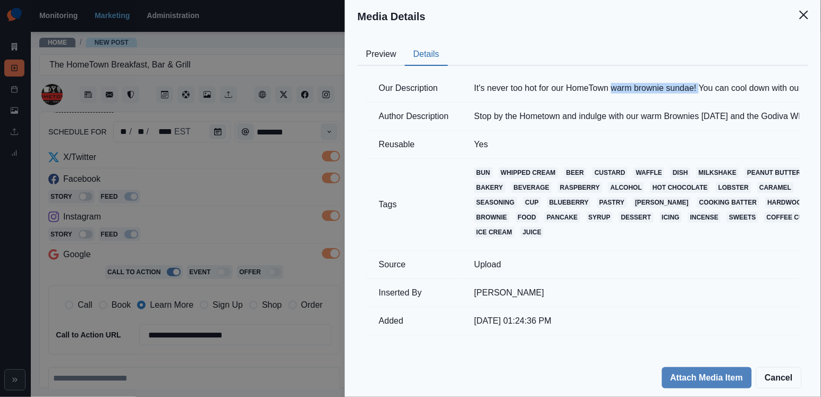
drag, startPoint x: 622, startPoint y: 90, endPoint x: 710, endPoint y: 86, distance: 88.3
click at [711, 86] on td "It's never too hot for our HomeTown warm brownie sundae! You can cool down with…" at bounding box center [737, 88] width 551 height 28
copy td "warm brownie sundae!"
click at [285, 190] on div "Media Details Preview Details Our Description It's never too hot for our HomeTo…" at bounding box center [410, 198] width 821 height 397
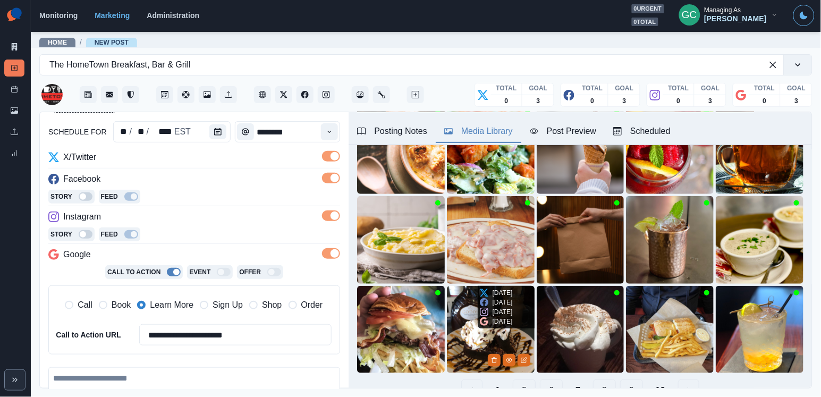
scroll to position [105, 0]
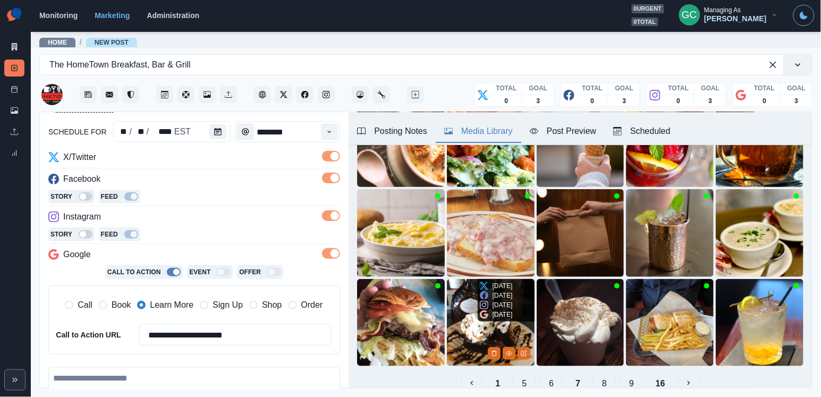
click at [470, 331] on img at bounding box center [491, 323] width 88 height 88
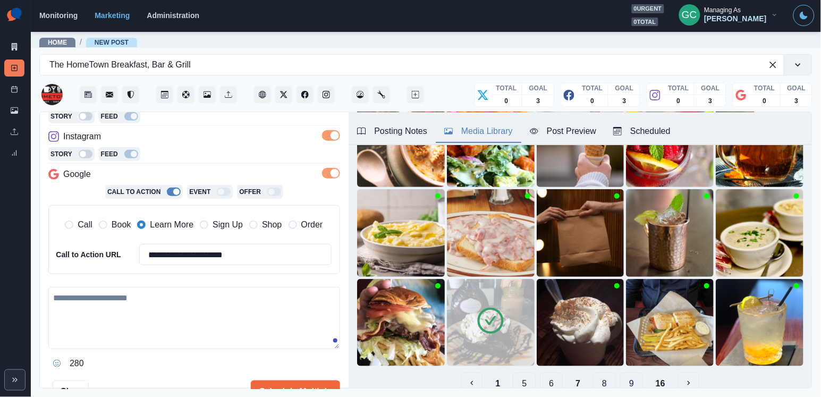
scroll to position [219, 0]
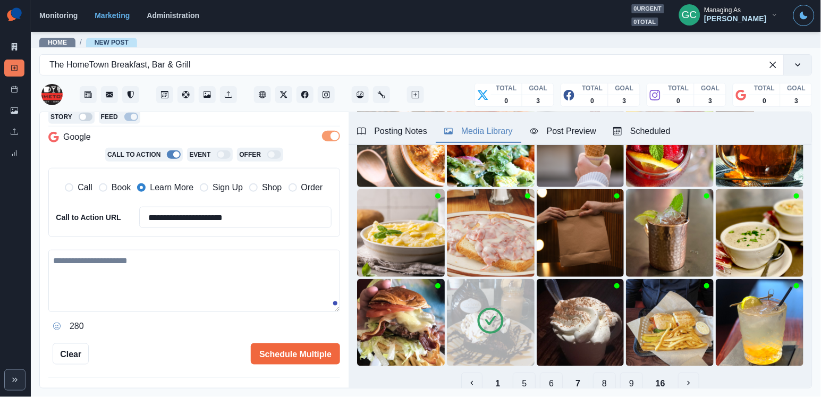
click at [151, 251] on textarea at bounding box center [194, 281] width 292 height 62
paste textarea "**********"
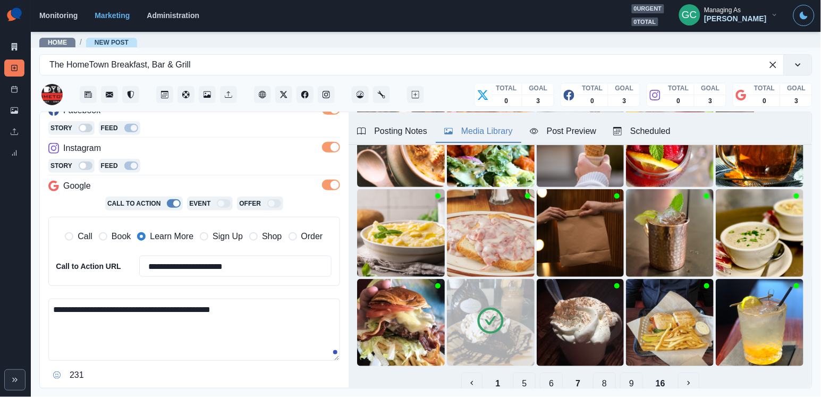
scroll to position [204, 0]
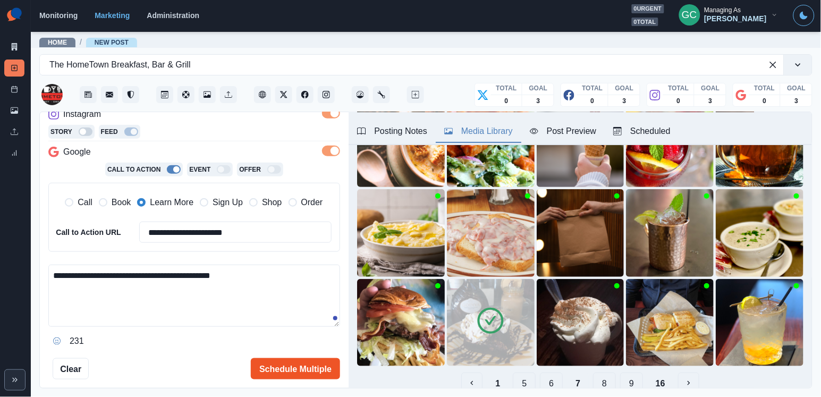
type textarea "**********"
click at [288, 363] on button "Schedule Multiple" at bounding box center [295, 368] width 89 height 21
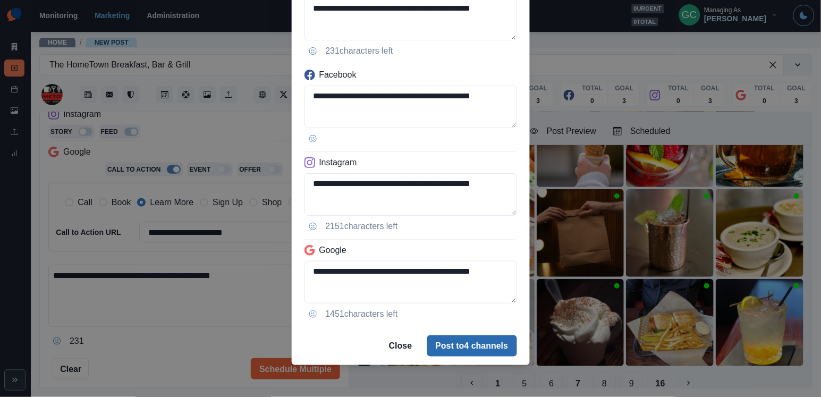
scroll to position [92, 0]
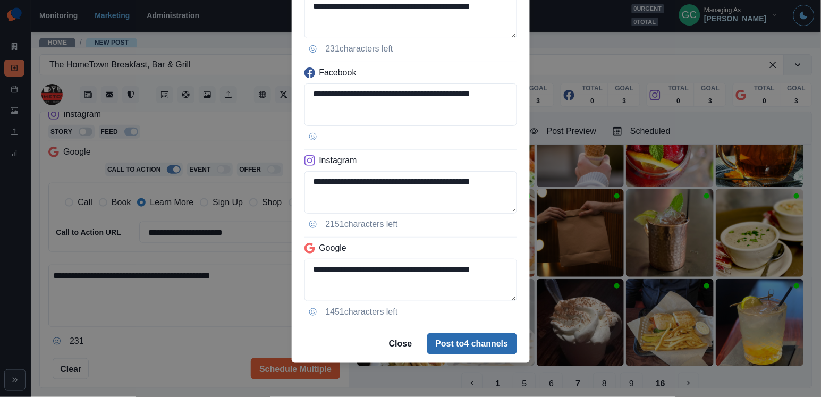
click at [476, 338] on button "Post to 4 channels" at bounding box center [472, 343] width 90 height 21
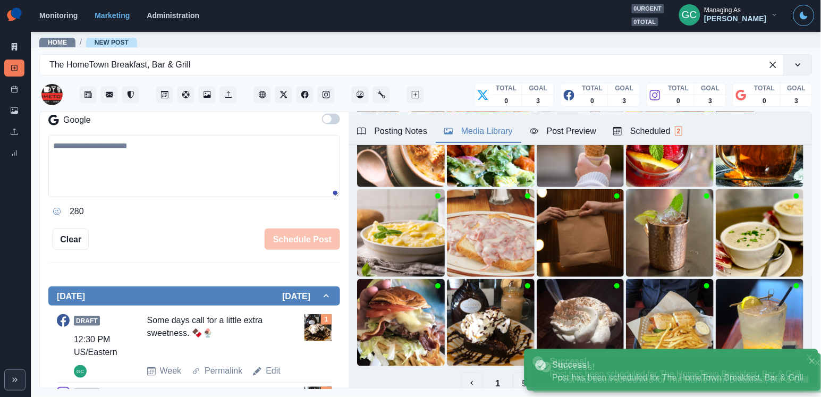
scroll to position [101, 0]
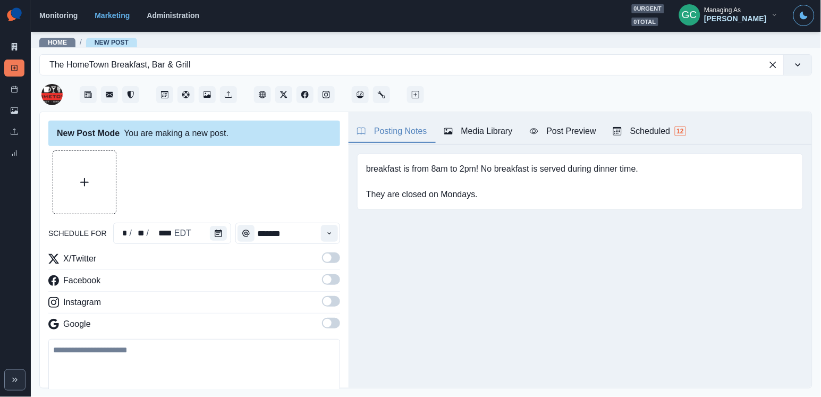
type input "*******"
click at [666, 133] on div "Scheduled 12" at bounding box center [649, 131] width 73 height 13
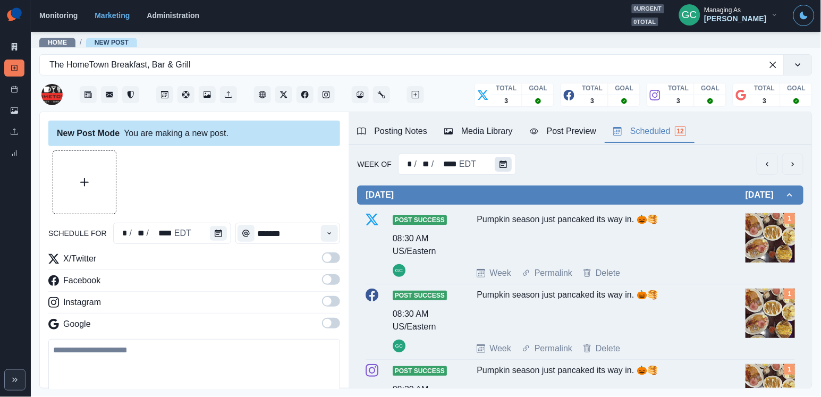
click at [501, 161] on icon "Calendar" at bounding box center [502, 163] width 7 height 7
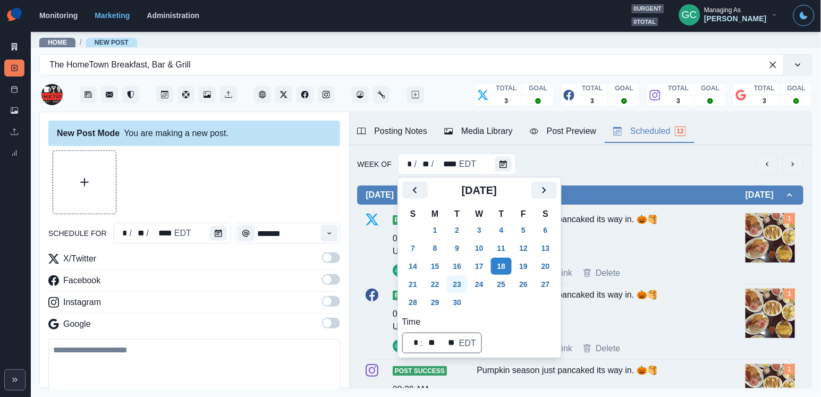
click at [452, 282] on button "23" at bounding box center [457, 284] width 21 height 17
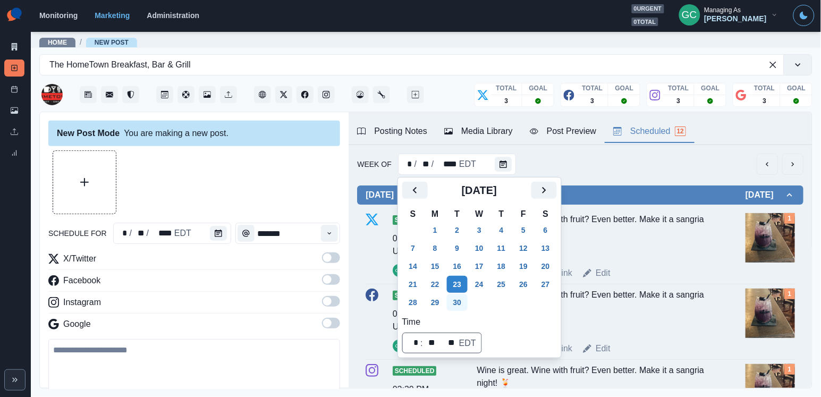
click at [456, 298] on button "30" at bounding box center [457, 302] width 21 height 17
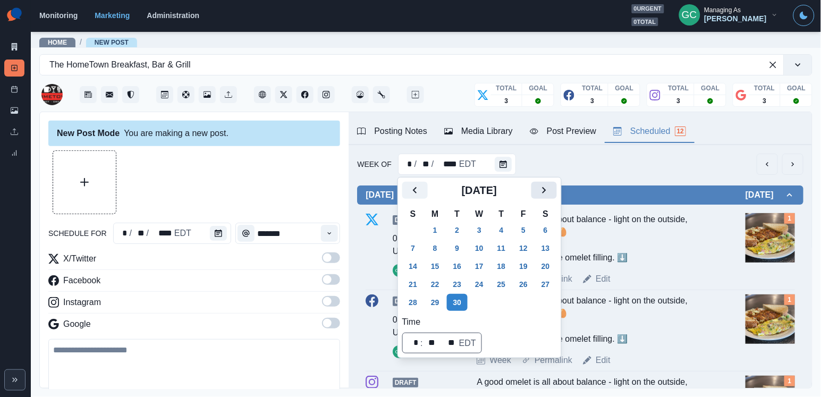
click at [550, 185] on icon "Next" at bounding box center [544, 190] width 13 height 13
click at [466, 233] on td "30" at bounding box center [457, 230] width 22 height 18
click at [463, 245] on button "7" at bounding box center [457, 248] width 21 height 17
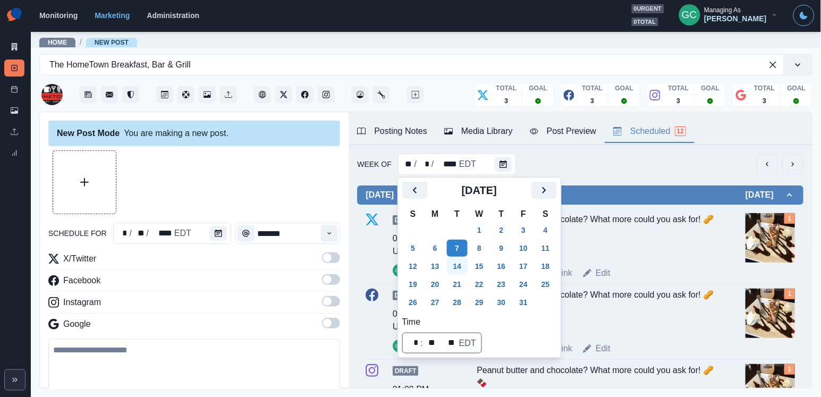
click at [456, 266] on button "14" at bounding box center [457, 266] width 21 height 17
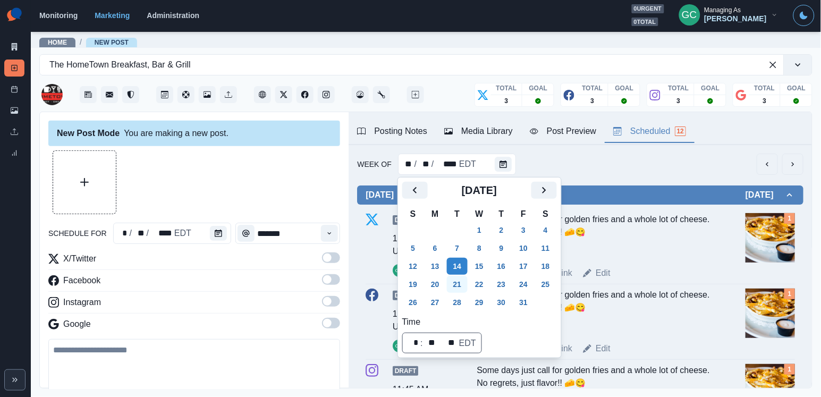
click at [456, 285] on button "21" at bounding box center [457, 284] width 21 height 17
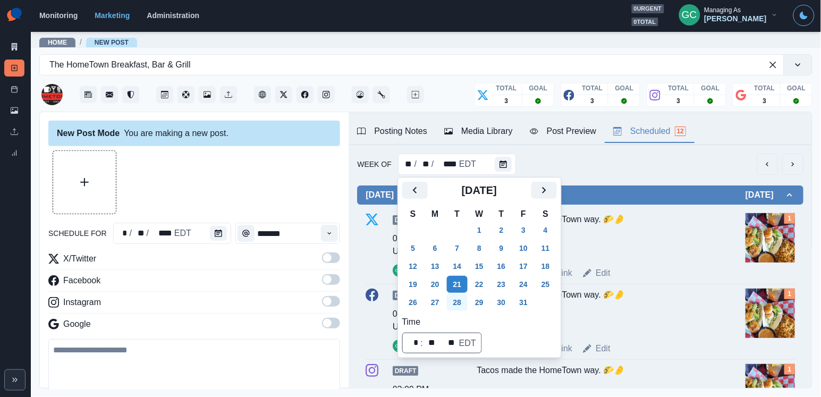
click at [458, 302] on button "28" at bounding box center [457, 302] width 21 height 17
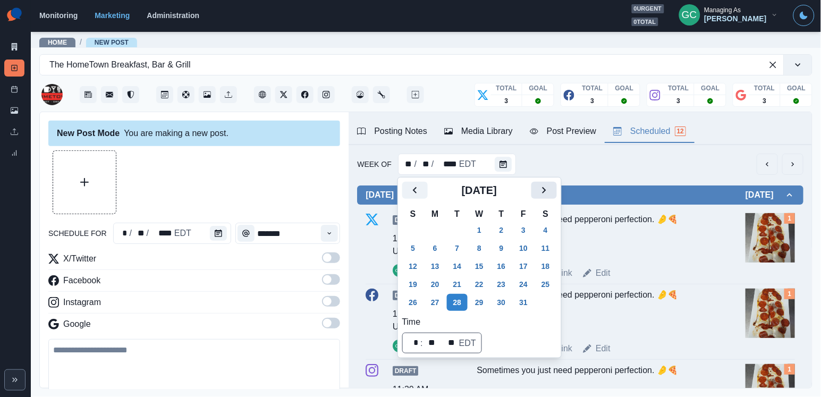
click at [550, 190] on icon "Next" at bounding box center [544, 190] width 13 height 13
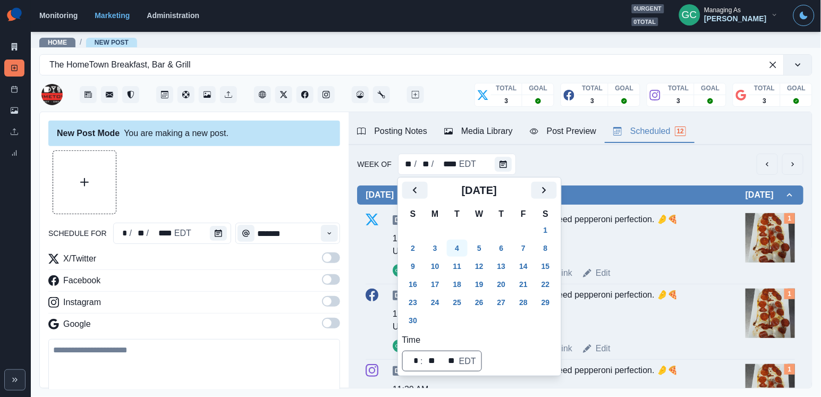
click at [465, 244] on button "4" at bounding box center [457, 248] width 21 height 17
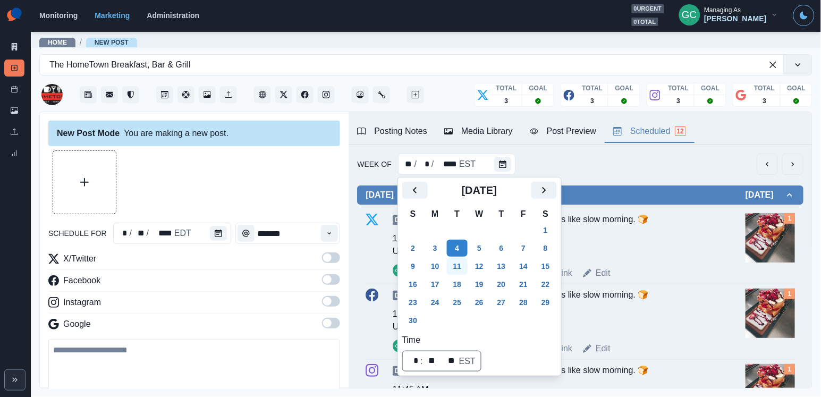
click at [460, 261] on button "11" at bounding box center [457, 266] width 21 height 17
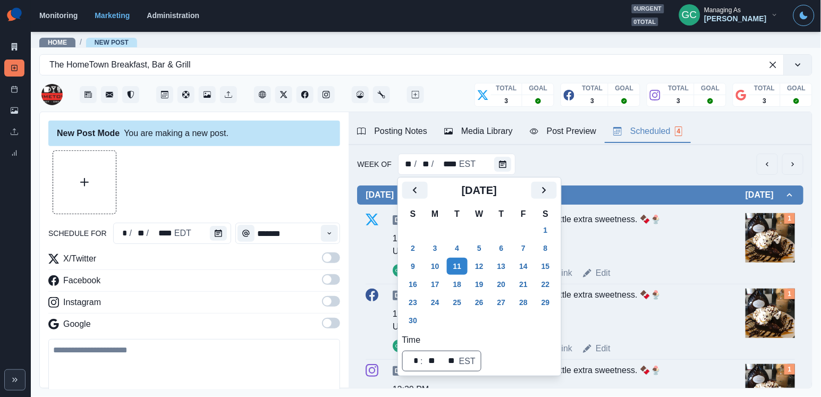
click at [227, 225] on div at bounding box center [220, 233] width 21 height 21
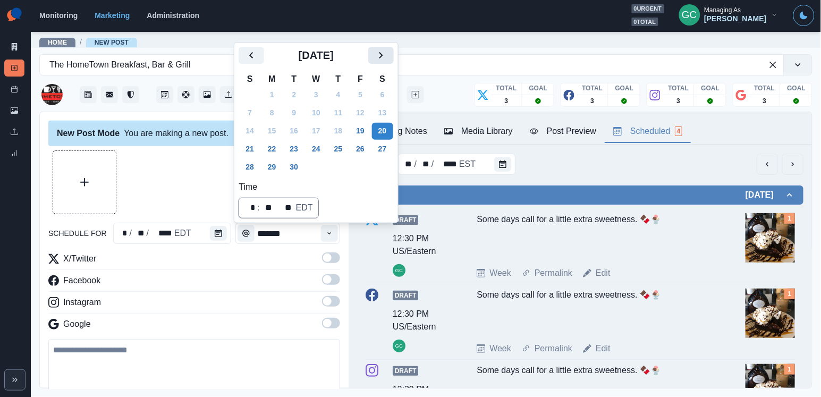
click at [394, 54] on button "Next" at bounding box center [380, 55] width 25 height 17
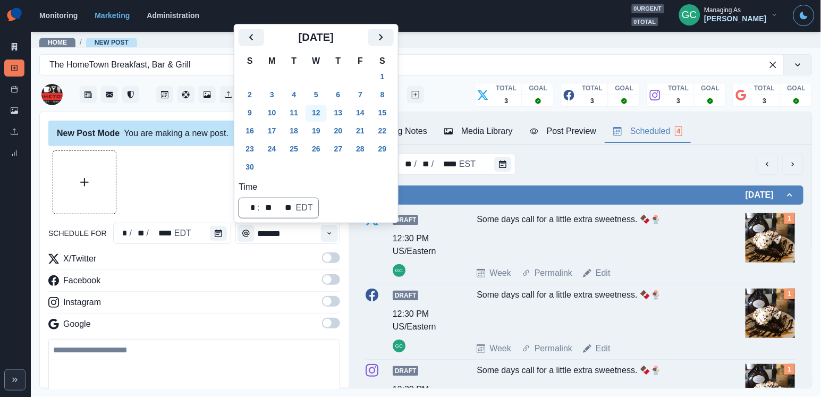
click at [321, 114] on button "12" at bounding box center [315, 113] width 21 height 17
click at [299, 113] on button "11" at bounding box center [294, 113] width 21 height 17
click at [324, 234] on button "Time" at bounding box center [329, 233] width 17 height 17
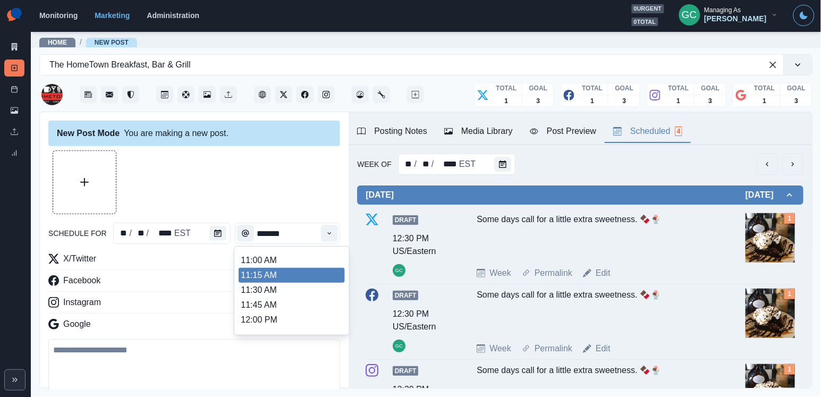
scroll to position [176, 0]
click at [605, 277] on link "Edit" at bounding box center [603, 273] width 15 height 13
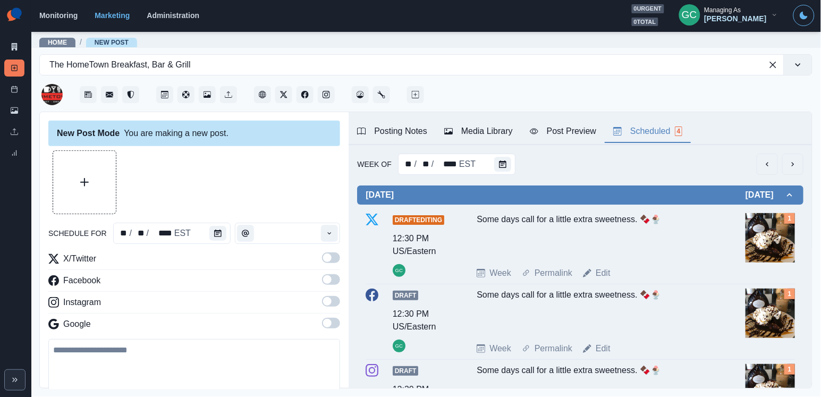
type input "********"
type textarea "**********"
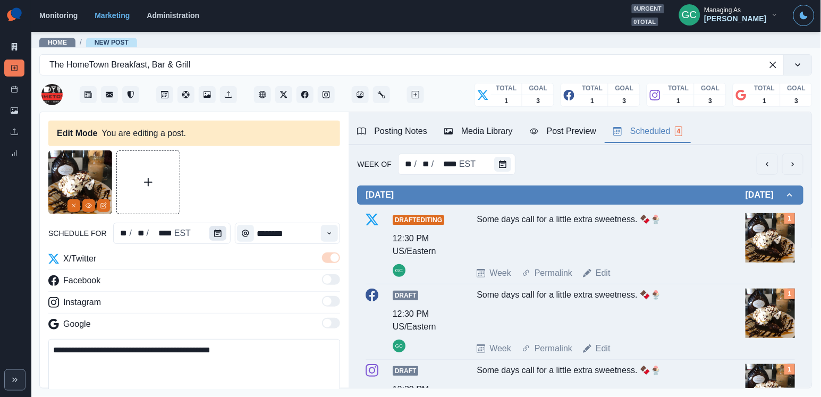
click at [217, 231] on icon "Calendar" at bounding box center [217, 232] width 7 height 7
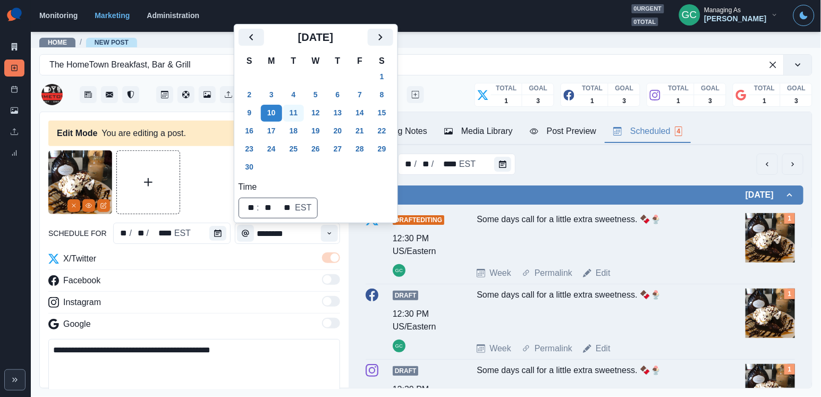
click at [293, 111] on button "11" at bounding box center [293, 113] width 21 height 17
click at [275, 282] on div "Facebook" at bounding box center [194, 282] width 292 height 17
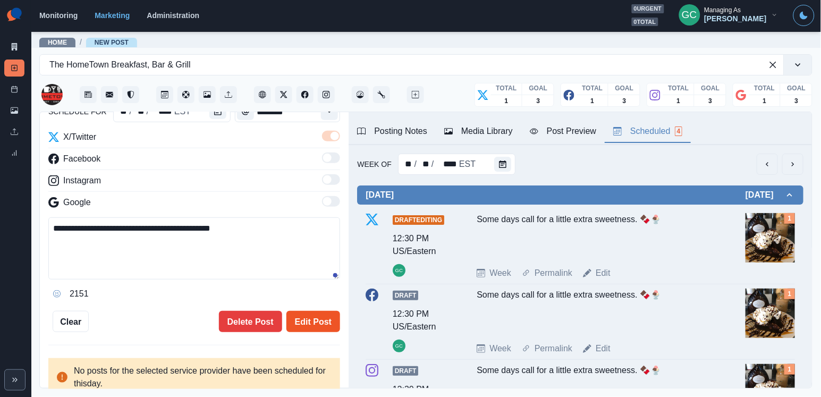
click at [325, 318] on button "Edit Post" at bounding box center [313, 321] width 54 height 21
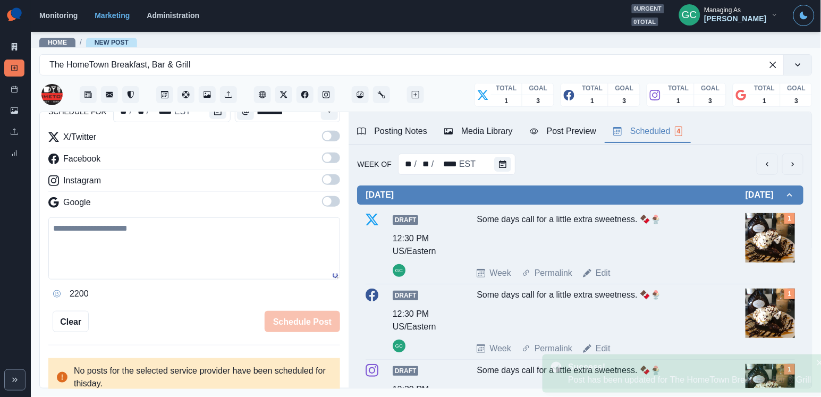
scroll to position [101, 0]
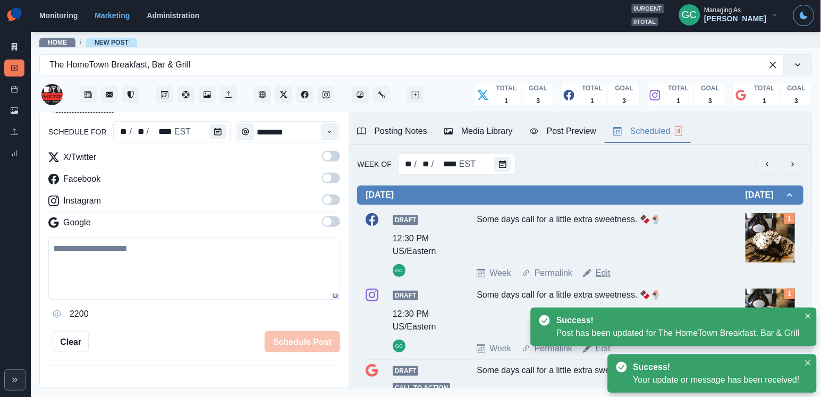
click at [606, 274] on link "Edit" at bounding box center [603, 273] width 15 height 13
type textarea "**********"
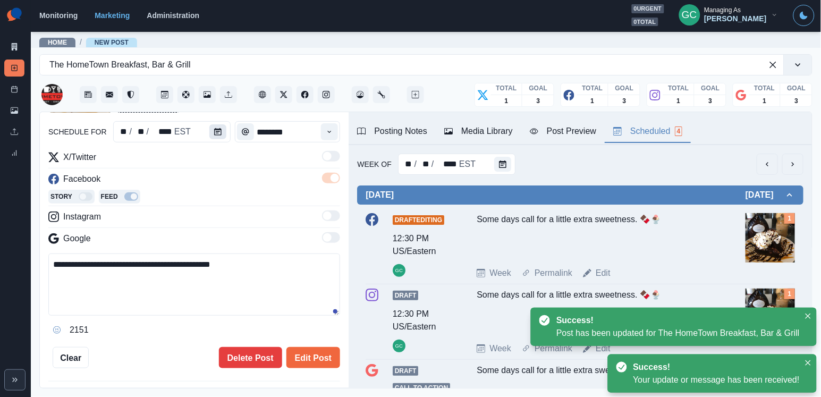
click at [218, 130] on icon "Calendar" at bounding box center [217, 131] width 7 height 7
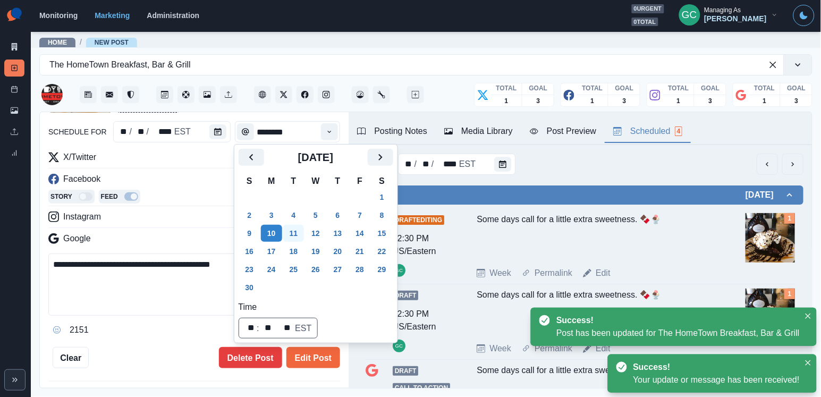
click at [295, 228] on button "11" at bounding box center [293, 233] width 21 height 17
click at [324, 359] on button "Edit Post" at bounding box center [313, 357] width 54 height 21
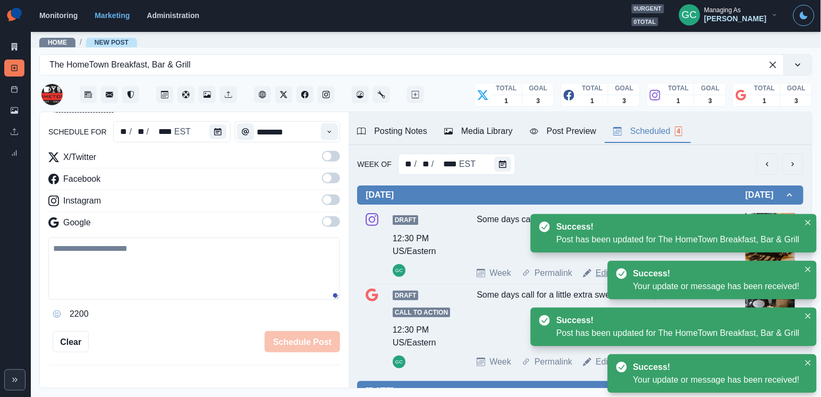
click at [598, 278] on link "Edit" at bounding box center [603, 273] width 15 height 13
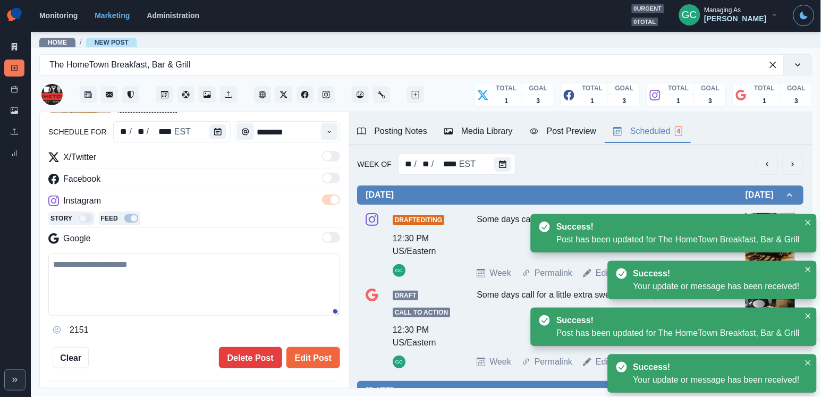
type textarea "**********"
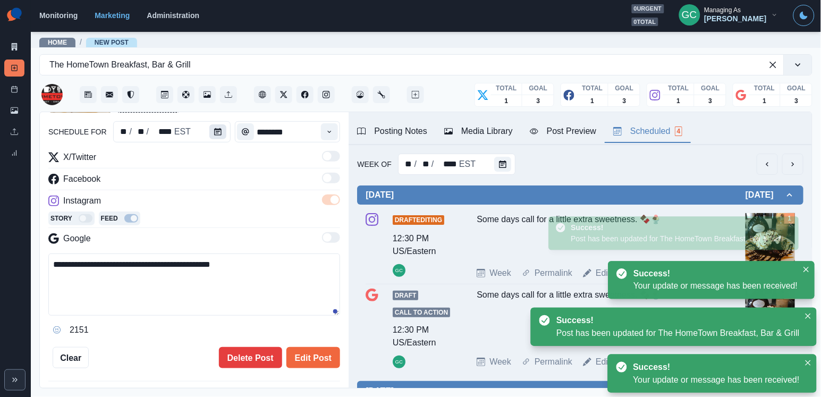
click at [214, 126] on button "Calendar" at bounding box center [217, 131] width 17 height 15
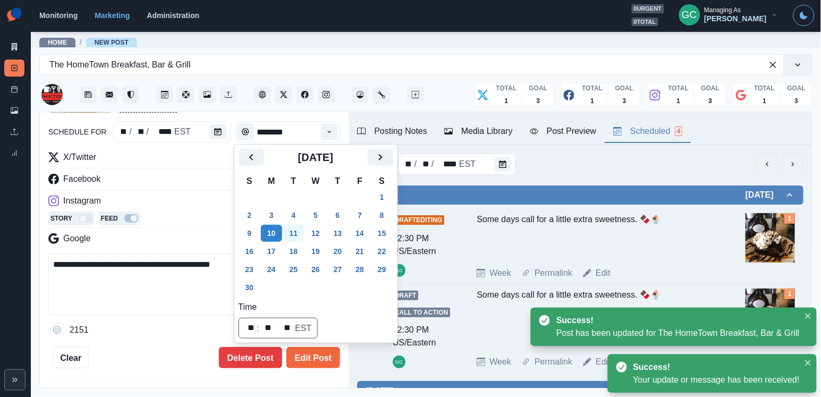
click at [296, 233] on button "11" at bounding box center [293, 233] width 21 height 17
click at [317, 353] on button "Edit Post" at bounding box center [313, 357] width 54 height 21
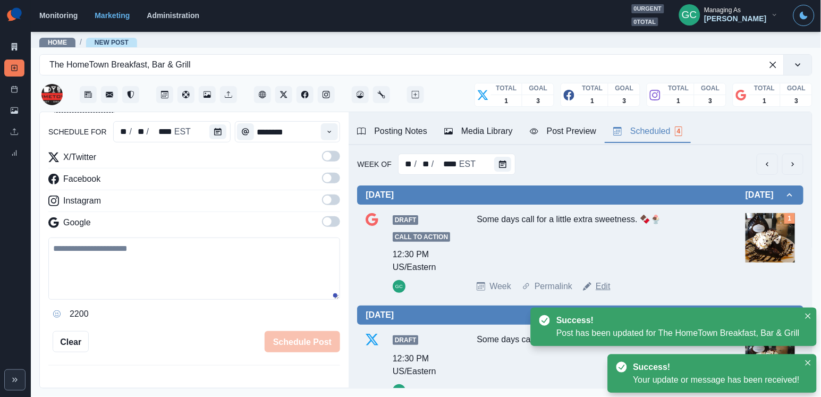
click at [601, 288] on link "Edit" at bounding box center [603, 286] width 15 height 13
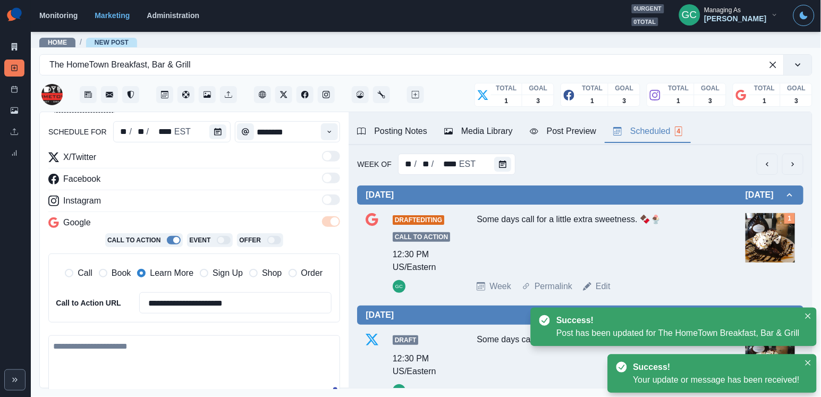
type textarea "**********"
click at [218, 133] on icon "Calendar" at bounding box center [217, 131] width 7 height 7
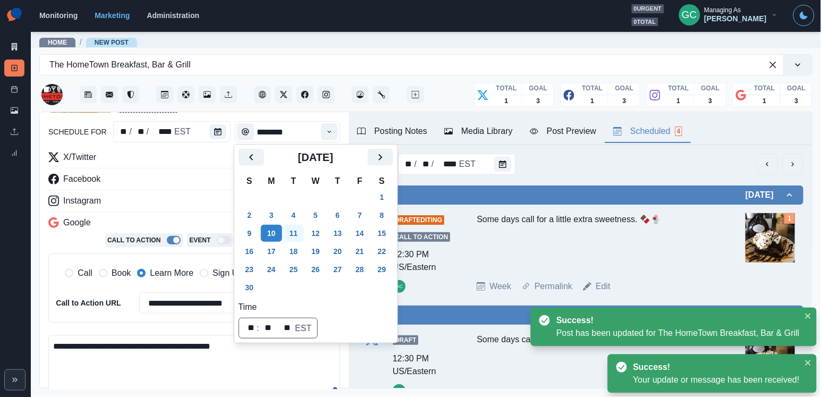
click at [296, 231] on button "11" at bounding box center [293, 233] width 21 height 17
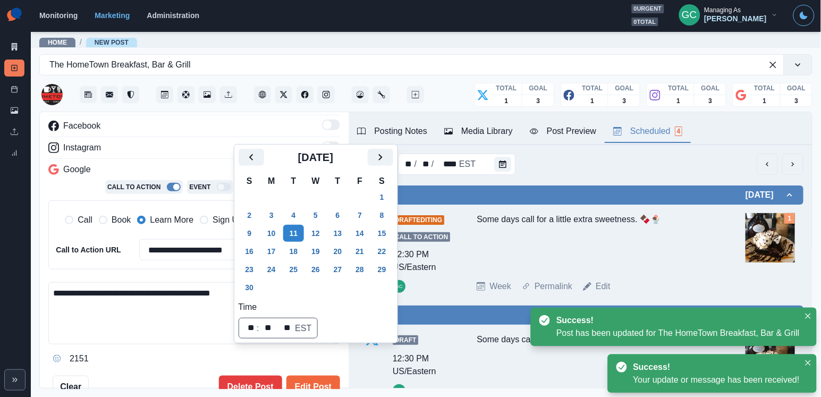
scroll to position [159, 0]
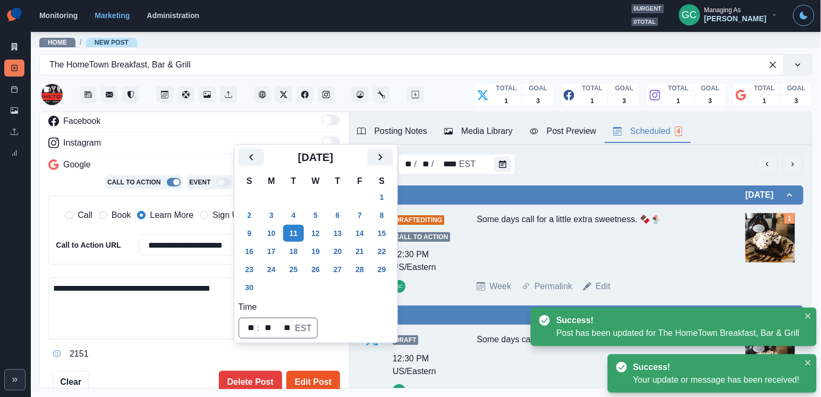
click at [324, 378] on button "Edit Post" at bounding box center [313, 381] width 54 height 21
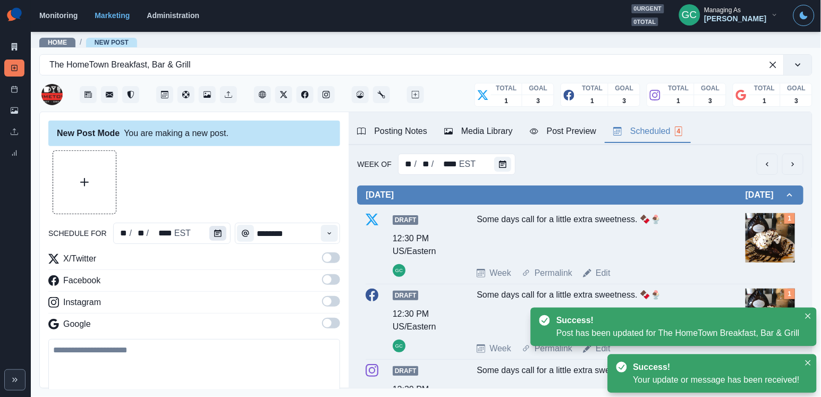
scroll to position [-1, 0]
click at [215, 235] on icon "Calendar" at bounding box center [217, 232] width 7 height 7
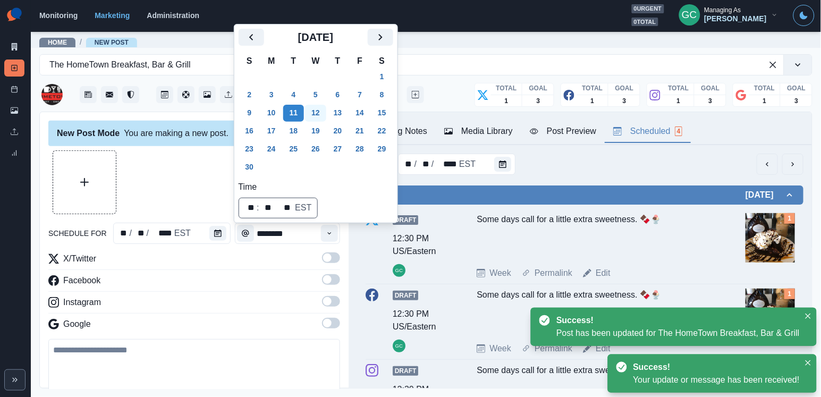
click at [325, 112] on button "12" at bounding box center [315, 113] width 21 height 17
click at [344, 110] on button "13" at bounding box center [337, 113] width 21 height 17
click at [334, 231] on button "Time" at bounding box center [329, 233] width 17 height 17
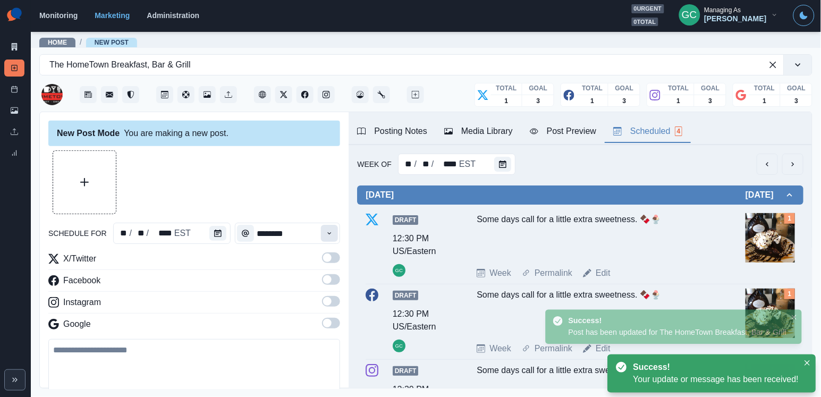
click at [334, 231] on button "Time" at bounding box center [329, 233] width 17 height 17
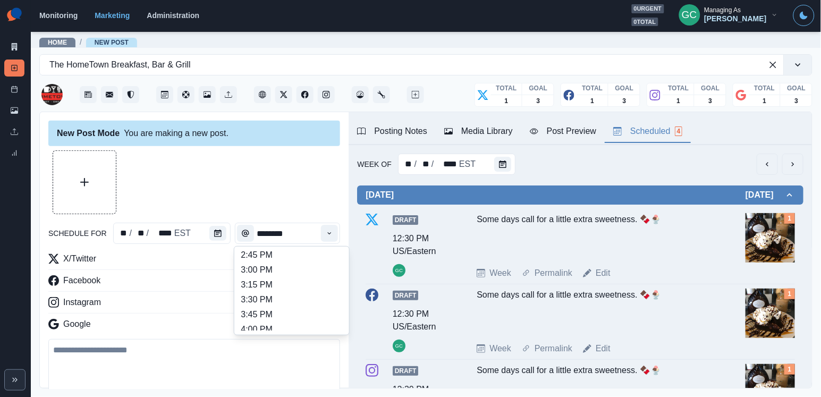
scroll to position [404, 0]
click at [316, 278] on li "3:00 PM" at bounding box center [292, 270] width 106 height 15
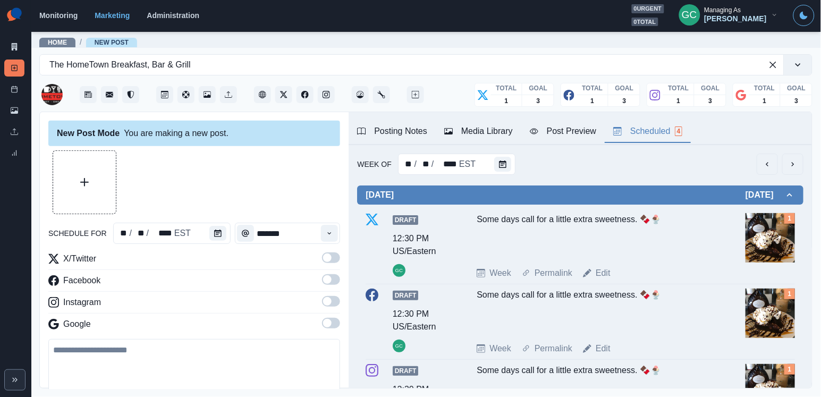
click at [332, 326] on span at bounding box center [331, 323] width 18 height 11
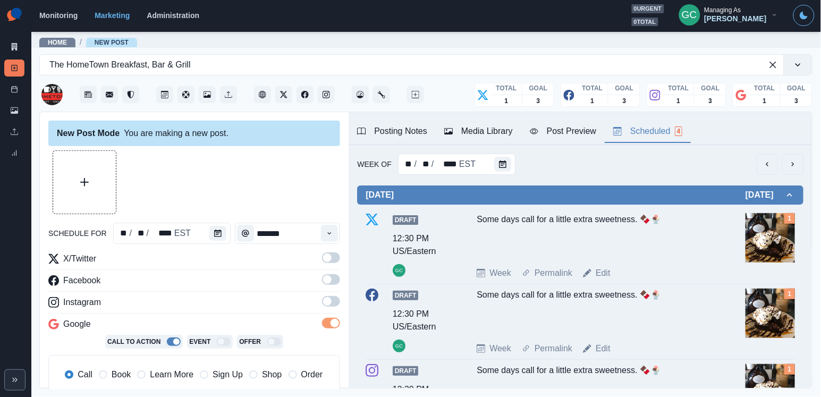
click at [332, 309] on label at bounding box center [331, 304] width 18 height 17
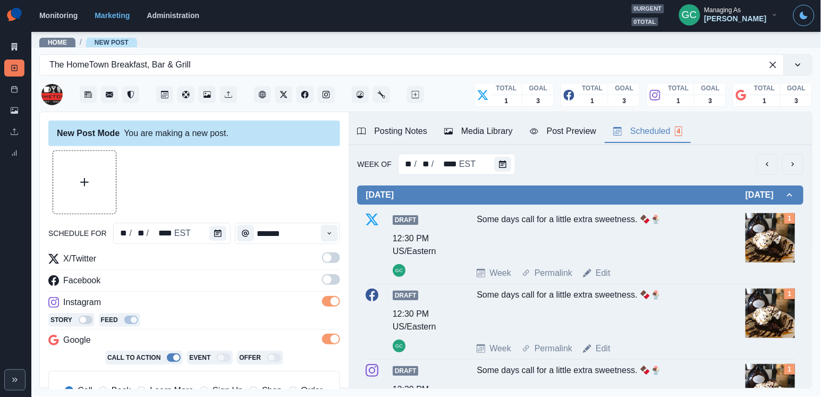
click at [332, 275] on span at bounding box center [331, 279] width 18 height 11
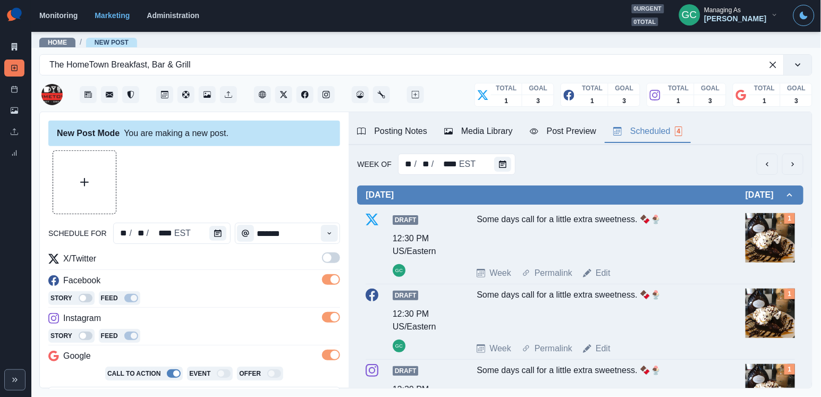
click at [332, 259] on span at bounding box center [331, 257] width 18 height 11
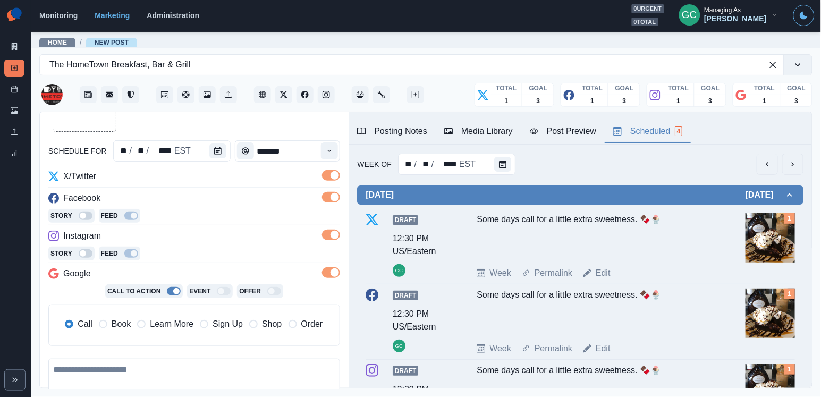
click at [176, 330] on span "Learn More" at bounding box center [172, 324] width 44 height 13
click at [472, 138] on button "Media Library" at bounding box center [479, 132] width 86 height 22
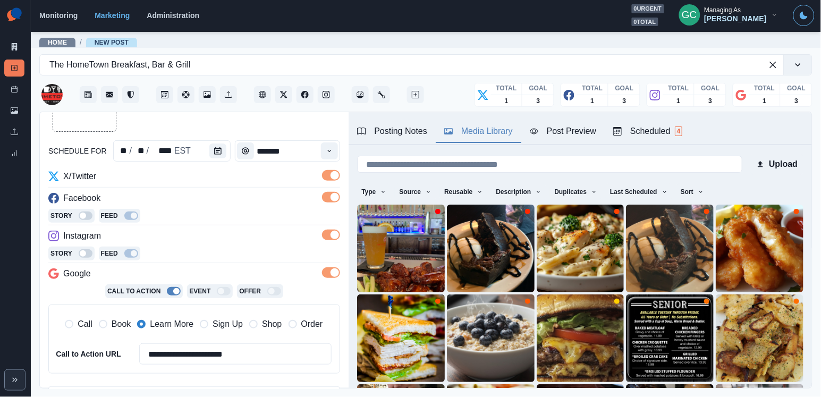
click at [698, 201] on div "Type Any Image Video Source Any Upload Social Manager Found: Instagram Found: G…" at bounding box center [580, 192] width 446 height 19
click at [699, 198] on button "Sort" at bounding box center [692, 191] width 32 height 17
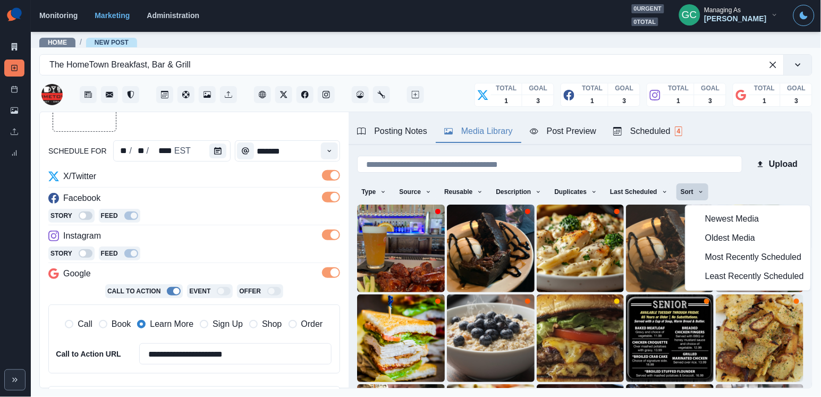
click at [716, 280] on span "Least Recently Scheduled" at bounding box center [754, 276] width 99 height 13
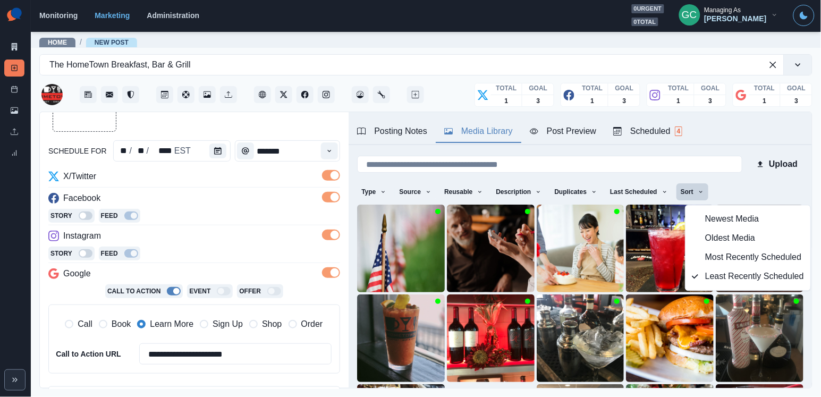
scroll to position [0, 0]
click at [417, 367] on icon "View Media" at bounding box center [419, 369] width 6 height 6
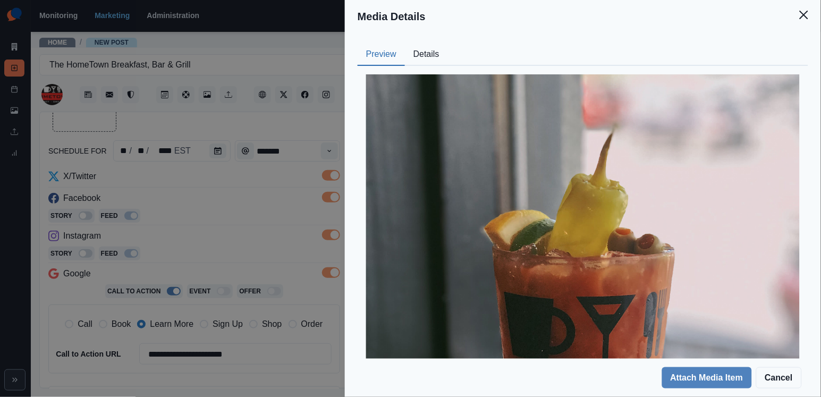
click at [437, 58] on button "Details" at bounding box center [426, 55] width 43 height 22
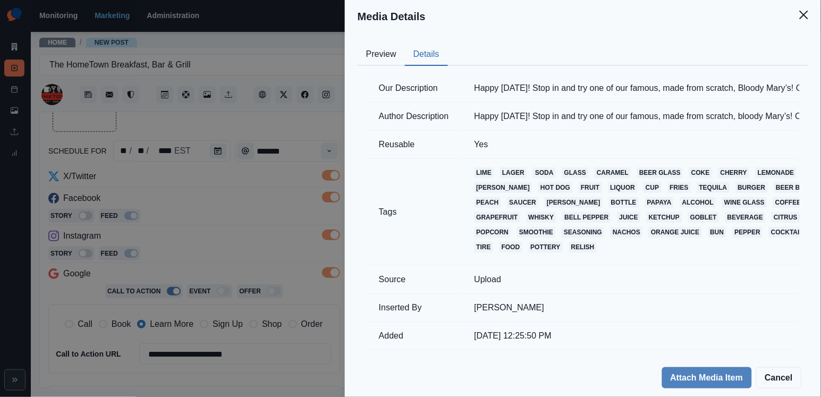
click at [242, 259] on div "Media Details Preview Details Our Description Happy [DATE]! Stop in and try one…" at bounding box center [410, 198] width 821 height 397
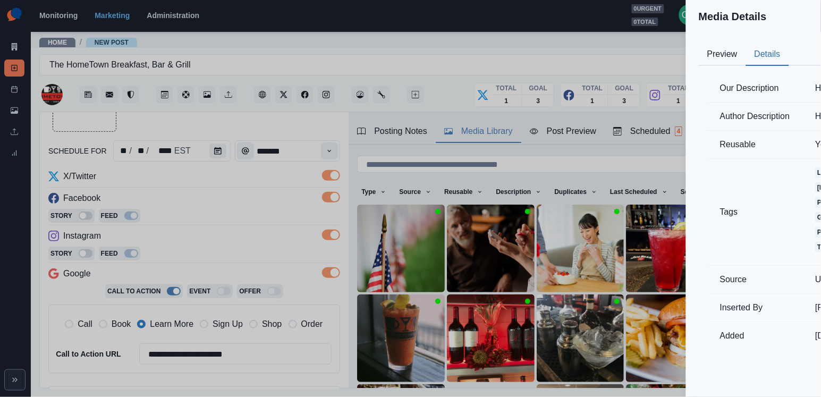
scroll to position [33, 0]
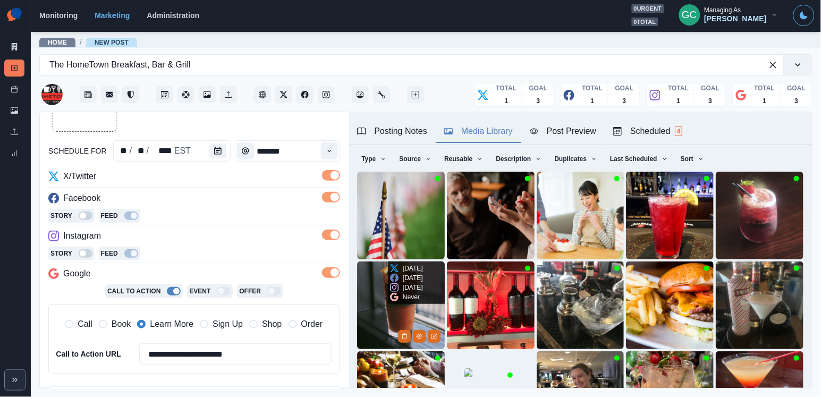
click at [384, 313] on img at bounding box center [401, 305] width 88 height 88
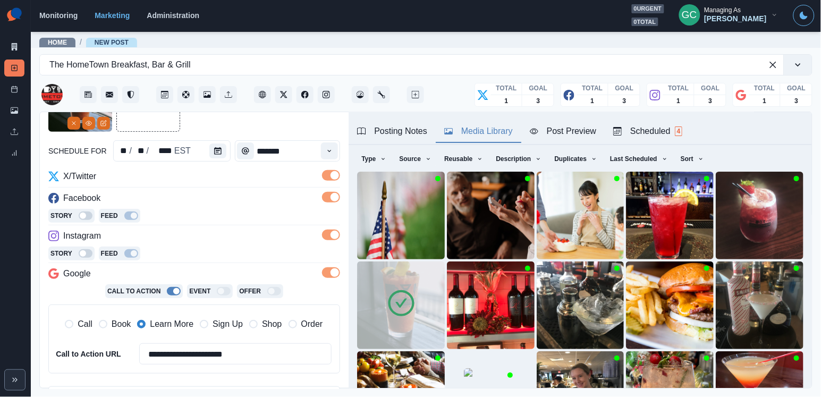
click at [673, 129] on div "Scheduled 4" at bounding box center [647, 131] width 69 height 13
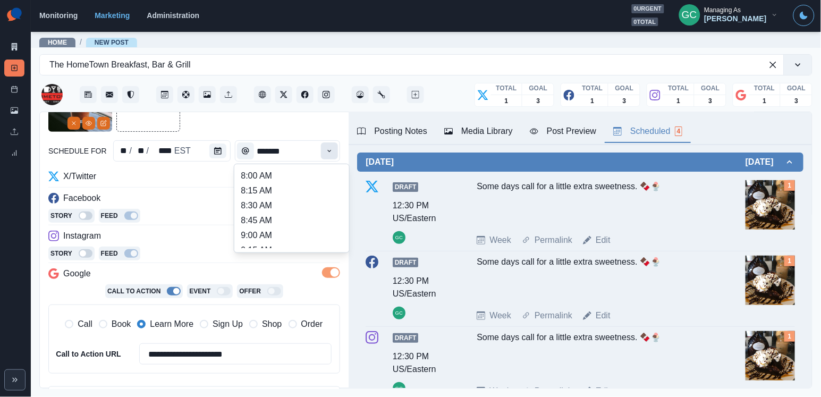
click at [325, 148] on button "Time" at bounding box center [329, 150] width 17 height 17
click at [297, 200] on li "11:00 AM" at bounding box center [292, 192] width 106 height 15
type input "********"
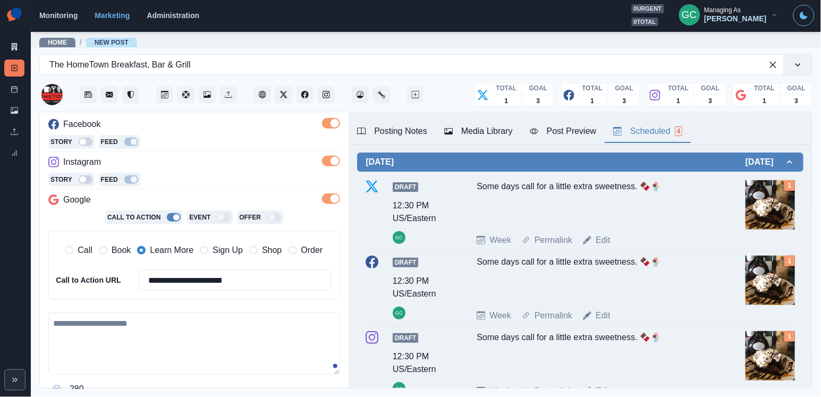
scroll to position [199, 0]
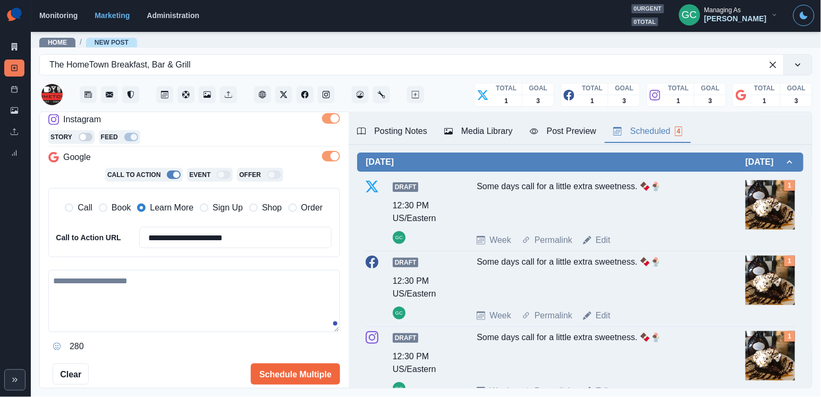
click at [135, 320] on textarea at bounding box center [194, 301] width 292 height 62
paste textarea "**********"
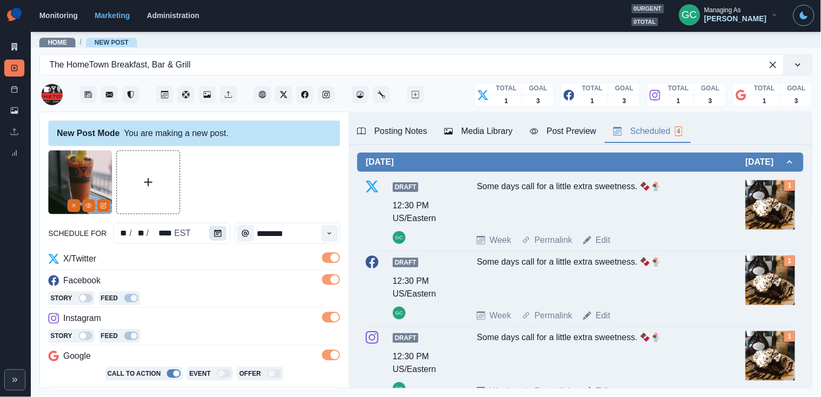
scroll to position [0, 0]
click at [210, 232] on button "Calendar" at bounding box center [217, 233] width 17 height 15
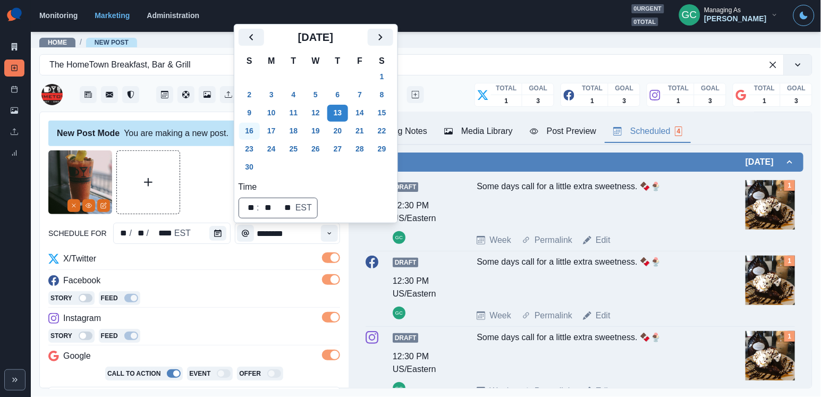
click at [251, 132] on button "16" at bounding box center [249, 131] width 21 height 17
click at [203, 299] on div "Story Feed" at bounding box center [194, 299] width 292 height 16
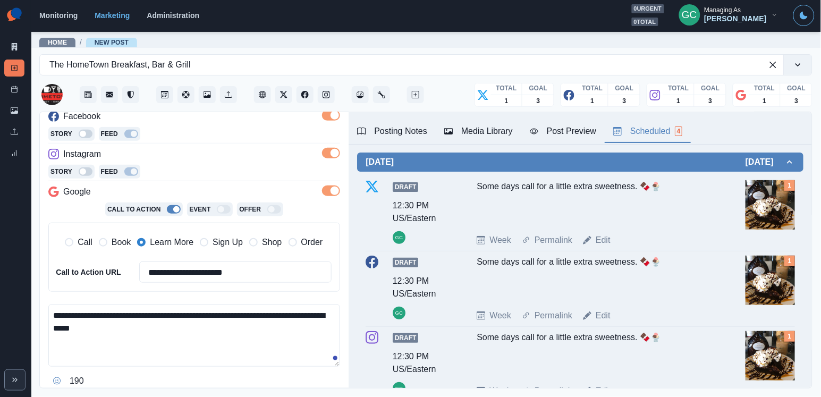
scroll to position [222, 0]
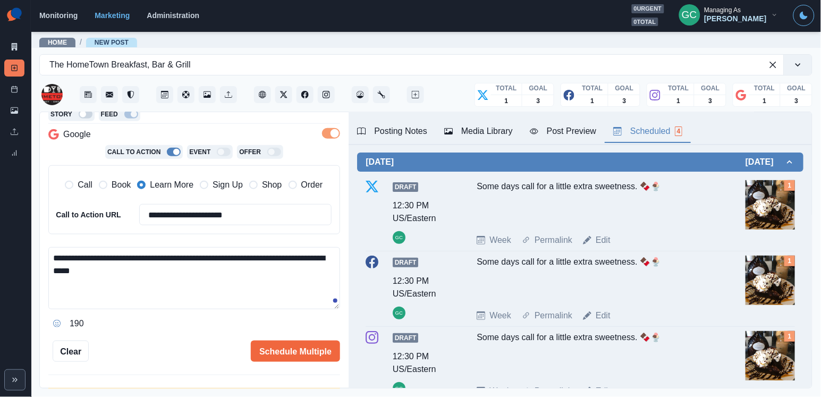
drag, startPoint x: 132, startPoint y: 271, endPoint x: 10, endPoint y: 182, distance: 151.3
click at [10, 182] on div "**********" at bounding box center [410, 198] width 821 height 397
paste textarea
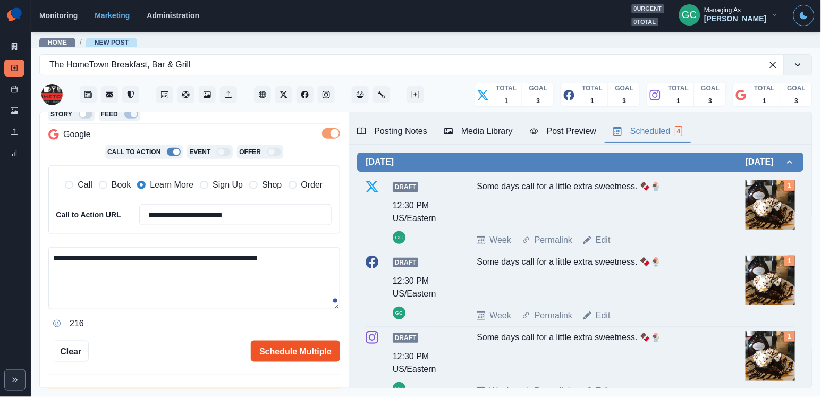
type textarea "**********"
click at [282, 347] on button "Schedule Multiple" at bounding box center [295, 351] width 89 height 21
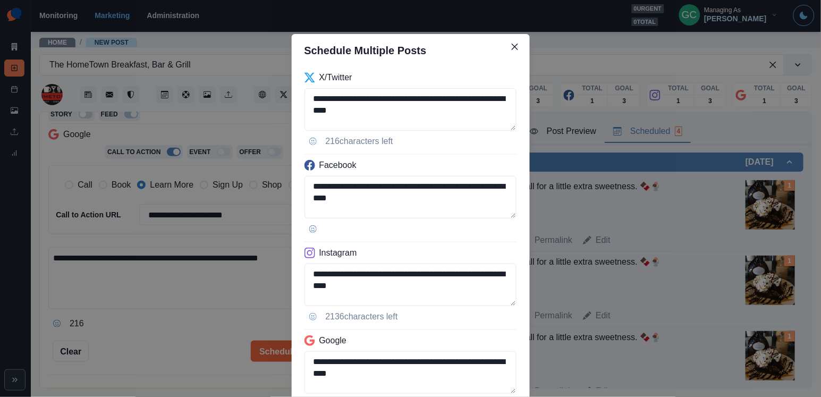
scroll to position [92, 0]
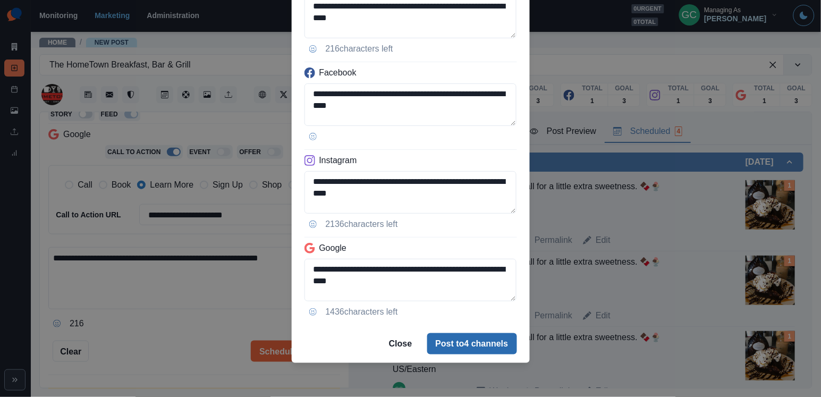
click at [461, 341] on button "Post to 4 channels" at bounding box center [472, 343] width 90 height 21
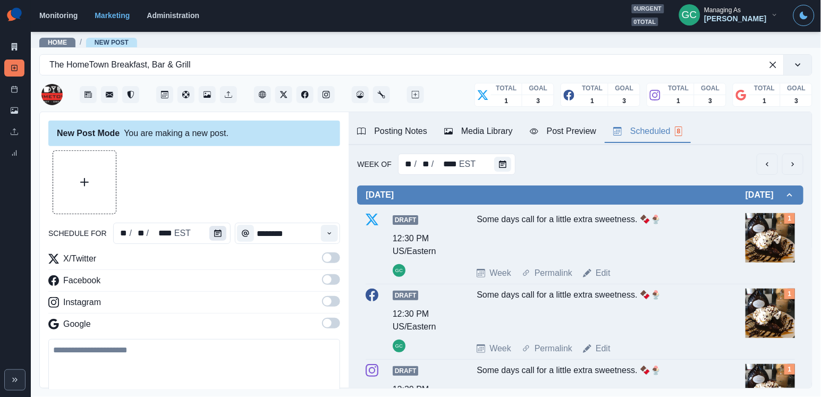
scroll to position [0, 0]
click at [216, 234] on icon "Calendar" at bounding box center [217, 232] width 7 height 7
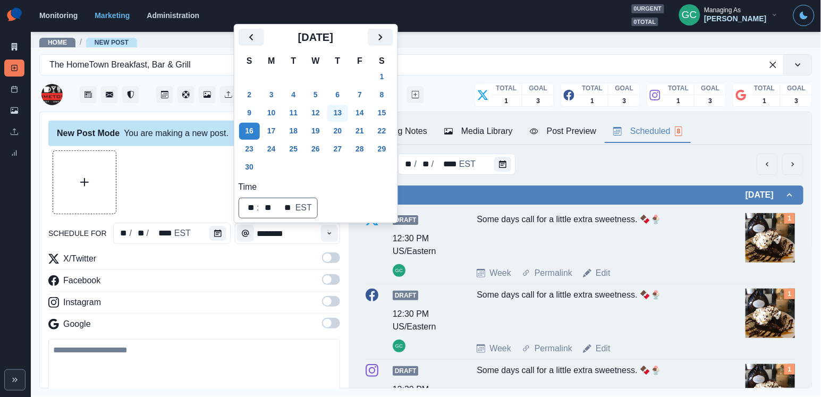
click at [342, 114] on button "13" at bounding box center [337, 113] width 21 height 17
click at [332, 231] on icon "Time" at bounding box center [329, 232] width 7 height 7
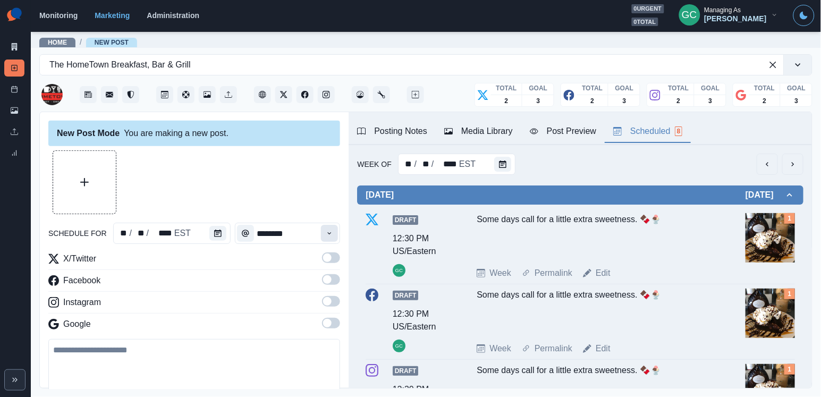
click at [332, 231] on icon "Time" at bounding box center [329, 232] width 7 height 7
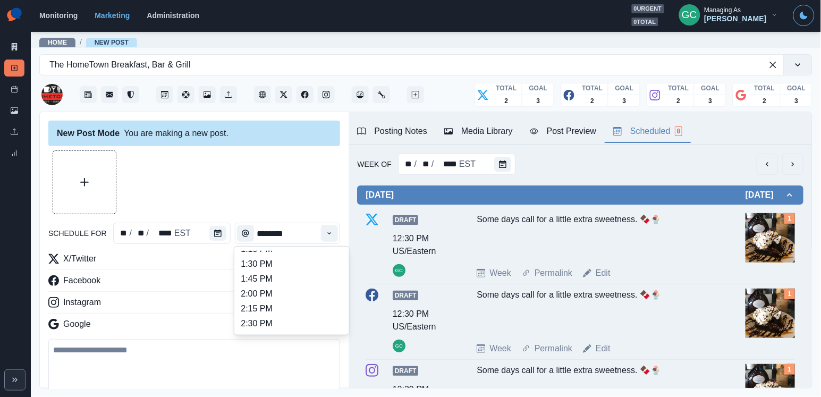
scroll to position [321, 0]
click at [309, 287] on li "1:45 PM" at bounding box center [292, 279] width 106 height 15
type input "*******"
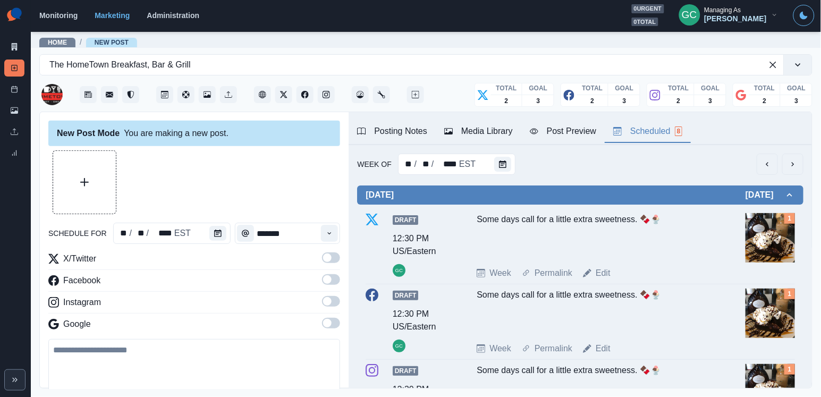
click at [332, 317] on div "X/Twitter Facebook Instagram Google" at bounding box center [194, 293] width 292 height 82
click at [331, 324] on span at bounding box center [331, 323] width 18 height 11
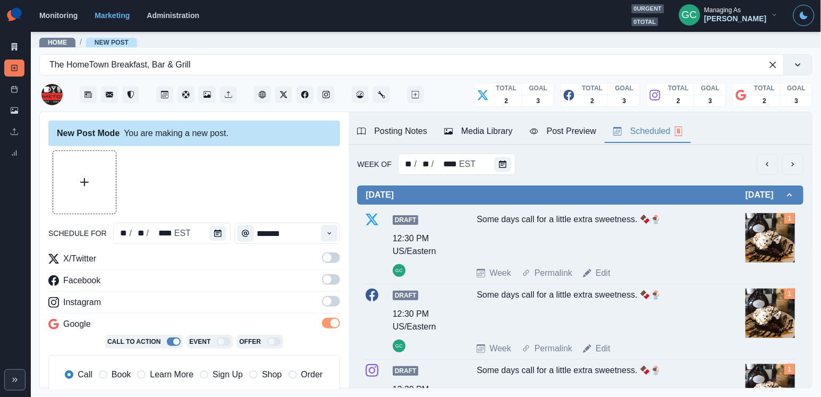
click at [333, 298] on span at bounding box center [331, 301] width 18 height 11
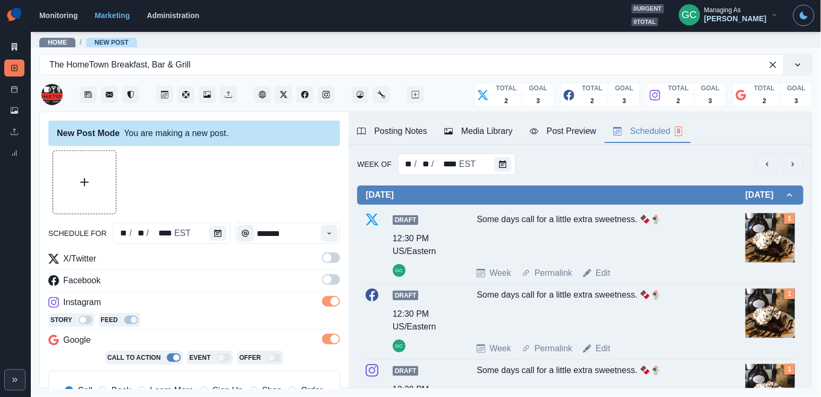
click at [333, 283] on span at bounding box center [331, 279] width 18 height 11
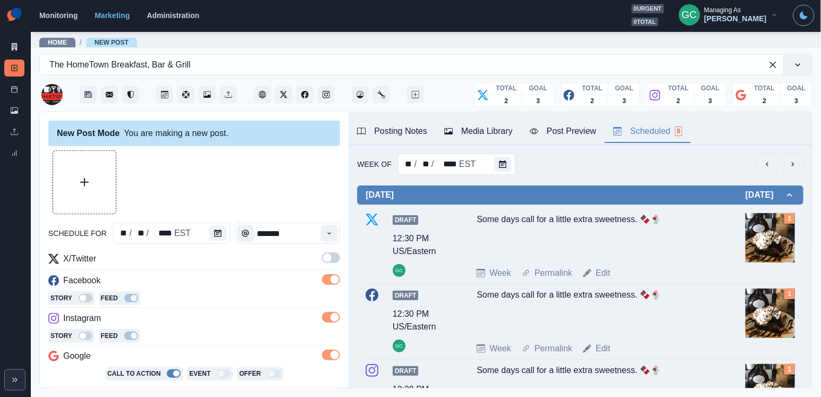
click at [332, 259] on span at bounding box center [331, 257] width 18 height 11
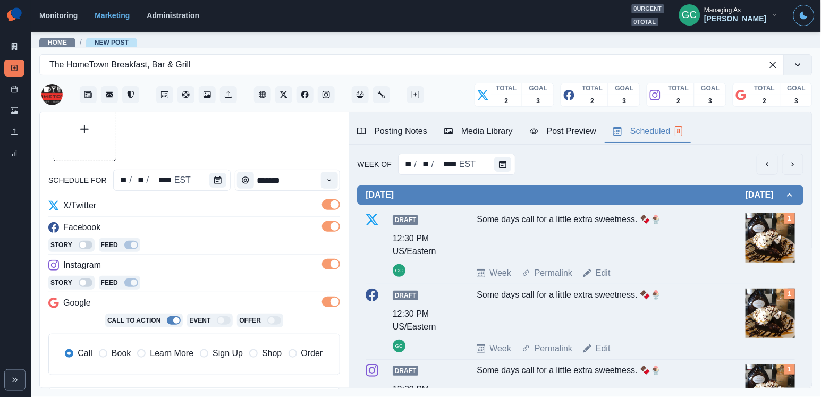
click at [174, 350] on span "Learn More" at bounding box center [172, 353] width 44 height 13
click at [475, 126] on div "Media Library" at bounding box center [478, 131] width 69 height 13
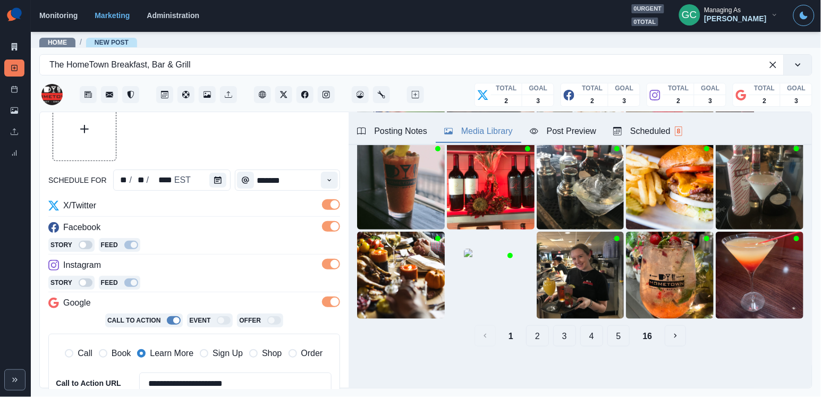
scroll to position [153, 0]
click at [561, 335] on button "3" at bounding box center [564, 335] width 23 height 21
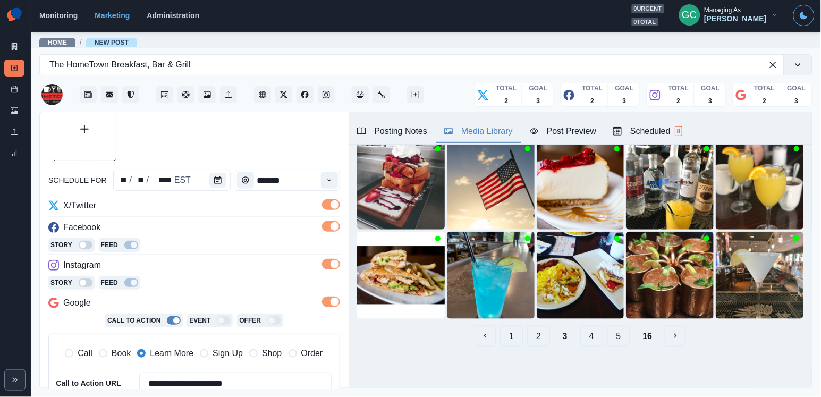
click at [596, 336] on button "4" at bounding box center [591, 335] width 23 height 21
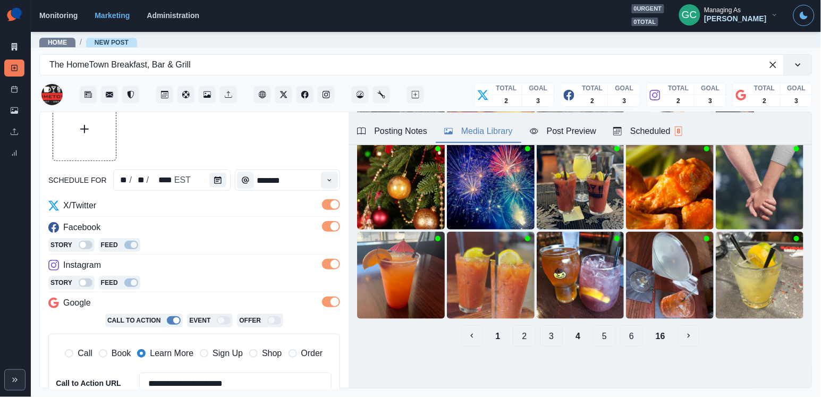
click at [628, 334] on button "6" at bounding box center [631, 335] width 23 height 21
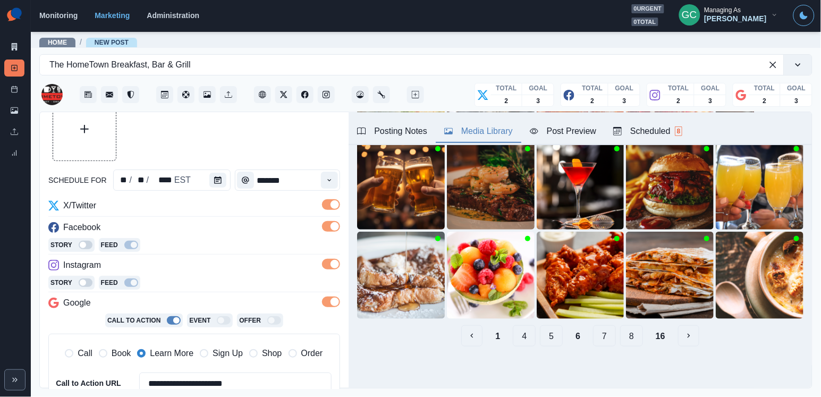
click at [633, 339] on button "8" at bounding box center [631, 335] width 23 height 21
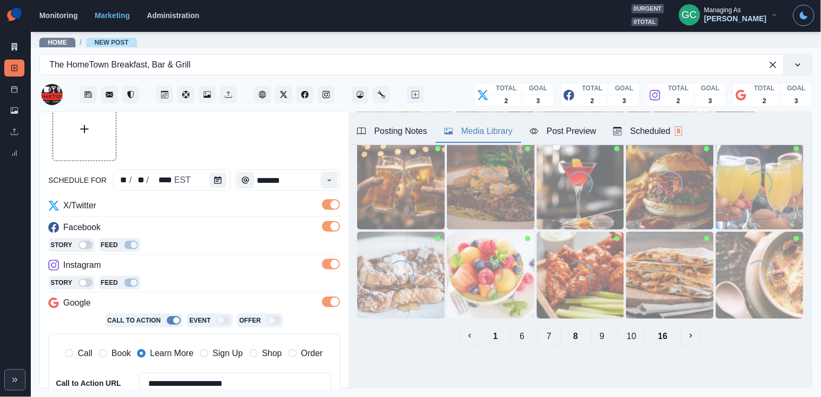
scroll to position [0, 0]
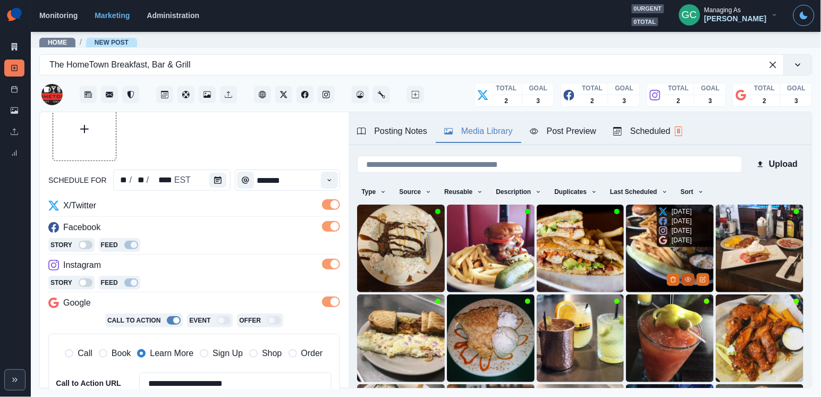
click at [688, 278] on icon "View Media" at bounding box center [688, 279] width 6 height 6
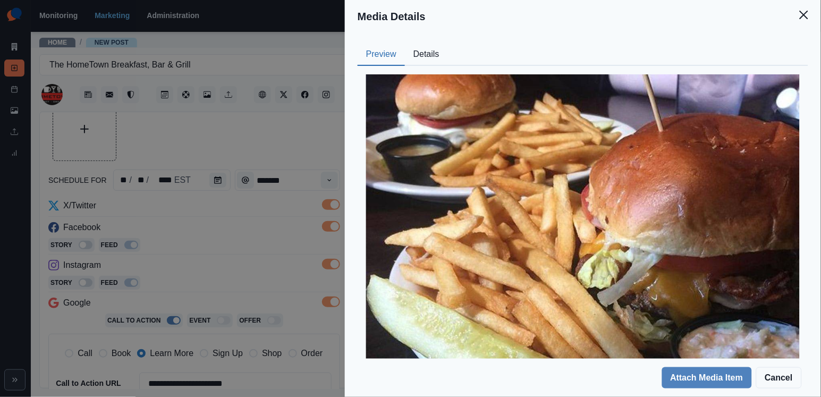
click at [429, 49] on button "Details" at bounding box center [426, 55] width 43 height 22
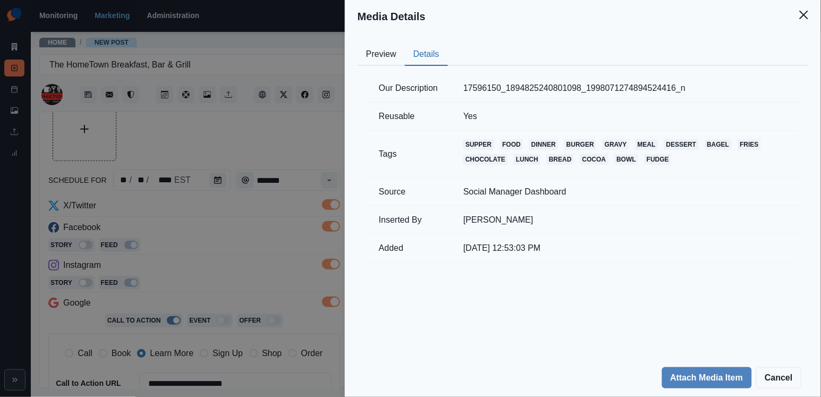
click at [250, 284] on div "Media Details Preview Details Our Description 17596150_1894825240801098_1998071…" at bounding box center [410, 198] width 821 height 397
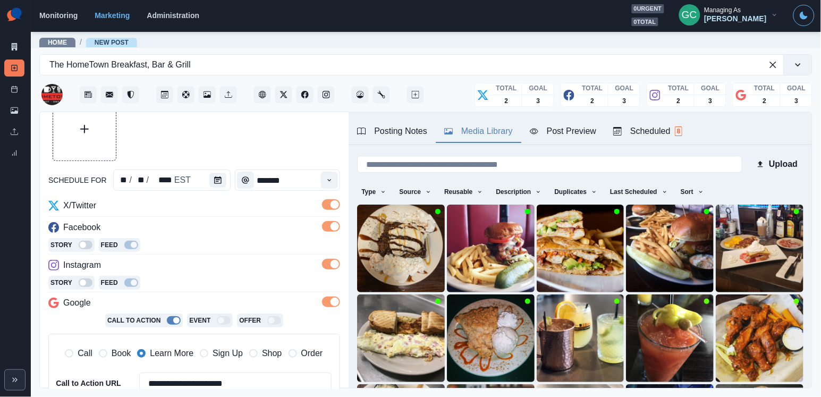
scroll to position [33, 0]
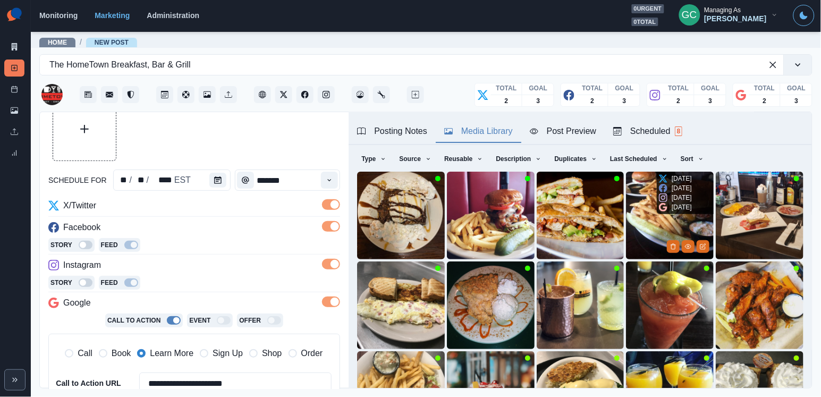
click at [633, 218] on img at bounding box center [670, 216] width 88 height 88
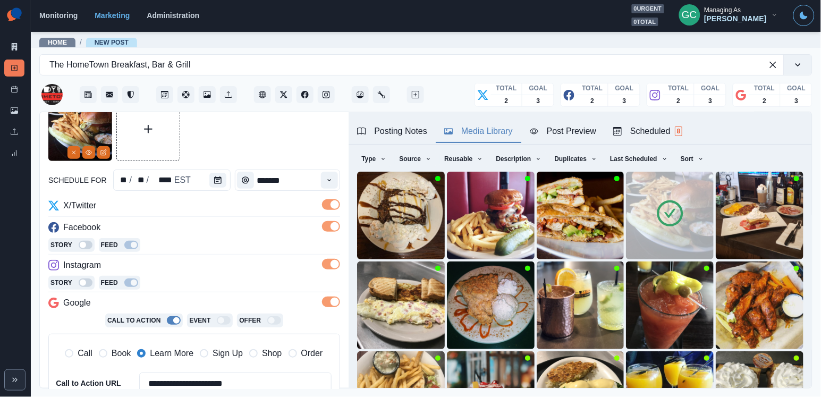
scroll to position [194, 0]
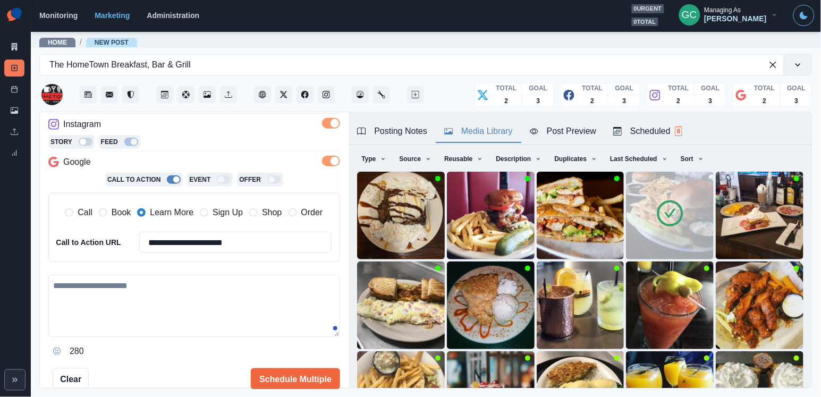
click at [192, 302] on textarea at bounding box center [194, 306] width 292 height 62
paste textarea "**********"
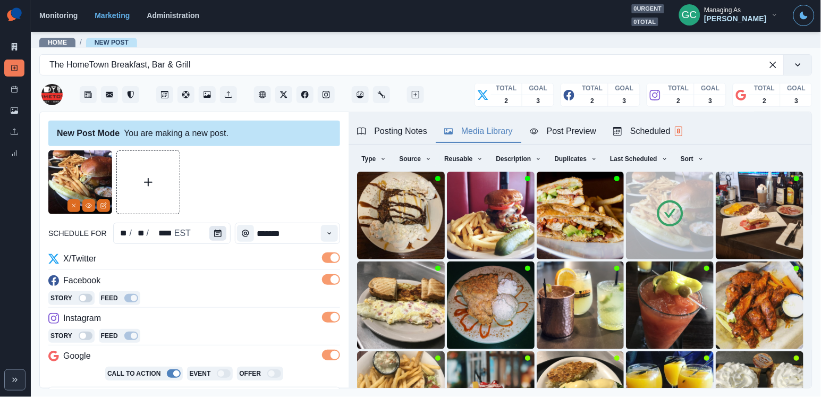
scroll to position [-1, 0]
type textarea "**********"
click at [222, 235] on button "Calendar" at bounding box center [217, 233] width 17 height 15
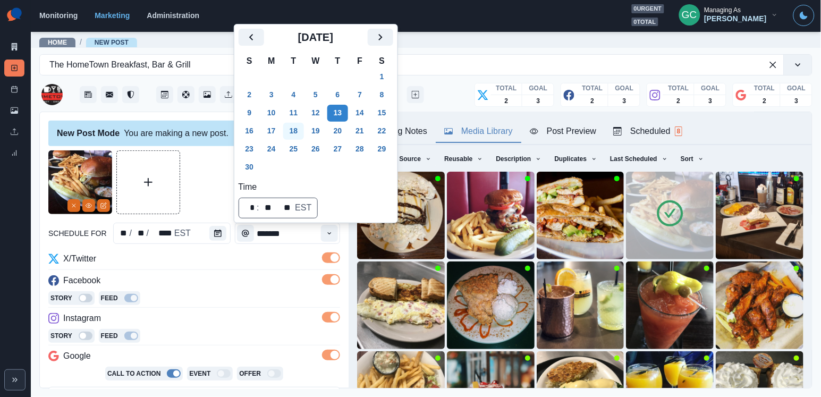
click at [299, 134] on button "18" at bounding box center [293, 131] width 21 height 17
click at [363, 126] on button "21" at bounding box center [359, 131] width 21 height 17
click at [169, 295] on div "Story Feed" at bounding box center [194, 299] width 292 height 16
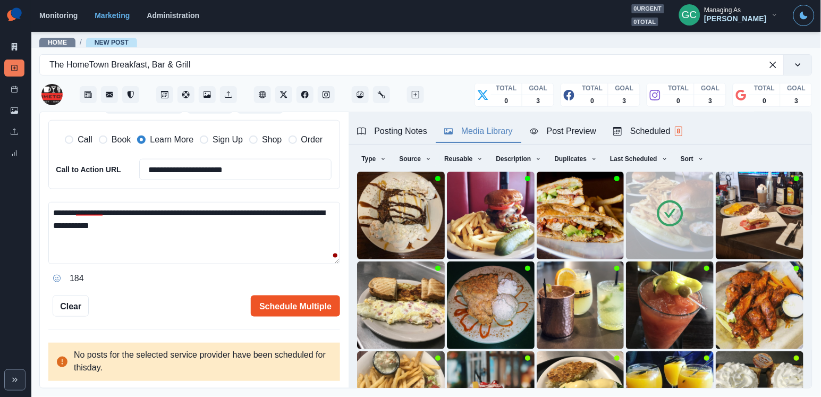
click at [272, 305] on button "Schedule Multiple" at bounding box center [295, 305] width 89 height 21
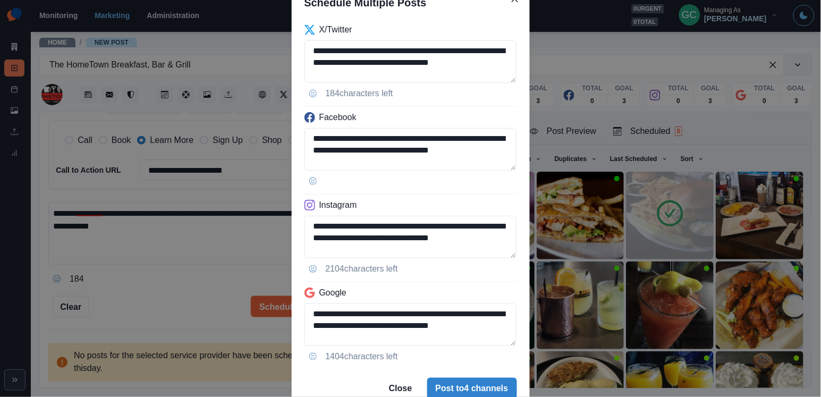
scroll to position [89, 0]
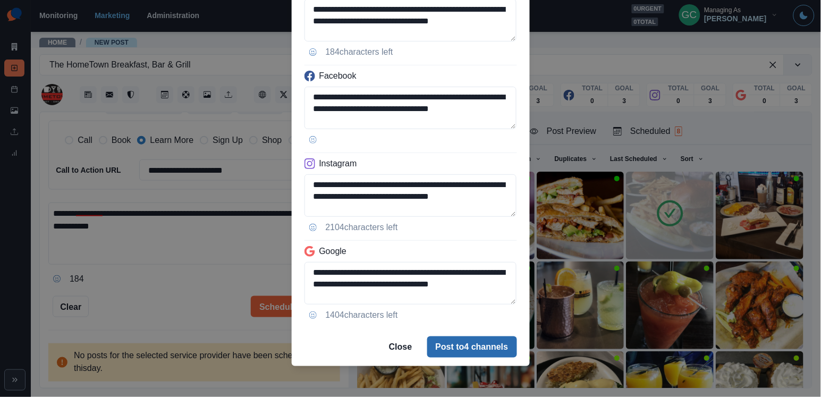
click at [482, 344] on button "Post to 4 channels" at bounding box center [472, 346] width 90 height 21
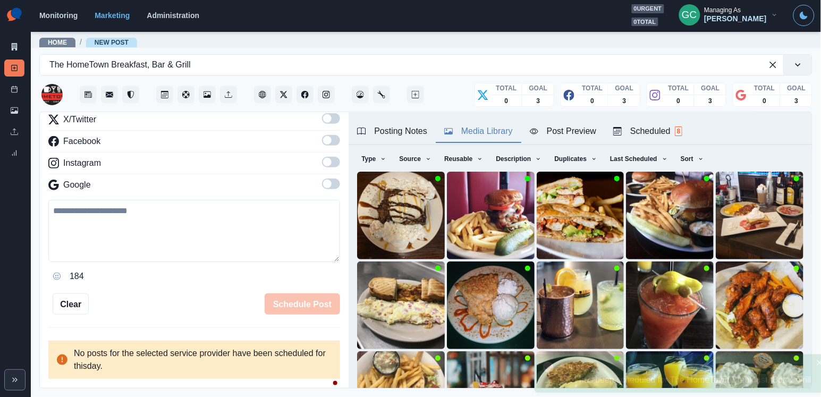
scroll to position [140, 0]
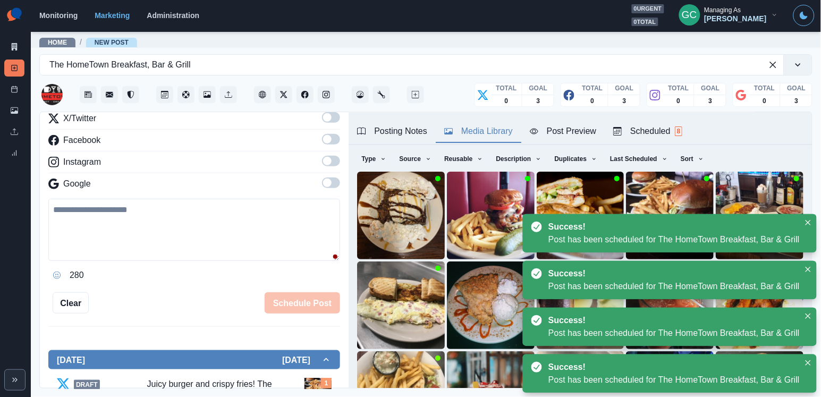
click at [633, 130] on div "Scheduled 8" at bounding box center [647, 131] width 69 height 13
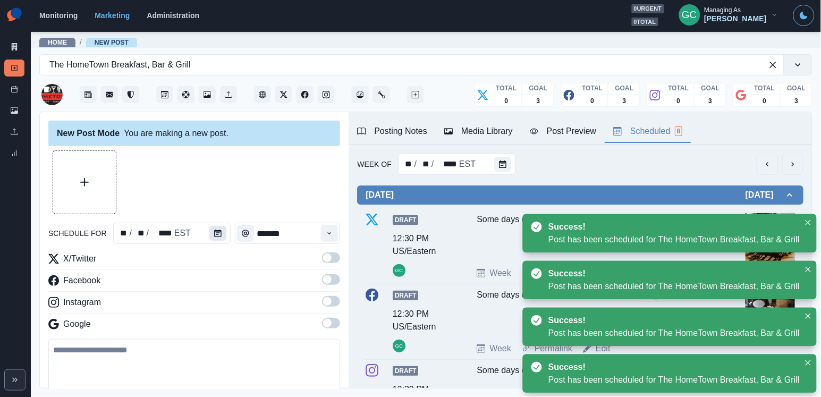
scroll to position [-1, 0]
click at [219, 236] on icon "Calendar" at bounding box center [217, 232] width 7 height 7
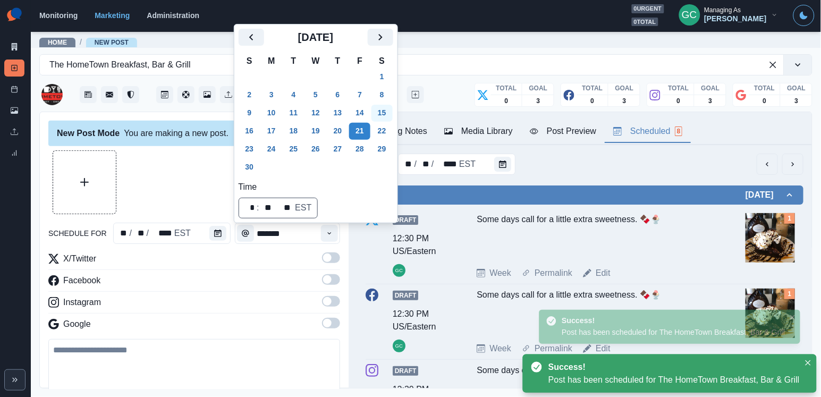
click at [393, 112] on button "15" at bounding box center [381, 113] width 21 height 17
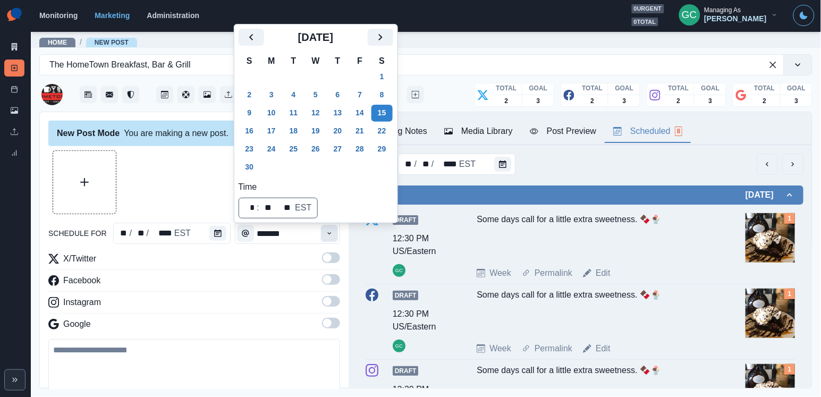
click at [334, 240] on button "Time" at bounding box center [329, 233] width 17 height 17
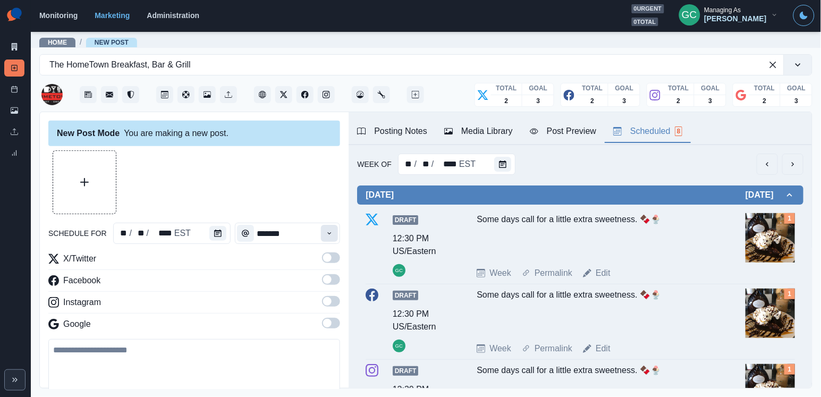
click at [334, 240] on button "Time" at bounding box center [329, 233] width 17 height 17
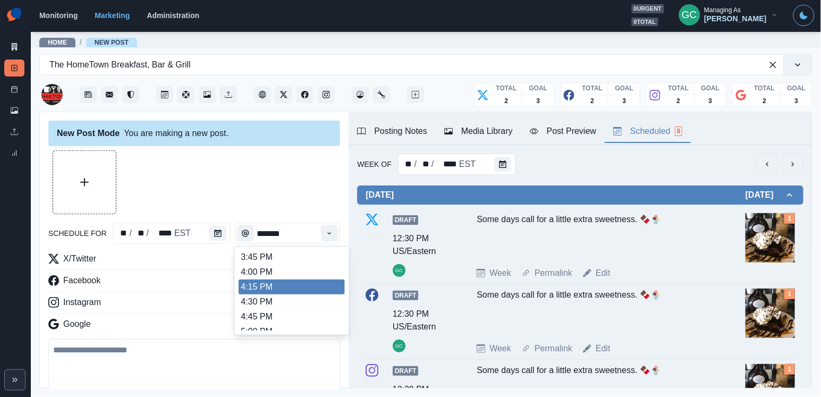
scroll to position [462, 0]
click at [321, 295] on li "4:15 PM" at bounding box center [292, 287] width 106 height 15
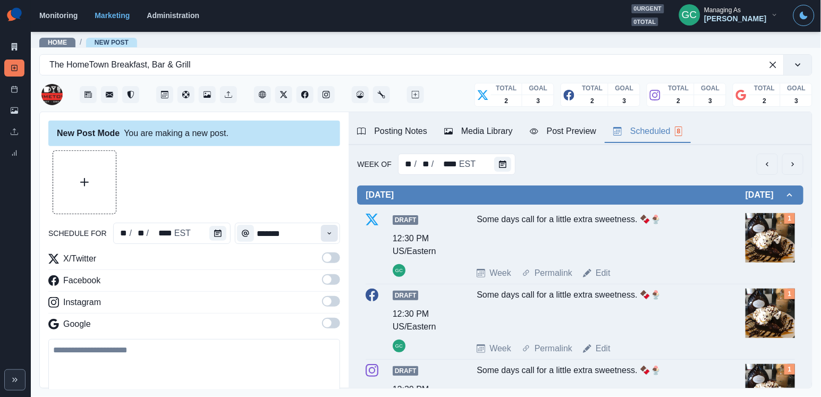
click at [334, 227] on button "Time" at bounding box center [329, 233] width 17 height 17
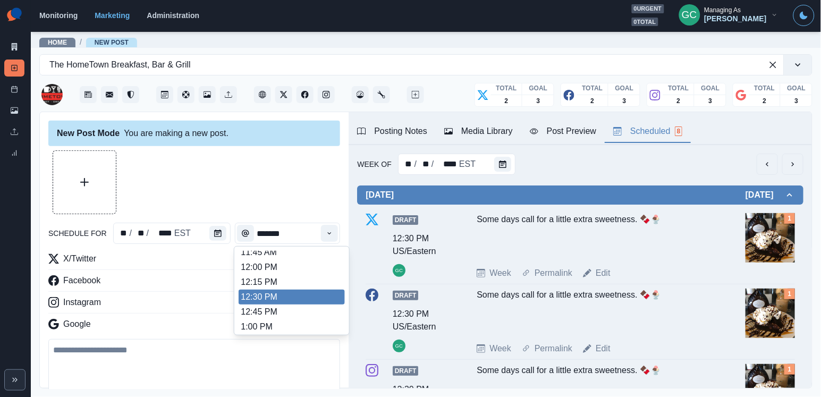
scroll to position [228, 0]
click at [313, 300] on li "12:30 PM" at bounding box center [292, 297] width 106 height 15
type input "********"
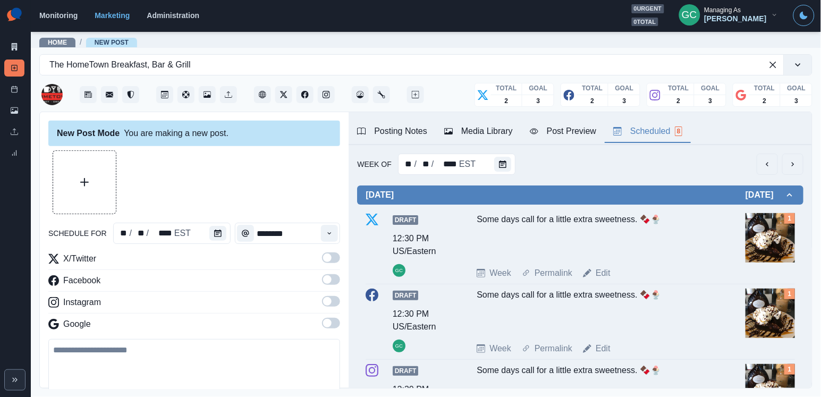
click at [331, 324] on span at bounding box center [331, 323] width 18 height 11
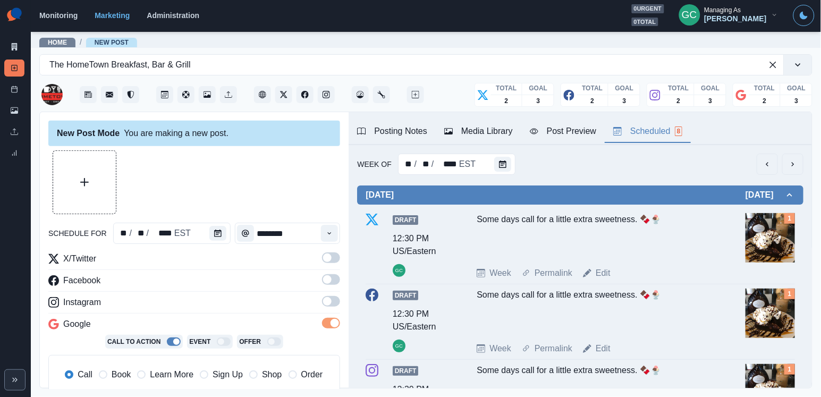
click at [330, 299] on span at bounding box center [331, 301] width 18 height 11
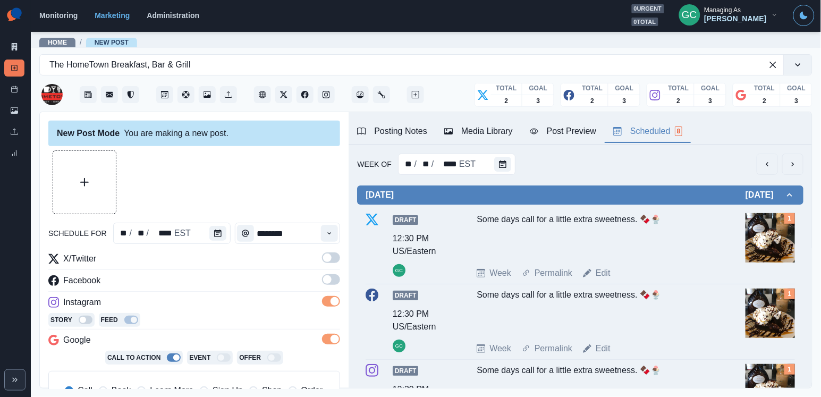
click at [332, 280] on span at bounding box center [331, 279] width 18 height 11
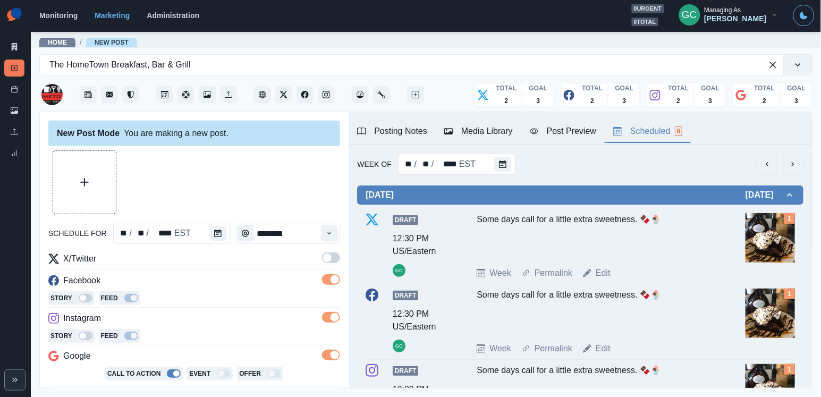
click at [332, 264] on label at bounding box center [331, 260] width 18 height 17
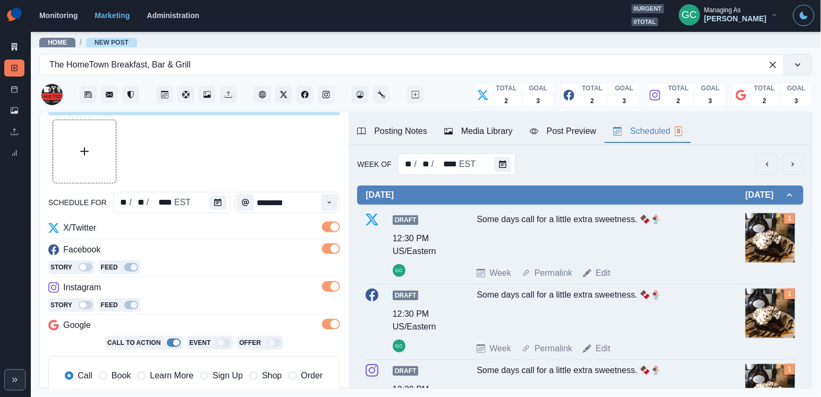
scroll to position [52, 0]
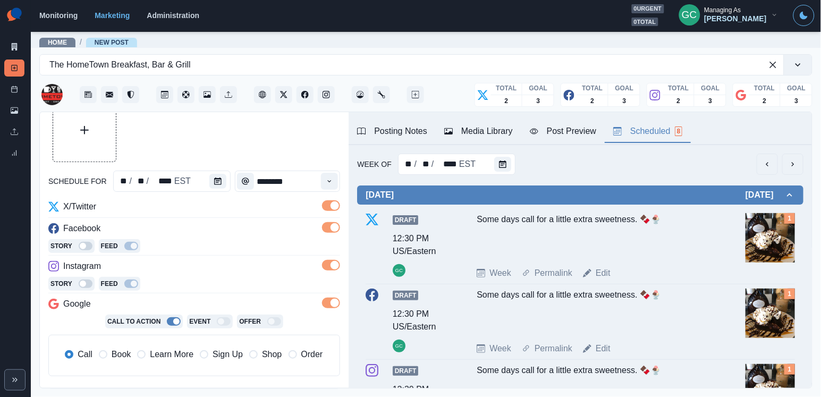
click at [157, 347] on div "Call Book Learn More Sign Up Shop Order" at bounding box center [194, 355] width 276 height 23
click at [161, 355] on span "Learn More" at bounding box center [172, 354] width 44 height 13
click at [502, 139] on button "Media Library" at bounding box center [479, 132] width 86 height 22
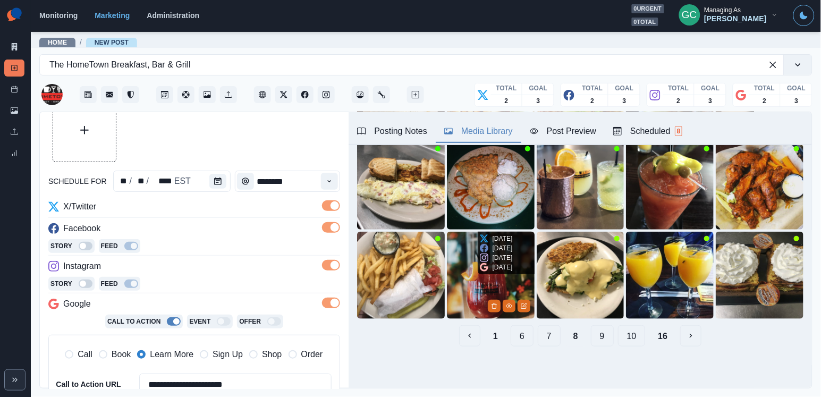
scroll to position [153, 0]
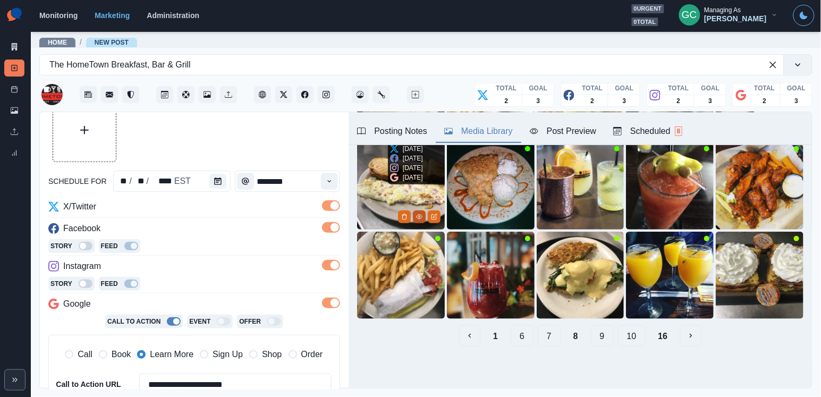
click at [416, 220] on button "View Media" at bounding box center [419, 216] width 13 height 13
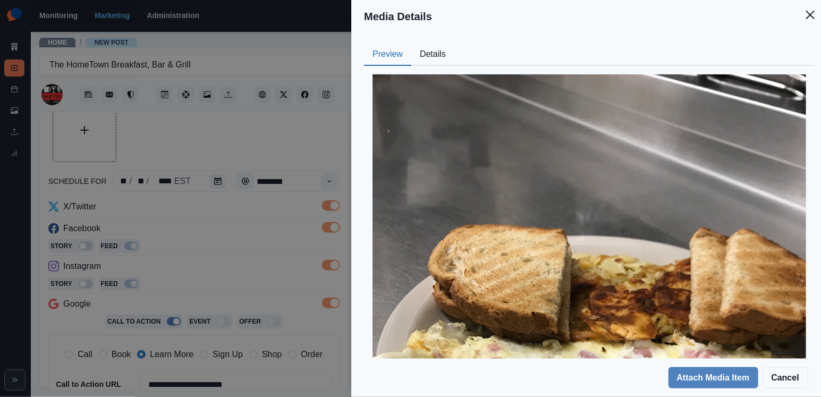
click at [440, 44] on button "Details" at bounding box center [432, 55] width 43 height 22
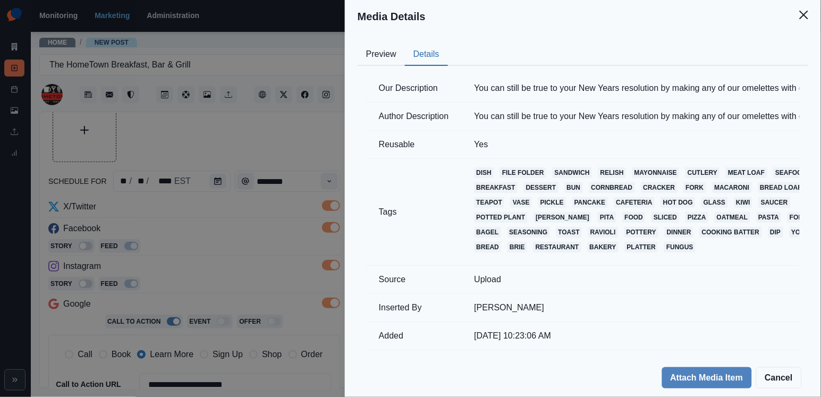
click at [437, 56] on button "Details" at bounding box center [426, 55] width 43 height 22
click at [192, 251] on div "Media Details Preview Details Our Description You can still be true to your New…" at bounding box center [410, 198] width 821 height 397
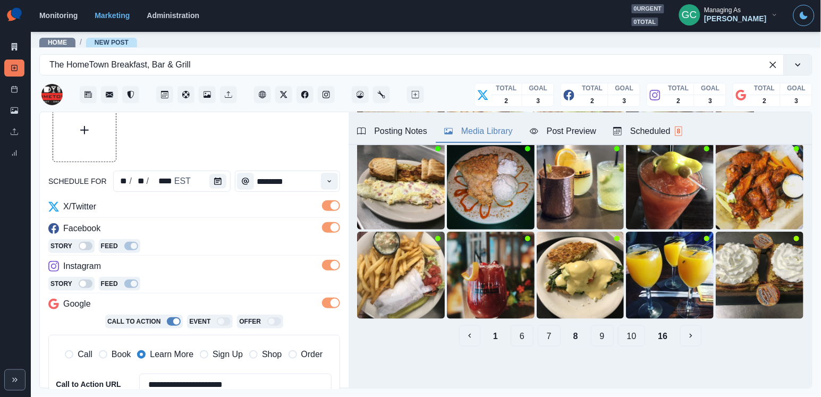
scroll to position [33, 0]
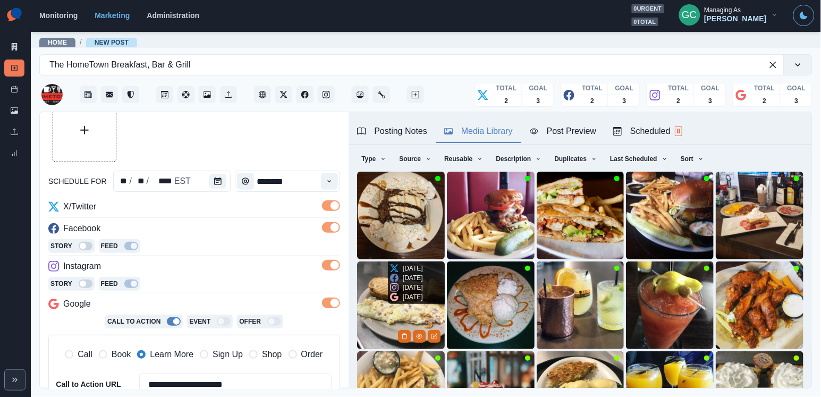
click at [370, 296] on img at bounding box center [401, 305] width 88 height 88
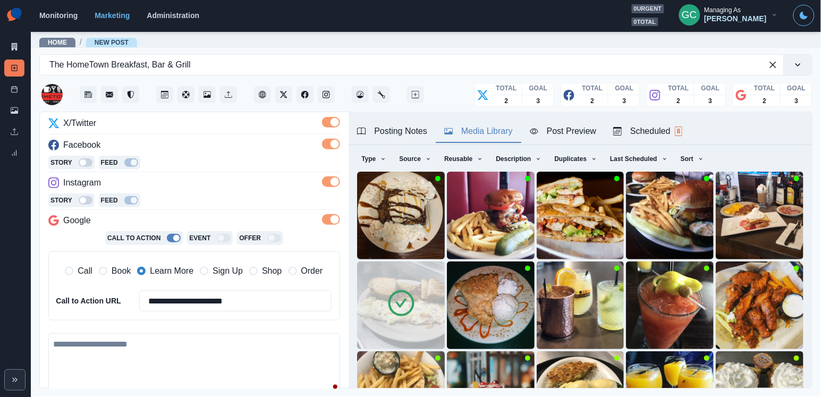
scroll to position [227, 0]
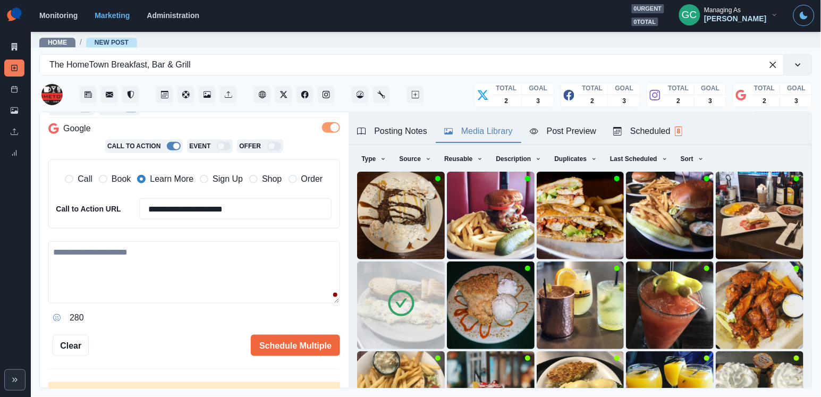
click at [189, 274] on textarea at bounding box center [194, 272] width 292 height 62
paste textarea "**********"
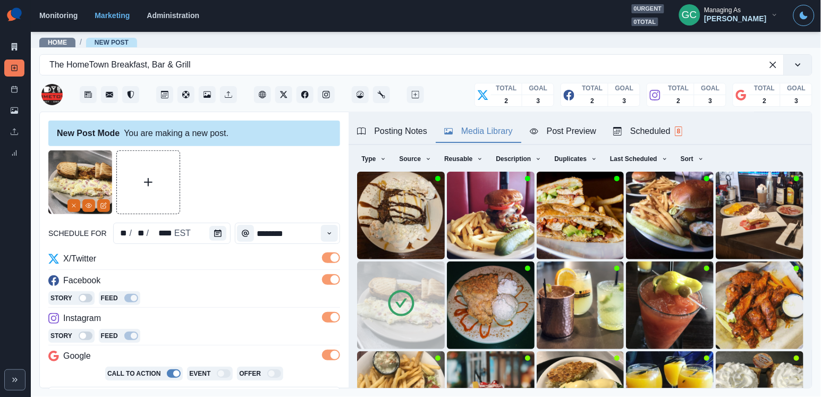
scroll to position [0, 0]
type textarea "**********"
click at [660, 128] on div "Scheduled 8" at bounding box center [647, 131] width 69 height 13
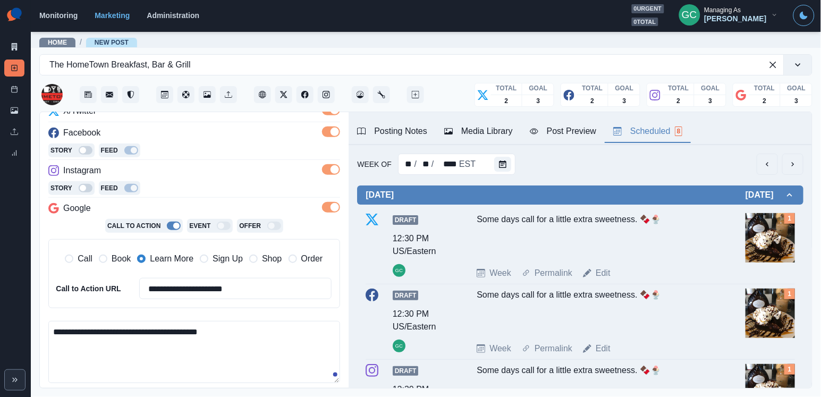
scroll to position [233, 0]
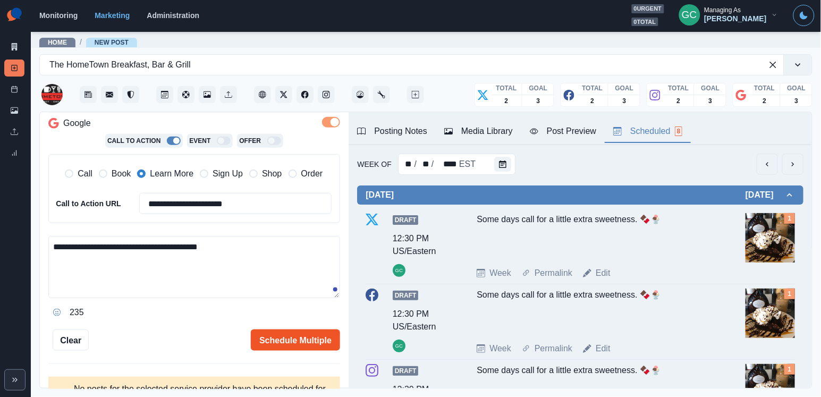
click at [291, 345] on button "Schedule Multiple" at bounding box center [295, 339] width 89 height 21
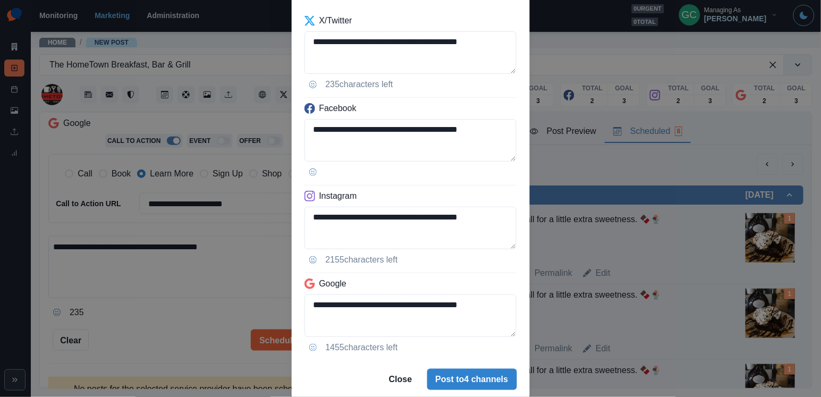
scroll to position [92, 0]
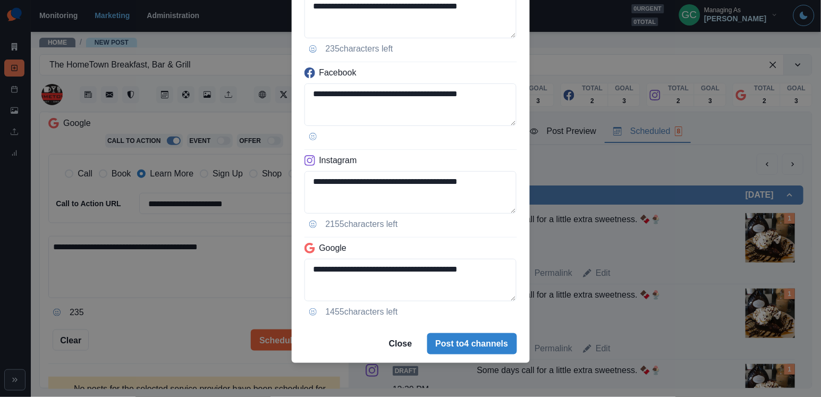
click at [254, 278] on div "**********" at bounding box center [410, 198] width 821 height 397
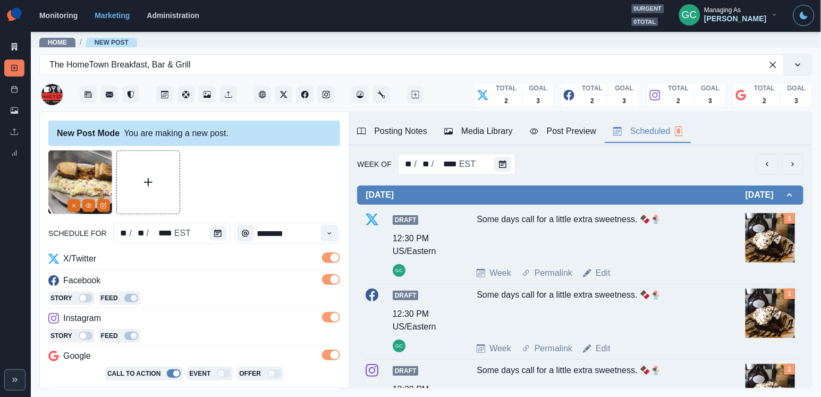
scroll to position [0, 0]
click at [323, 238] on button "Time" at bounding box center [329, 233] width 17 height 17
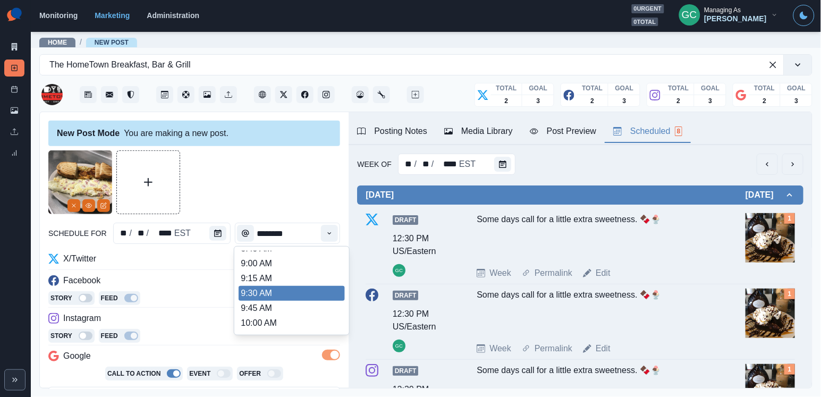
scroll to position [53, 0]
click at [299, 296] on li "9:30 AM" at bounding box center [292, 294] width 106 height 15
type input "*******"
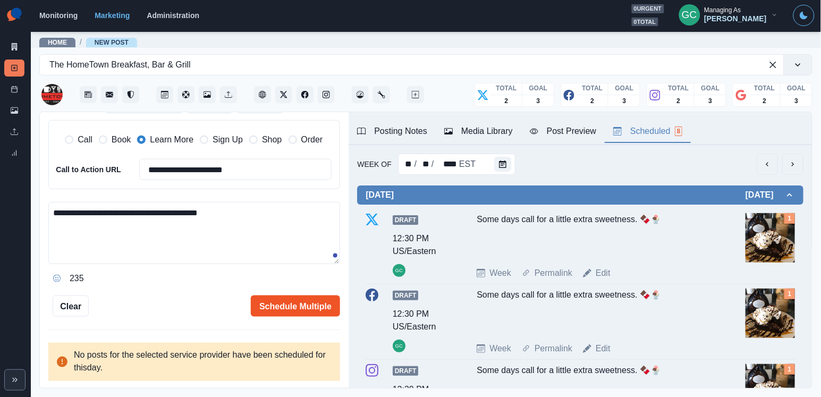
click at [323, 310] on button "Schedule Multiple" at bounding box center [295, 305] width 89 height 21
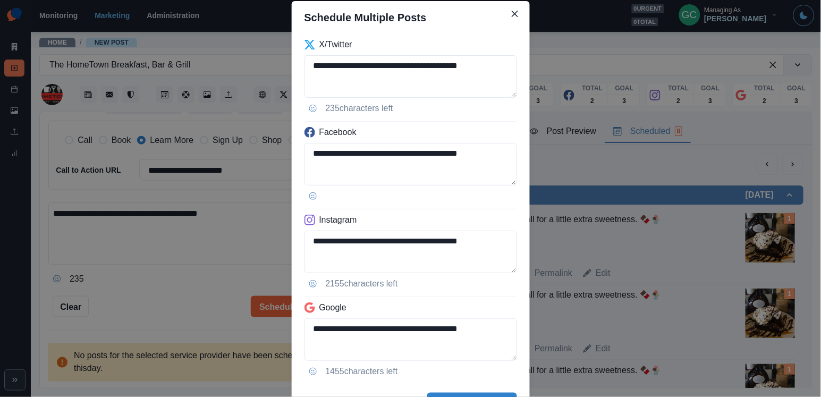
scroll to position [65, 0]
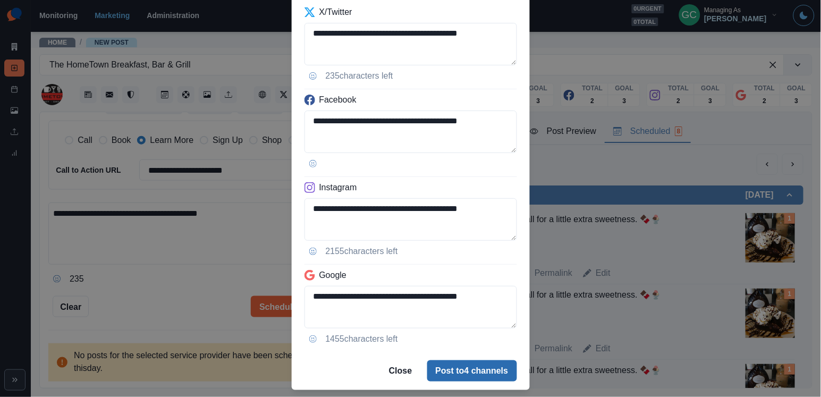
click at [480, 377] on button "Post to 4 channels" at bounding box center [472, 370] width 90 height 21
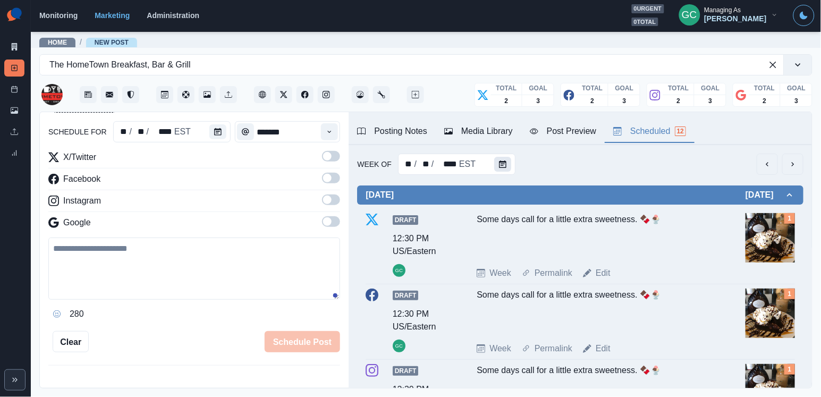
scroll to position [0, 0]
click at [504, 167] on icon "Calendar" at bounding box center [502, 163] width 7 height 7
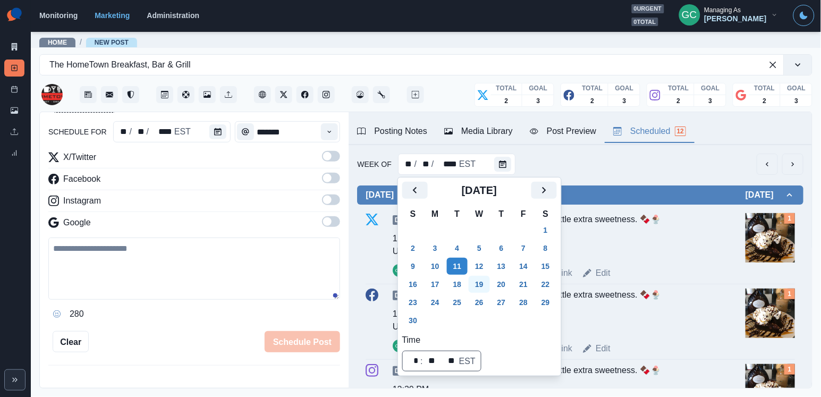
click at [486, 286] on button "19" at bounding box center [479, 284] width 21 height 17
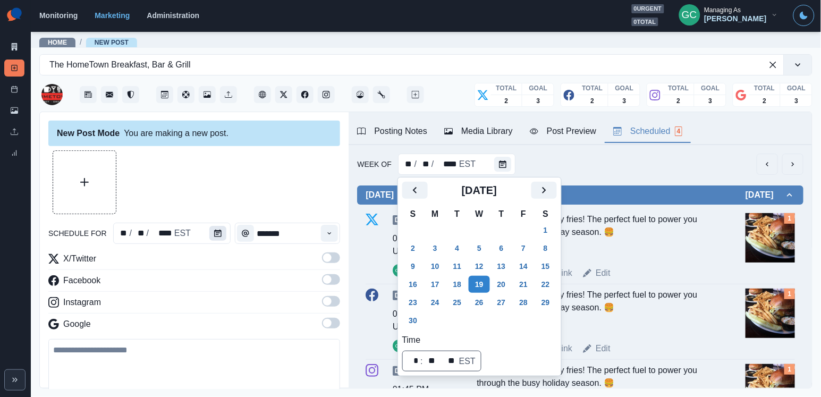
scroll to position [-1, 0]
click at [210, 234] on button "Calendar" at bounding box center [217, 233] width 17 height 15
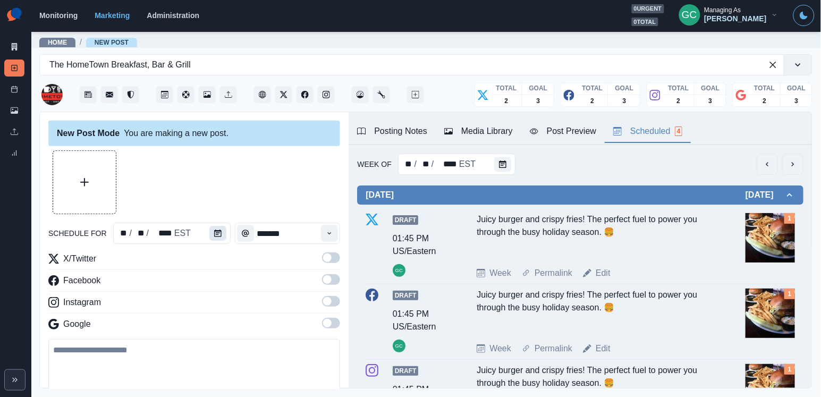
scroll to position [0, 0]
click at [210, 234] on button "Calendar" at bounding box center [217, 233] width 17 height 15
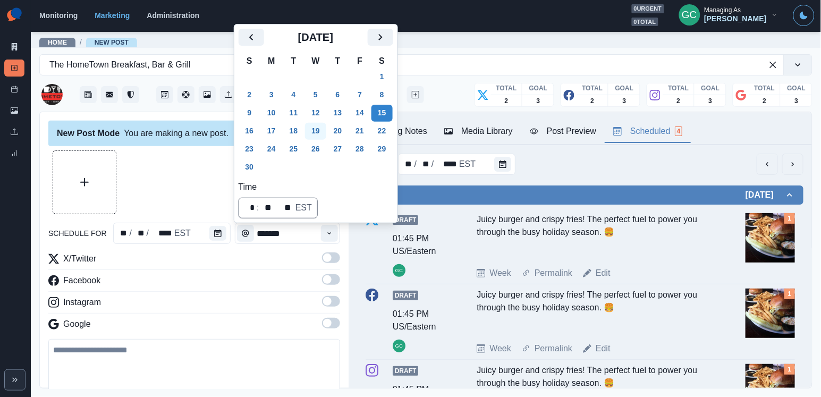
click at [316, 133] on button "19" at bounding box center [315, 131] width 21 height 17
click at [334, 243] on div "Time" at bounding box center [329, 233] width 21 height 21
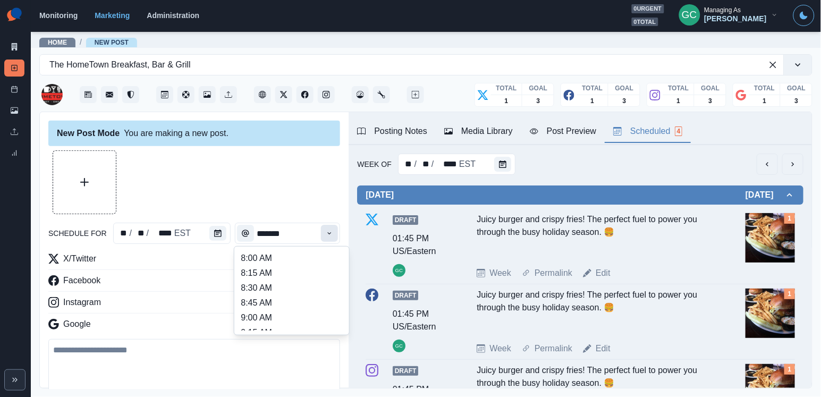
click at [330, 227] on button "Time" at bounding box center [329, 233] width 17 height 17
click at [311, 253] on li "3:00 PM" at bounding box center [292, 248] width 106 height 15
type input "*******"
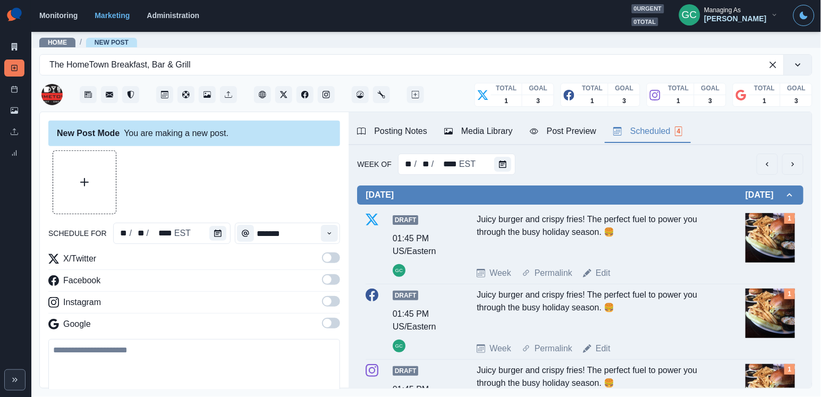
click at [328, 326] on span at bounding box center [327, 323] width 8 height 8
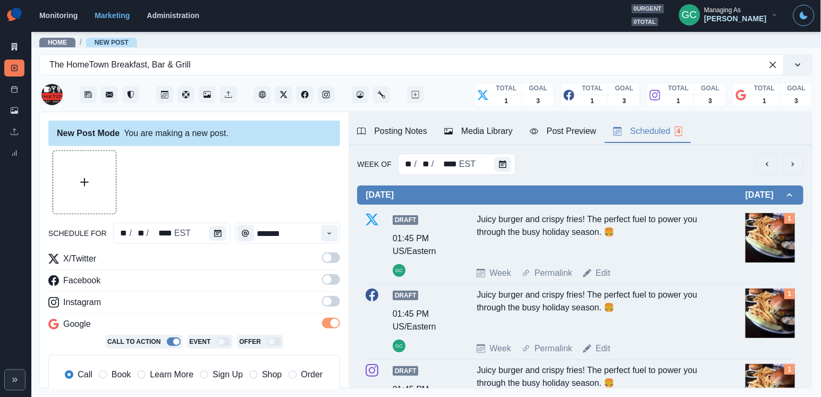
click at [330, 308] on label at bounding box center [331, 304] width 18 height 17
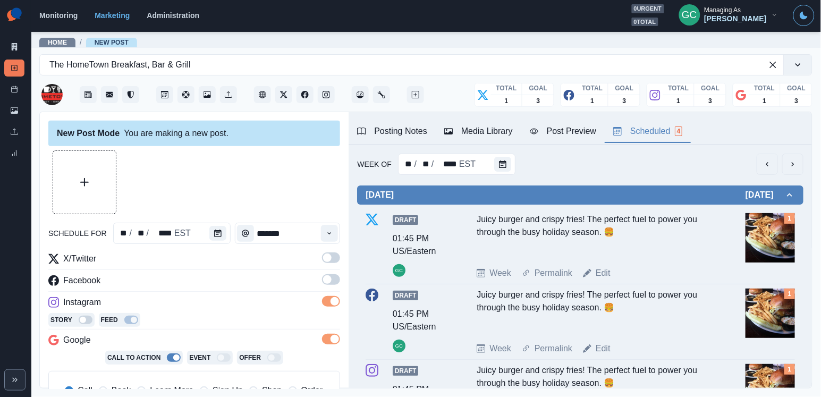
click at [332, 285] on label at bounding box center [331, 282] width 18 height 17
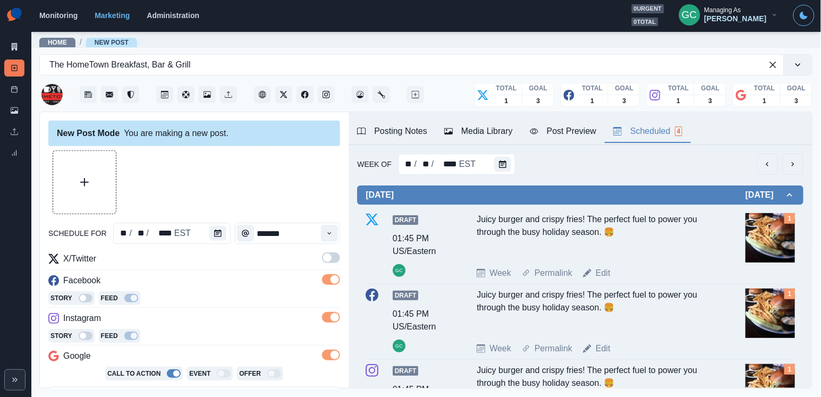
click at [334, 258] on span at bounding box center [331, 257] width 18 height 11
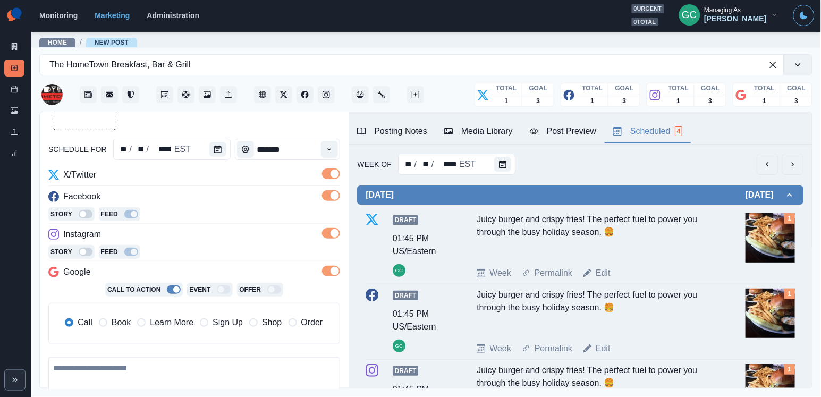
scroll to position [90, 0]
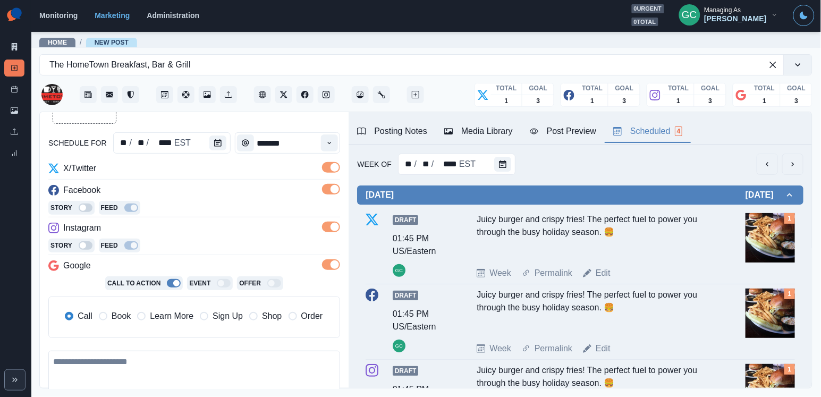
click at [171, 312] on span "Learn More" at bounding box center [172, 316] width 44 height 13
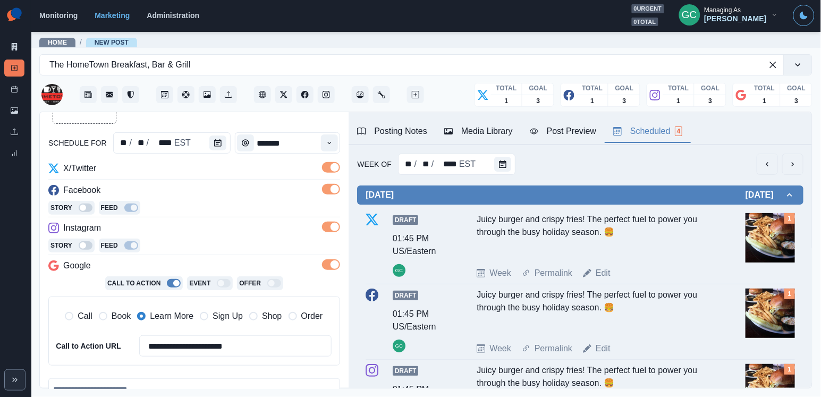
click at [467, 129] on div "Media Library" at bounding box center [478, 131] width 69 height 13
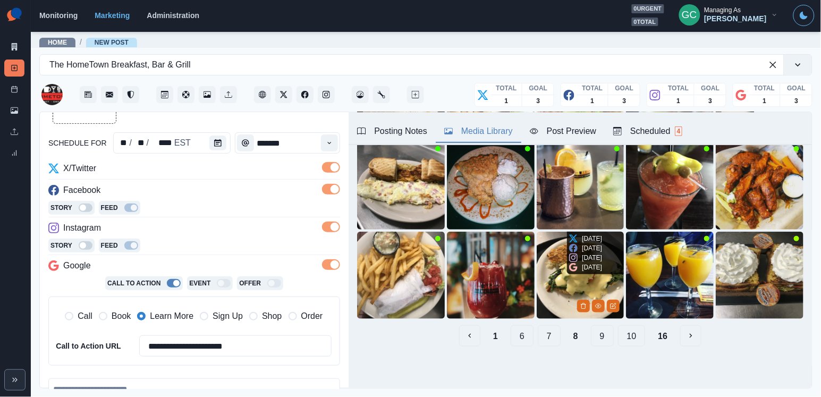
scroll to position [153, 0]
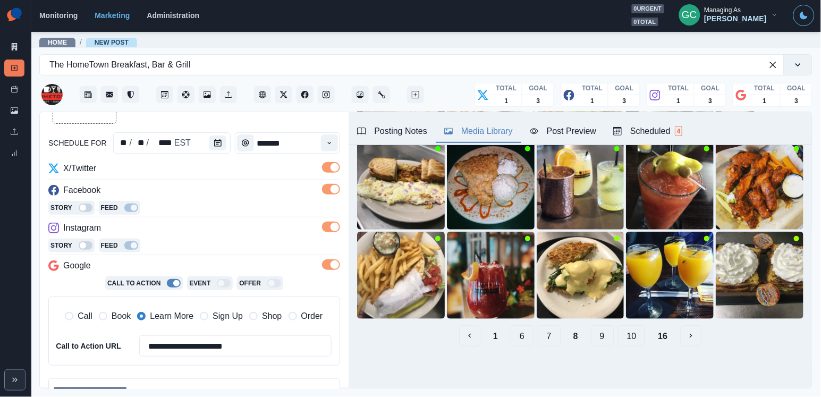
click at [606, 339] on button "9" at bounding box center [602, 335] width 23 height 21
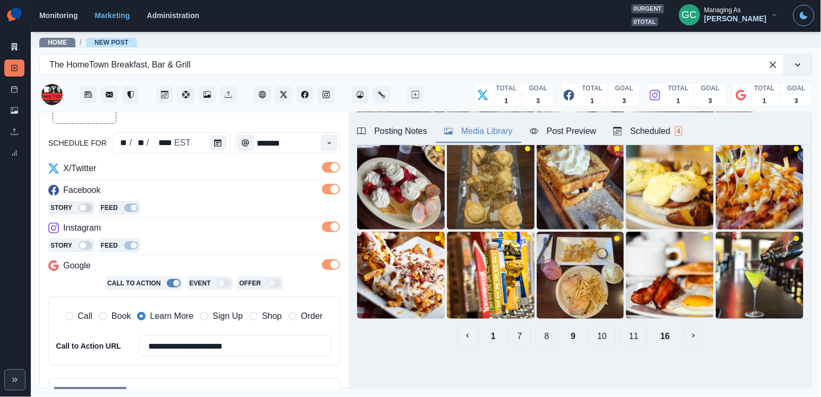
click at [521, 343] on button "7" at bounding box center [519, 335] width 23 height 21
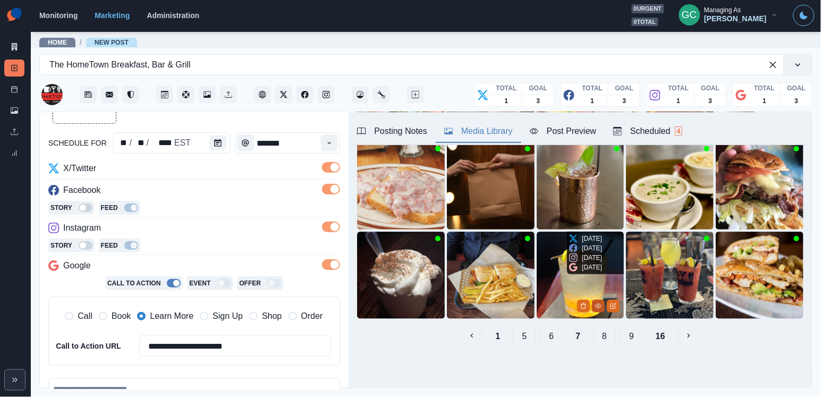
click at [598, 307] on icon "View Media" at bounding box center [598, 306] width 6 height 6
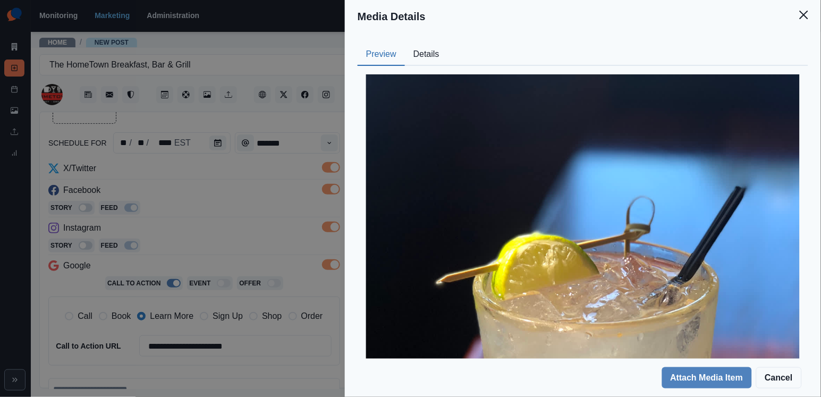
click at [435, 52] on button "Details" at bounding box center [426, 55] width 43 height 22
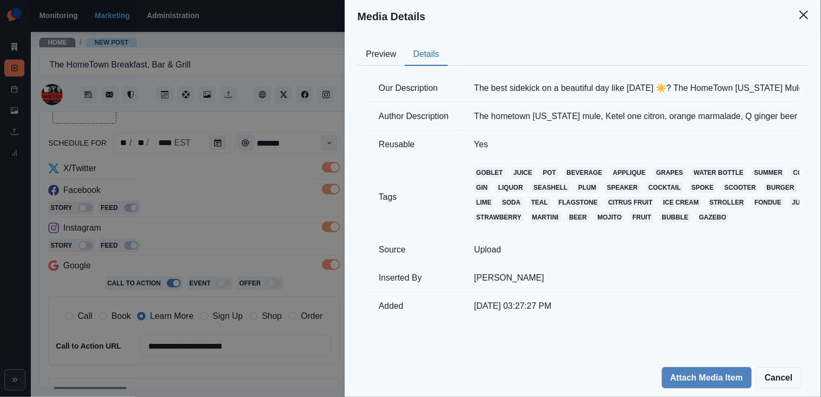
click at [269, 246] on div "Media Details Preview Details Our Description The best sidekick on a beautiful …" at bounding box center [410, 198] width 821 height 397
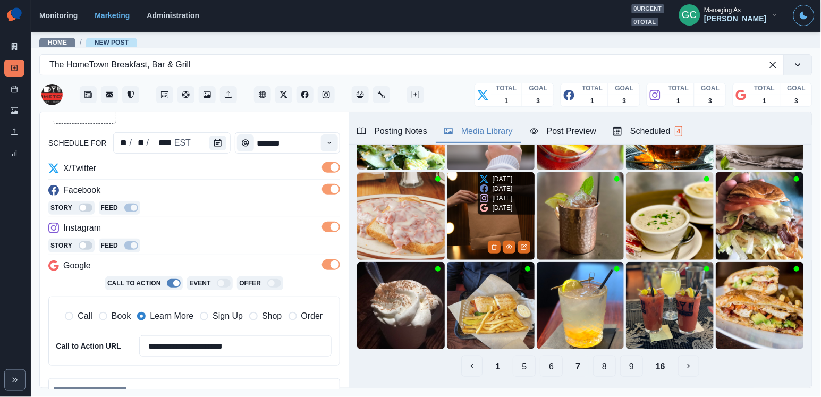
scroll to position [147, 0]
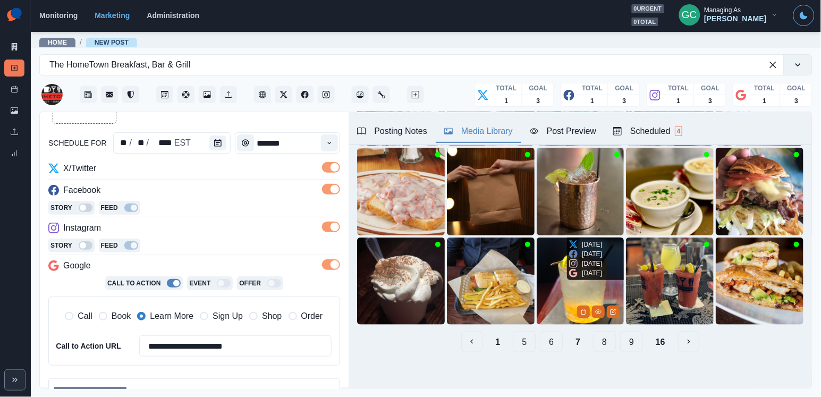
click at [543, 286] on img at bounding box center [581, 281] width 88 height 88
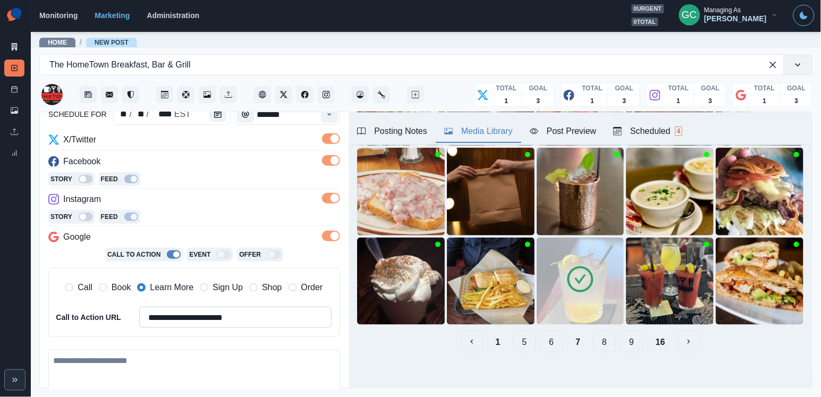
scroll to position [127, 0]
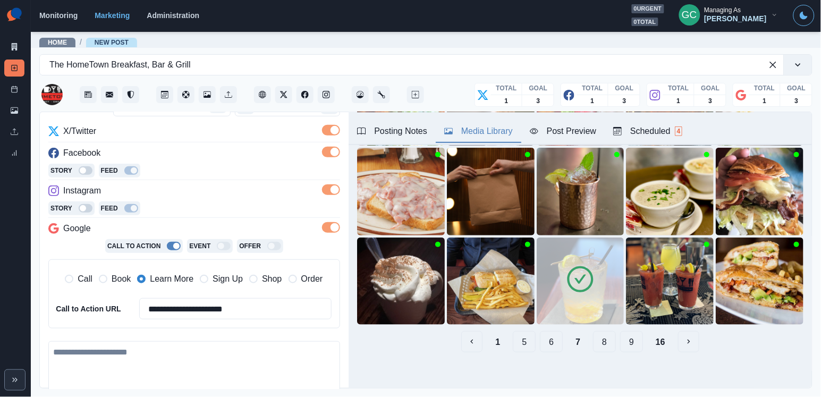
click at [269, 365] on textarea at bounding box center [194, 372] width 292 height 62
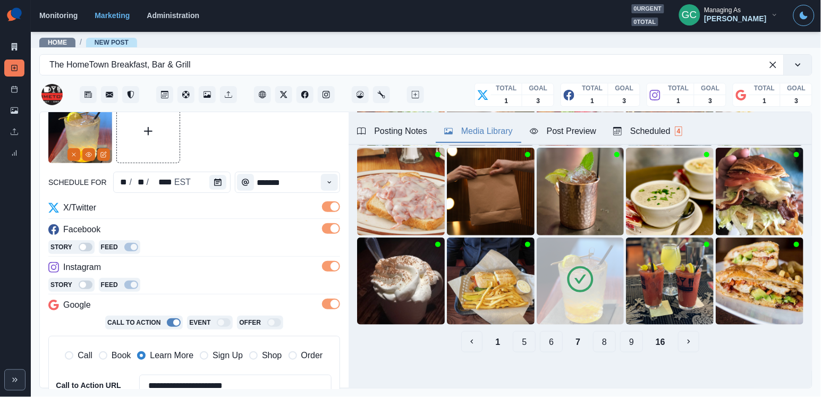
scroll to position [15, 0]
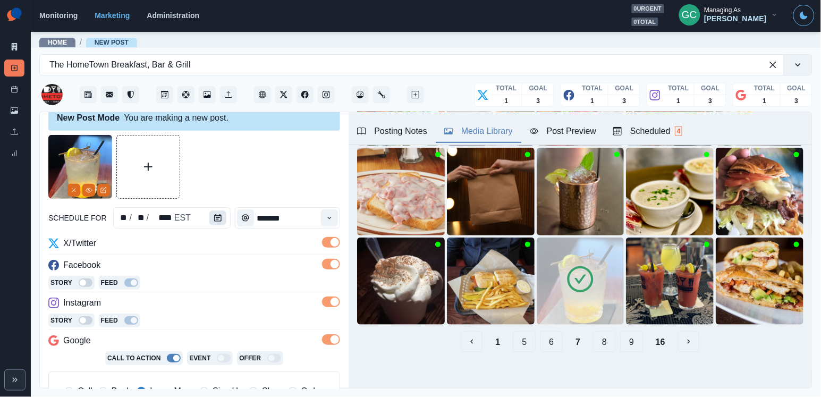
click at [219, 216] on icon "Calendar" at bounding box center [217, 217] width 7 height 7
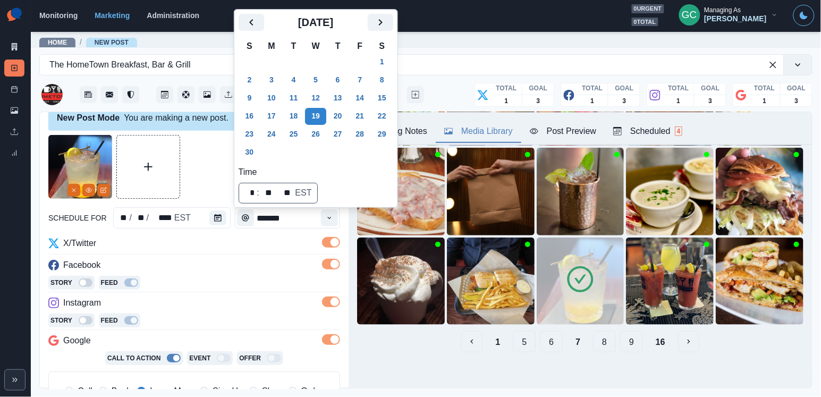
click at [199, 302] on div "Instagram" at bounding box center [194, 304] width 292 height 17
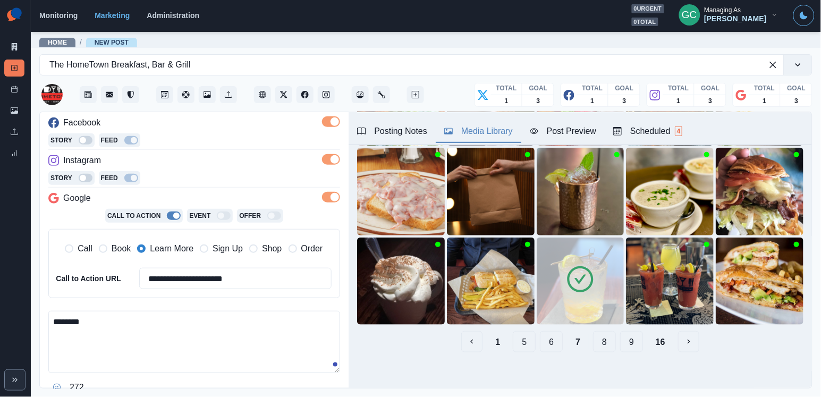
scroll to position [170, 0]
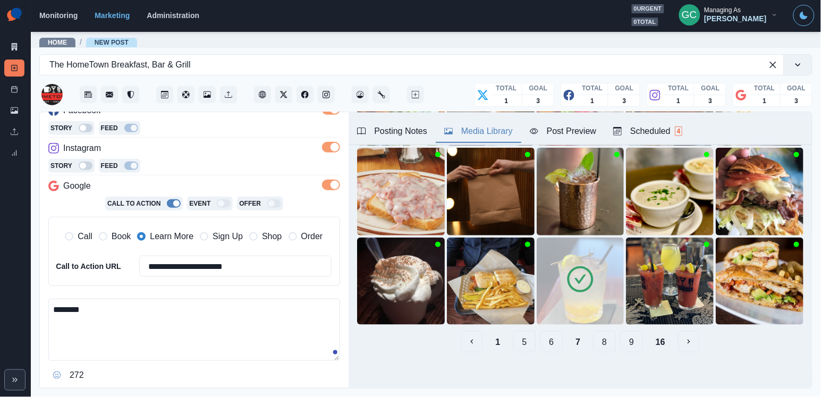
click at [200, 329] on textarea "*******" at bounding box center [194, 330] width 292 height 62
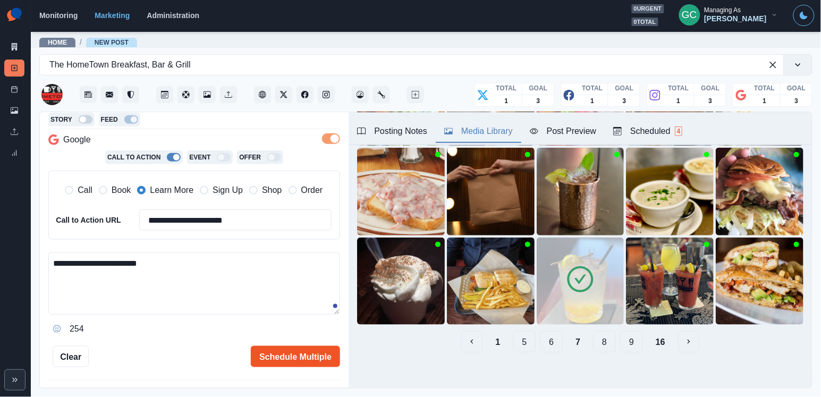
scroll to position [220, 0]
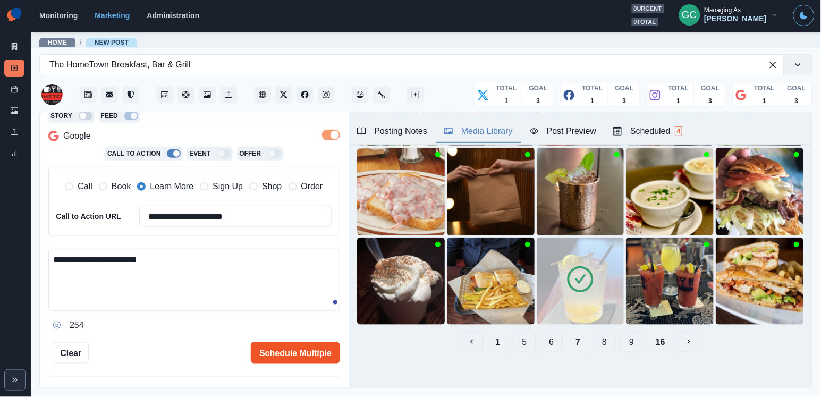
type textarea "**********"
click at [299, 359] on button "Schedule Multiple" at bounding box center [295, 352] width 89 height 21
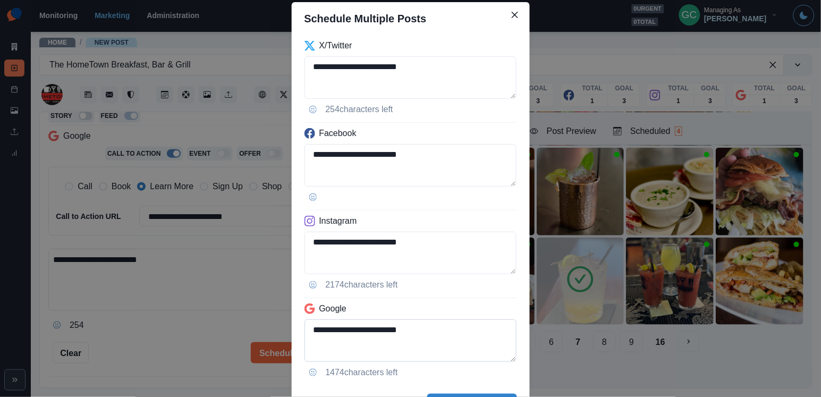
scroll to position [58, 0]
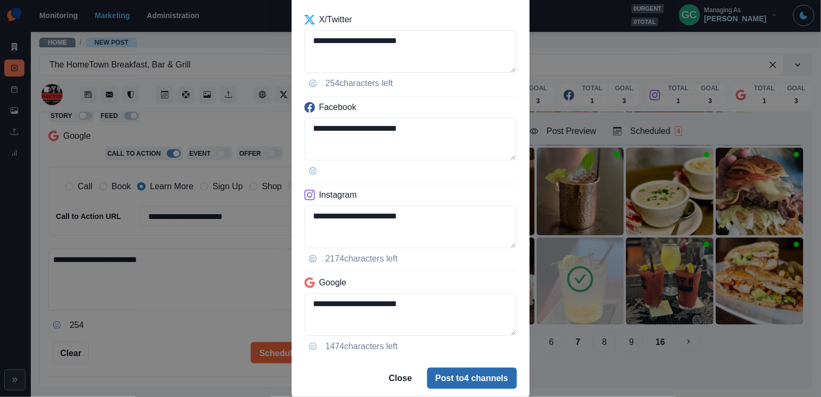
click at [479, 371] on button "Post to 4 channels" at bounding box center [472, 378] width 90 height 21
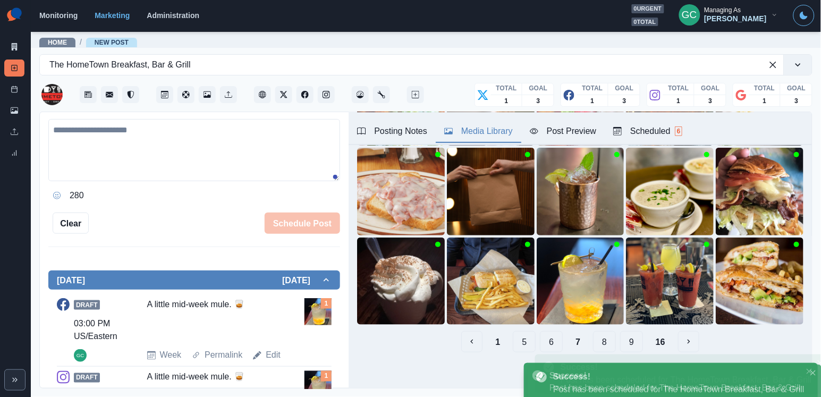
scroll to position [101, 0]
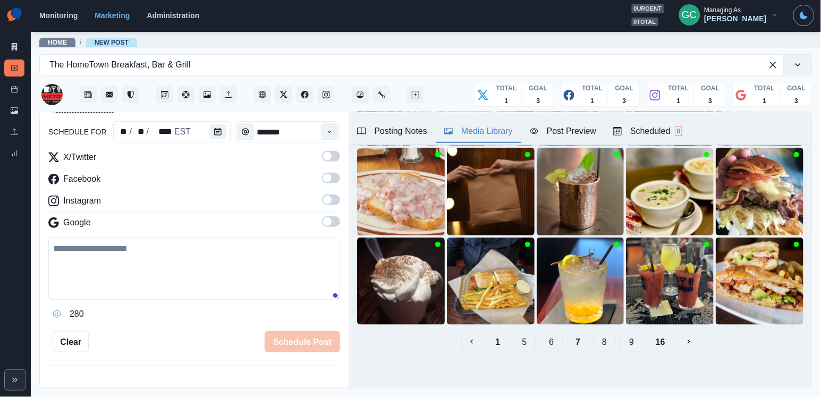
click at [329, 231] on label at bounding box center [331, 224] width 18 height 17
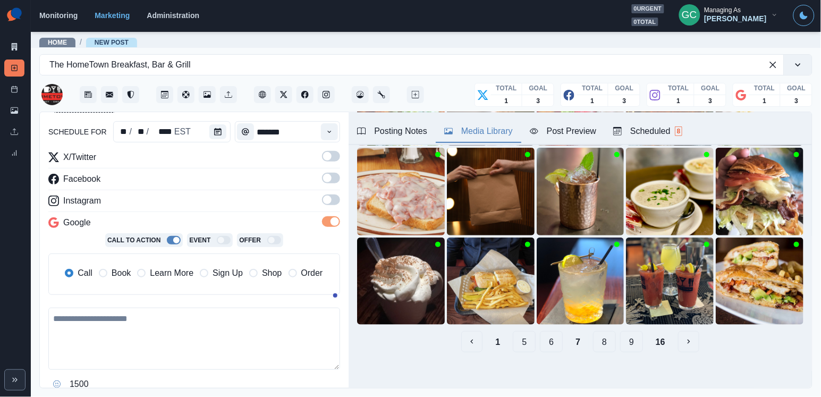
click at [331, 200] on span at bounding box center [327, 199] width 8 height 8
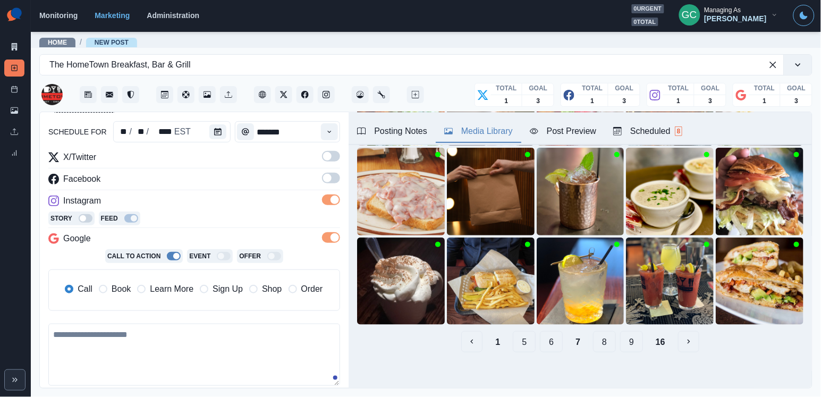
click at [331, 176] on span at bounding box center [327, 178] width 8 height 8
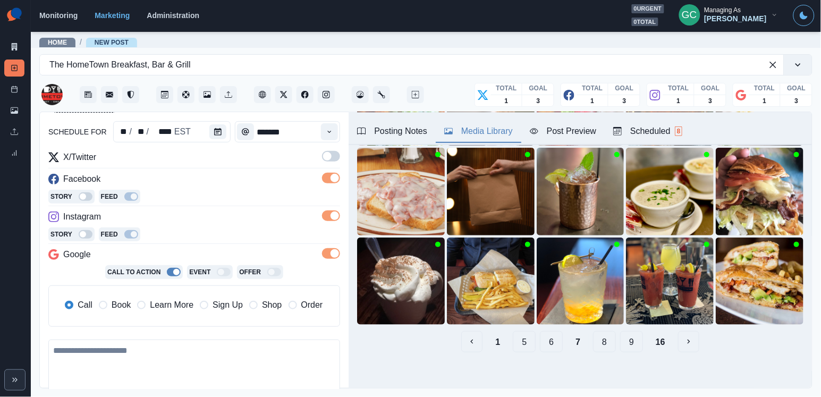
click at [333, 148] on div "schedule for ** / ** / **** EST ******* X/Twitter Facebook Story Feed Instagram…" at bounding box center [194, 251] width 292 height 405
click at [322, 160] on label at bounding box center [331, 159] width 18 height 17
click at [164, 311] on span "Learn More" at bounding box center [172, 305] width 44 height 13
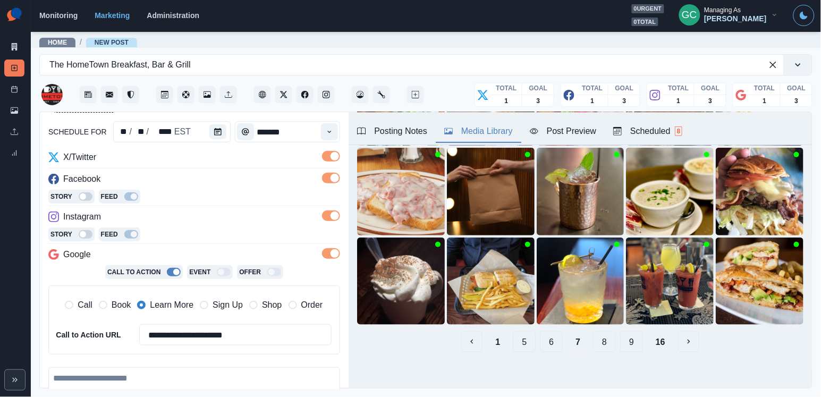
click at [193, 242] on div "Story Feed" at bounding box center [194, 235] width 292 height 16
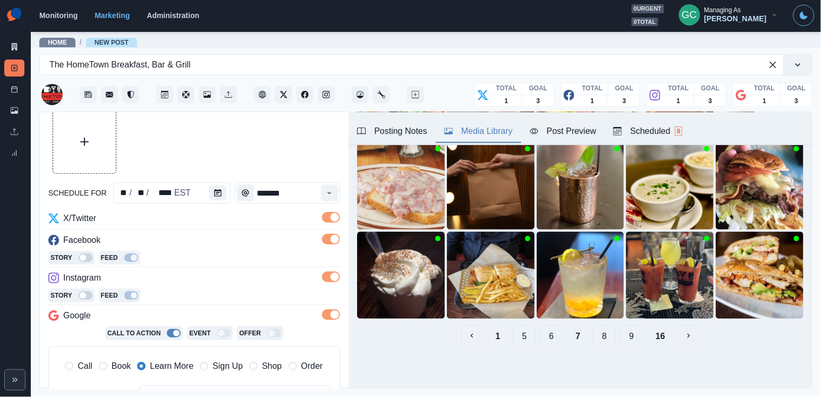
scroll to position [153, 0]
click at [546, 335] on button "6" at bounding box center [551, 335] width 23 height 21
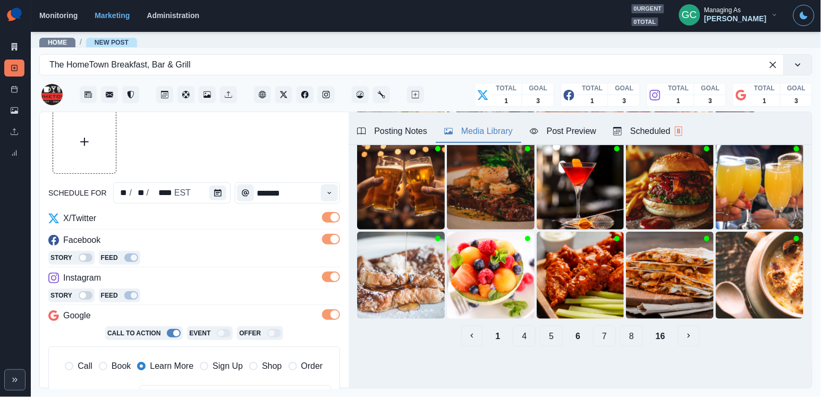
click at [523, 338] on button "4" at bounding box center [524, 335] width 23 height 21
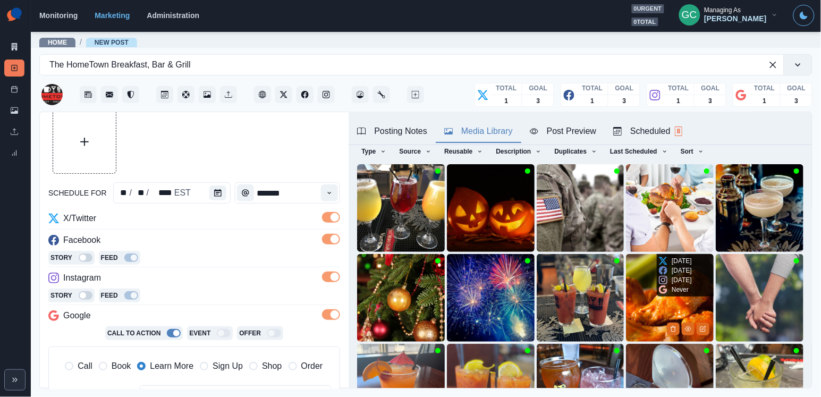
scroll to position [41, 0]
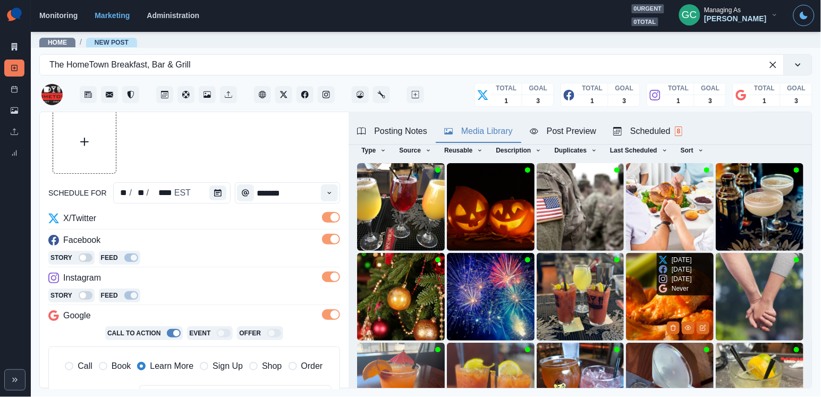
click at [645, 302] on img at bounding box center [670, 297] width 88 height 88
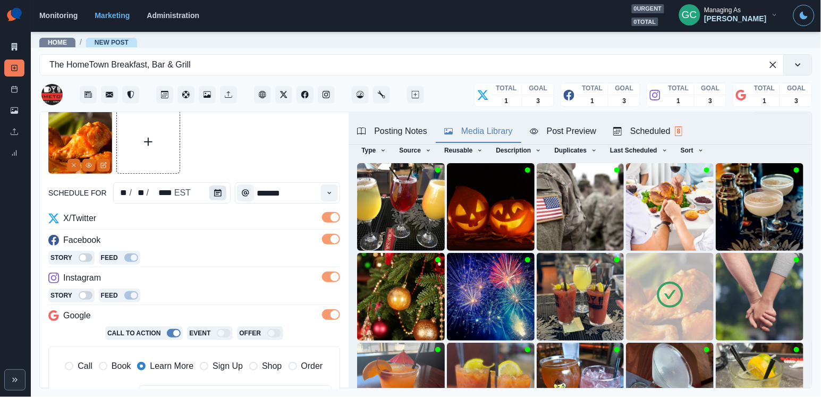
click at [216, 200] on button "Calendar" at bounding box center [217, 192] width 17 height 15
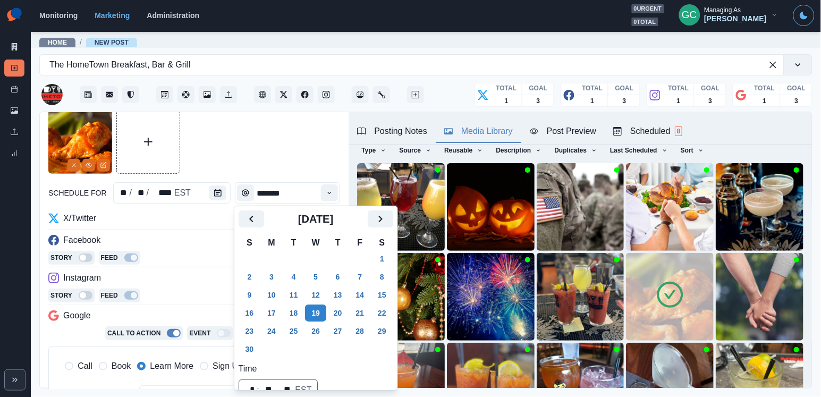
click at [679, 133] on div "Scheduled 8" at bounding box center [647, 131] width 69 height 13
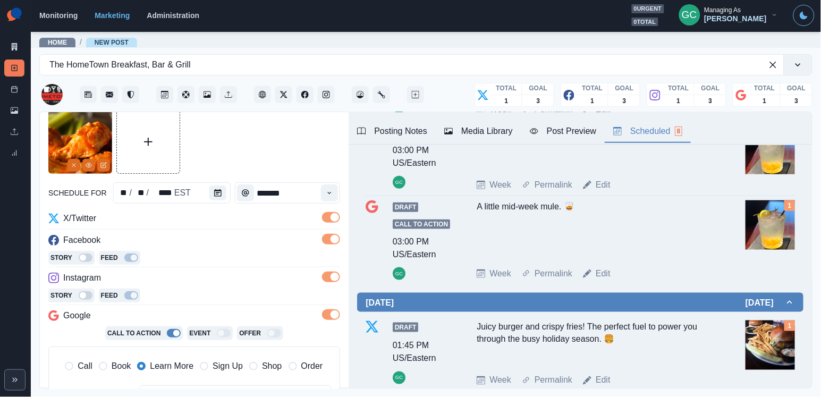
scroll to position [287, 0]
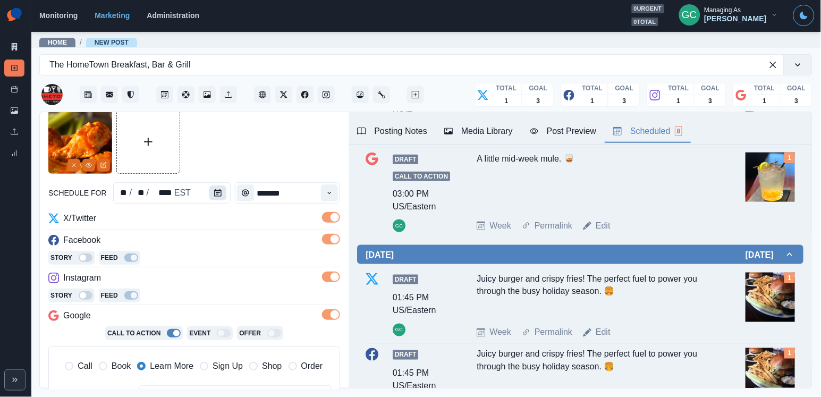
click at [221, 193] on button "Calendar" at bounding box center [217, 192] width 17 height 15
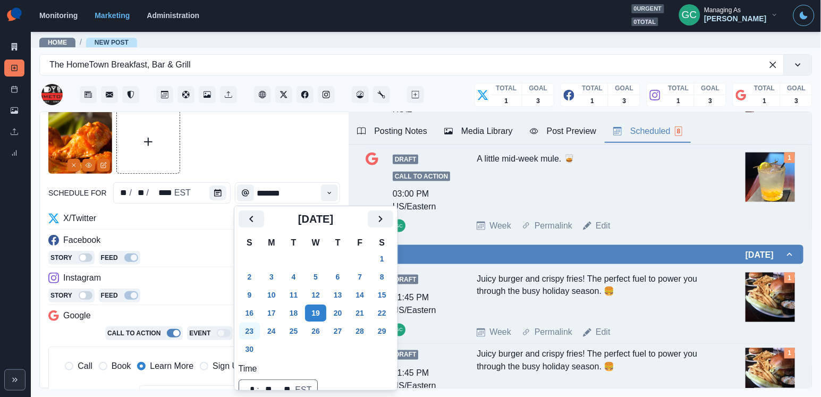
click at [244, 334] on button "23" at bounding box center [249, 330] width 21 height 17
click at [176, 290] on div "Story Feed" at bounding box center [194, 296] width 292 height 16
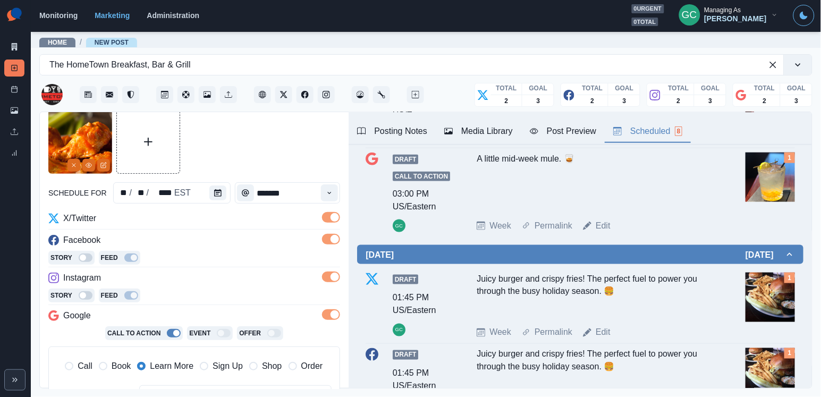
scroll to position [153, 0]
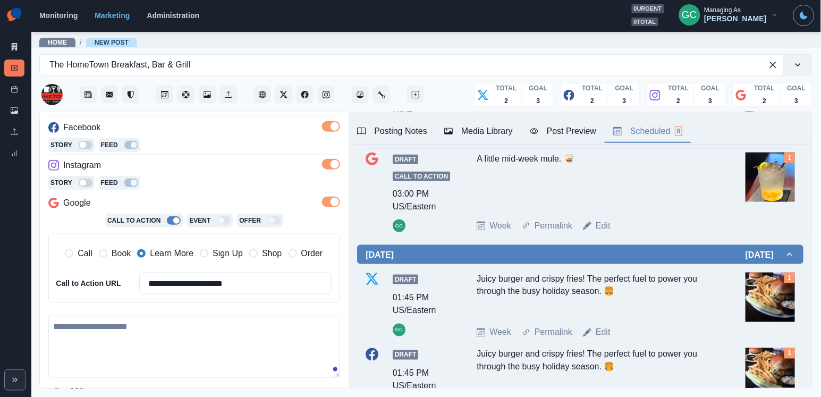
click at [136, 296] on div "**********" at bounding box center [197, 268] width 282 height 59
click at [126, 344] on textarea at bounding box center [194, 347] width 292 height 62
paste textarea "**********"
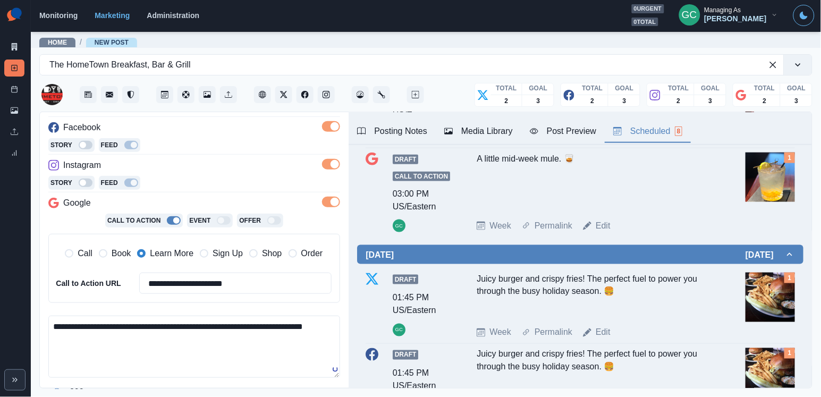
click at [107, 324] on textarea "**********" at bounding box center [194, 347] width 292 height 62
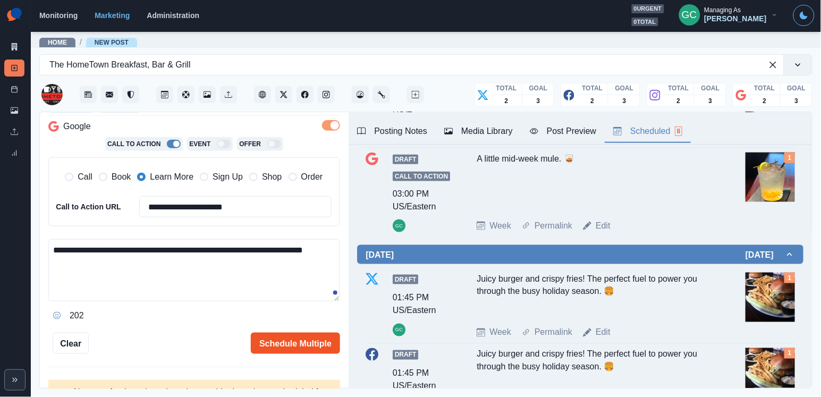
type textarea "**********"
click at [329, 341] on button "Schedule Multiple" at bounding box center [295, 343] width 89 height 21
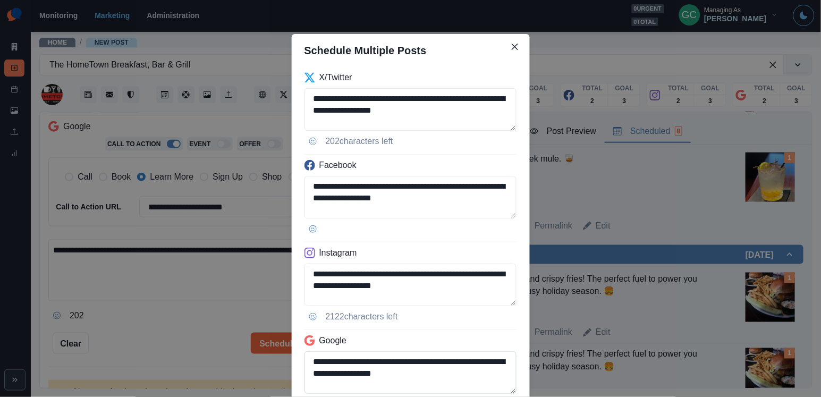
scroll to position [92, 0]
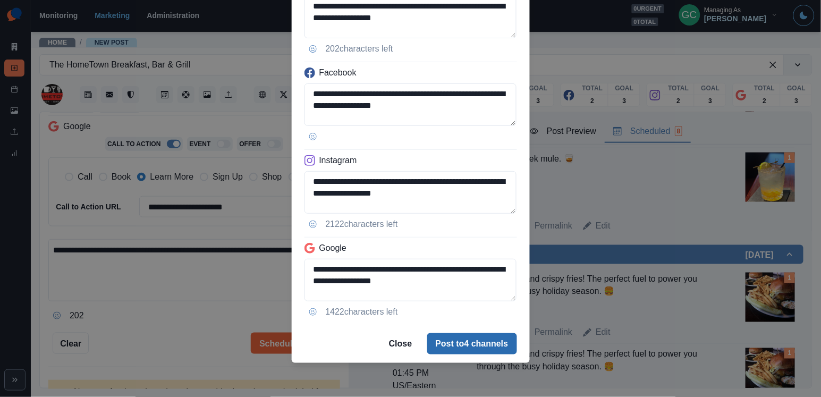
click at [495, 348] on button "Post to 4 channels" at bounding box center [472, 343] width 90 height 21
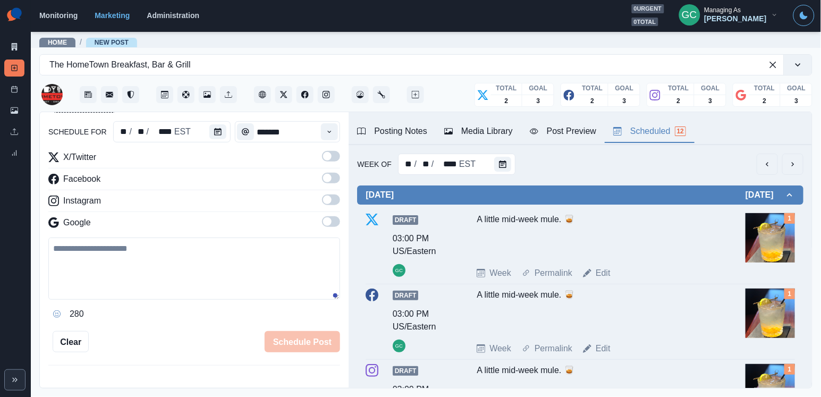
scroll to position [0, 0]
